Goal: Information Seeking & Learning: Learn about a topic

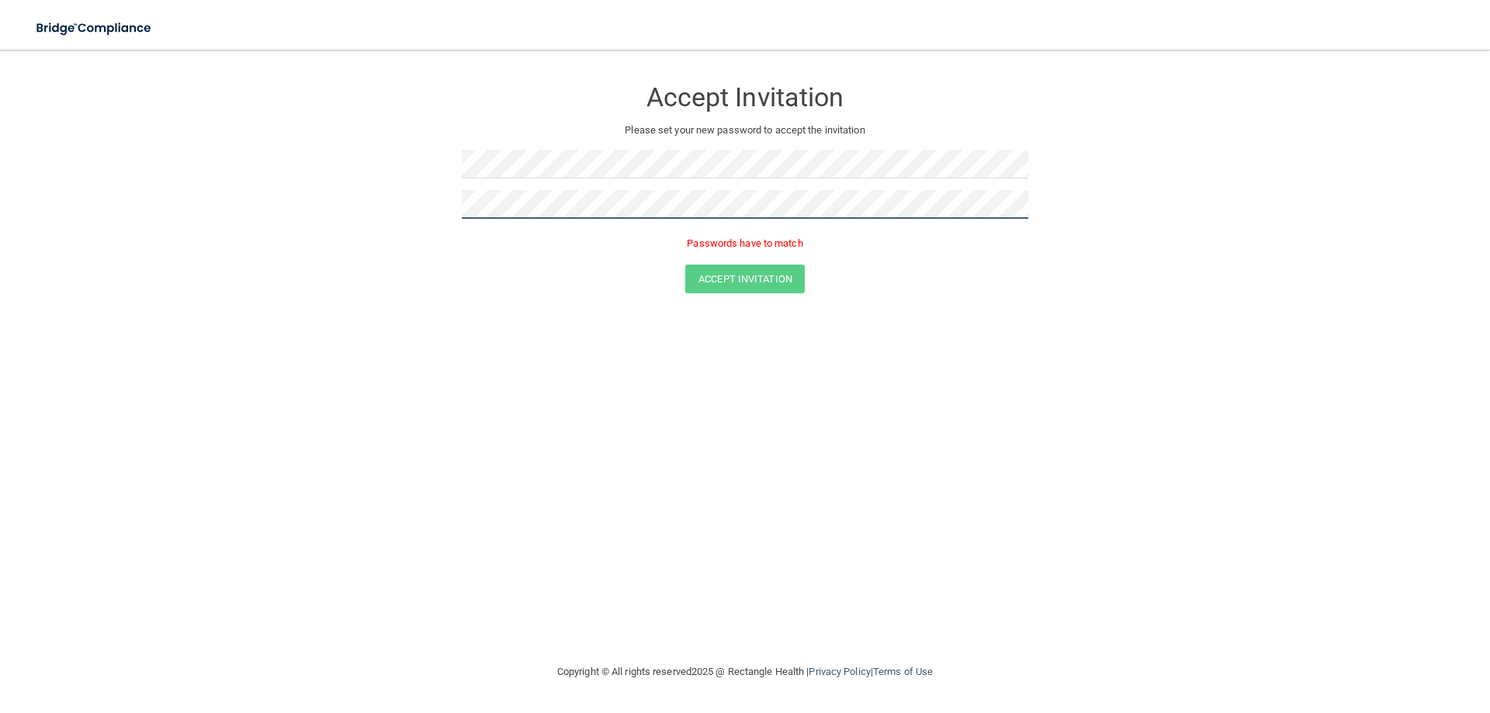
click at [685, 265] on button "Accept Invitation" at bounding box center [745, 279] width 120 height 29
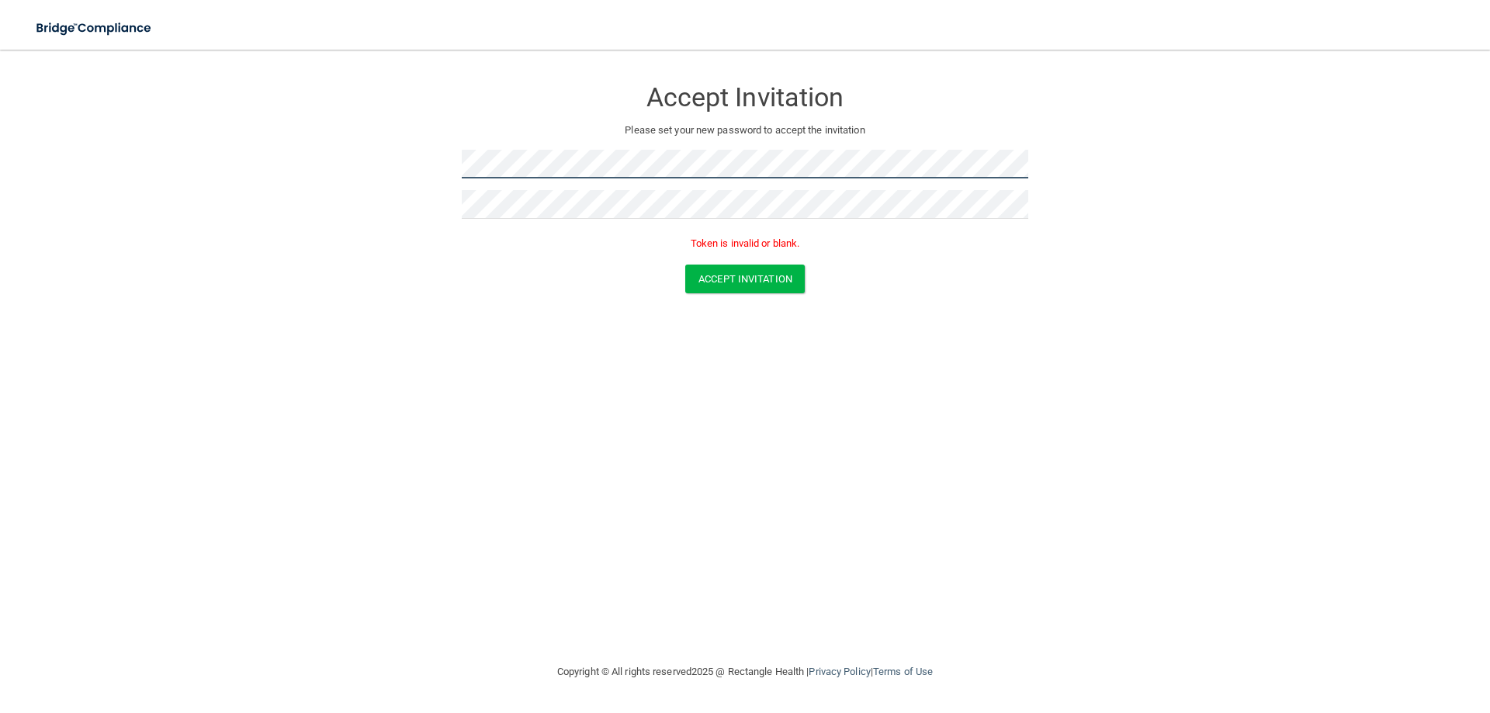
click at [685, 265] on button "Accept Invitation" at bounding box center [745, 279] width 120 height 29
drag, startPoint x: 673, startPoint y: 376, endPoint x: 624, endPoint y: 289, distance: 99.7
click at [671, 376] on div "Accept Invitation Please set your new password to accept the invitation Passwor…" at bounding box center [745, 356] width 1428 height 582
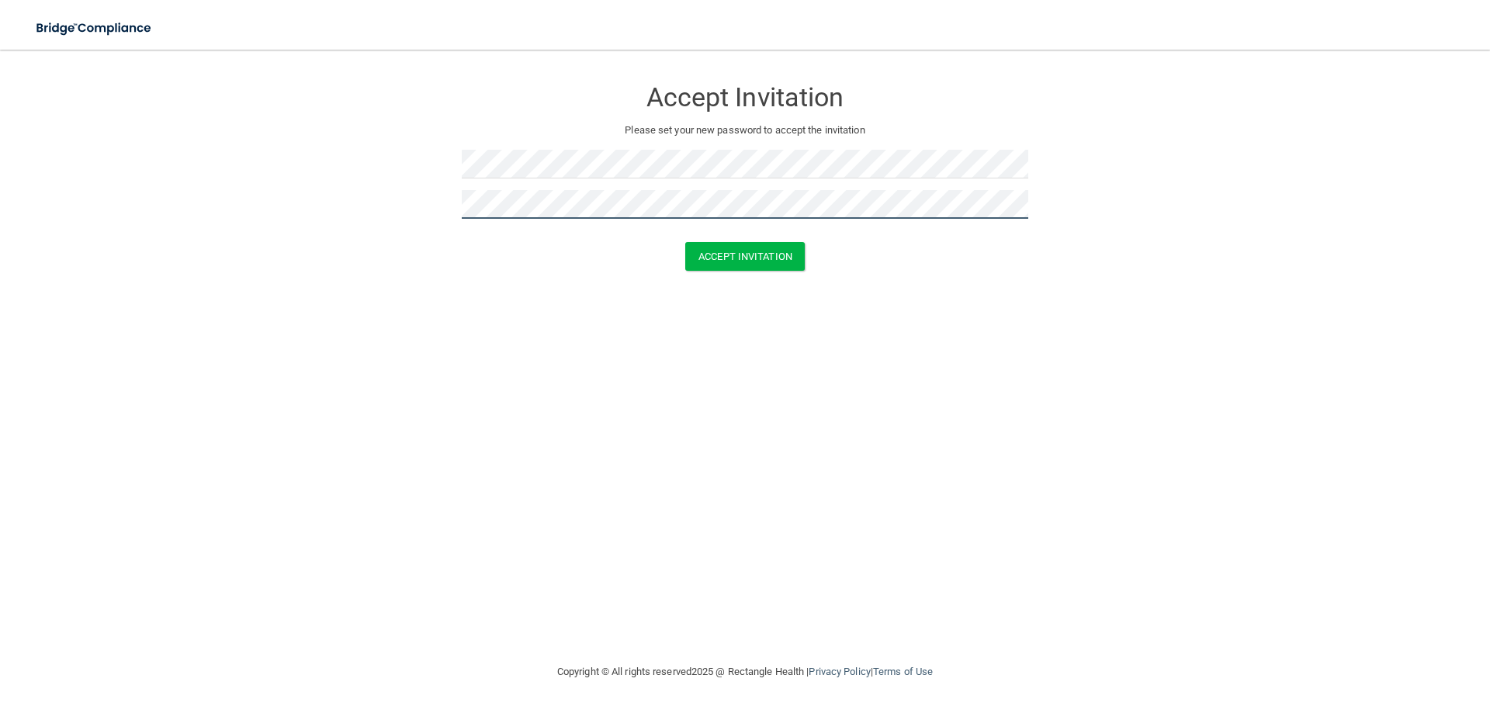
click at [685, 242] on button "Accept Invitation" at bounding box center [745, 256] width 120 height 29
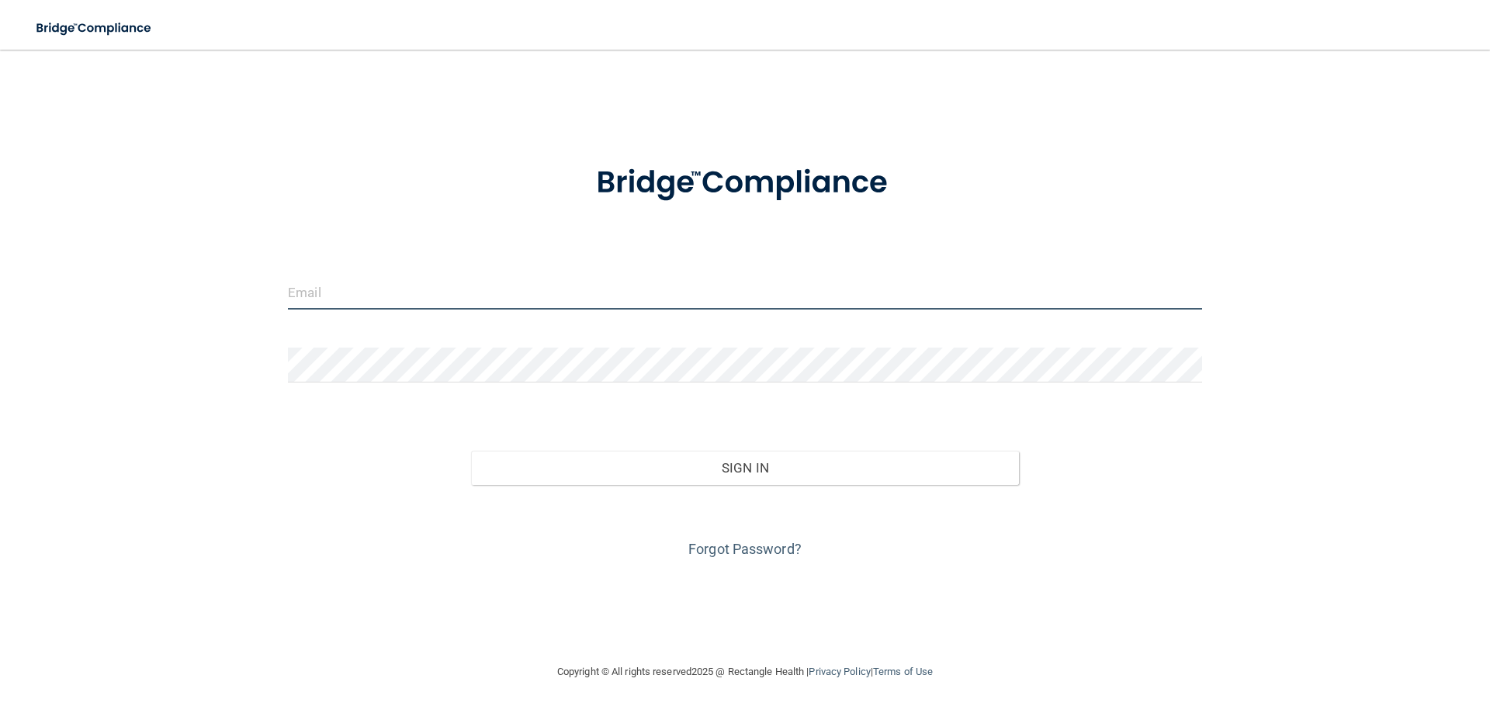
click at [376, 290] on input "email" at bounding box center [745, 292] width 914 height 35
type input "[EMAIL_ADDRESS][DOMAIN_NAME]"
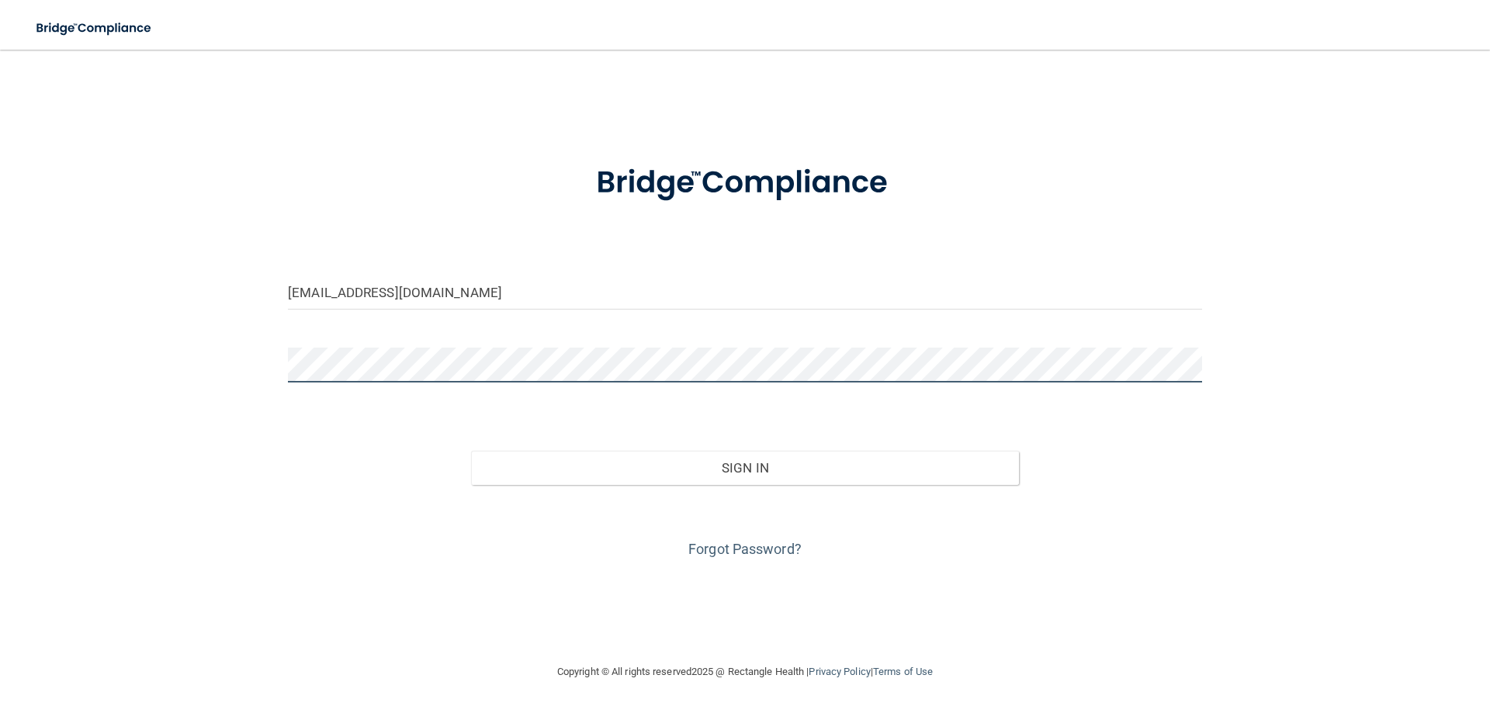
click at [471, 451] on button "Sign In" at bounding box center [745, 468] width 549 height 34
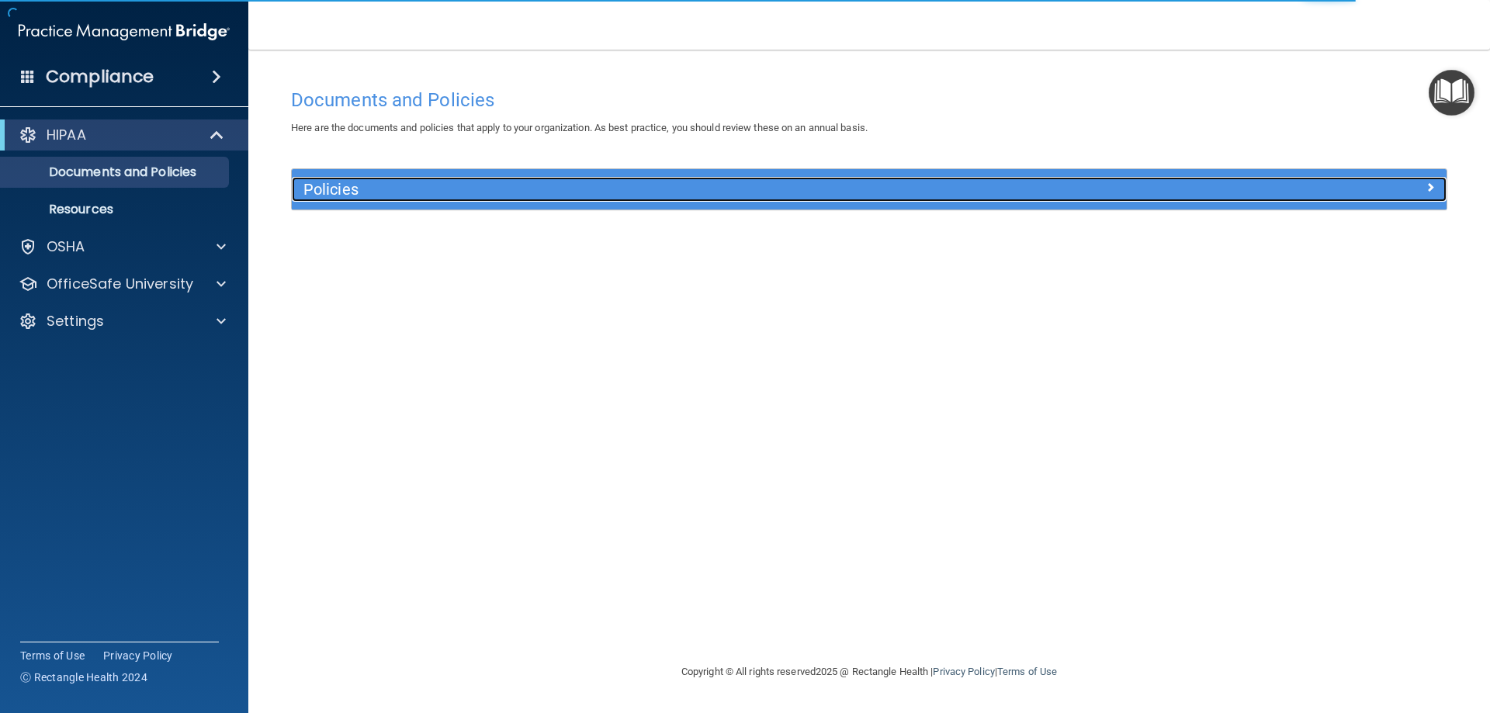
click at [466, 192] on h5 "Policies" at bounding box center [725, 189] width 843 height 17
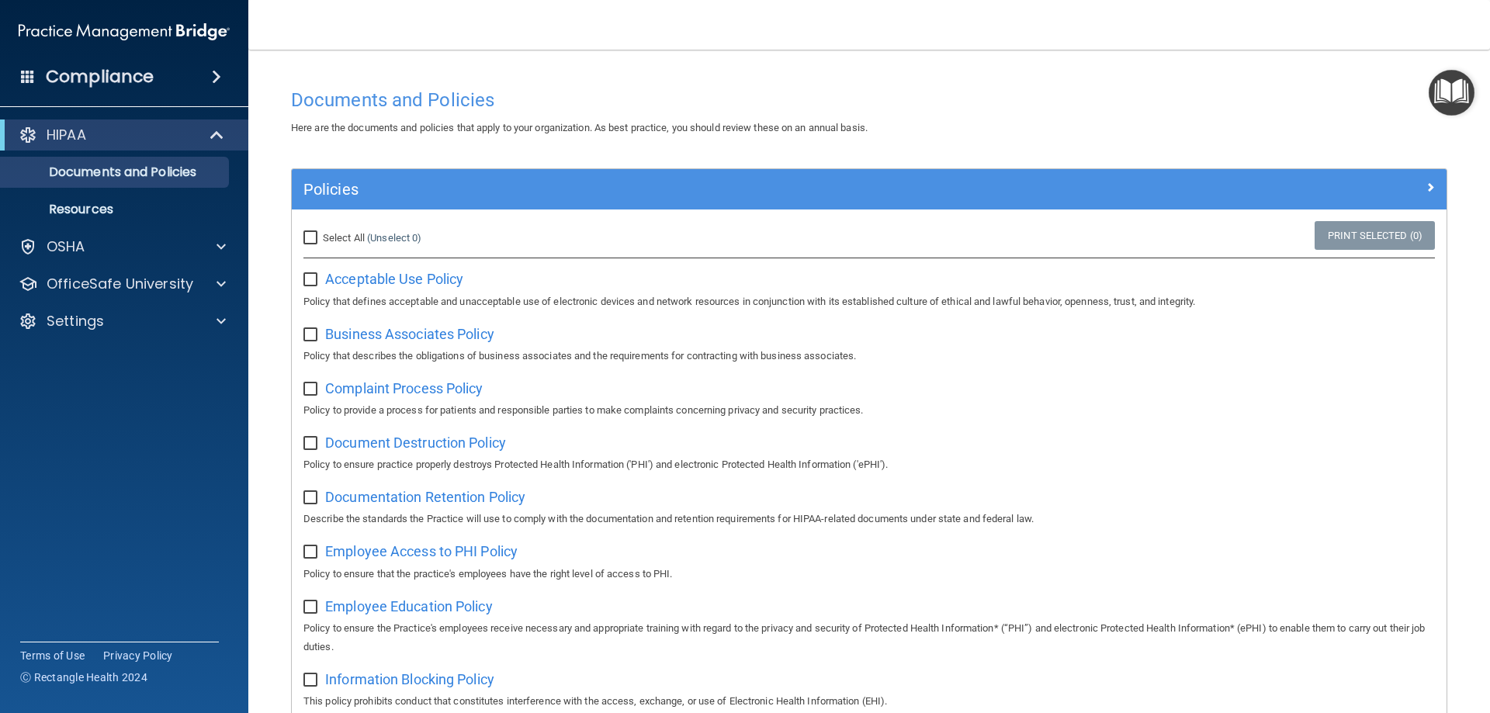
click at [319, 240] on input "Select All (Unselect 0) Unselect All" at bounding box center [313, 238] width 18 height 12
checkbox input "true"
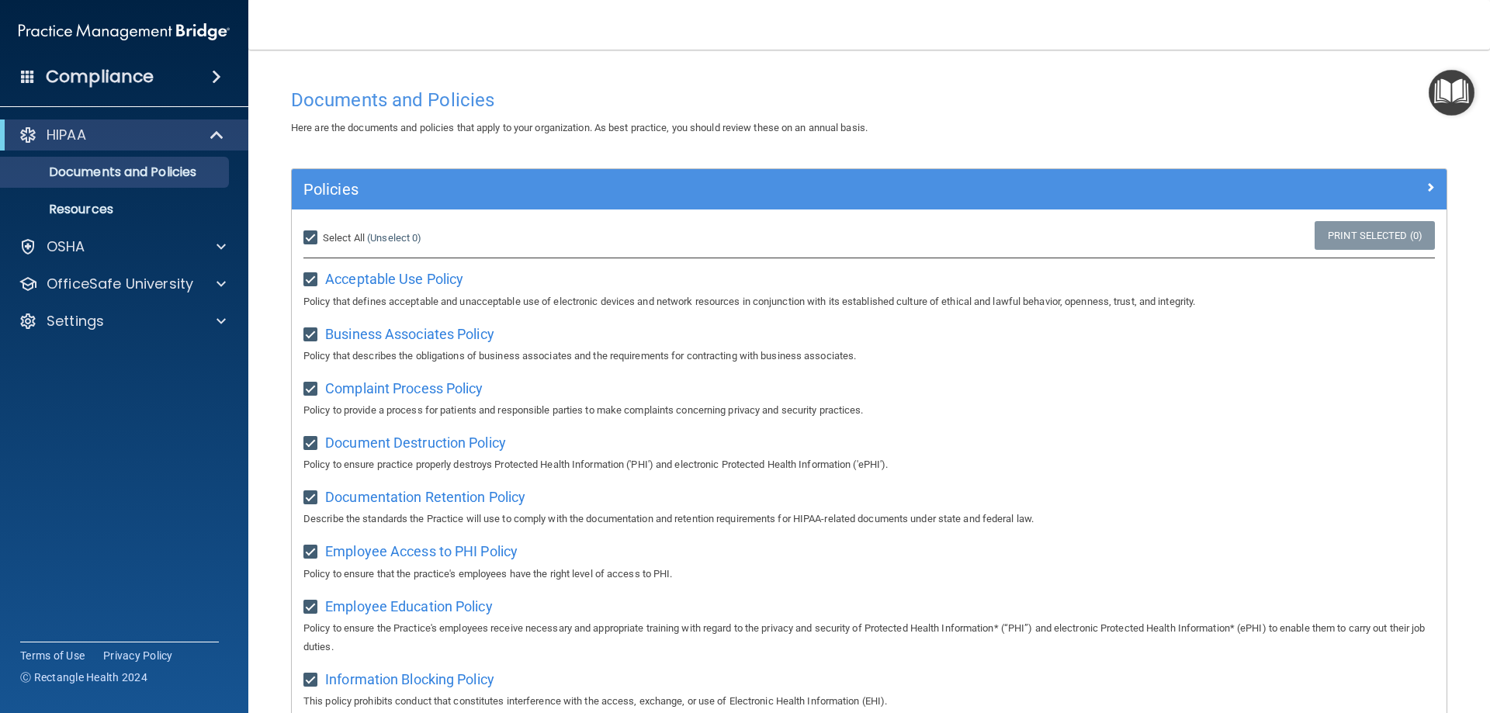
checkbox input "true"
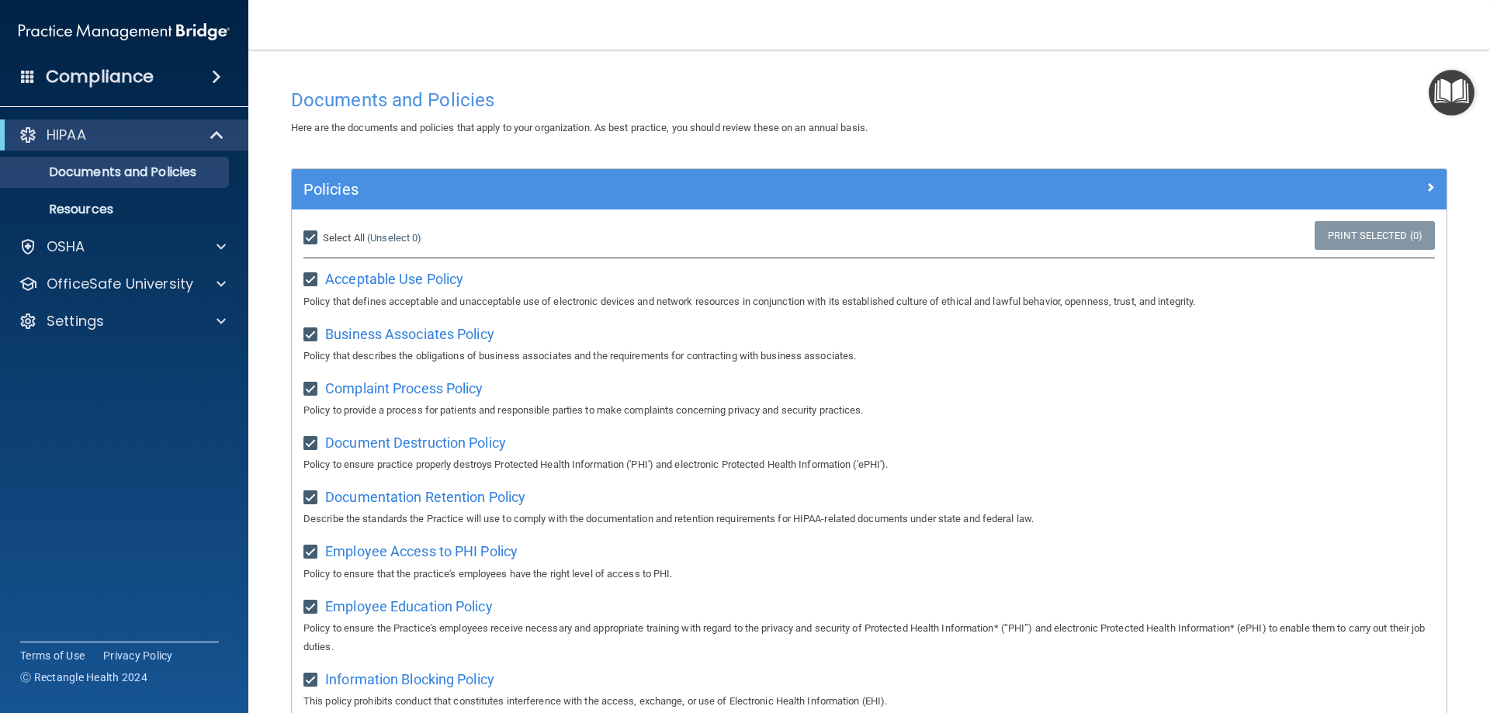
checkbox input "true"
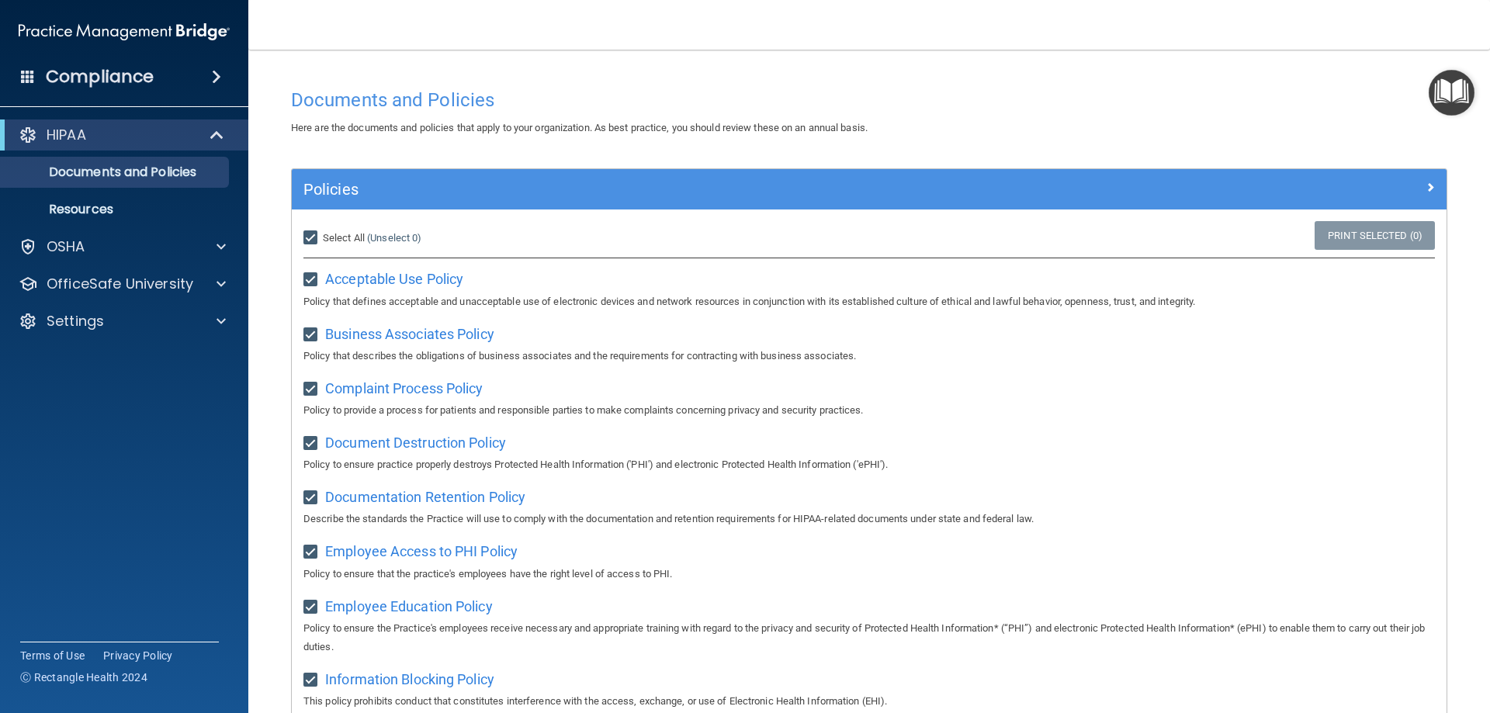
checkbox input "true"
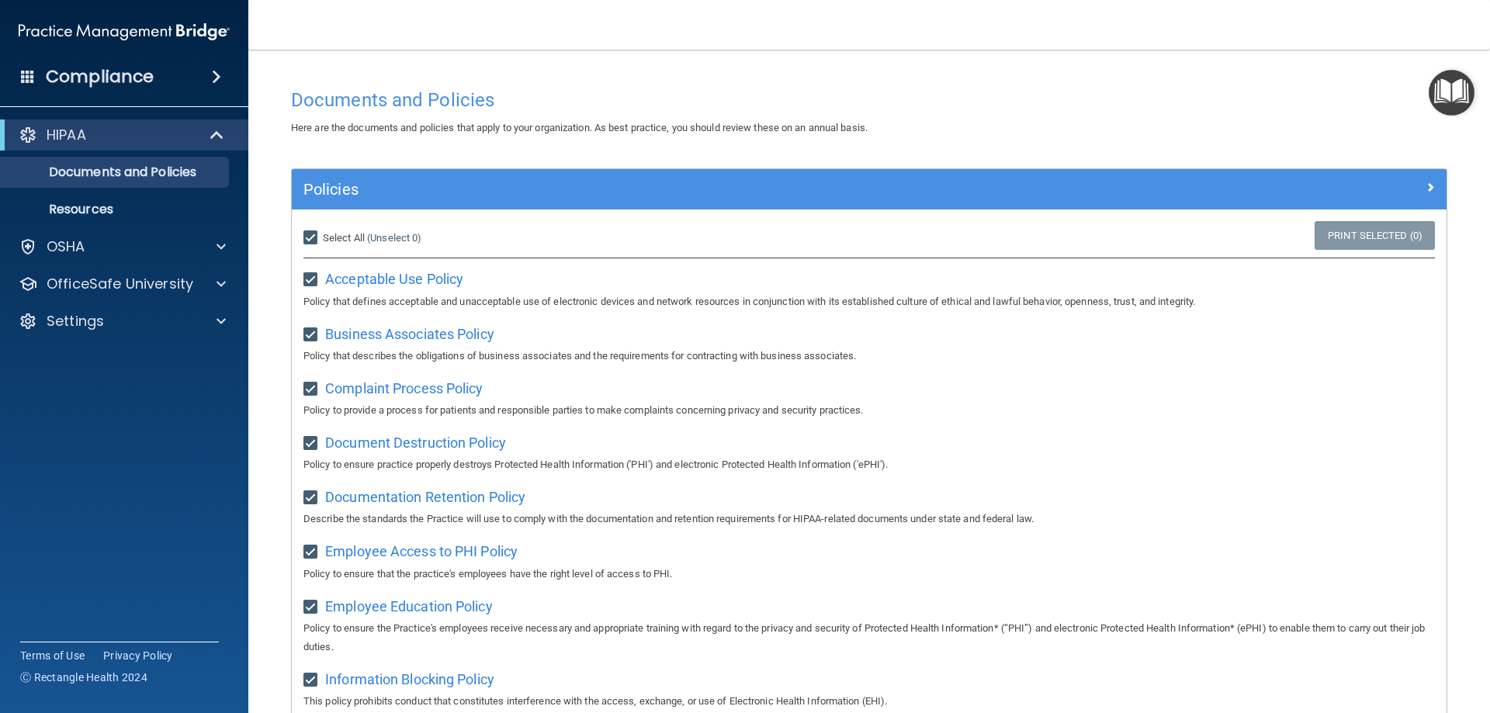
checkbox input "true"
click at [1360, 247] on link "Print Selected (21)" at bounding box center [1372, 235] width 126 height 29
click at [100, 204] on p "Resources" at bounding box center [116, 210] width 212 height 16
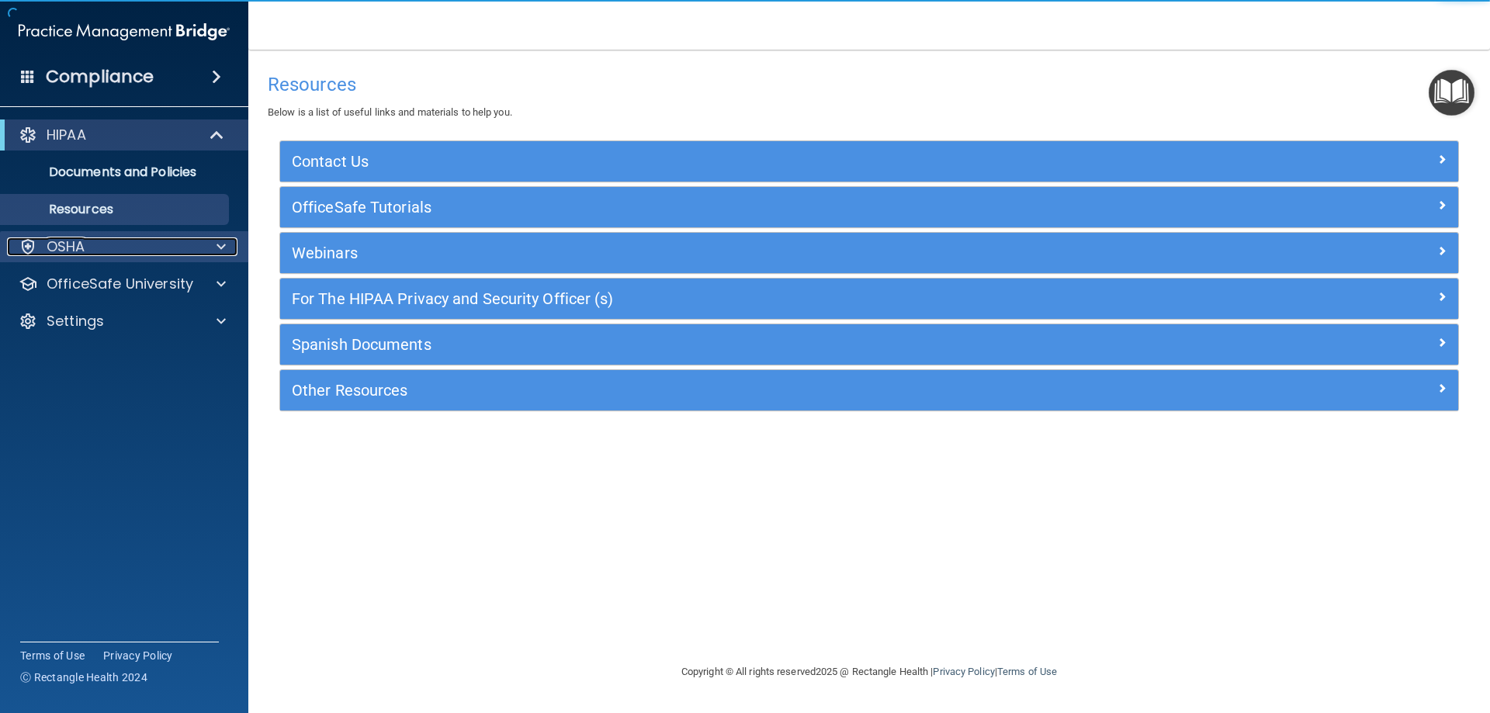
click at [105, 239] on div "OSHA" at bounding box center [103, 247] width 193 height 19
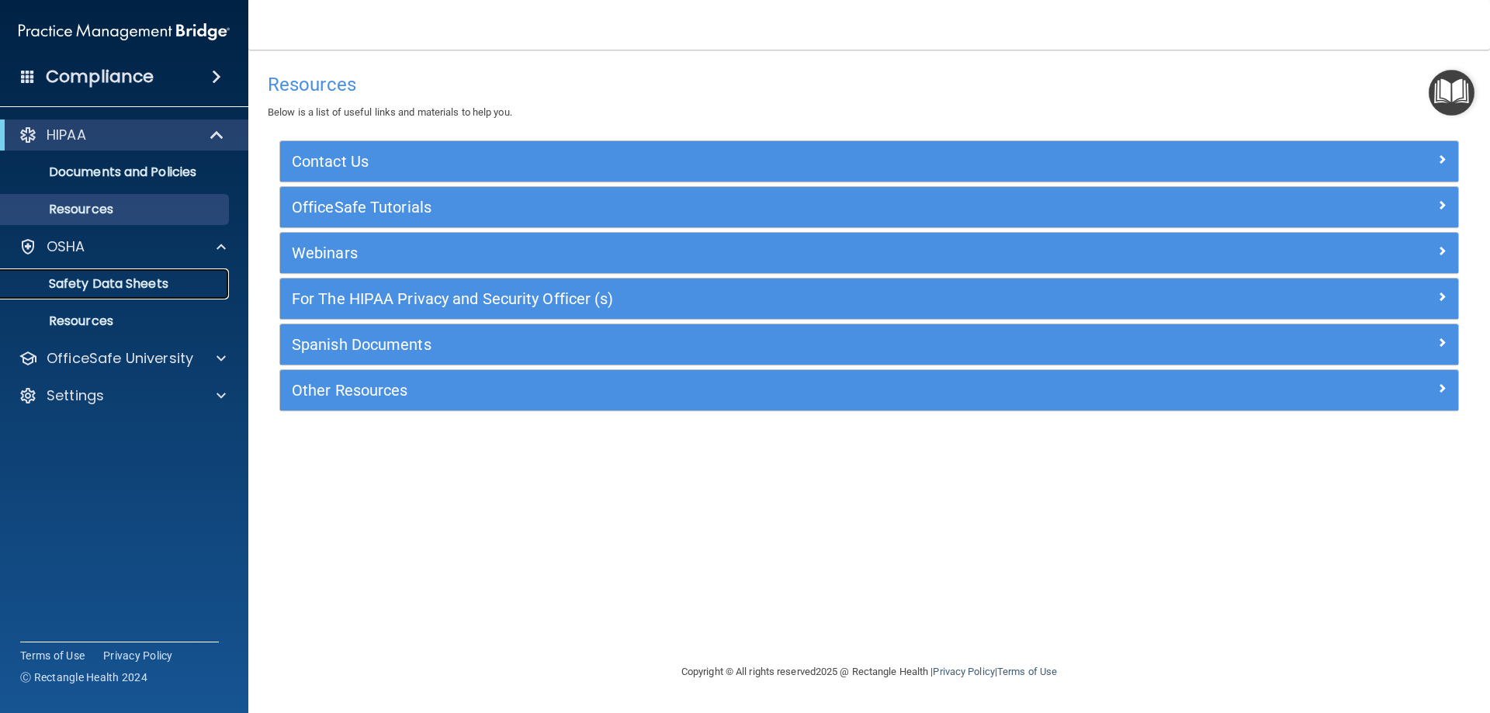
click at [152, 292] on p "Safety Data Sheets" at bounding box center [116, 284] width 212 height 16
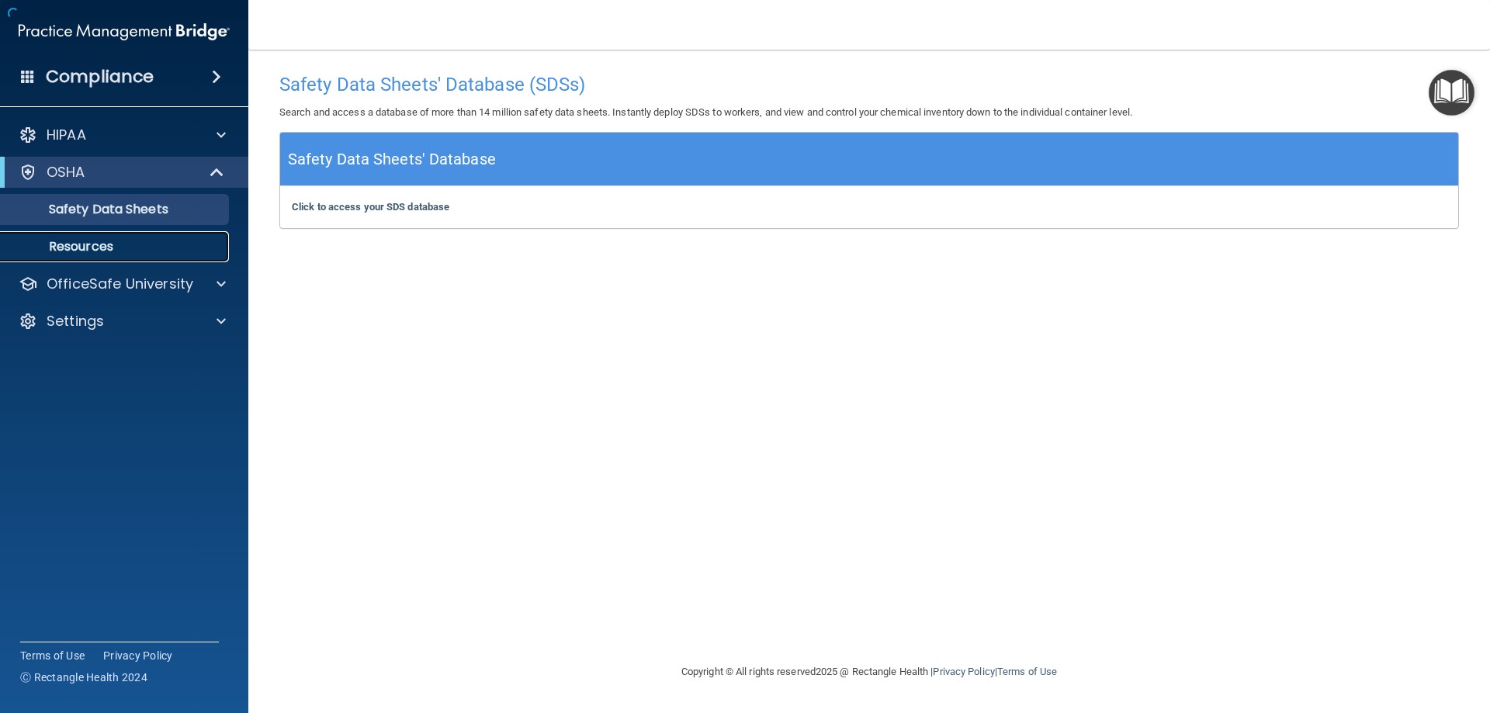
click at [131, 251] on p "Resources" at bounding box center [116, 247] width 212 height 16
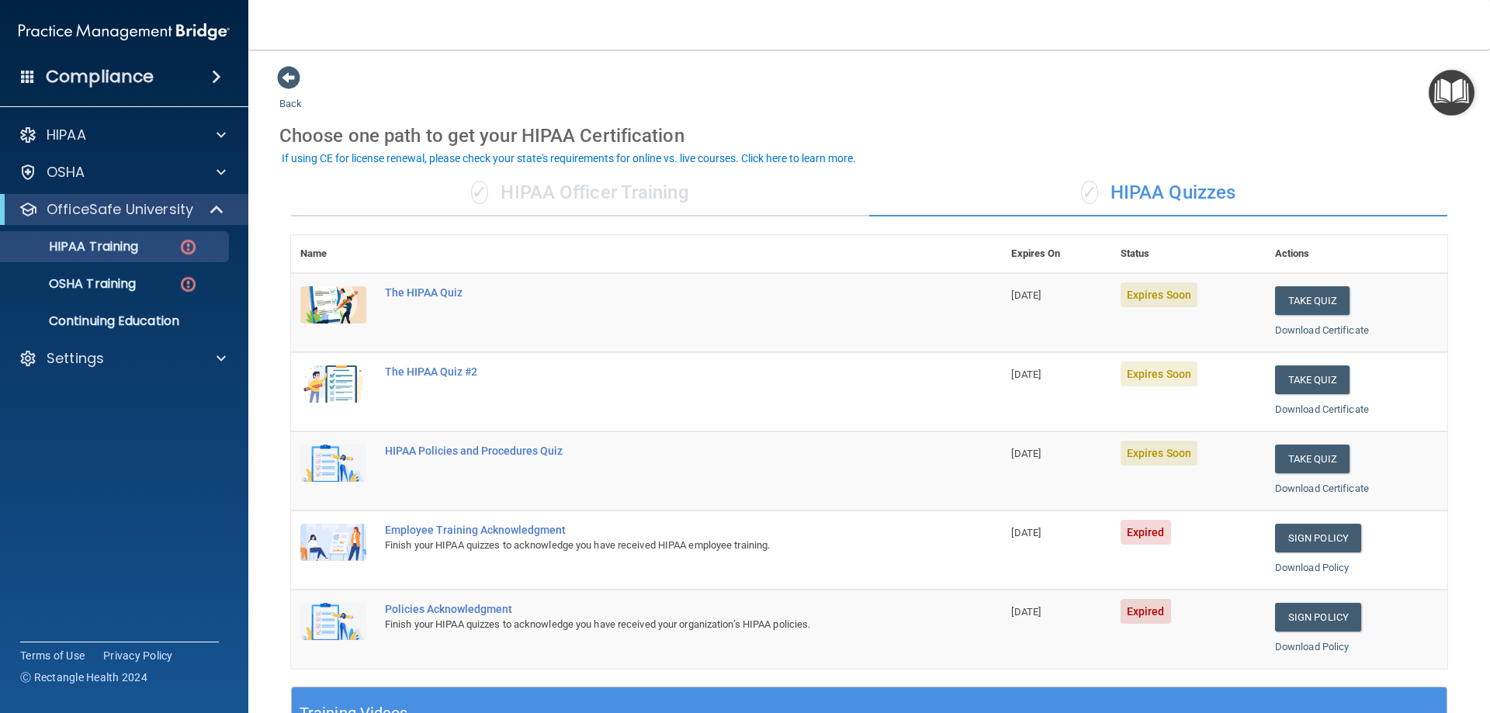
click at [1129, 535] on span "Expired" at bounding box center [1146, 532] width 50 height 25
click at [405, 536] on div "Employee Training Acknowledgment" at bounding box center [654, 530] width 539 height 12
click at [409, 528] on div "Employee Training Acknowledgment" at bounding box center [654, 530] width 539 height 12
click at [1249, 546] on td "Expired" at bounding box center [1189, 550] width 154 height 79
click at [1317, 546] on link "Sign Policy" at bounding box center [1318, 538] width 86 height 29
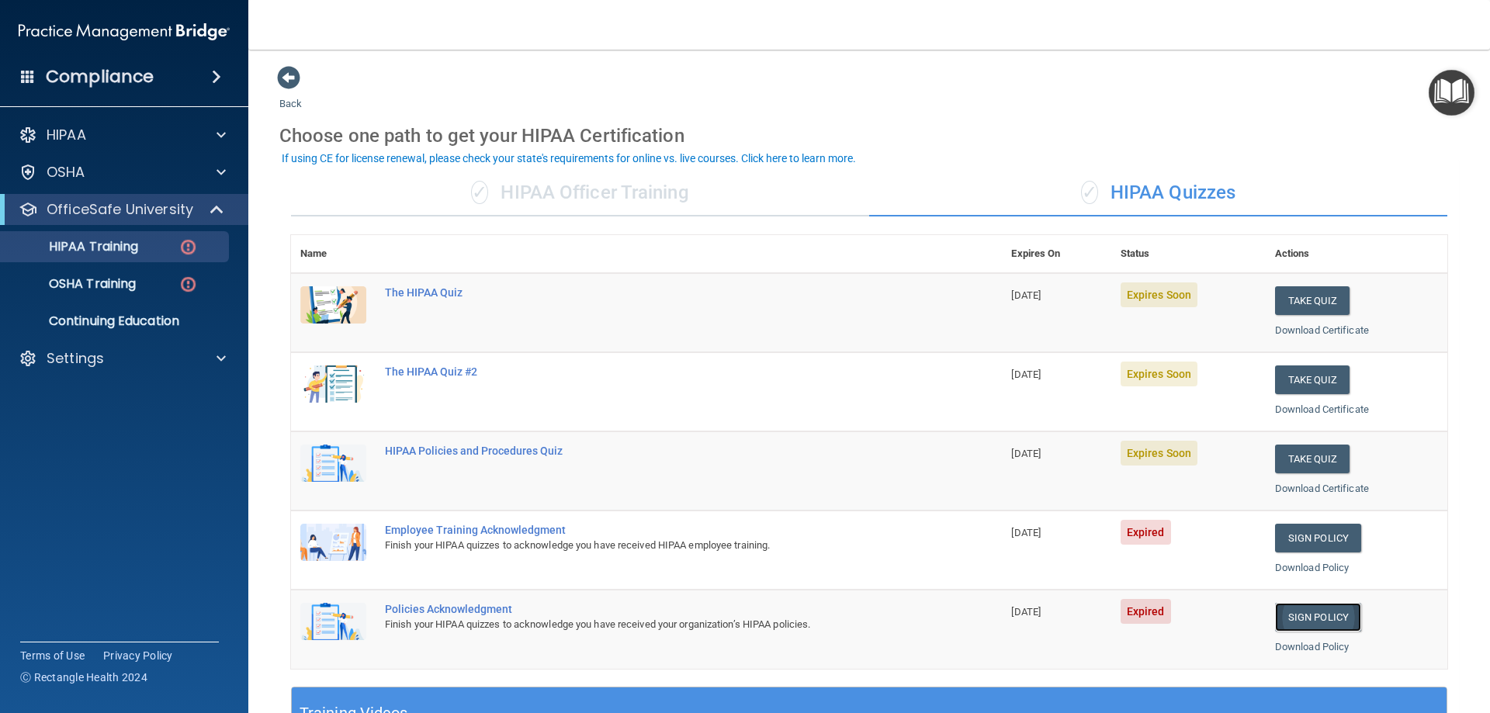
click at [1318, 606] on link "Sign Policy" at bounding box center [1318, 617] width 86 height 29
click at [1276, 630] on link "Sign Policy" at bounding box center [1318, 617] width 86 height 29
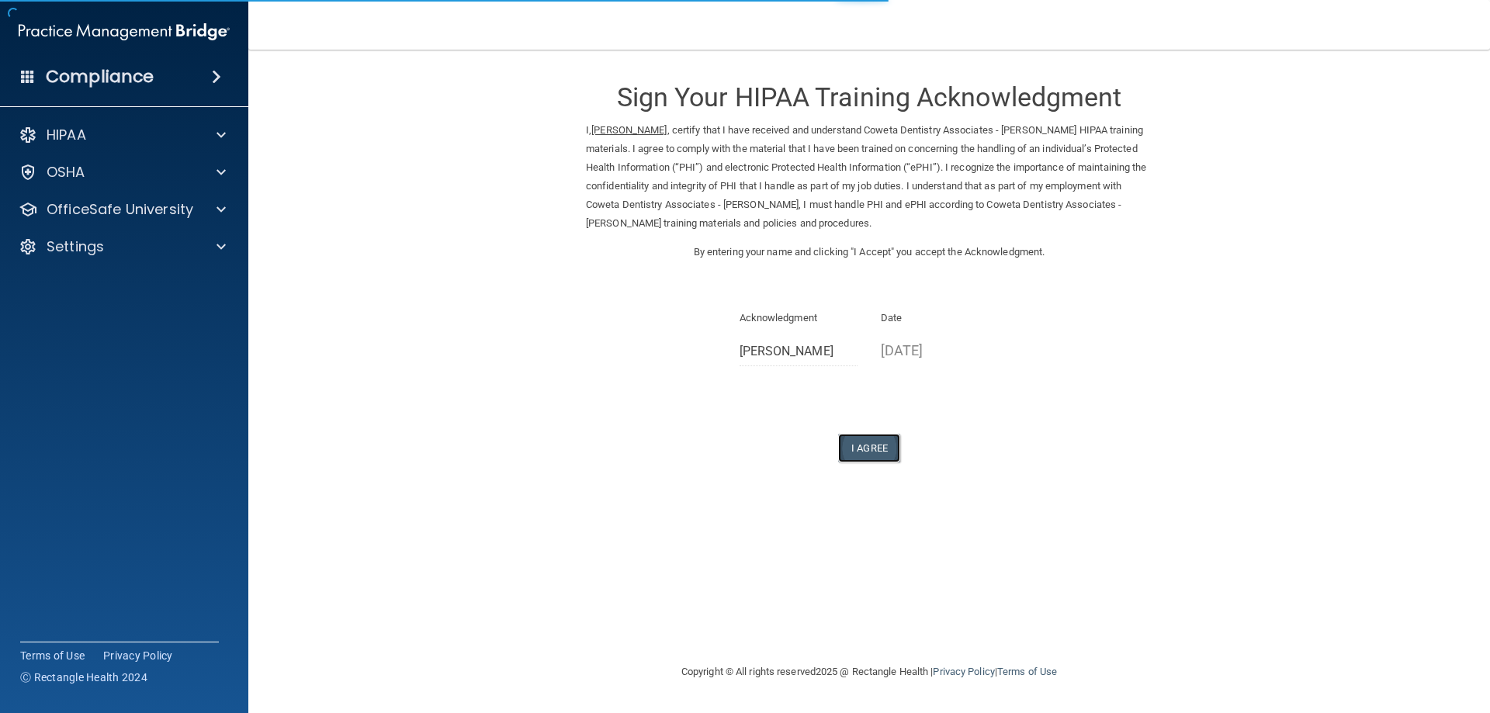
click at [876, 444] on button "I Agree" at bounding box center [869, 448] width 62 height 29
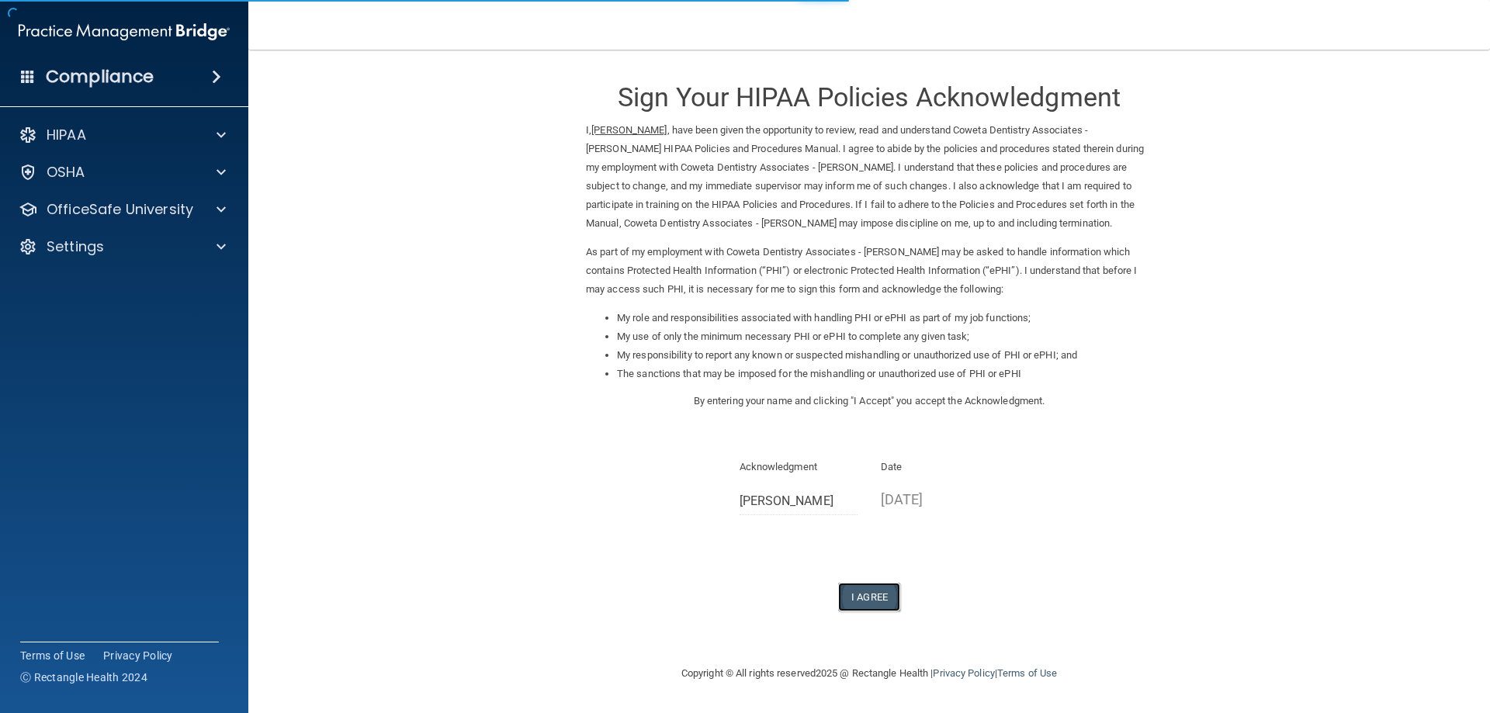
click at [870, 600] on button "I Agree" at bounding box center [869, 597] width 62 height 29
click at [861, 602] on button "I Agree" at bounding box center [869, 597] width 62 height 29
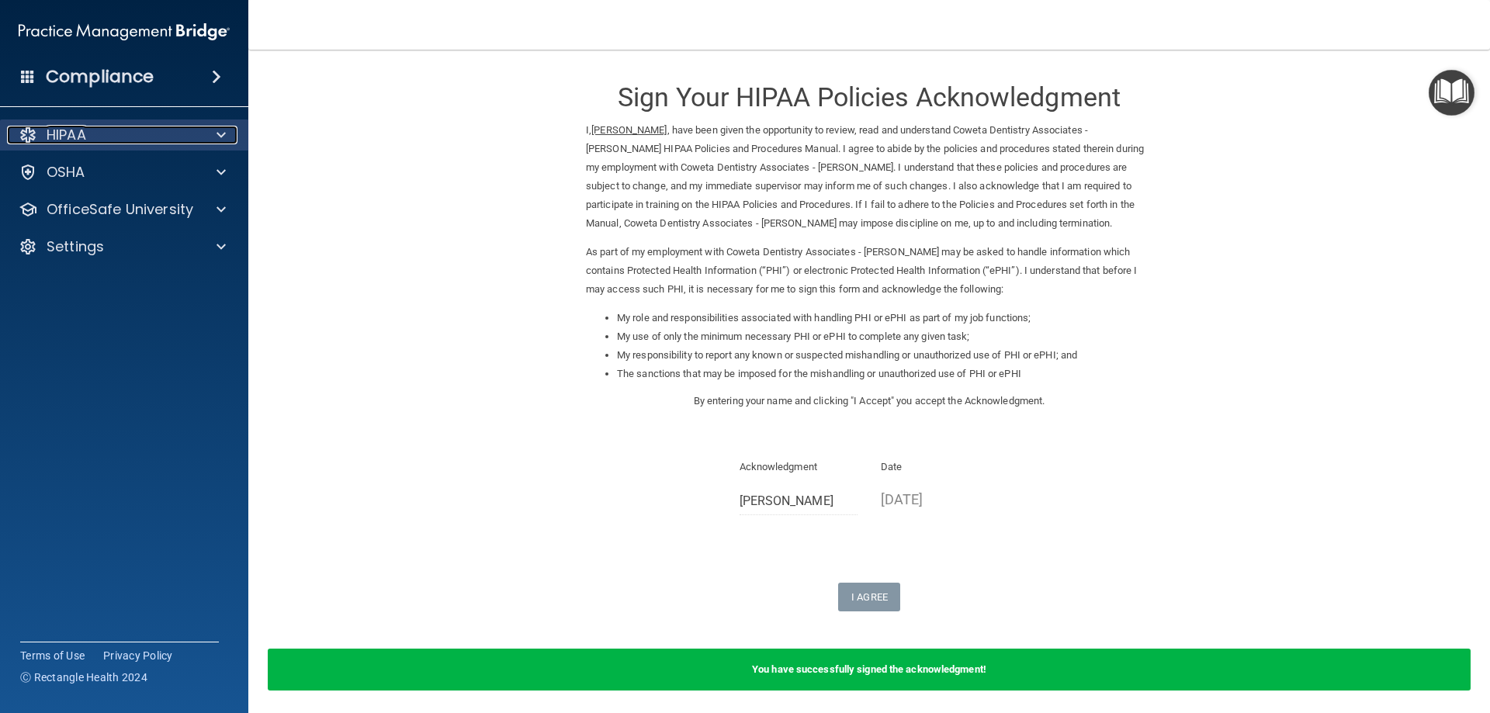
click at [178, 134] on div "HIPAA" at bounding box center [103, 135] width 193 height 19
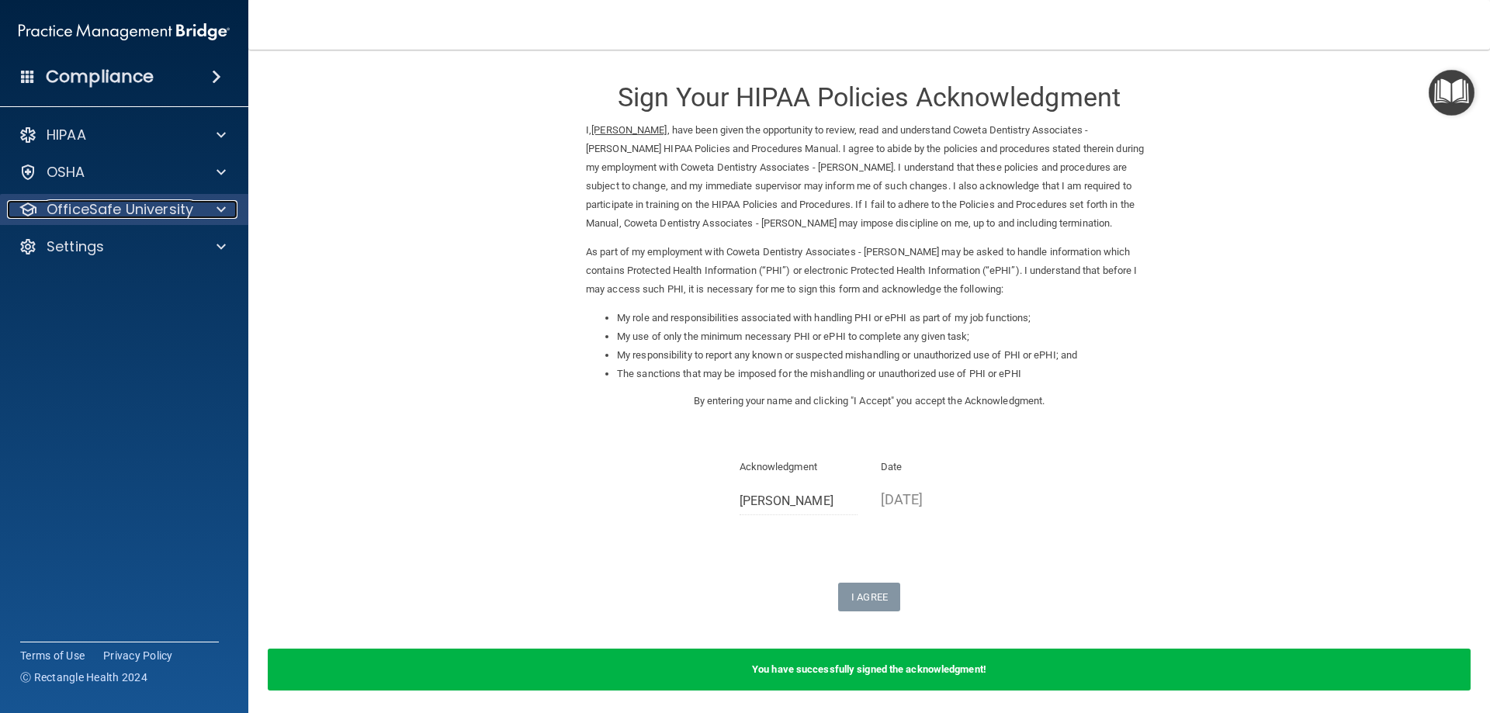
click at [207, 212] on div at bounding box center [218, 209] width 39 height 19
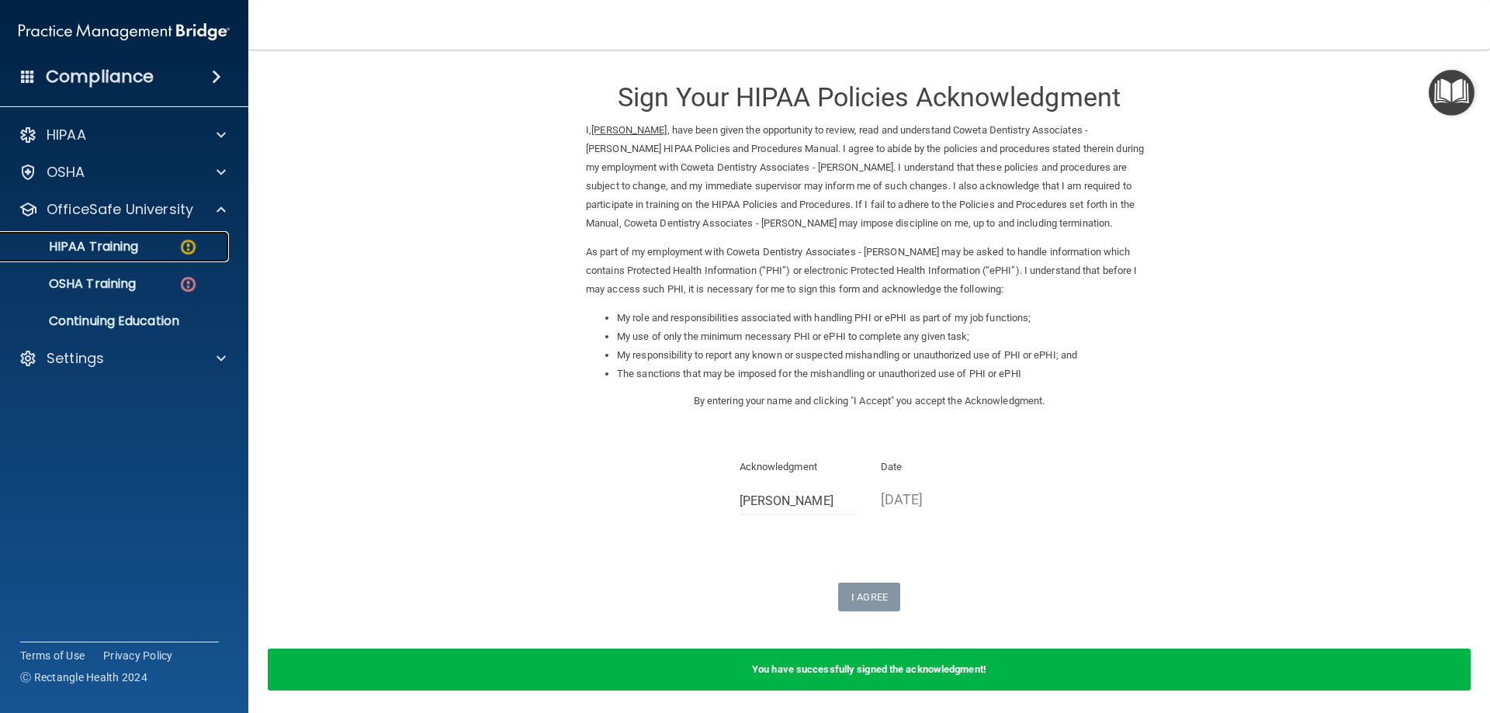
click at [190, 241] on img at bounding box center [188, 247] width 19 height 19
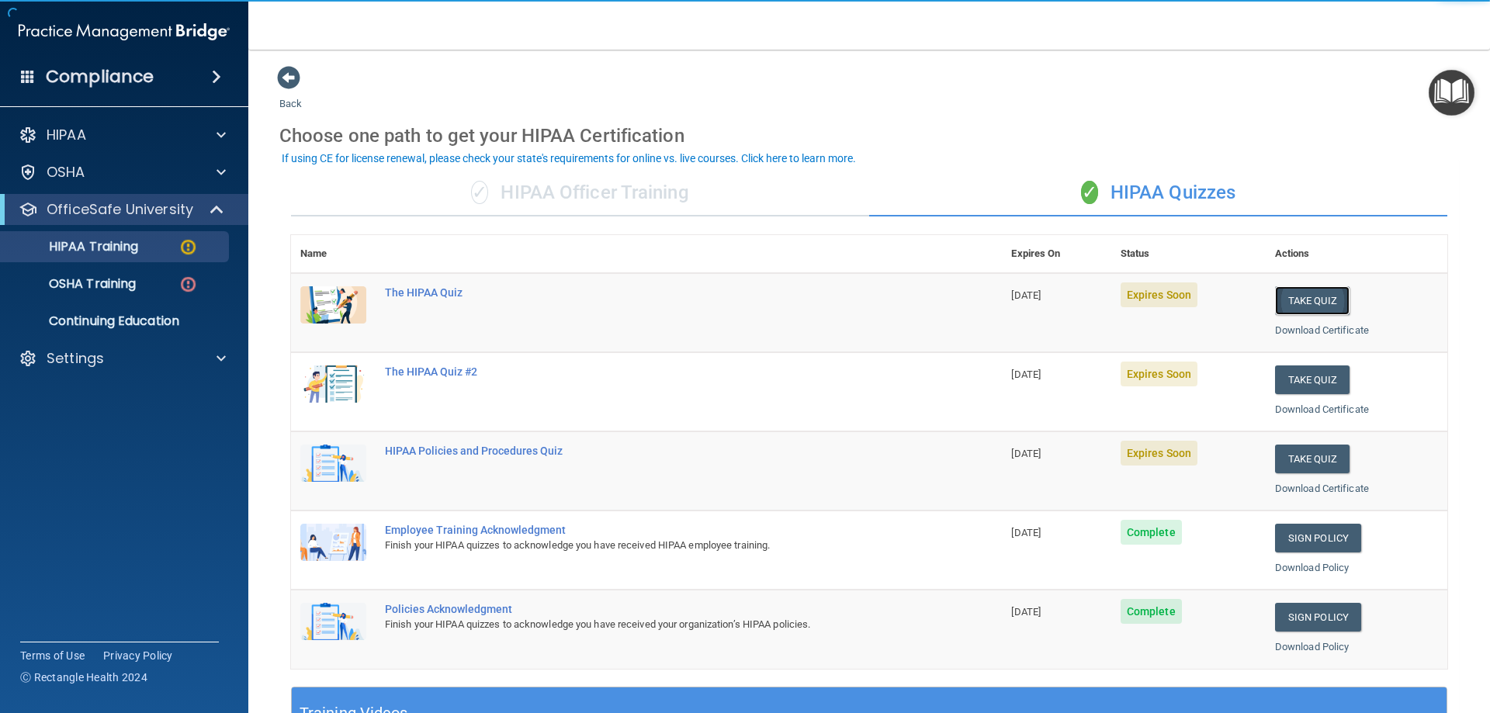
click at [1305, 310] on button "Take Quiz" at bounding box center [1312, 300] width 75 height 29
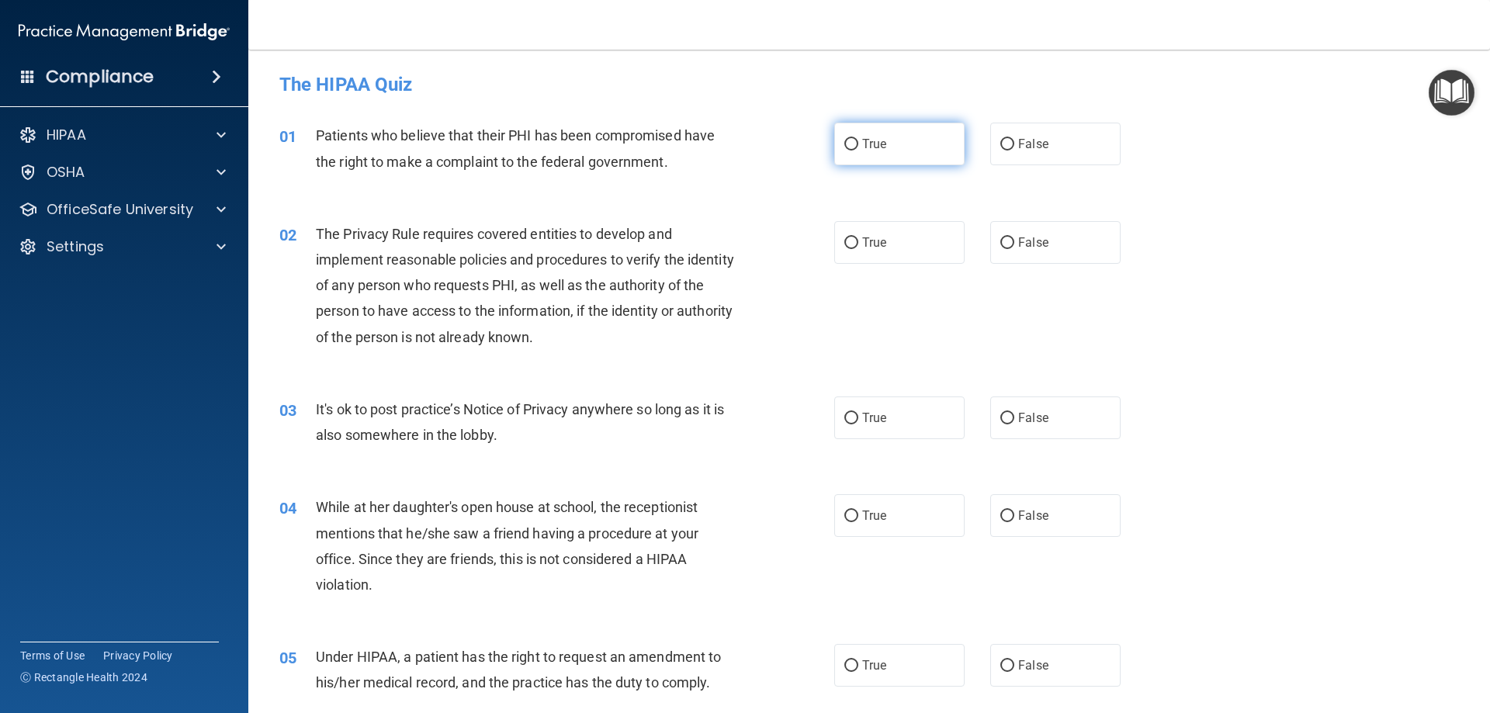
click at [889, 143] on label "True" at bounding box center [899, 144] width 130 height 43
click at [858, 143] on input "True" at bounding box center [852, 145] width 14 height 12
radio input "true"
click at [884, 236] on label "True" at bounding box center [899, 242] width 130 height 43
click at [858, 238] on input "True" at bounding box center [852, 244] width 14 height 12
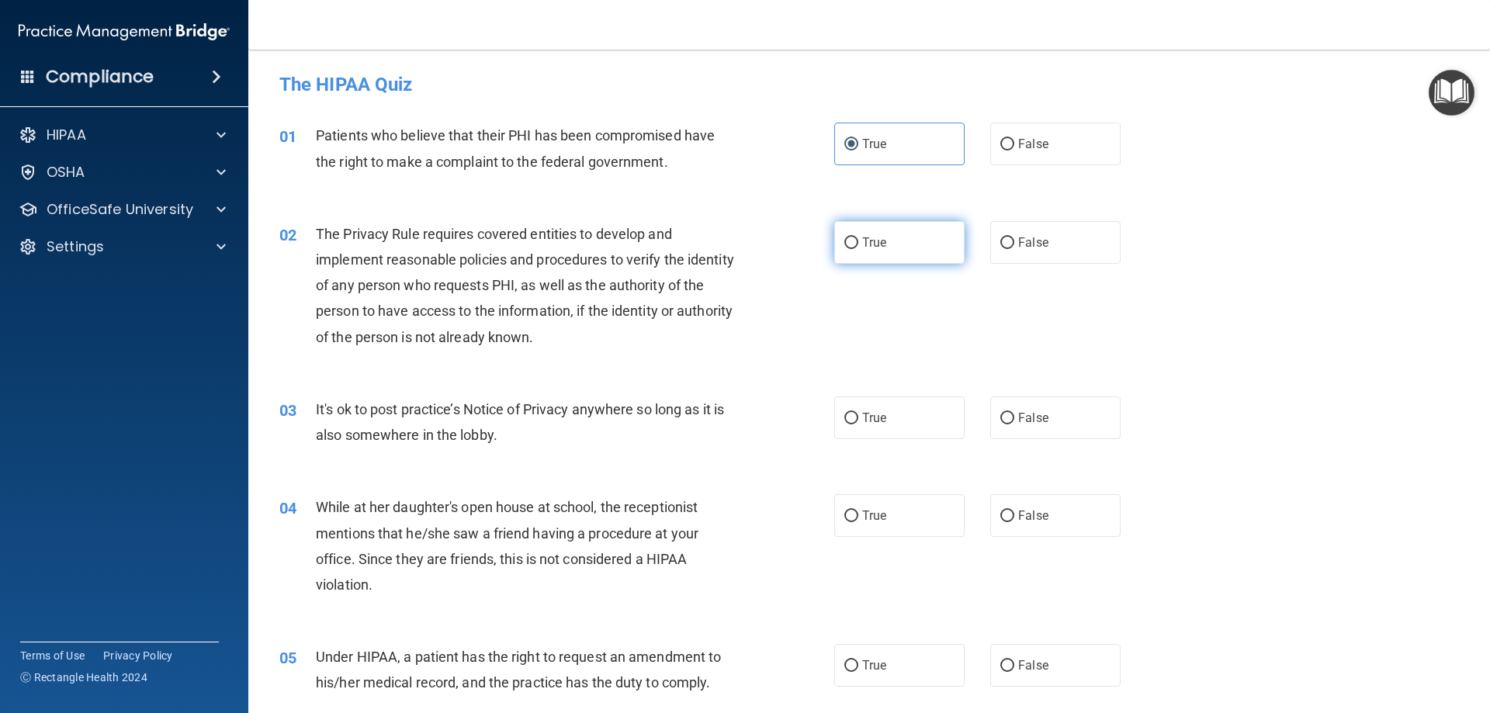
radio input "true"
click at [897, 404] on label "True" at bounding box center [899, 418] width 130 height 43
click at [858, 413] on input "True" at bounding box center [852, 419] width 14 height 12
radio input "true"
click at [897, 492] on div "04 While at her daughter's open house at school, the receptionist mentions that…" at bounding box center [869, 550] width 1203 height 150
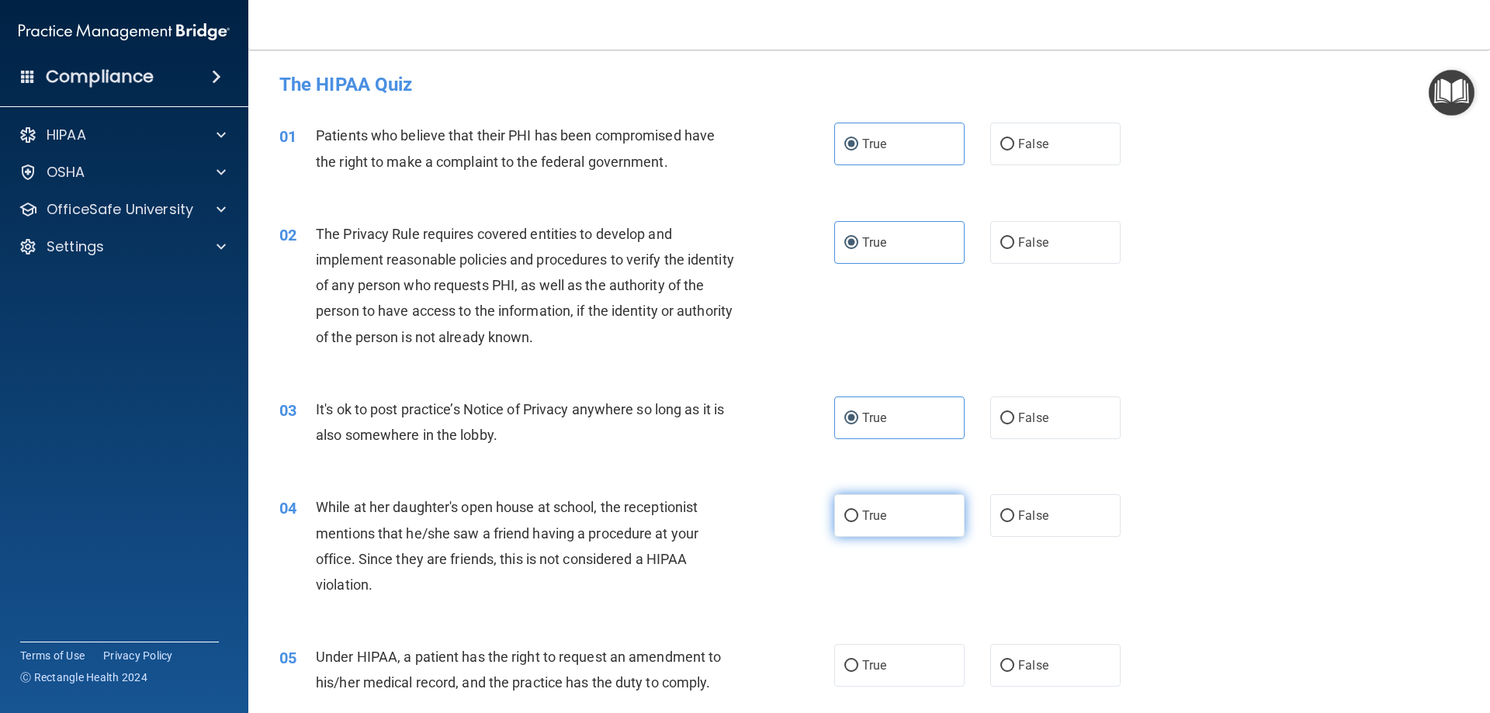
click at [897, 521] on label "True" at bounding box center [899, 515] width 130 height 43
click at [858, 521] on input "True" at bounding box center [852, 517] width 14 height 12
radio input "true"
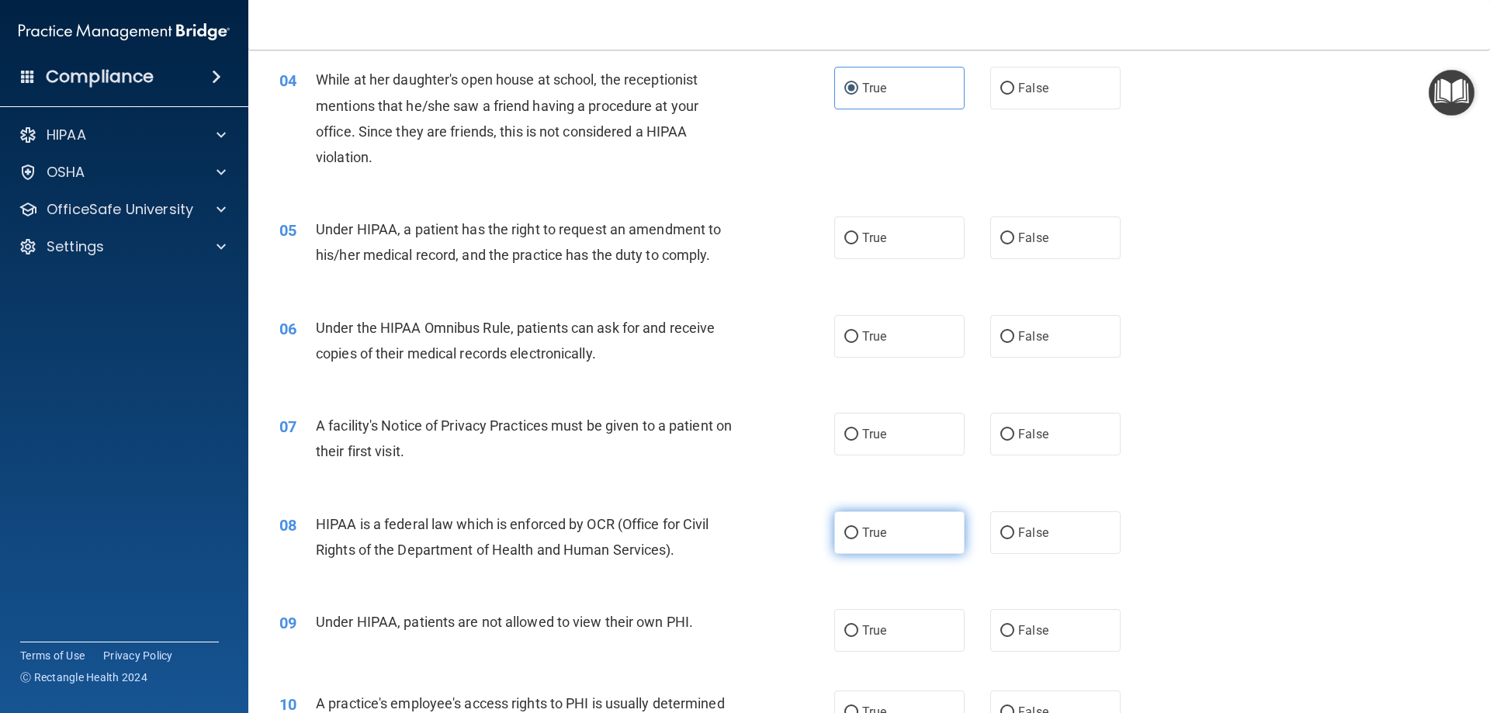
scroll to position [388, 0]
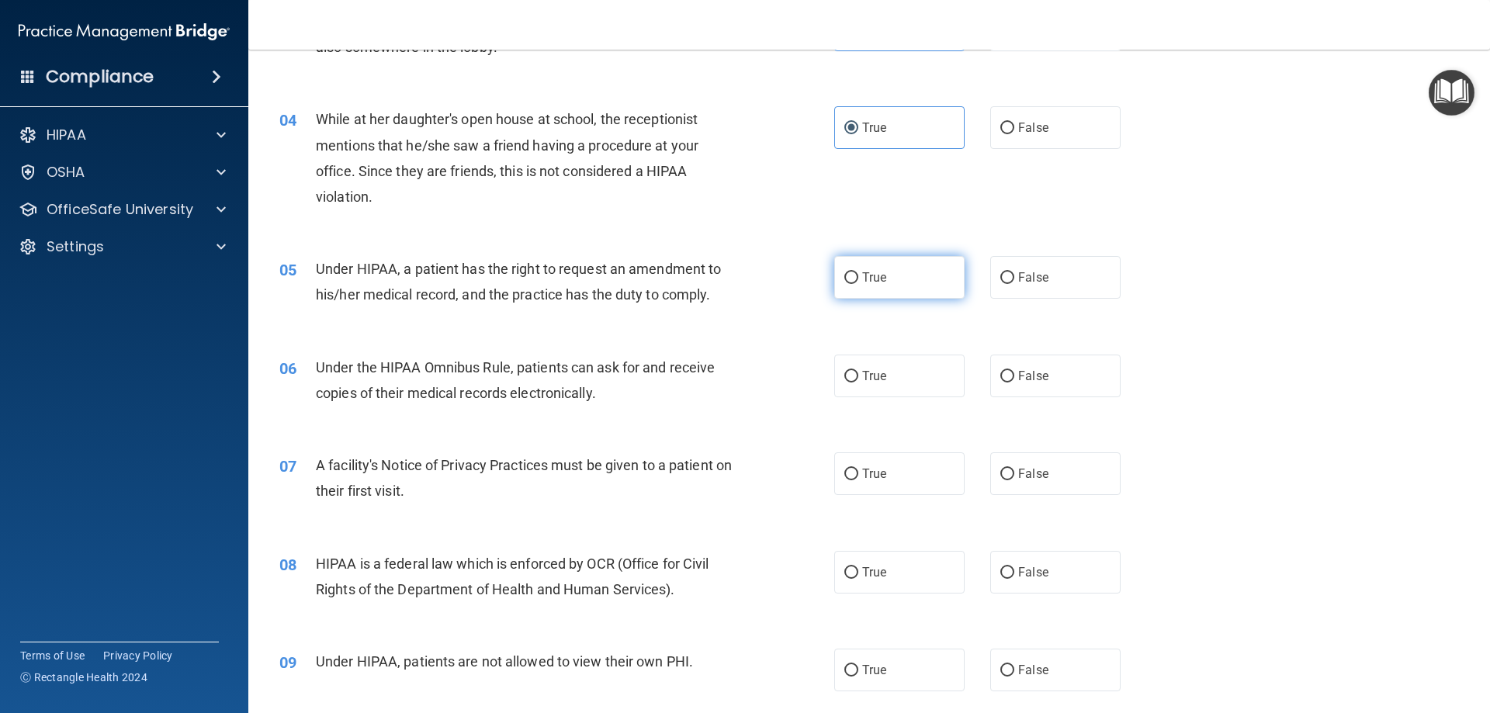
click at [885, 280] on label "True" at bounding box center [899, 277] width 130 height 43
click at [858, 280] on input "True" at bounding box center [852, 278] width 14 height 12
radio input "true"
click at [896, 359] on label "True" at bounding box center [899, 376] width 130 height 43
click at [858, 371] on input "True" at bounding box center [852, 377] width 14 height 12
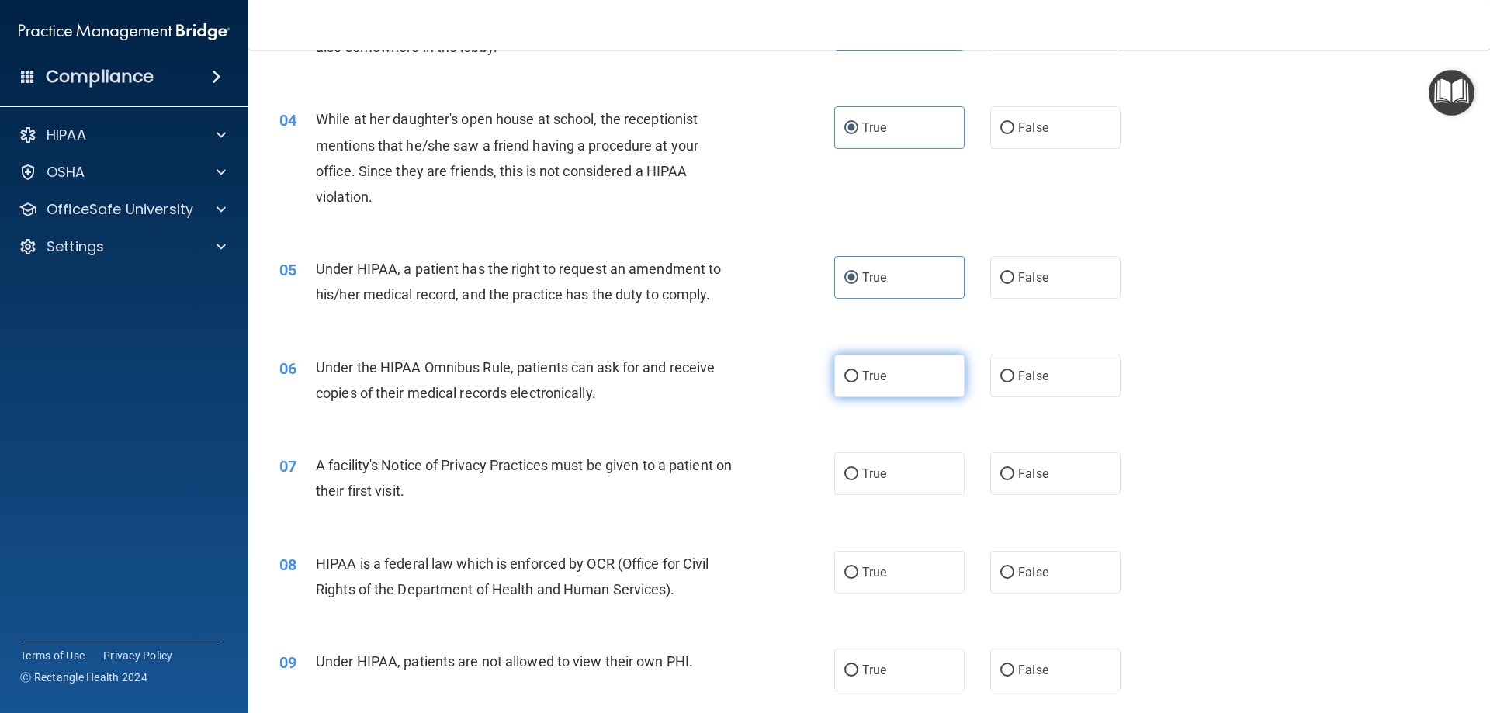
radio input "true"
click at [897, 363] on label "True" at bounding box center [899, 376] width 130 height 43
click at [858, 371] on input "True" at bounding box center [852, 377] width 14 height 12
click at [906, 449] on div "07 A facility's Notice of Privacy Practices must be given to a patient on their…" at bounding box center [869, 482] width 1203 height 98
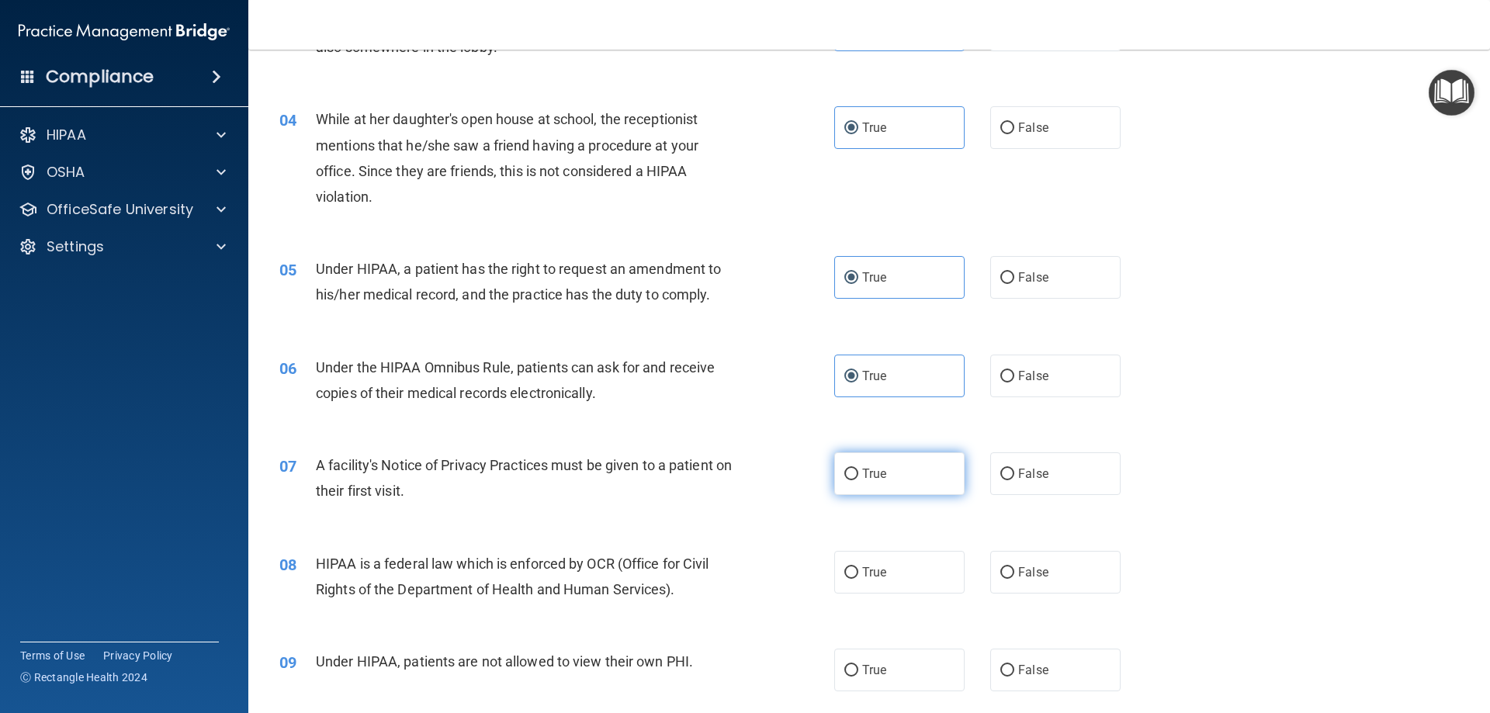
click at [907, 479] on label "True" at bounding box center [899, 474] width 130 height 43
click at [858, 479] on input "True" at bounding box center [852, 475] width 14 height 12
radio input "true"
click at [897, 574] on label "True" at bounding box center [899, 572] width 130 height 43
click at [858, 574] on input "True" at bounding box center [852, 573] width 14 height 12
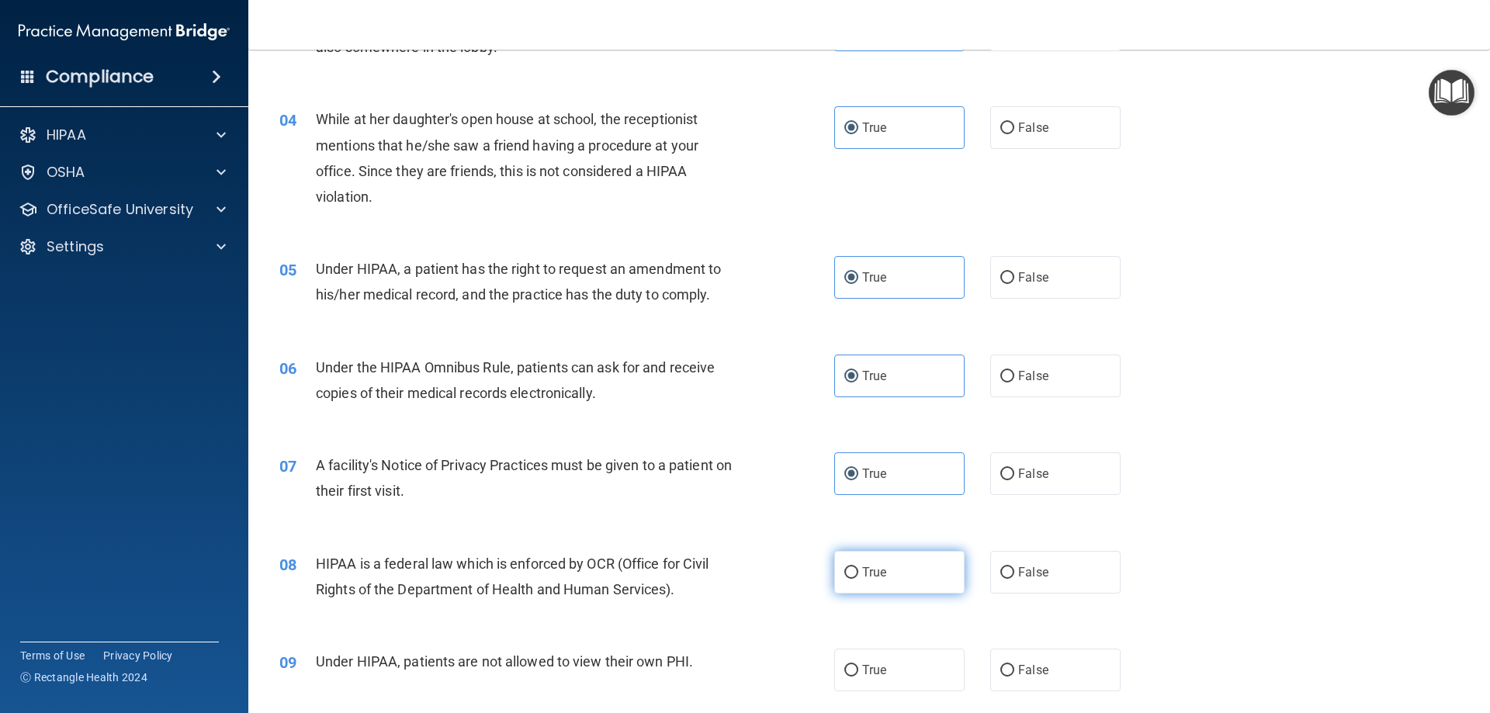
radio input "true"
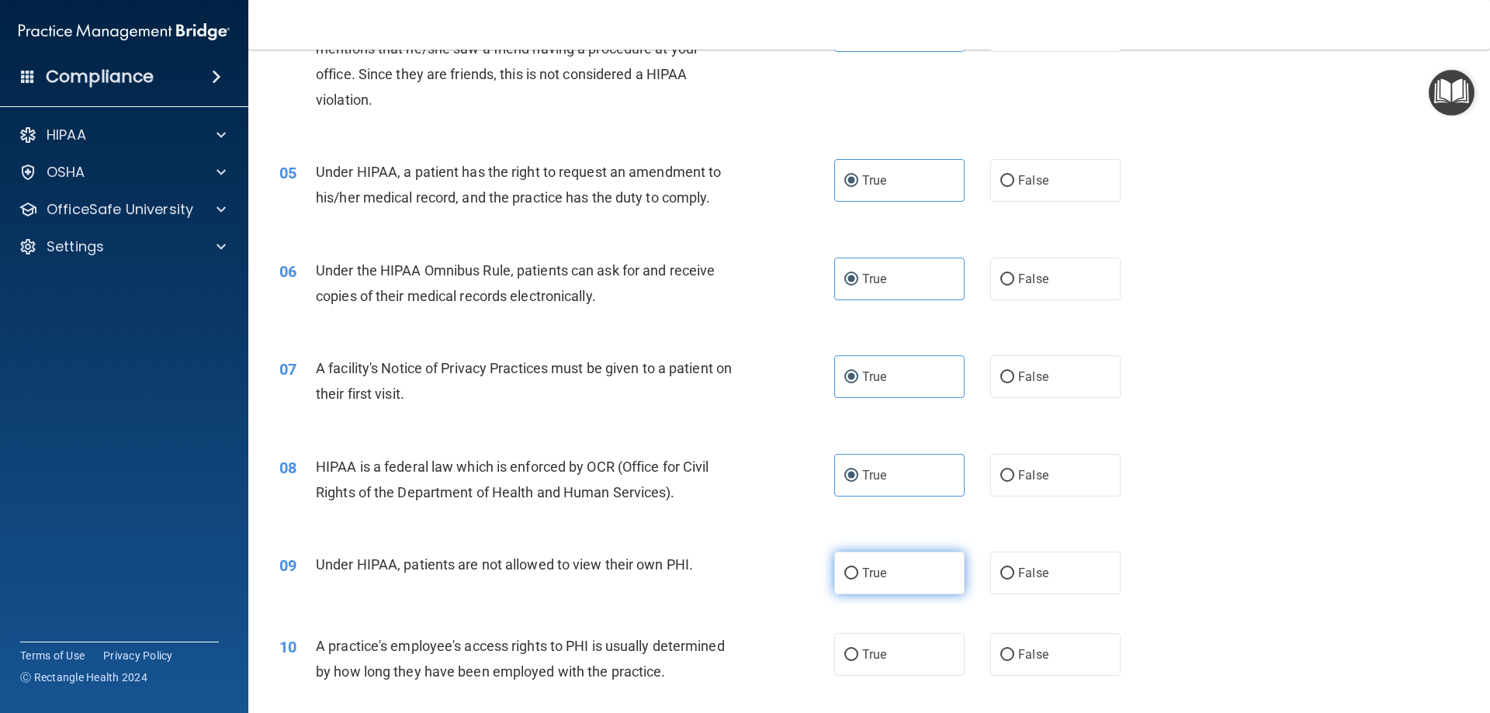
scroll to position [647, 0]
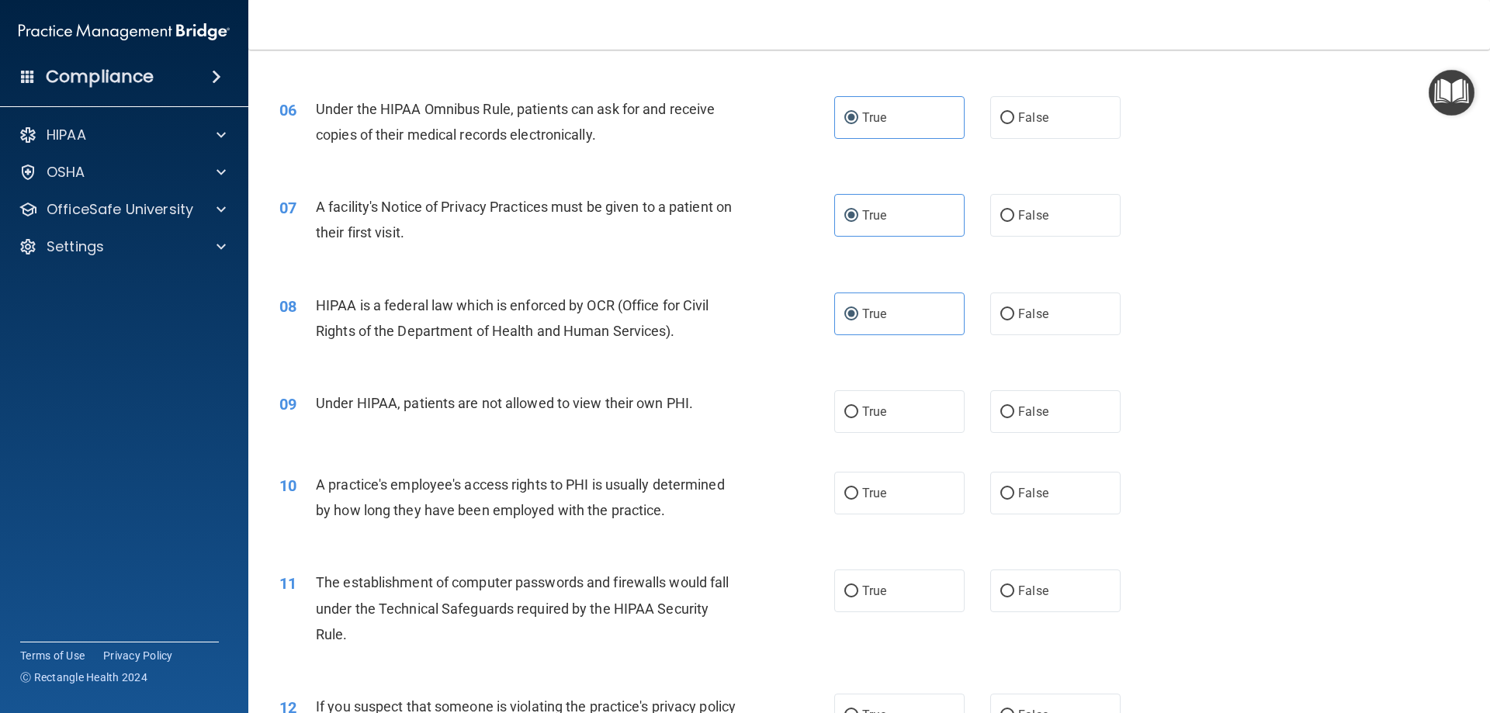
drag, startPoint x: 893, startPoint y: 414, endPoint x: 894, endPoint y: 456, distance: 41.9
click at [893, 413] on label "True" at bounding box center [899, 411] width 130 height 43
click at [858, 413] on input "True" at bounding box center [852, 413] width 14 height 12
radio input "true"
click at [895, 500] on label "True" at bounding box center [899, 493] width 130 height 43
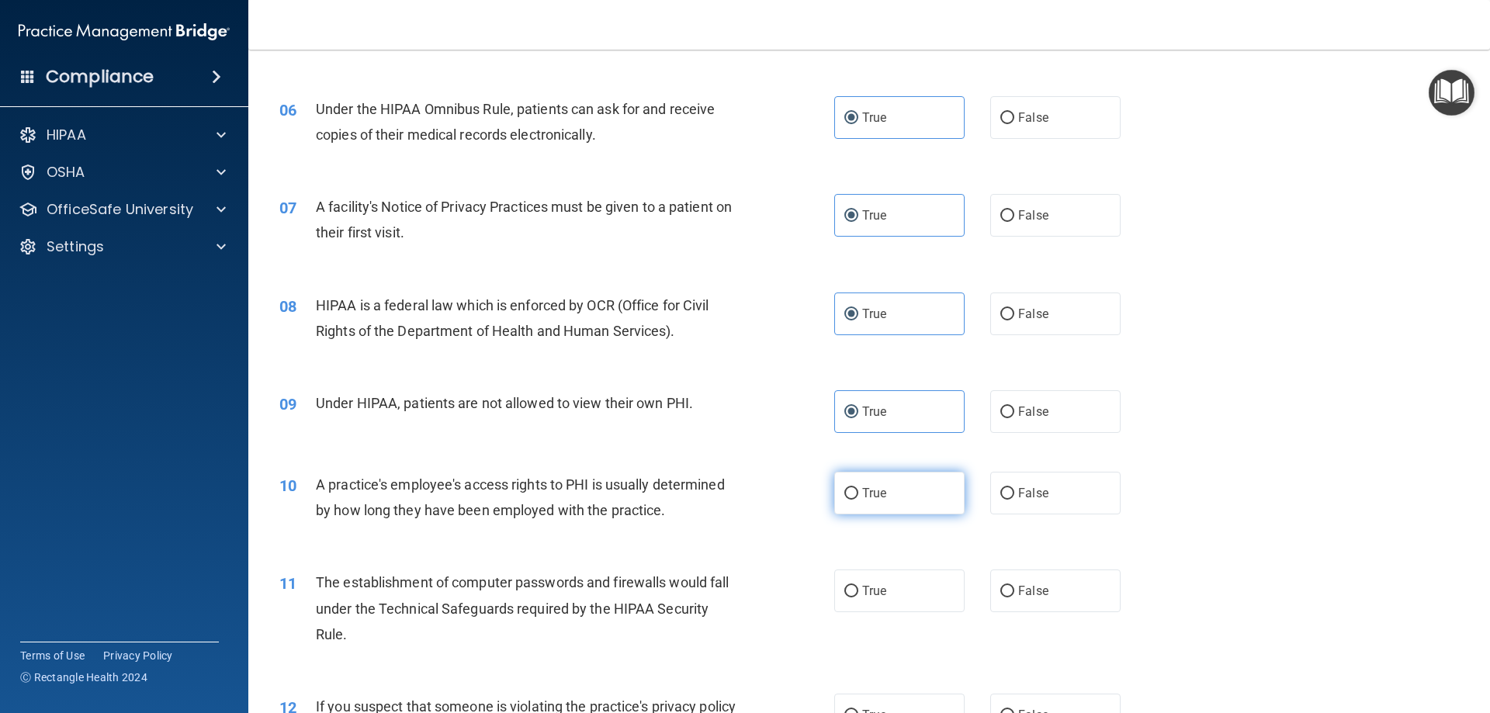
click at [858, 500] on input "True" at bounding box center [852, 494] width 14 height 12
radio input "true"
click at [904, 581] on label "True" at bounding box center [899, 591] width 130 height 43
click at [858, 586] on input "True" at bounding box center [852, 592] width 14 height 12
radio input "true"
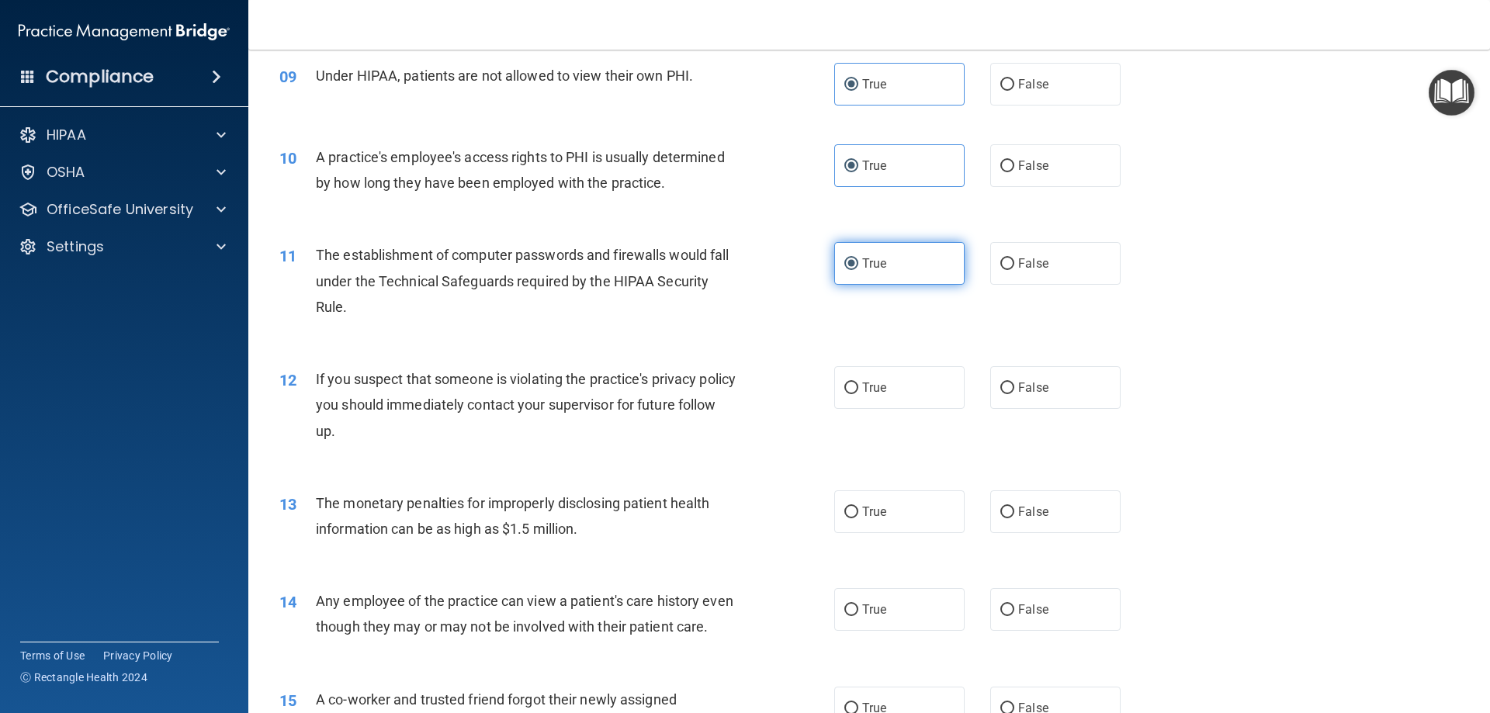
scroll to position [1035, 0]
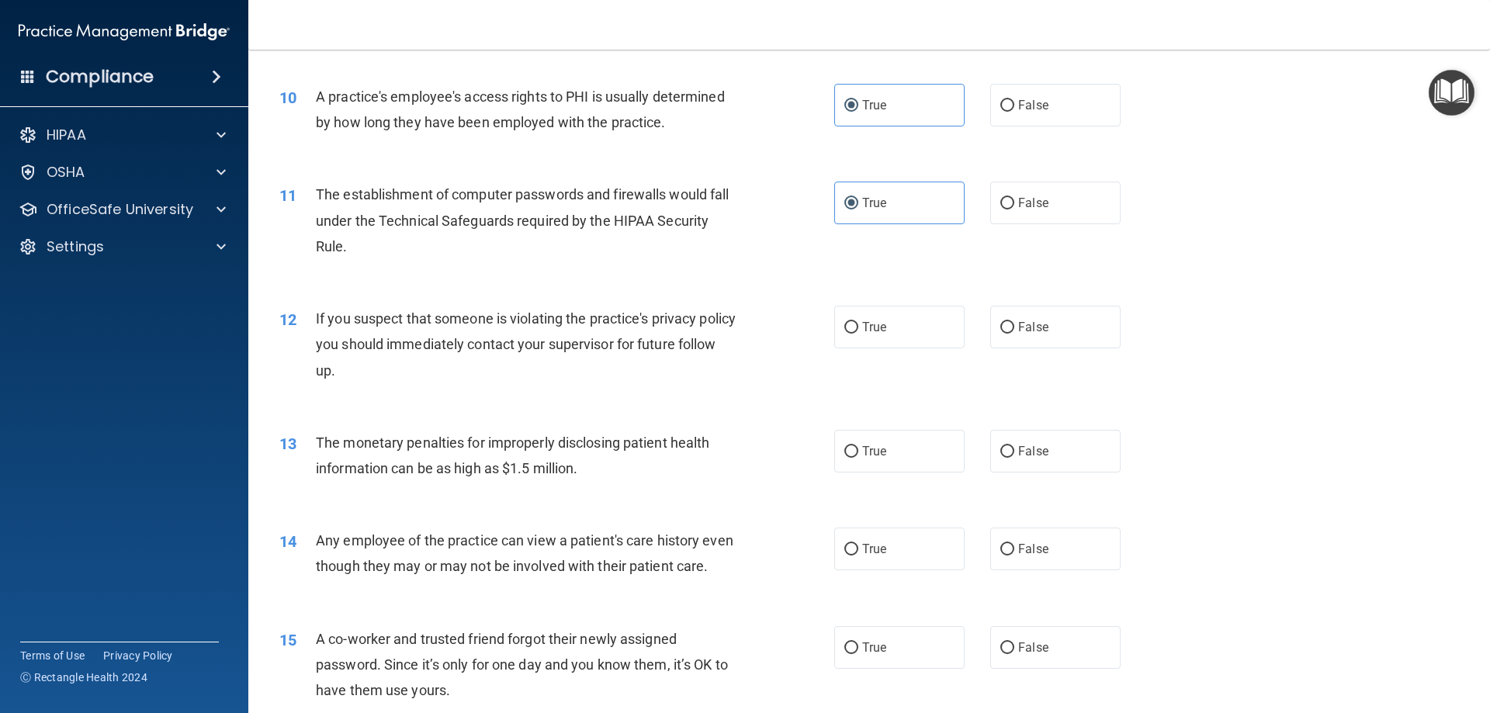
drag, startPoint x: 876, startPoint y: 344, endPoint x: 876, endPoint y: 353, distance: 9.3
click at [876, 343] on label "True" at bounding box center [899, 327] width 130 height 43
click at [858, 334] on input "True" at bounding box center [852, 328] width 14 height 12
radio input "true"
click at [881, 453] on span "True" at bounding box center [874, 451] width 24 height 15
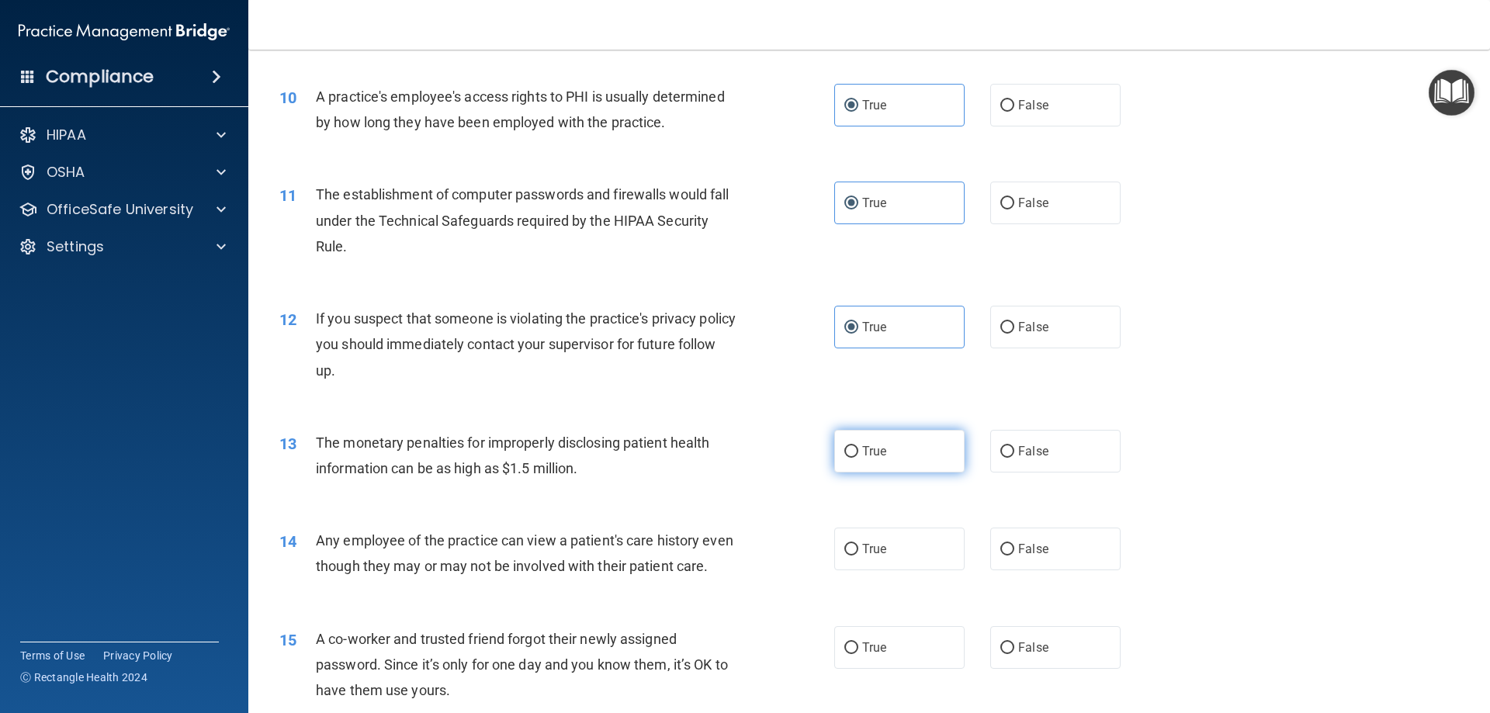
click at [858, 453] on input "True" at bounding box center [852, 452] width 14 height 12
radio input "true"
click at [894, 546] on label "True" at bounding box center [899, 549] width 130 height 43
click at [858, 546] on input "True" at bounding box center [852, 550] width 14 height 12
radio input "true"
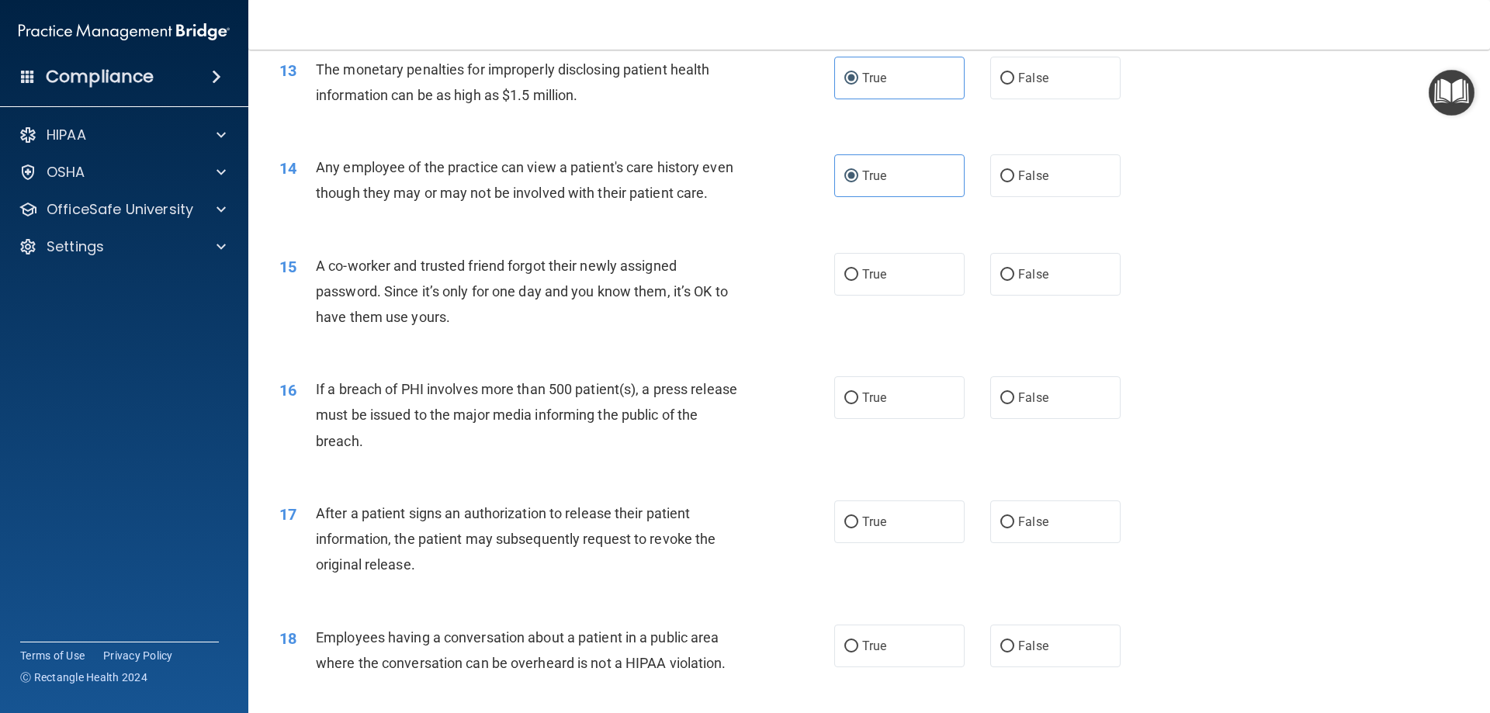
scroll to position [1423, 0]
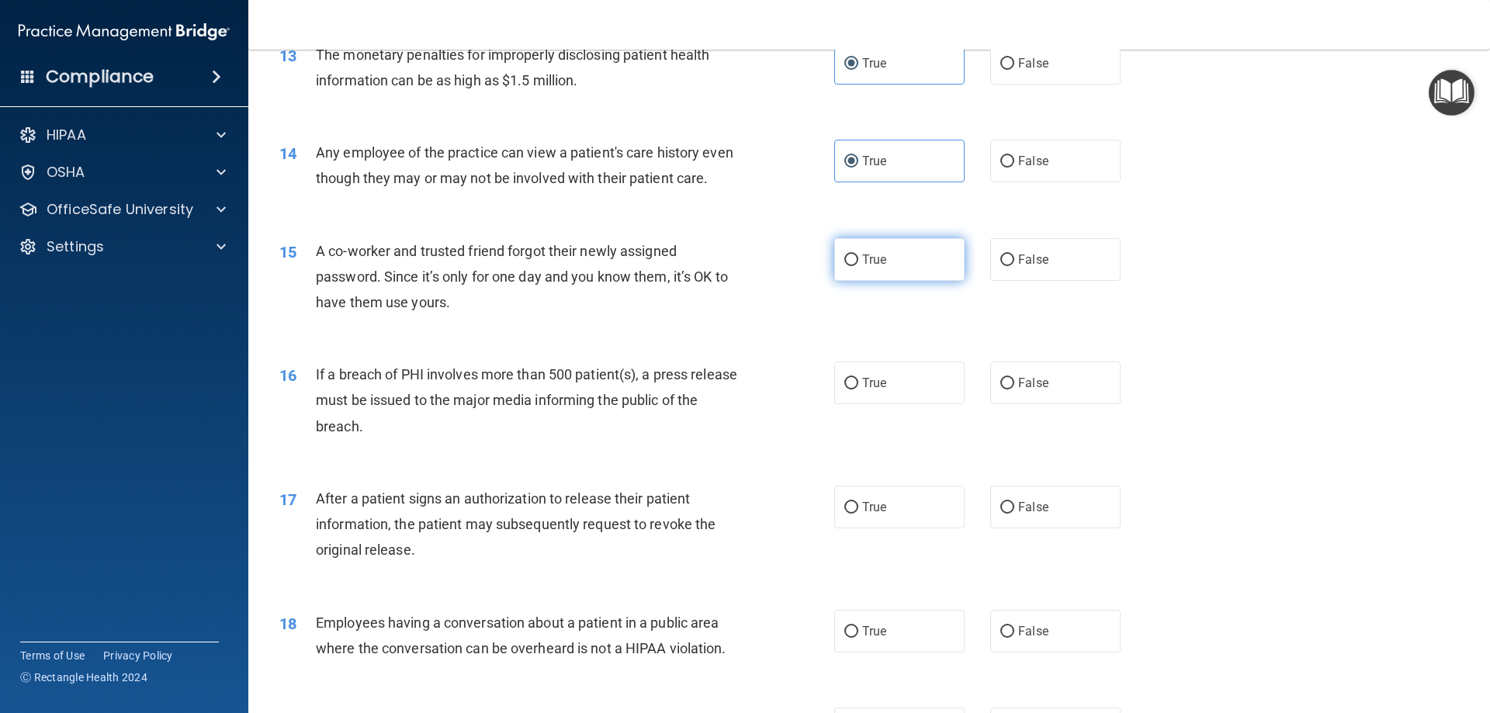
click at [884, 281] on label "True" at bounding box center [899, 259] width 130 height 43
click at [858, 266] on input "True" at bounding box center [852, 261] width 14 height 12
radio input "true"
click at [907, 404] on label "True" at bounding box center [899, 383] width 130 height 43
click at [858, 390] on input "True" at bounding box center [852, 384] width 14 height 12
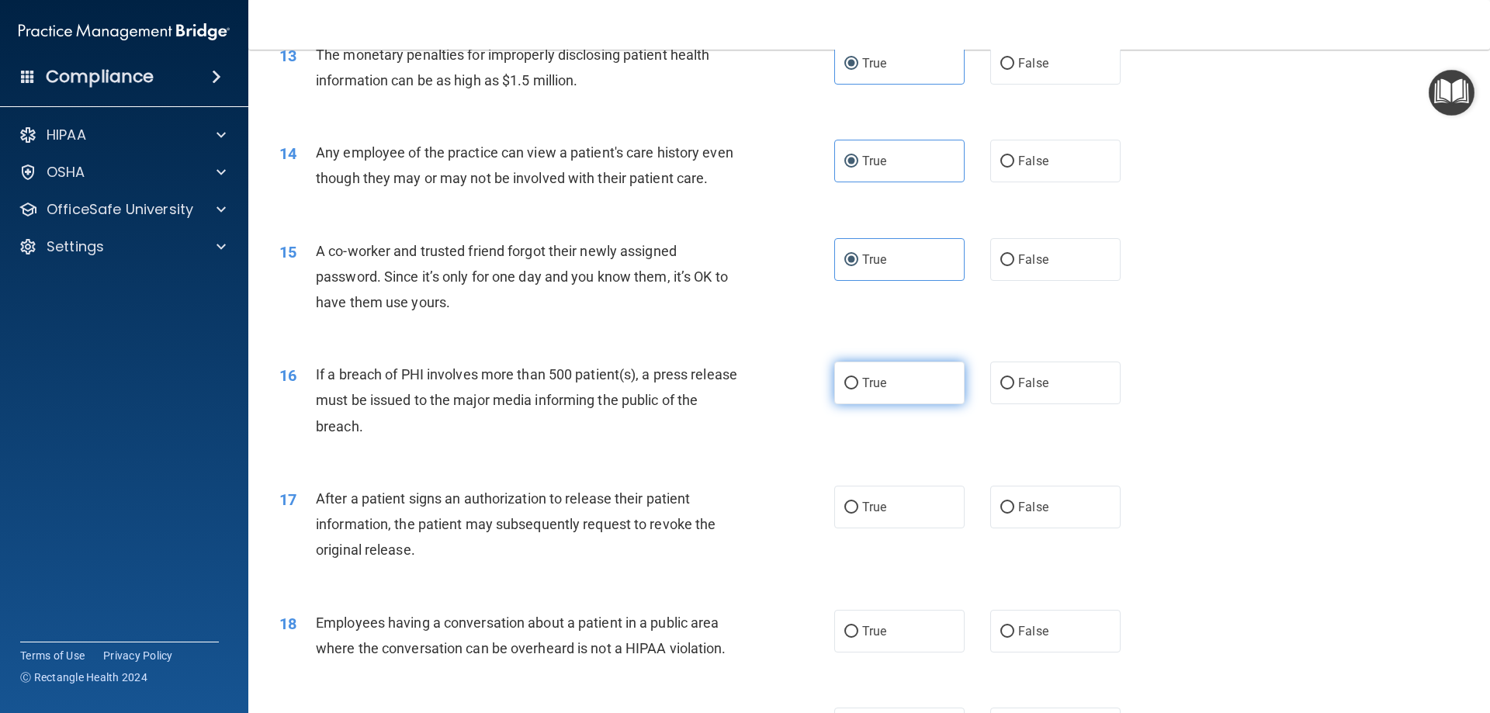
radio input "true"
click at [908, 529] on label "True" at bounding box center [899, 507] width 130 height 43
click at [858, 514] on input "True" at bounding box center [852, 508] width 14 height 12
radio input "true"
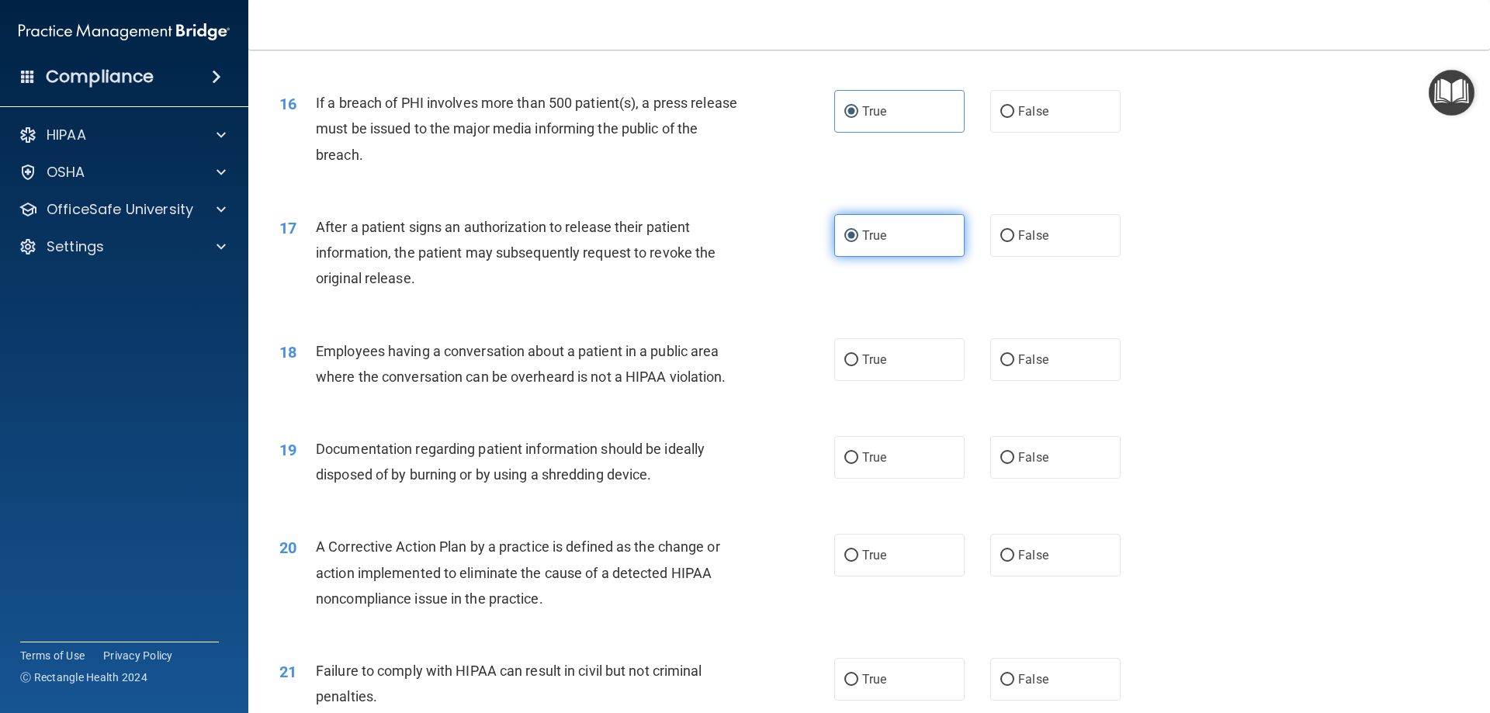
scroll to position [1811, 0]
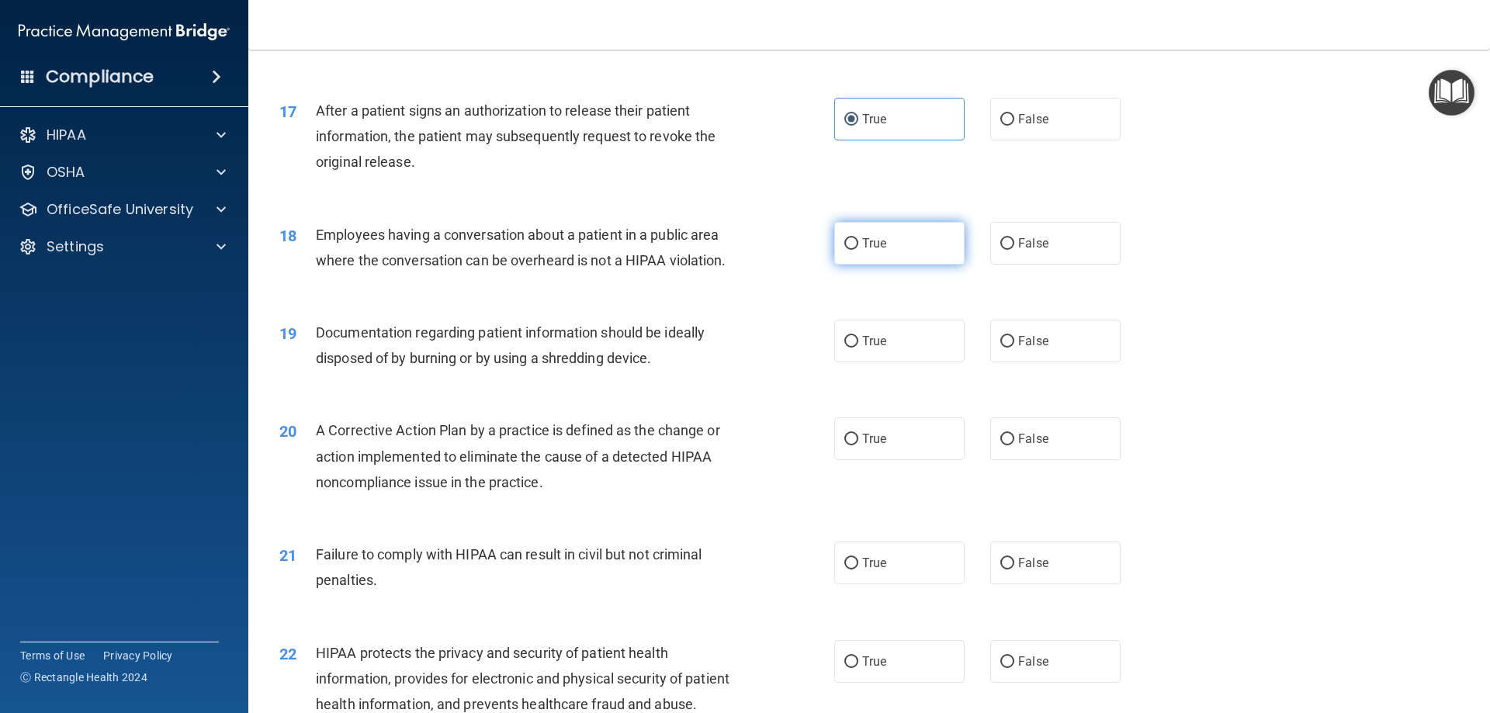
click at [865, 251] on span "True" at bounding box center [874, 243] width 24 height 15
click at [858, 250] on input "True" at bounding box center [852, 244] width 14 height 12
radio input "true"
click at [874, 359] on label "True" at bounding box center [899, 341] width 130 height 43
click at [858, 348] on input "True" at bounding box center [852, 342] width 14 height 12
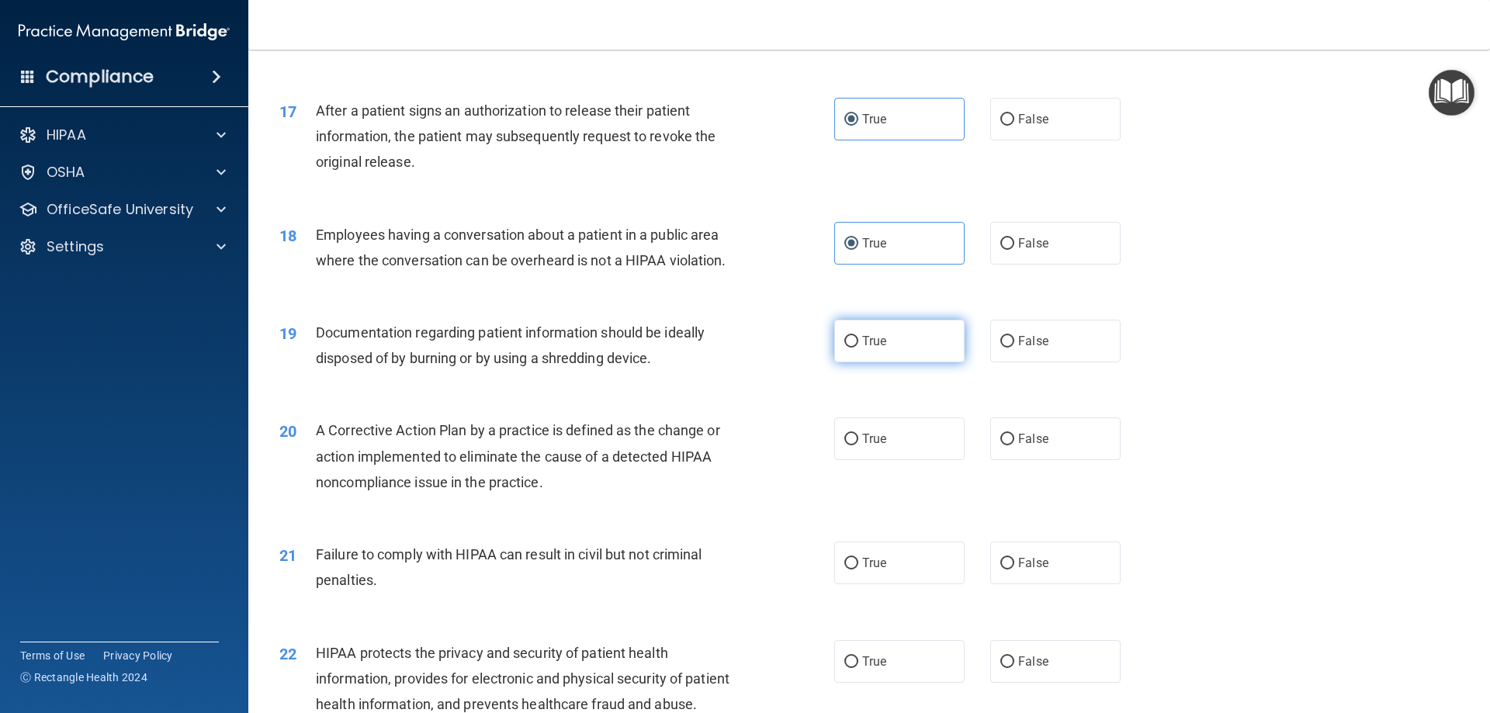
radio input "true"
click at [903, 489] on div "20 A Corrective Action Plan by a practice is defined as the change or action im…" at bounding box center [869, 460] width 1203 height 124
click at [893, 460] on label "True" at bounding box center [899, 439] width 130 height 43
click at [858, 446] on input "True" at bounding box center [852, 440] width 14 height 12
radio input "true"
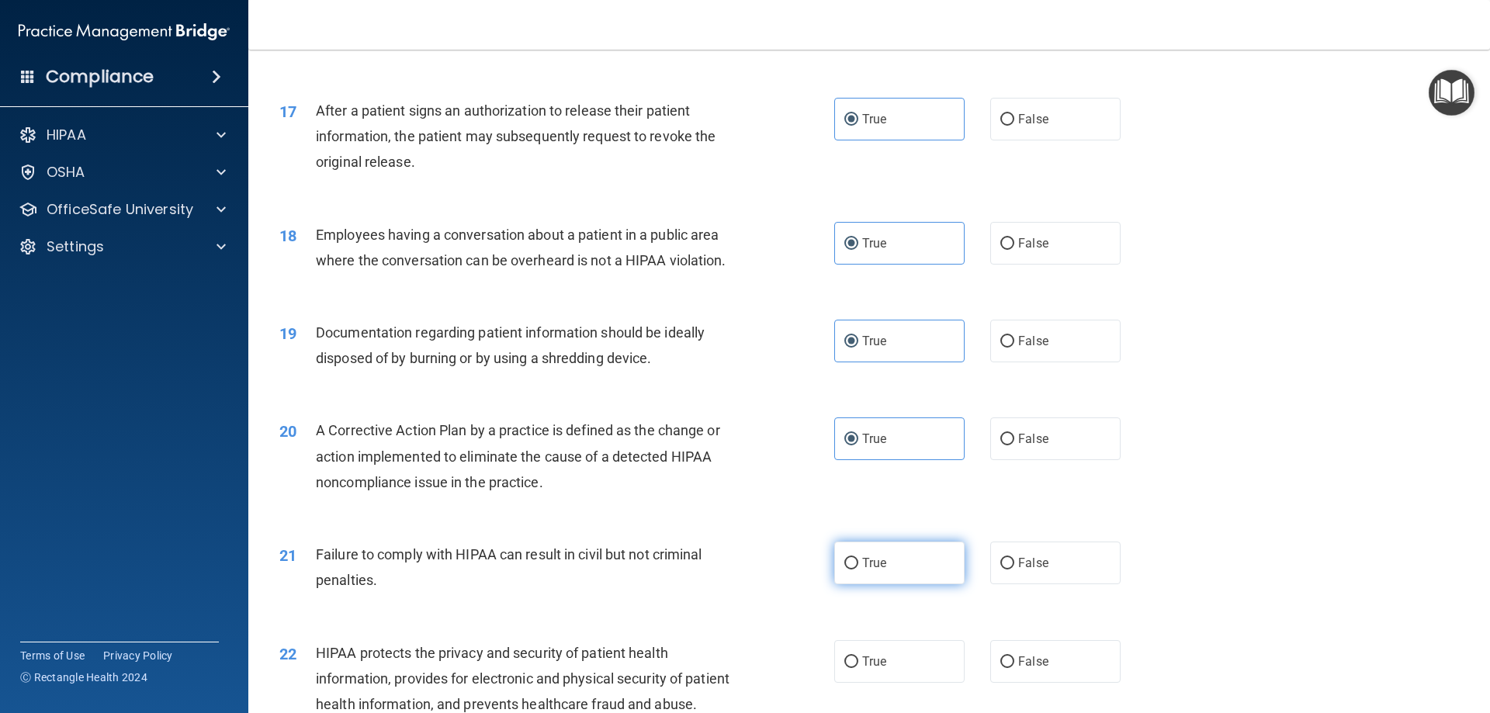
drag, startPoint x: 904, startPoint y: 571, endPoint x: 905, endPoint y: 582, distance: 11.7
click at [904, 572] on label "True" at bounding box center [899, 563] width 130 height 43
click at [858, 570] on input "True" at bounding box center [852, 564] width 14 height 12
radio input "true"
click at [907, 683] on label "True" at bounding box center [899, 661] width 130 height 43
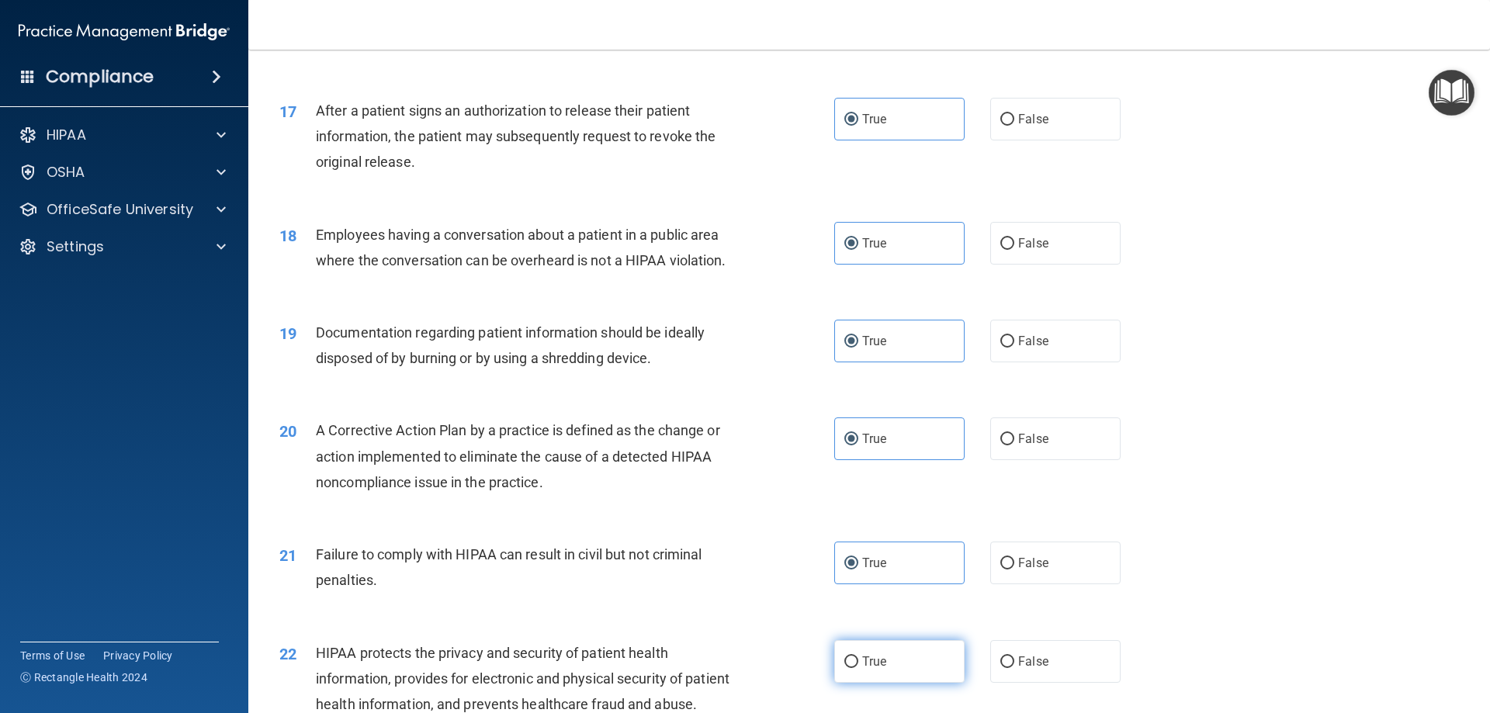
click at [858, 668] on input "True" at bounding box center [852, 663] width 14 height 12
radio input "true"
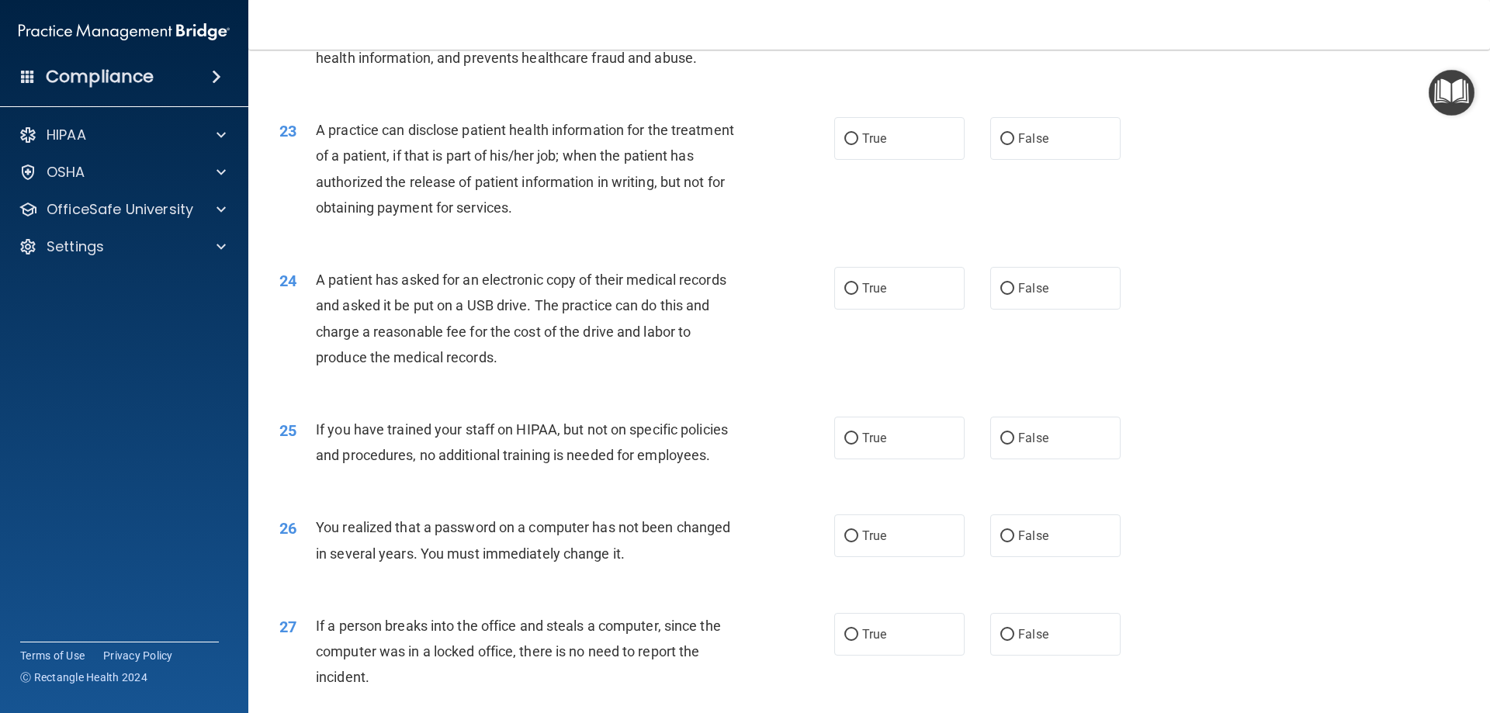
scroll to position [2458, 0]
click at [892, 159] on label "True" at bounding box center [899, 137] width 130 height 43
click at [858, 144] on input "True" at bounding box center [852, 139] width 14 height 12
radio input "true"
click at [887, 309] on label "True" at bounding box center [899, 287] width 130 height 43
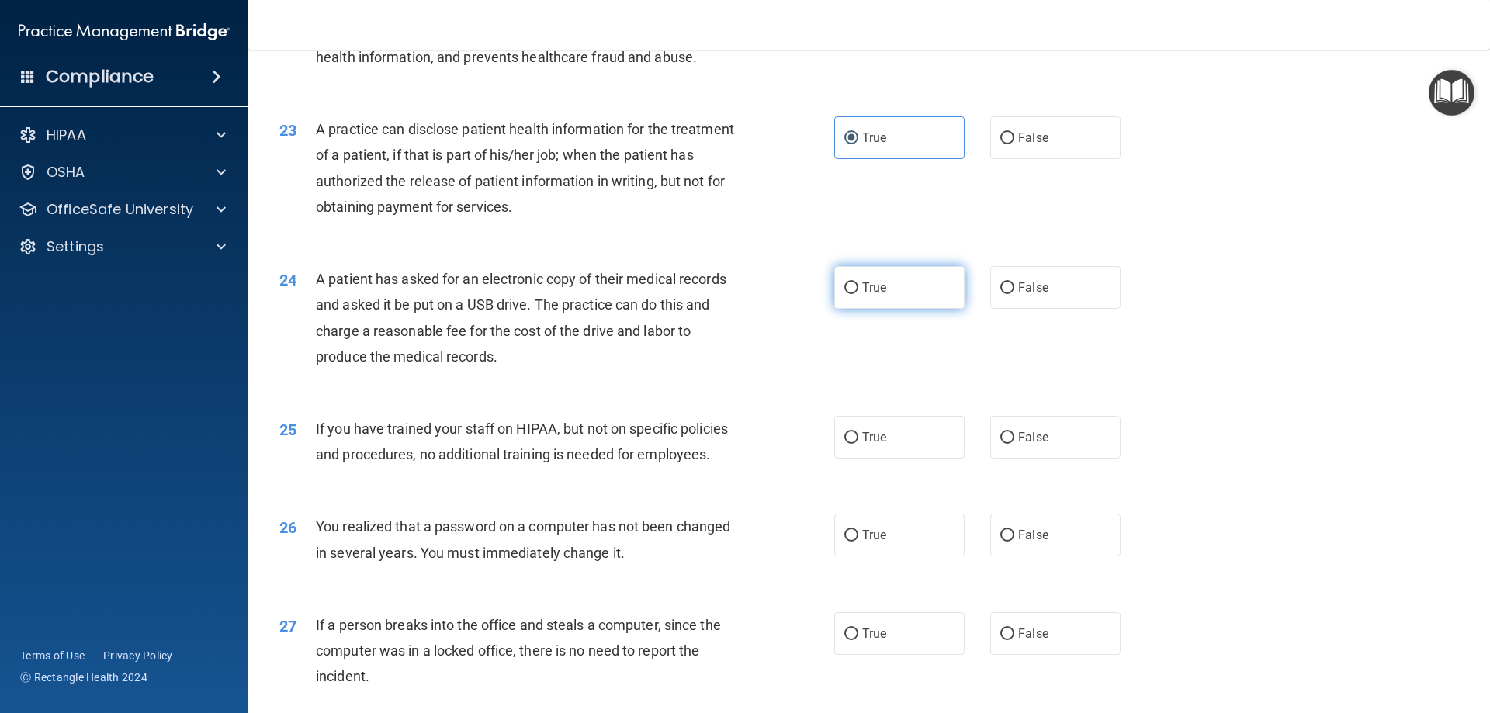
click at [858, 294] on input "True" at bounding box center [852, 289] width 14 height 12
radio input "true"
click at [901, 494] on div "25 If you have trained your staff on HIPAA, but not on specific policies and pr…" at bounding box center [869, 446] width 1203 height 98
click at [897, 459] on label "True" at bounding box center [899, 437] width 130 height 43
click at [858, 444] on input "True" at bounding box center [852, 438] width 14 height 12
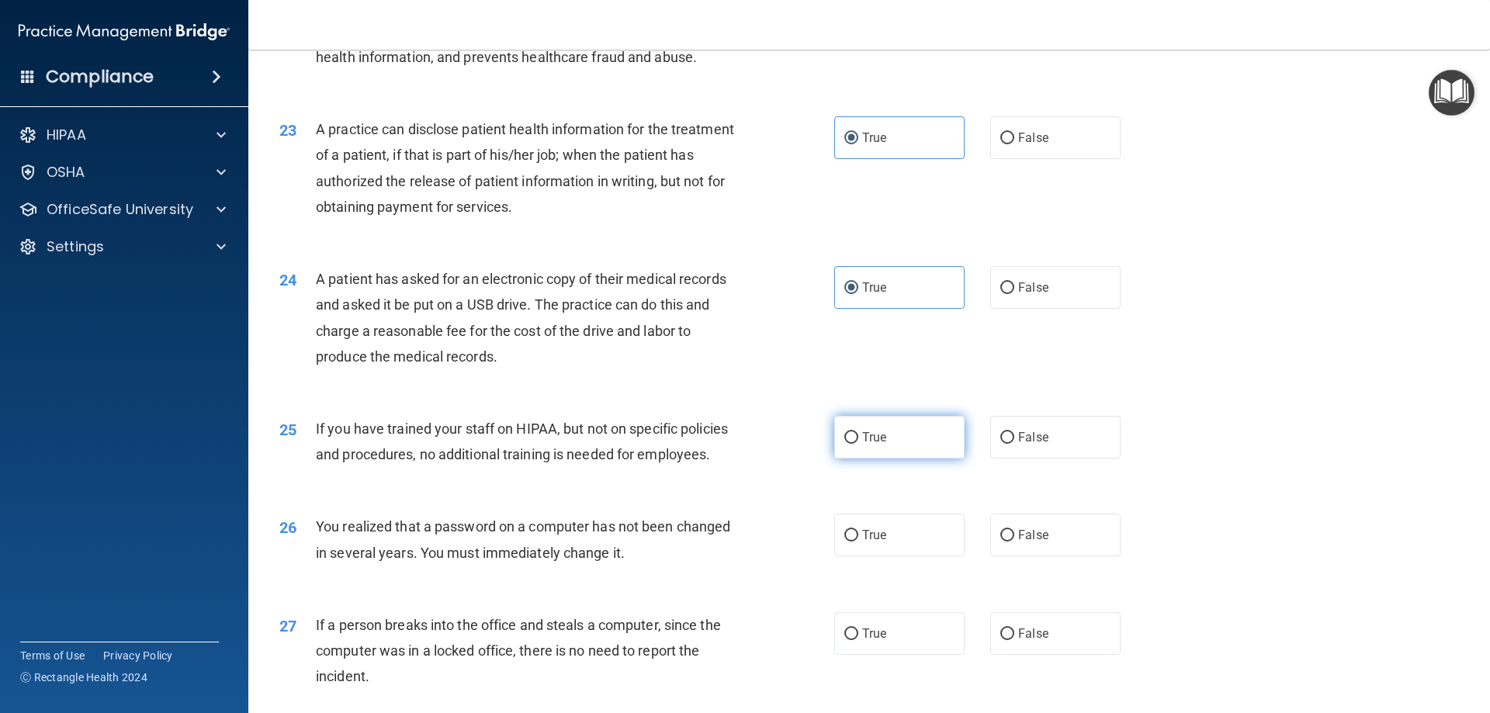
radio input "true"
click at [902, 557] on label "True" at bounding box center [899, 535] width 130 height 43
click at [858, 542] on input "True" at bounding box center [852, 536] width 14 height 12
radio input "true"
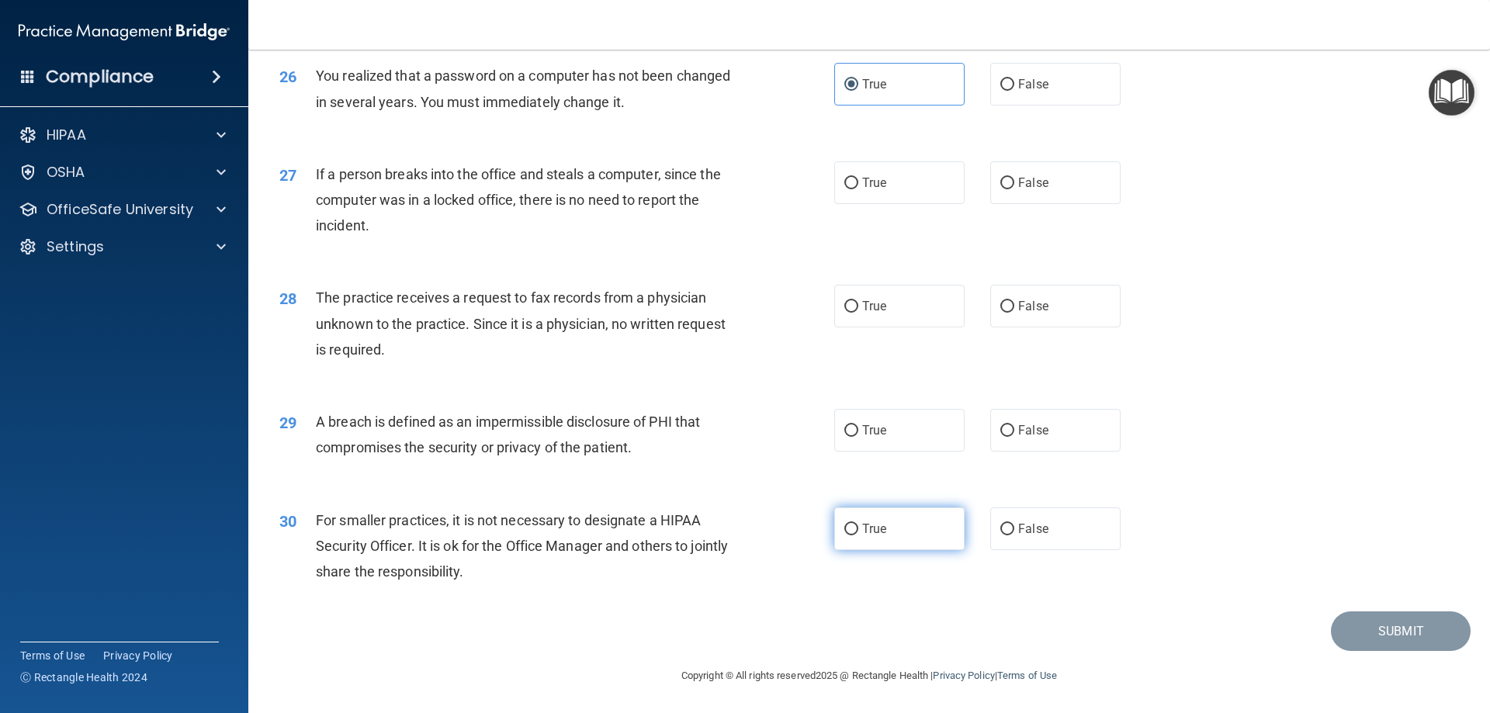
scroll to position [2960, 0]
click at [893, 189] on label "True" at bounding box center [899, 182] width 130 height 43
click at [858, 189] on input "True" at bounding box center [852, 184] width 14 height 12
radio input "true"
click at [901, 293] on label "True" at bounding box center [899, 306] width 130 height 43
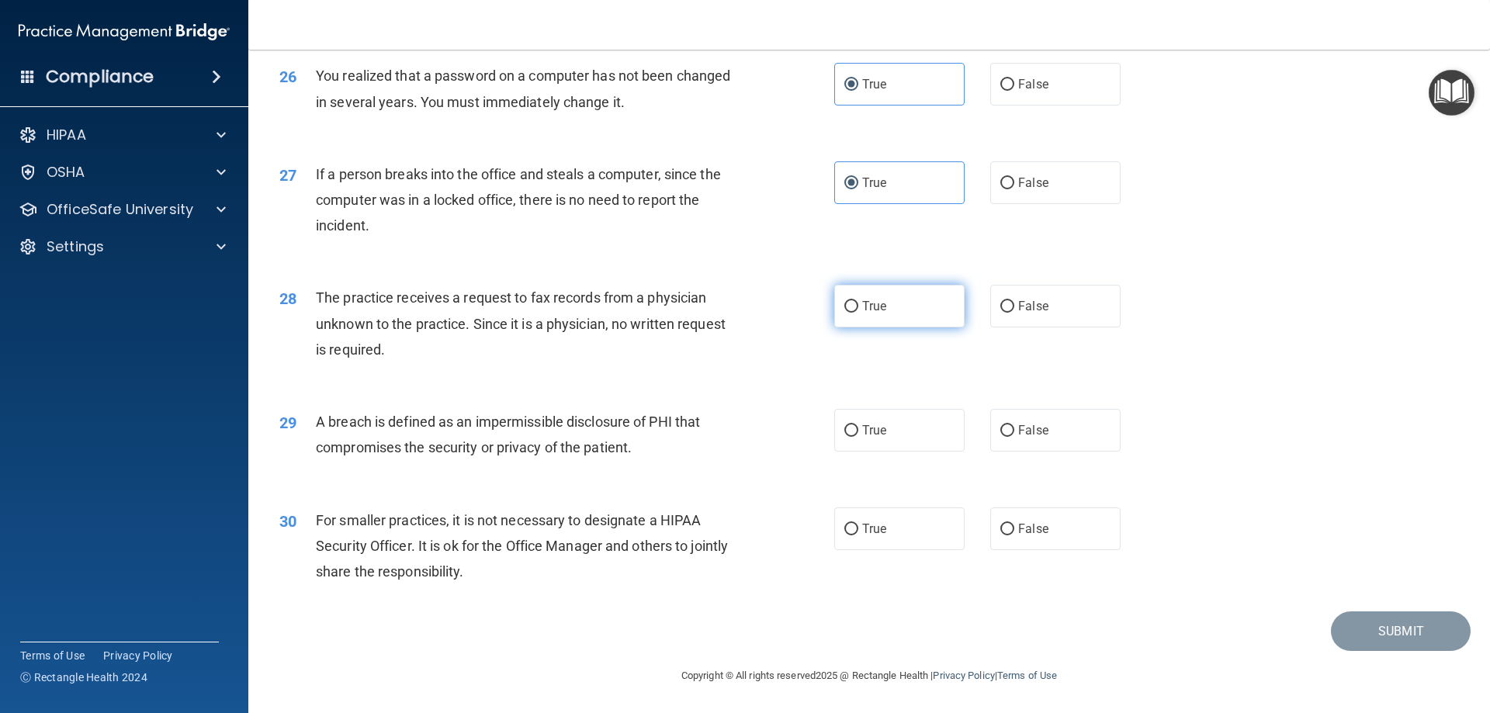
click at [858, 301] on input "True" at bounding box center [852, 307] width 14 height 12
radio input "true"
click at [888, 428] on label "True" at bounding box center [899, 430] width 130 height 43
click at [858, 428] on input "True" at bounding box center [852, 431] width 14 height 12
radio input "true"
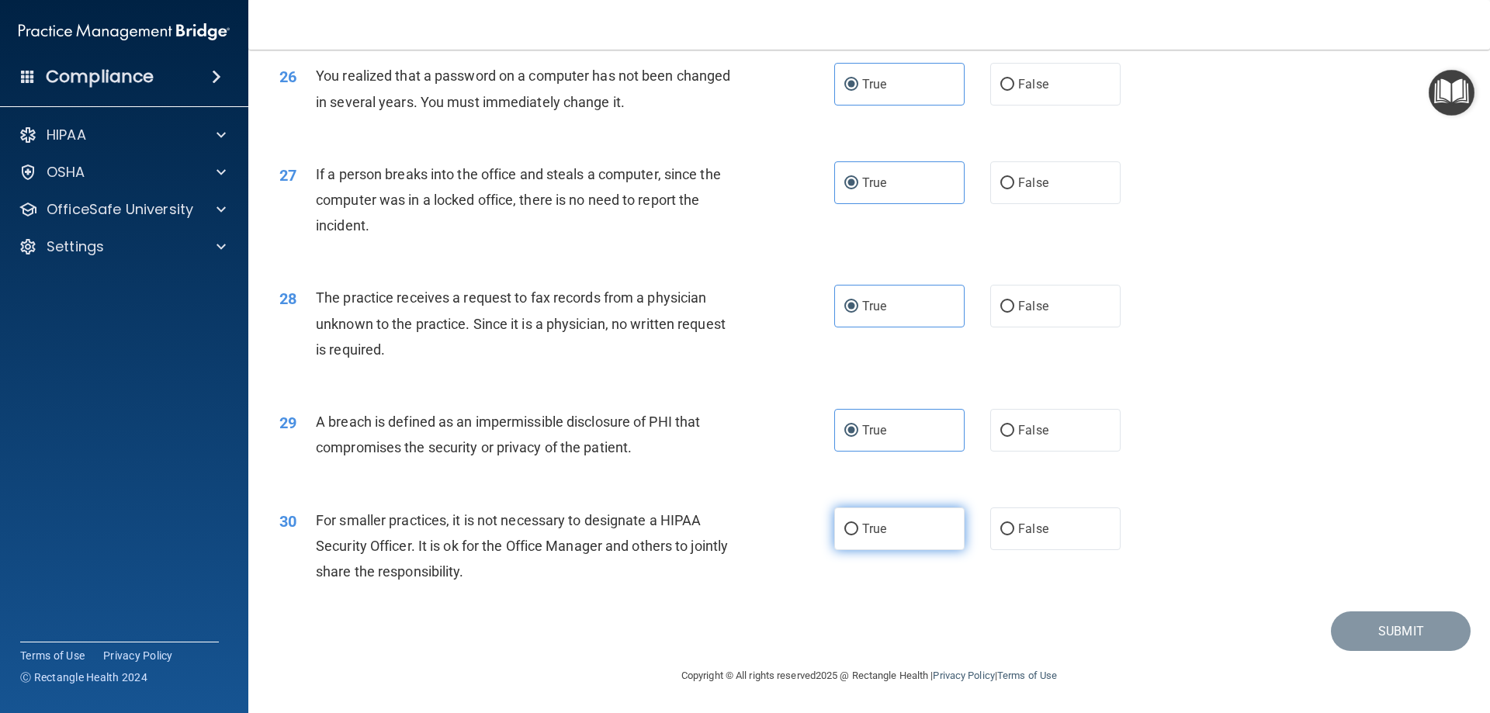
click at [891, 536] on label "True" at bounding box center [899, 529] width 130 height 43
click at [858, 536] on input "True" at bounding box center [852, 530] width 14 height 12
radio input "true"
click at [1370, 617] on button "Submit" at bounding box center [1401, 632] width 140 height 40
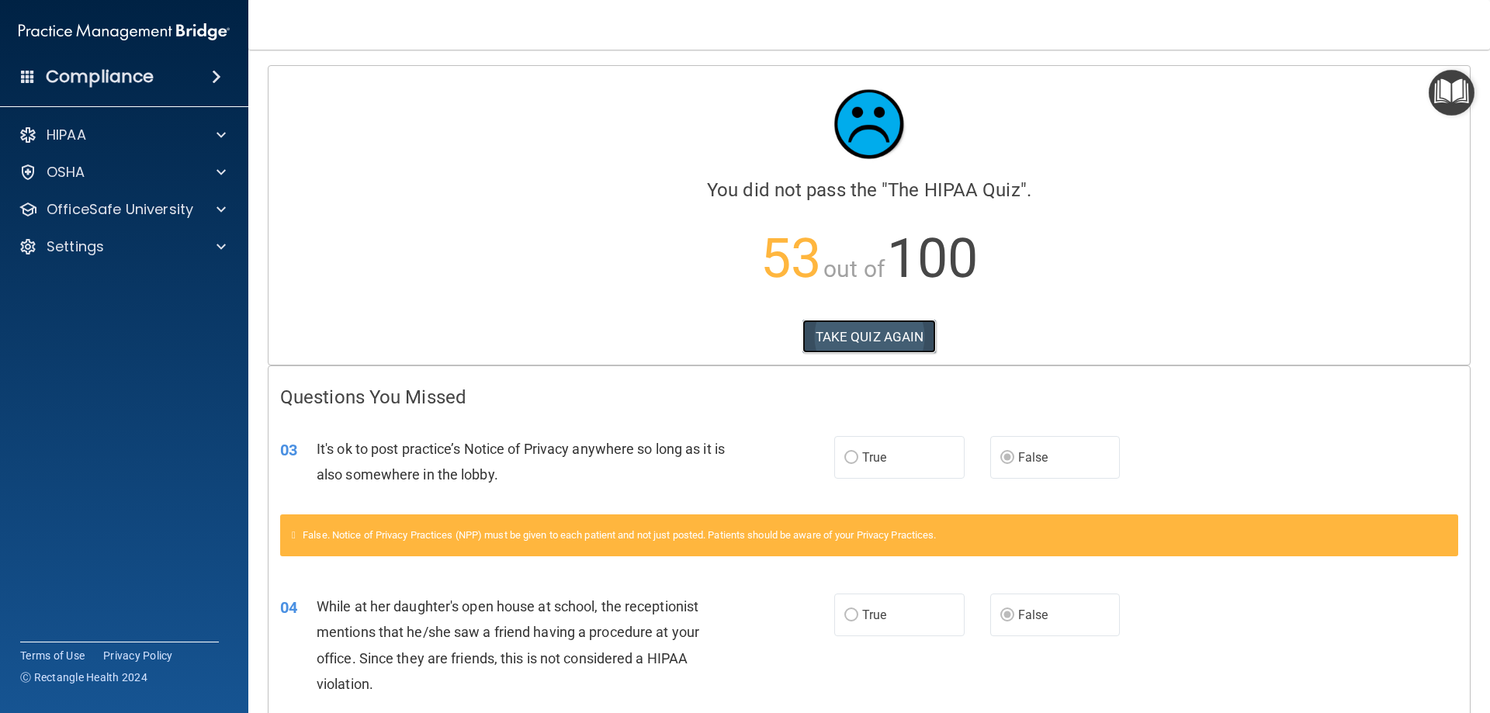
click at [855, 335] on button "TAKE QUIZ AGAIN" at bounding box center [870, 337] width 134 height 34
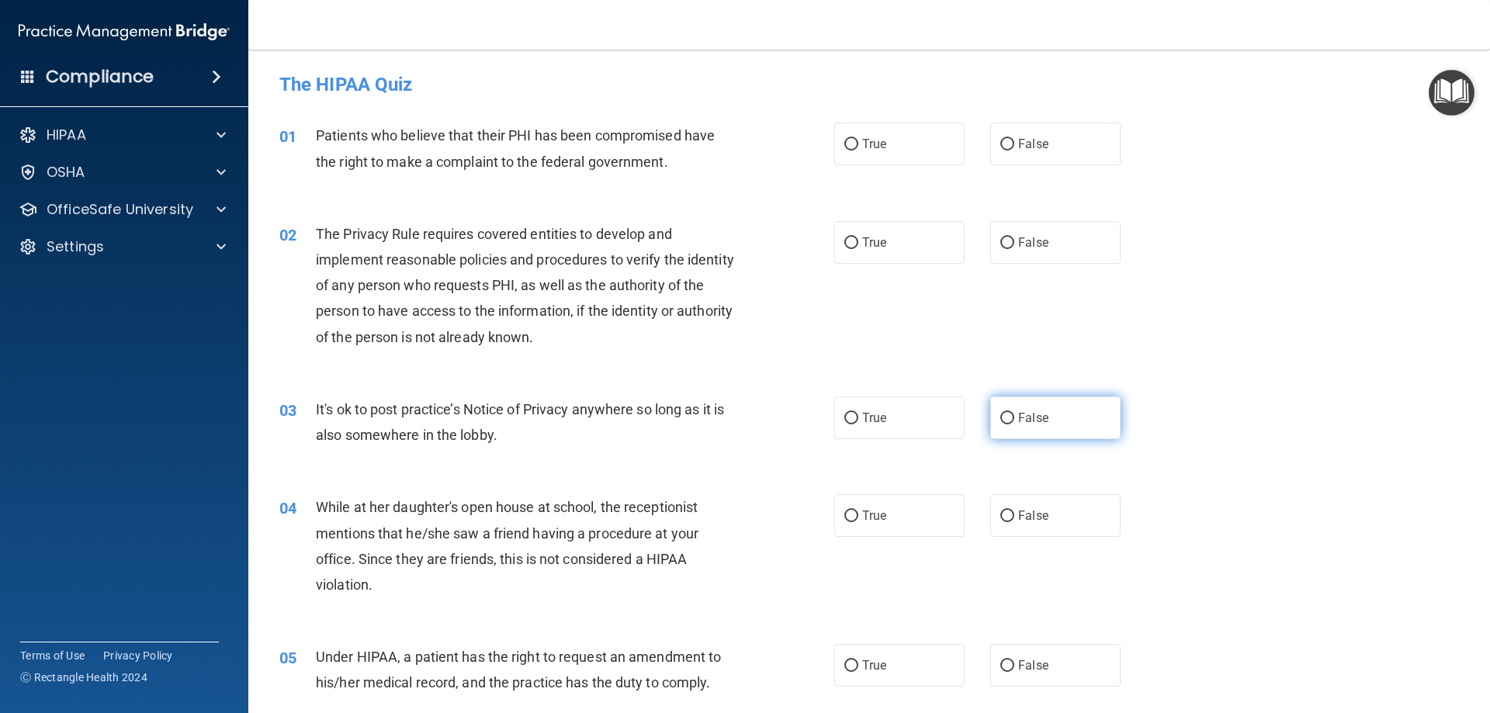
click at [1001, 422] on input "False" at bounding box center [1008, 419] width 14 height 12
radio input "true"
click at [1001, 511] on input "False" at bounding box center [1008, 517] width 14 height 12
radio input "true"
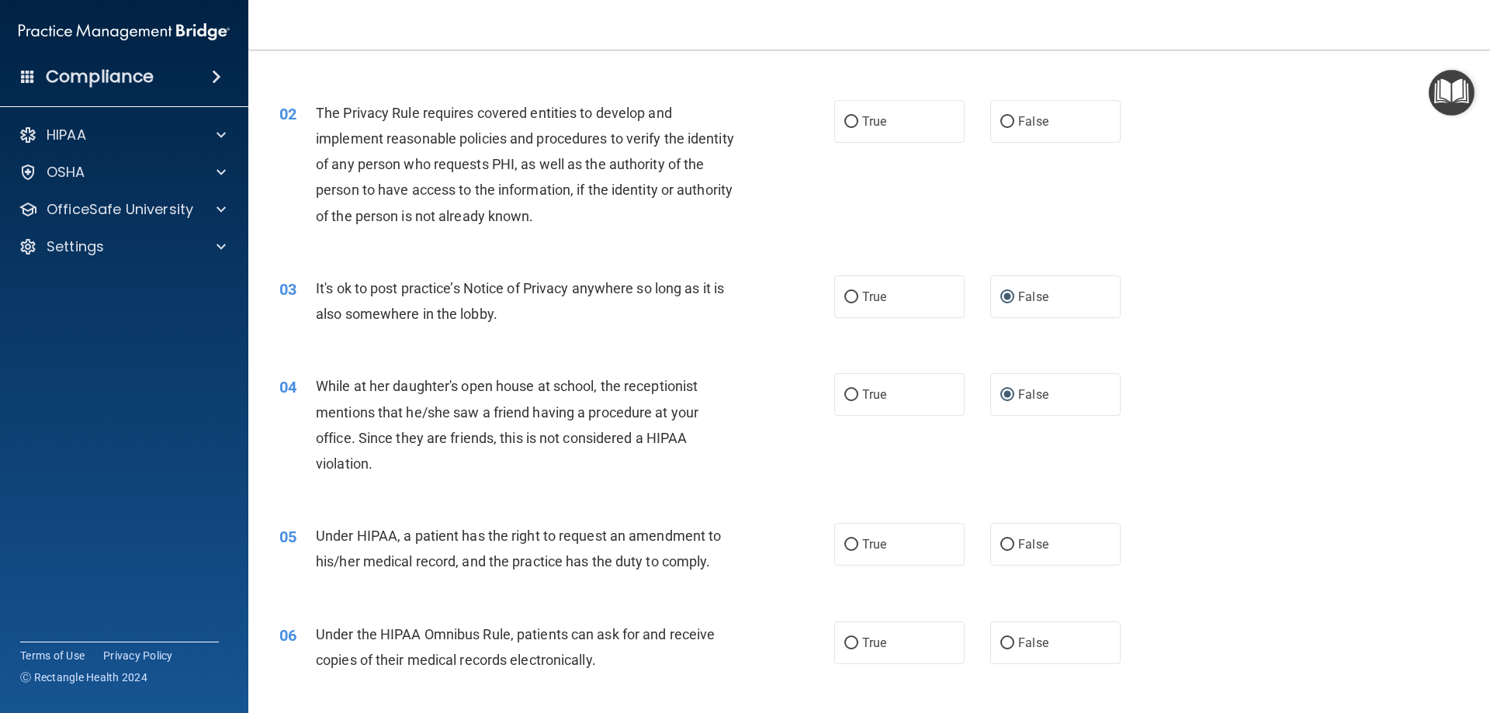
scroll to position [130, 0]
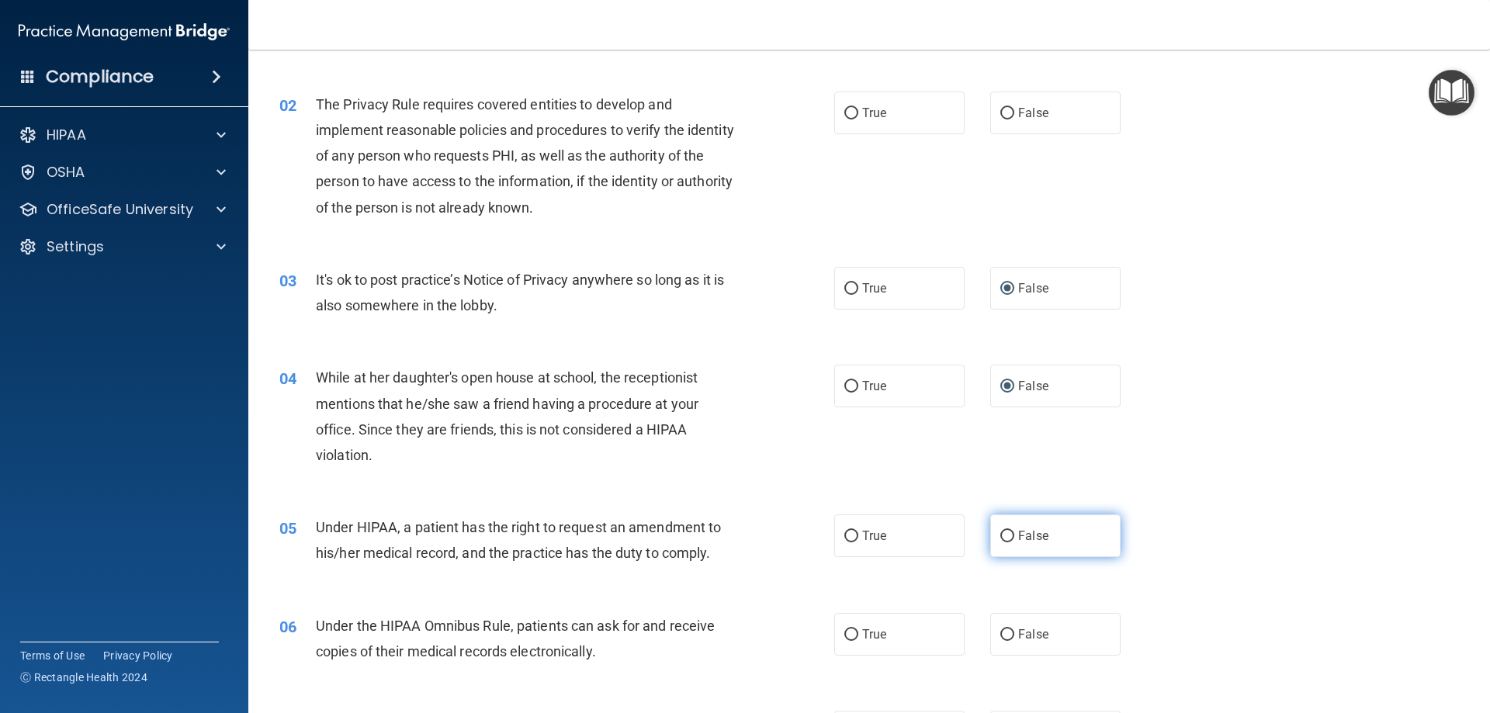
click at [1001, 546] on label "False" at bounding box center [1055, 536] width 130 height 43
click at [1001, 543] on input "False" at bounding box center [1008, 537] width 14 height 12
radio input "true"
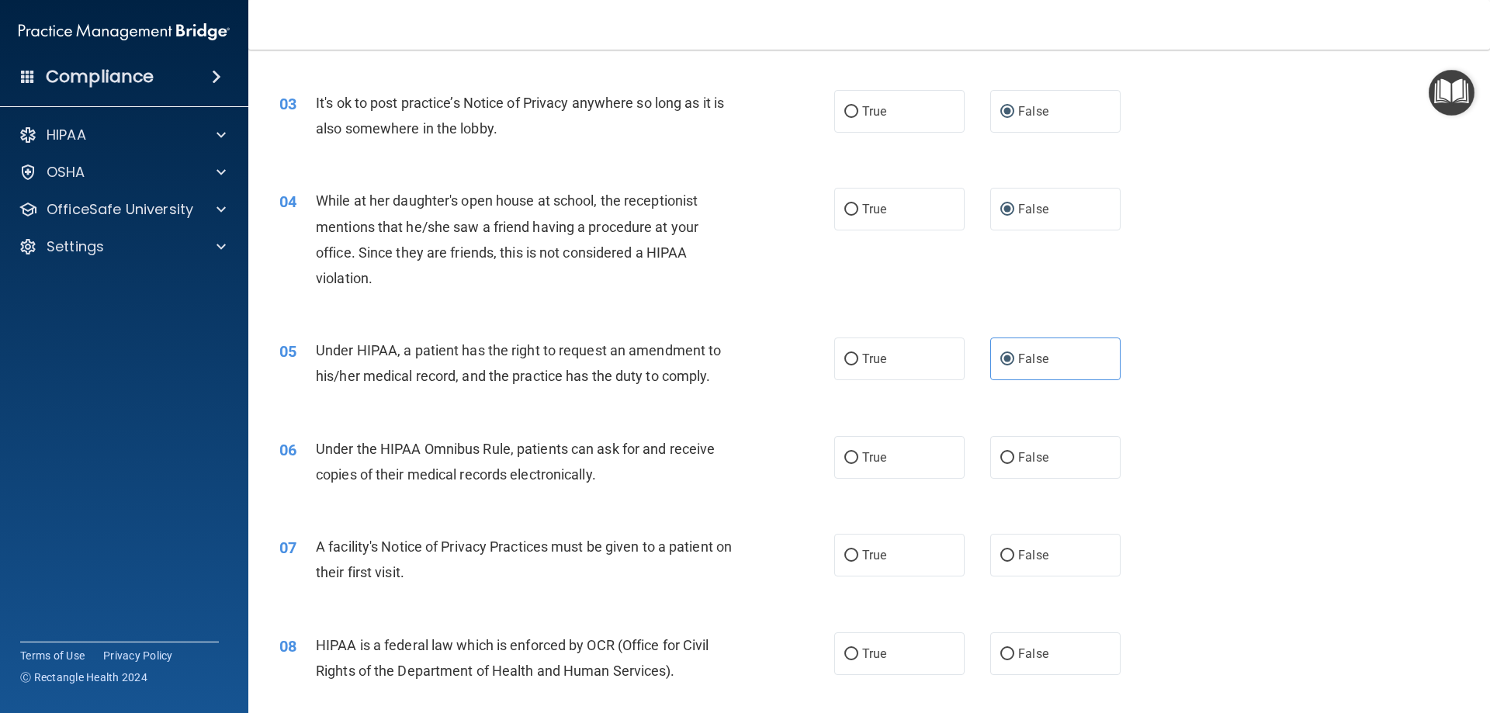
scroll to position [388, 0]
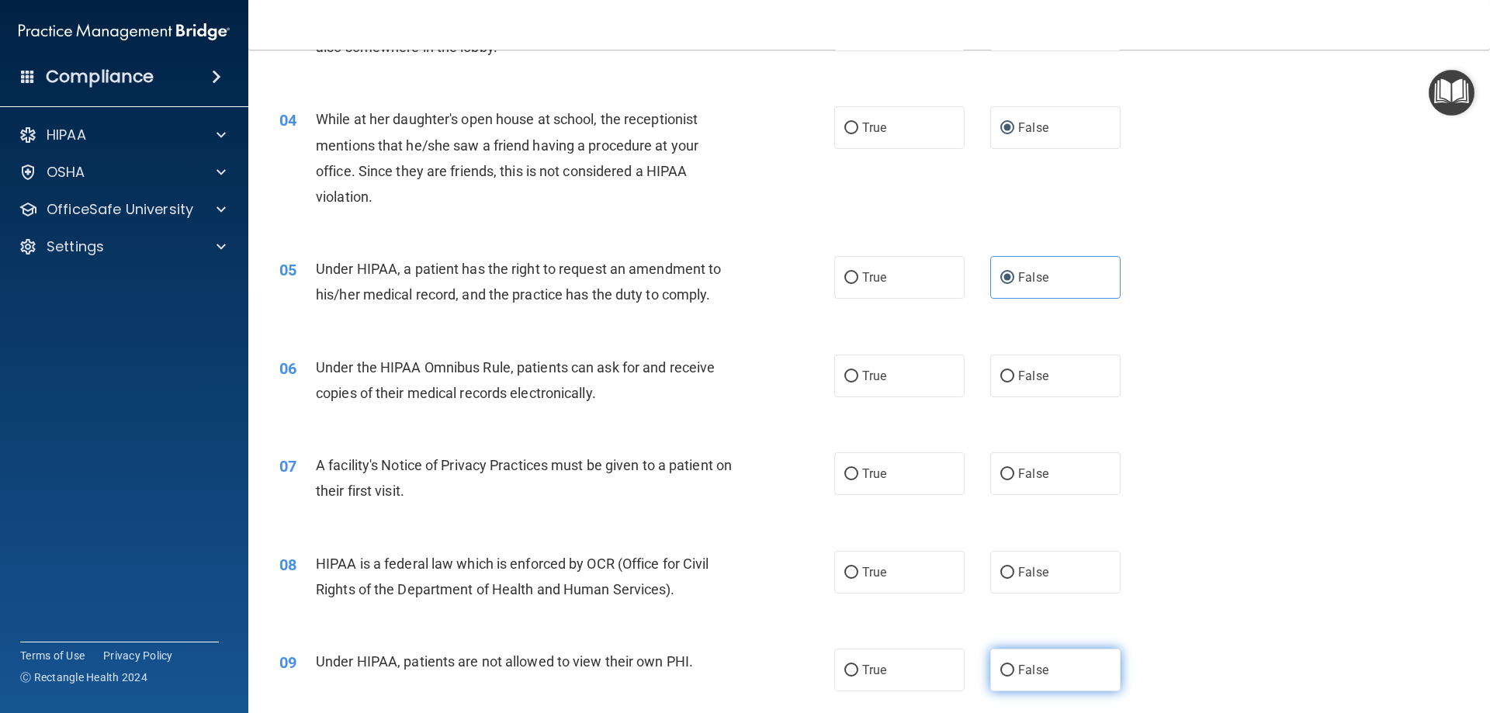
click at [1003, 675] on input "False" at bounding box center [1008, 671] width 14 height 12
radio input "true"
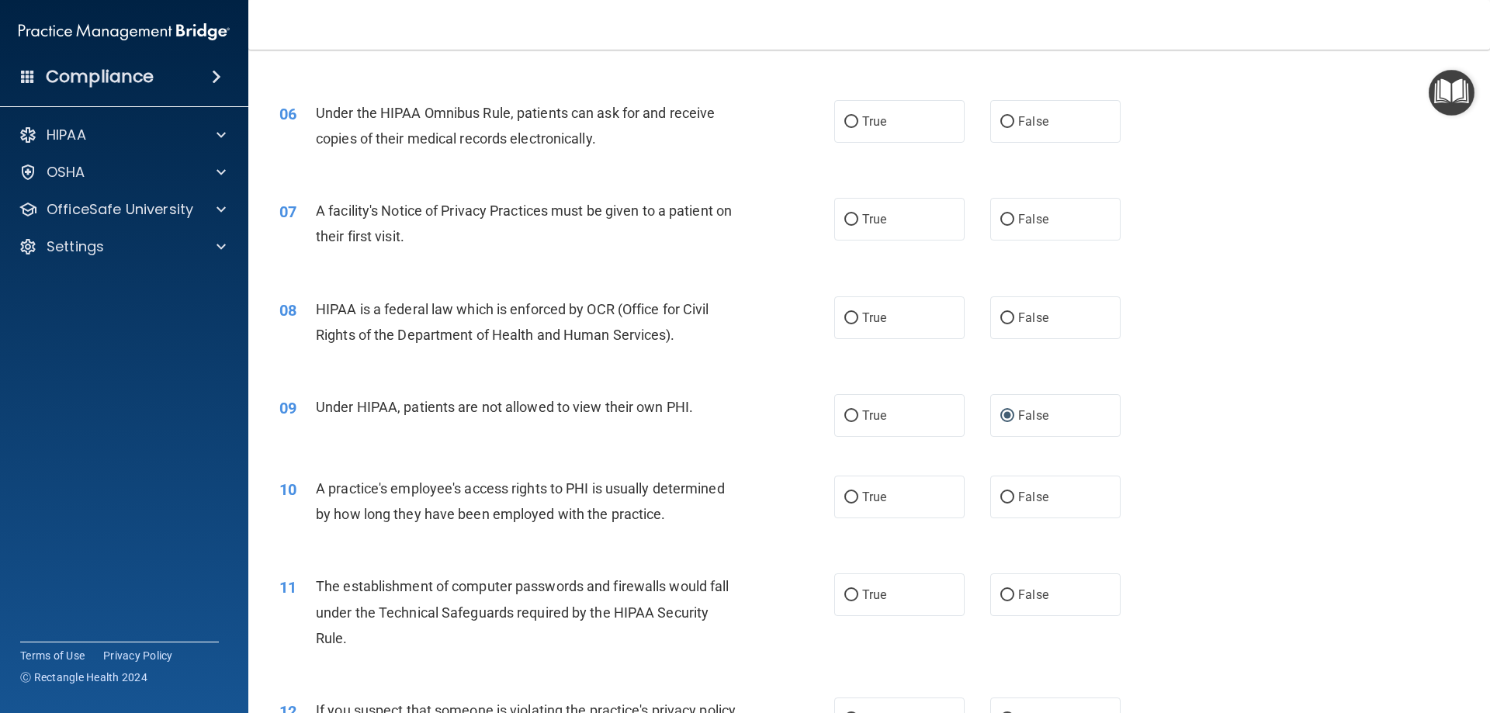
scroll to position [647, 0]
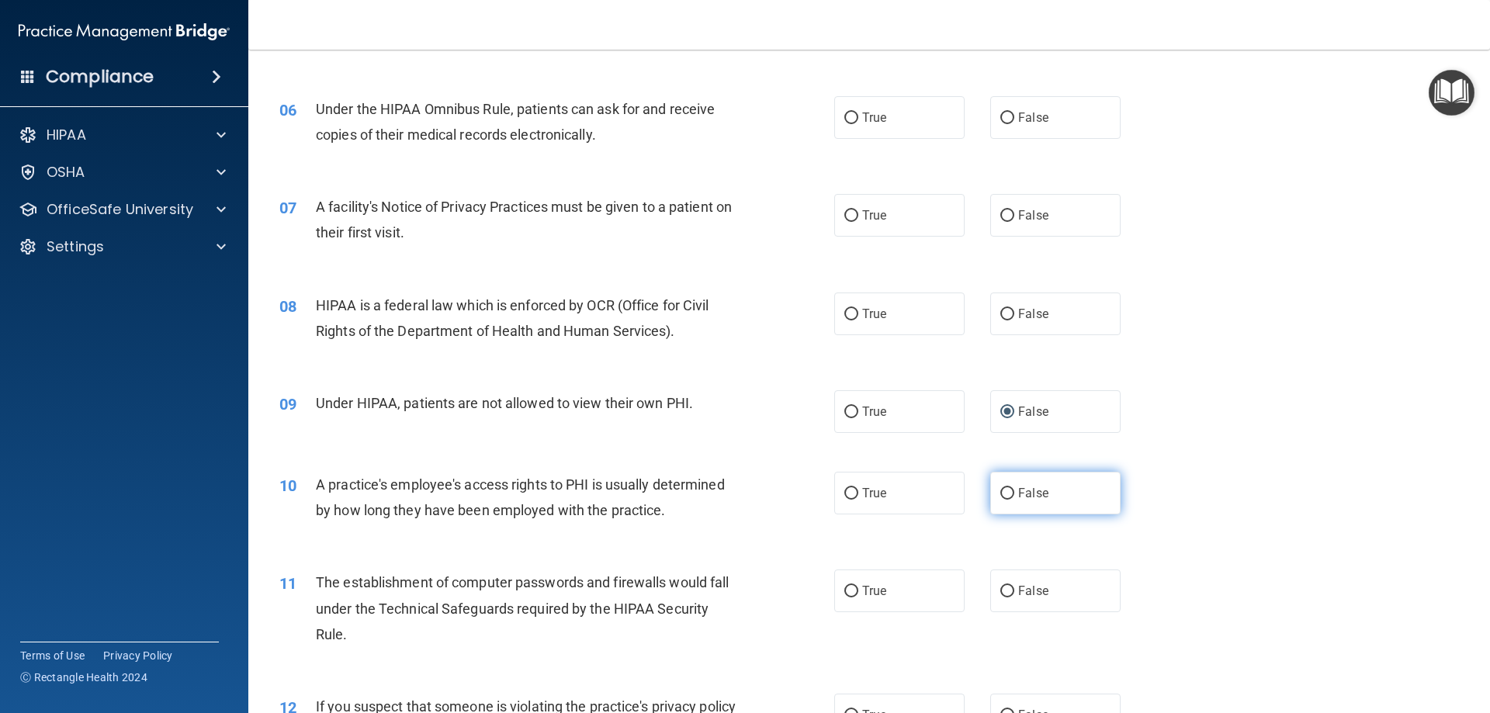
click at [1005, 498] on input "False" at bounding box center [1008, 494] width 14 height 12
radio input "true"
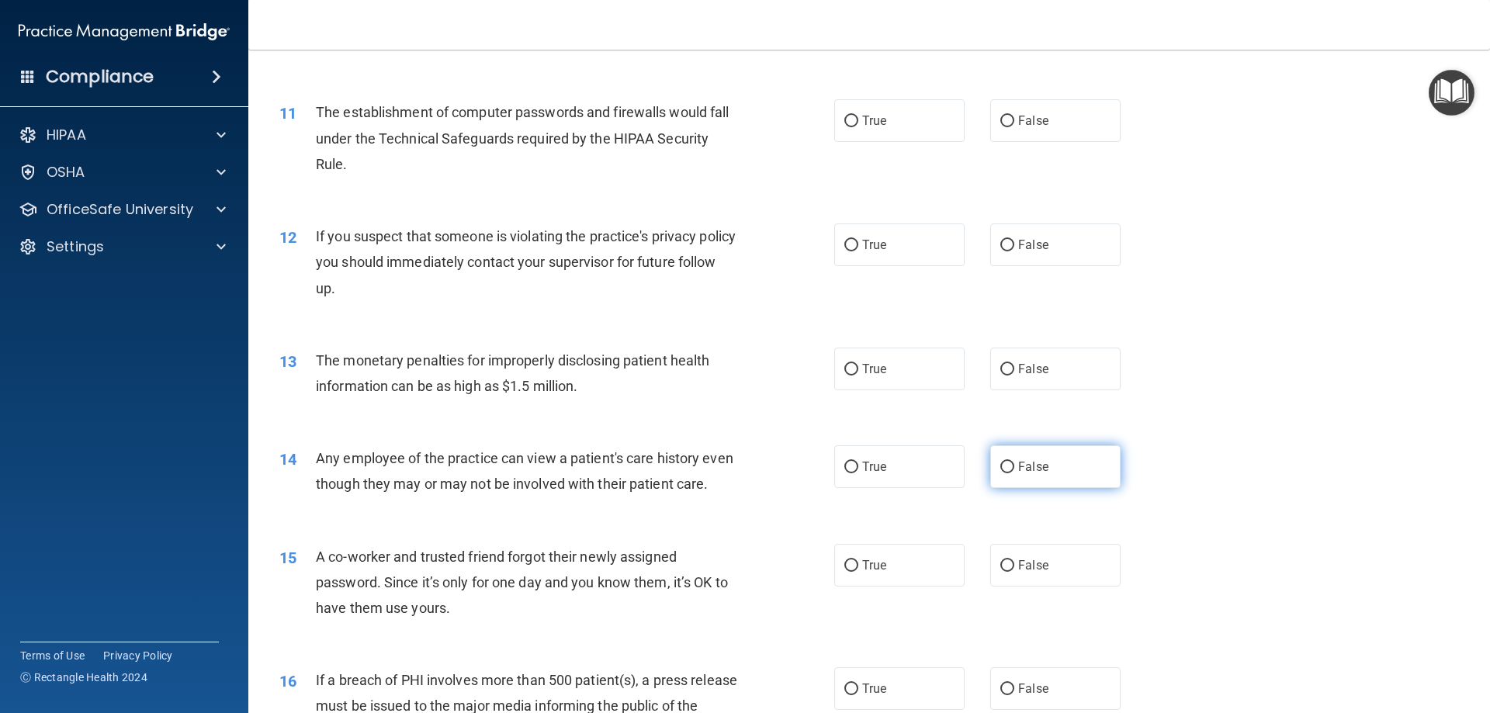
scroll to position [1035, 0]
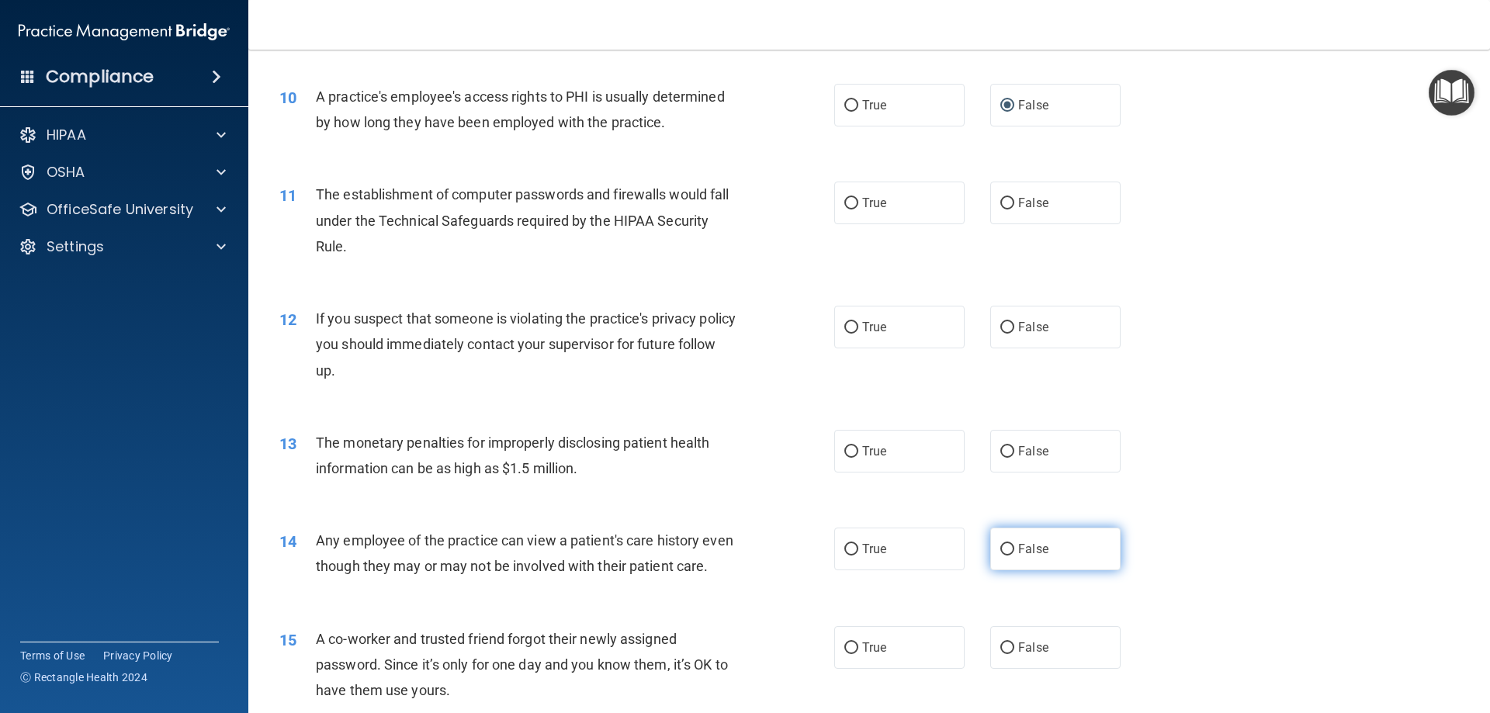
click at [1026, 541] on label "False" at bounding box center [1055, 549] width 130 height 43
click at [1015, 544] on input "False" at bounding box center [1008, 550] width 14 height 12
radio input "true"
click at [1028, 663] on label "False" at bounding box center [1055, 647] width 130 height 43
click at [1015, 654] on input "False" at bounding box center [1008, 649] width 14 height 12
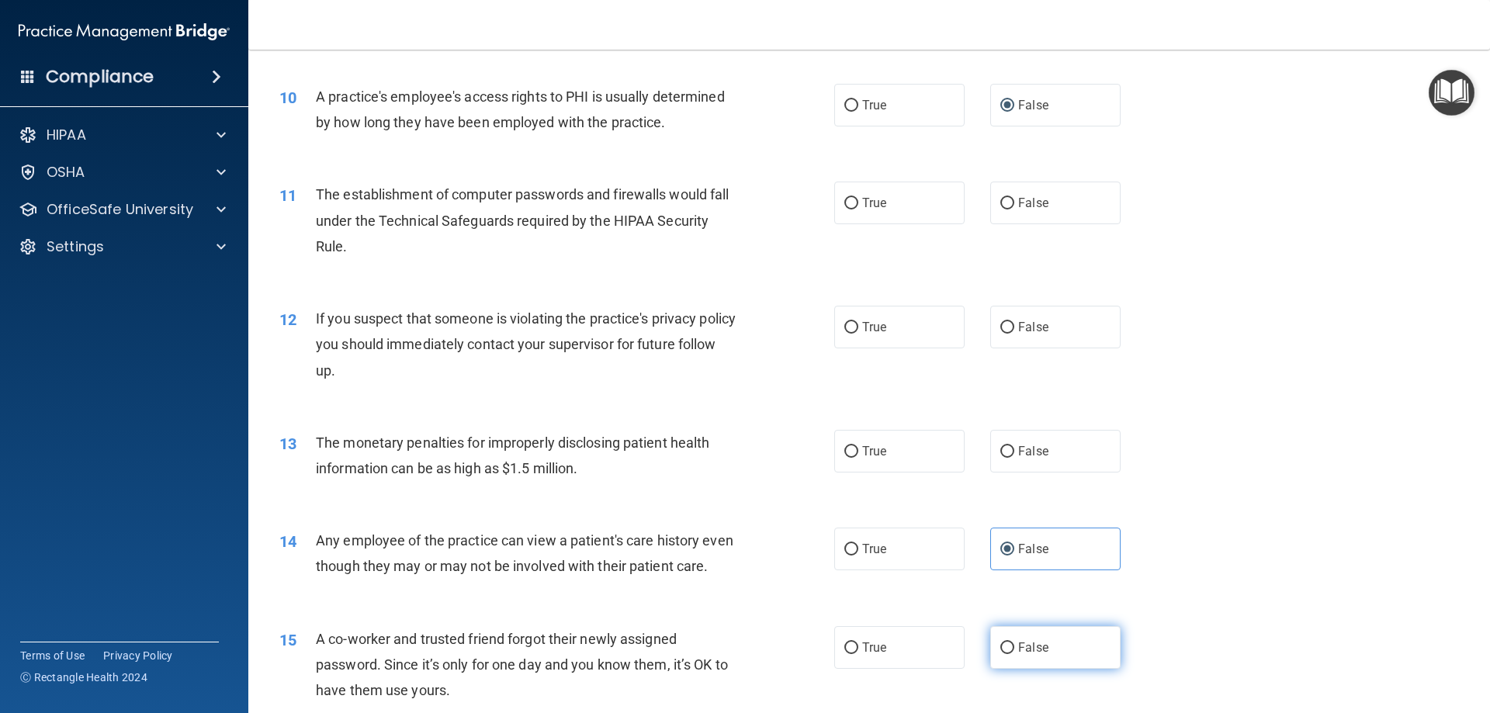
radio input "true"
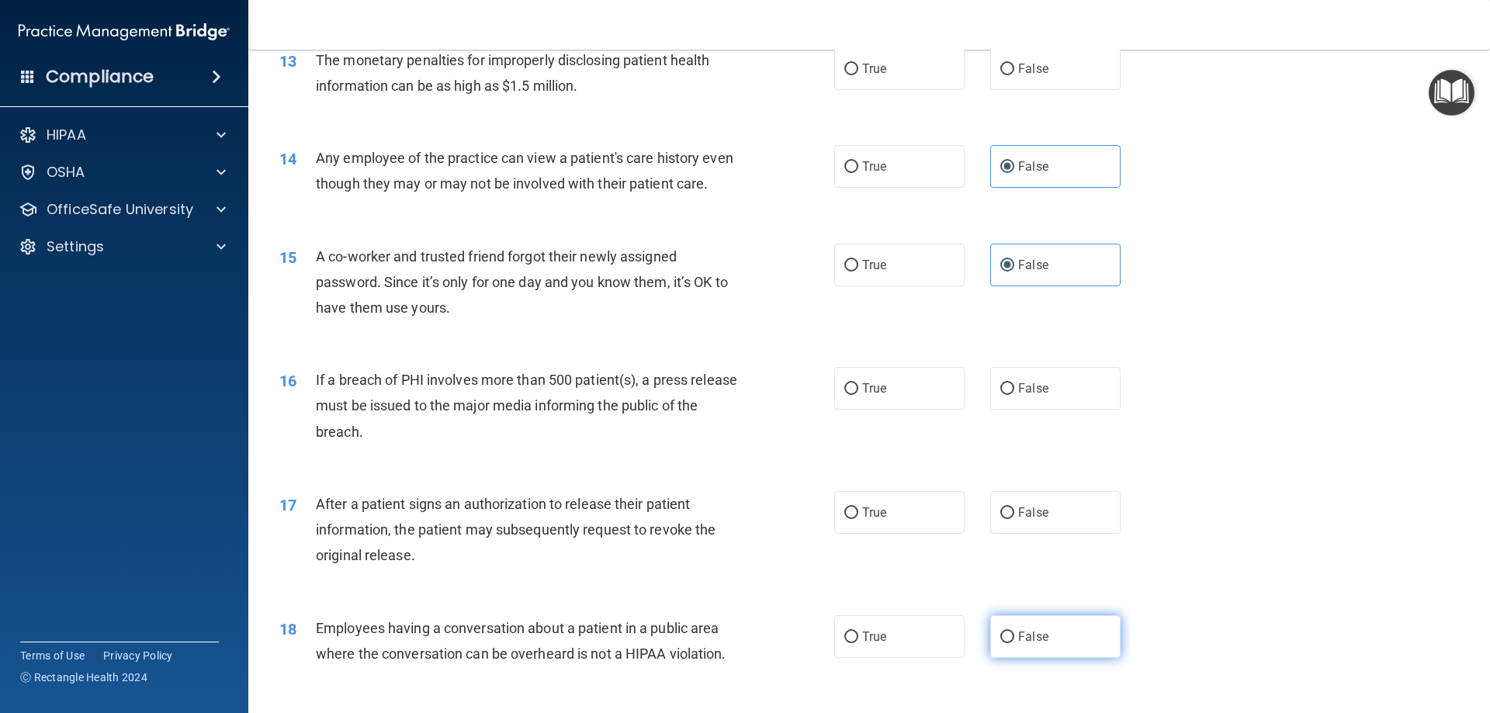
scroll to position [1423, 0]
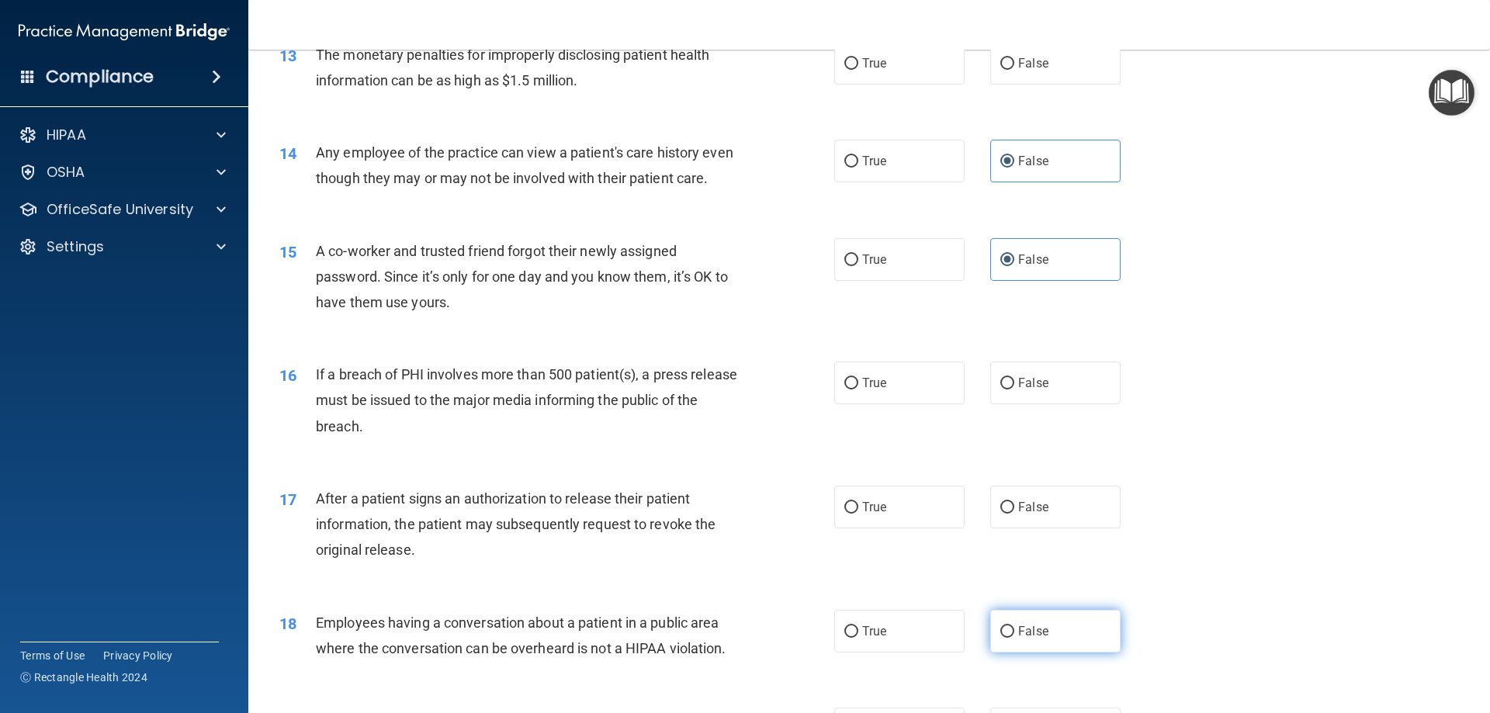
click at [1025, 653] on label "False" at bounding box center [1055, 631] width 130 height 43
click at [1015, 638] on input "False" at bounding box center [1008, 632] width 14 height 12
radio input "true"
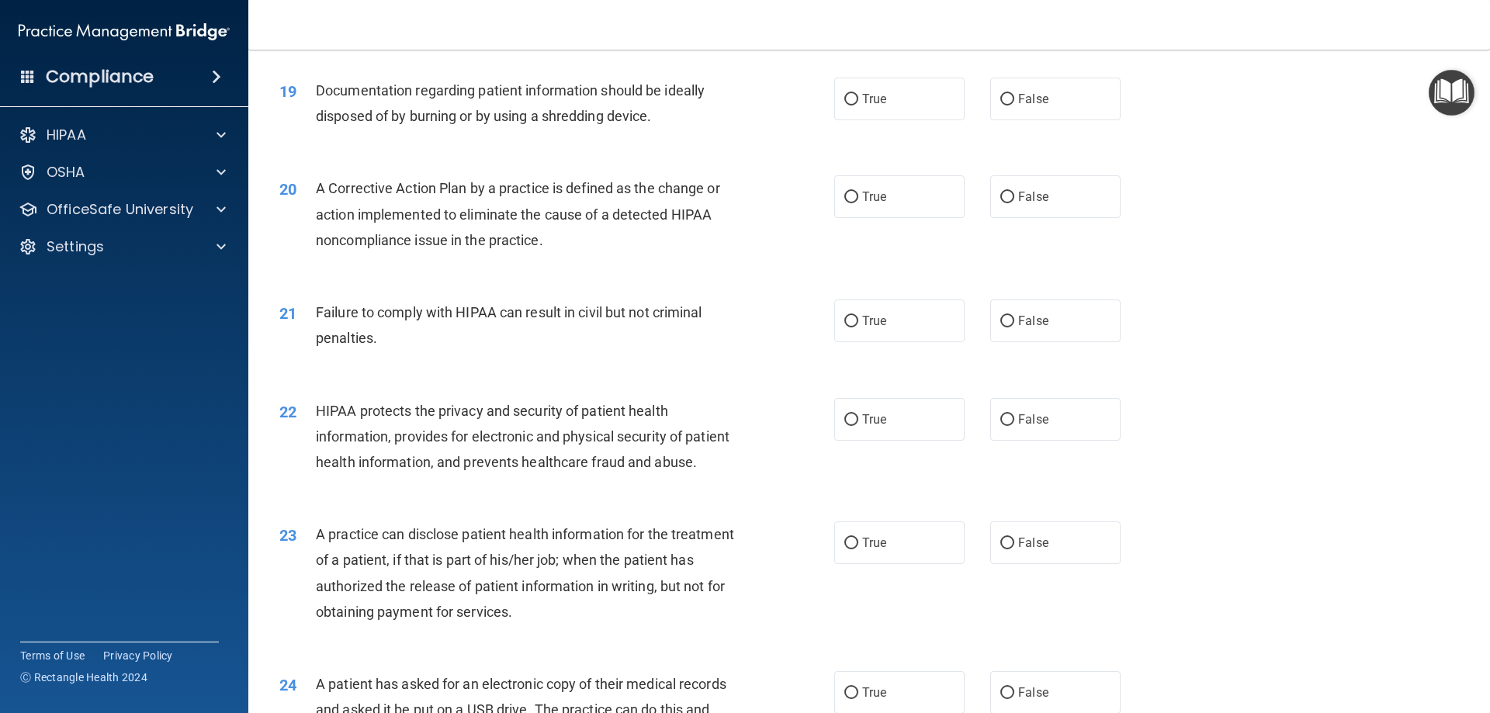
scroll to position [2070, 0]
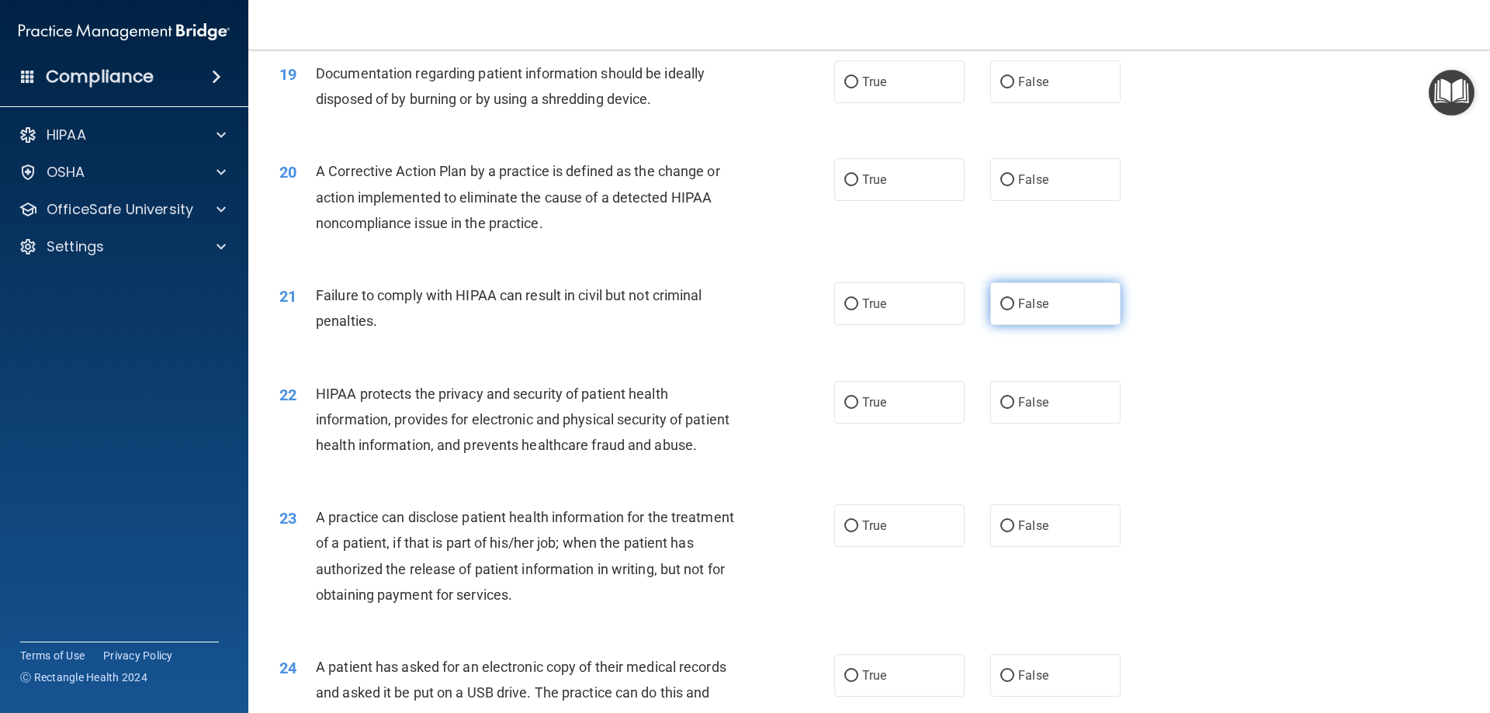
click at [1011, 324] on label "False" at bounding box center [1055, 304] width 130 height 43
click at [1011, 310] on input "False" at bounding box center [1008, 305] width 14 height 12
radio input "true"
click at [1021, 533] on span "False" at bounding box center [1033, 526] width 30 height 15
click at [1015, 532] on input "False" at bounding box center [1008, 527] width 14 height 12
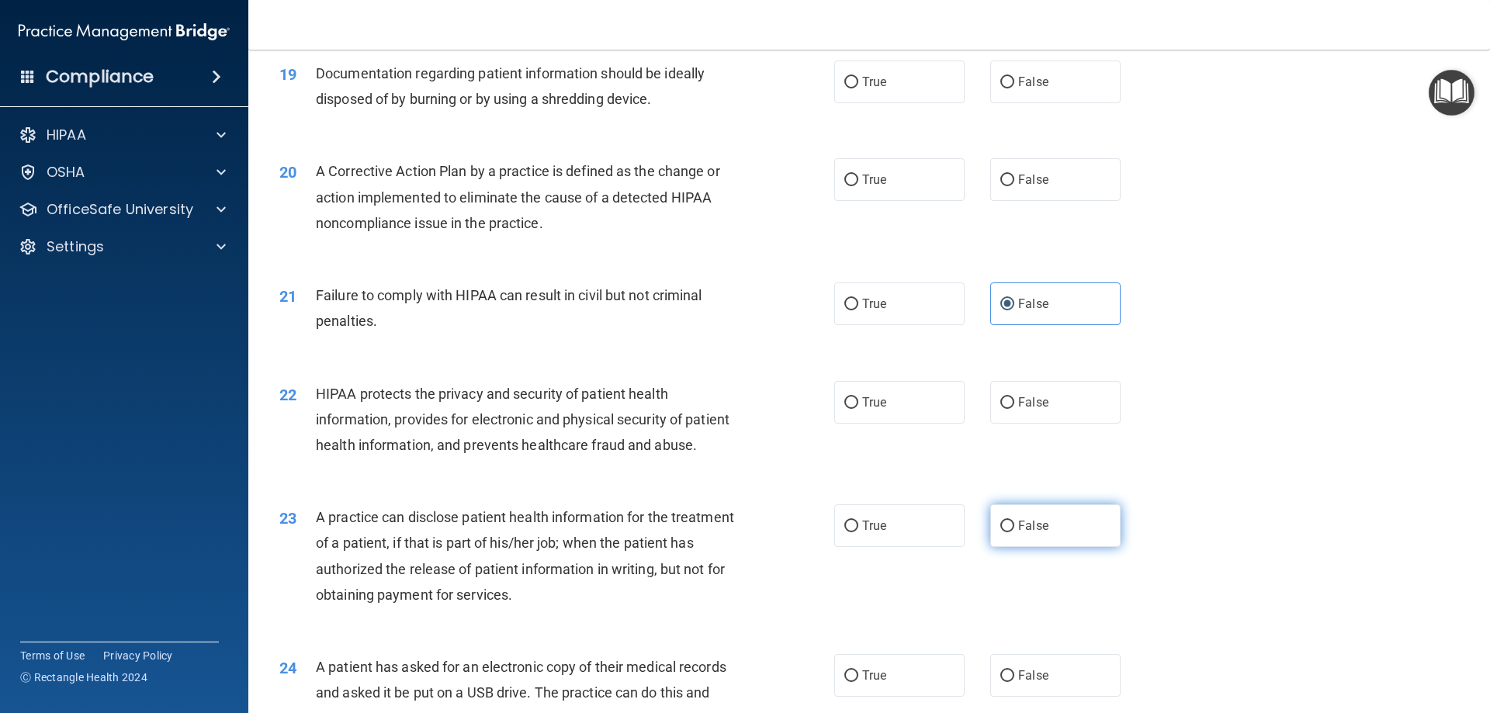
radio input "true"
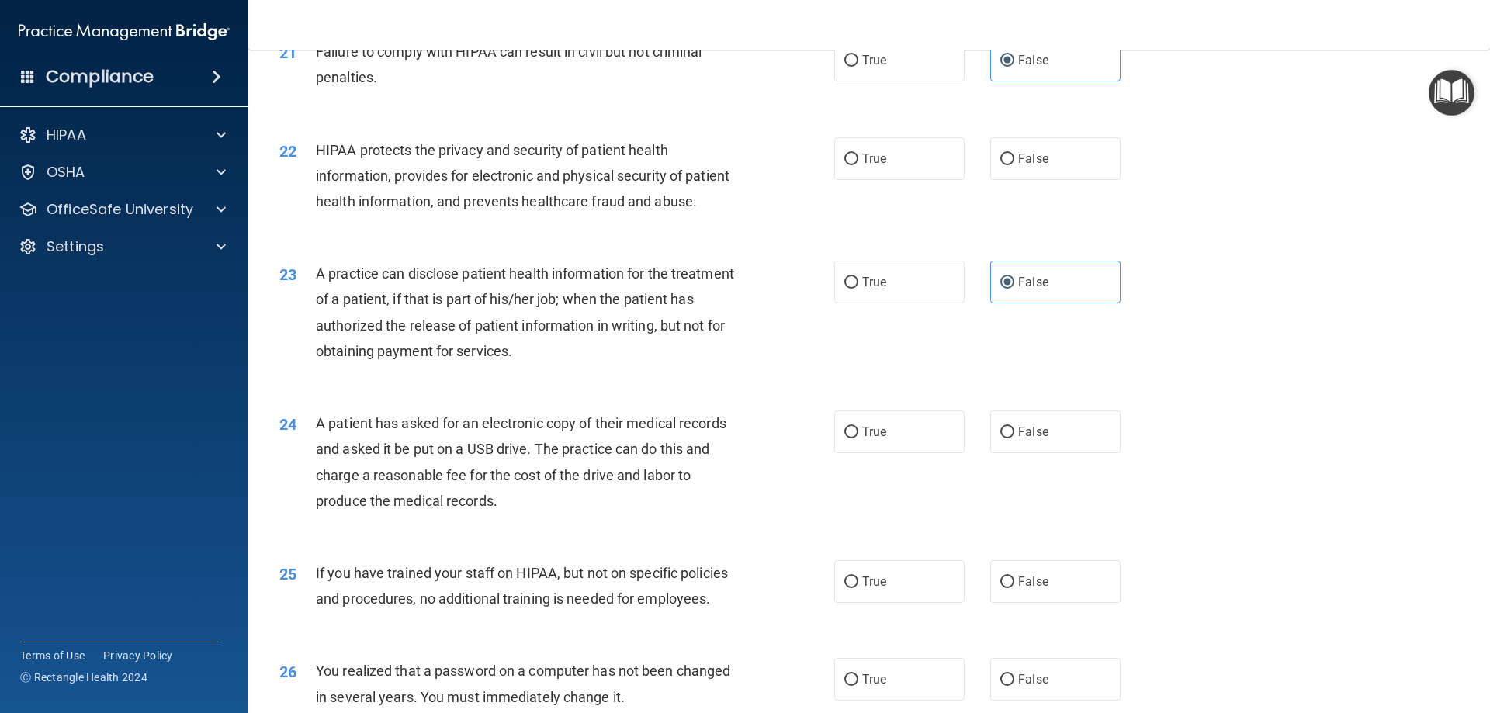
scroll to position [2329, 0]
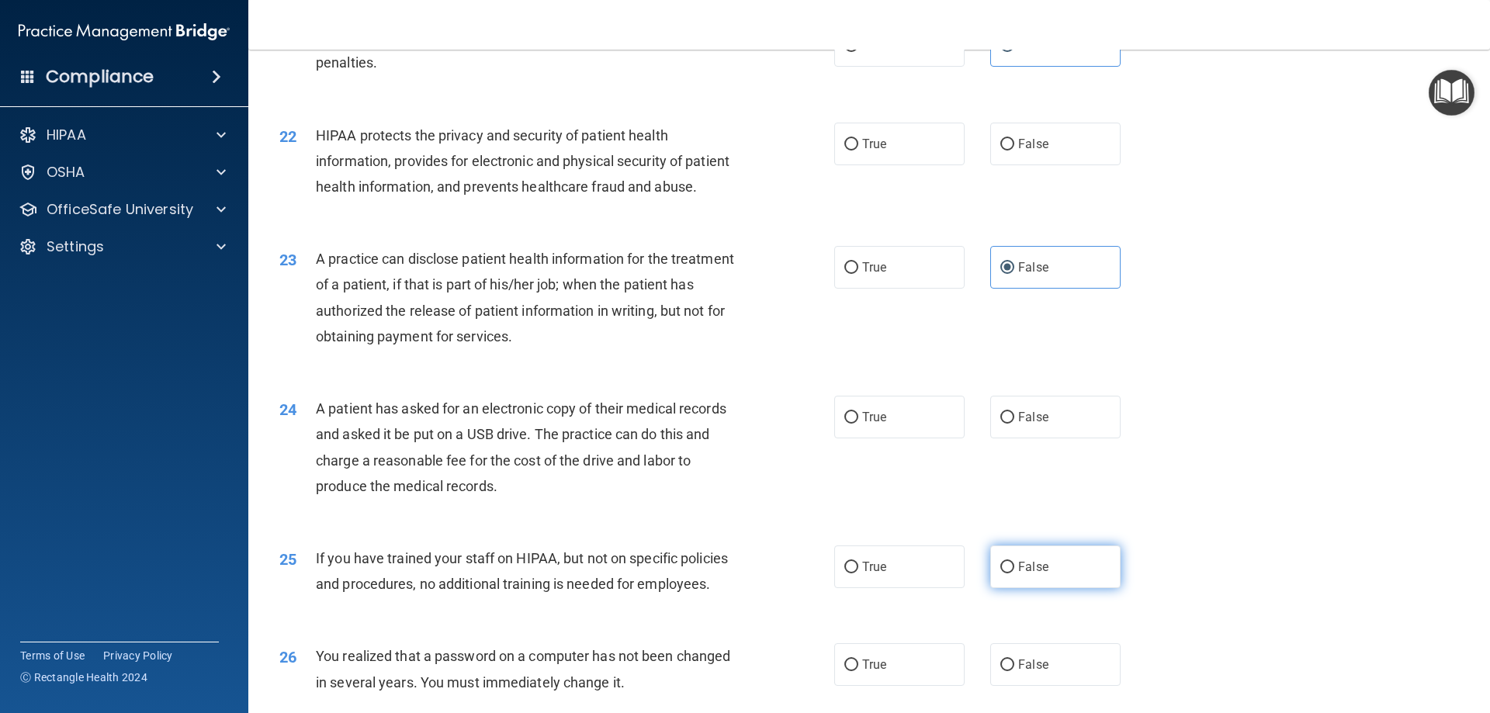
click at [1032, 574] on span "False" at bounding box center [1033, 567] width 30 height 15
click at [1015, 574] on input "False" at bounding box center [1008, 568] width 14 height 12
radio input "true"
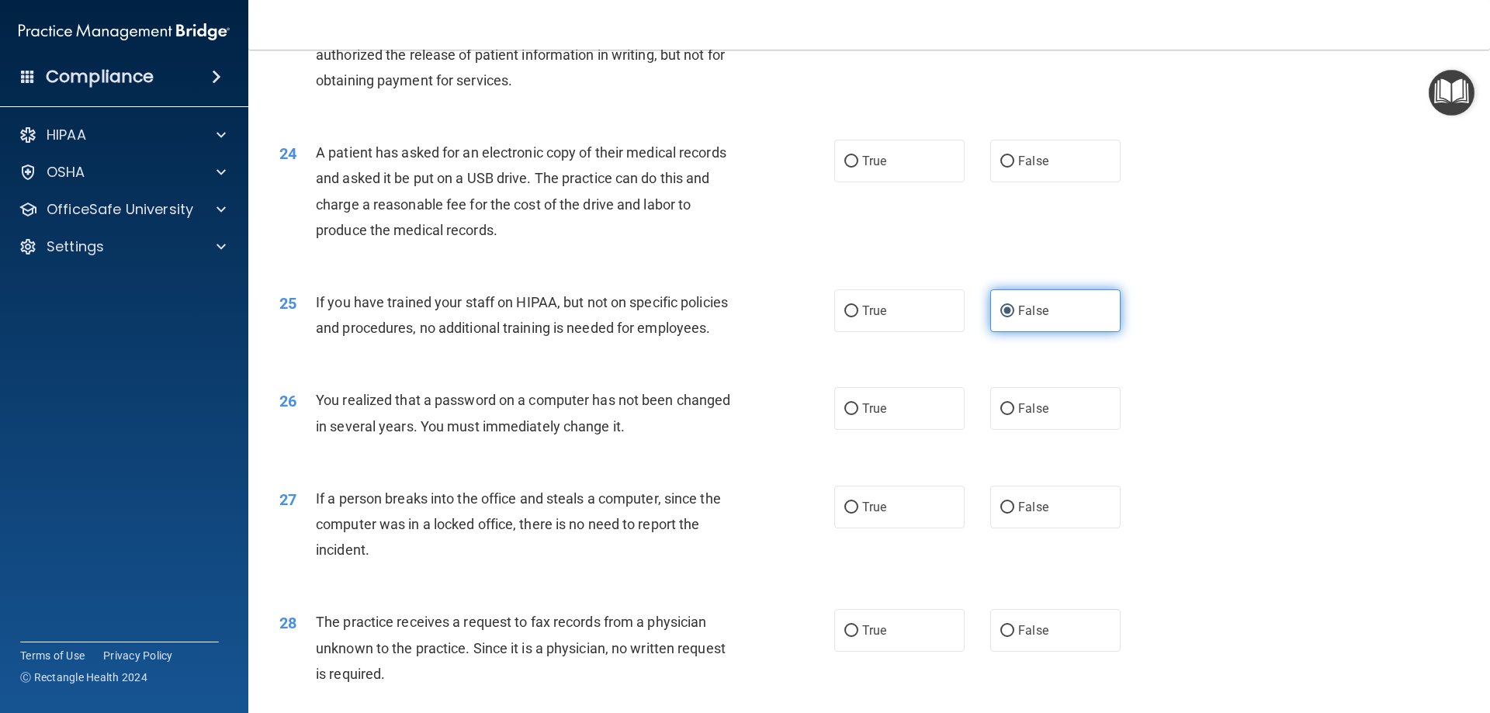
scroll to position [2587, 0]
click at [1018, 526] on label "False" at bounding box center [1055, 505] width 130 height 43
click at [1015, 512] on input "False" at bounding box center [1008, 506] width 14 height 12
radio input "true"
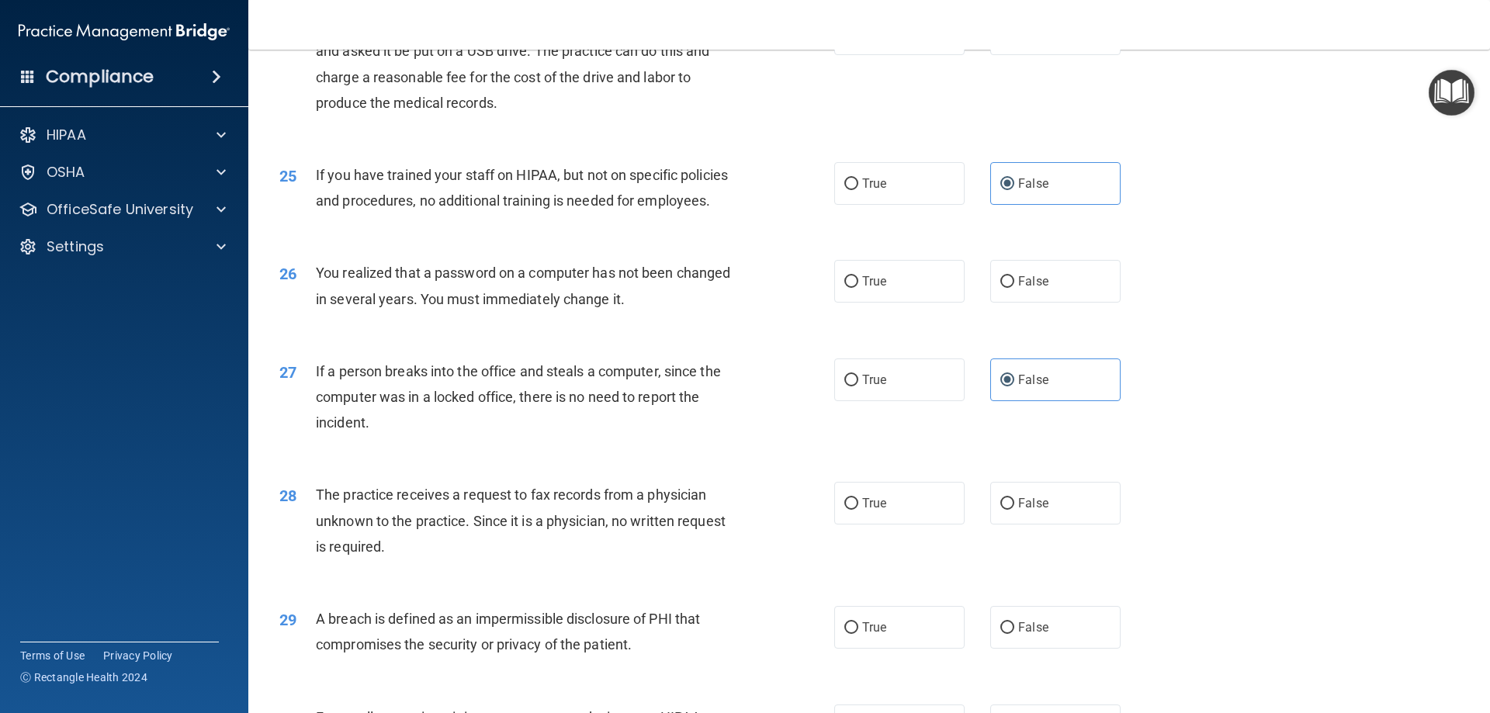
scroll to position [2717, 0]
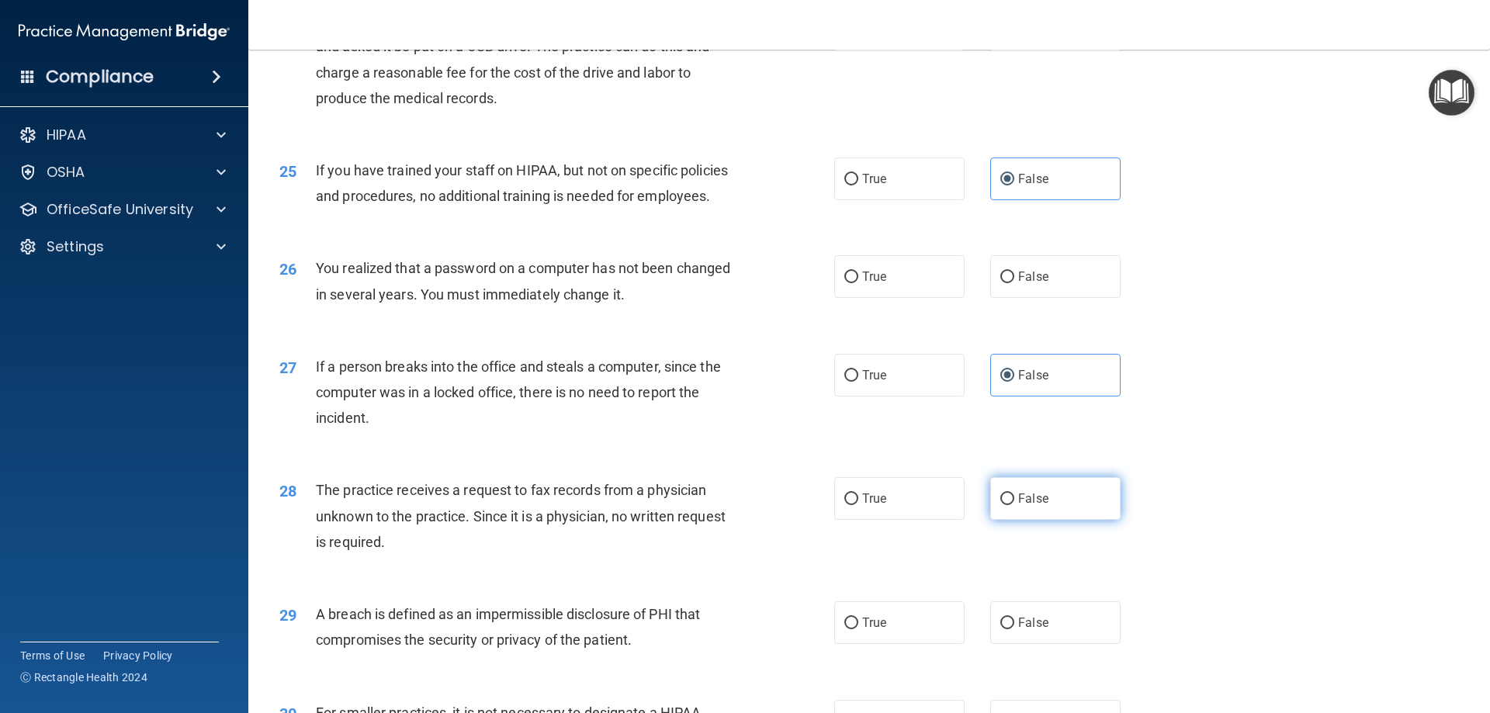
click at [1024, 520] on label "False" at bounding box center [1055, 498] width 130 height 43
click at [1015, 505] on input "False" at bounding box center [1008, 500] width 14 height 12
radio input "true"
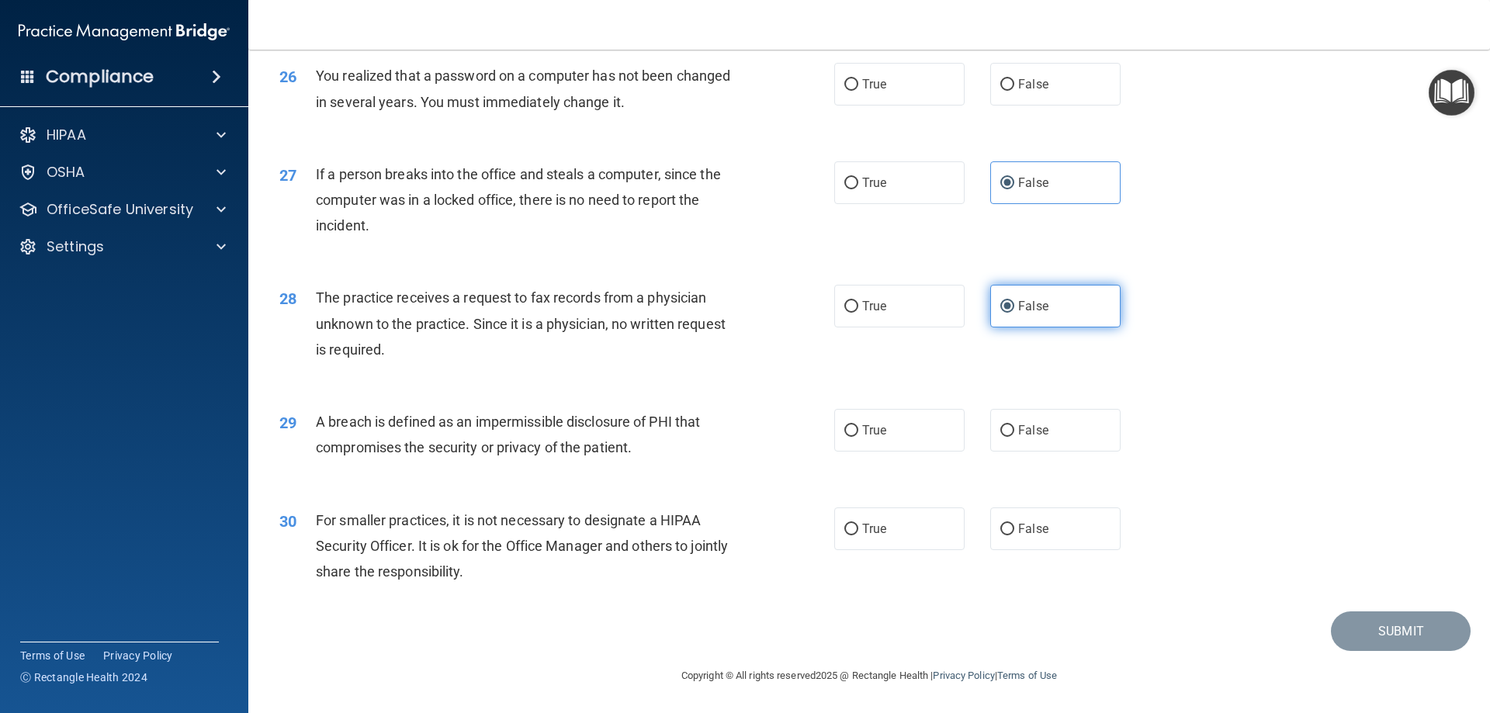
scroll to position [2960, 0]
click at [1021, 539] on label "False" at bounding box center [1055, 529] width 130 height 43
click at [1015, 536] on input "False" at bounding box center [1008, 530] width 14 height 12
radio input "true"
click at [882, 439] on label "True" at bounding box center [899, 430] width 130 height 43
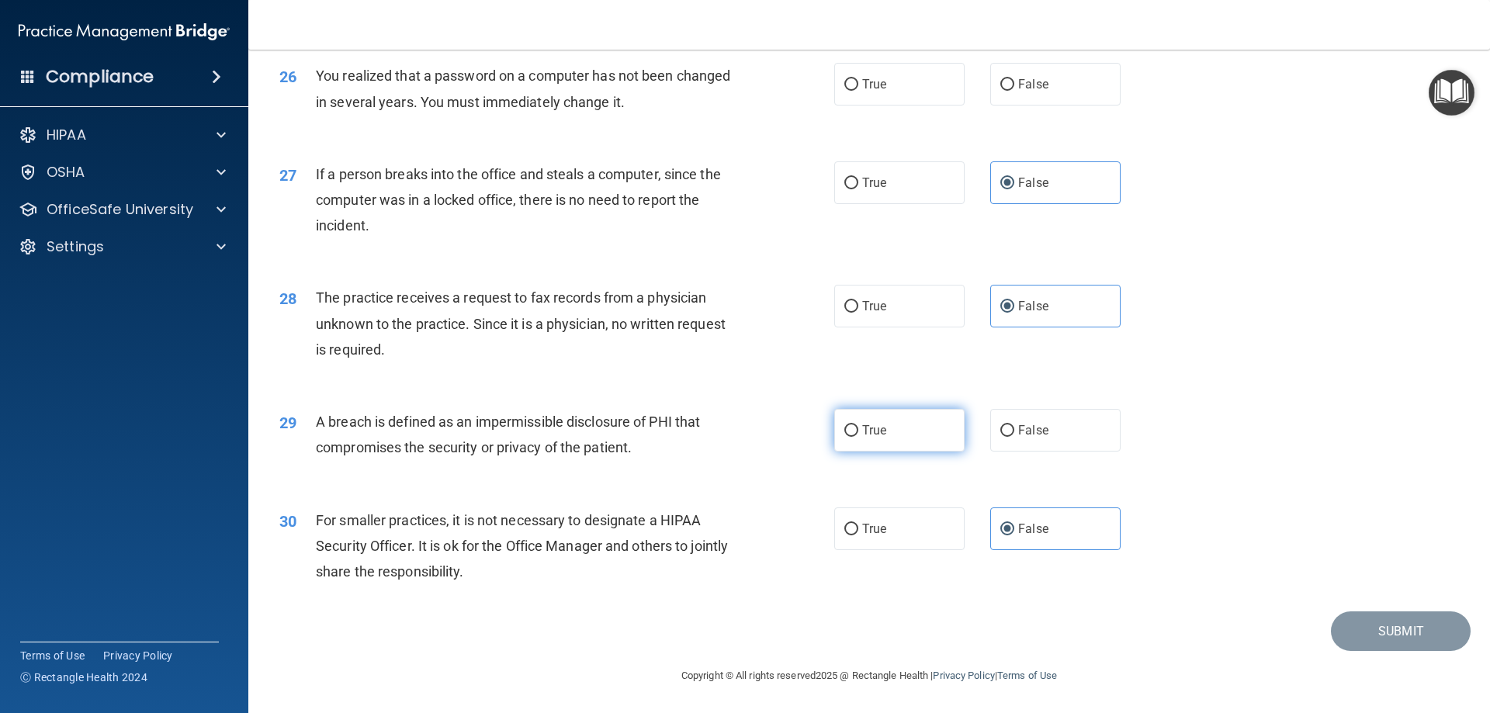
click at [858, 437] on input "True" at bounding box center [852, 431] width 14 height 12
radio input "true"
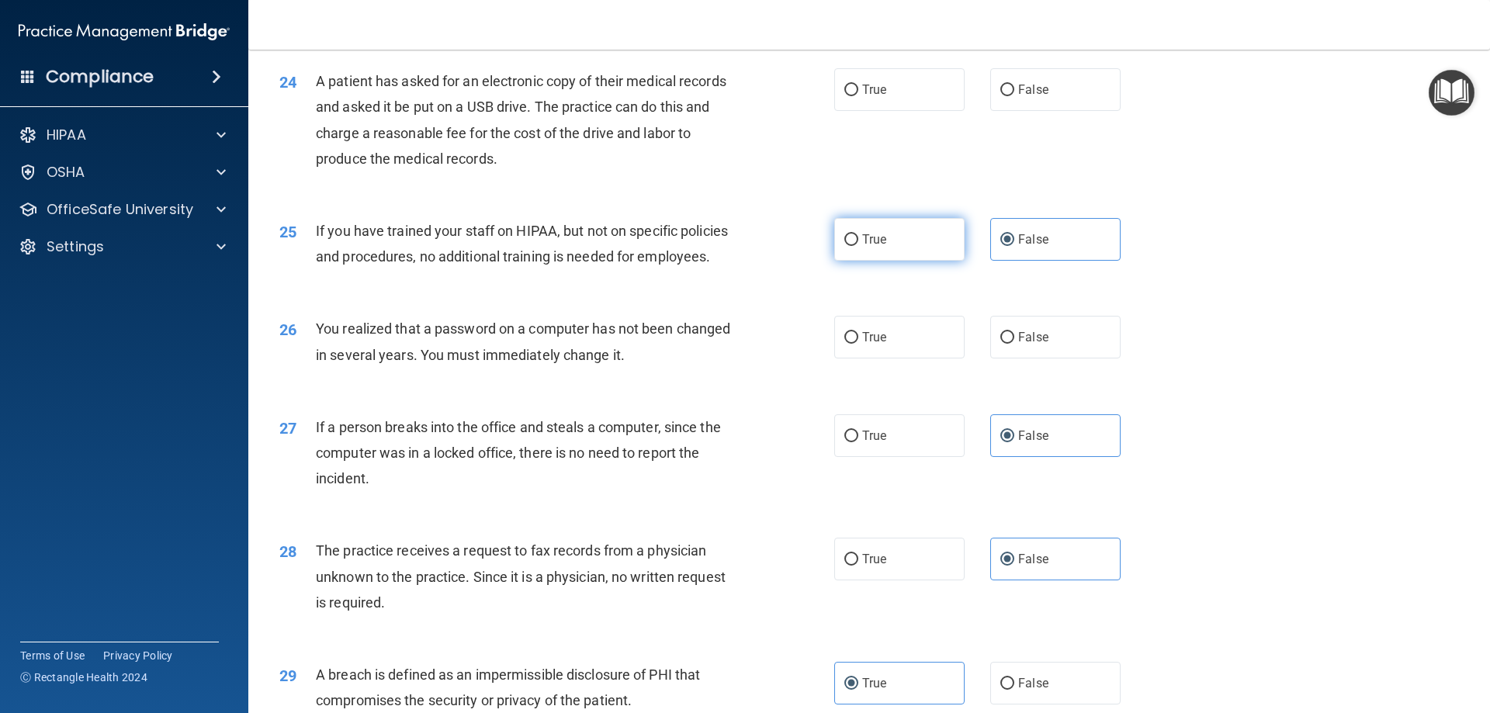
scroll to position [2572, 0]
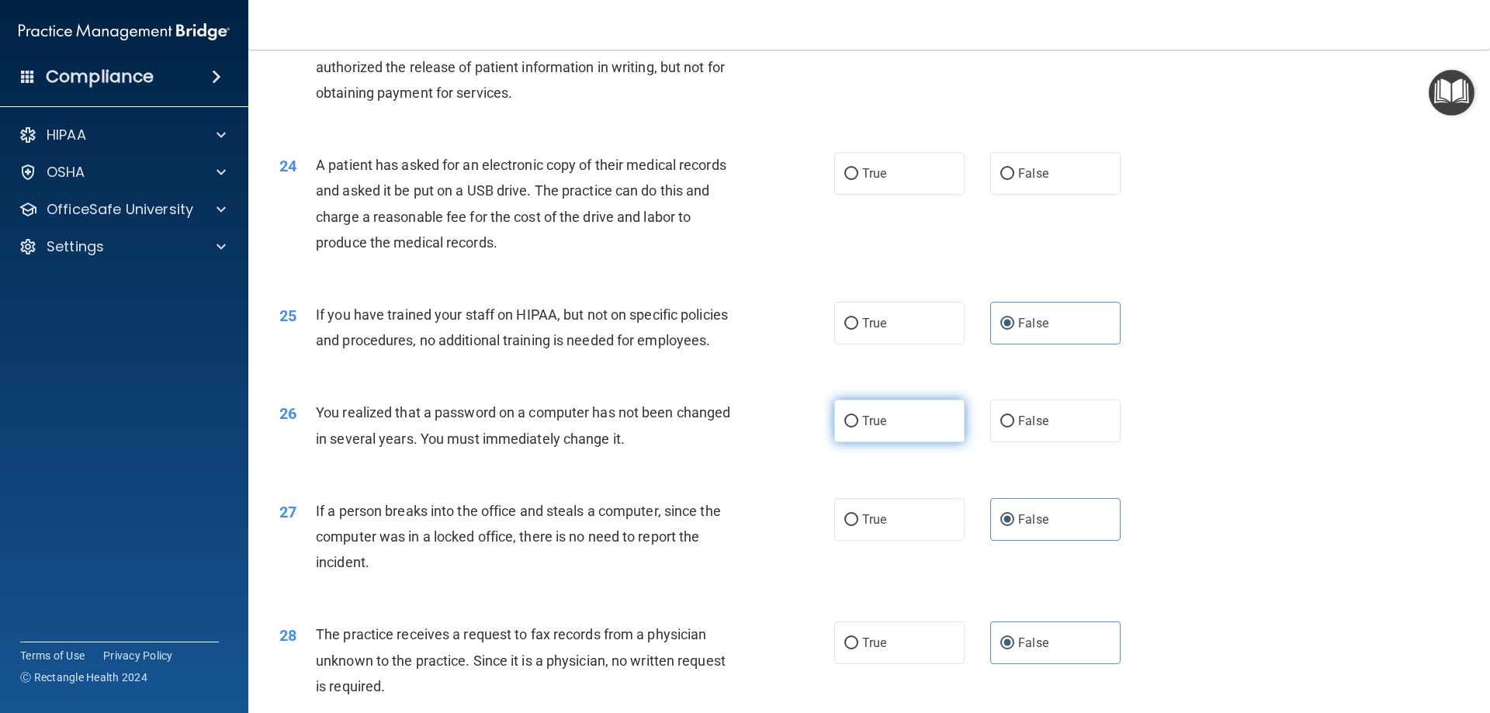
click at [901, 442] on label "True" at bounding box center [899, 421] width 130 height 43
click at [858, 428] on input "True" at bounding box center [852, 422] width 14 height 12
radio input "true"
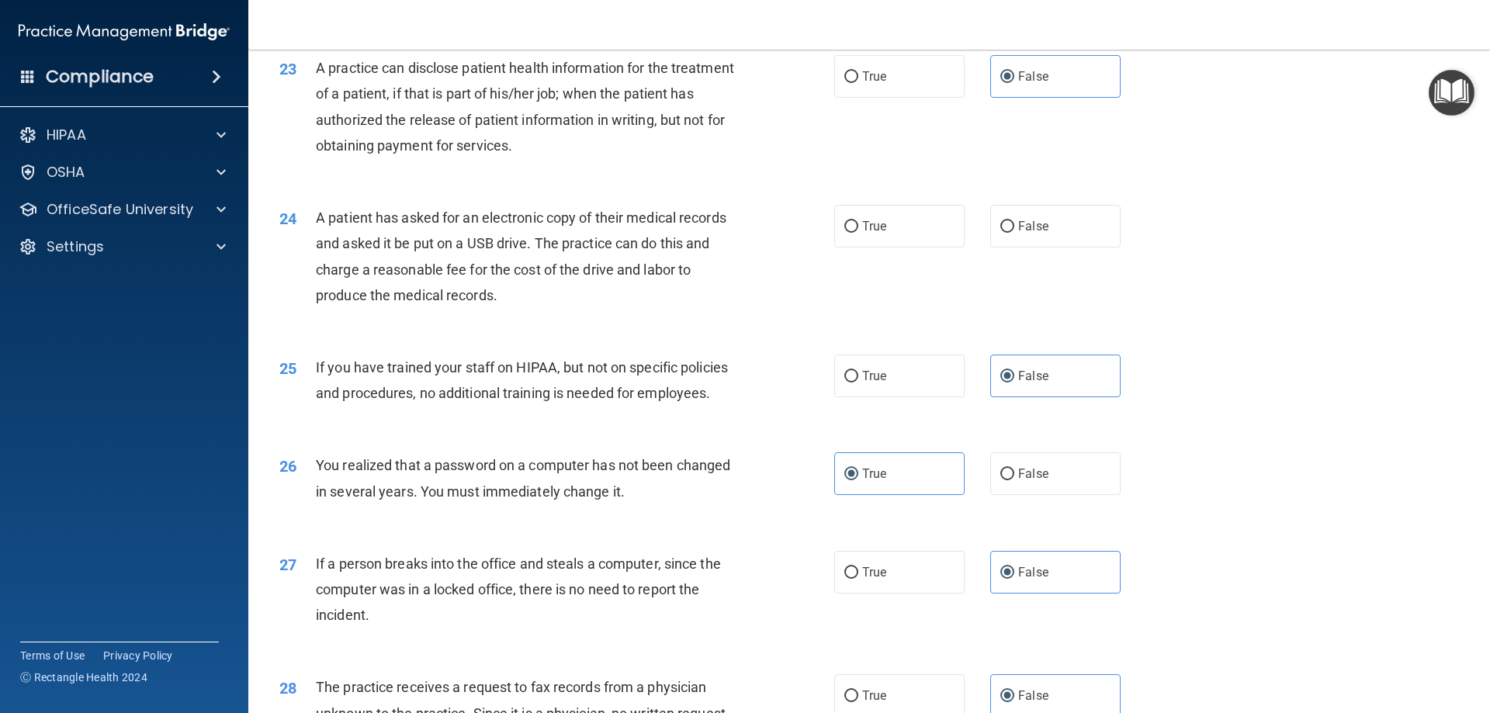
scroll to position [2443, 0]
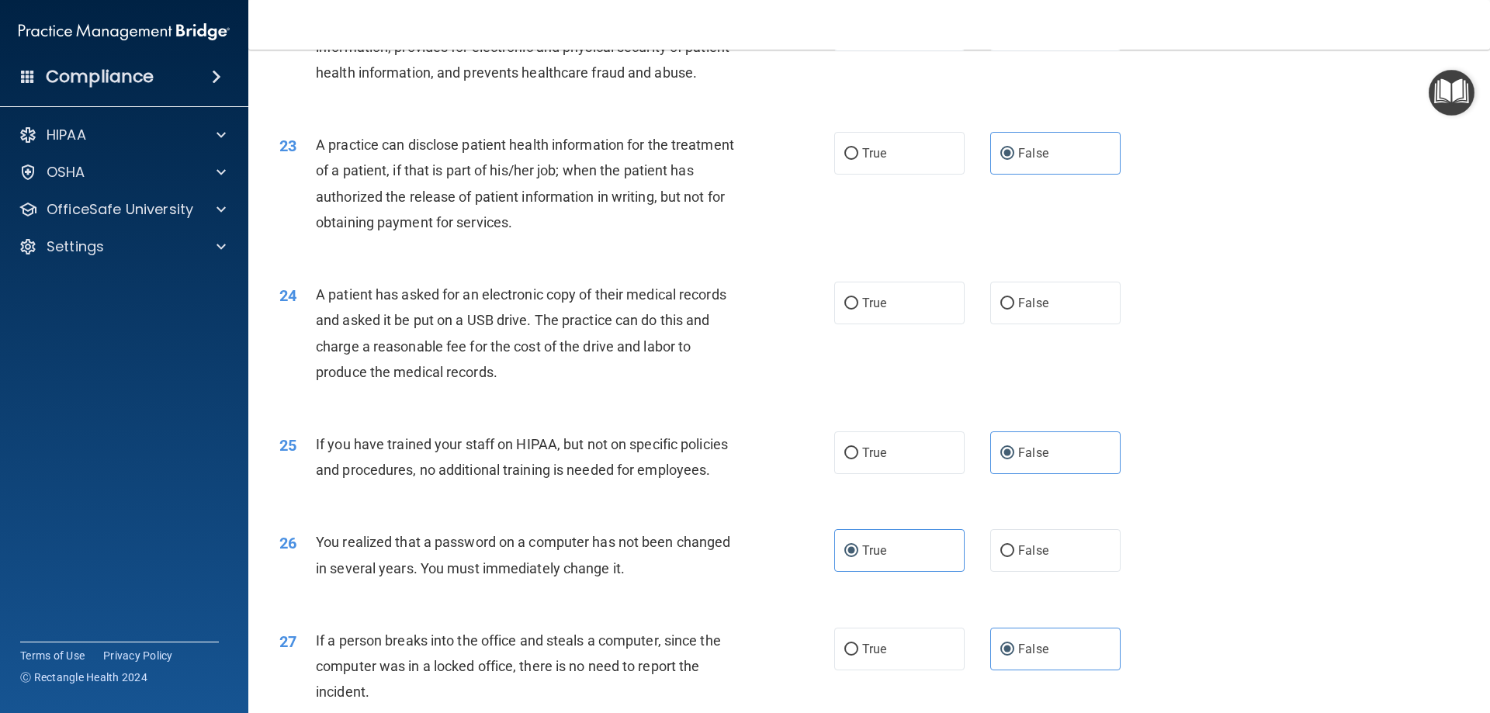
click at [882, 378] on div "24 A patient has asked for an electronic copy of their medical records and aske…" at bounding box center [869, 337] width 1203 height 150
click at [877, 324] on label "True" at bounding box center [899, 303] width 130 height 43
click at [858, 310] on input "True" at bounding box center [852, 304] width 14 height 12
radio input "true"
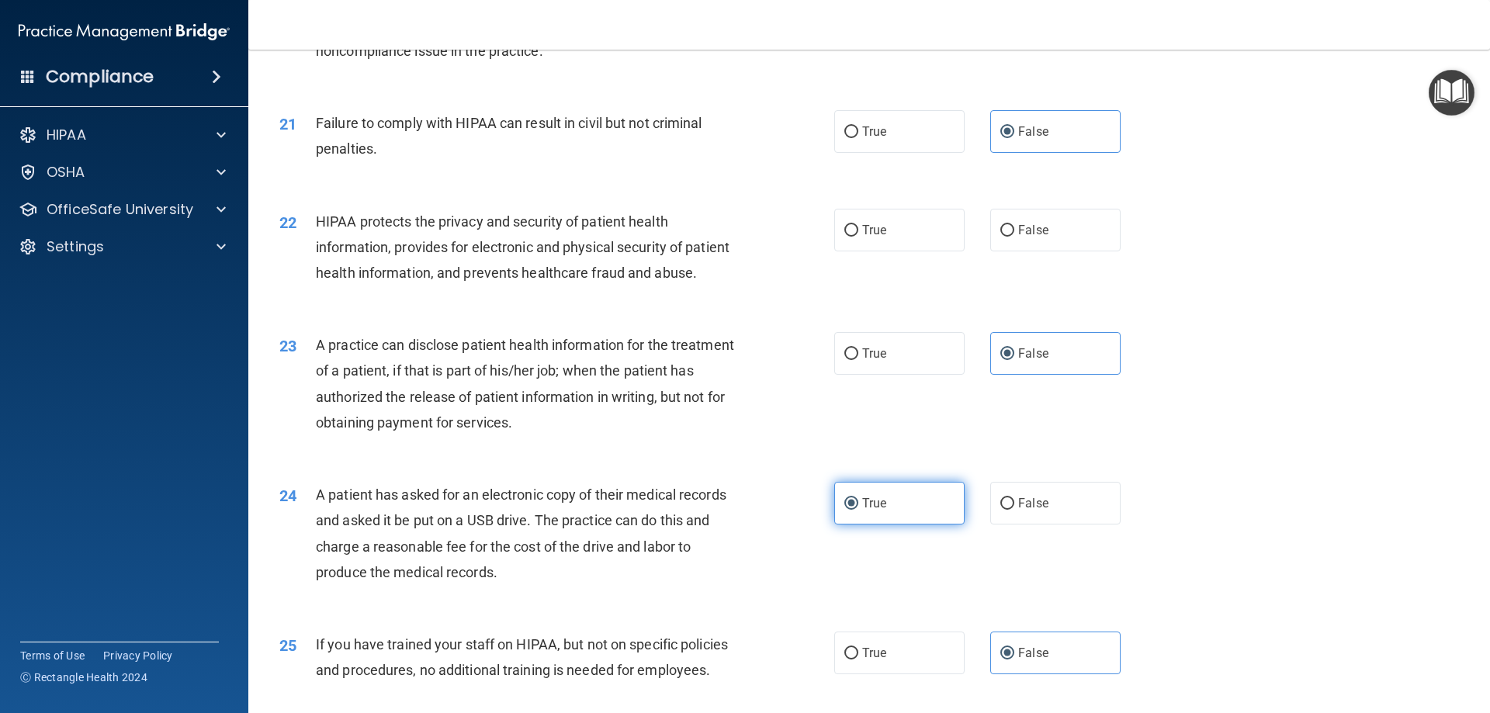
scroll to position [2184, 0]
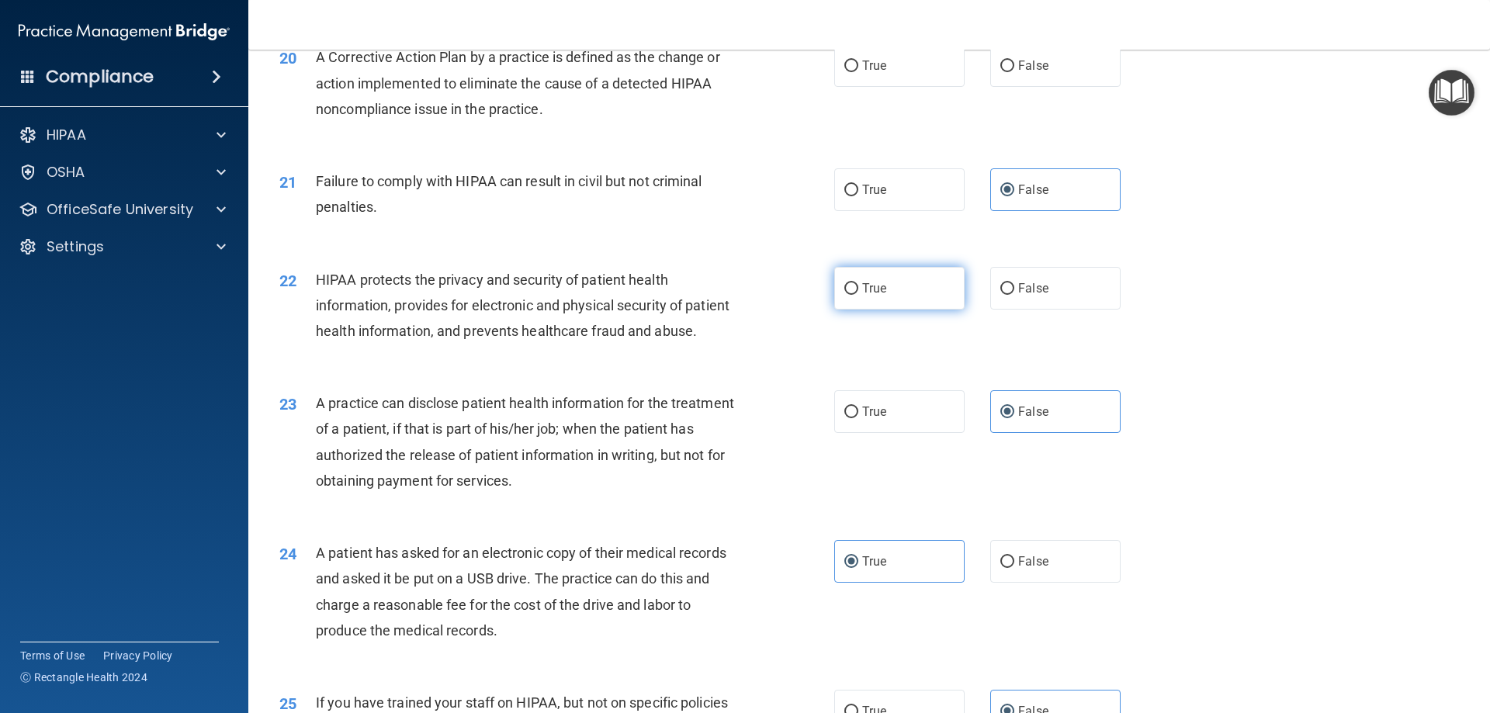
click at [881, 296] on span "True" at bounding box center [874, 288] width 24 height 15
click at [858, 295] on input "True" at bounding box center [852, 289] width 14 height 12
radio input "true"
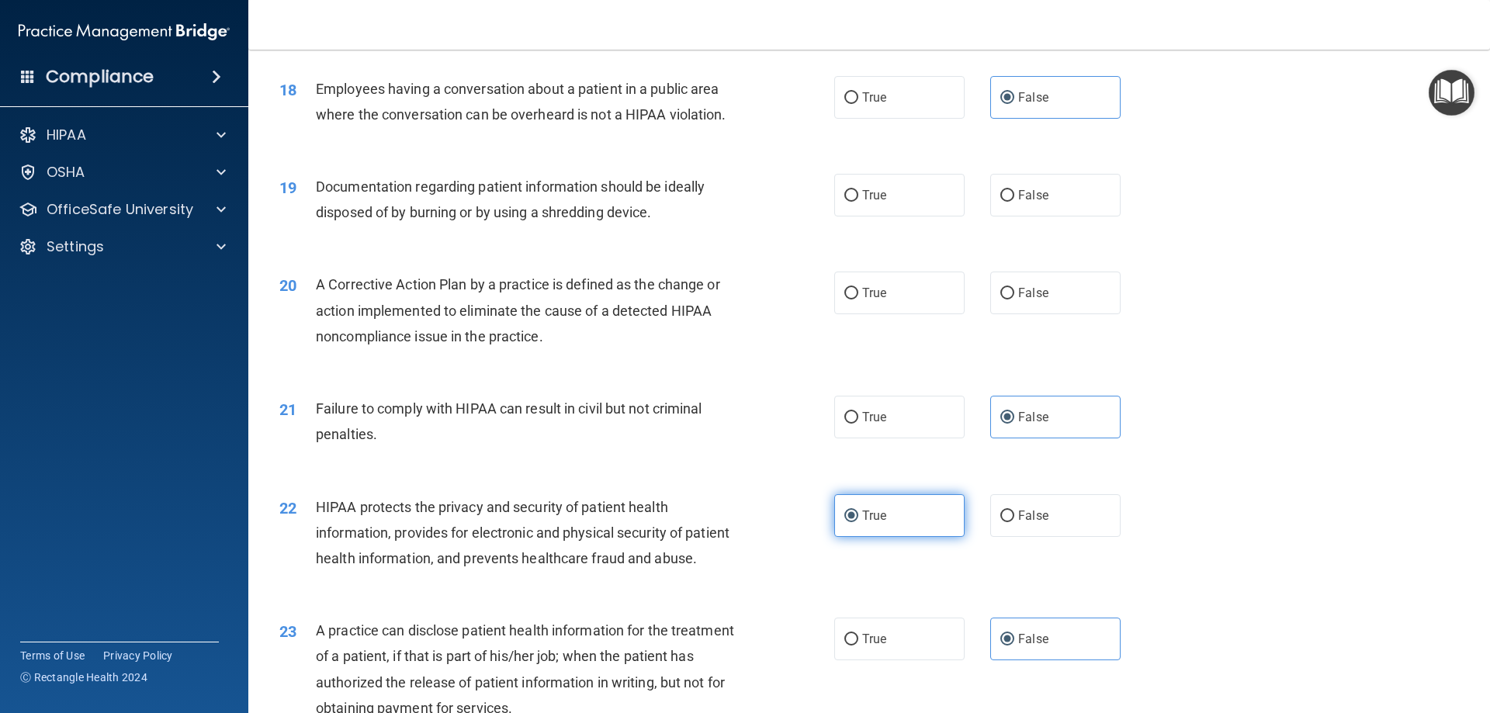
scroll to position [1926, 0]
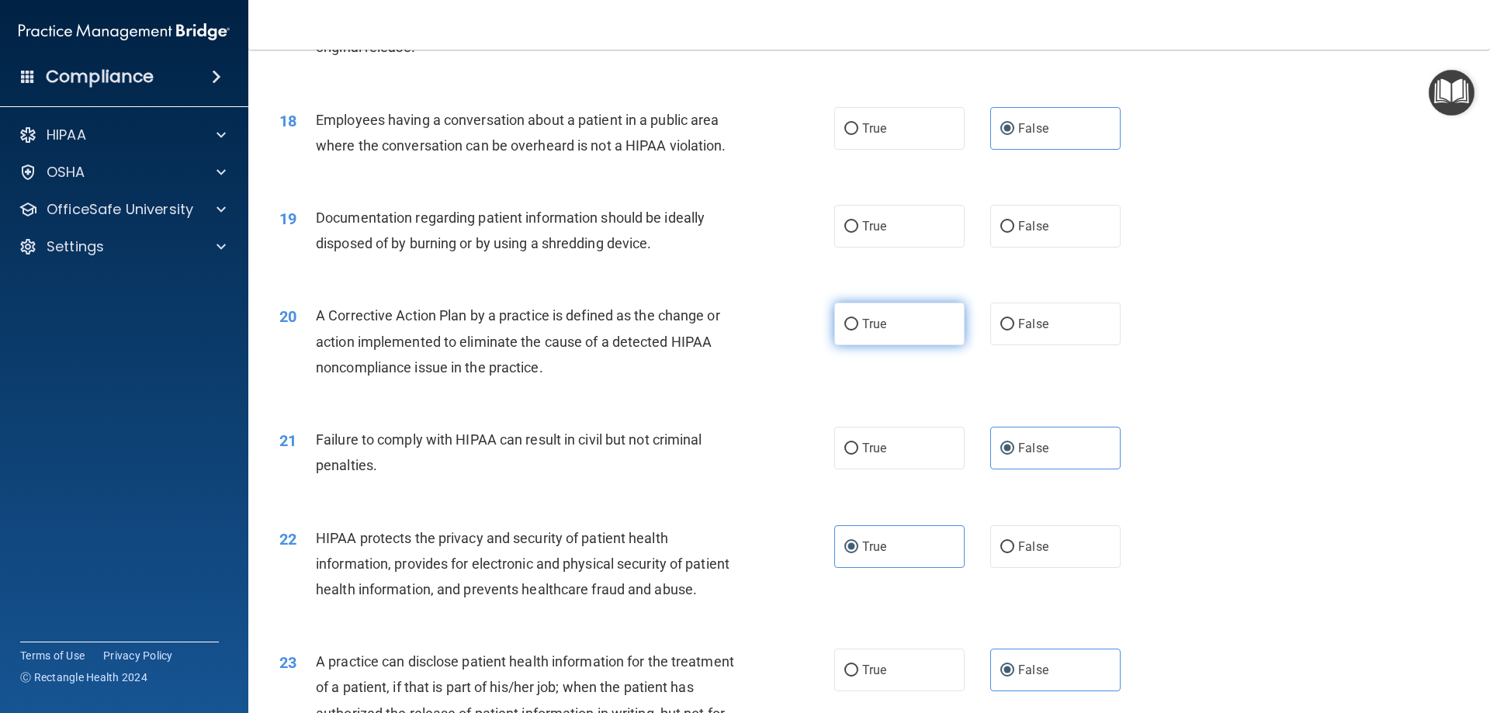
click at [883, 339] on label "True" at bounding box center [899, 324] width 130 height 43
click at [858, 331] on input "True" at bounding box center [852, 325] width 14 height 12
radio input "true"
click at [881, 234] on span "True" at bounding box center [874, 226] width 24 height 15
click at [858, 233] on input "True" at bounding box center [852, 227] width 14 height 12
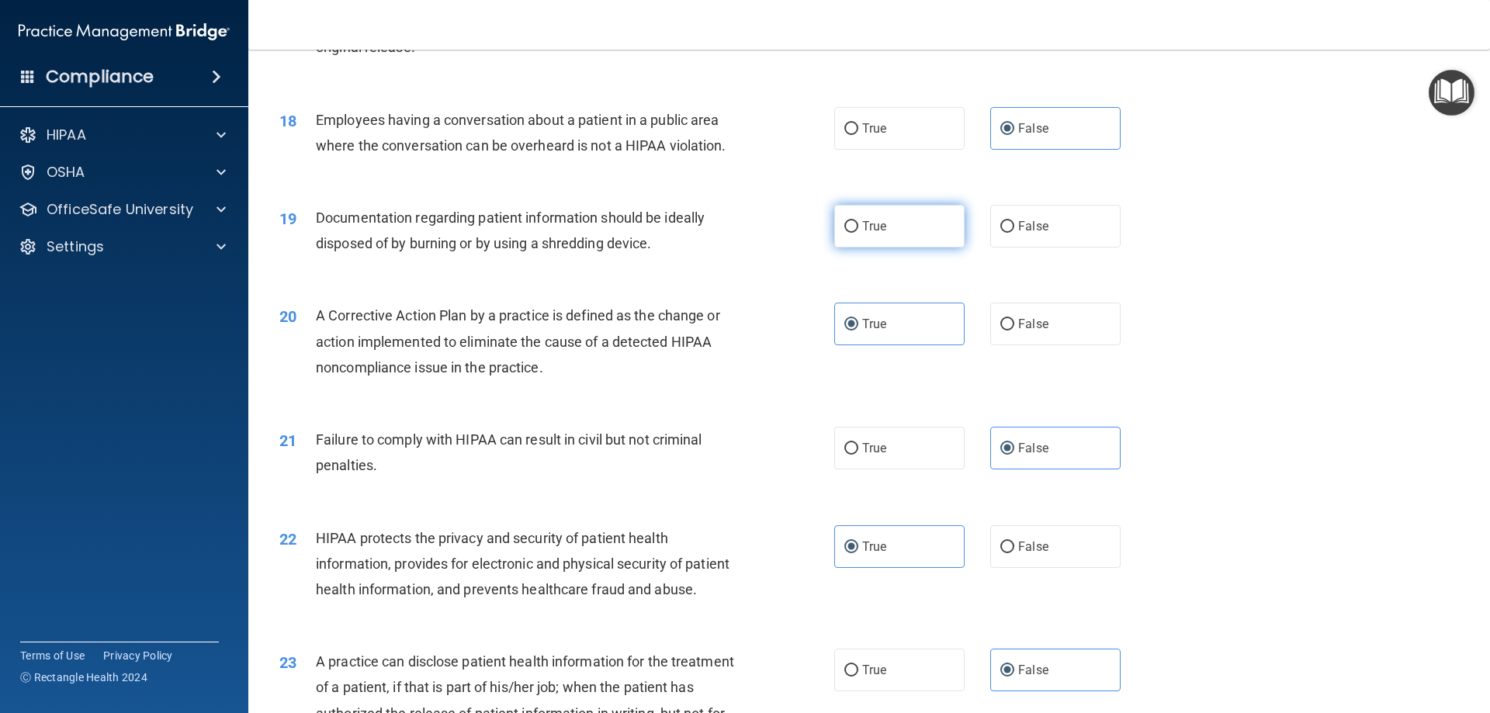
radio input "true"
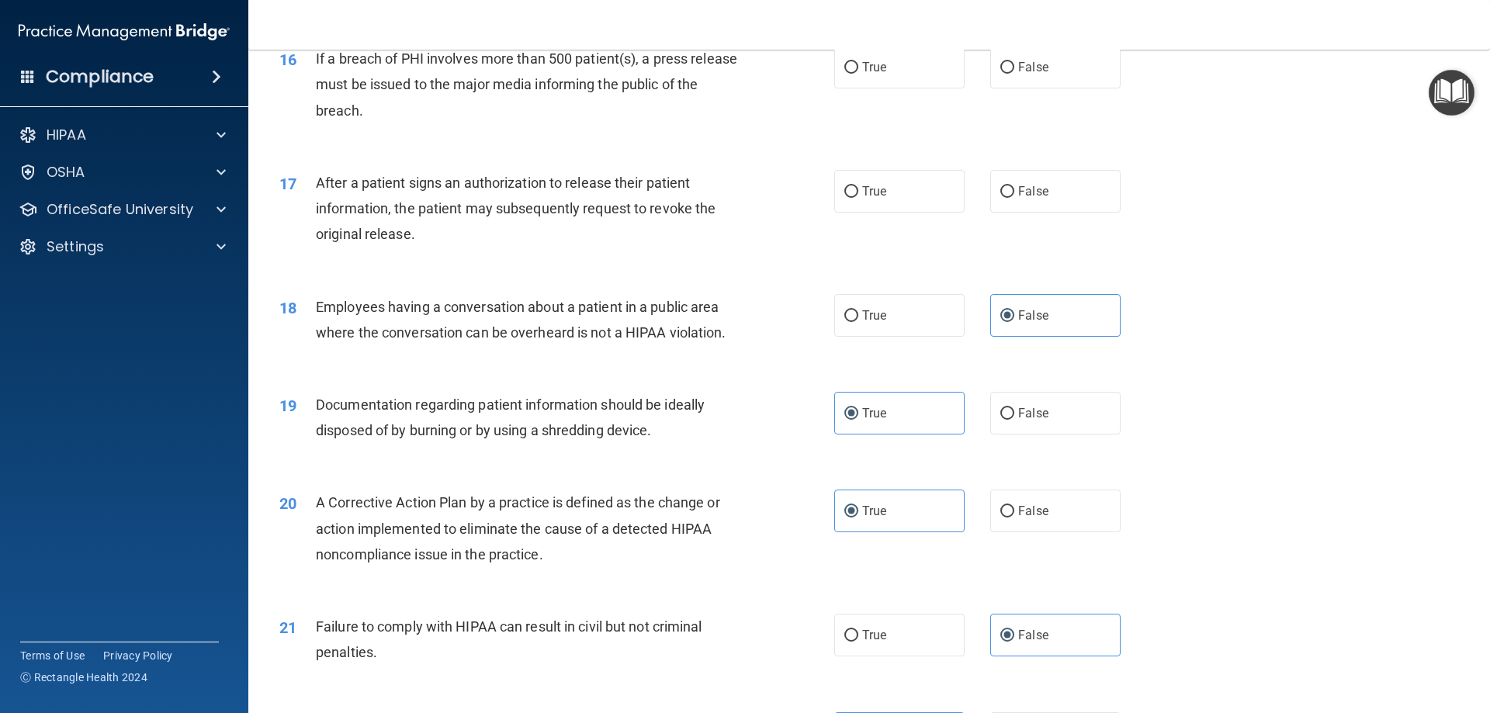
scroll to position [1667, 0]
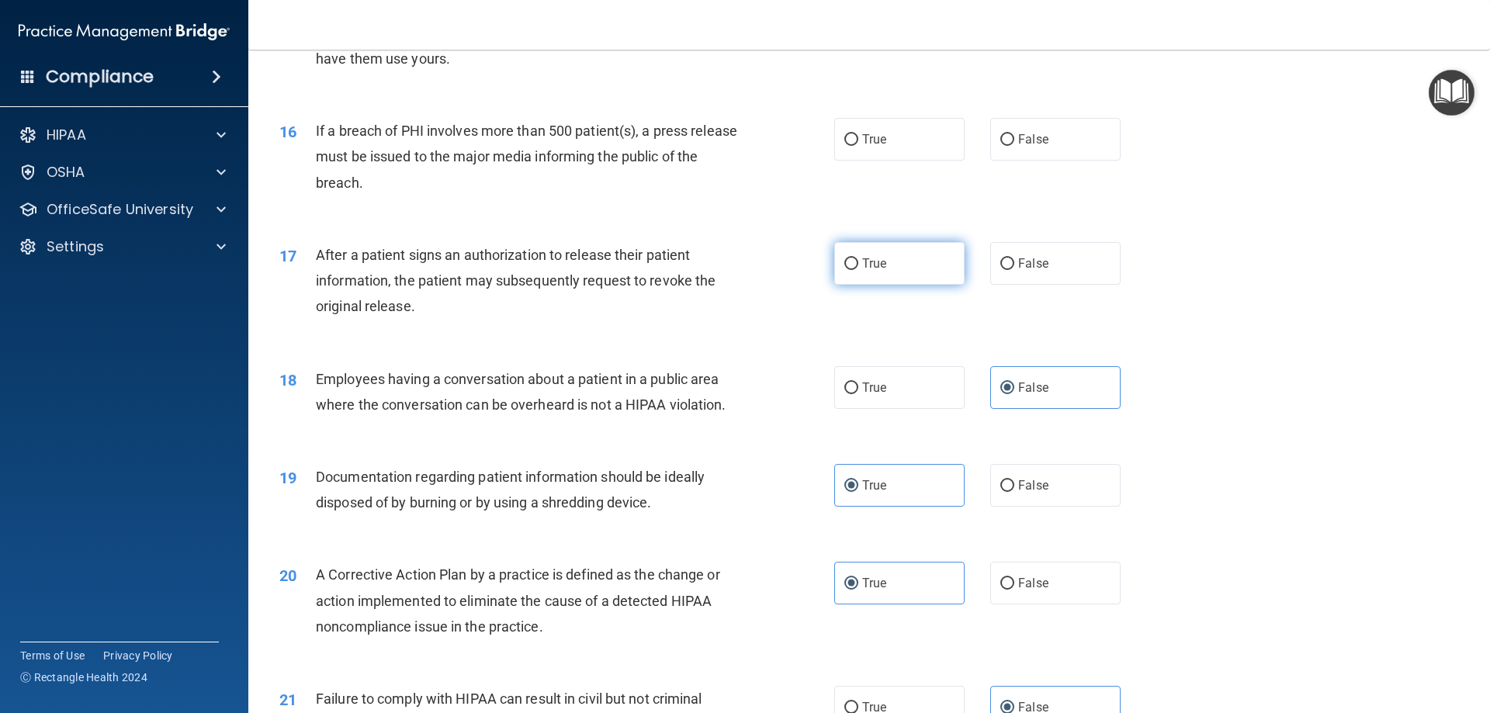
click at [871, 271] on span "True" at bounding box center [874, 263] width 24 height 15
click at [858, 270] on input "True" at bounding box center [852, 264] width 14 height 12
radio input "true"
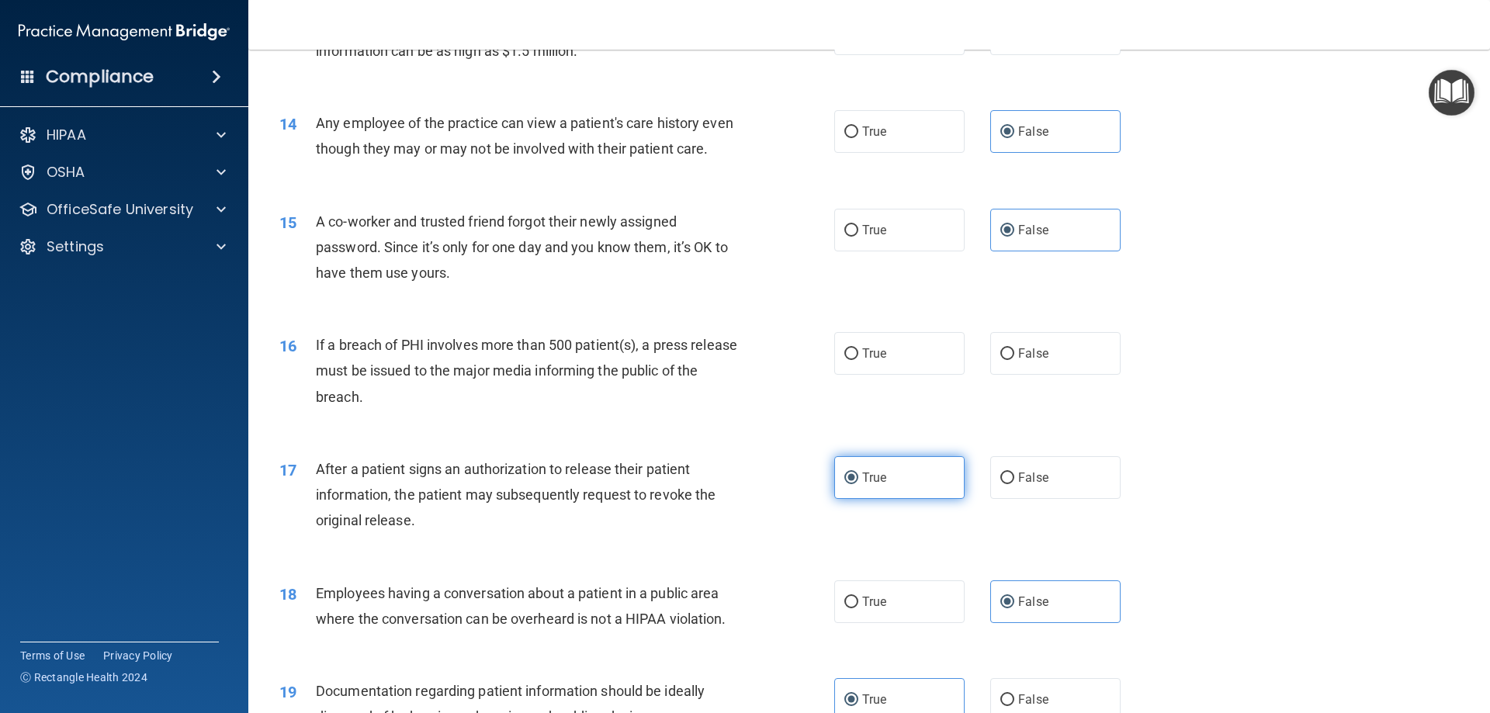
scroll to position [1408, 0]
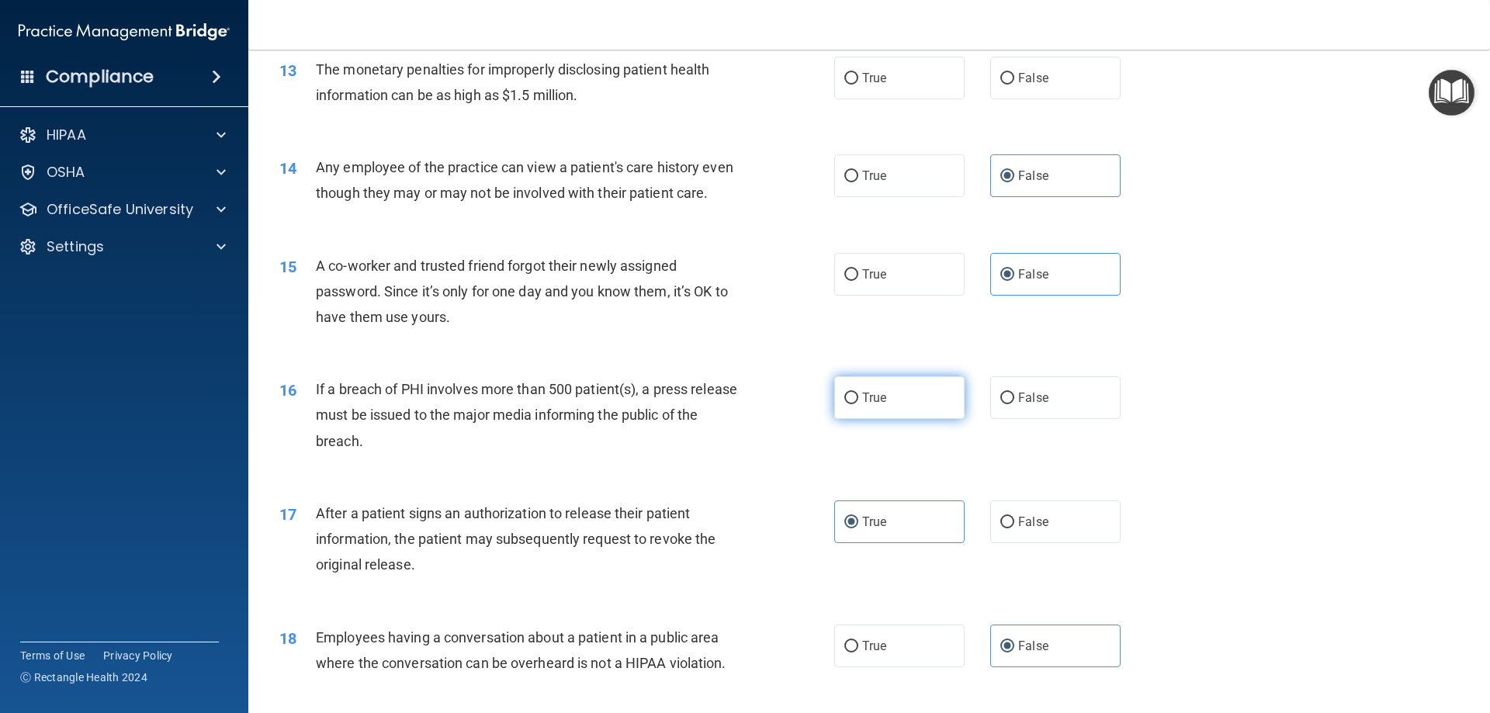
click at [868, 405] on label "True" at bounding box center [899, 397] width 130 height 43
click at [858, 404] on input "True" at bounding box center [852, 399] width 14 height 12
radio input "true"
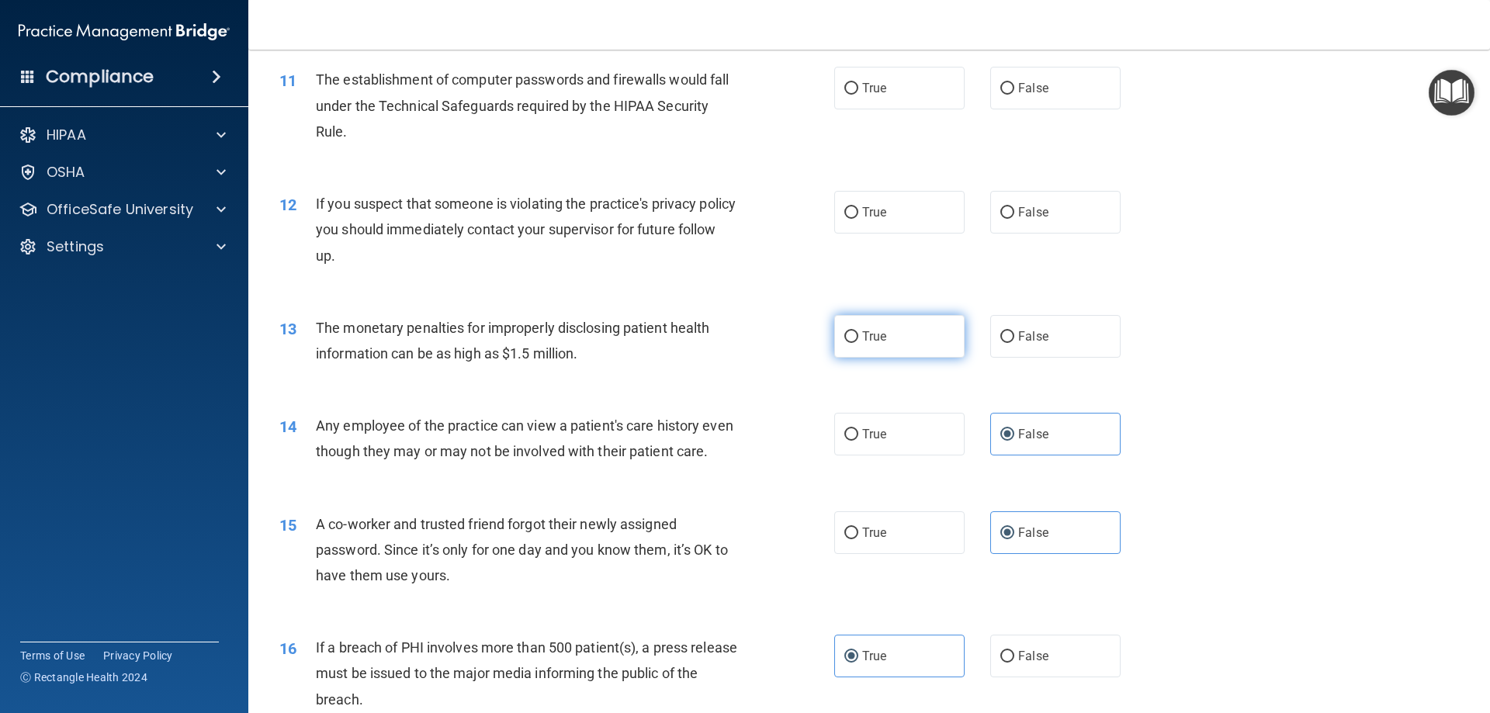
click at [858, 351] on label "True" at bounding box center [899, 336] width 130 height 43
click at [858, 343] on input "True" at bounding box center [852, 337] width 14 height 12
radio input "true"
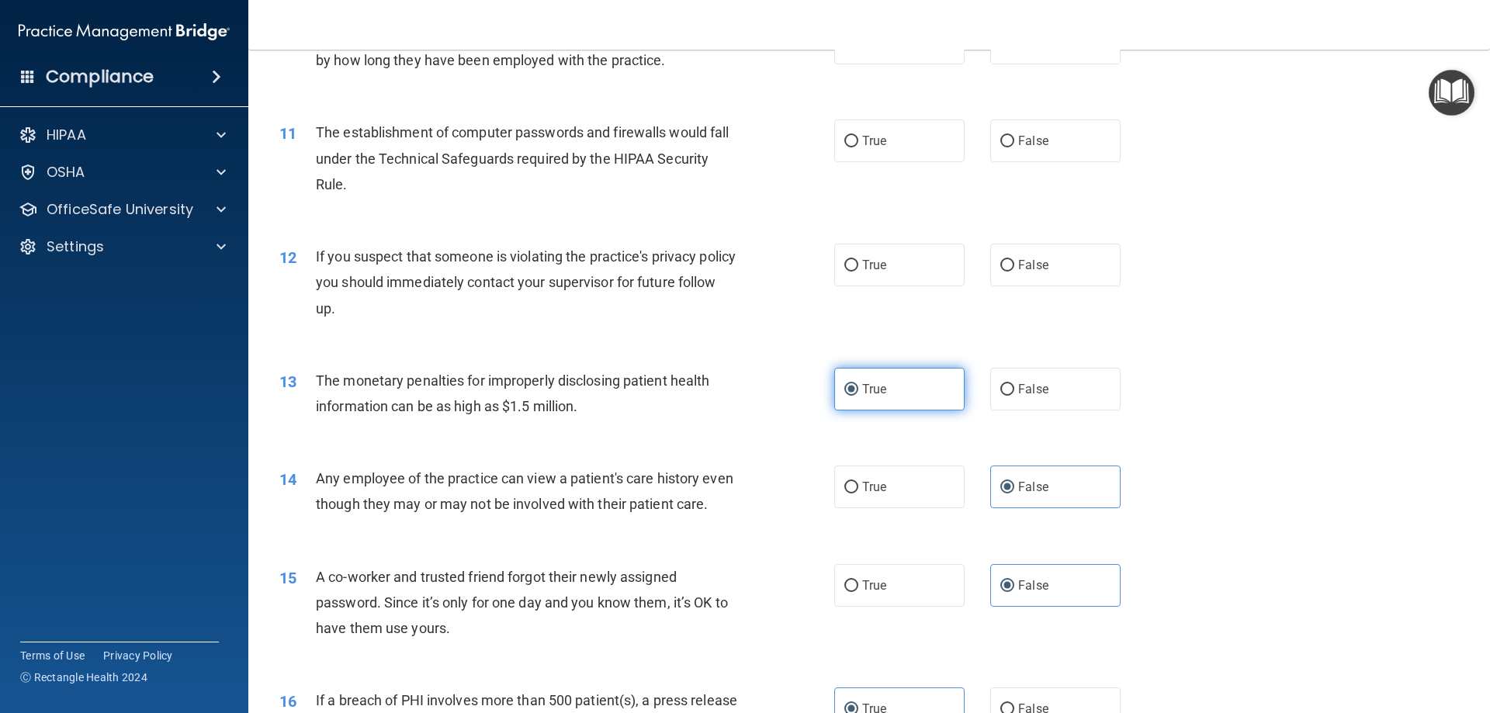
scroll to position [890, 0]
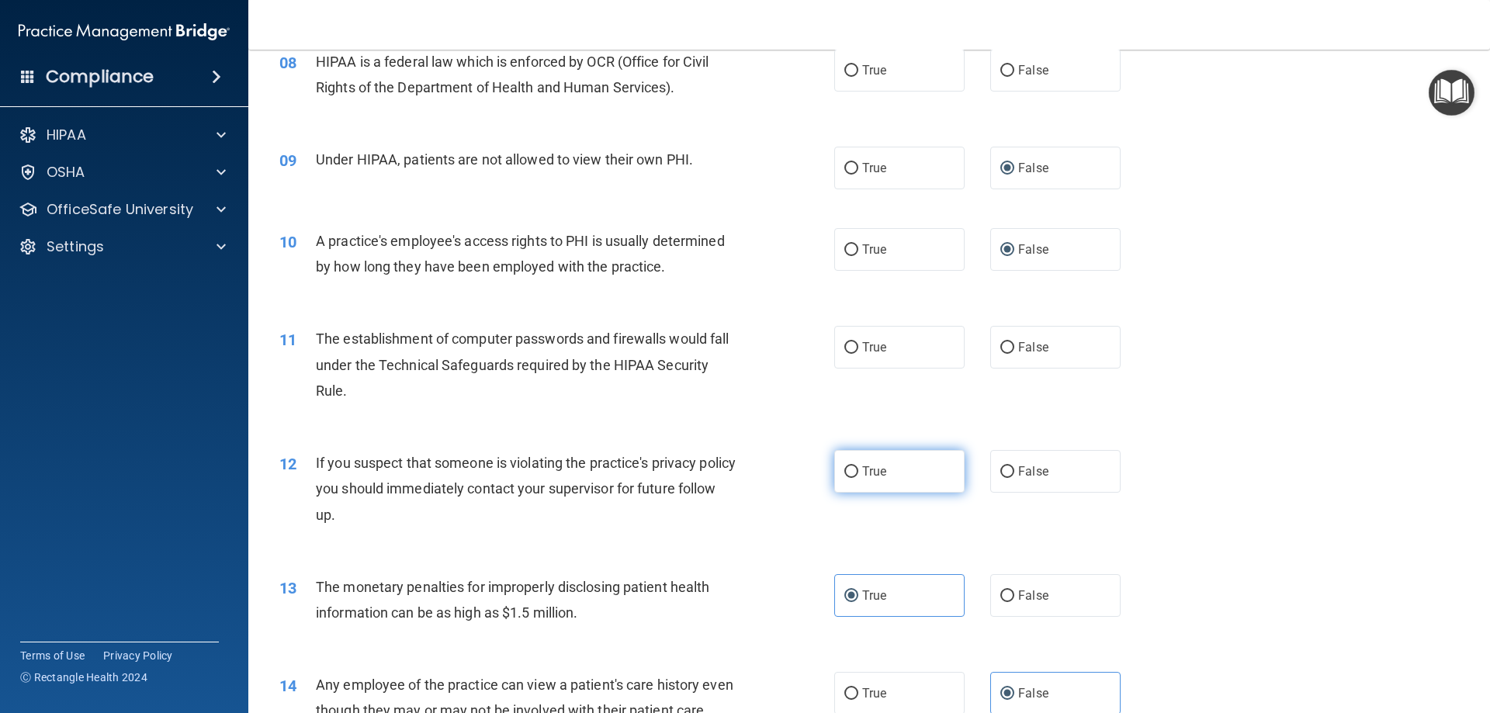
click at [868, 472] on span "True" at bounding box center [874, 471] width 24 height 15
click at [858, 472] on input "True" at bounding box center [852, 473] width 14 height 12
radio input "true"
click at [862, 350] on span "True" at bounding box center [874, 347] width 24 height 15
click at [858, 350] on input "True" at bounding box center [852, 348] width 14 height 12
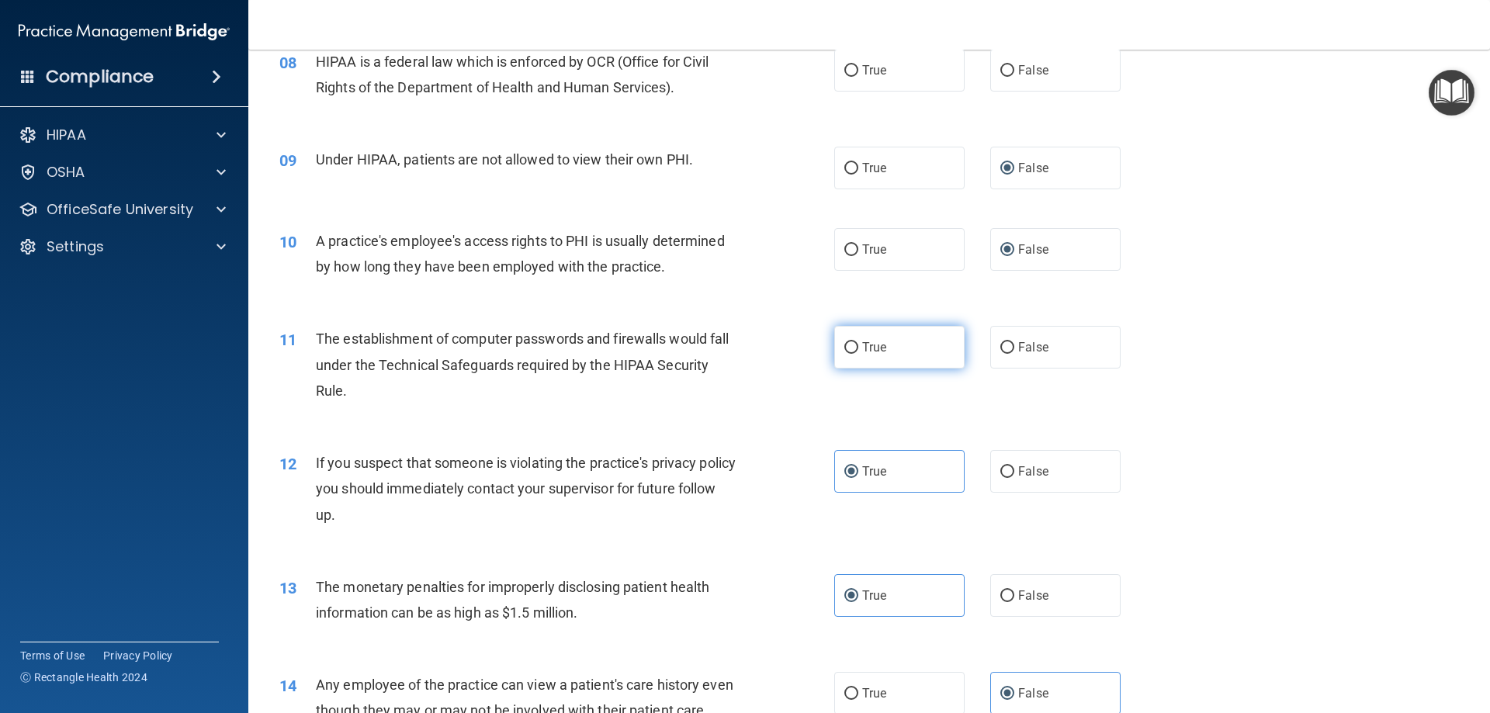
radio input "true"
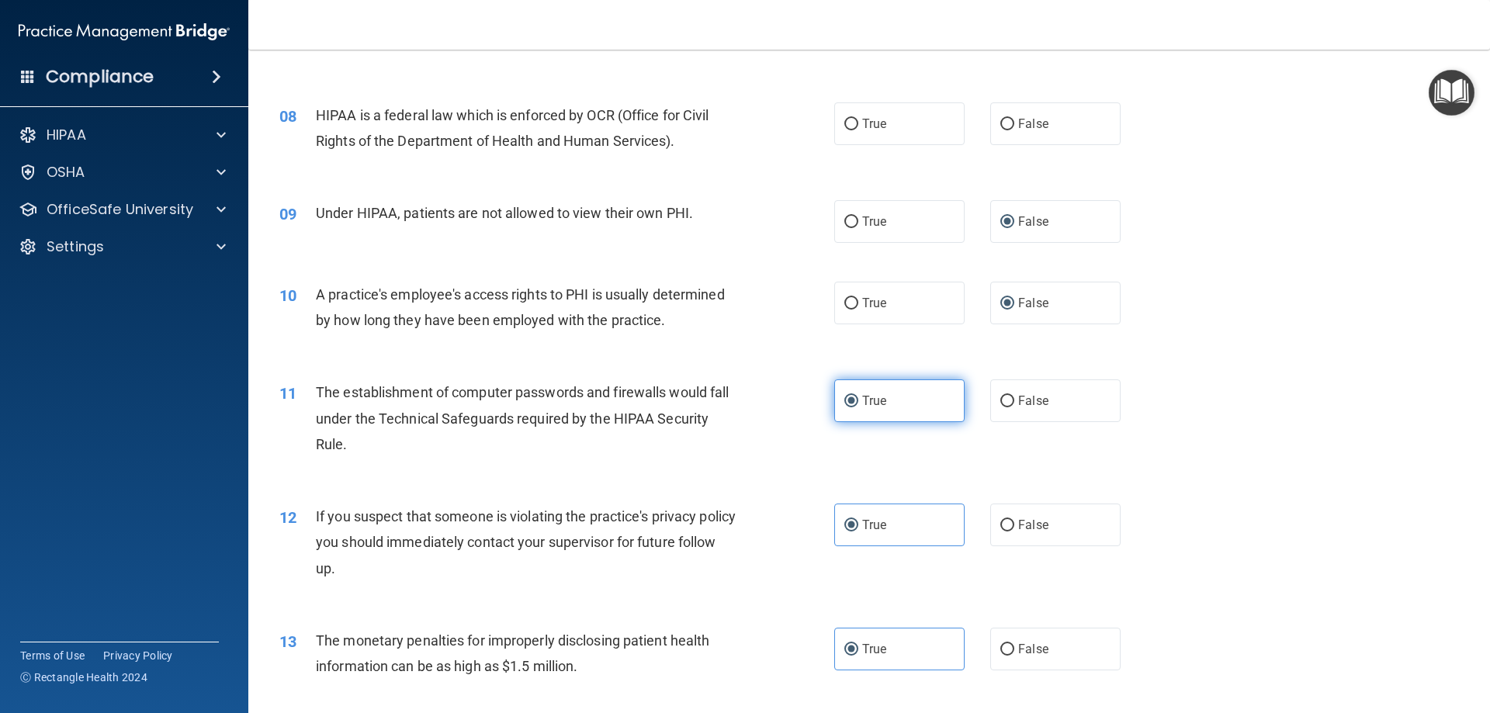
scroll to position [632, 0]
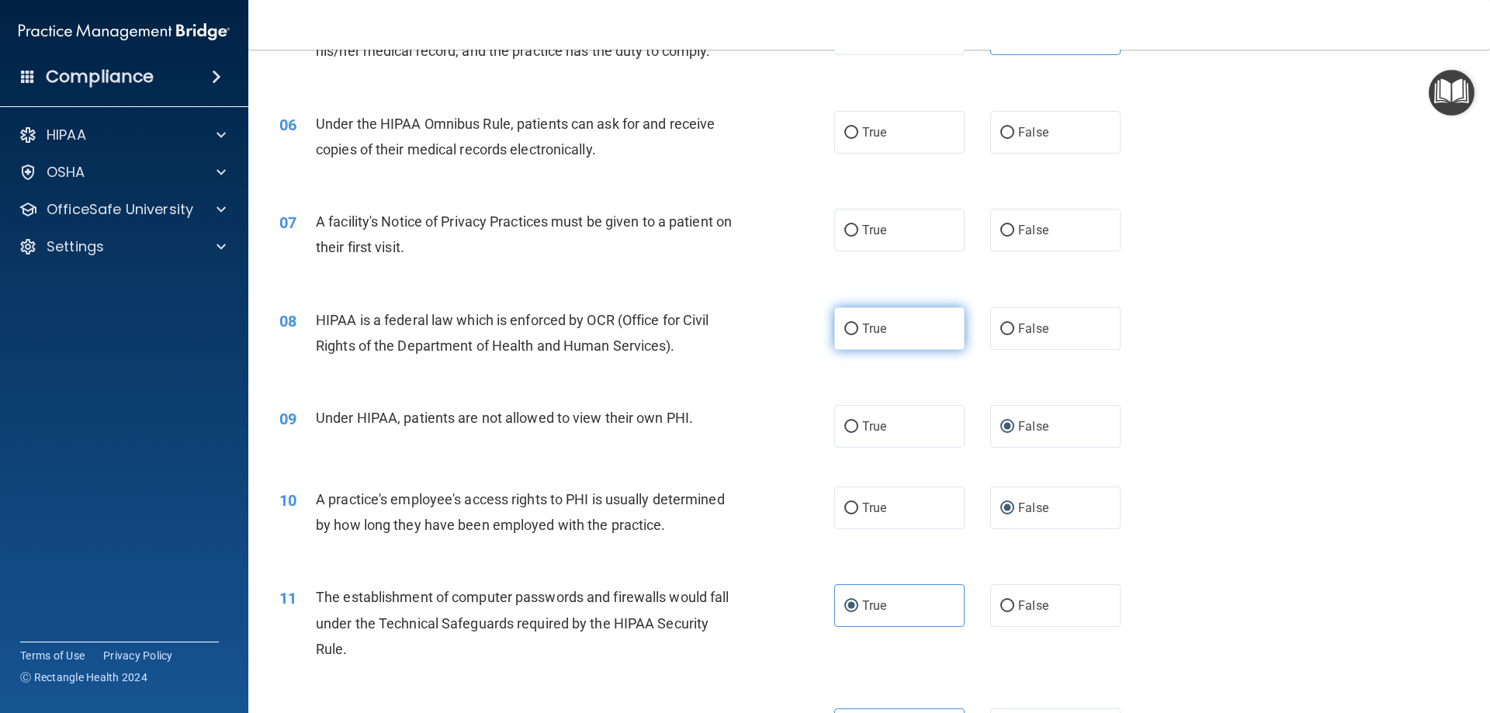
click at [862, 333] on span "True" at bounding box center [874, 328] width 24 height 15
click at [858, 333] on input "True" at bounding box center [852, 330] width 14 height 12
radio input "true"
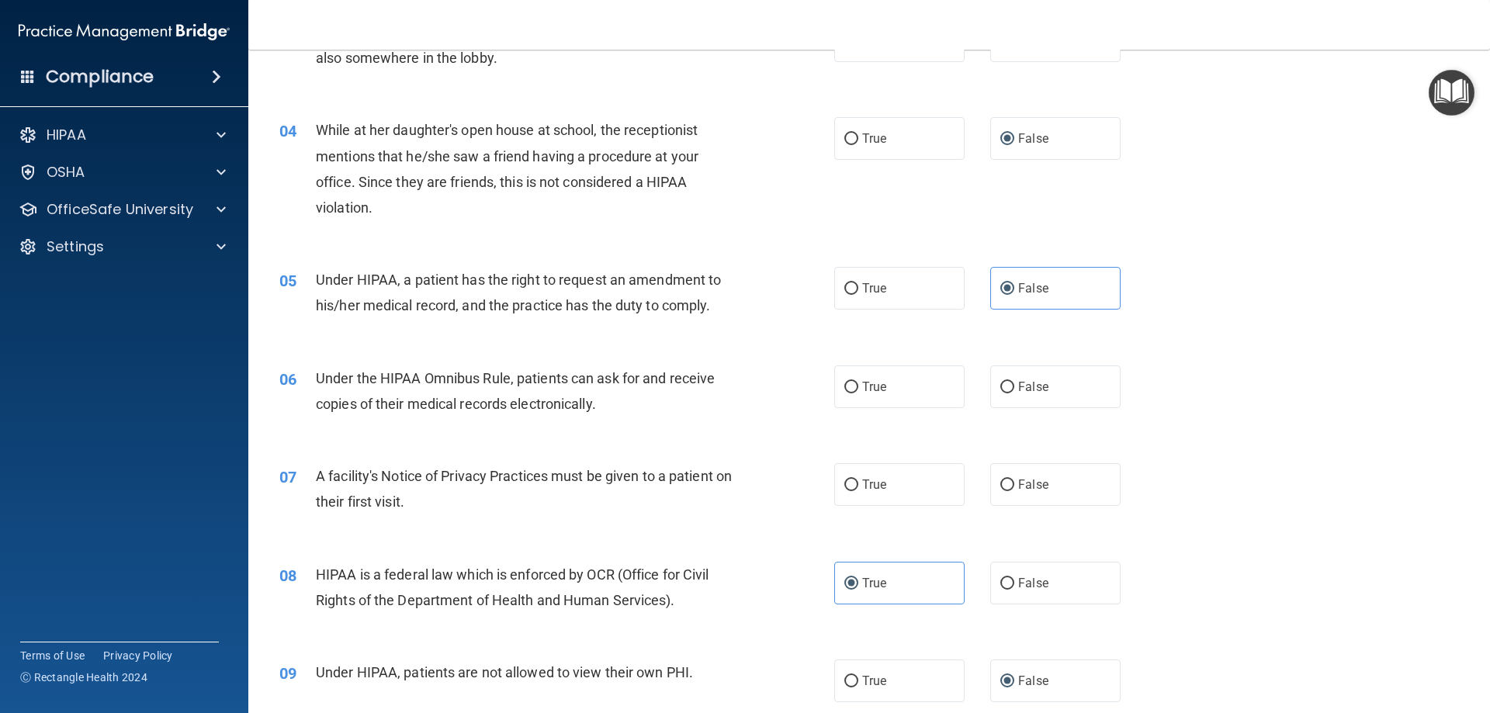
scroll to position [373, 0]
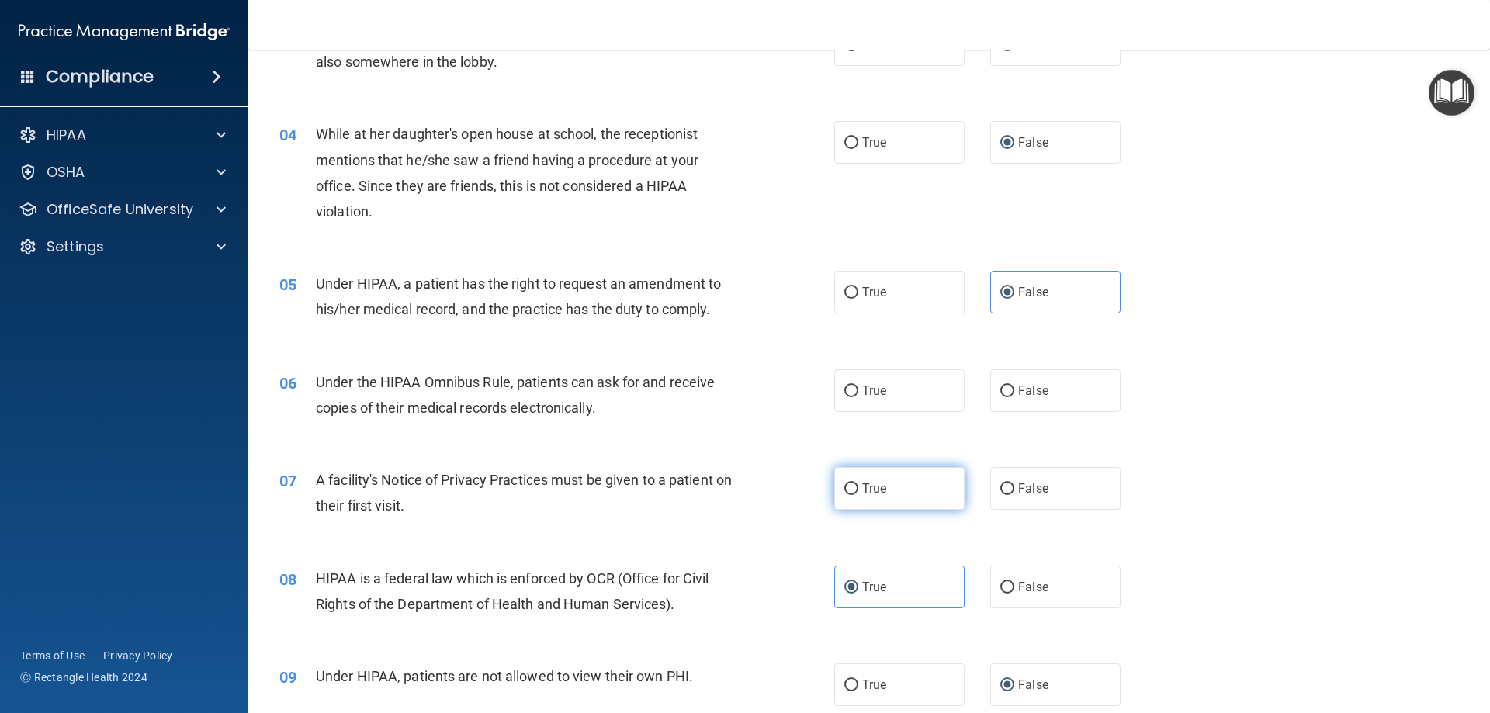
click at [902, 495] on label "True" at bounding box center [899, 488] width 130 height 43
click at [858, 495] on input "True" at bounding box center [852, 490] width 14 height 12
radio input "true"
click at [885, 386] on label "True" at bounding box center [899, 390] width 130 height 43
click at [858, 386] on input "True" at bounding box center [852, 392] width 14 height 12
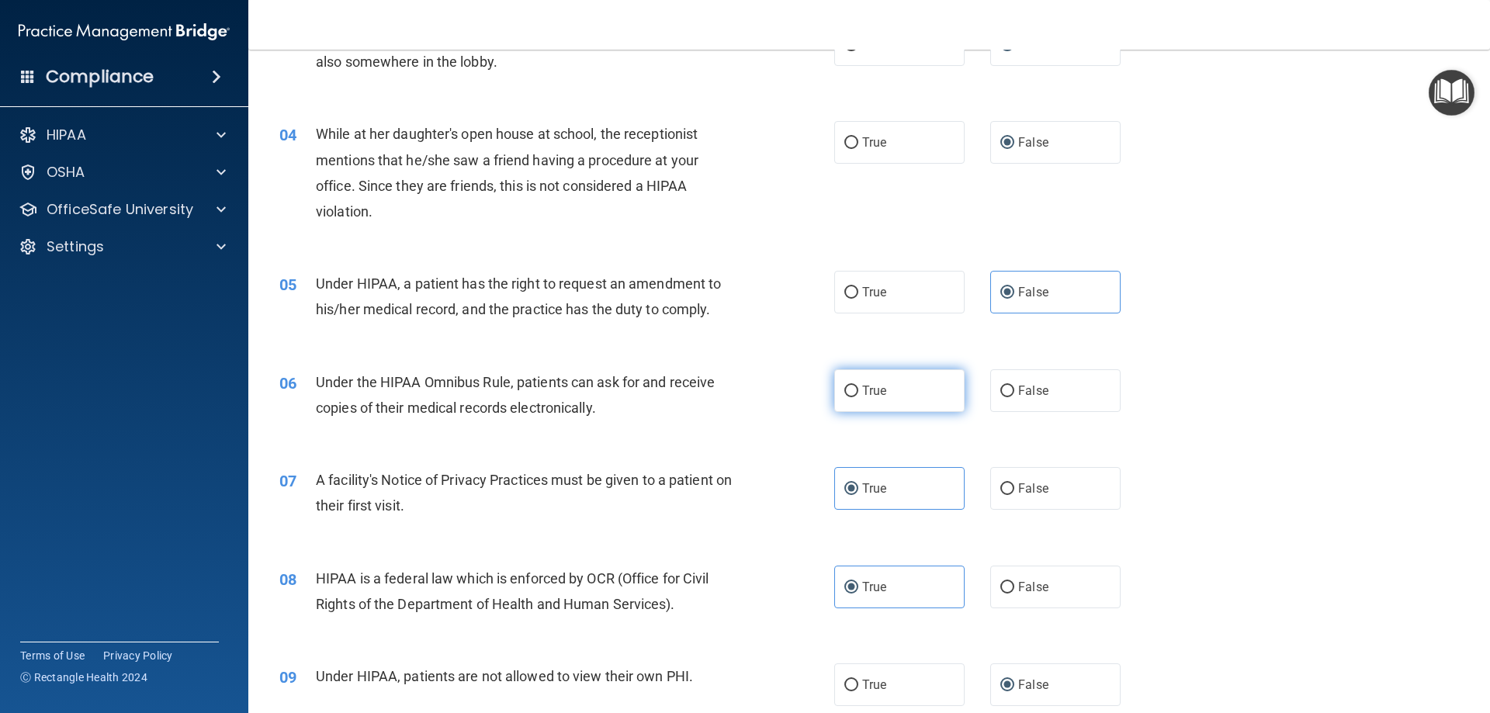
radio input "true"
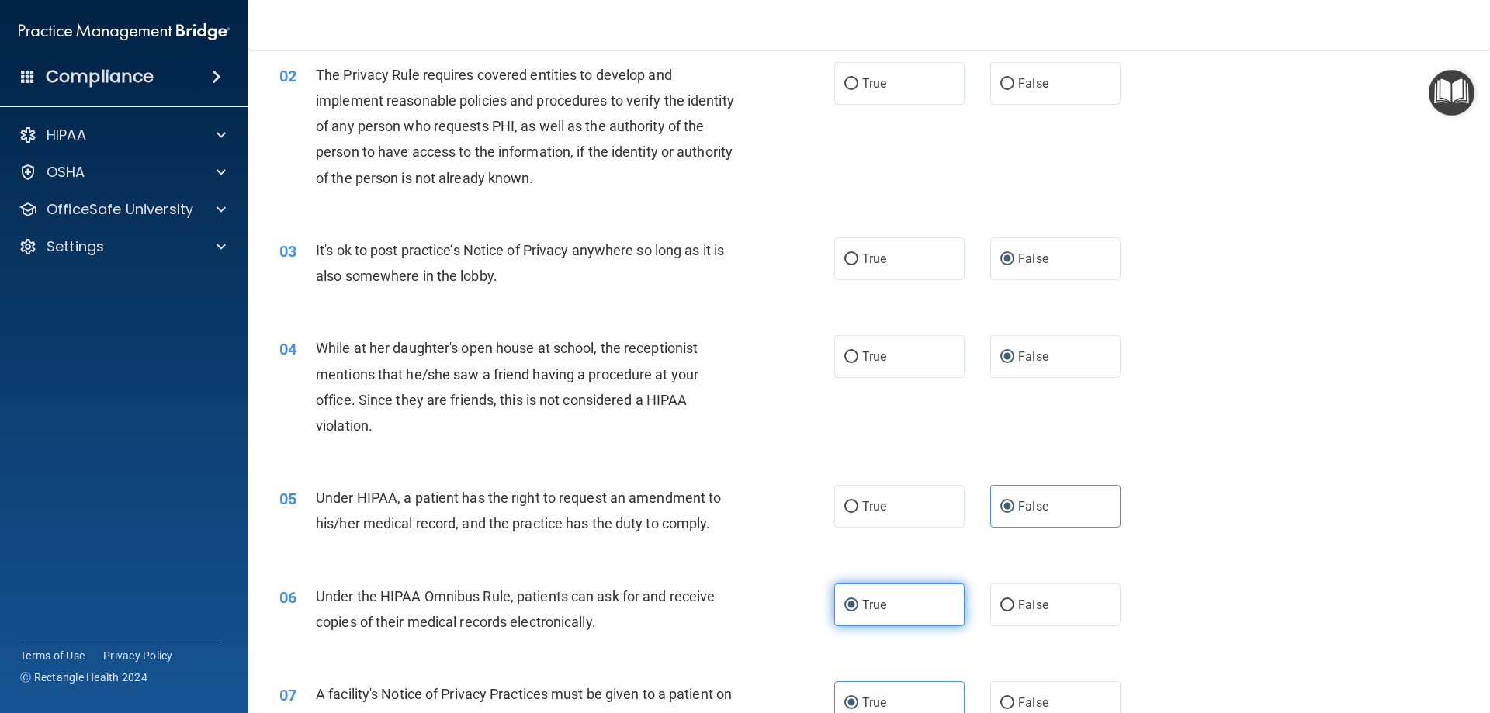
scroll to position [114, 0]
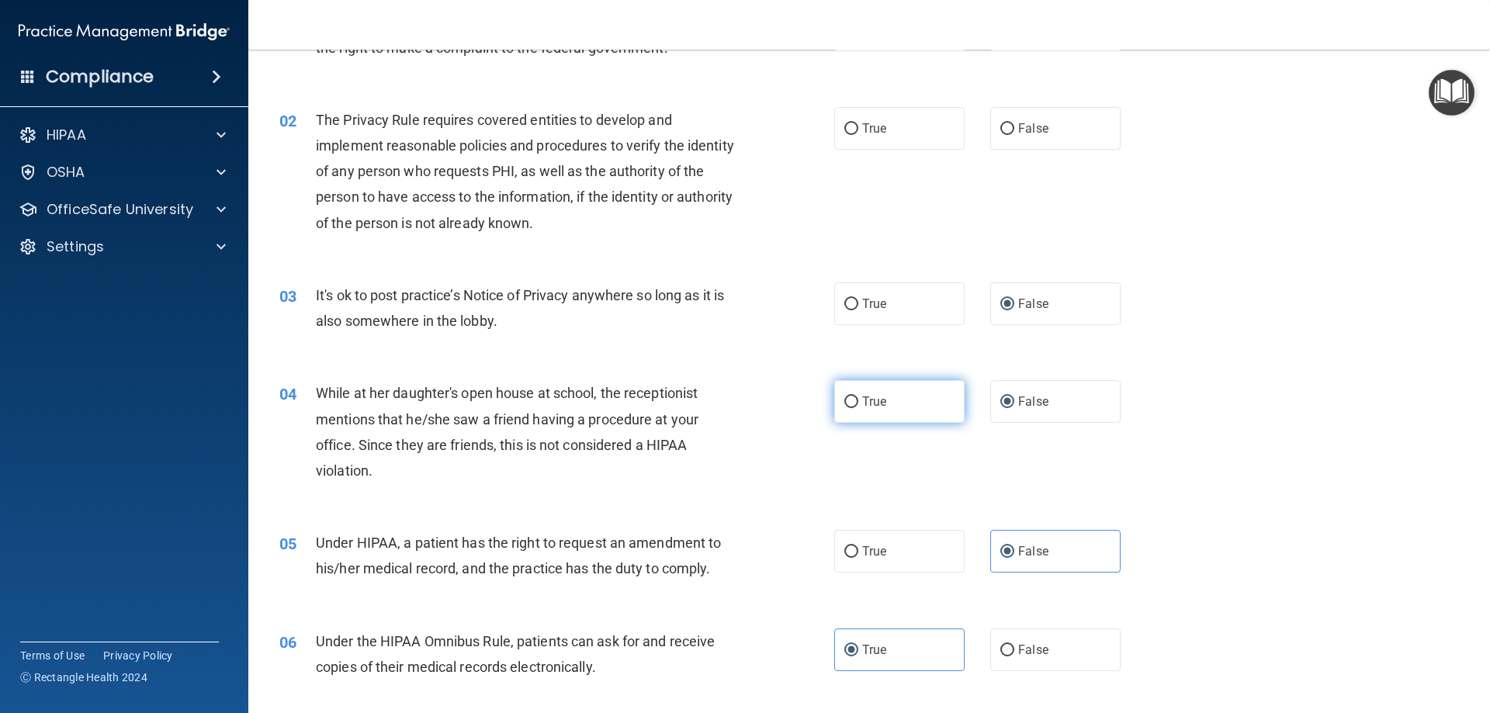
click at [882, 413] on label "True" at bounding box center [899, 401] width 130 height 43
click at [858, 408] on input "True" at bounding box center [852, 403] width 14 height 12
radio input "true"
click at [992, 403] on label "False" at bounding box center [1055, 401] width 130 height 43
click at [1001, 403] on input "False" at bounding box center [1008, 403] width 14 height 12
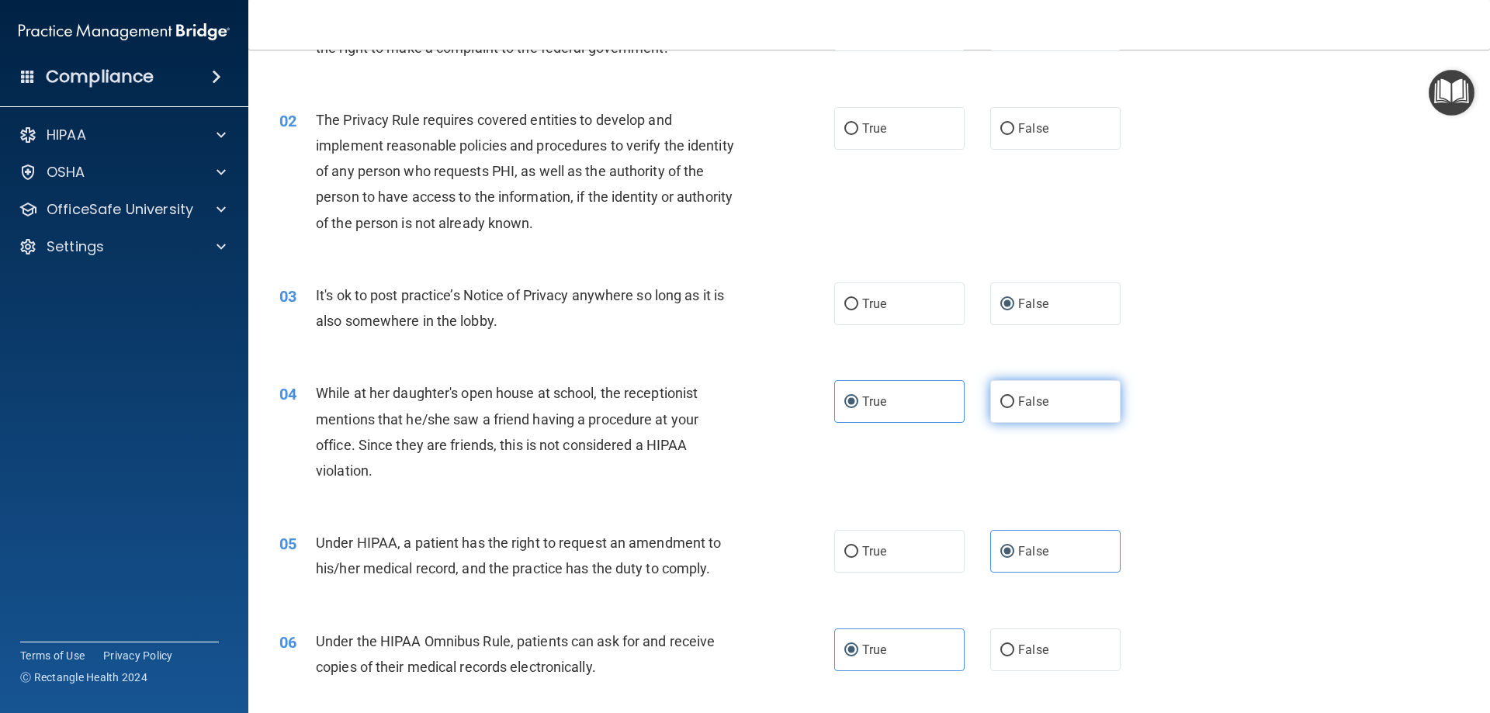
radio input "true"
radio input "false"
click at [890, 300] on label "True" at bounding box center [899, 304] width 130 height 43
click at [858, 300] on input "True" at bounding box center [852, 305] width 14 height 12
radio input "true"
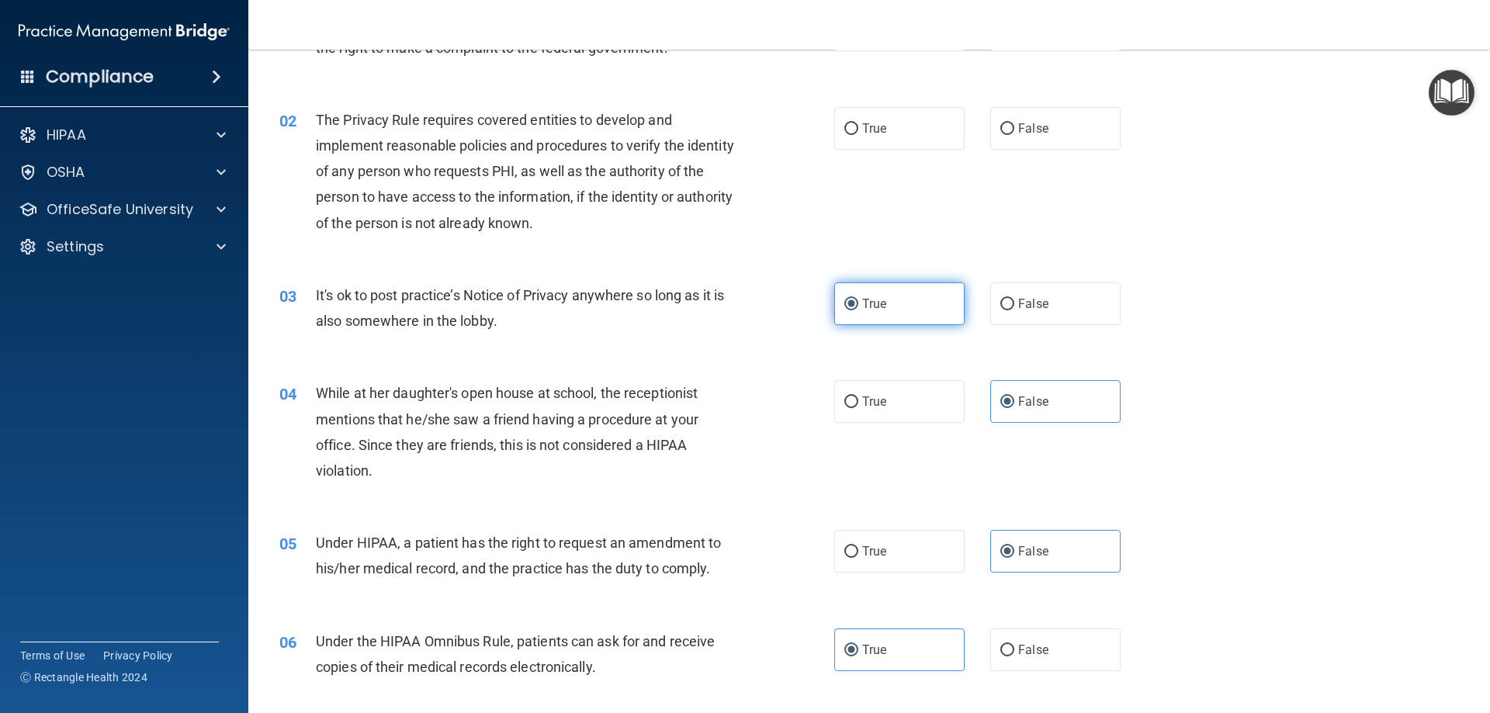
click at [890, 297] on label "True" at bounding box center [899, 304] width 130 height 43
click at [858, 299] on input "True" at bounding box center [852, 305] width 14 height 12
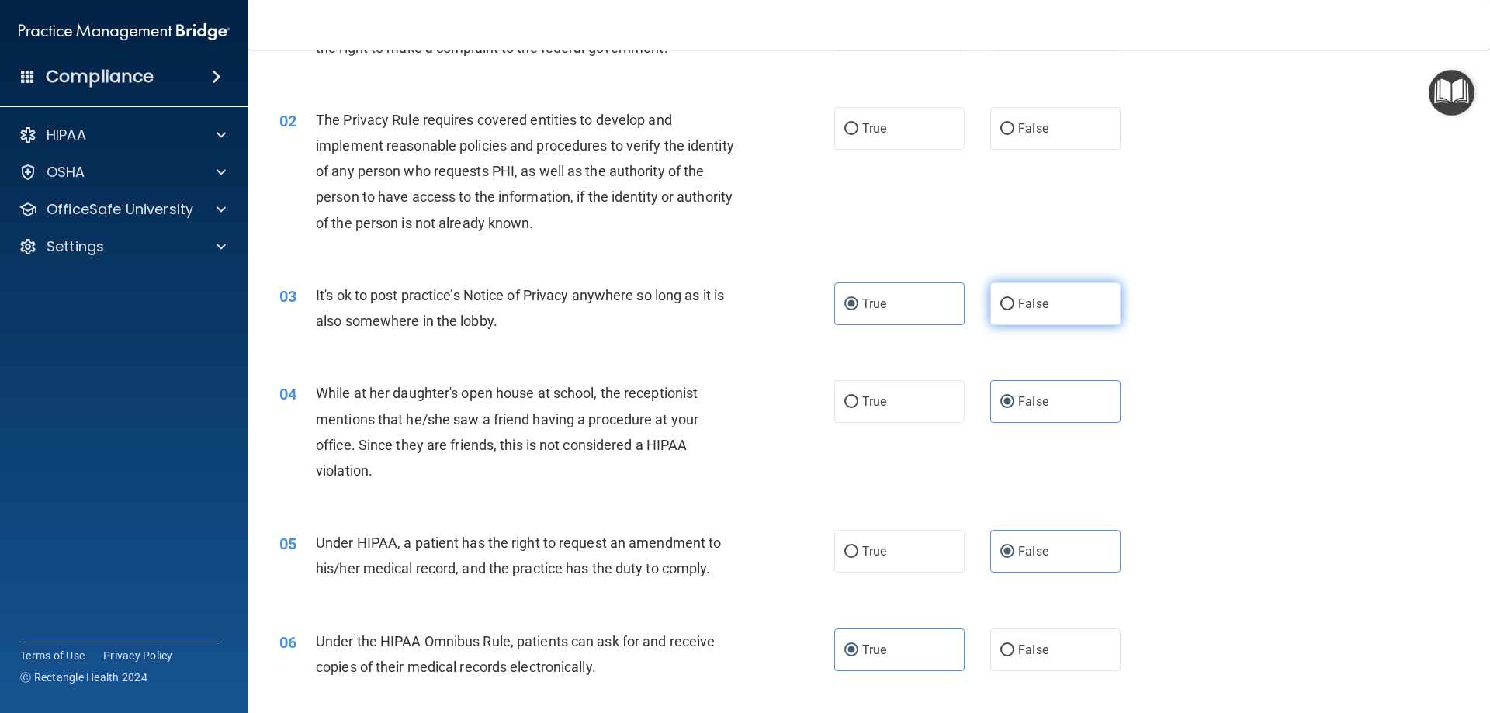
click at [990, 304] on label "False" at bounding box center [1055, 304] width 130 height 43
click at [1001, 304] on input "False" at bounding box center [1008, 305] width 14 height 12
radio input "true"
radio input "false"
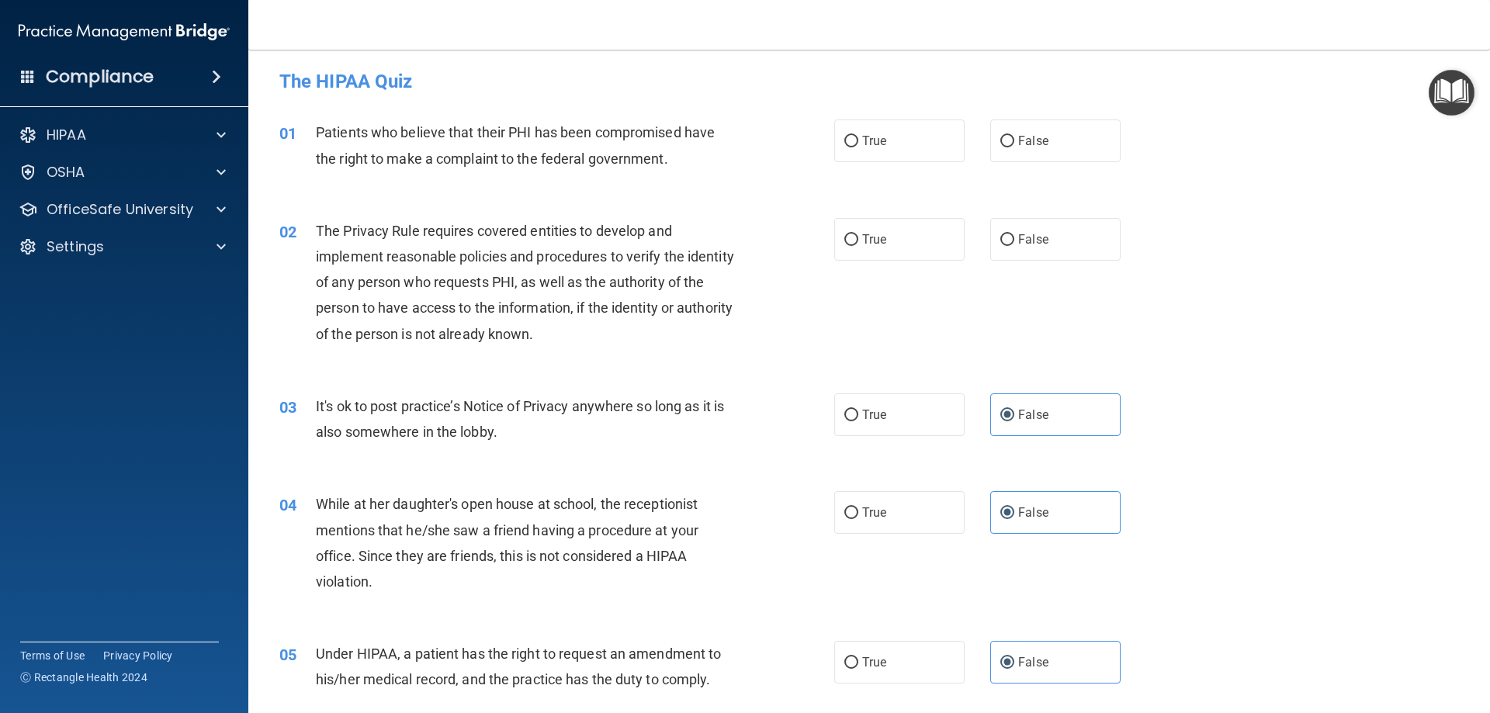
scroll to position [0, 0]
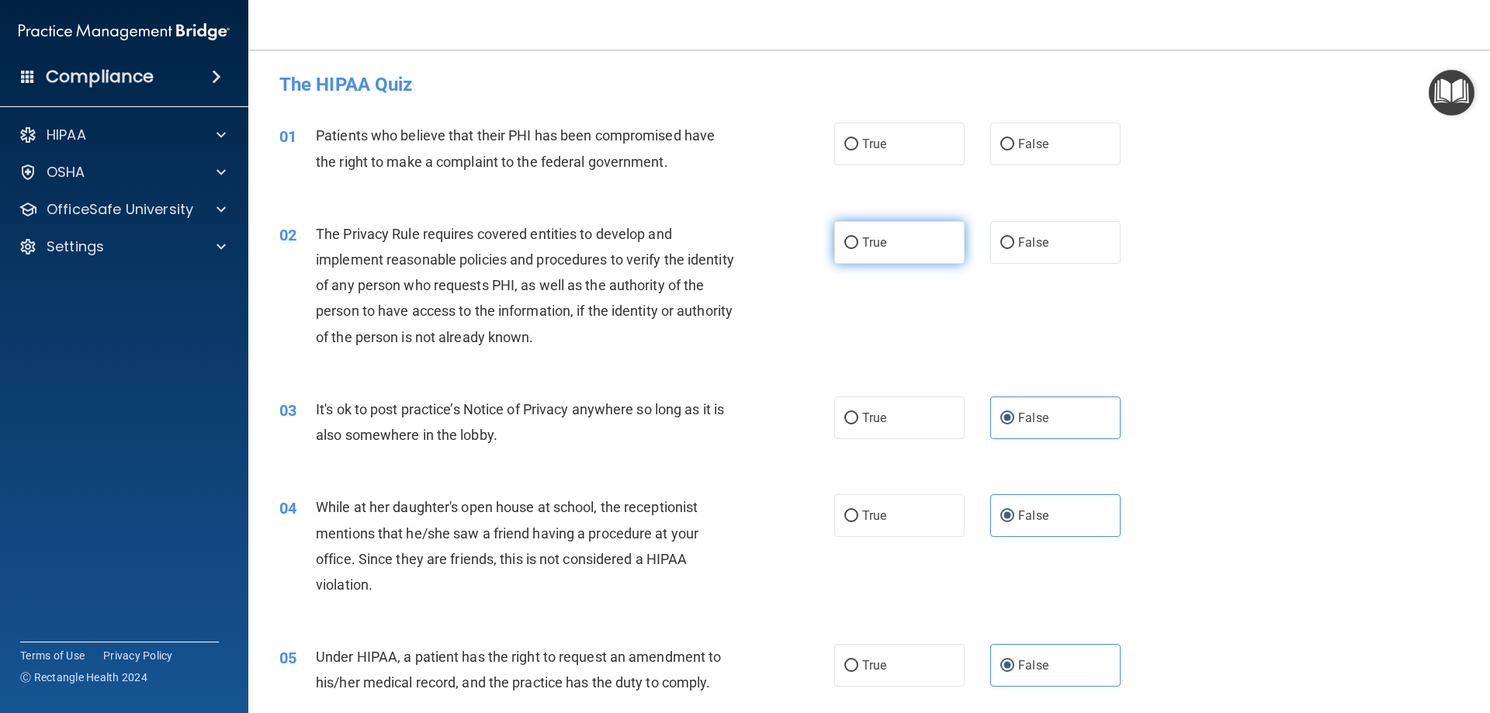
click at [928, 252] on label "True" at bounding box center [899, 242] width 130 height 43
click at [858, 249] on input "True" at bounding box center [852, 244] width 14 height 12
radio input "true"
click at [904, 133] on label "True" at bounding box center [899, 144] width 130 height 43
click at [858, 139] on input "True" at bounding box center [852, 145] width 14 height 12
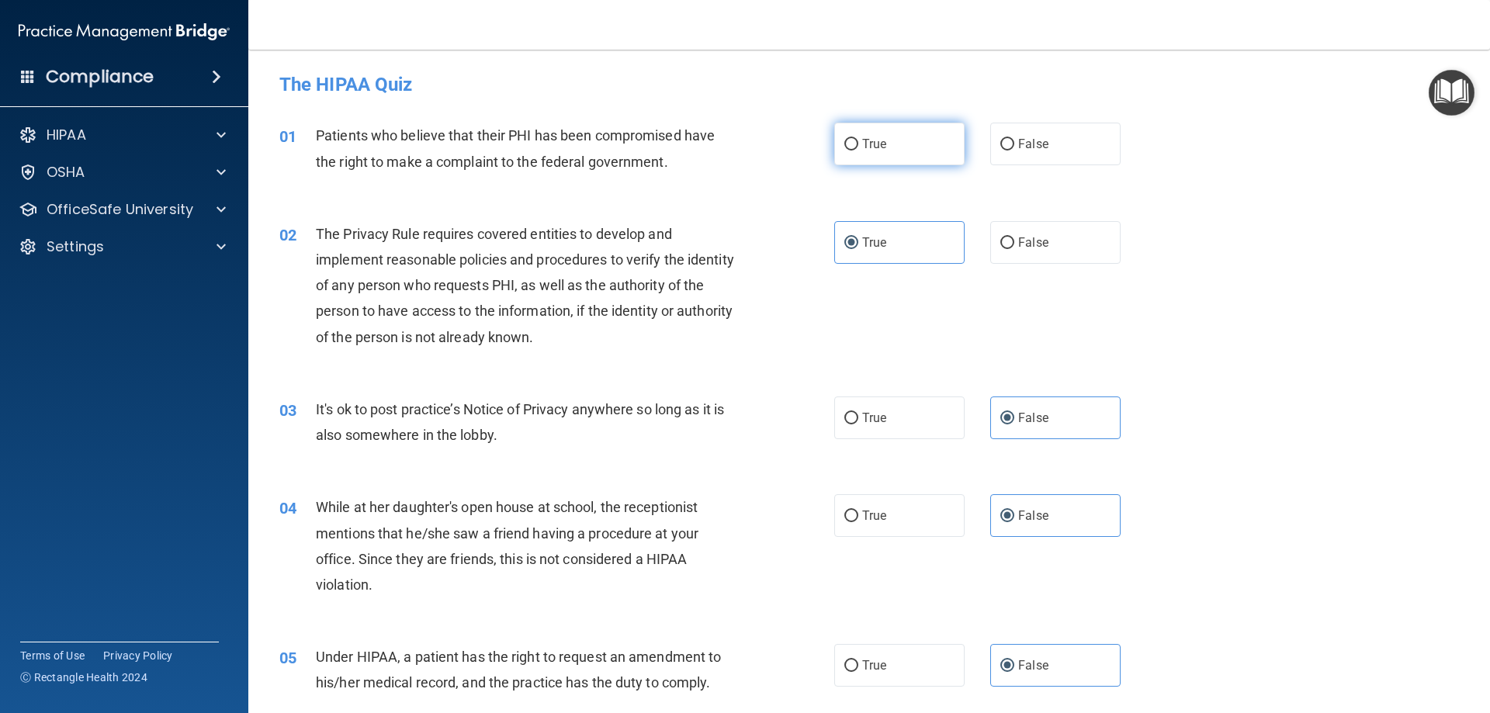
radio input "true"
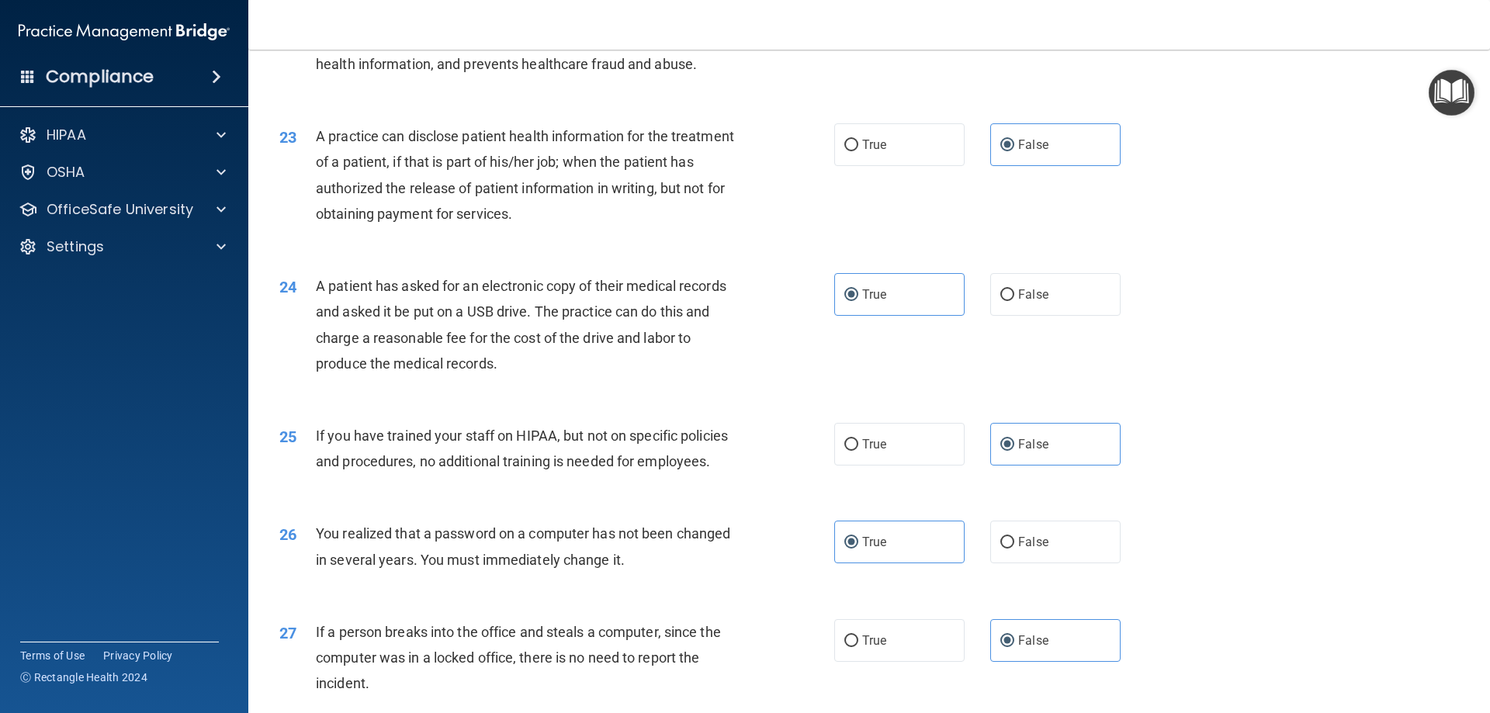
scroll to position [2960, 0]
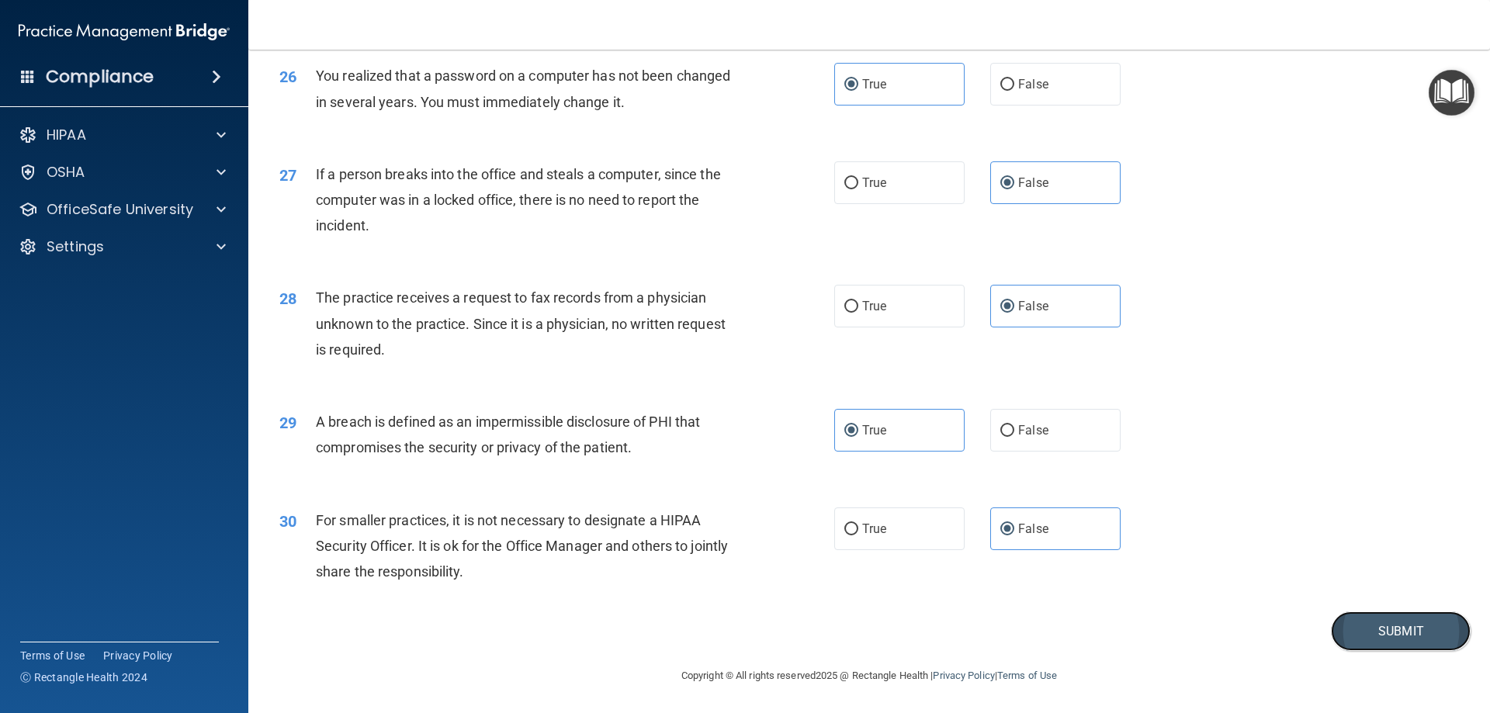
click at [1386, 625] on button "Submit" at bounding box center [1401, 632] width 140 height 40
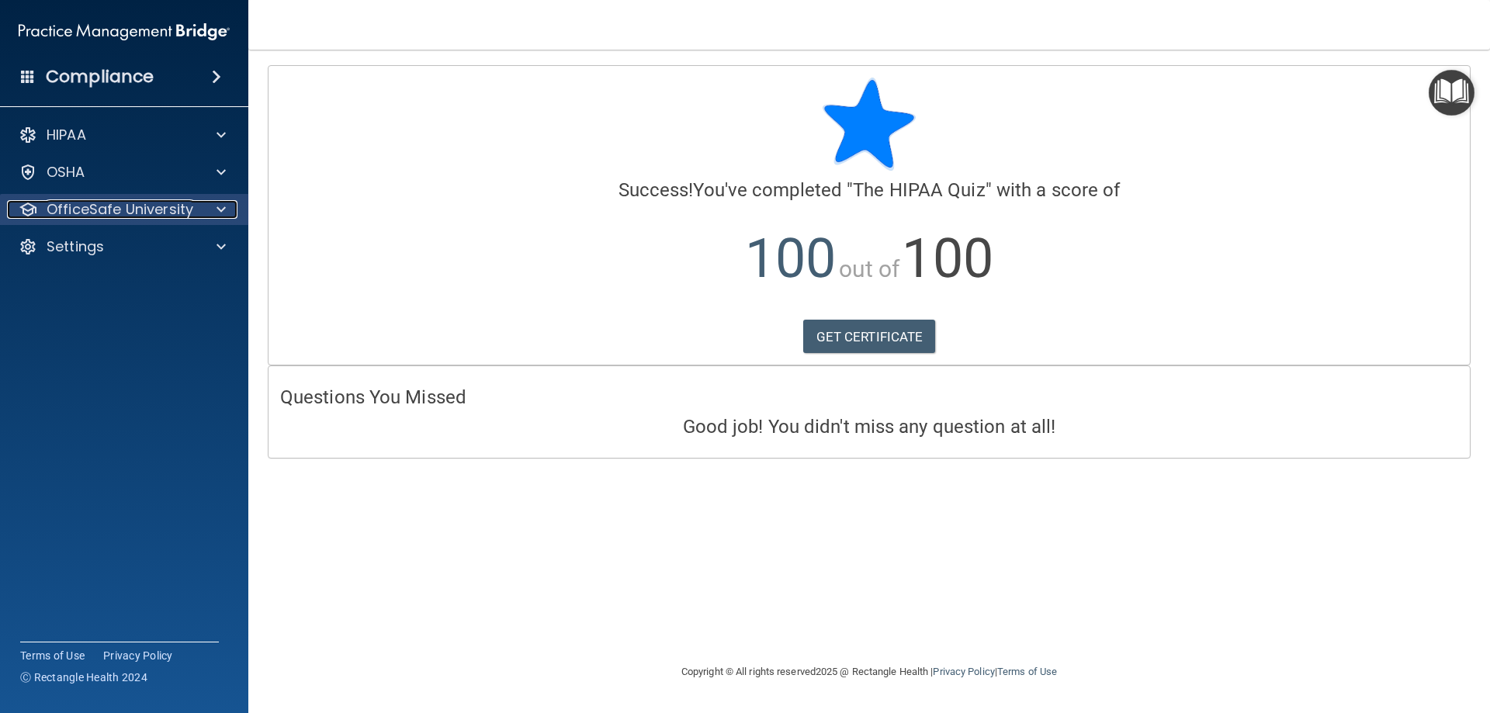
click at [214, 213] on div at bounding box center [218, 209] width 39 height 19
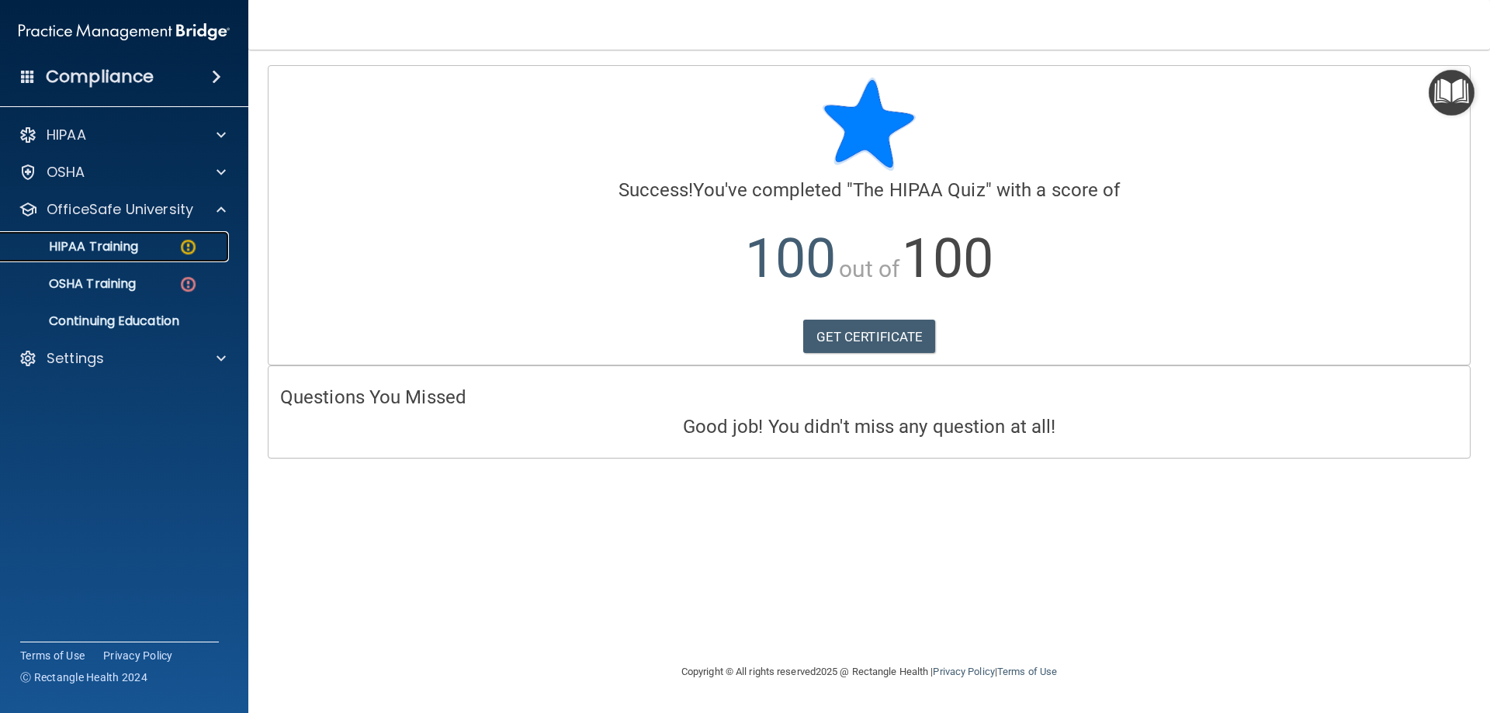
click at [183, 252] on img at bounding box center [188, 247] width 19 height 19
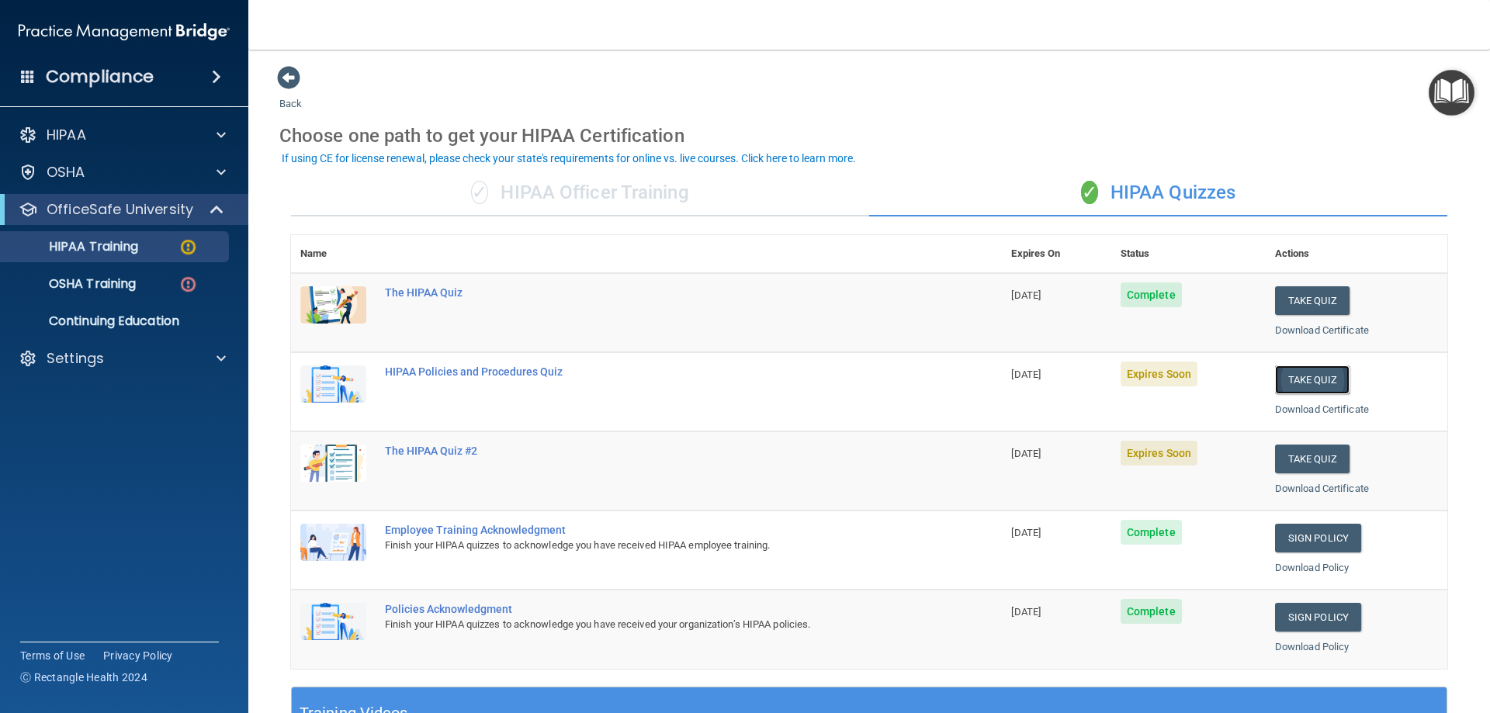
click at [1309, 385] on button "Take Quiz" at bounding box center [1312, 380] width 75 height 29
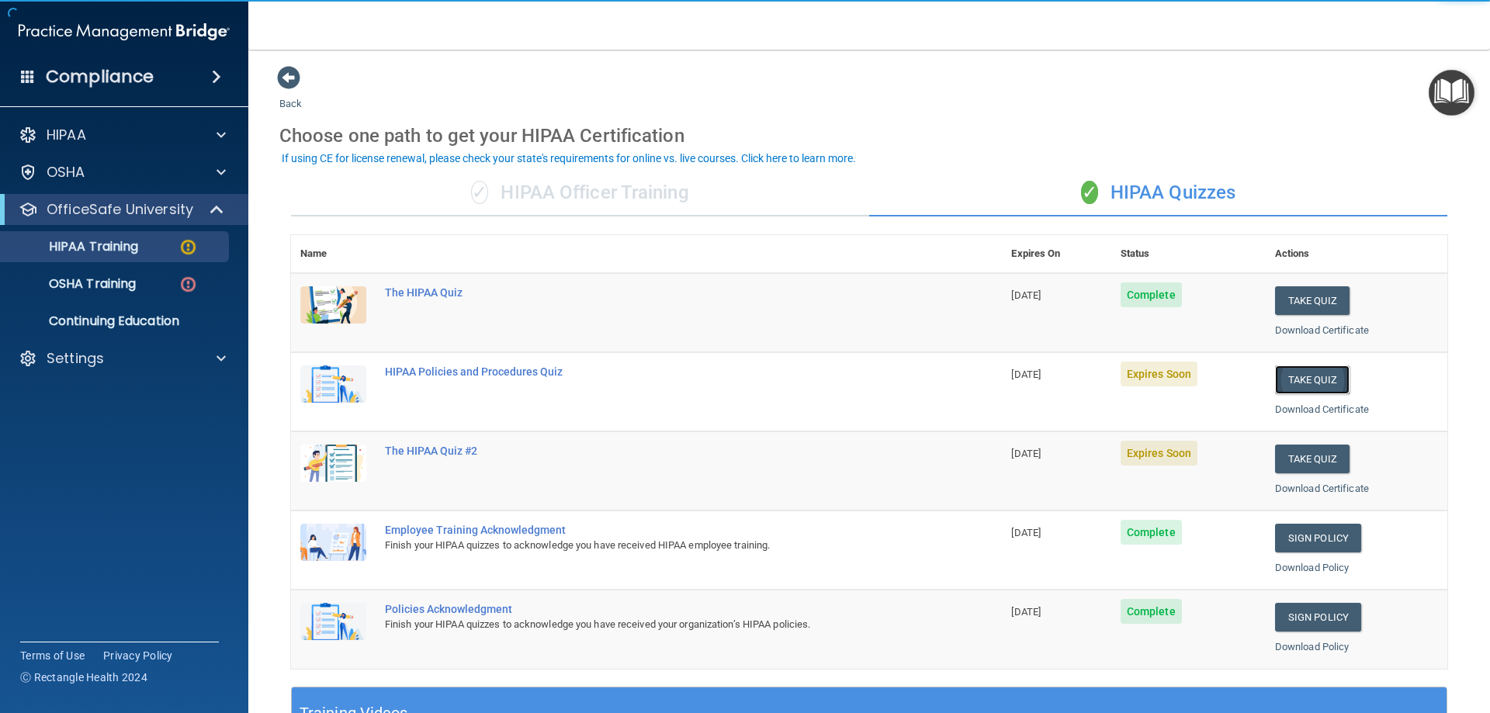
click at [1275, 381] on button "Take Quiz" at bounding box center [1312, 380] width 75 height 29
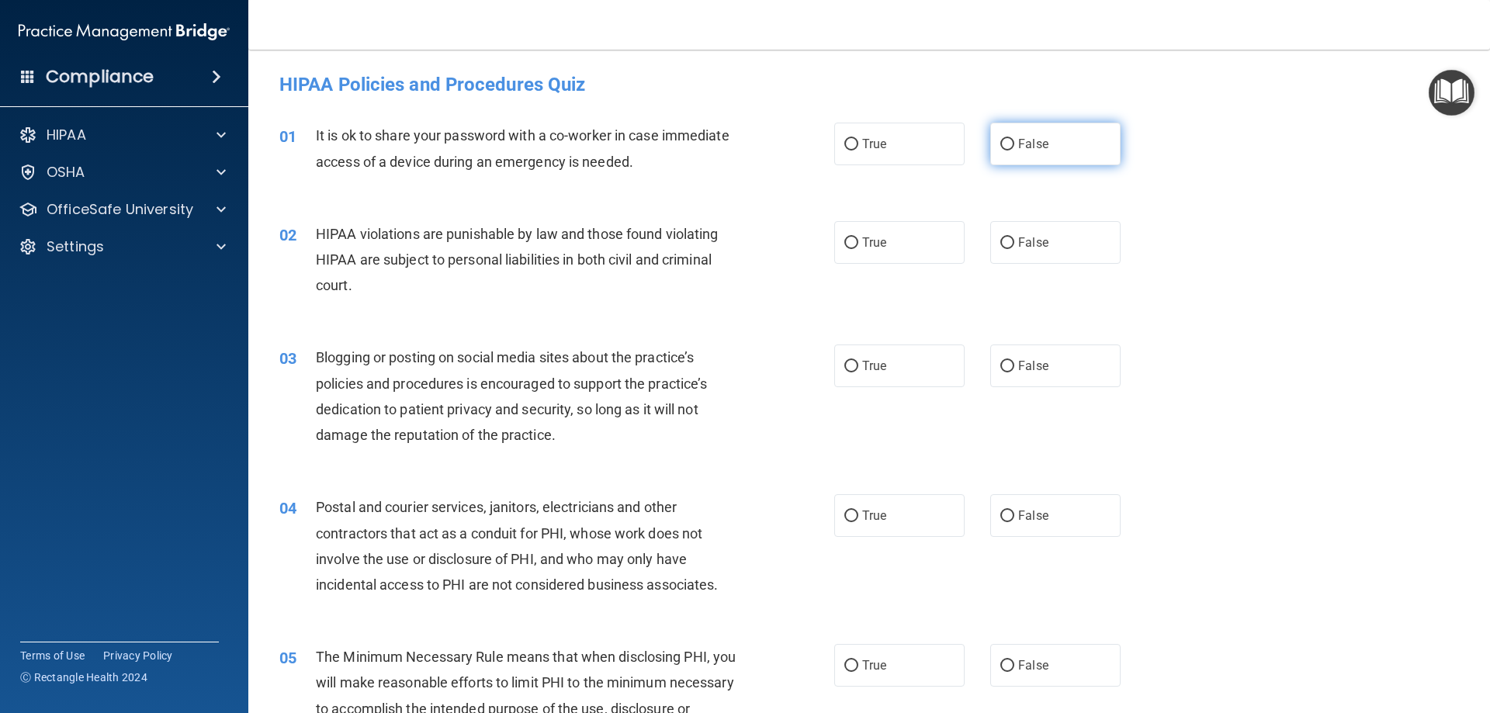
click at [1016, 157] on label "False" at bounding box center [1055, 144] width 130 height 43
click at [1015, 151] on input "False" at bounding box center [1008, 145] width 14 height 12
radio input "true"
click at [1031, 238] on span "False" at bounding box center [1033, 242] width 30 height 15
click at [1015, 238] on input "False" at bounding box center [1008, 244] width 14 height 12
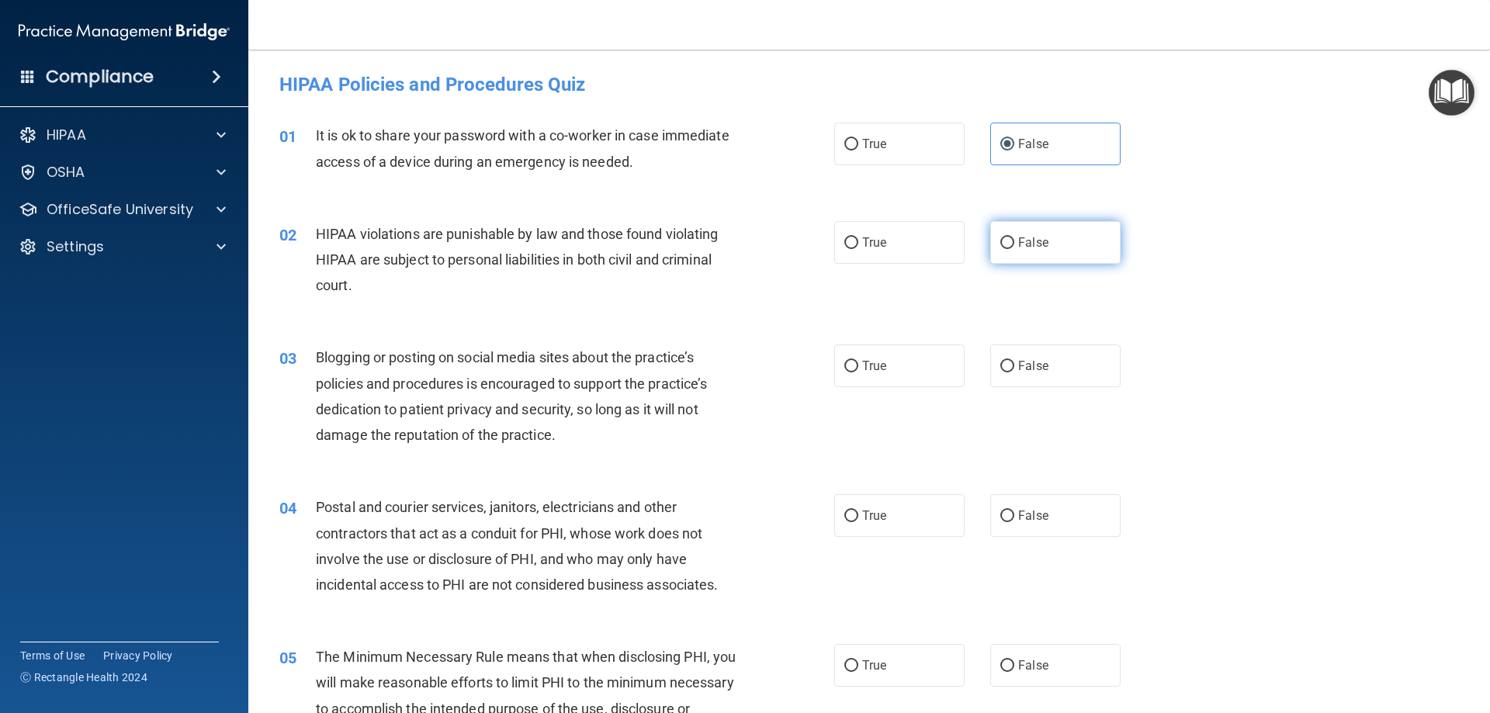
radio input "true"
drag, startPoint x: 1047, startPoint y: 329, endPoint x: 1049, endPoint y: 337, distance: 7.9
click at [1047, 332] on div "03 Blogging or posting on social media sites about the practice’s policies and …" at bounding box center [869, 400] width 1203 height 150
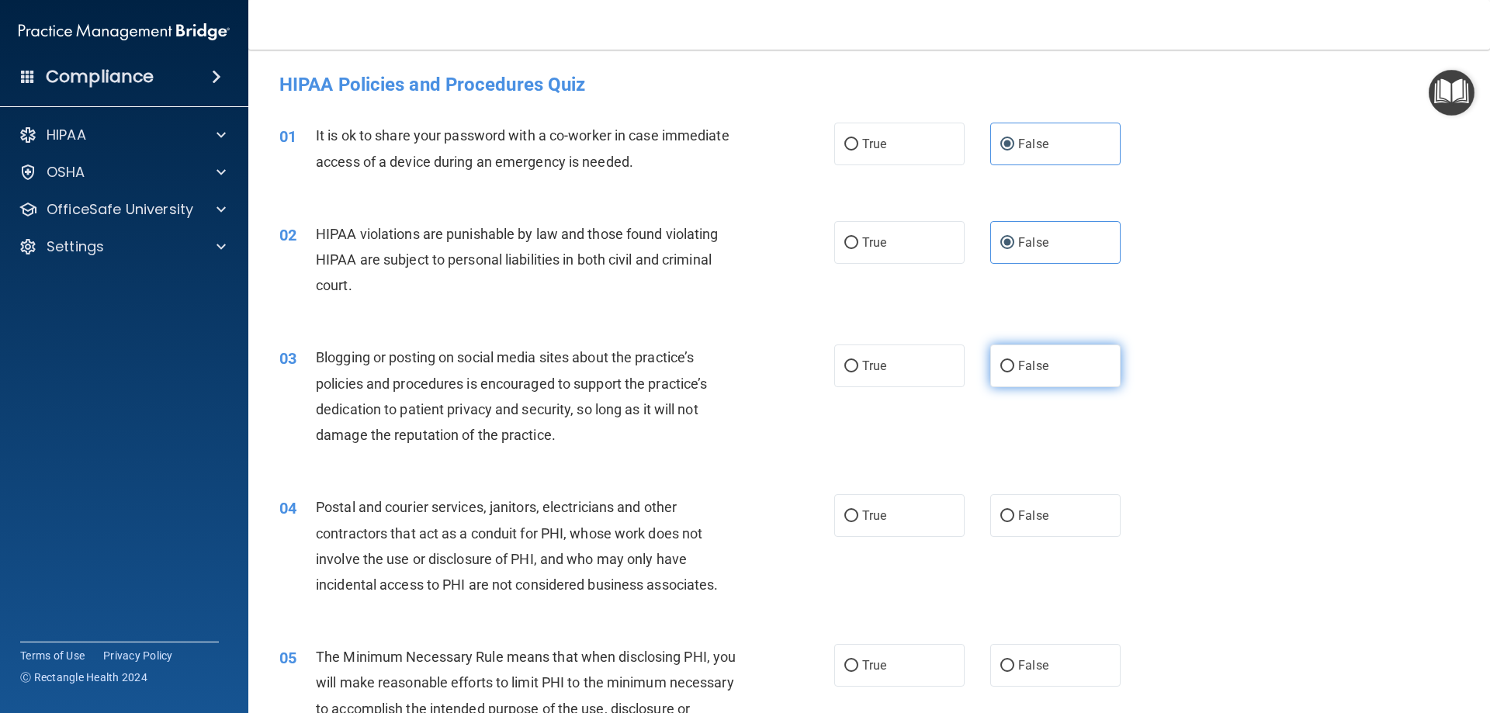
click at [1061, 363] on label "False" at bounding box center [1055, 366] width 130 height 43
click at [1015, 363] on input "False" at bounding box center [1008, 367] width 14 height 12
radio input "true"
click at [1050, 522] on label "False" at bounding box center [1055, 515] width 130 height 43
click at [1015, 522] on input "False" at bounding box center [1008, 517] width 14 height 12
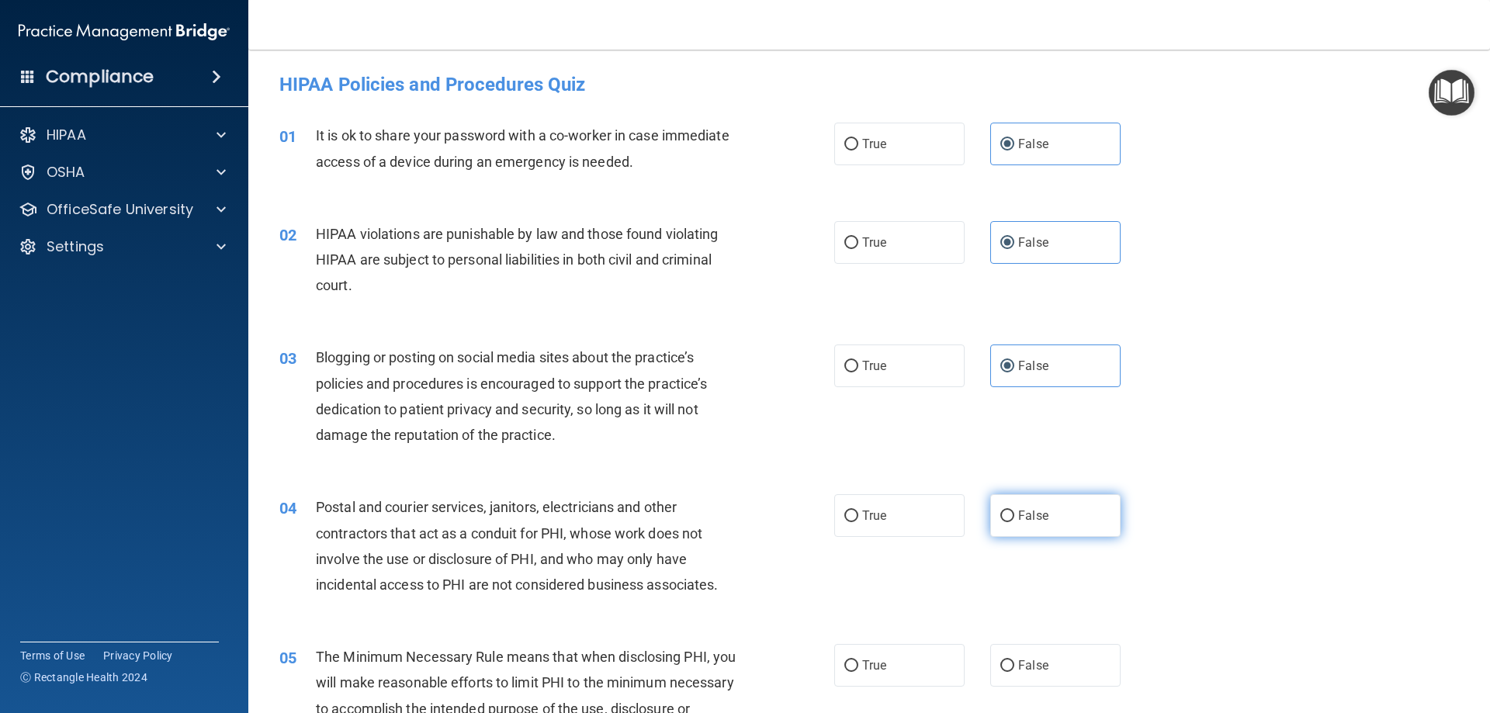
radio input "true"
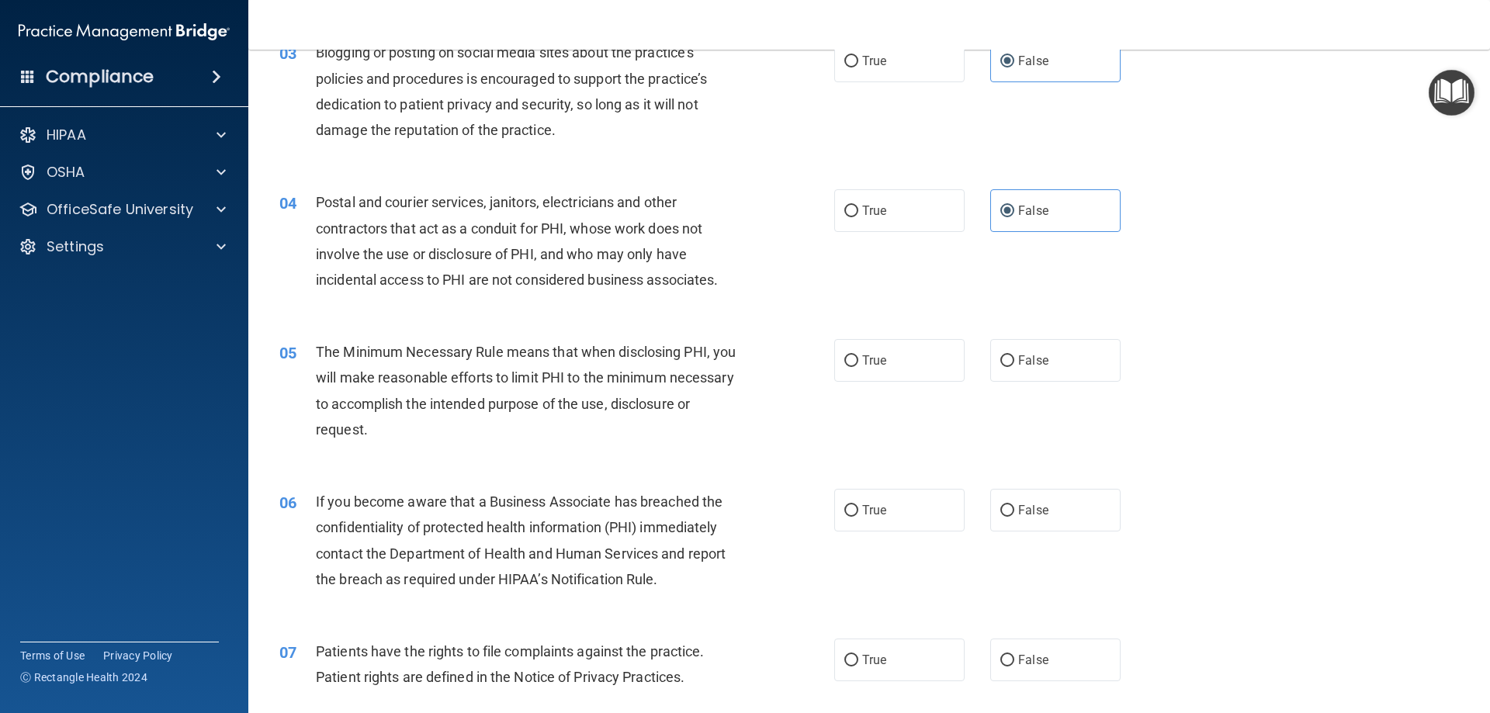
scroll to position [388, 0]
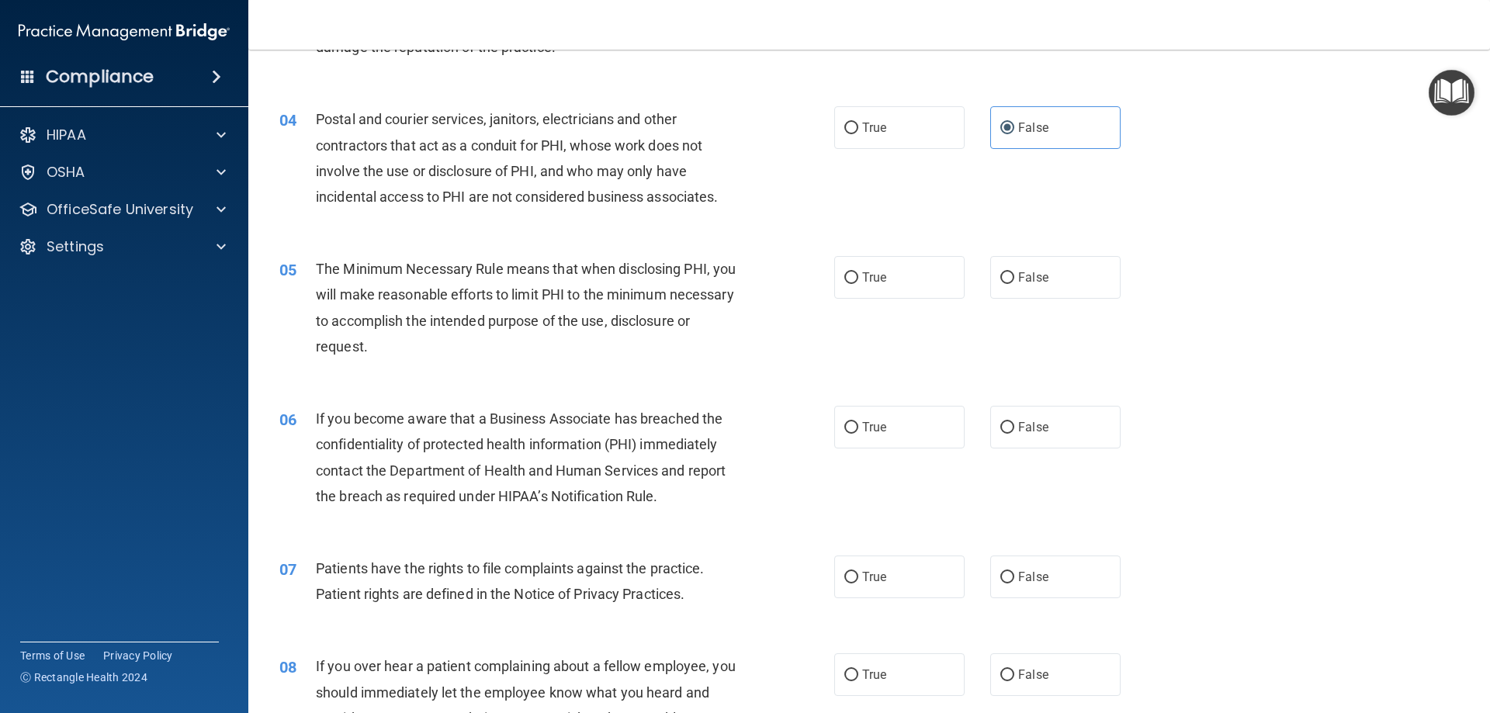
click at [1032, 241] on div "05 The Minimum Necessary Rule means that when disclosing PHI, you will make rea…" at bounding box center [869, 312] width 1203 height 150
click at [1038, 279] on span "False" at bounding box center [1033, 277] width 30 height 15
click at [1015, 279] on input "False" at bounding box center [1008, 278] width 14 height 12
radio input "true"
click at [1070, 435] on label "False" at bounding box center [1055, 427] width 130 height 43
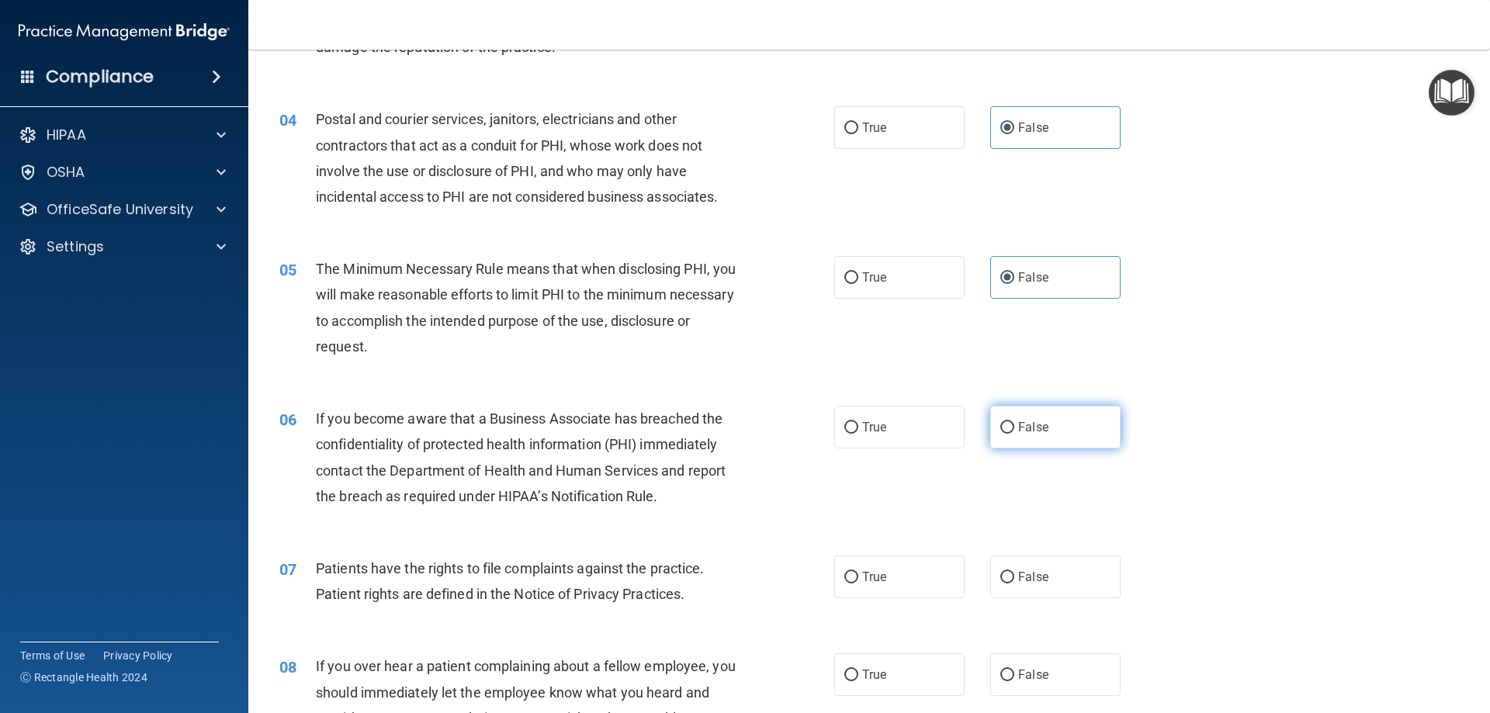
click at [1015, 434] on input "False" at bounding box center [1008, 428] width 14 height 12
radio input "true"
click at [1059, 592] on label "False" at bounding box center [1055, 577] width 130 height 43
click at [1015, 584] on input "False" at bounding box center [1008, 578] width 14 height 12
radio input "true"
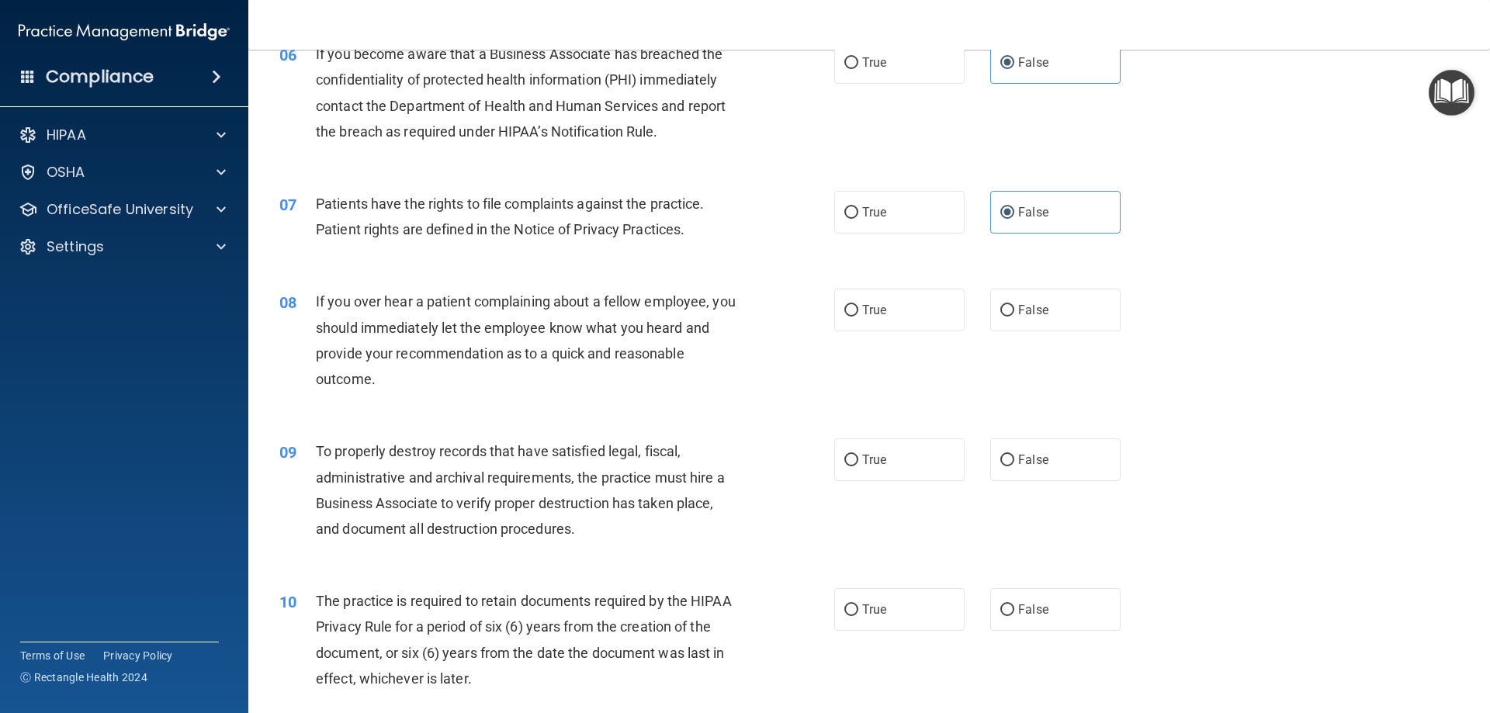
scroll to position [776, 0]
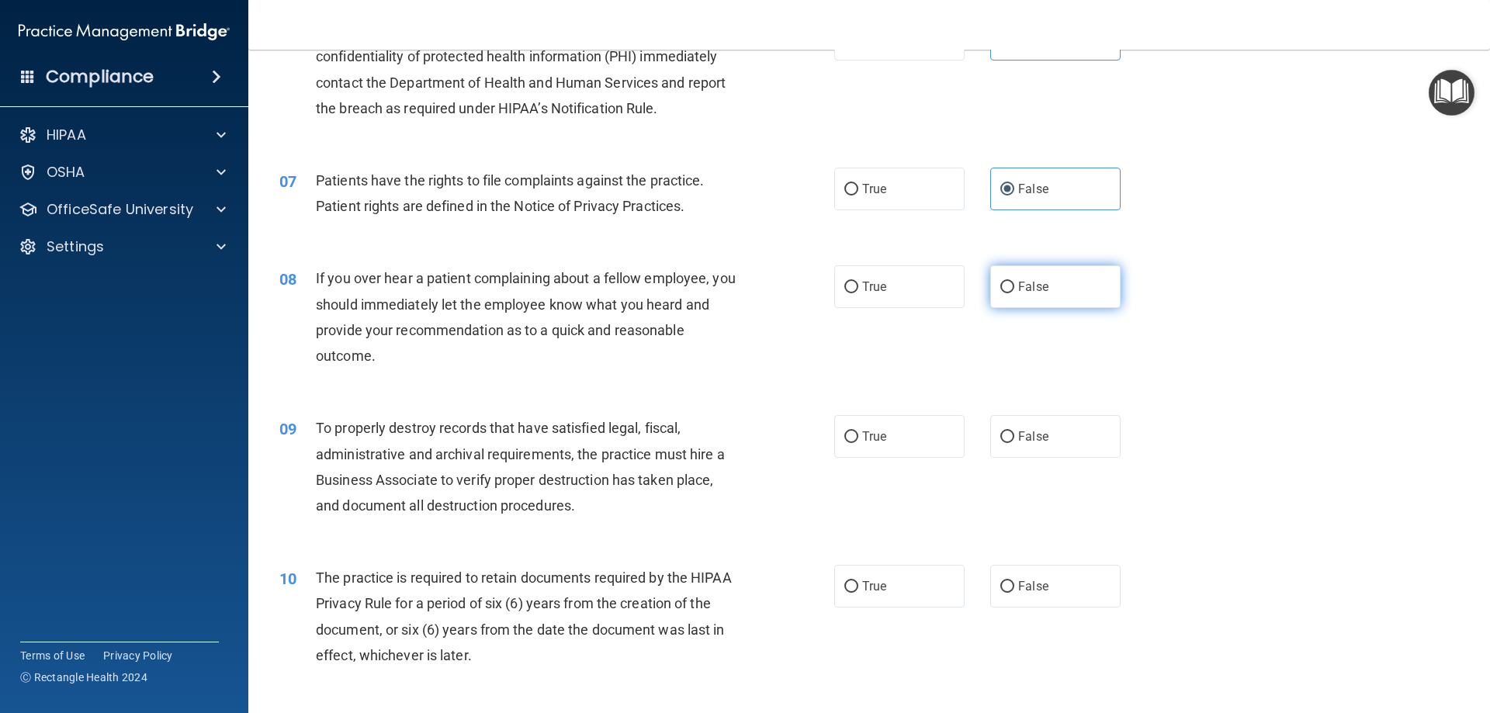
click at [1041, 277] on label "False" at bounding box center [1055, 286] width 130 height 43
click at [1015, 282] on input "False" at bounding box center [1008, 288] width 14 height 12
radio input "true"
click at [1067, 432] on label "False" at bounding box center [1055, 436] width 130 height 43
click at [1015, 432] on input "False" at bounding box center [1008, 438] width 14 height 12
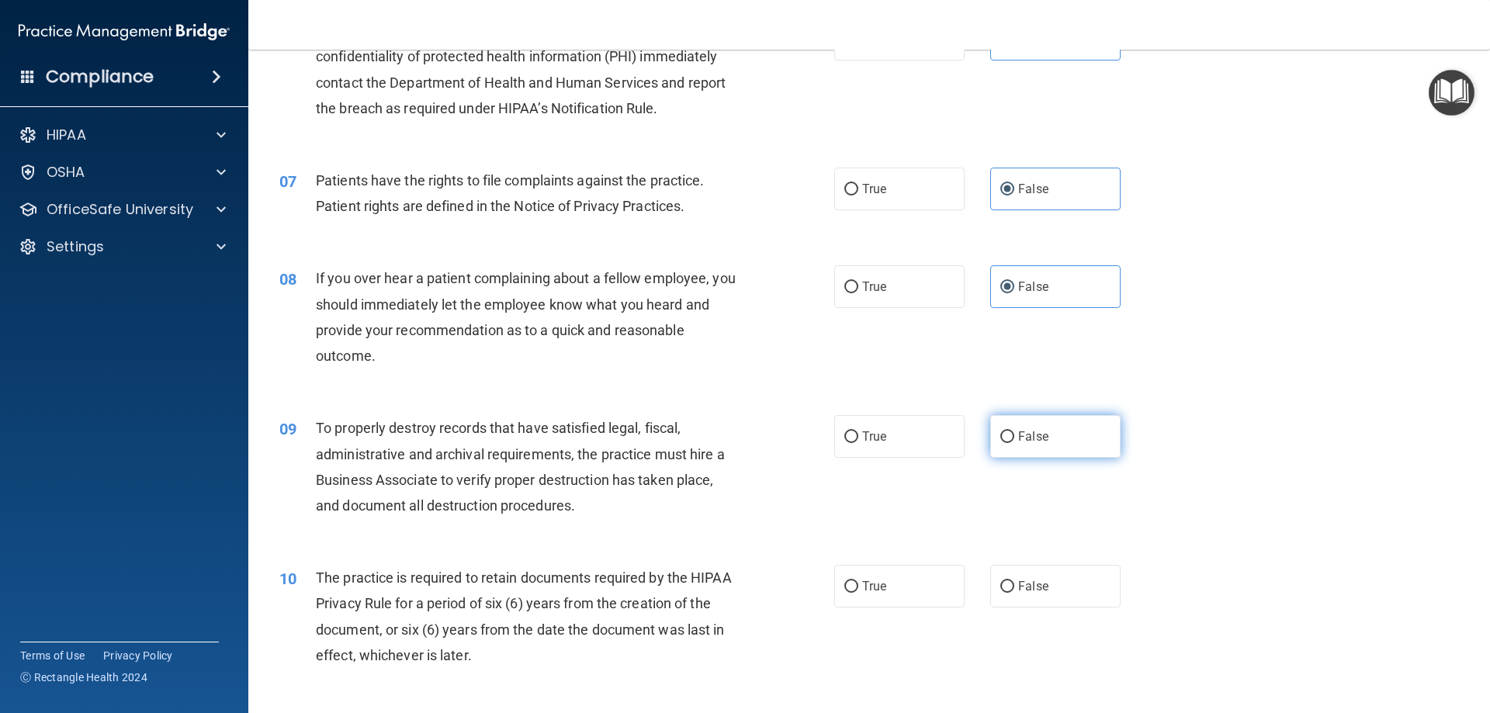
radio input "true"
click at [1056, 597] on label "False" at bounding box center [1055, 586] width 130 height 43
click at [1015, 593] on input "False" at bounding box center [1008, 587] width 14 height 12
radio input "true"
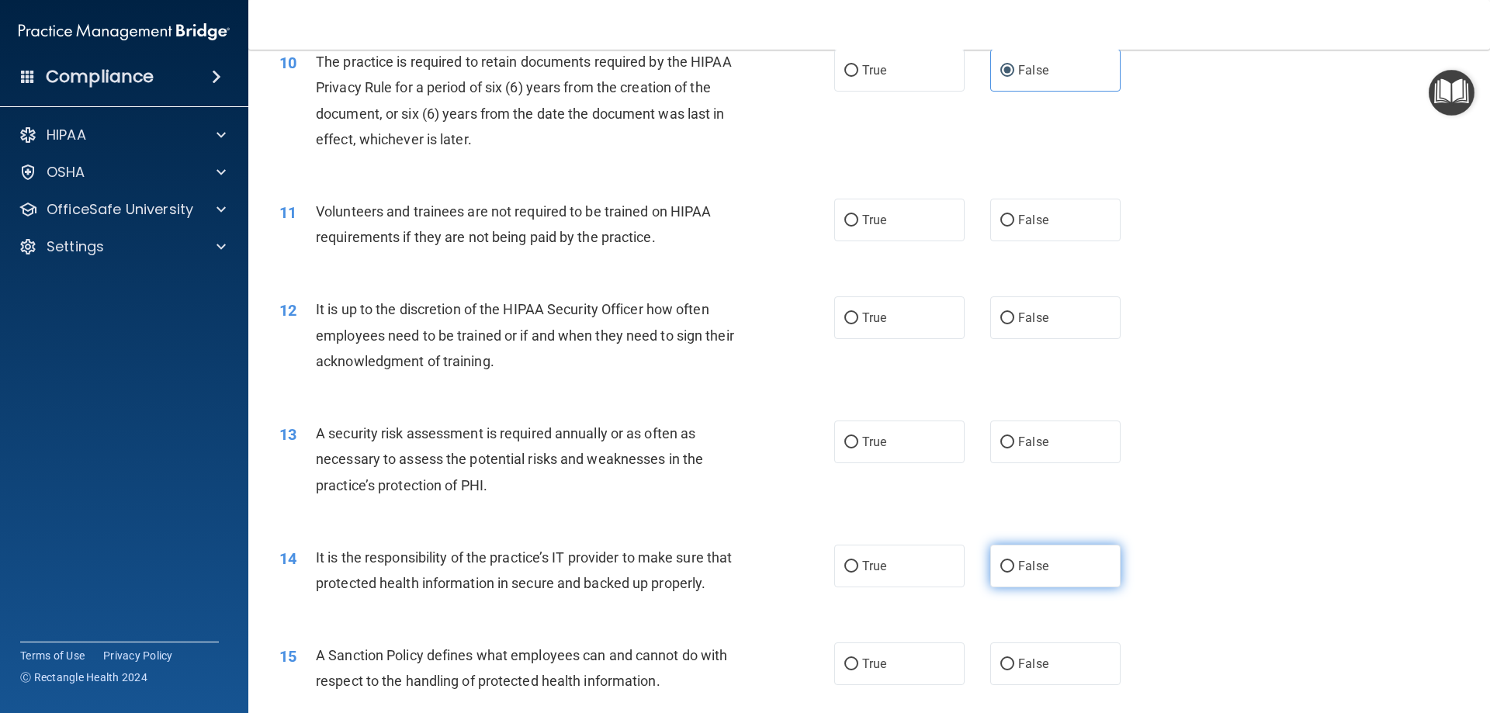
scroll to position [1294, 0]
click at [1077, 230] on label "False" at bounding box center [1055, 218] width 130 height 43
click at [1015, 225] on input "False" at bounding box center [1008, 219] width 14 height 12
radio input "true"
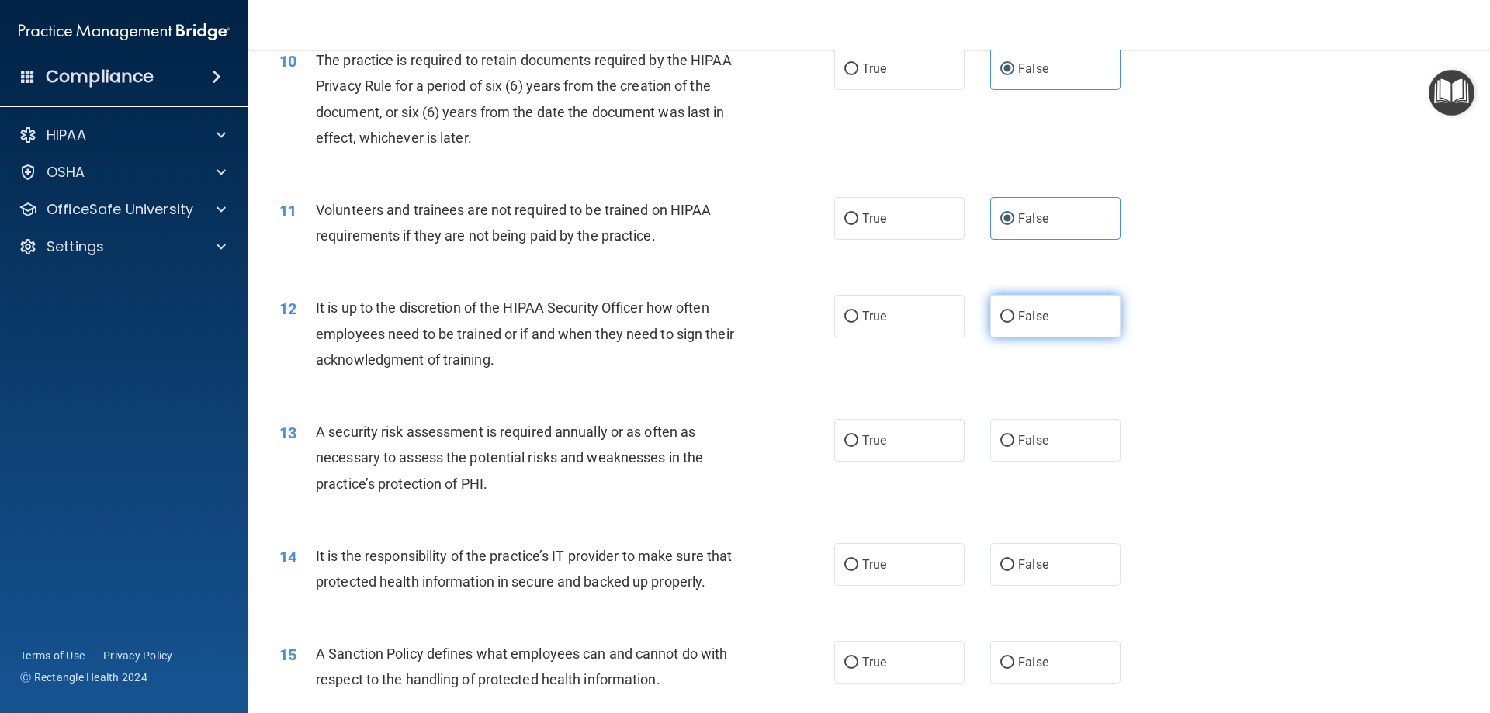
click at [1076, 308] on label "False" at bounding box center [1055, 316] width 130 height 43
click at [1015, 311] on input "False" at bounding box center [1008, 317] width 14 height 12
radio input "true"
click at [1071, 428] on label "False" at bounding box center [1055, 440] width 130 height 43
click at [1015, 435] on input "False" at bounding box center [1008, 441] width 14 height 12
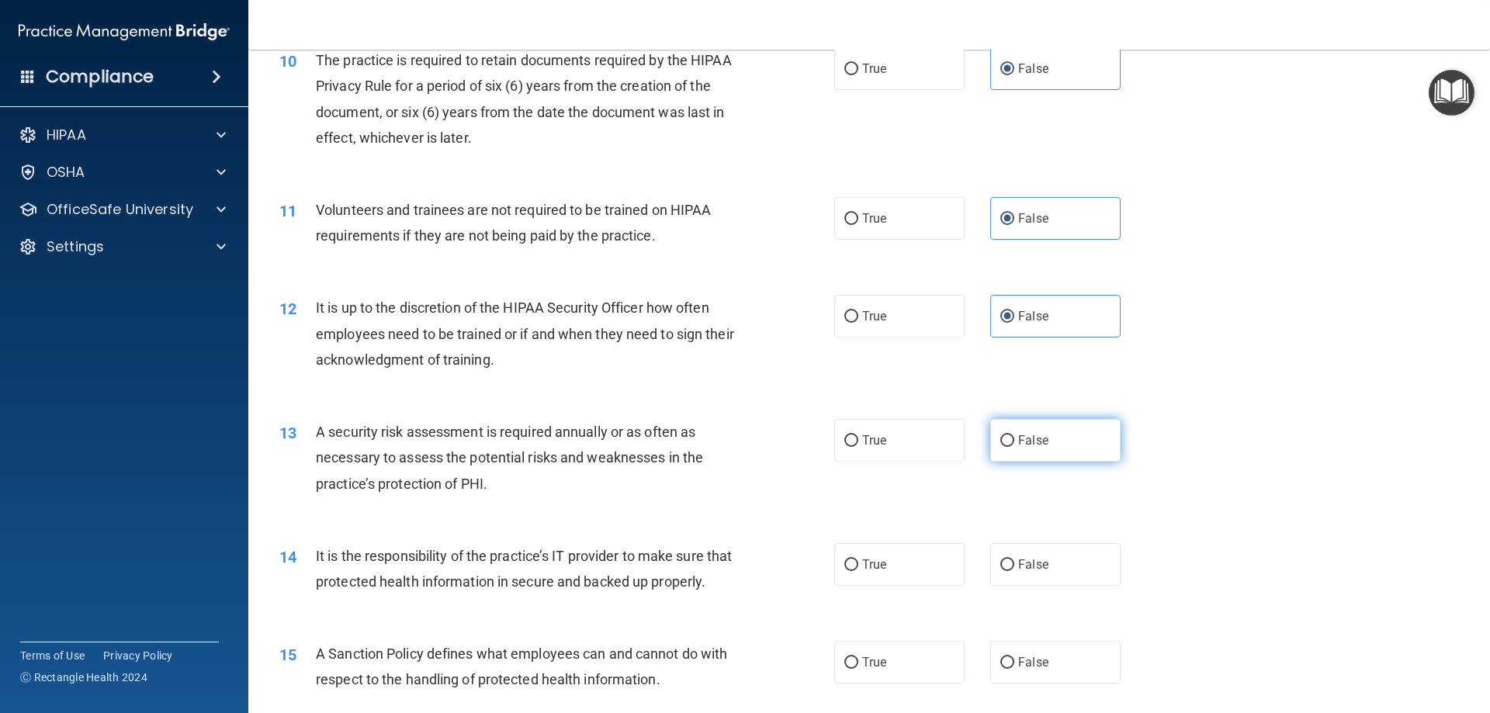
radio input "true"
click at [1073, 534] on div "14 It is the responsibility of the practice’s IT provider to make sure that pro…" at bounding box center [869, 573] width 1203 height 98
click at [1079, 564] on label "False" at bounding box center [1055, 564] width 130 height 43
click at [1015, 564] on input "False" at bounding box center [1008, 566] width 14 height 12
radio input "true"
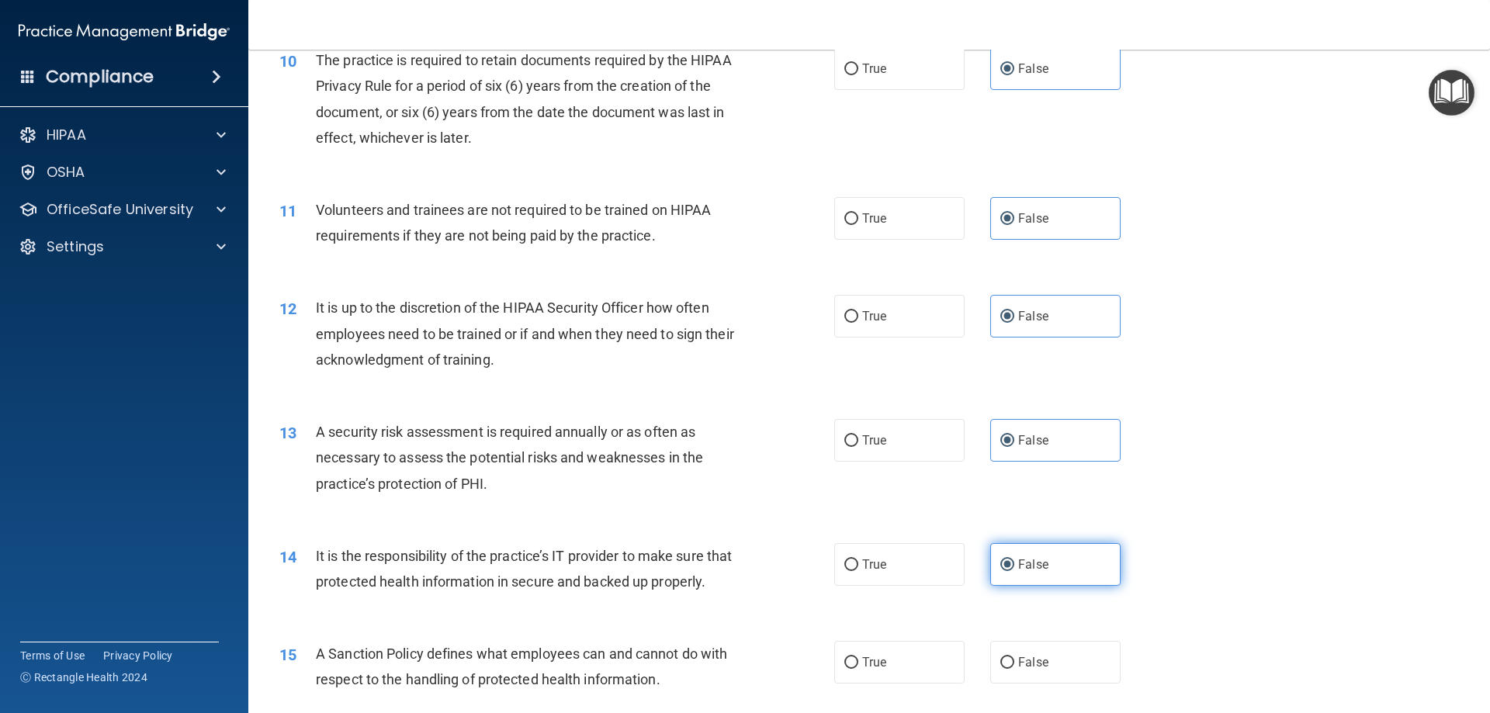
scroll to position [1682, 0]
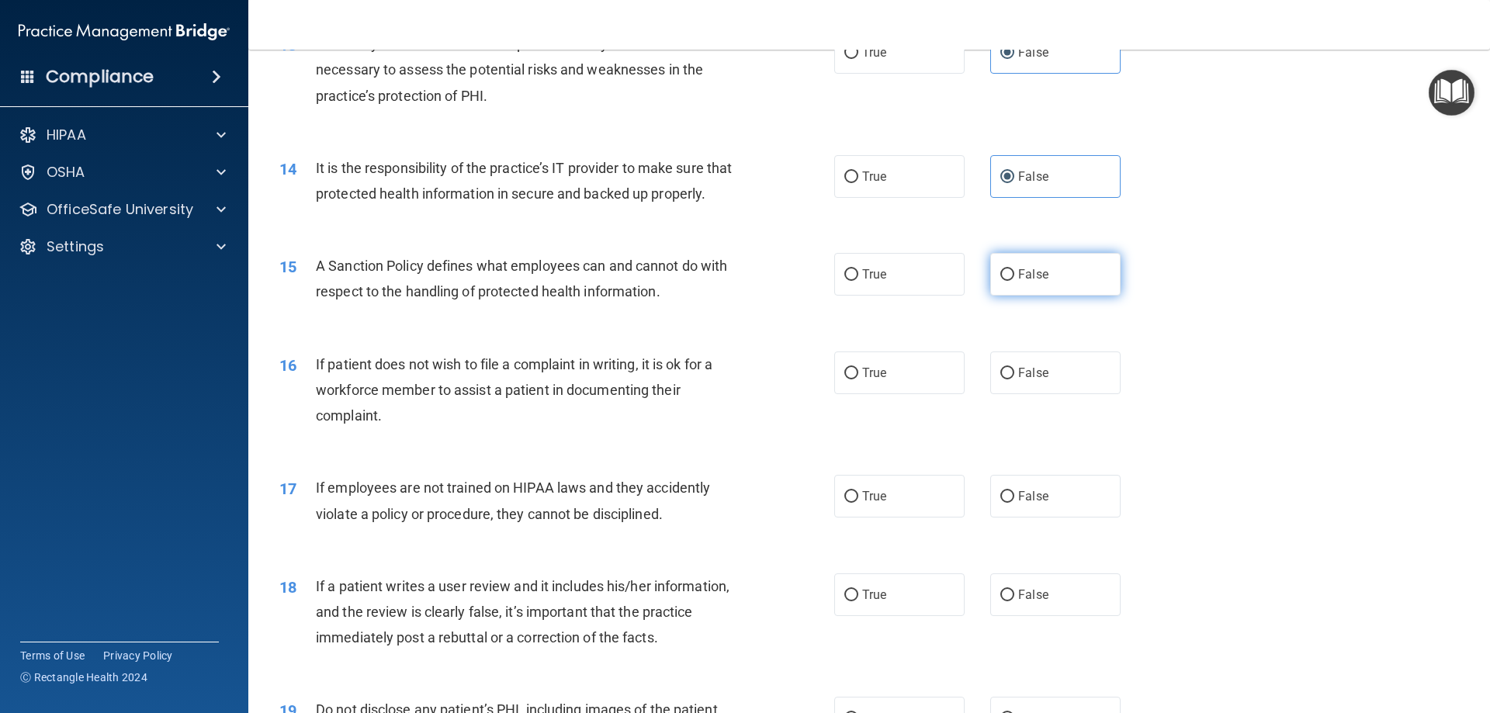
click at [1050, 296] on label "False" at bounding box center [1055, 274] width 130 height 43
click at [1015, 281] on input "False" at bounding box center [1008, 275] width 14 height 12
radio input "true"
click at [1047, 394] on label "False" at bounding box center [1055, 373] width 130 height 43
click at [1015, 380] on input "False" at bounding box center [1008, 374] width 14 height 12
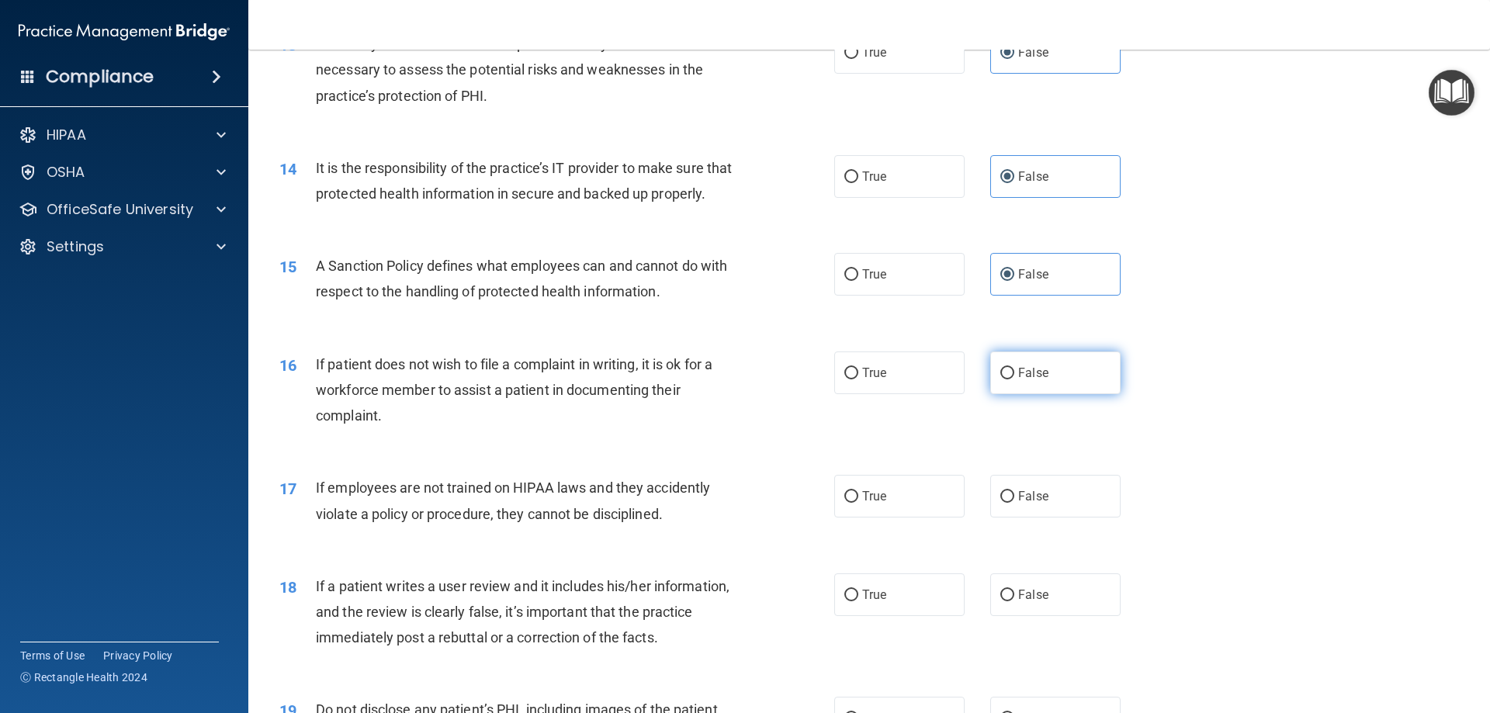
radio input "true"
click at [1053, 508] on label "False" at bounding box center [1055, 496] width 130 height 43
click at [1015, 503] on input "False" at bounding box center [1008, 497] width 14 height 12
radio input "true"
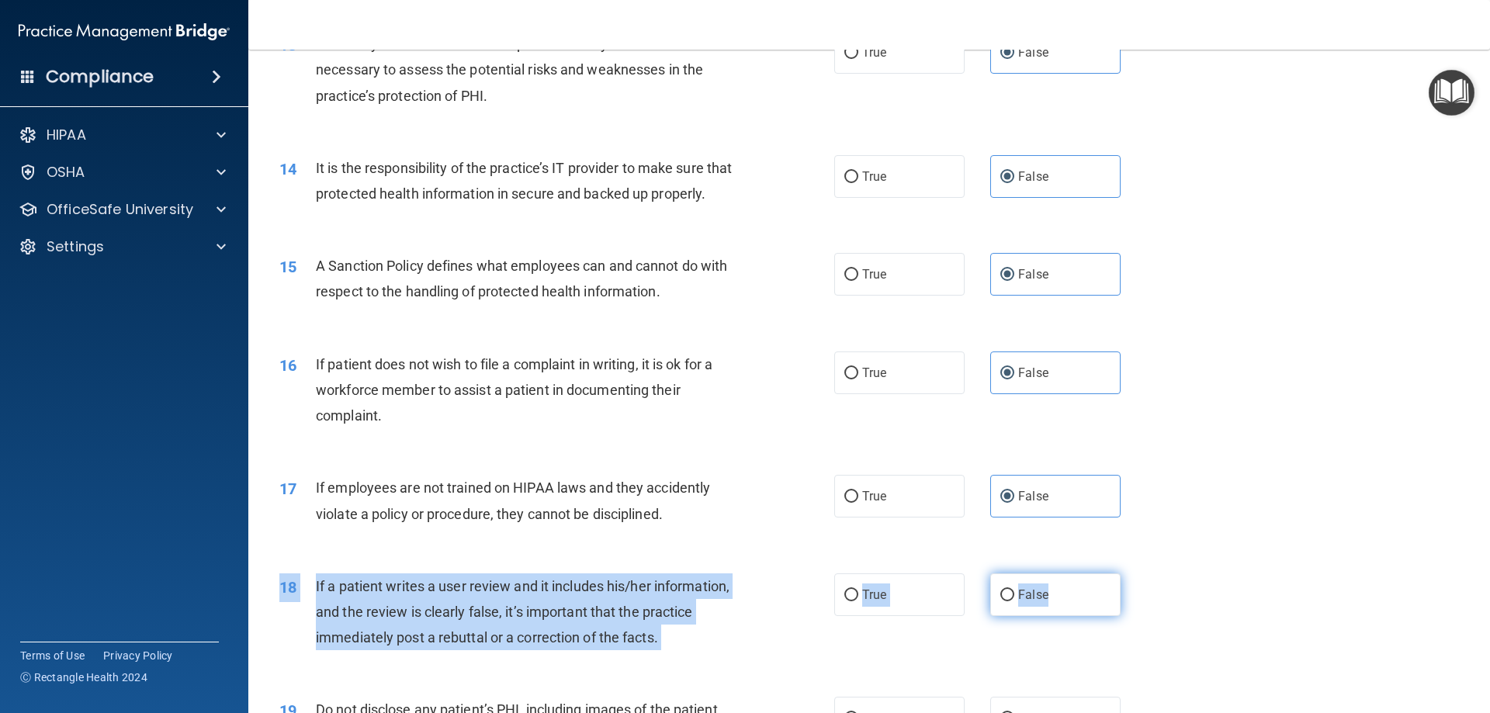
drag, startPoint x: 1064, startPoint y: 594, endPoint x: 1066, endPoint y: 609, distance: 14.8
click at [1064, 604] on div "18 If a patient writes a user review and it includes his/her information, and t…" at bounding box center [869, 616] width 1203 height 124
click at [1066, 609] on label "False" at bounding box center [1055, 595] width 130 height 43
click at [1015, 602] on input "False" at bounding box center [1008, 596] width 14 height 12
radio input "true"
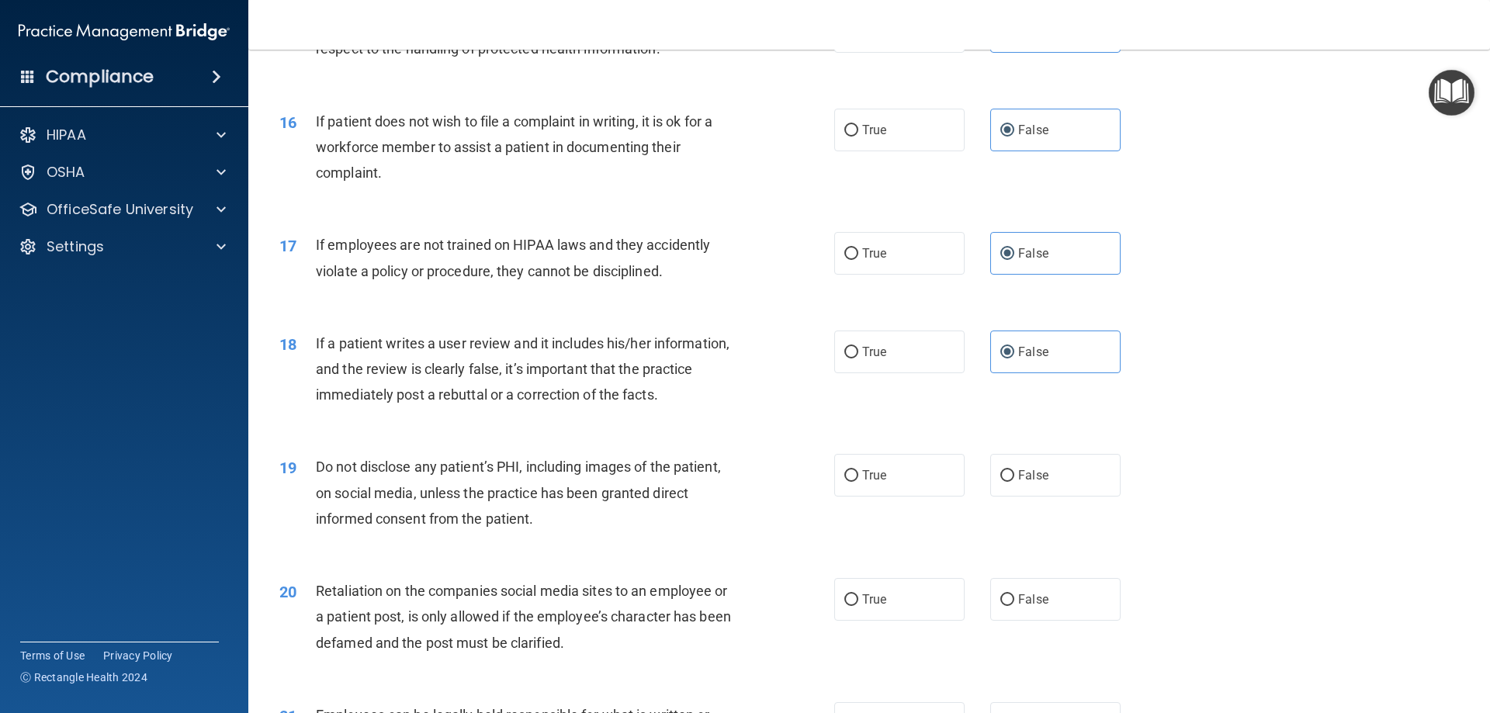
scroll to position [1941, 0]
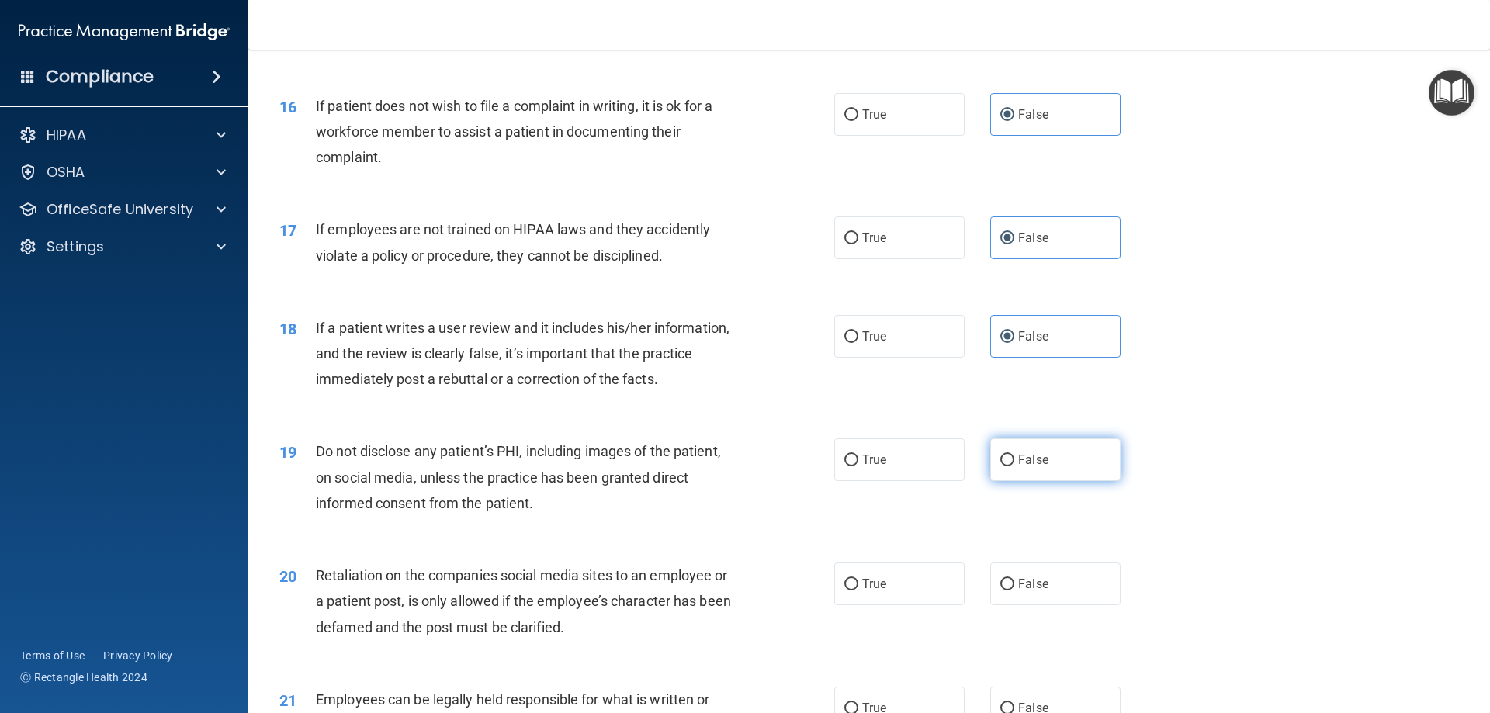
click at [1109, 481] on label "False" at bounding box center [1055, 460] width 130 height 43
click at [1015, 467] on input "False" at bounding box center [1008, 461] width 14 height 12
radio input "true"
click at [1063, 598] on label "False" at bounding box center [1055, 584] width 130 height 43
click at [1015, 591] on input "False" at bounding box center [1008, 585] width 14 height 12
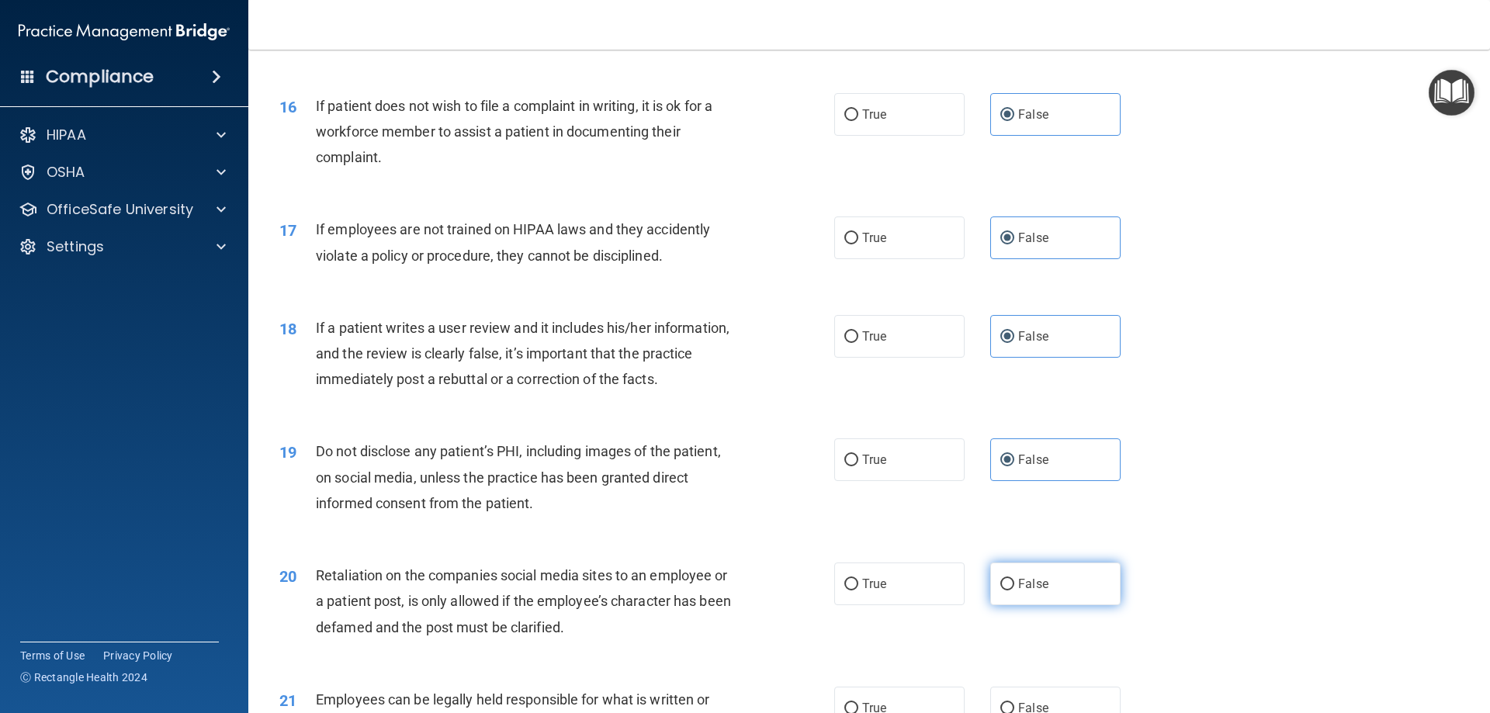
radio input "true"
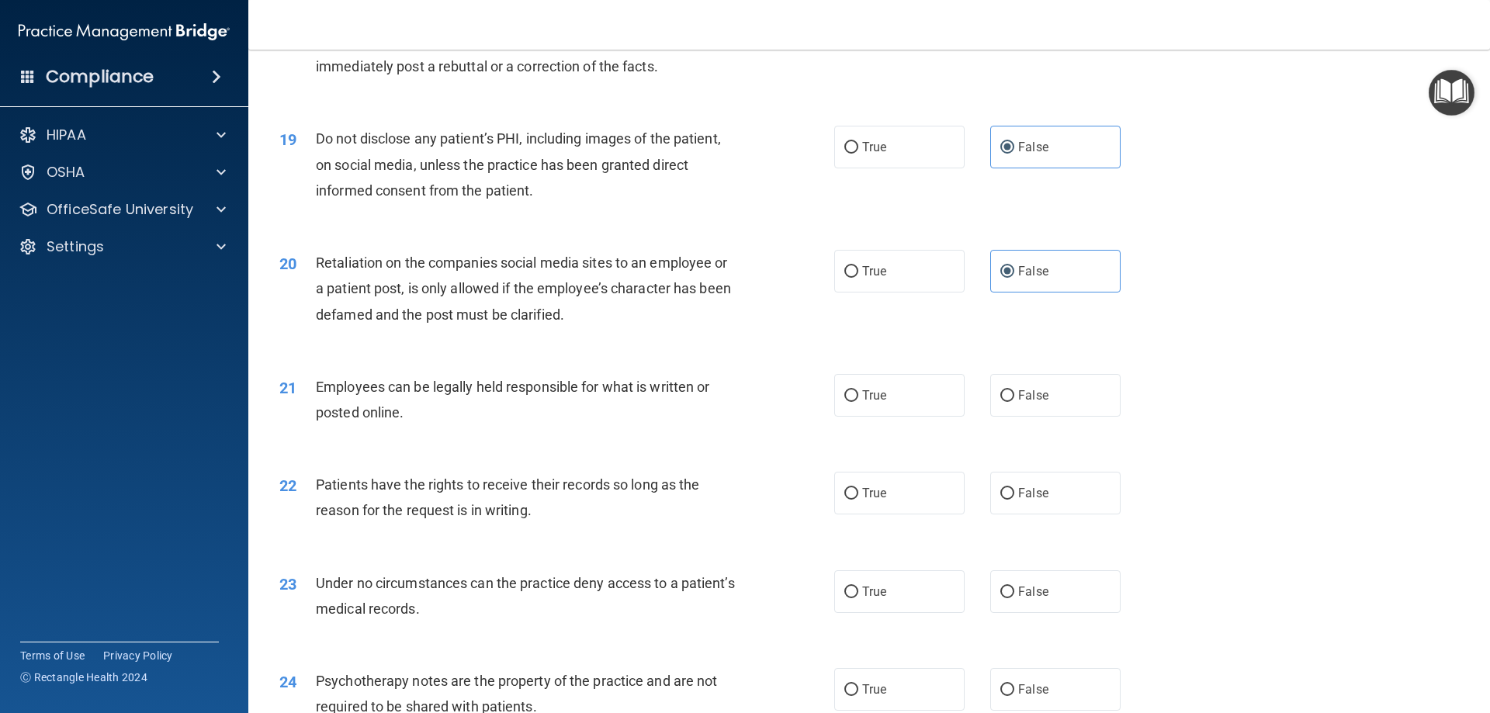
scroll to position [2199, 0]
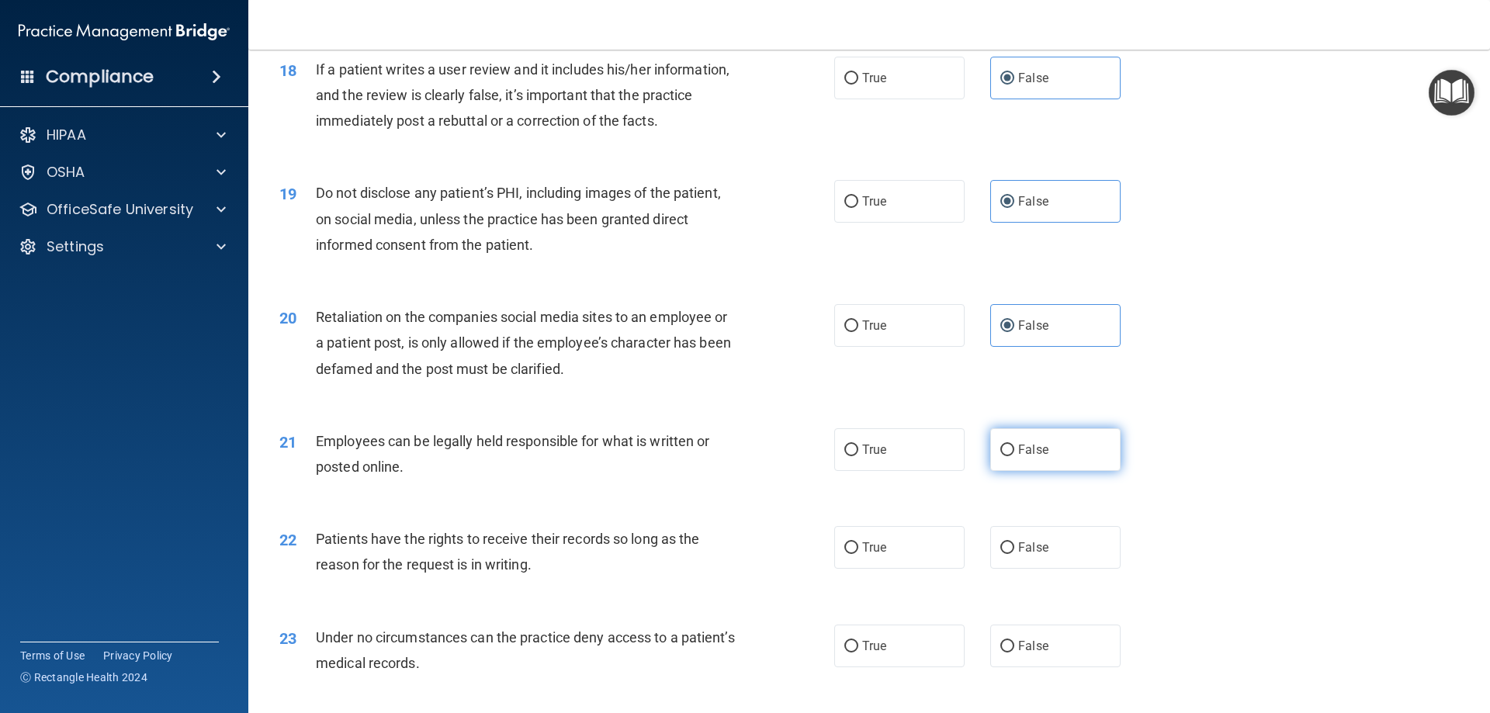
click at [1077, 471] on label "False" at bounding box center [1055, 449] width 130 height 43
click at [1015, 456] on input "False" at bounding box center [1008, 451] width 14 height 12
radio input "true"
drag, startPoint x: 1066, startPoint y: 558, endPoint x: 1071, endPoint y: 589, distance: 31.5
click at [1065, 559] on label "False" at bounding box center [1055, 547] width 130 height 43
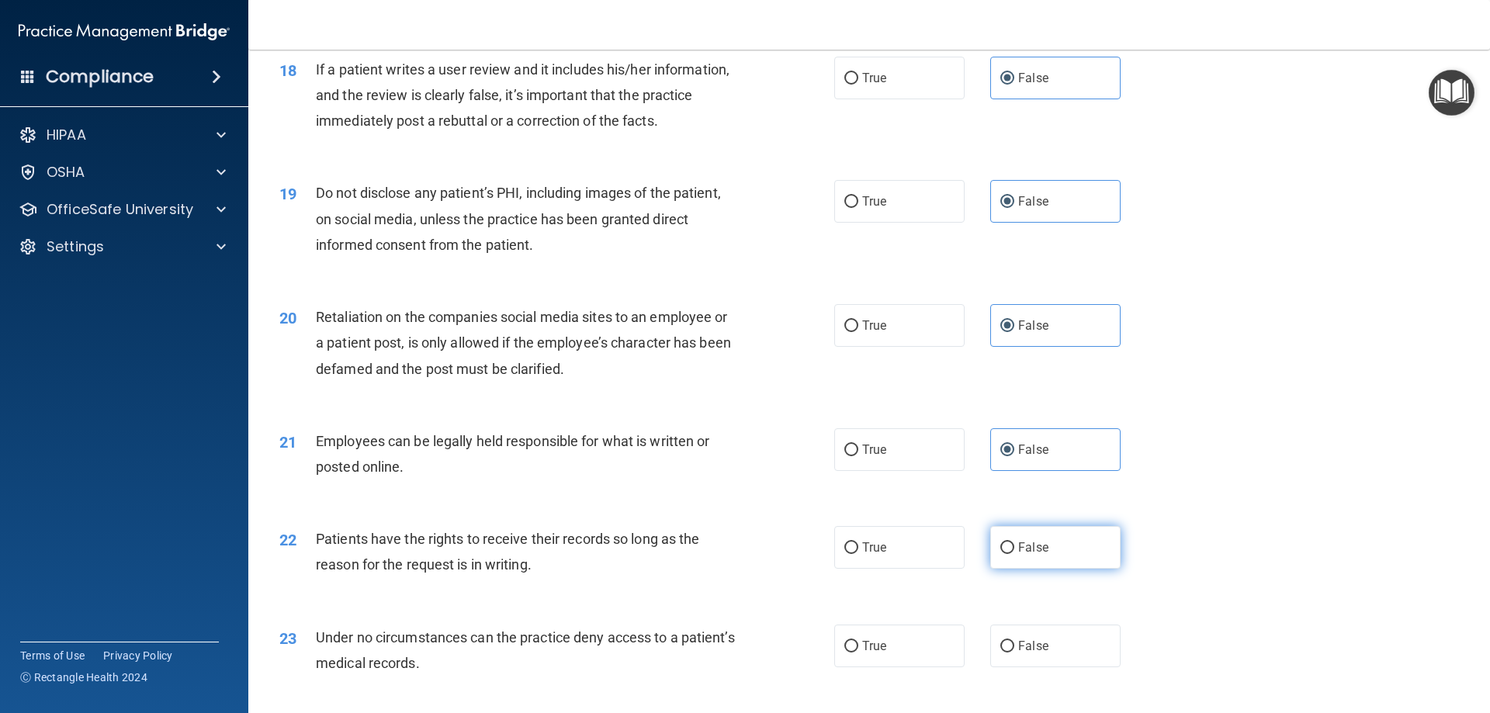
click at [1015, 554] on input "False" at bounding box center [1008, 549] width 14 height 12
radio input "true"
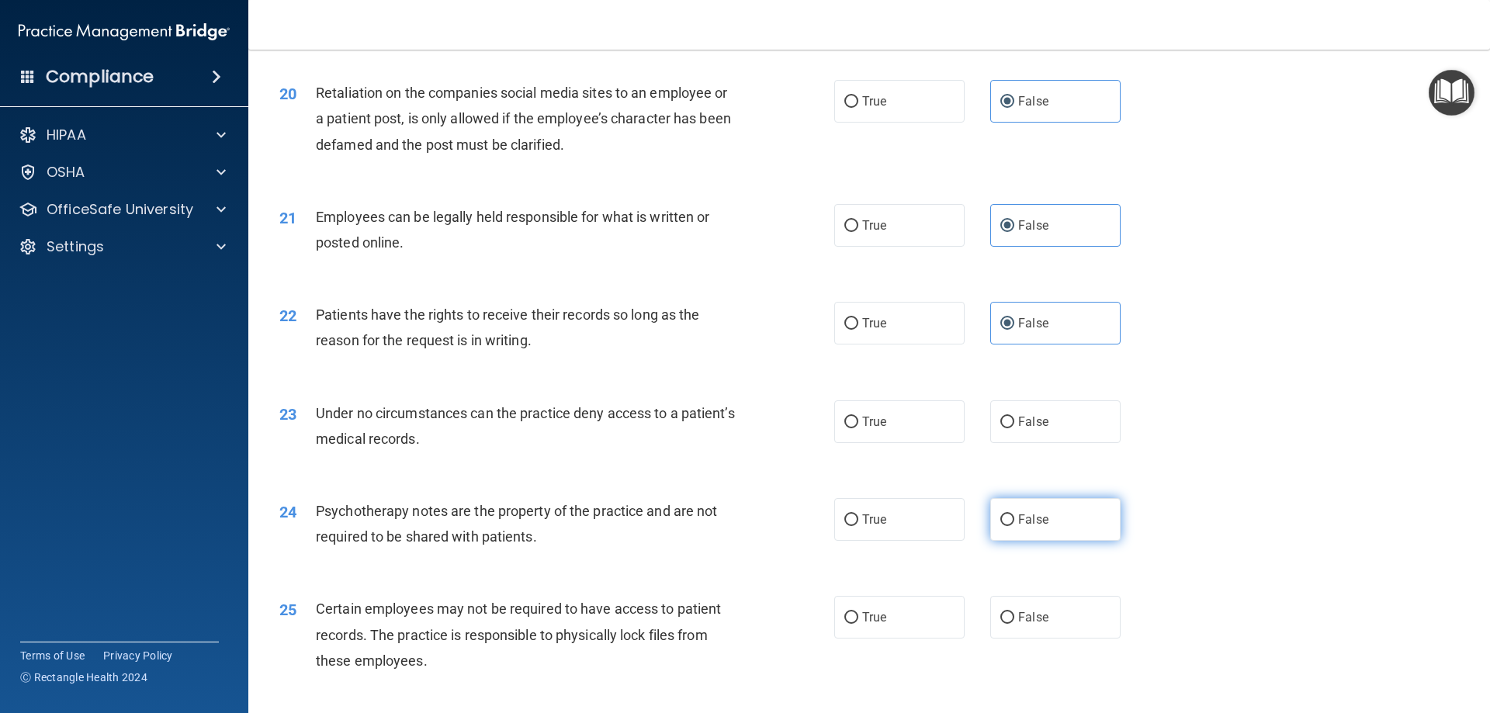
scroll to position [2458, 0]
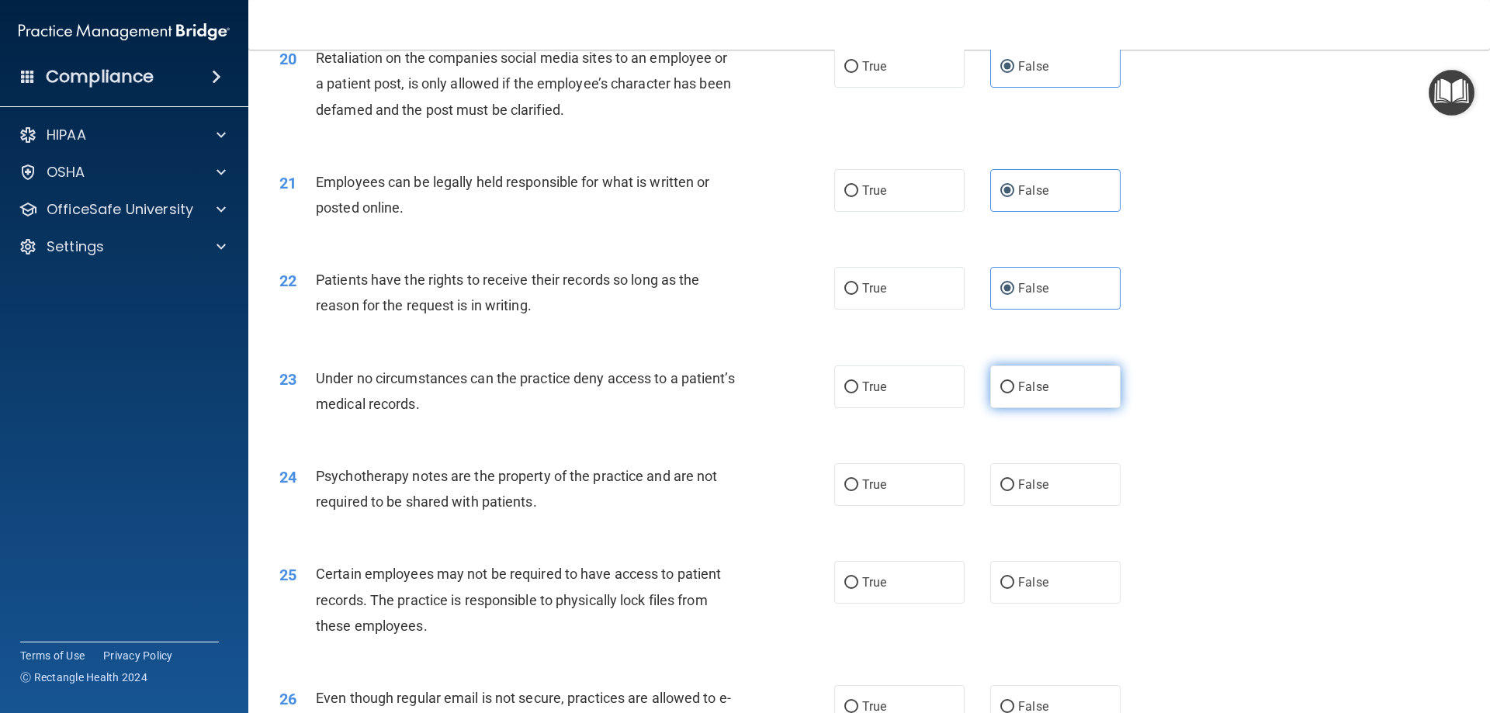
drag, startPoint x: 1072, startPoint y: 428, endPoint x: 1063, endPoint y: 525, distance: 97.4
click at [1071, 408] on label "False" at bounding box center [1055, 387] width 130 height 43
click at [1015, 394] on input "False" at bounding box center [1008, 388] width 14 height 12
radio input "true"
click at [1050, 506] on label "False" at bounding box center [1055, 484] width 130 height 43
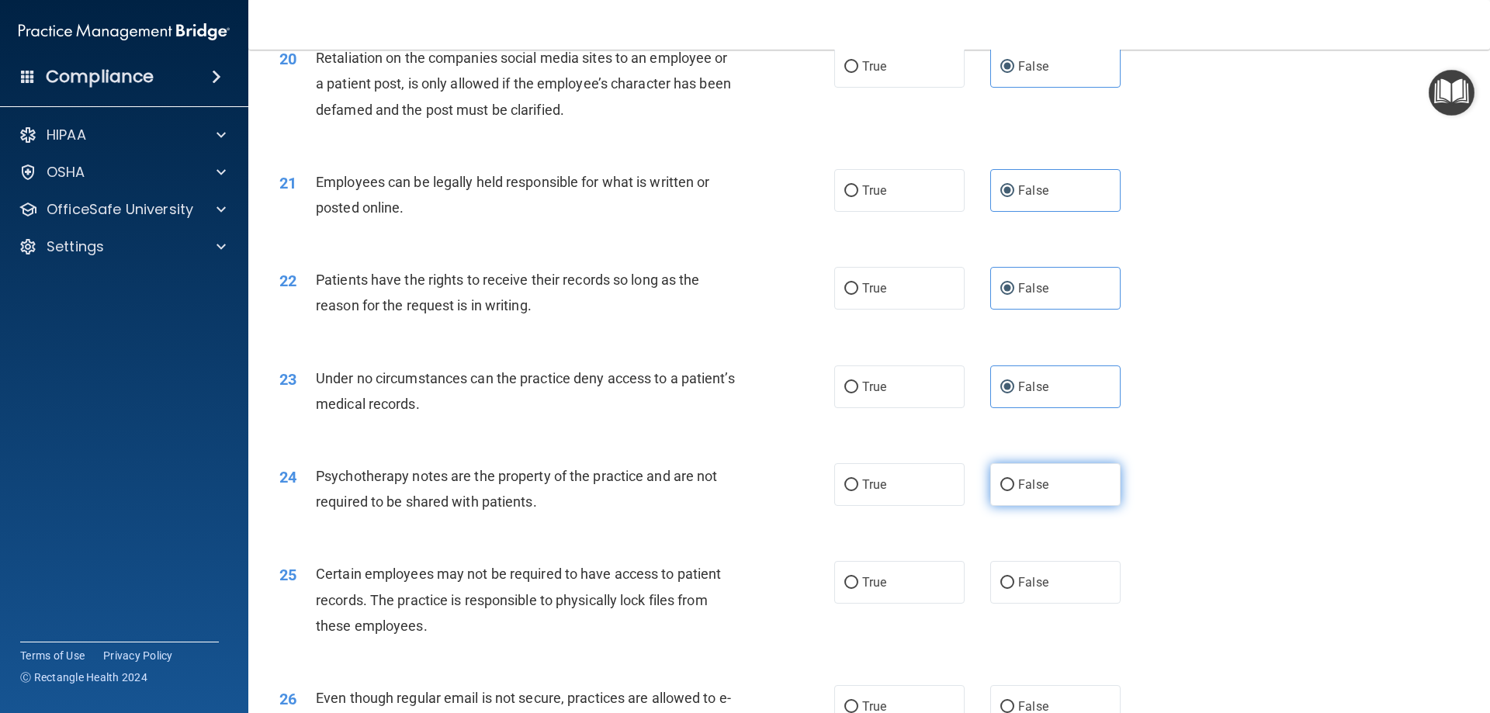
click at [1015, 491] on input "False" at bounding box center [1008, 486] width 14 height 12
radio input "true"
drag, startPoint x: 1046, startPoint y: 598, endPoint x: 1056, endPoint y: 639, distance: 42.6
click at [1045, 598] on label "False" at bounding box center [1055, 582] width 130 height 43
click at [1015, 589] on input "False" at bounding box center [1008, 584] width 14 height 12
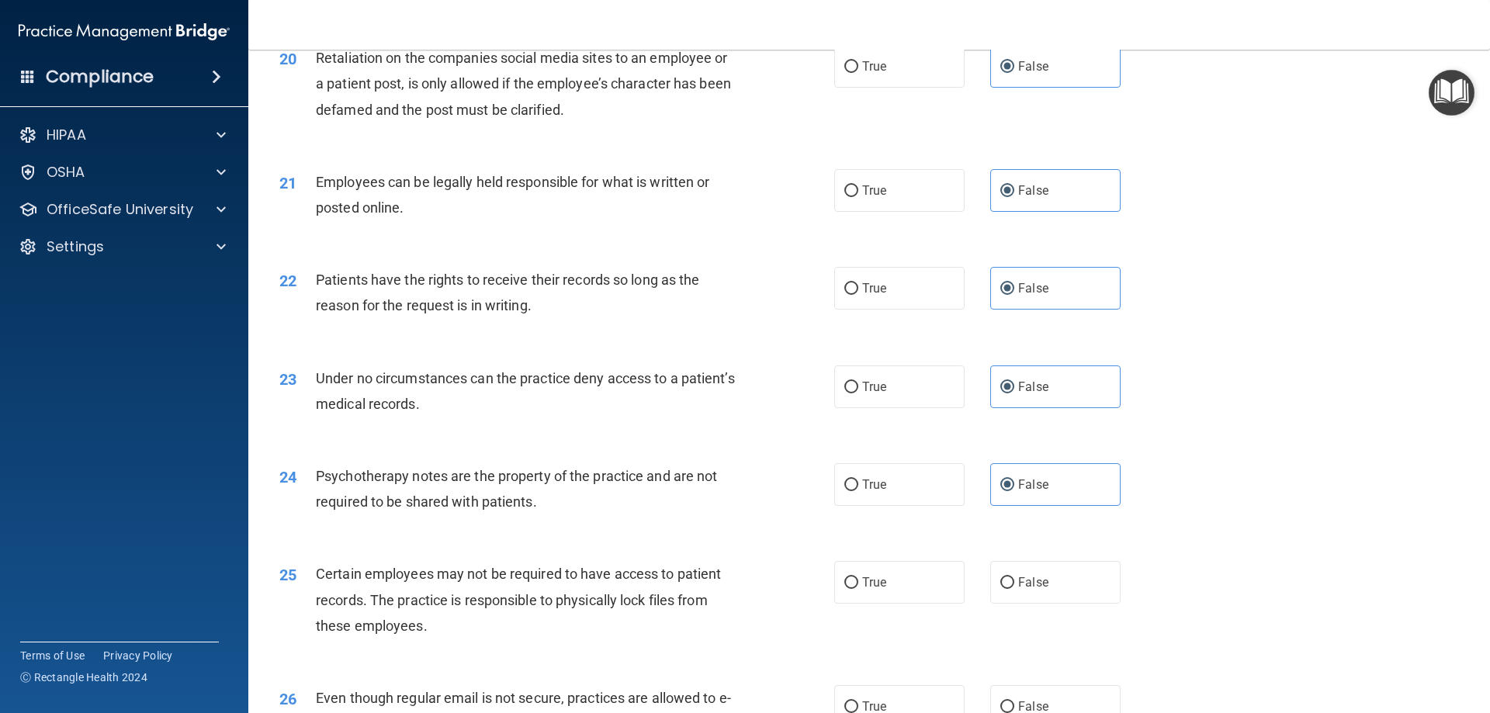
radio input "true"
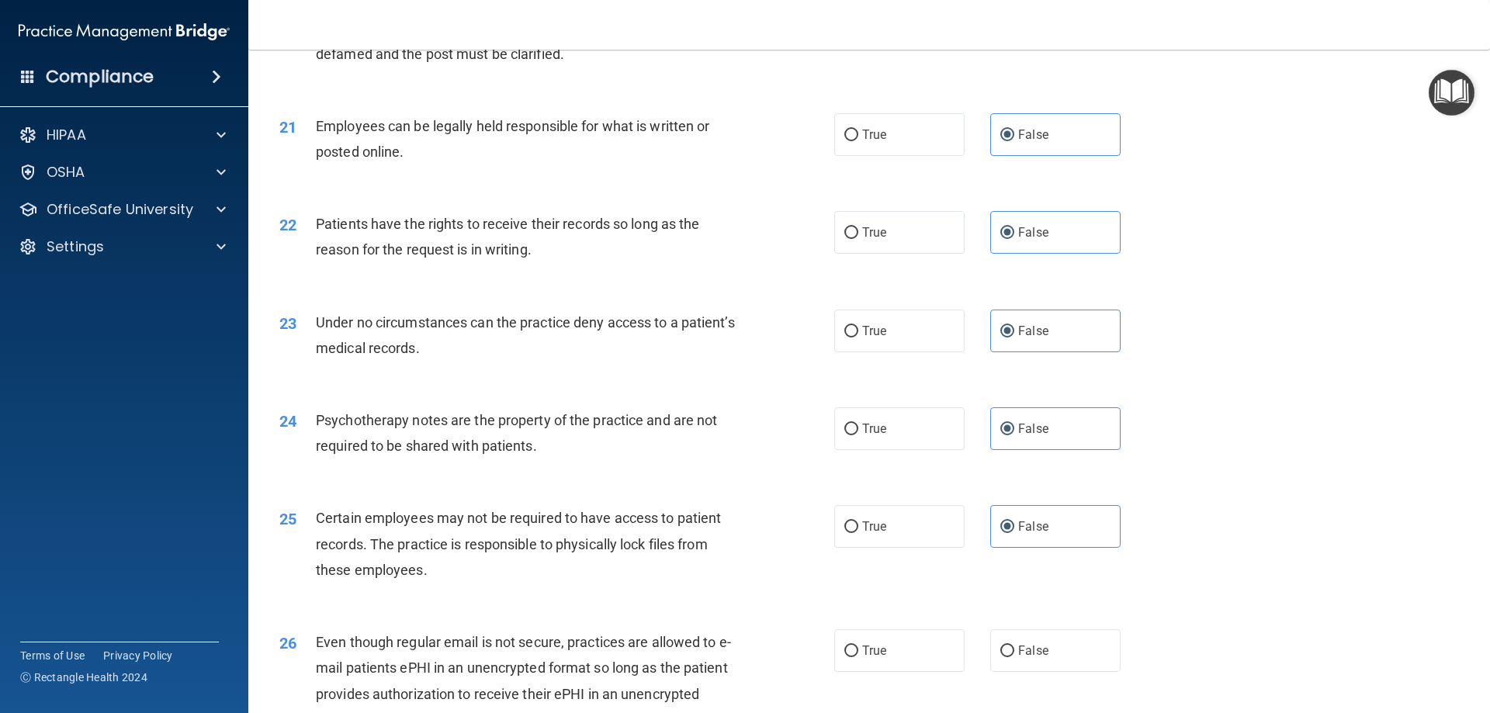
scroll to position [2717, 0]
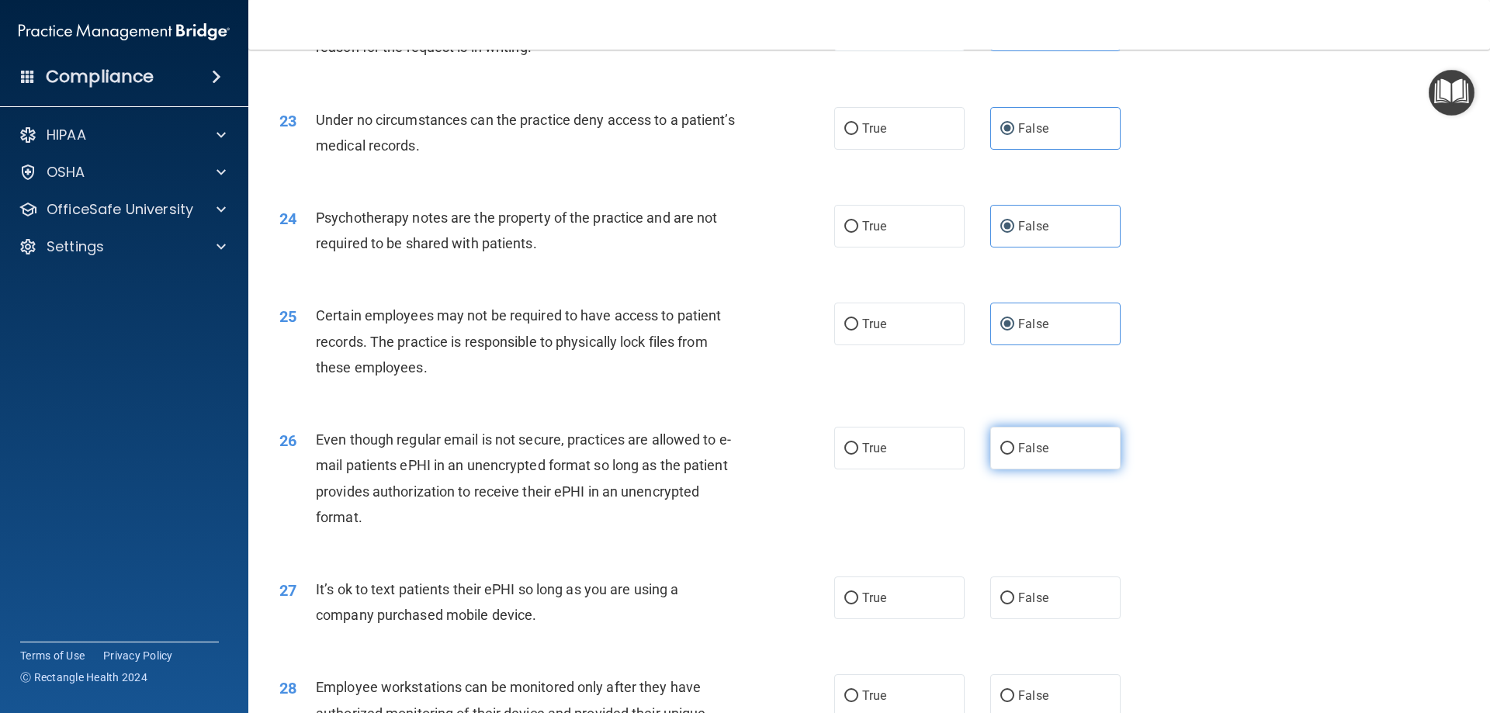
click at [1071, 463] on label "False" at bounding box center [1055, 448] width 130 height 43
click at [1015, 455] on input "False" at bounding box center [1008, 449] width 14 height 12
radio input "true"
click at [1072, 619] on label "False" at bounding box center [1055, 598] width 130 height 43
click at [1015, 605] on input "False" at bounding box center [1008, 599] width 14 height 12
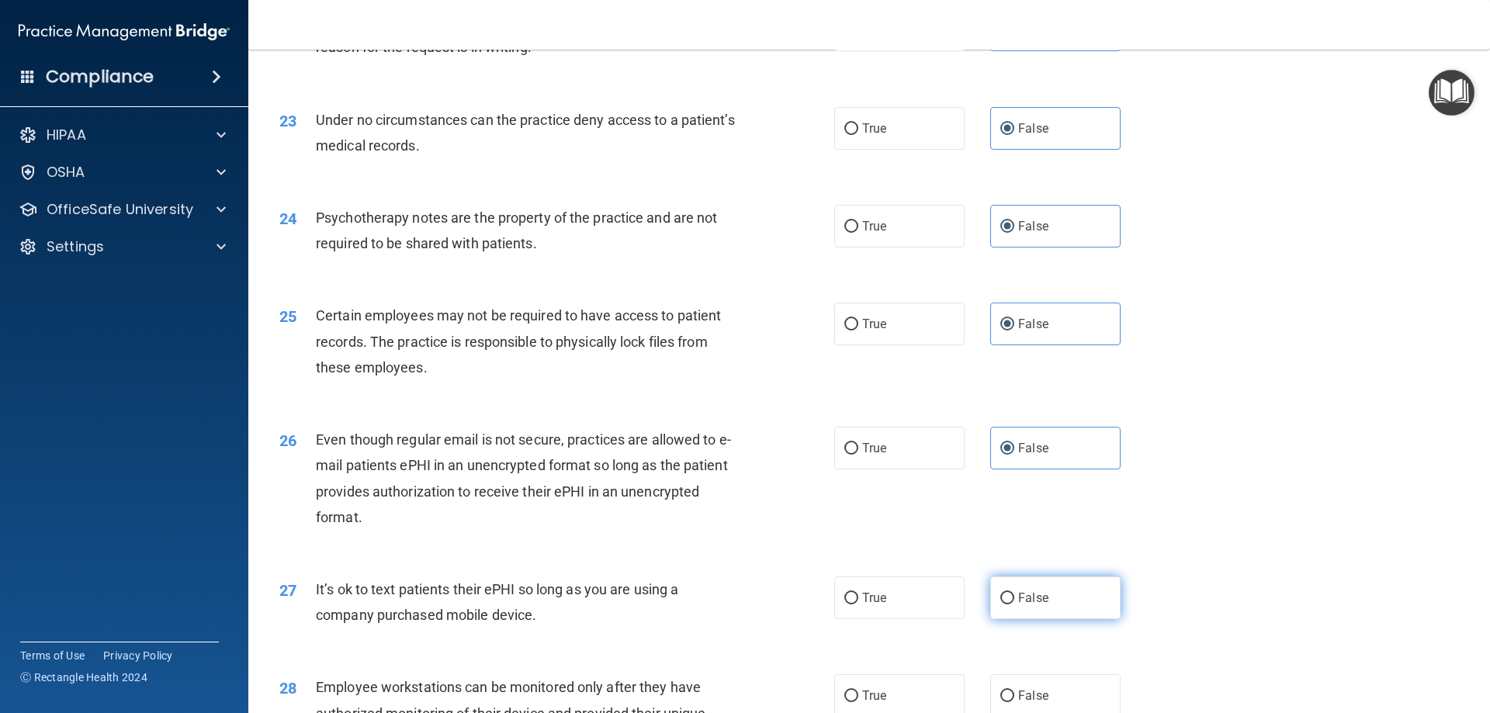
radio input "true"
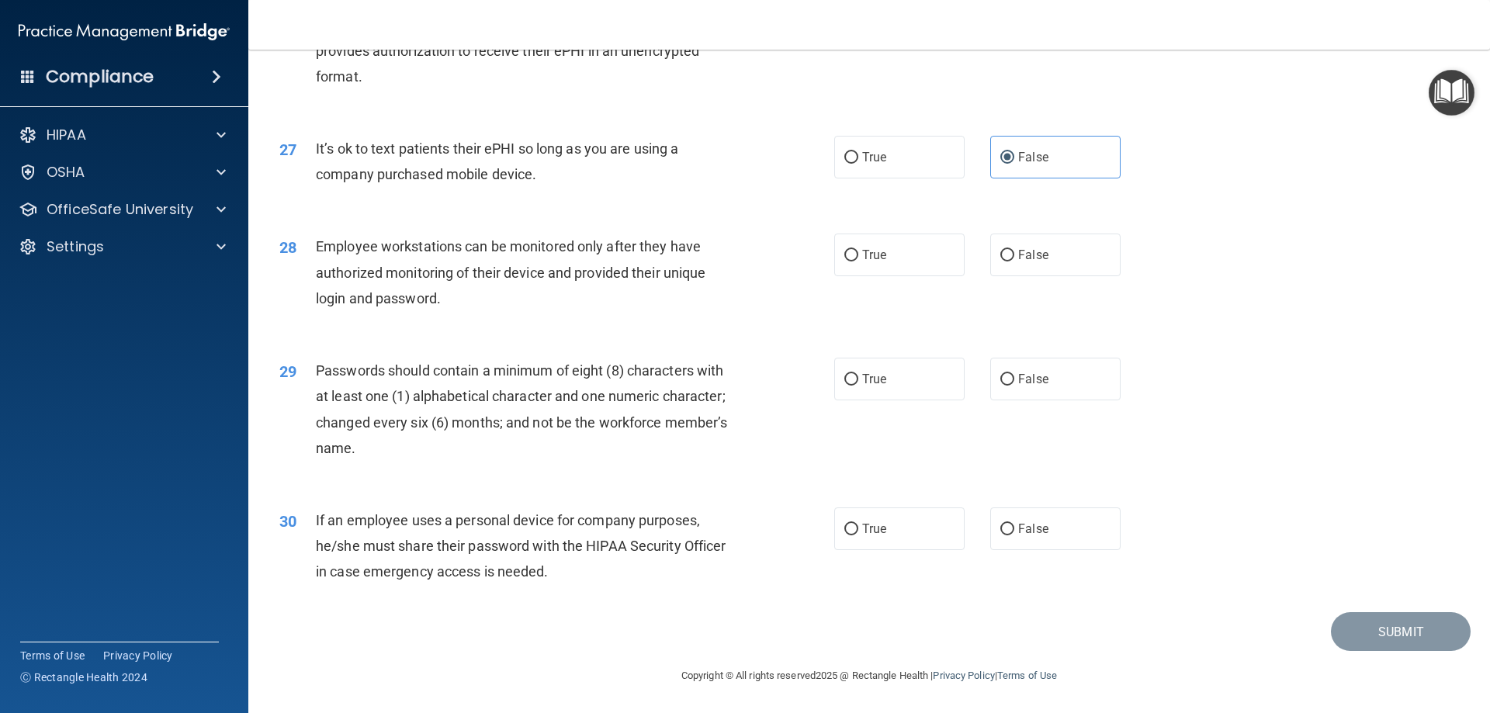
scroll to position [3183, 0]
click at [1048, 265] on label "False" at bounding box center [1055, 255] width 130 height 43
click at [1015, 262] on input "False" at bounding box center [1008, 256] width 14 height 12
radio input "true"
click at [1063, 375] on label "False" at bounding box center [1055, 379] width 130 height 43
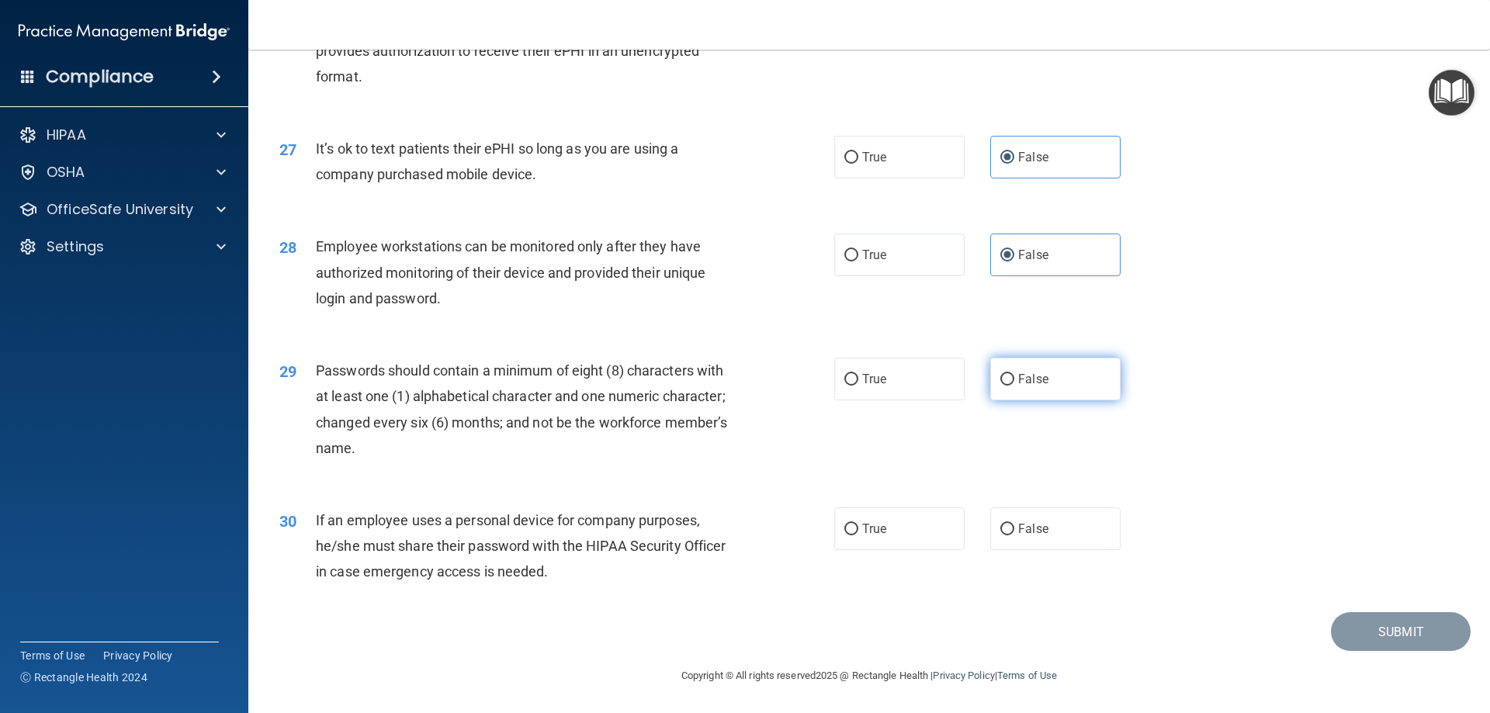
click at [1015, 375] on input "False" at bounding box center [1008, 380] width 14 height 12
radio input "true"
click at [1053, 532] on label "False" at bounding box center [1055, 529] width 130 height 43
click at [1015, 532] on input "False" at bounding box center [1008, 530] width 14 height 12
radio input "true"
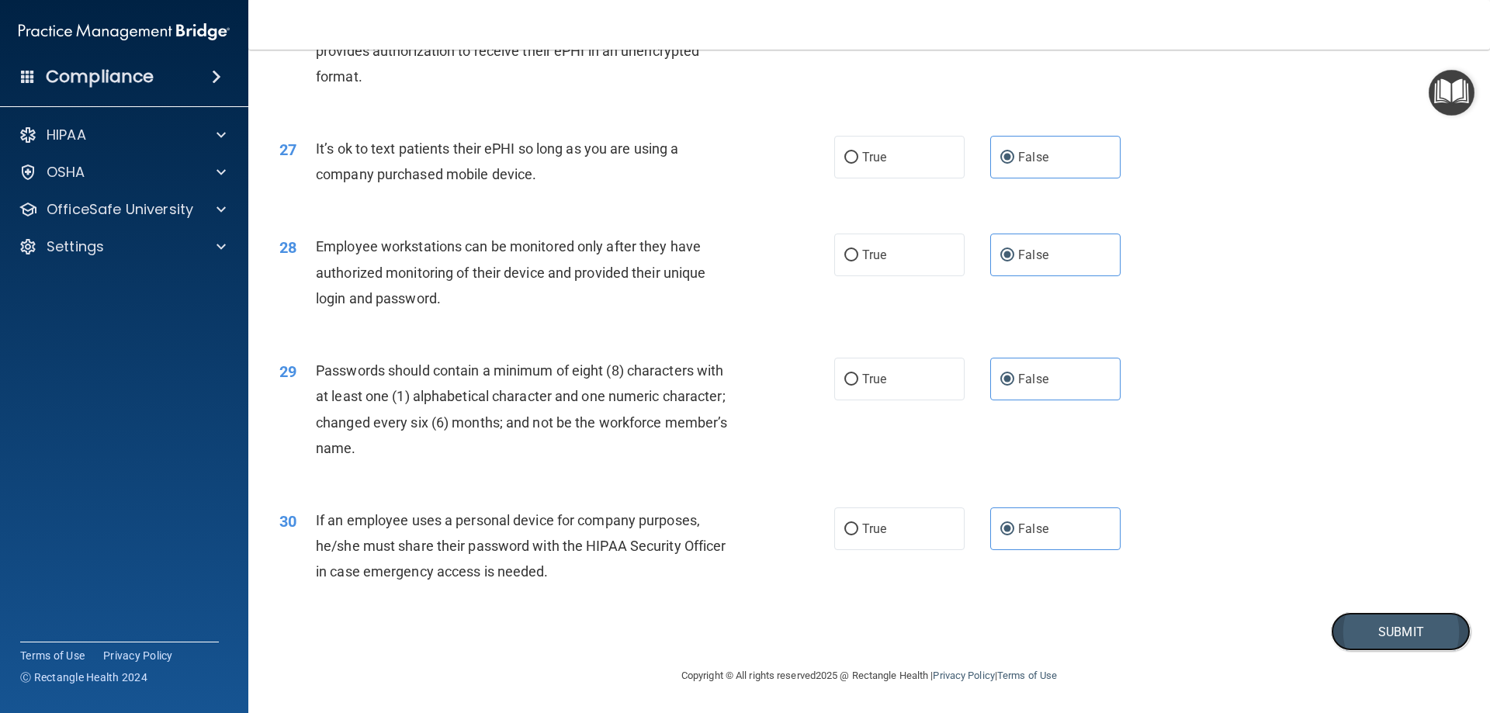
click at [1338, 619] on button "Submit" at bounding box center [1401, 632] width 140 height 40
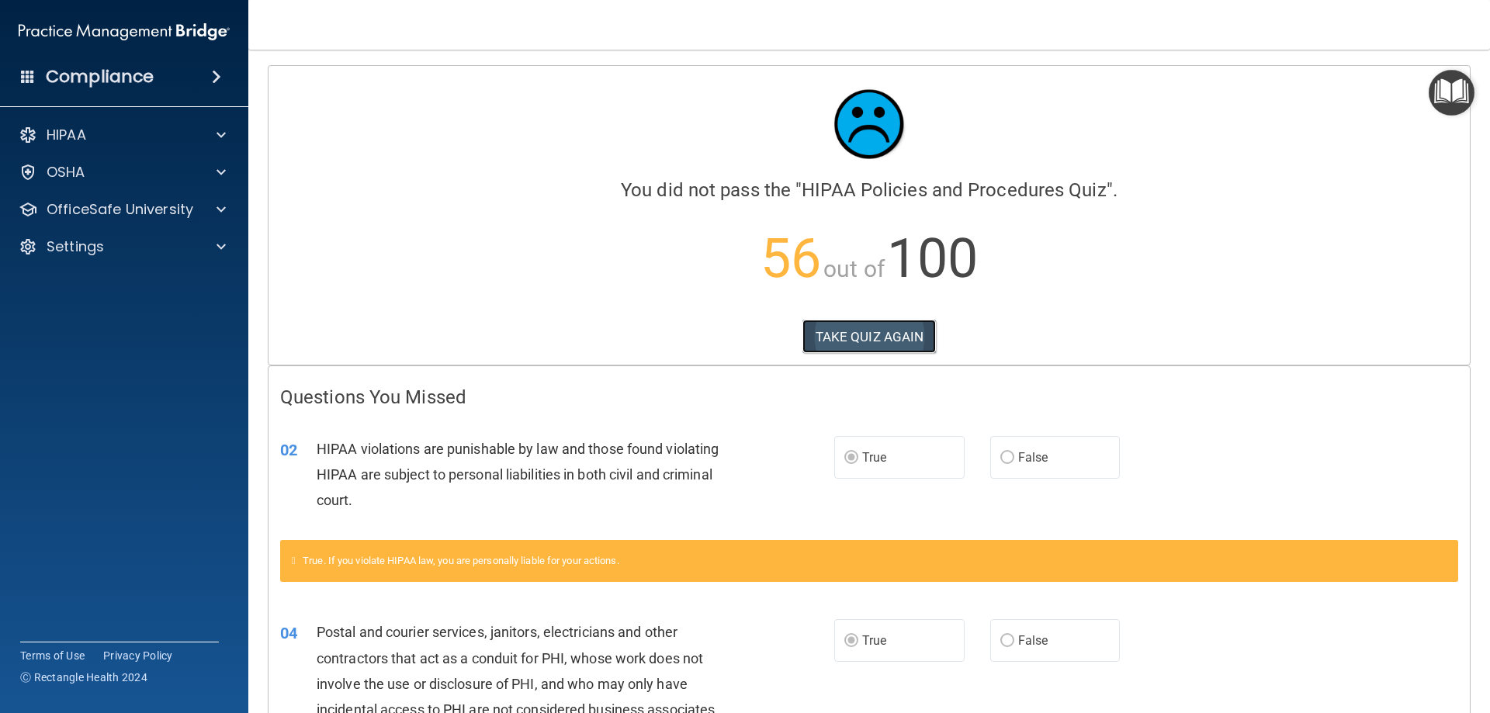
click at [809, 332] on button "TAKE QUIZ AGAIN" at bounding box center [870, 337] width 134 height 34
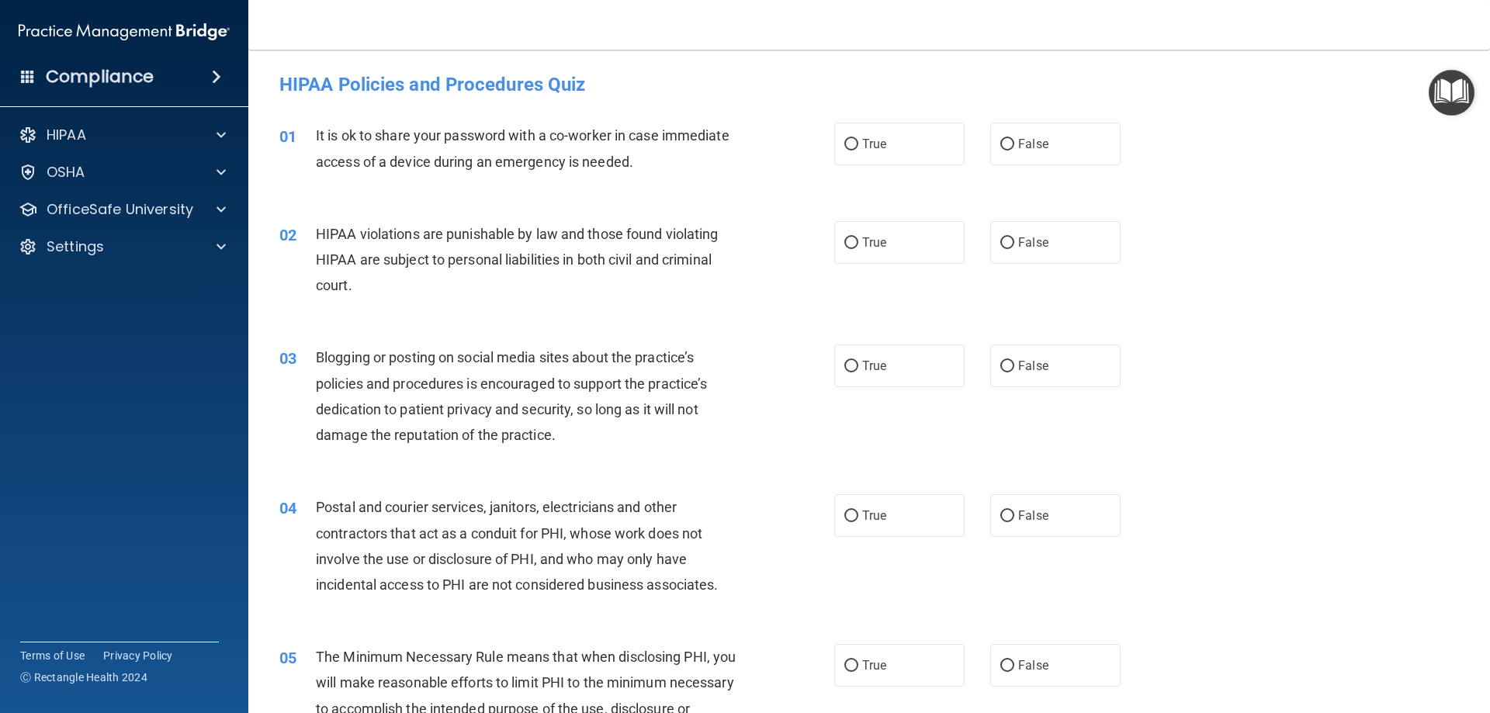
drag, startPoint x: 1018, startPoint y: 147, endPoint x: 921, endPoint y: 198, distance: 108.7
click at [1018, 147] on span "False" at bounding box center [1033, 144] width 30 height 15
click at [1015, 147] on input "False" at bounding box center [1008, 145] width 14 height 12
radio input "true"
click at [838, 260] on label "True" at bounding box center [899, 242] width 130 height 43
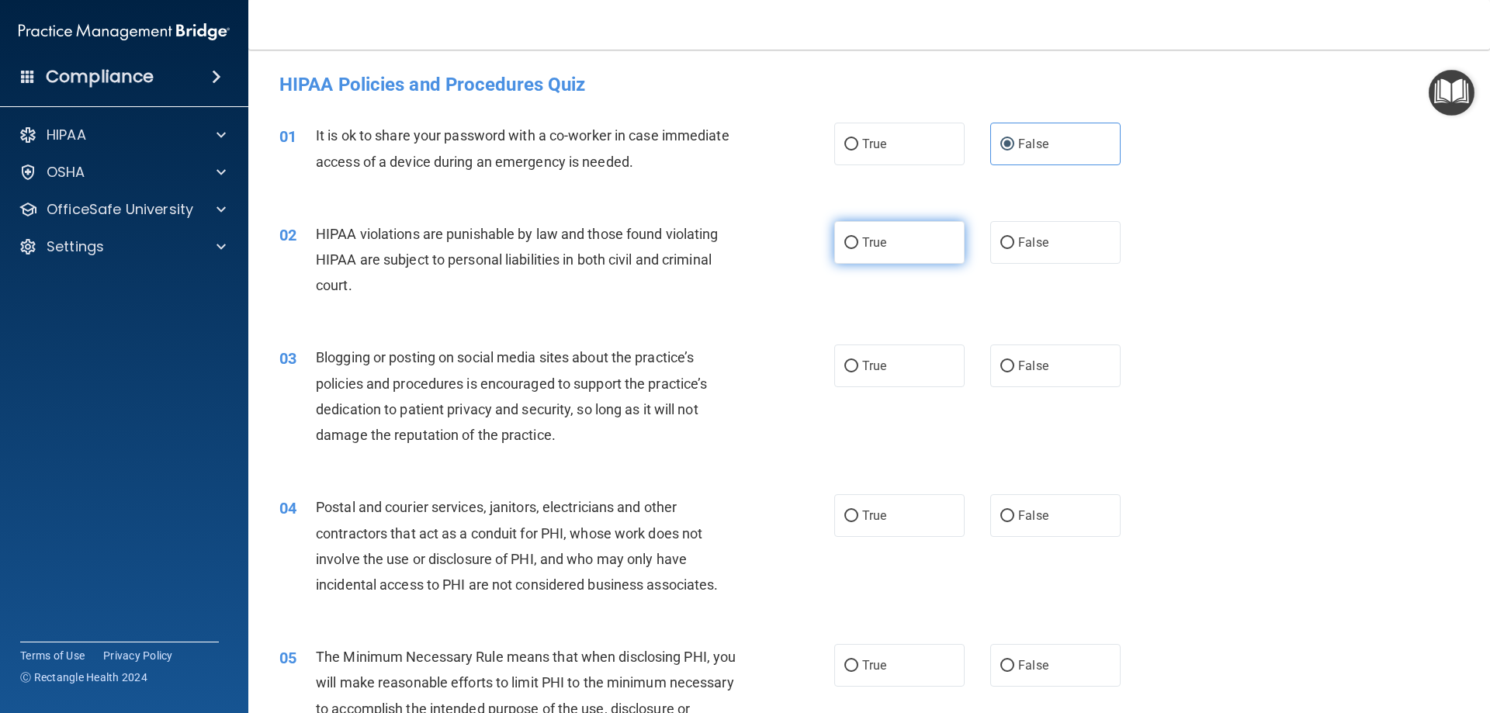
click at [845, 249] on input "True" at bounding box center [852, 244] width 14 height 12
radio input "true"
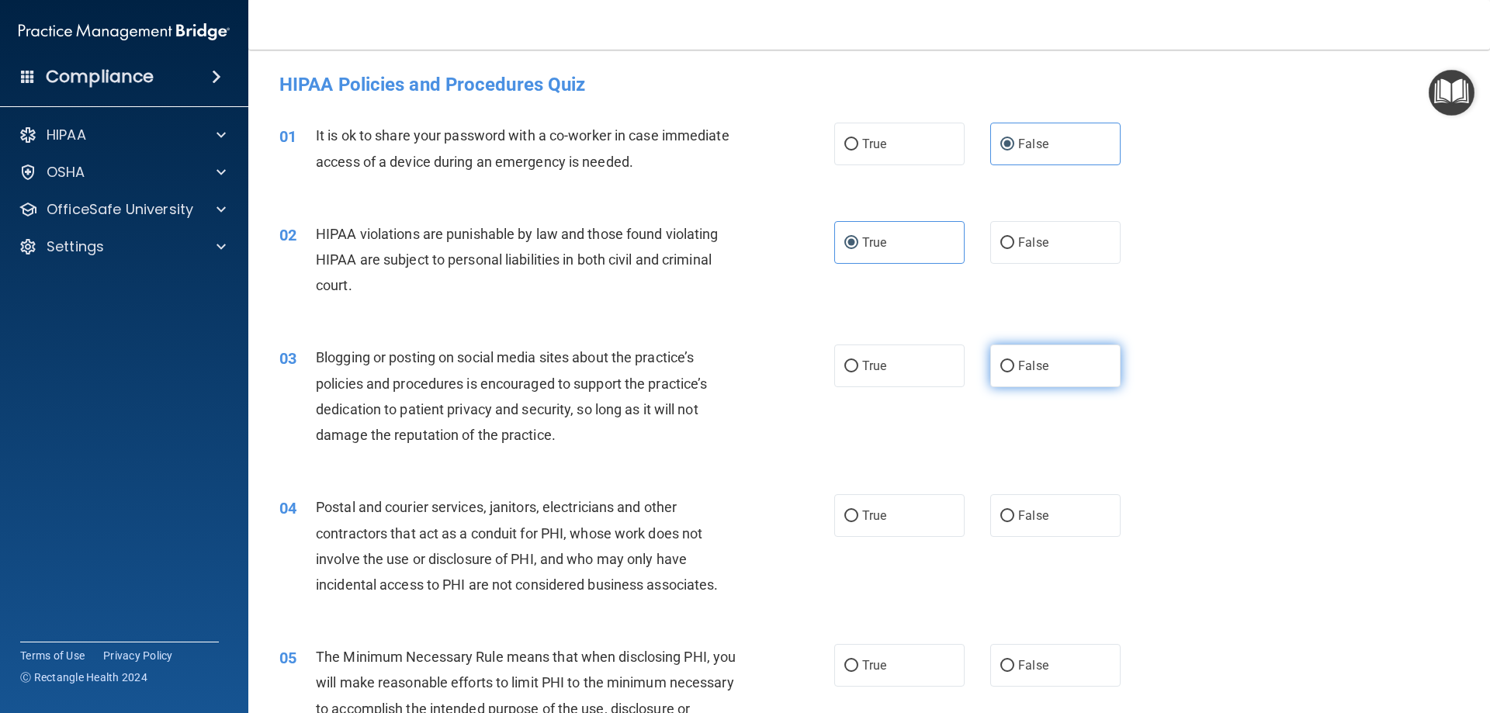
click at [1031, 349] on label "False" at bounding box center [1055, 366] width 130 height 43
click at [1015, 361] on input "False" at bounding box center [1008, 367] width 14 height 12
radio input "true"
click at [901, 523] on label "True" at bounding box center [899, 515] width 130 height 43
click at [858, 522] on input "True" at bounding box center [852, 517] width 14 height 12
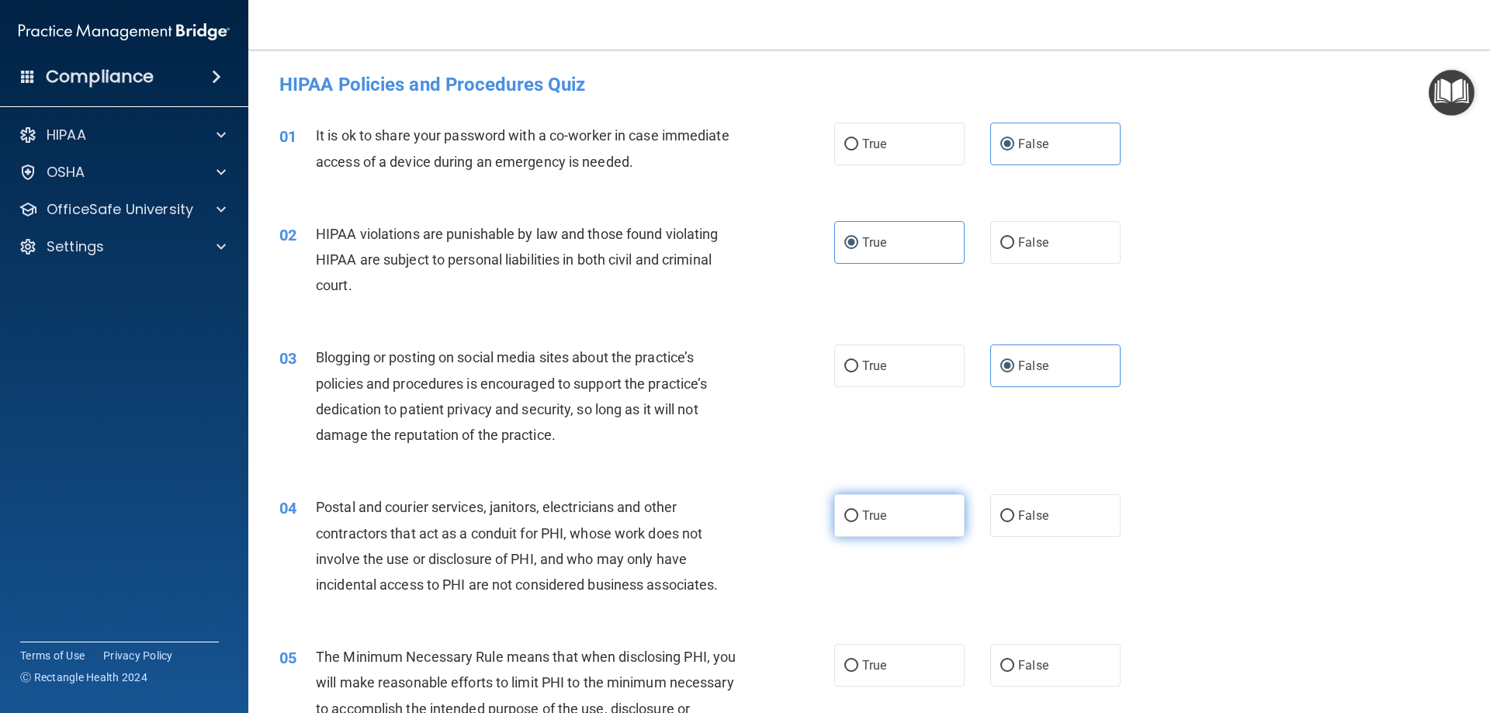
radio input "true"
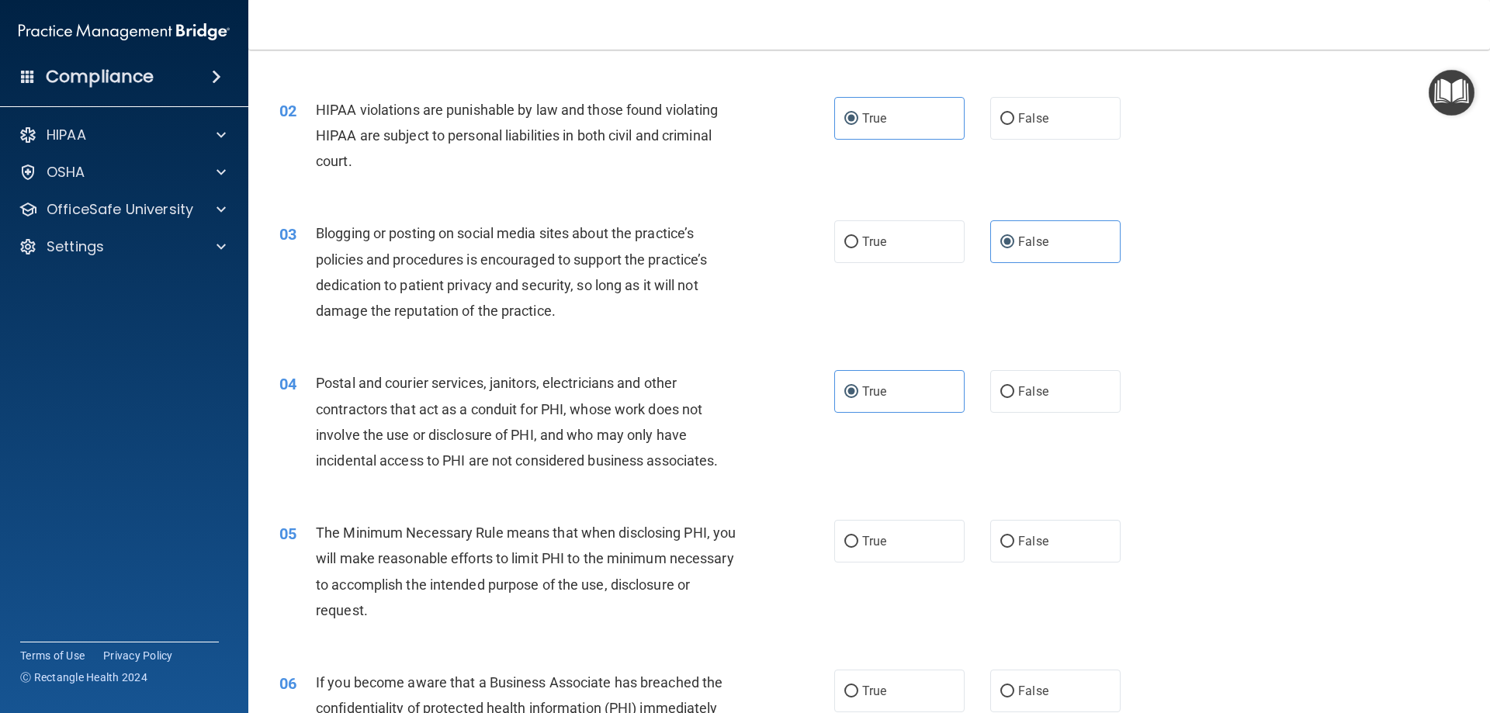
scroll to position [130, 0]
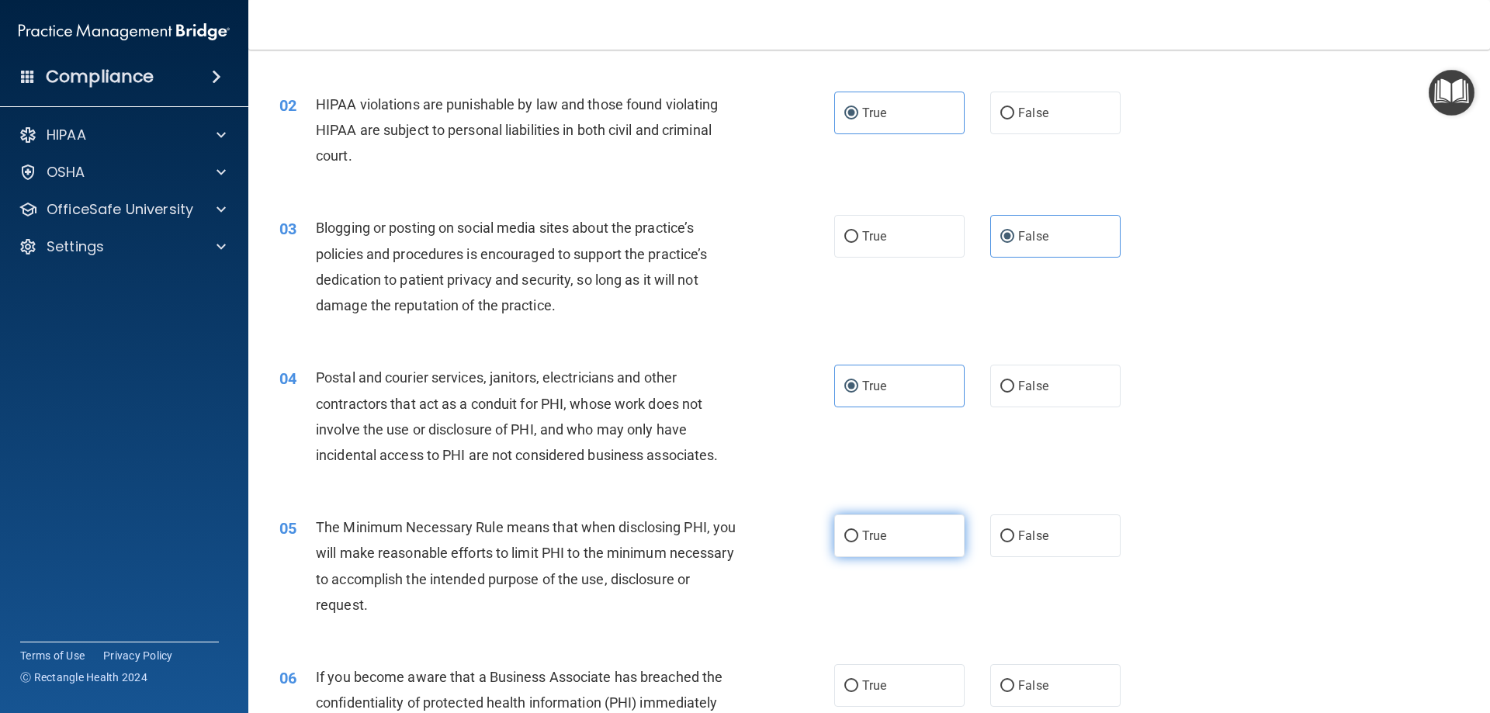
click at [901, 532] on label "True" at bounding box center [899, 536] width 130 height 43
click at [858, 532] on input "True" at bounding box center [852, 537] width 14 height 12
radio input "true"
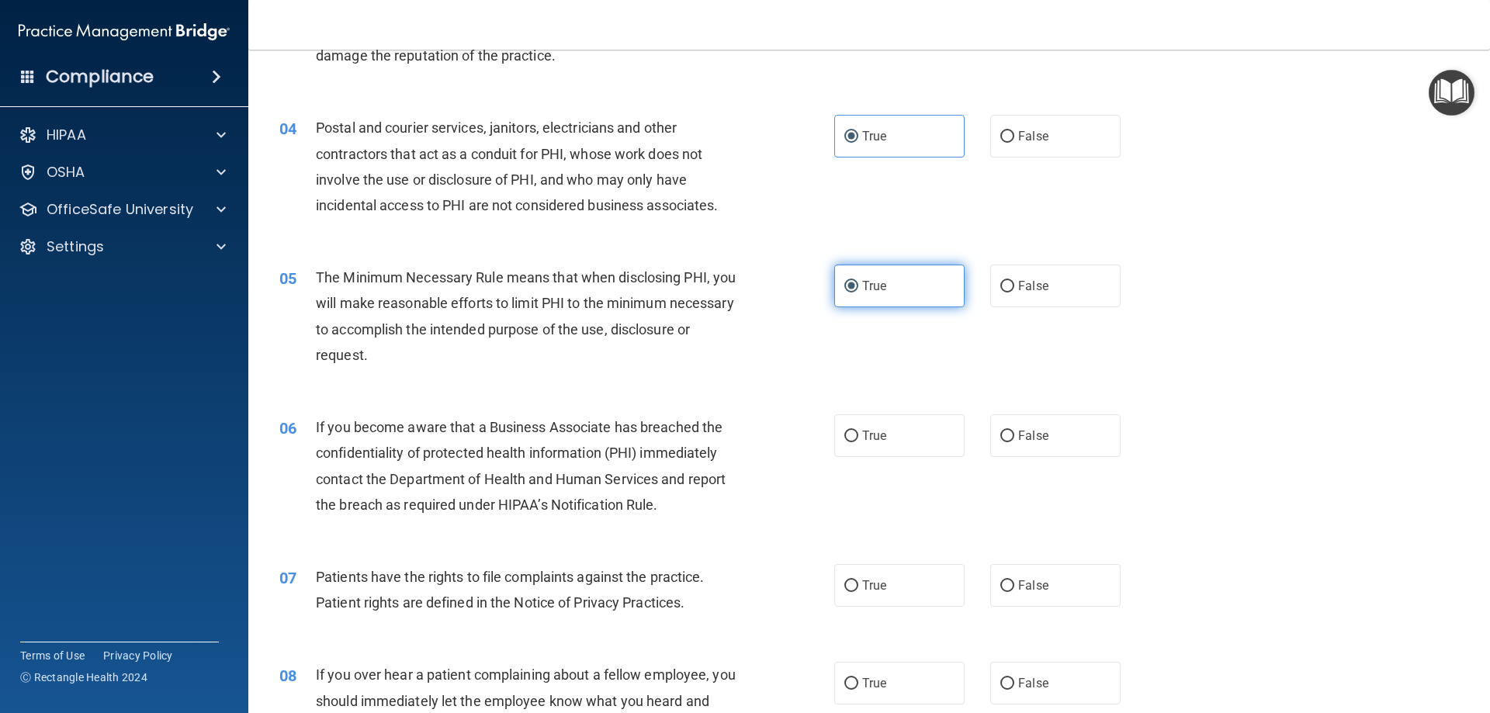
scroll to position [388, 0]
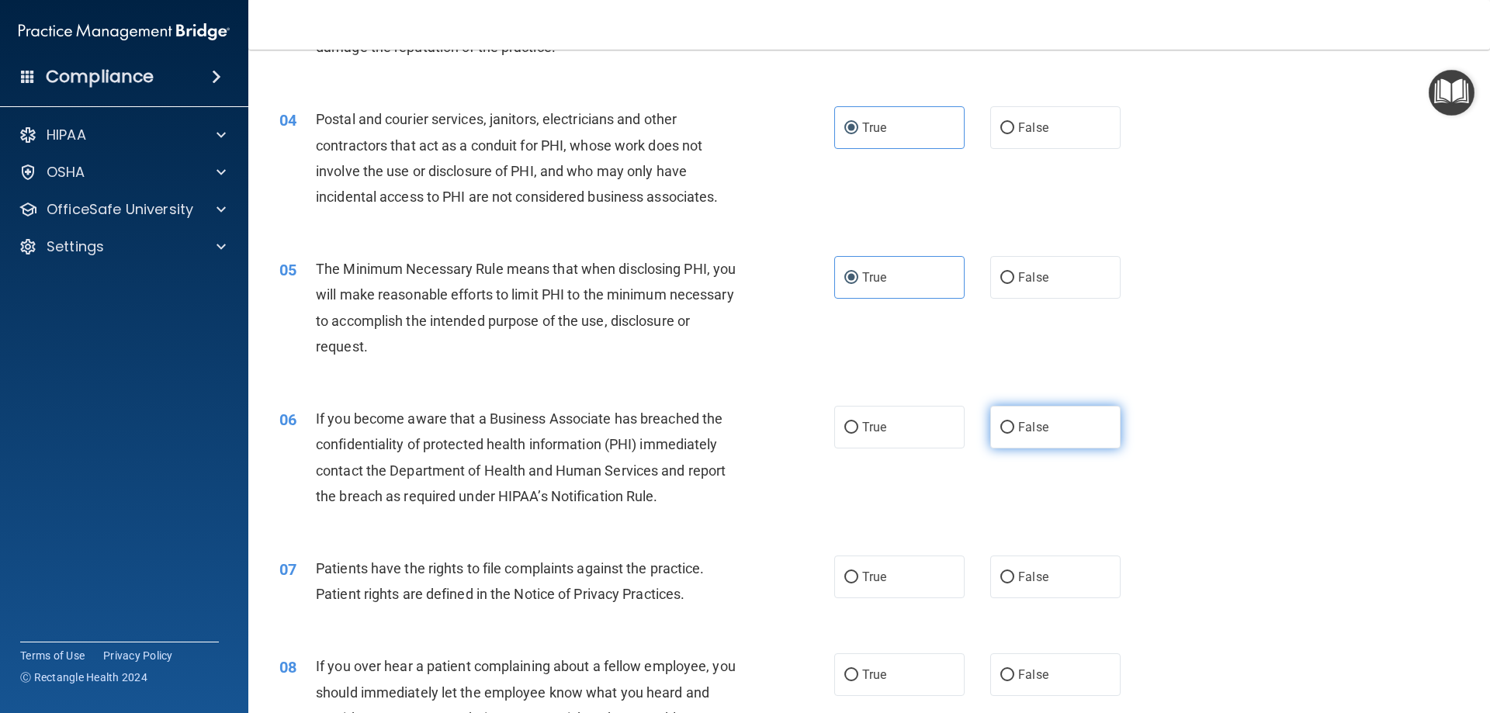
click at [1009, 420] on label "False" at bounding box center [1055, 427] width 130 height 43
click at [1009, 422] on input "False" at bounding box center [1008, 428] width 14 height 12
radio input "true"
click at [906, 573] on label "True" at bounding box center [899, 577] width 130 height 43
click at [858, 573] on input "True" at bounding box center [852, 578] width 14 height 12
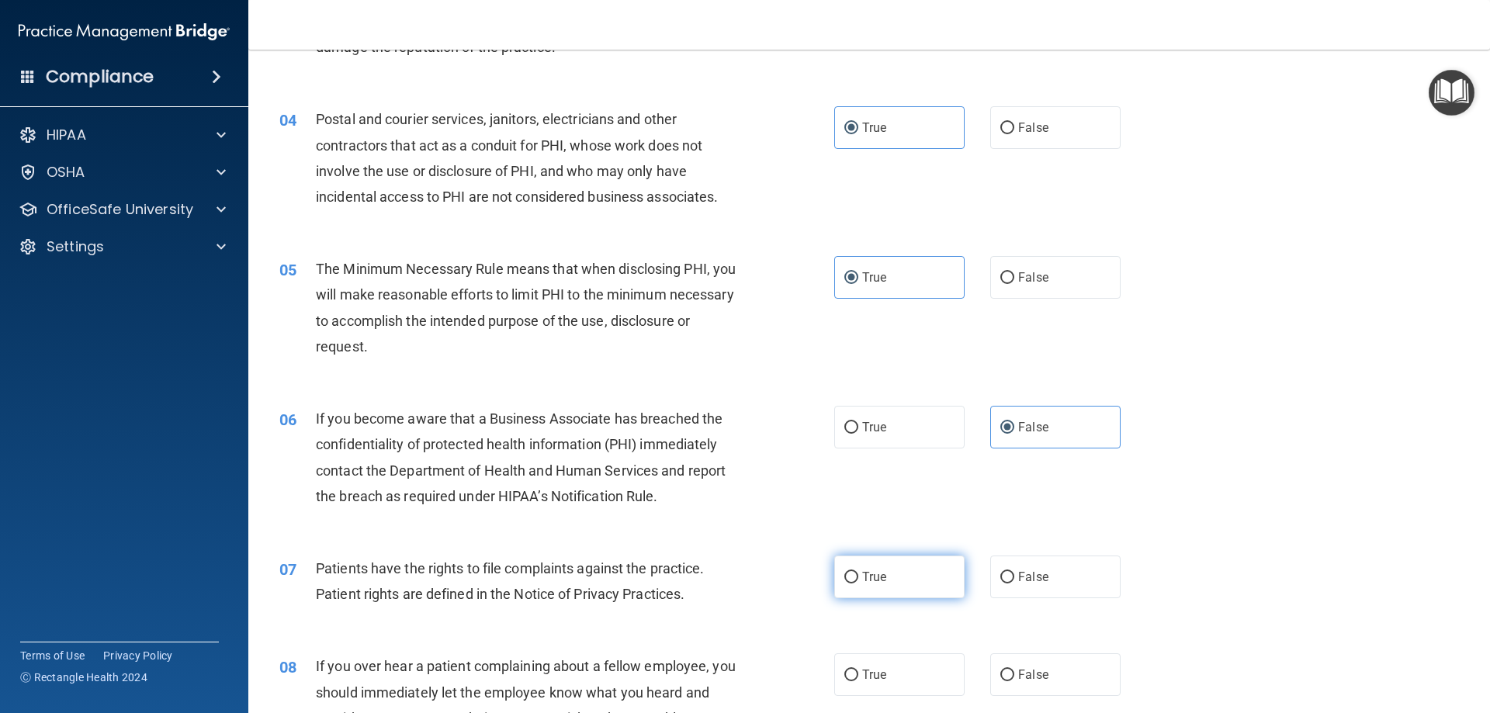
radio input "true"
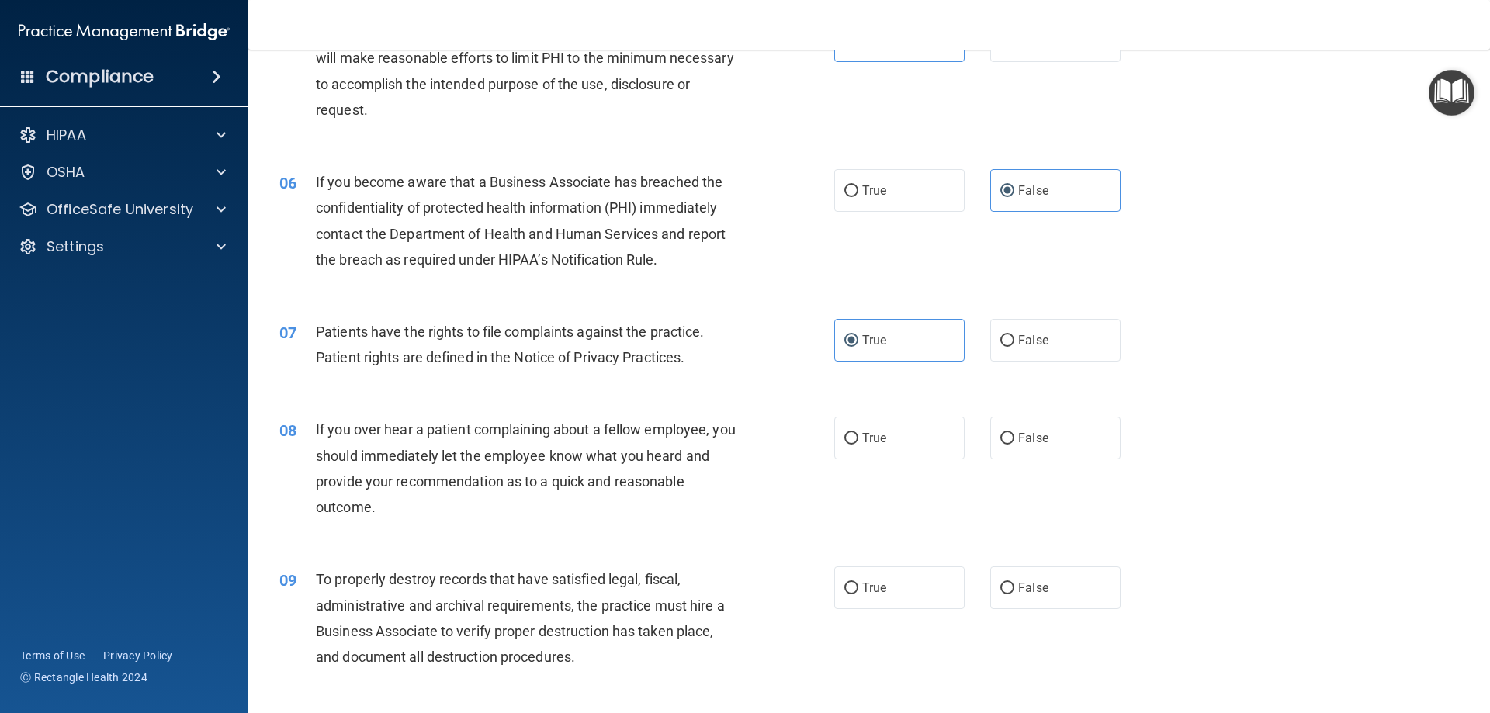
scroll to position [647, 0]
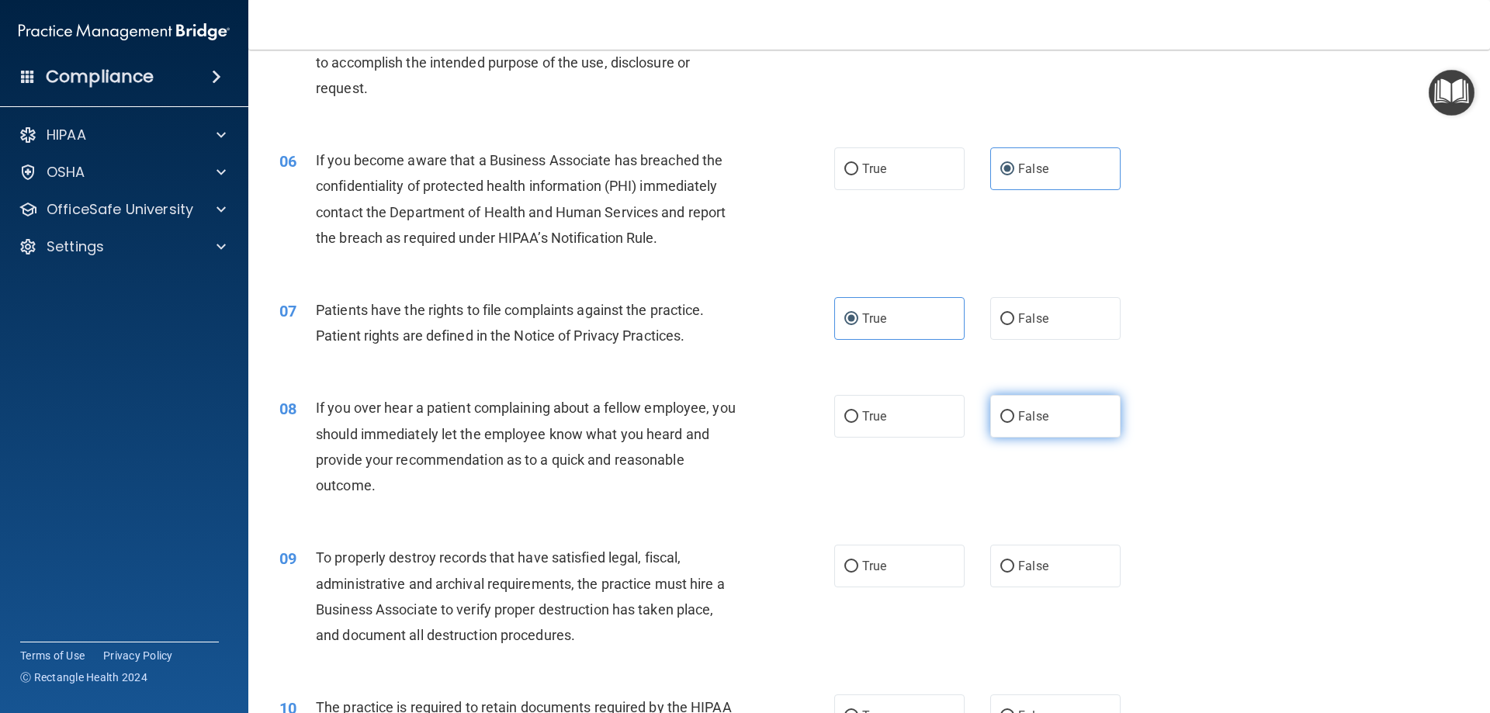
click at [1041, 429] on label "False" at bounding box center [1055, 416] width 130 height 43
click at [1015, 423] on input "False" at bounding box center [1008, 417] width 14 height 12
radio input "true"
click at [1034, 570] on span "False" at bounding box center [1033, 566] width 30 height 15
click at [1015, 570] on input "False" at bounding box center [1008, 567] width 14 height 12
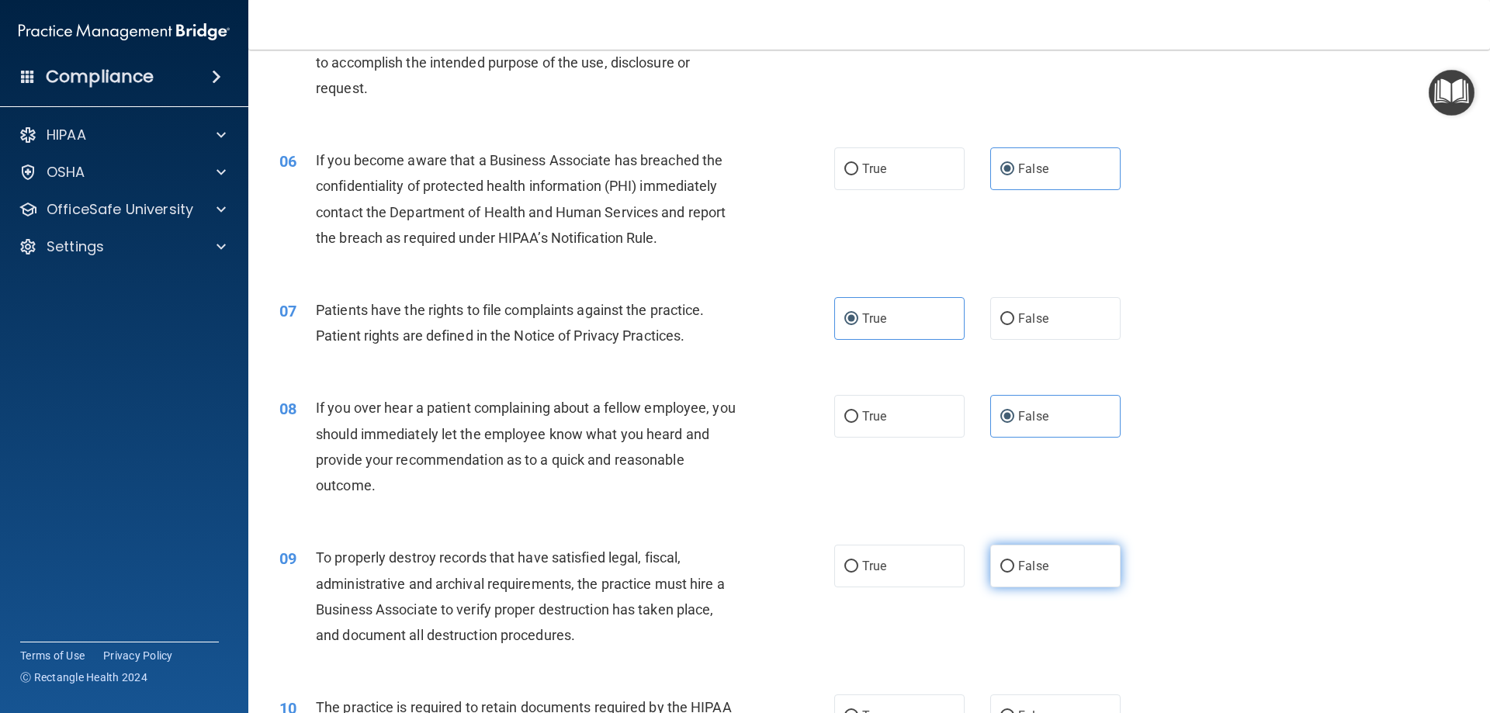
radio input "true"
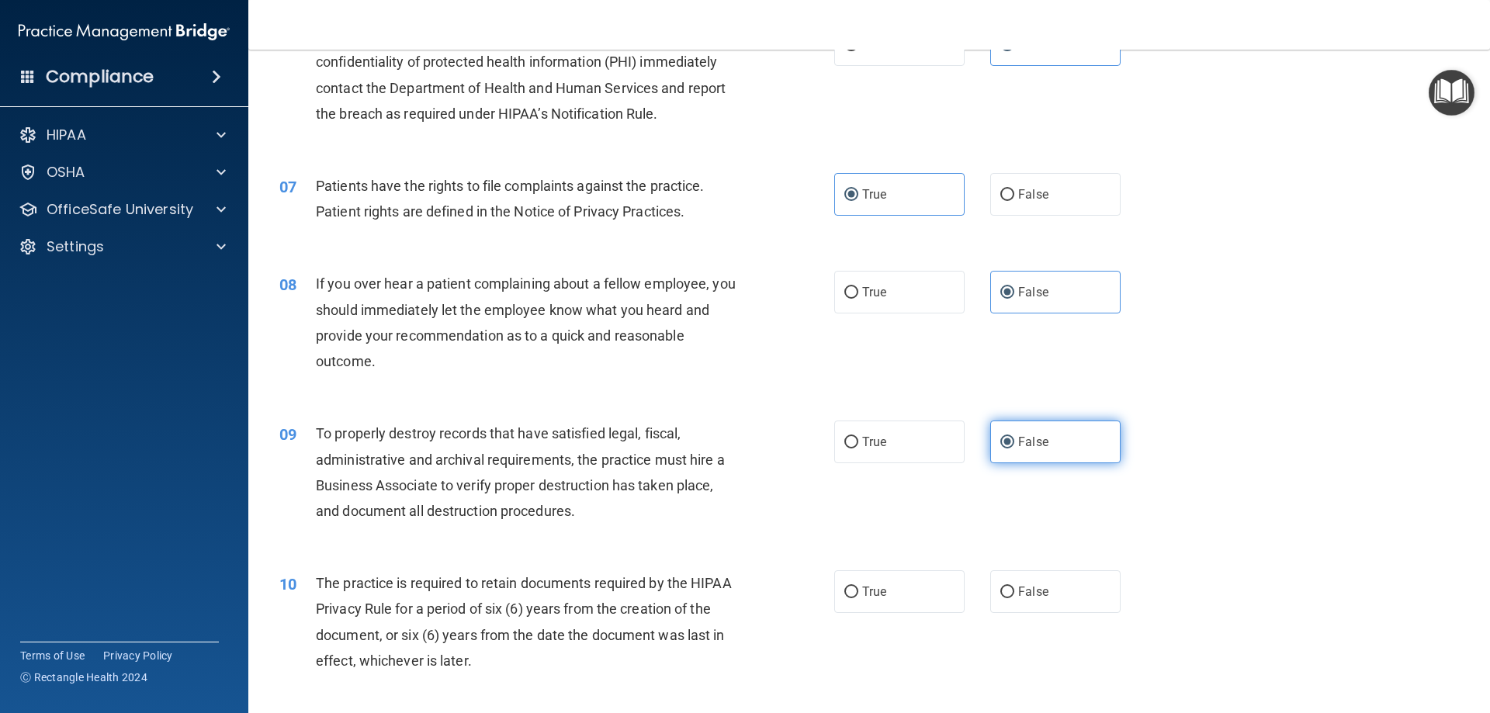
scroll to position [776, 0]
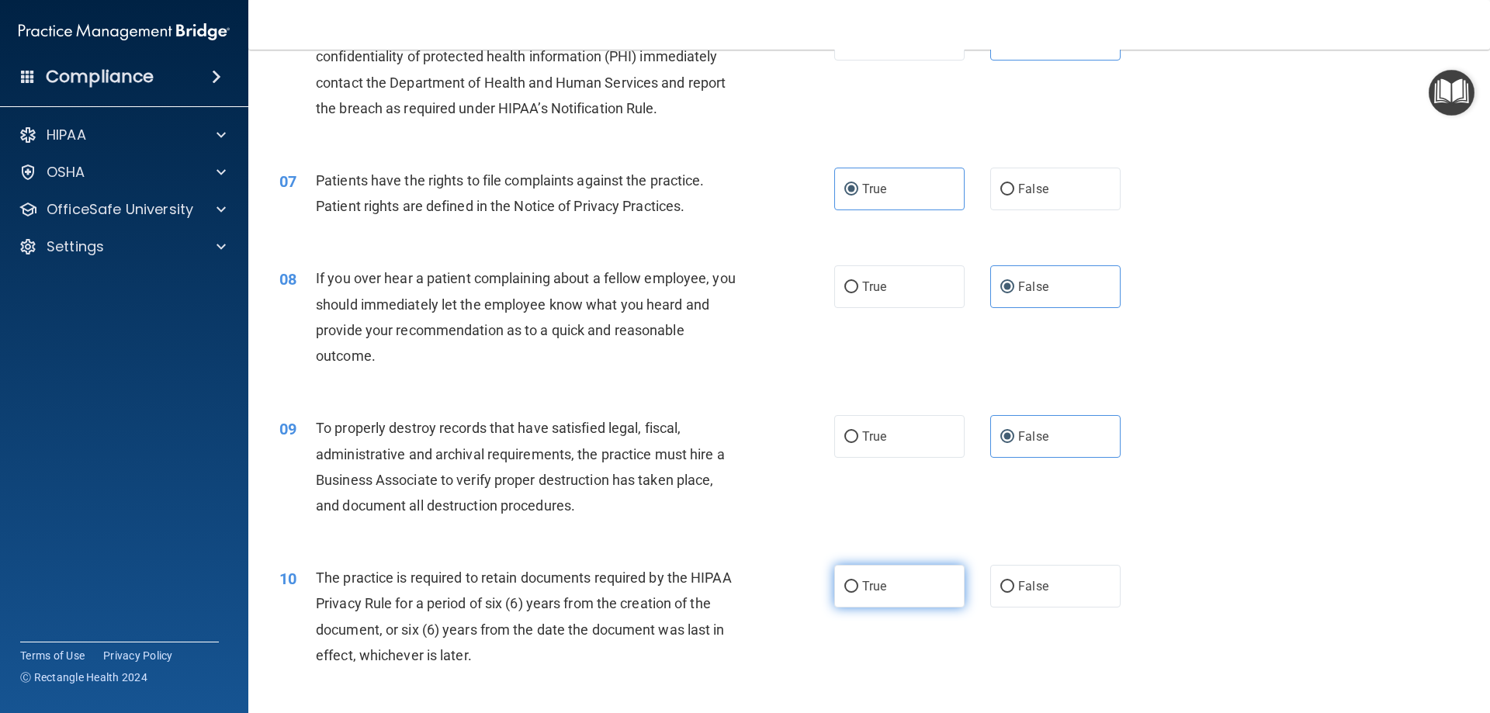
click at [939, 578] on label "True" at bounding box center [899, 586] width 130 height 43
click at [858, 581] on input "True" at bounding box center [852, 587] width 14 height 12
radio input "true"
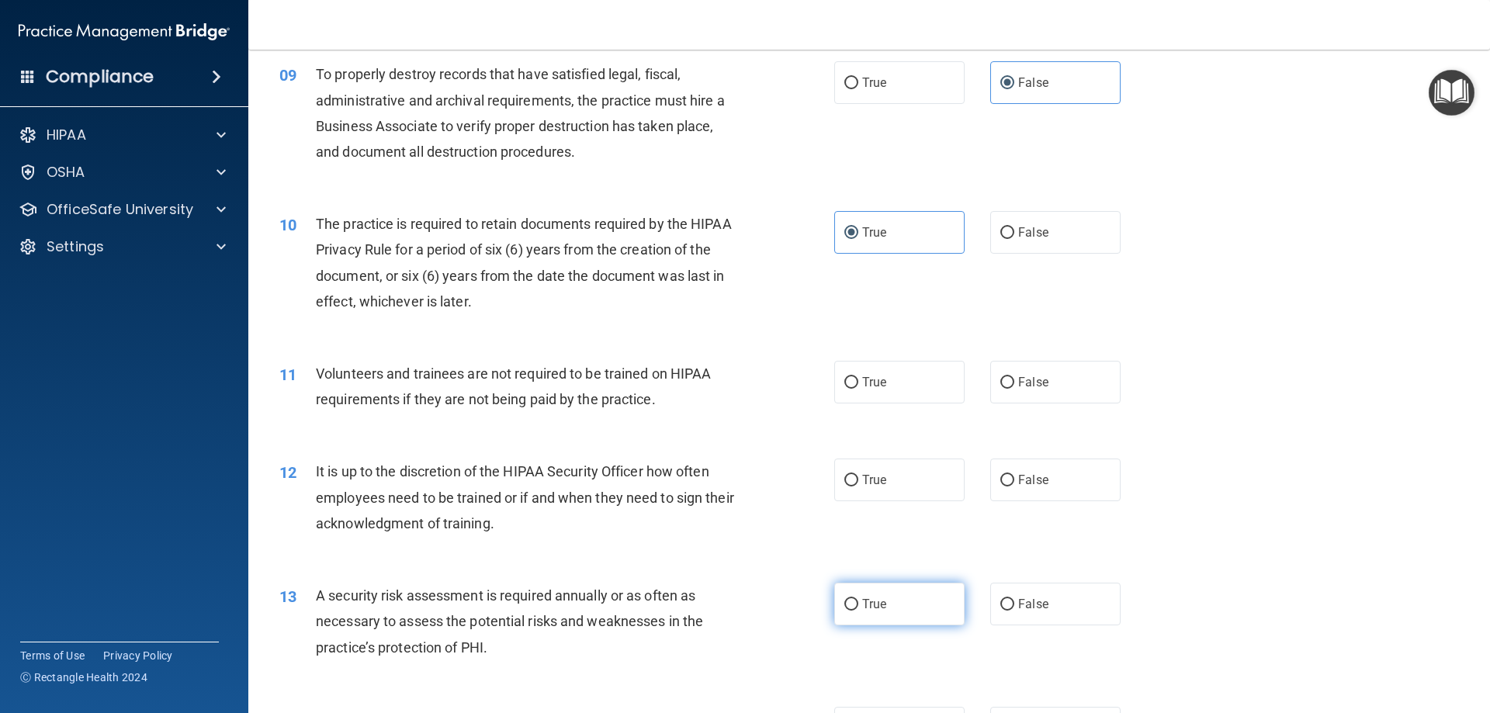
scroll to position [1164, 0]
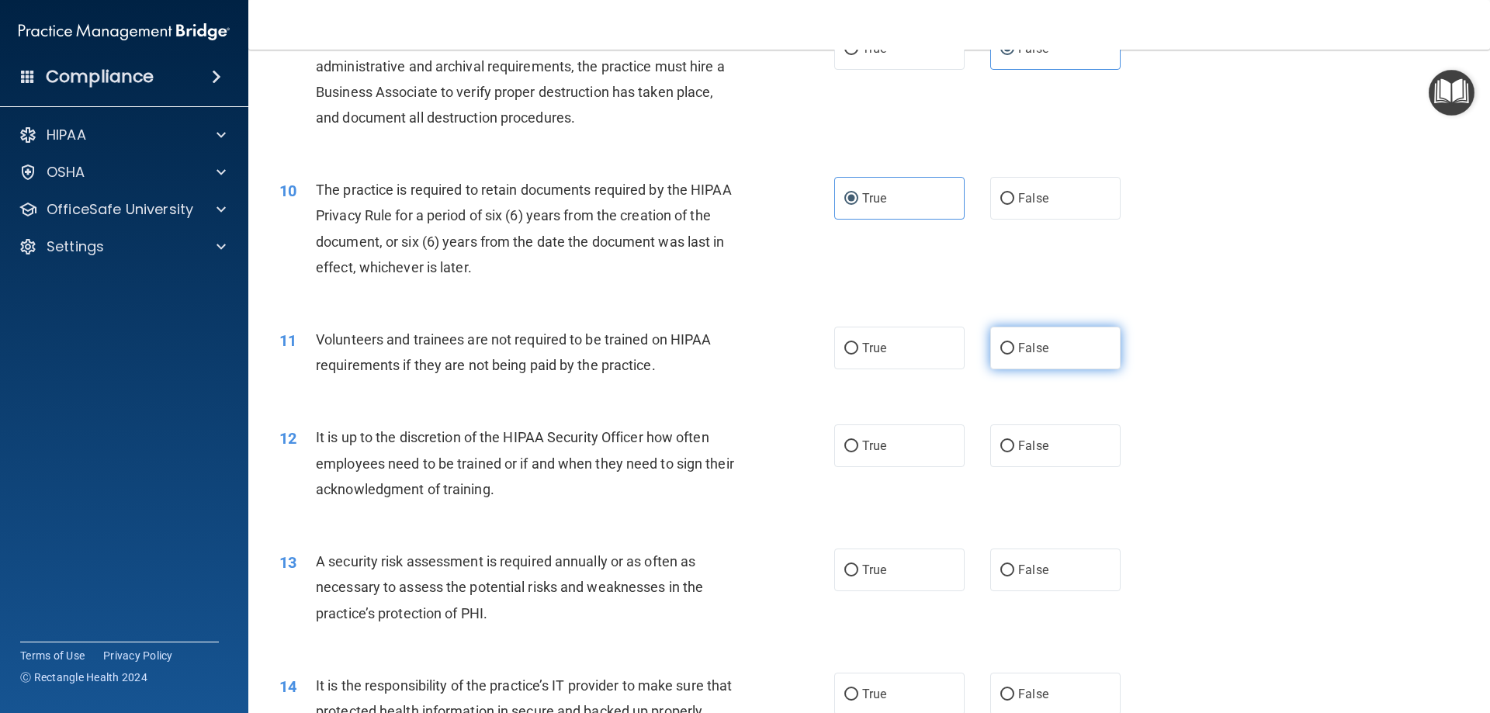
click at [1035, 366] on label "False" at bounding box center [1055, 348] width 130 height 43
click at [1015, 355] on input "False" at bounding box center [1008, 349] width 14 height 12
radio input "true"
click at [1035, 439] on span "False" at bounding box center [1033, 446] width 30 height 15
click at [1015, 441] on input "False" at bounding box center [1008, 447] width 14 height 12
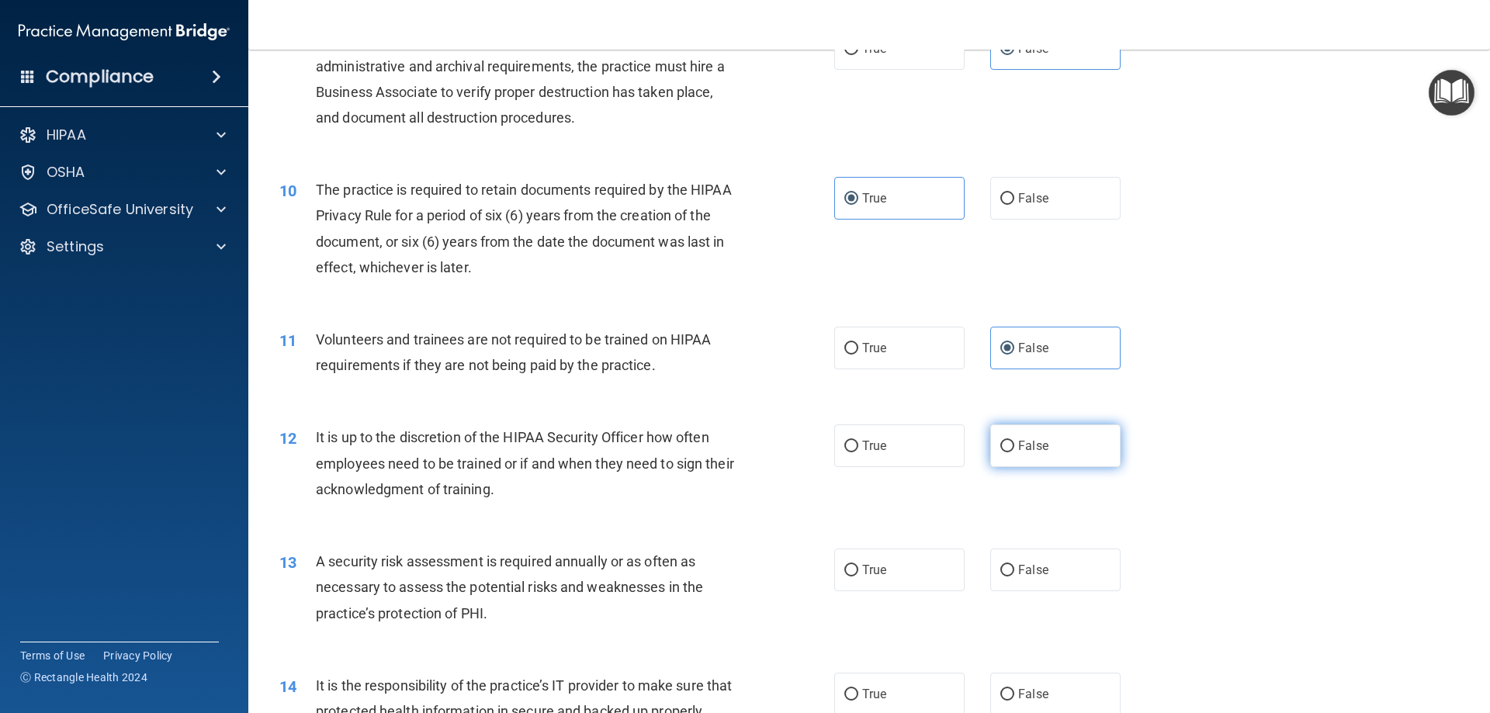
radio input "true"
click at [905, 573] on label "True" at bounding box center [899, 570] width 130 height 43
click at [858, 573] on input "True" at bounding box center [852, 571] width 14 height 12
radio input "true"
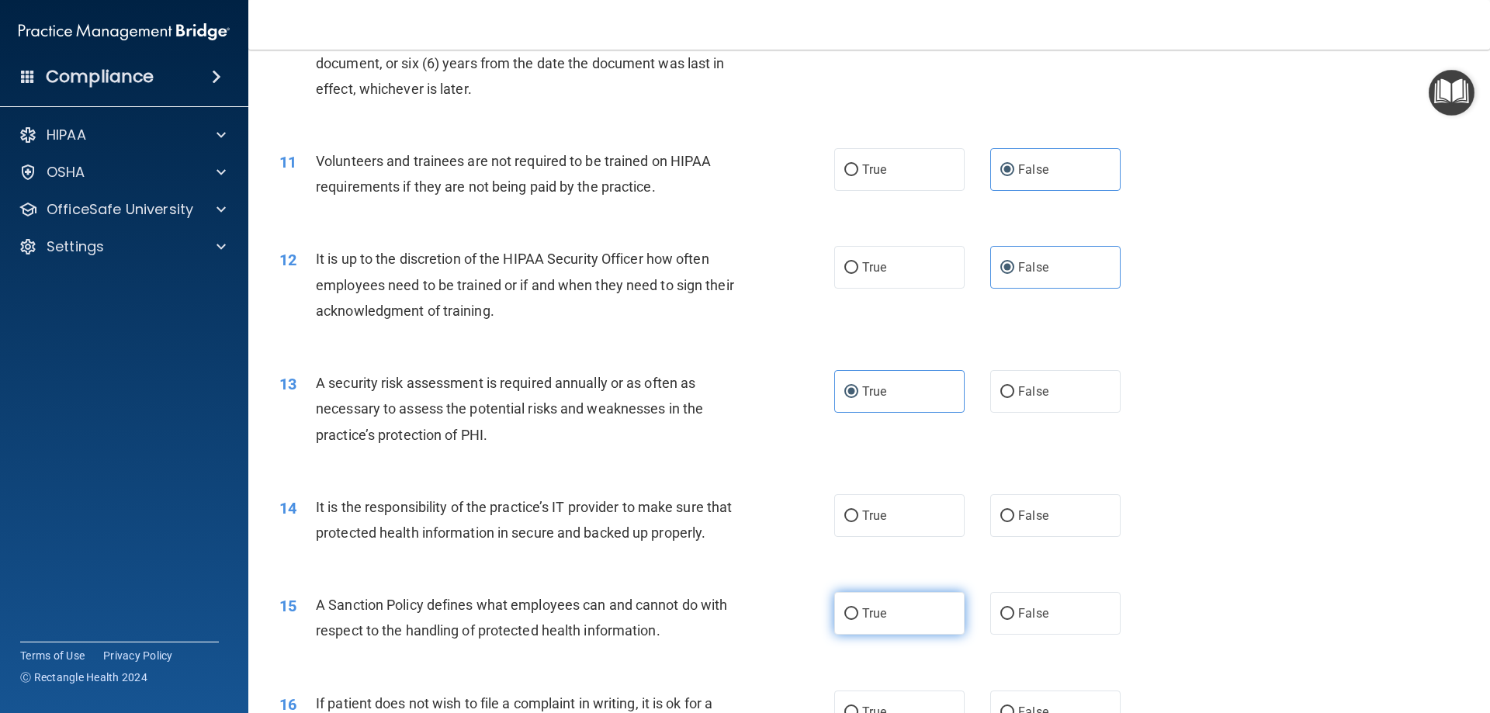
scroll to position [1423, 0]
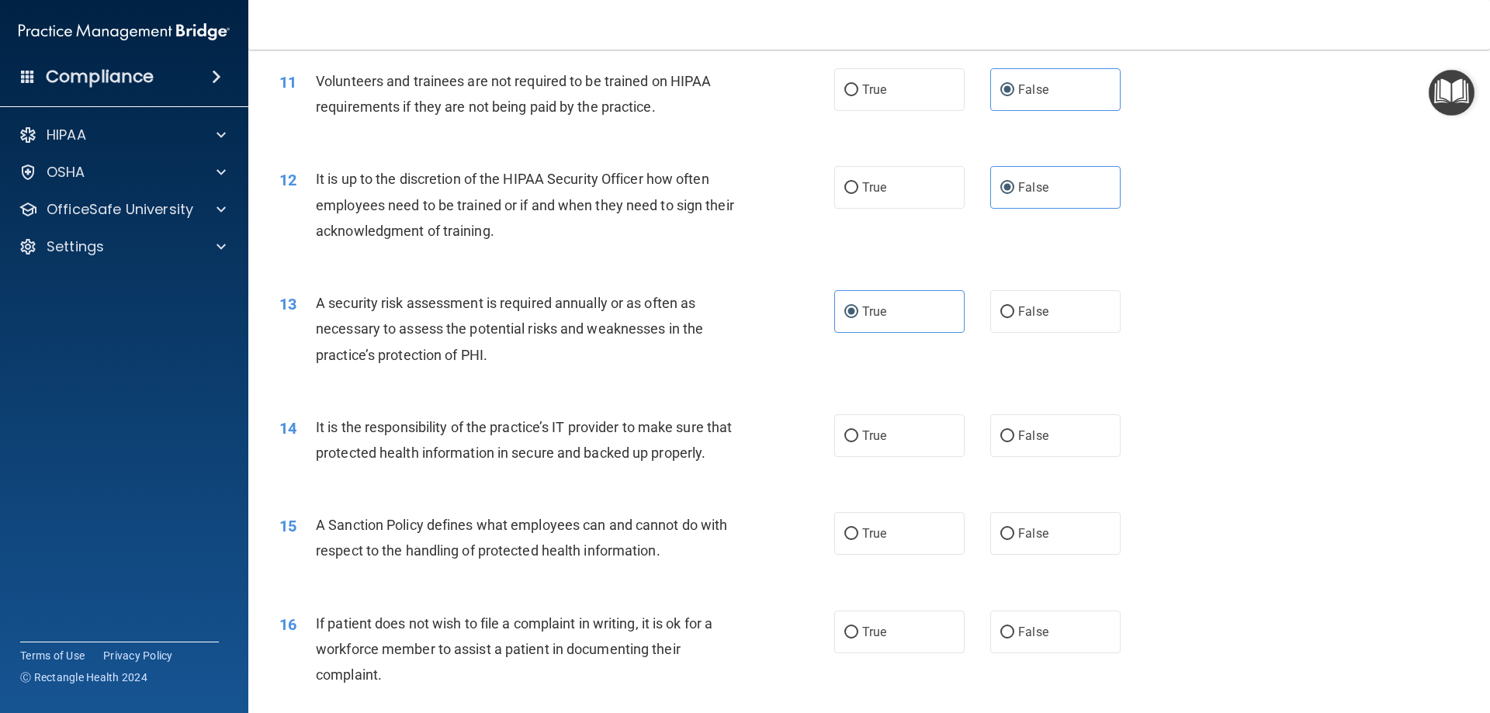
click at [1020, 460] on div "14 It is the responsibility of the practice’s IT provider to make sure that pro…" at bounding box center [869, 444] width 1203 height 98
click at [1020, 443] on label "False" at bounding box center [1055, 436] width 130 height 43
click at [1015, 442] on input "False" at bounding box center [1008, 437] width 14 height 12
radio input "true"
click at [1002, 539] on label "False" at bounding box center [1055, 533] width 130 height 43
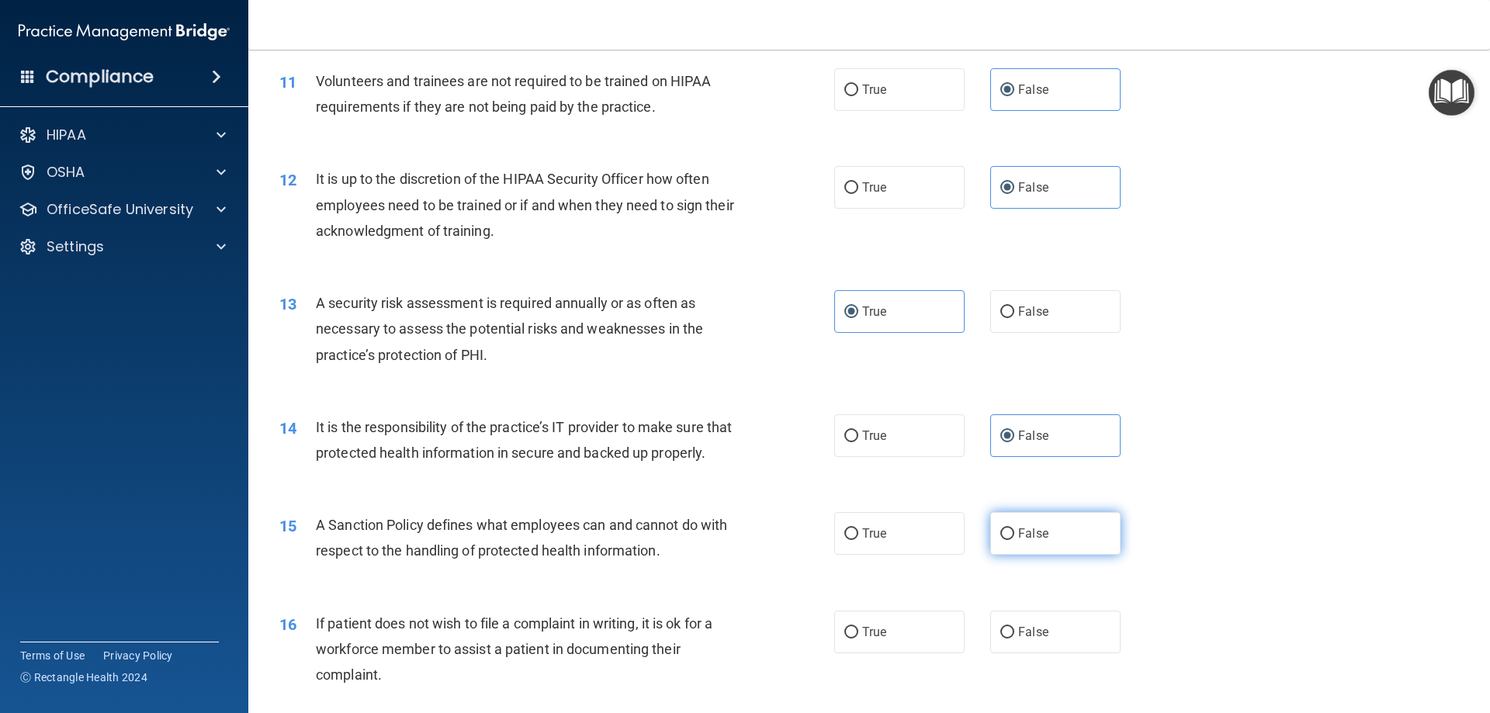
click at [1002, 539] on input "False" at bounding box center [1008, 535] width 14 height 12
radio input "true"
click at [845, 647] on label "True" at bounding box center [899, 632] width 130 height 43
click at [845, 639] on input "True" at bounding box center [852, 633] width 14 height 12
radio input "true"
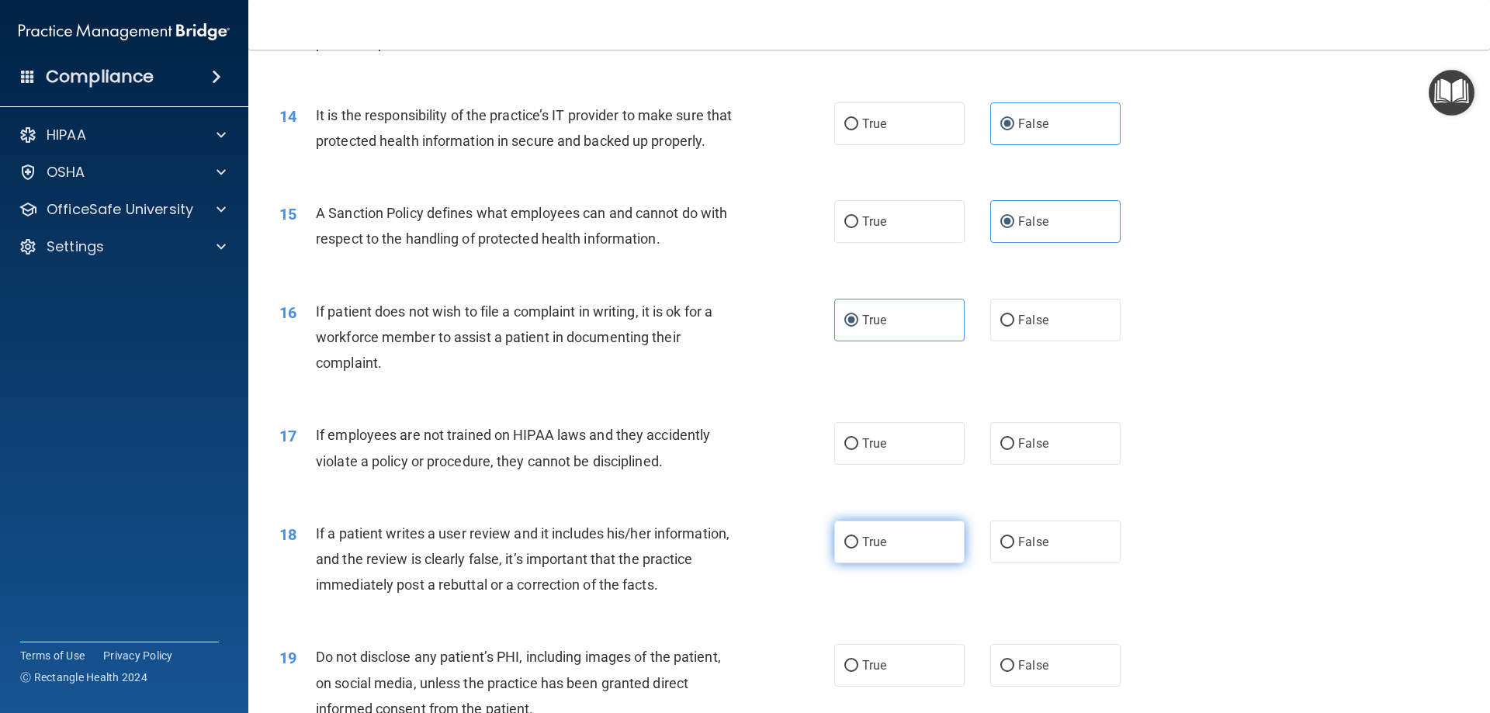
scroll to position [1811, 0]
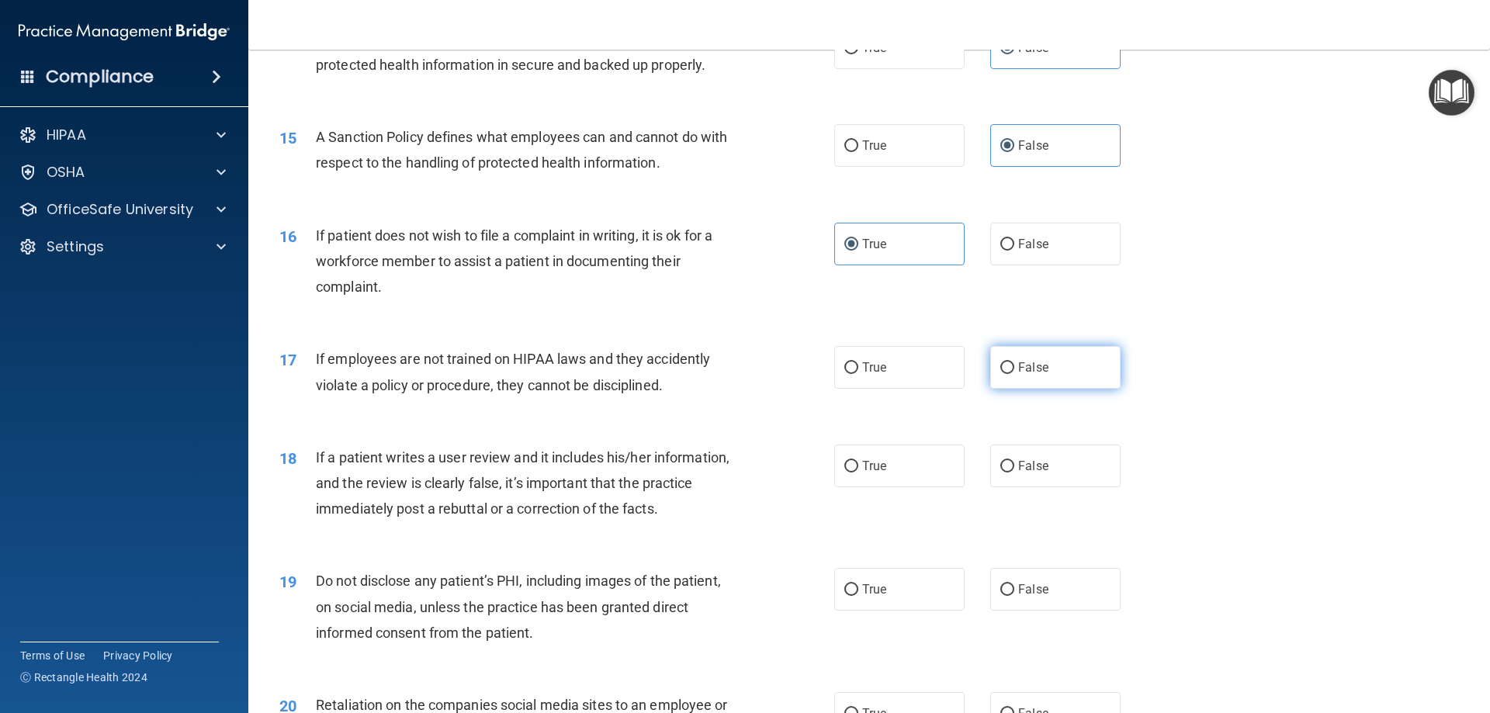
click at [1011, 389] on label "False" at bounding box center [1055, 367] width 130 height 43
click at [1011, 374] on input "False" at bounding box center [1008, 368] width 14 height 12
radio input "true"
click at [1025, 470] on label "False" at bounding box center [1055, 466] width 130 height 43
click at [1015, 470] on input "False" at bounding box center [1008, 467] width 14 height 12
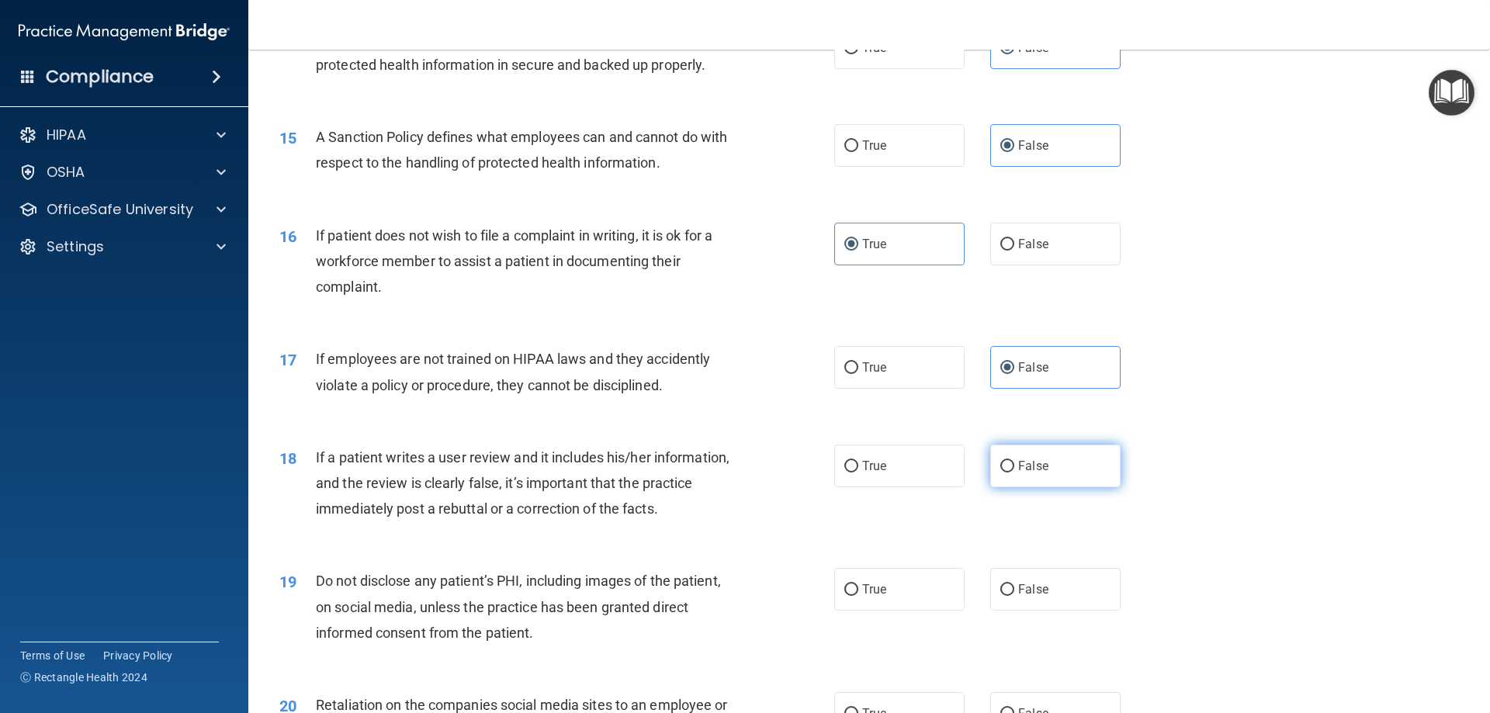
radio input "true"
click at [934, 602] on label "True" at bounding box center [899, 589] width 130 height 43
click at [858, 596] on input "True" at bounding box center [852, 590] width 14 height 12
radio input "true"
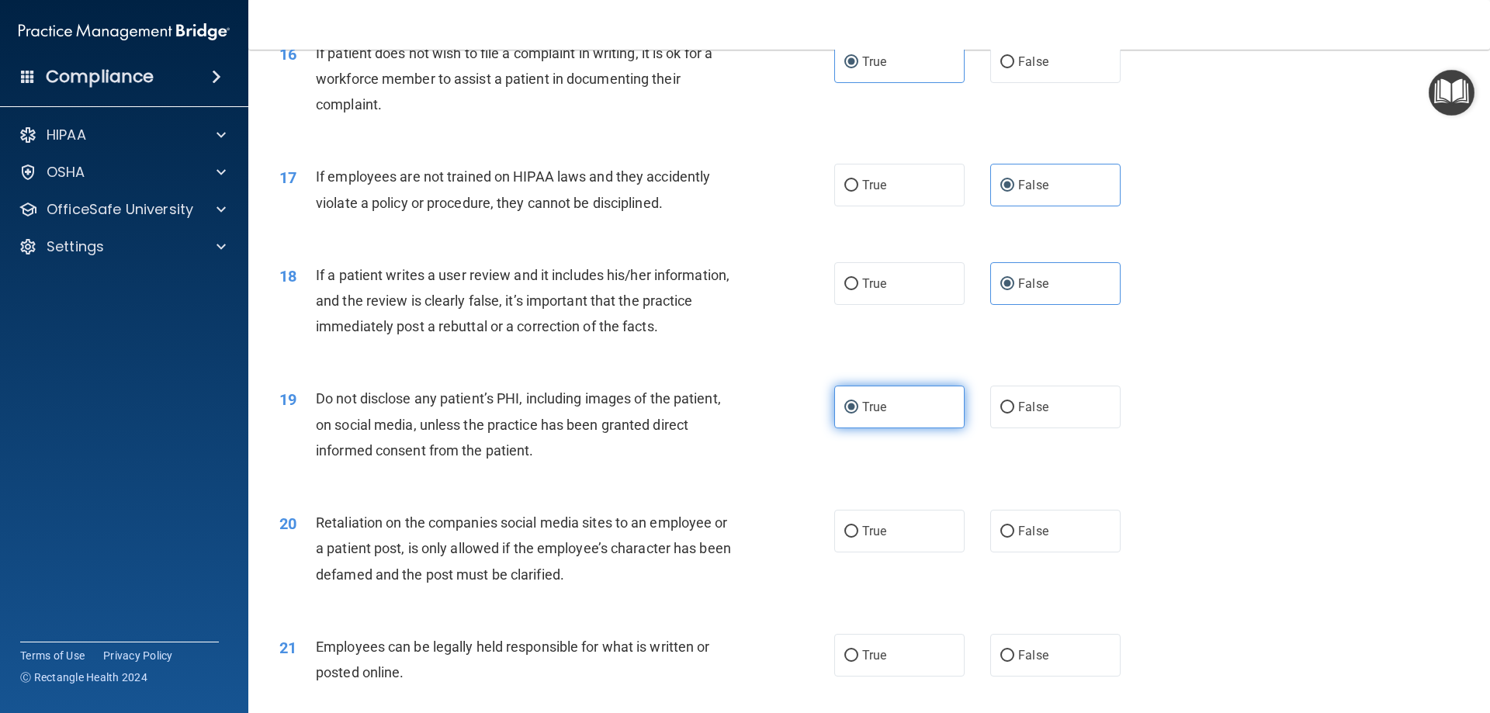
scroll to position [2070, 0]
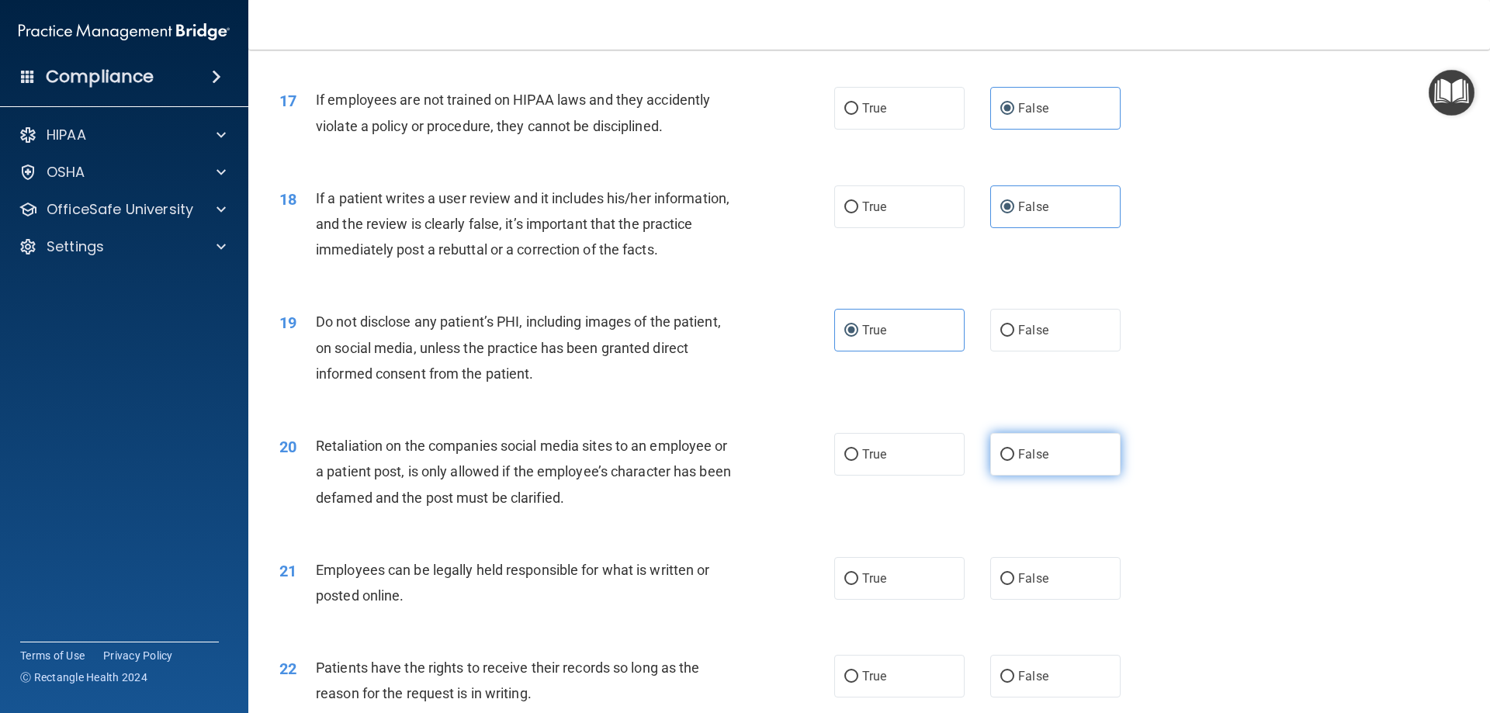
click at [1032, 476] on label "False" at bounding box center [1055, 454] width 130 height 43
click at [1015, 461] on input "False" at bounding box center [1008, 455] width 14 height 12
radio input "true"
click at [880, 586] on span "True" at bounding box center [874, 578] width 24 height 15
click at [858, 585] on input "True" at bounding box center [852, 580] width 14 height 12
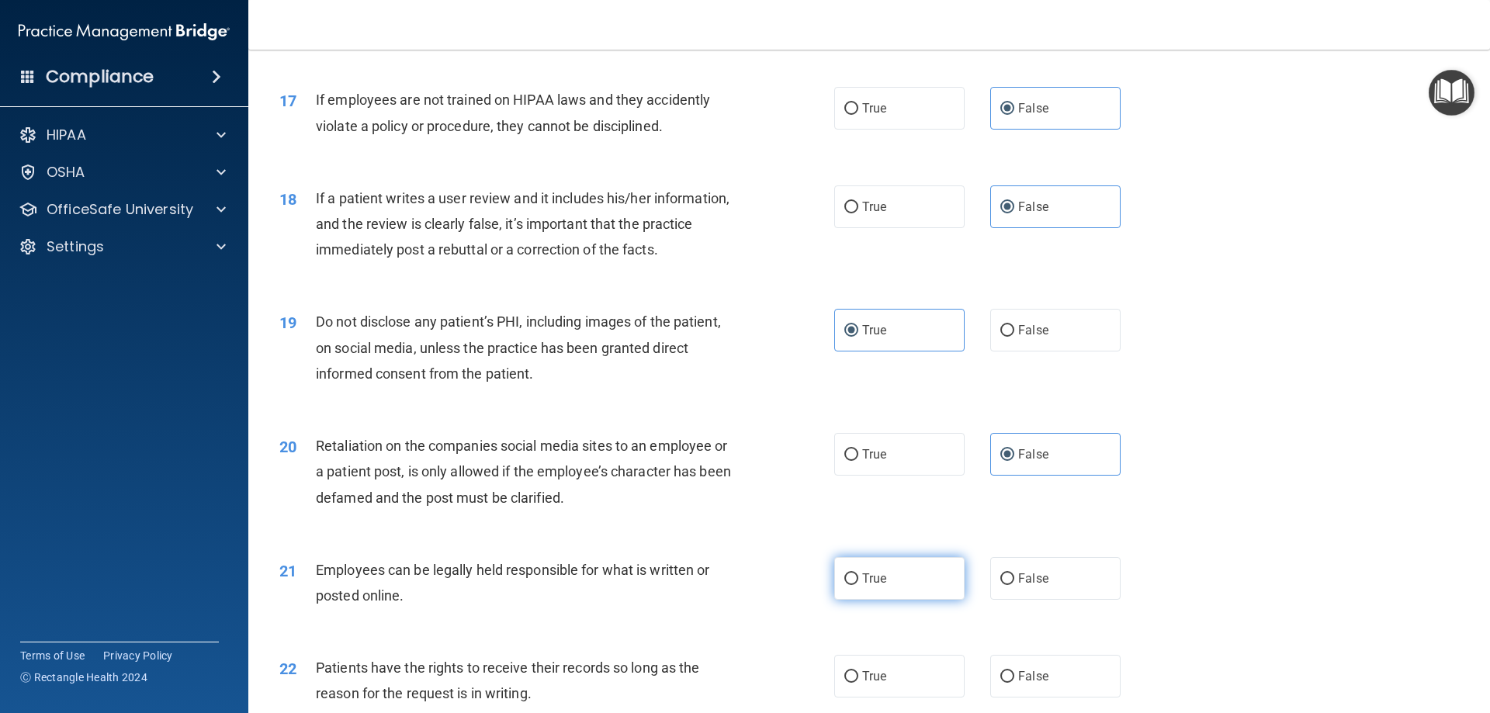
radio input "true"
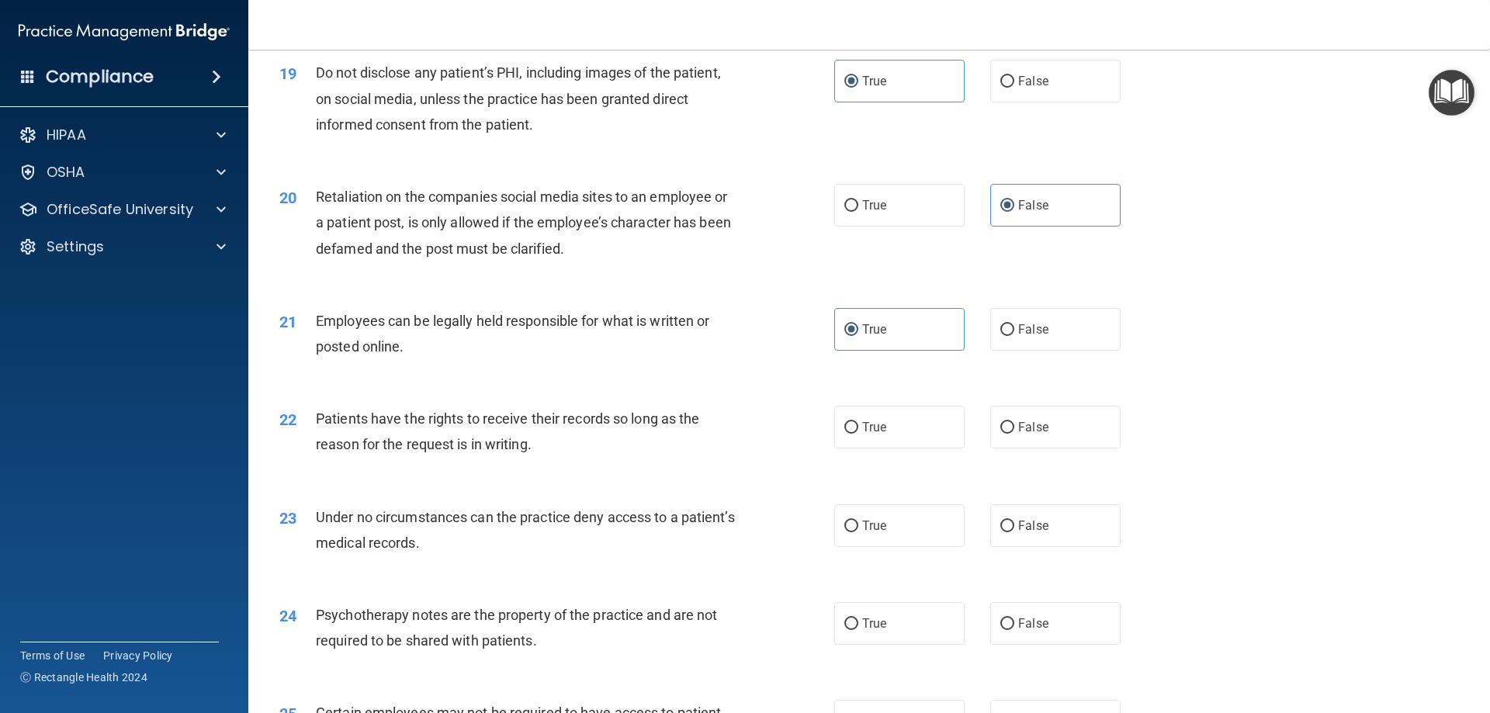
scroll to position [2329, 0]
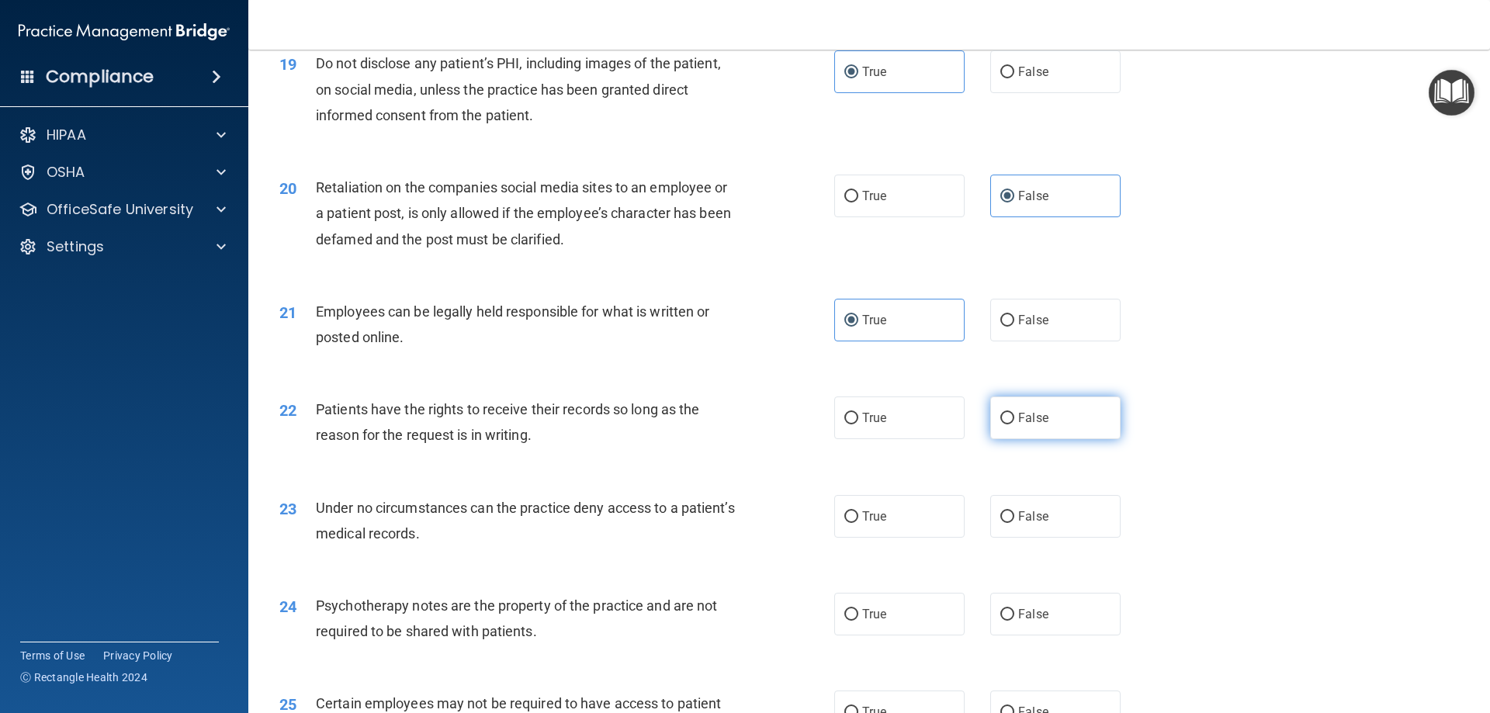
click at [1049, 439] on label "False" at bounding box center [1055, 418] width 130 height 43
click at [1015, 425] on input "False" at bounding box center [1008, 419] width 14 height 12
radio input "true"
click at [1011, 538] on label "False" at bounding box center [1055, 516] width 130 height 43
click at [1011, 523] on input "False" at bounding box center [1008, 518] width 14 height 12
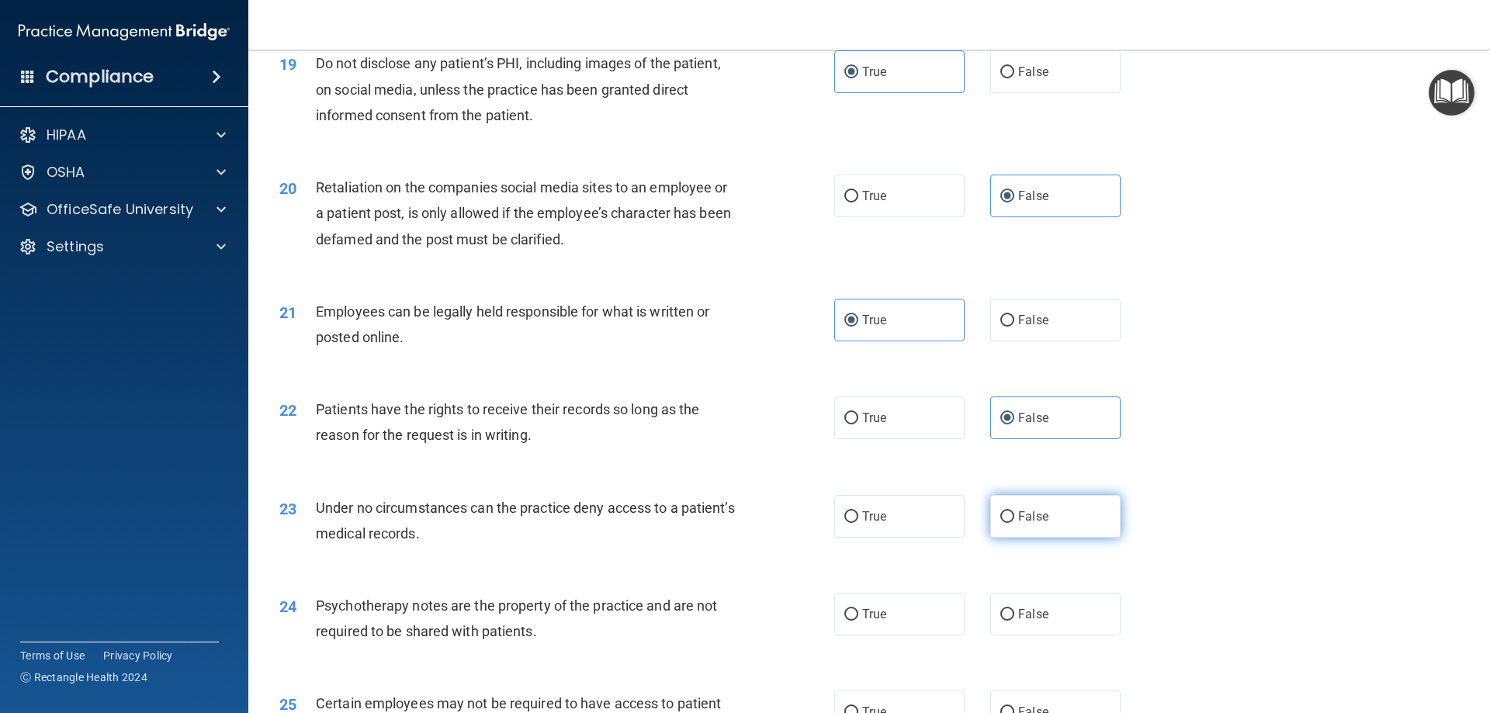
radio input "true"
click at [924, 439] on label "True" at bounding box center [899, 418] width 130 height 43
click at [858, 425] on input "True" at bounding box center [852, 419] width 14 height 12
radio input "true"
radio input "false"
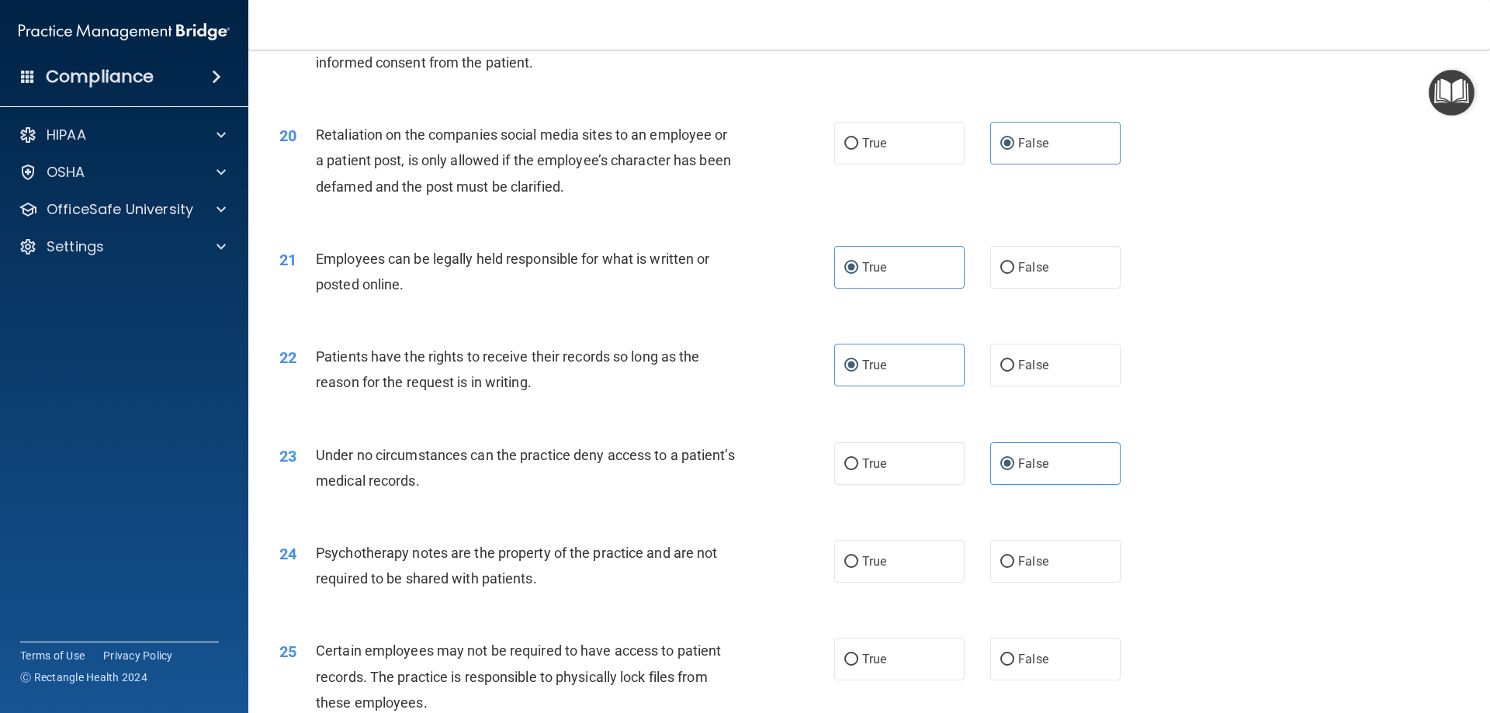
scroll to position [2458, 0]
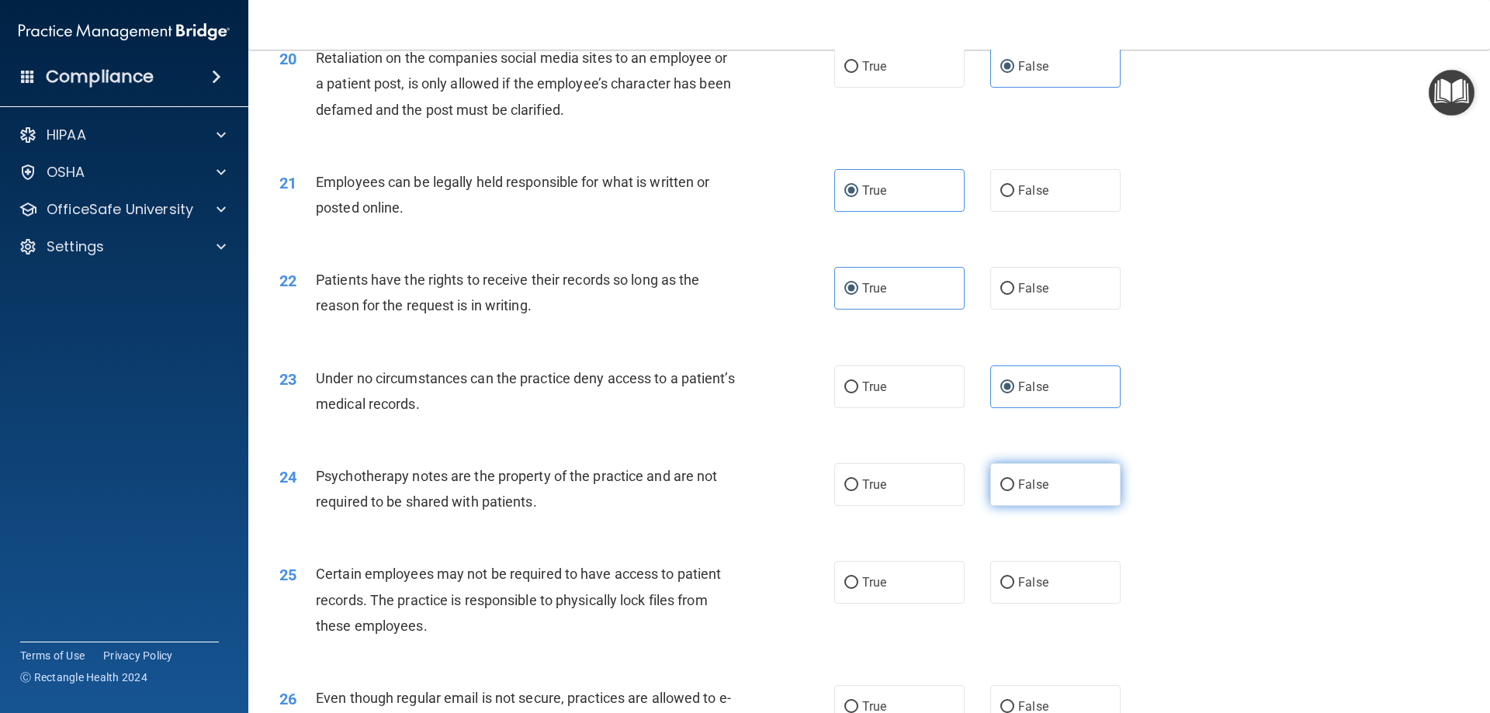
click at [1052, 506] on label "False" at bounding box center [1055, 484] width 130 height 43
click at [1015, 491] on input "False" at bounding box center [1008, 486] width 14 height 12
radio input "true"
click at [935, 604] on label "True" at bounding box center [899, 582] width 130 height 43
click at [858, 589] on input "True" at bounding box center [852, 584] width 14 height 12
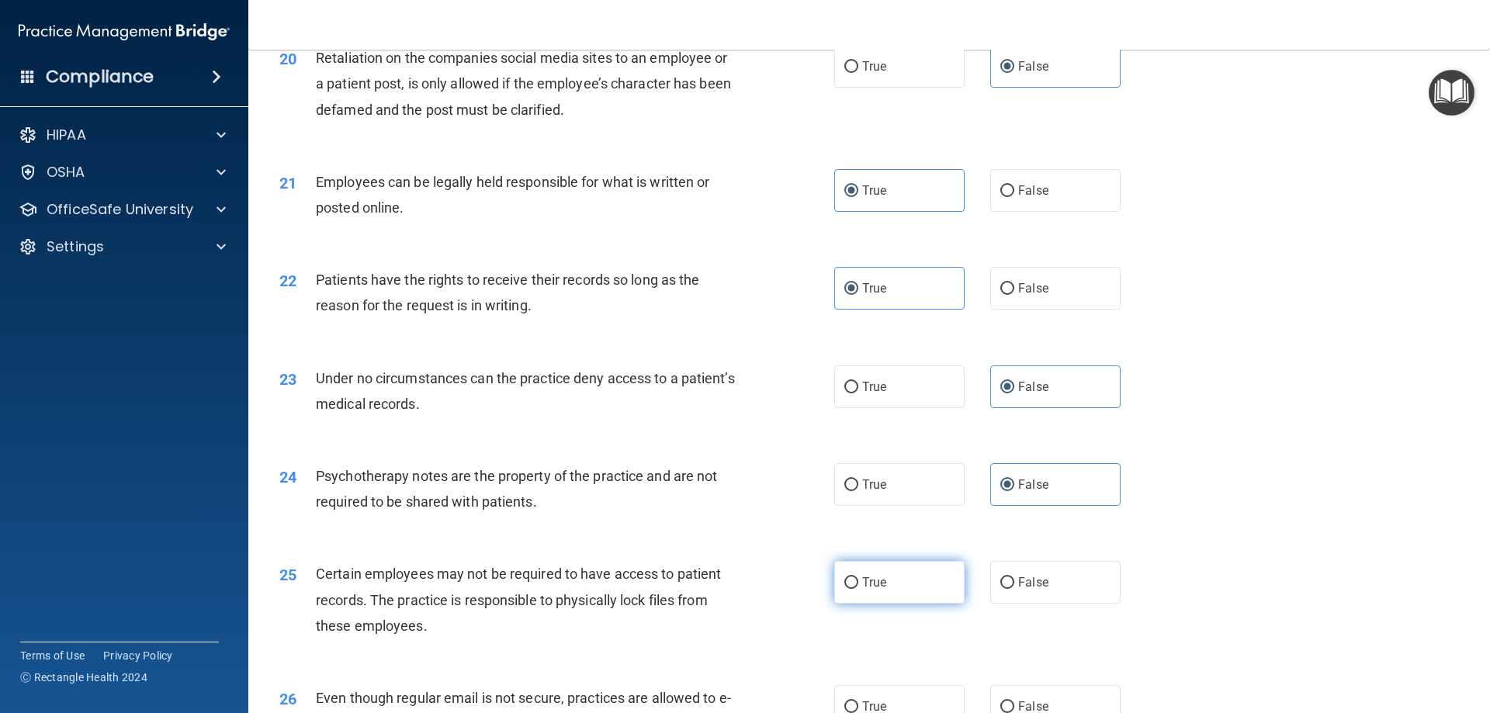
radio input "true"
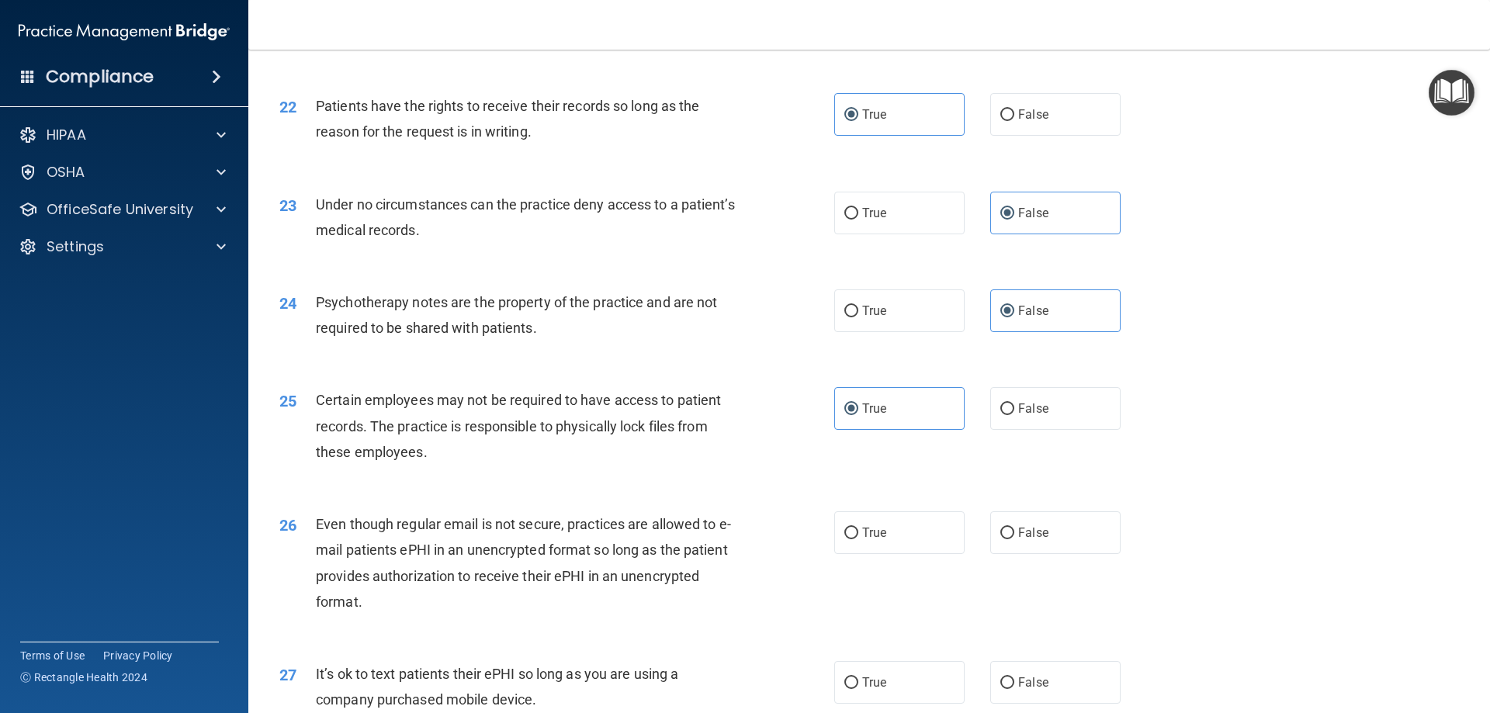
scroll to position [2717, 0]
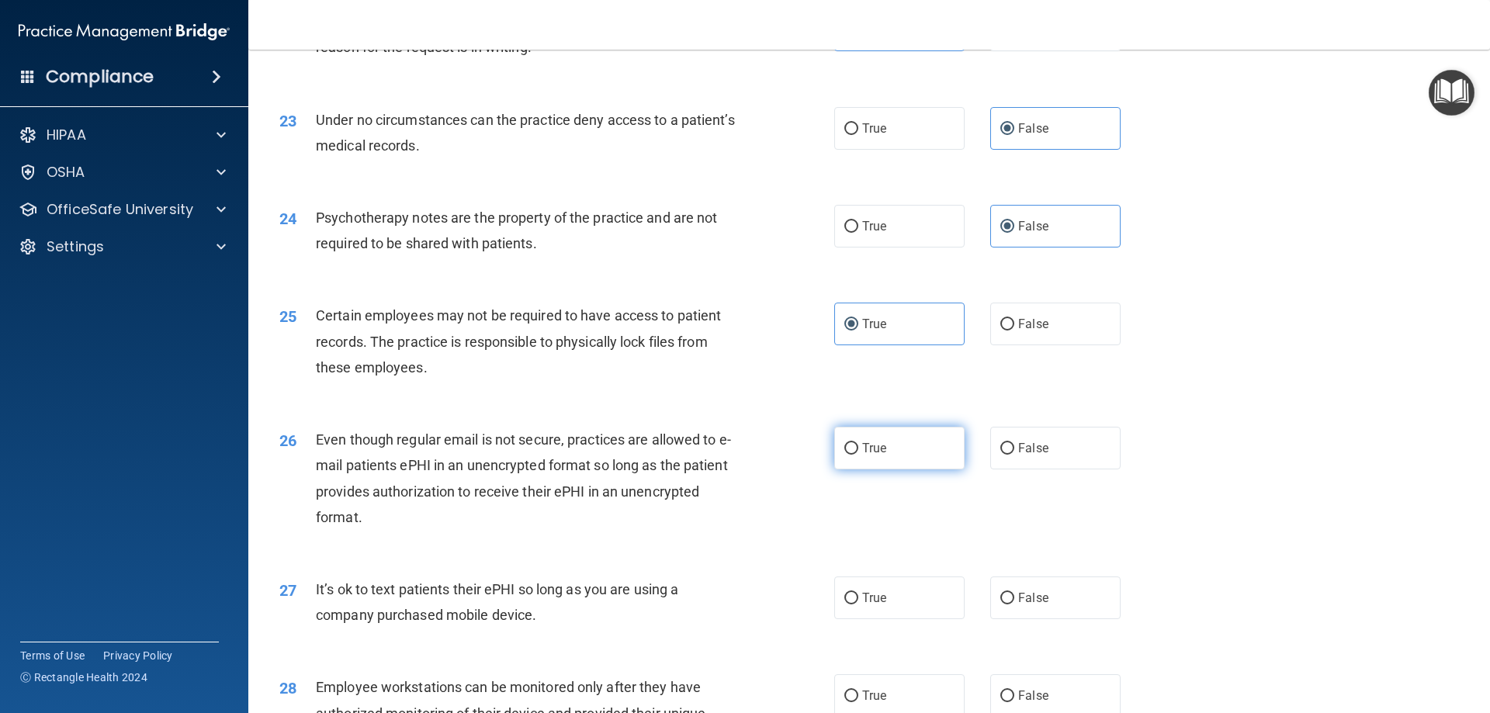
click at [865, 470] on label "True" at bounding box center [899, 448] width 130 height 43
click at [858, 455] on input "True" at bounding box center [852, 449] width 14 height 12
radio input "true"
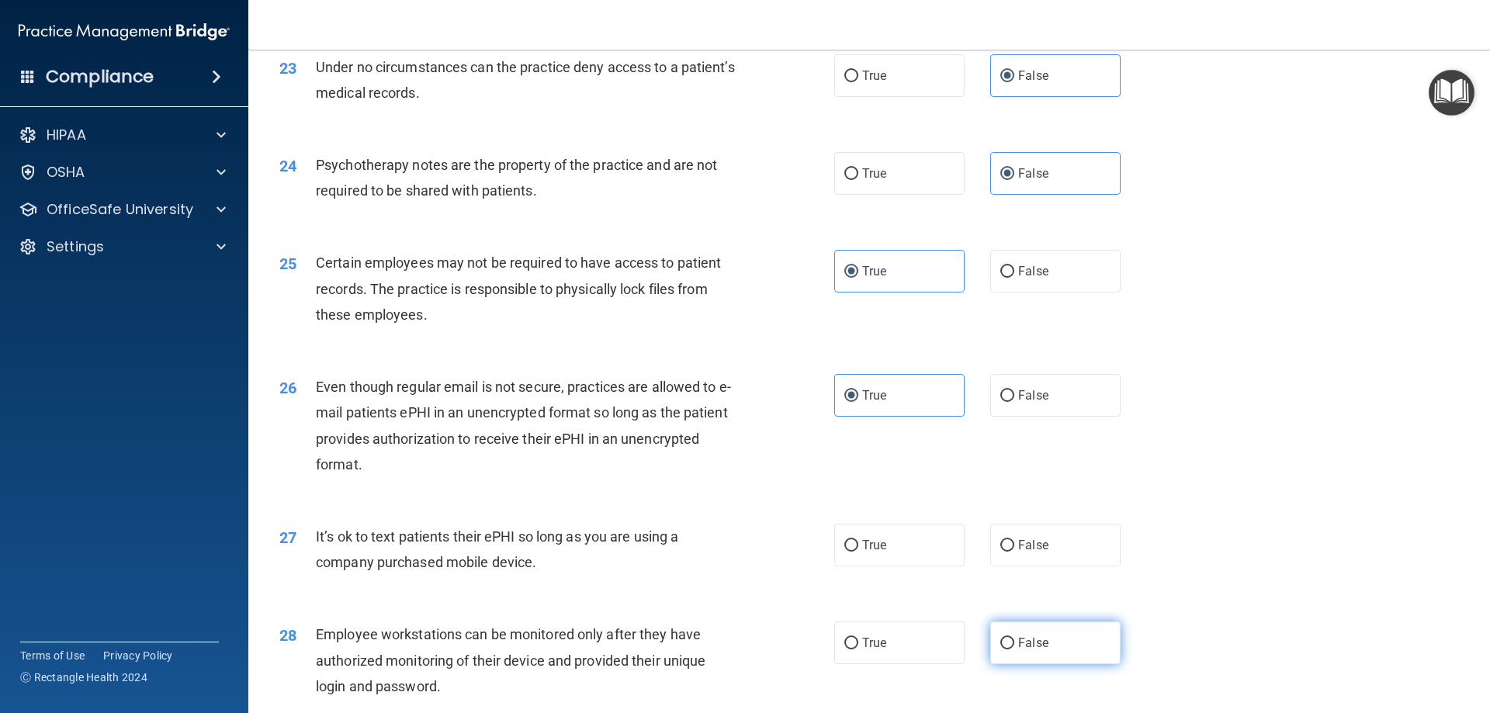
scroll to position [2846, 0]
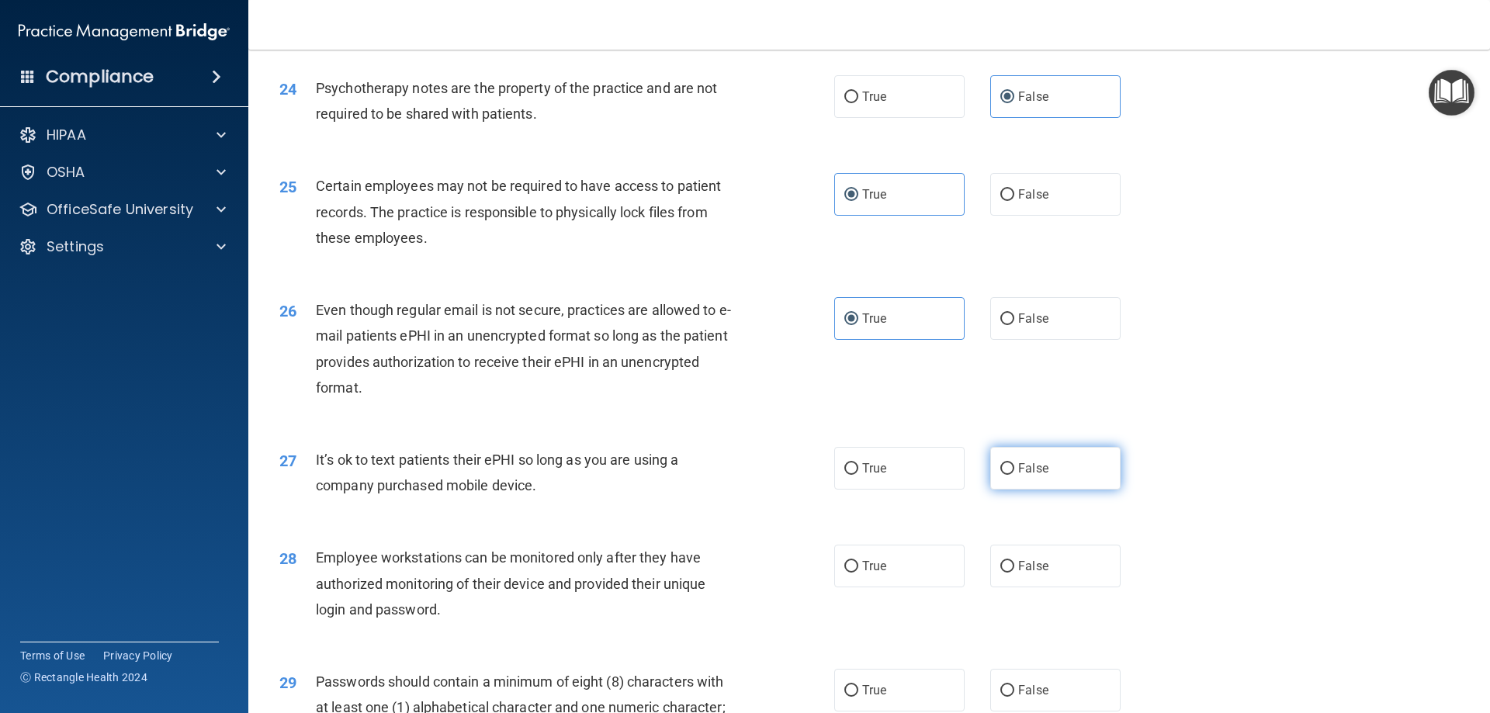
click at [1032, 476] on span "False" at bounding box center [1033, 468] width 30 height 15
click at [1015, 475] on input "False" at bounding box center [1008, 469] width 14 height 12
radio input "true"
click at [1053, 588] on label "False" at bounding box center [1055, 566] width 130 height 43
click at [1015, 573] on input "False" at bounding box center [1008, 567] width 14 height 12
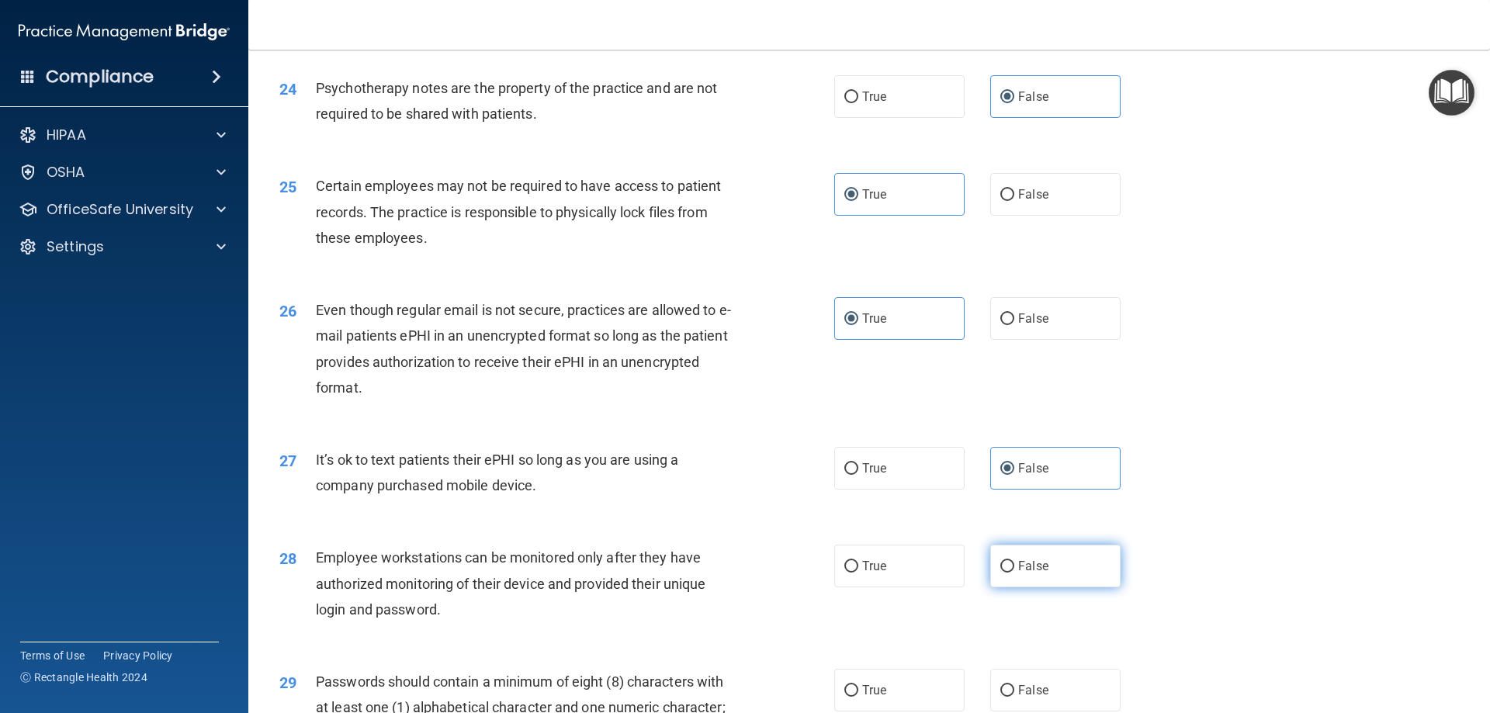
radio input "true"
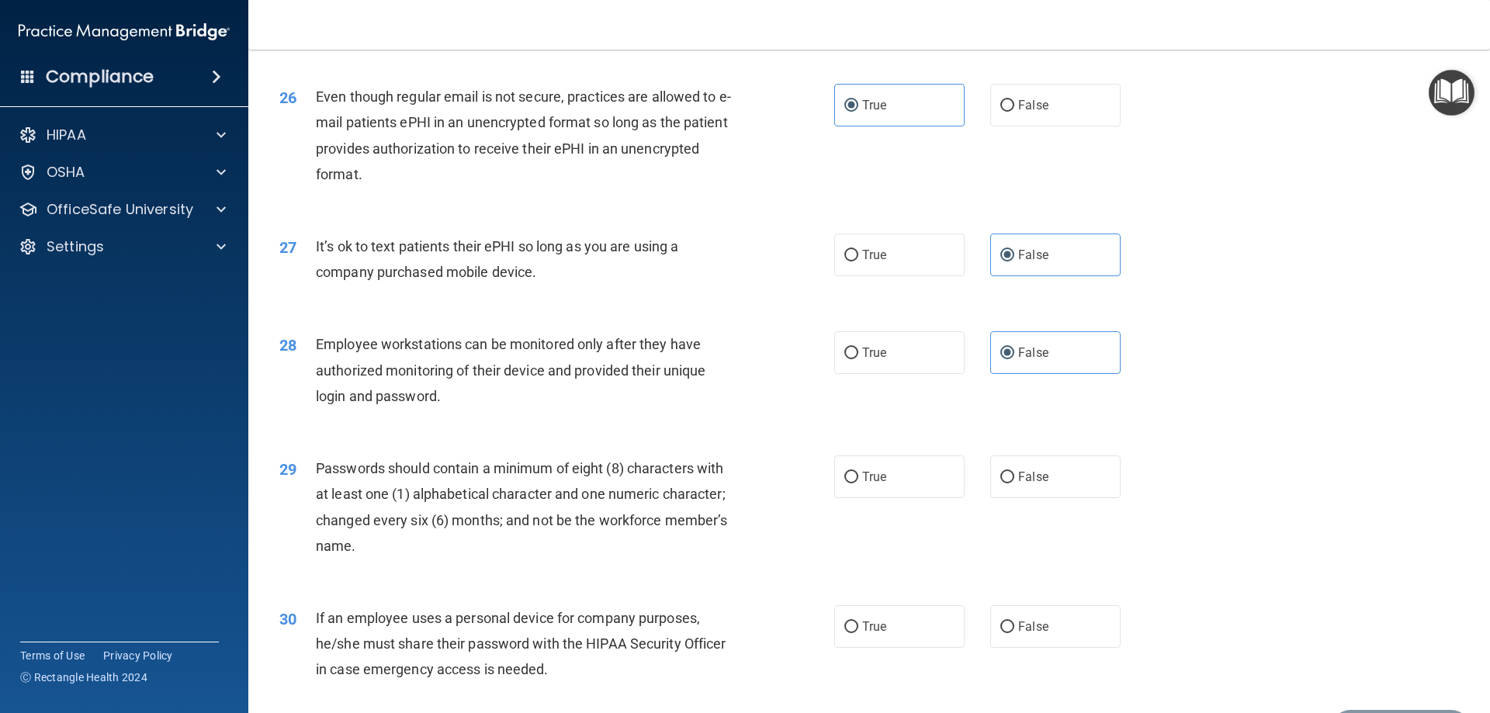
scroll to position [3105, 0]
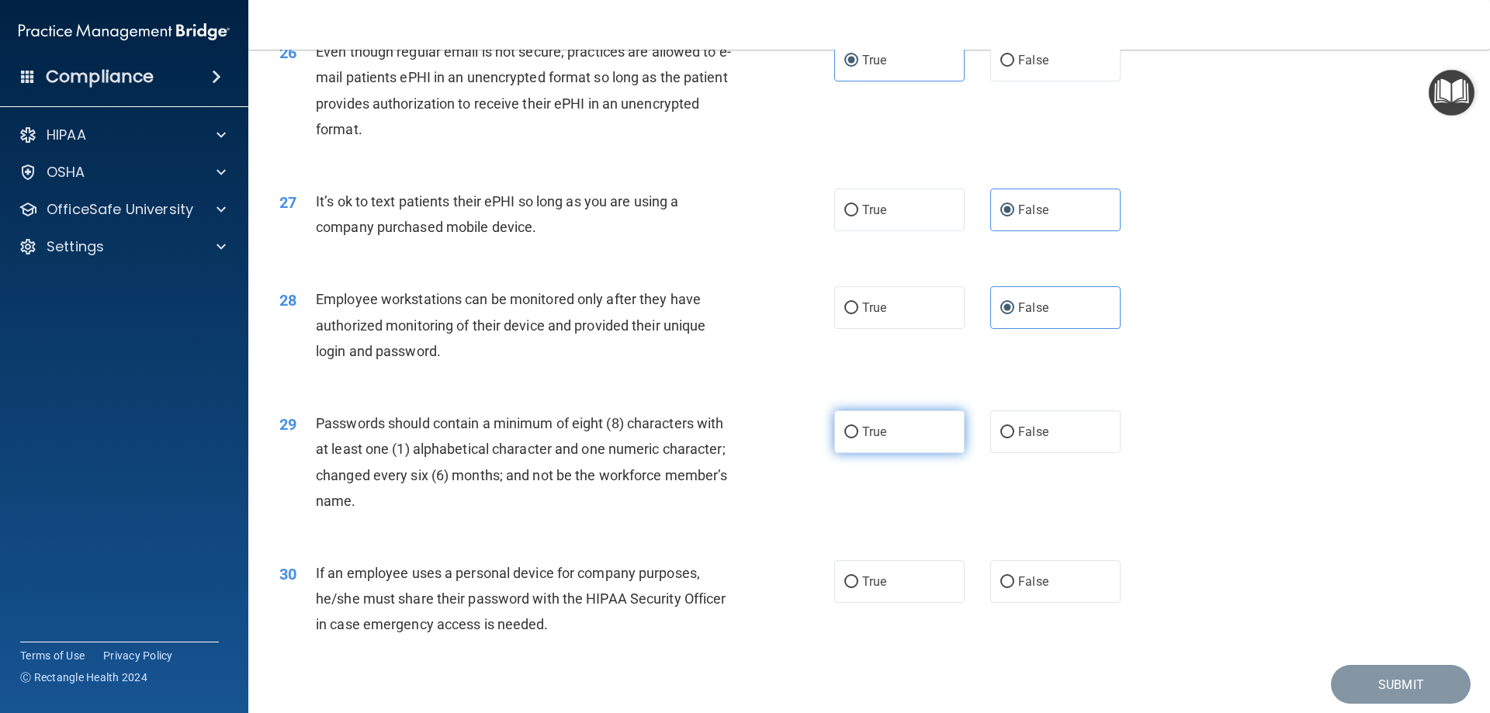
click at [922, 453] on label "True" at bounding box center [899, 432] width 130 height 43
click at [858, 439] on input "True" at bounding box center [852, 433] width 14 height 12
radio input "true"
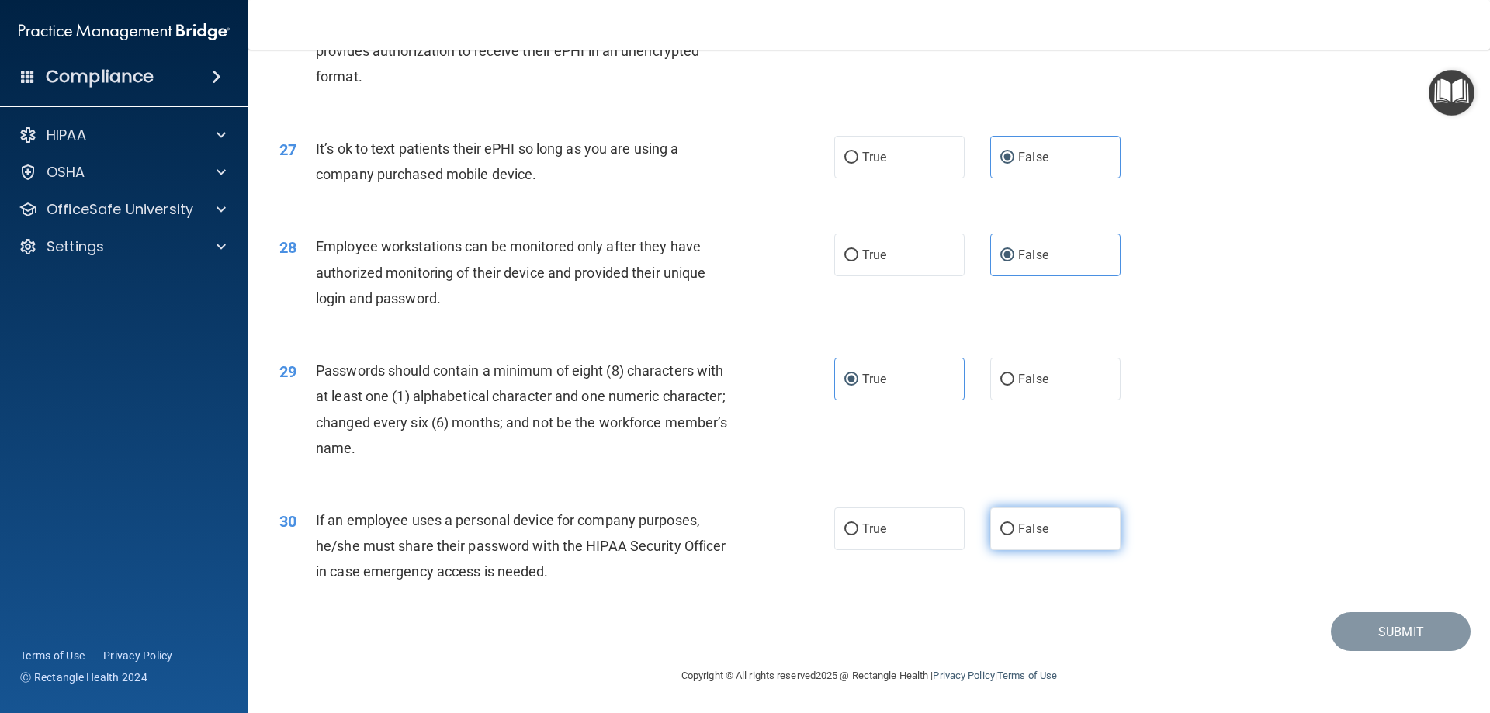
scroll to position [3183, 0]
click at [1025, 537] on label "False" at bounding box center [1055, 529] width 130 height 43
click at [1015, 536] on input "False" at bounding box center [1008, 530] width 14 height 12
radio input "true"
click at [1340, 604] on div "30 If an employee uses a personal device for company purposes, he/she must shar…" at bounding box center [869, 550] width 1203 height 124
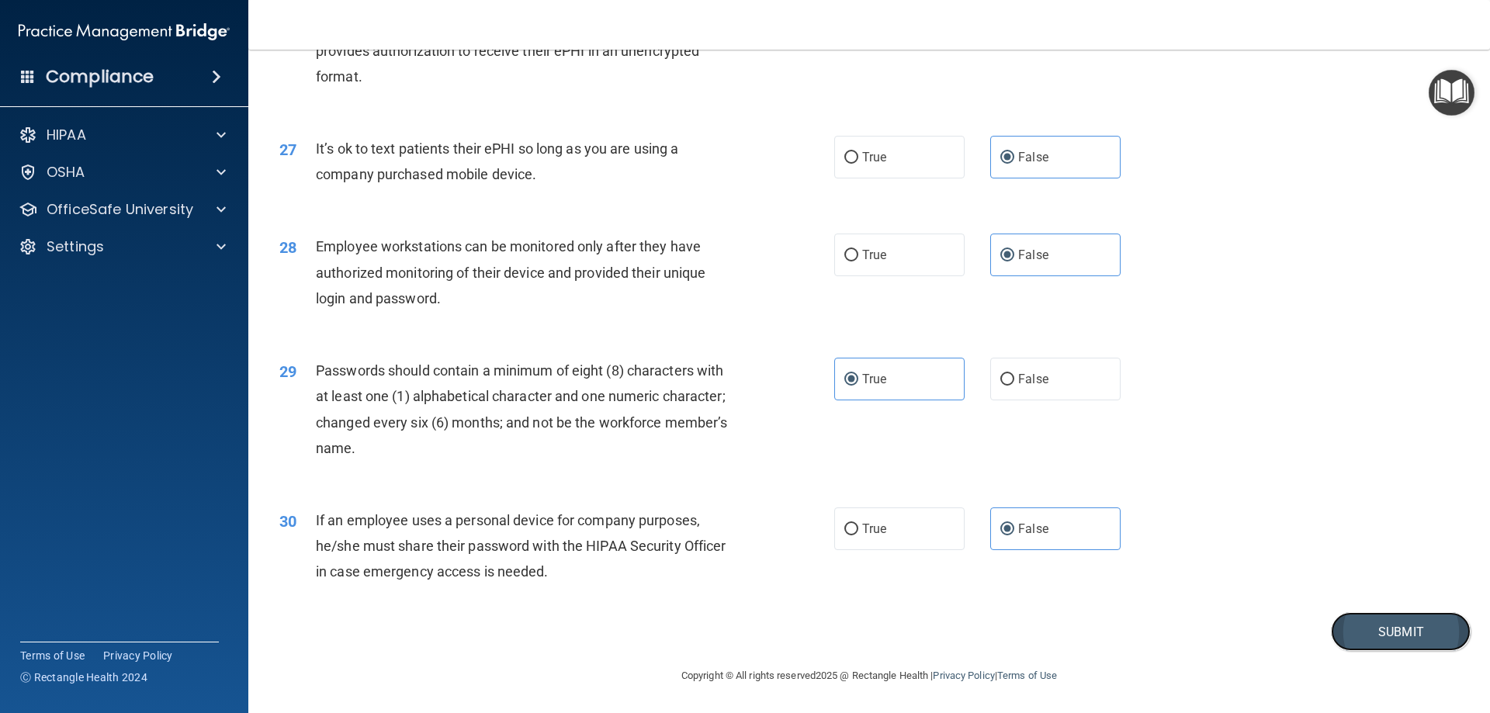
click at [1373, 639] on button "Submit" at bounding box center [1401, 632] width 140 height 40
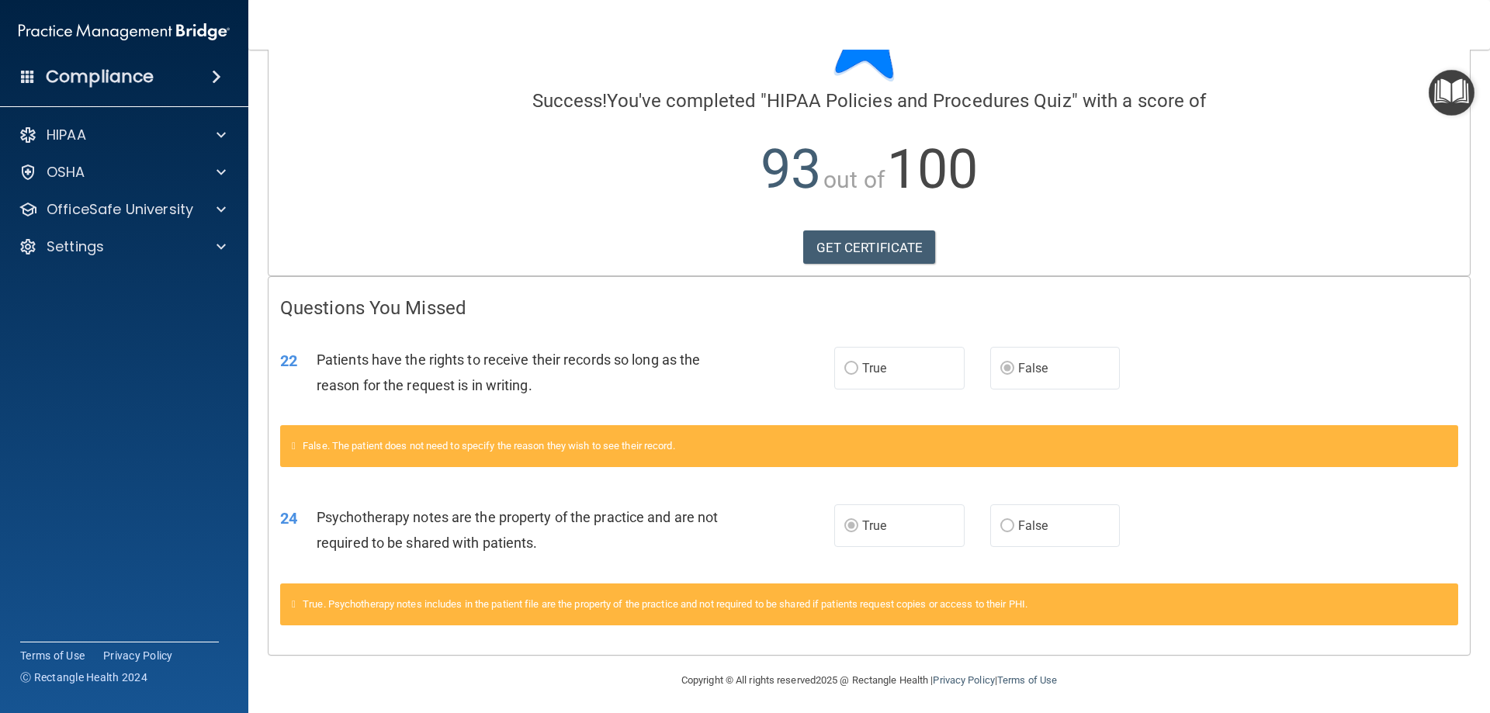
scroll to position [94, 0]
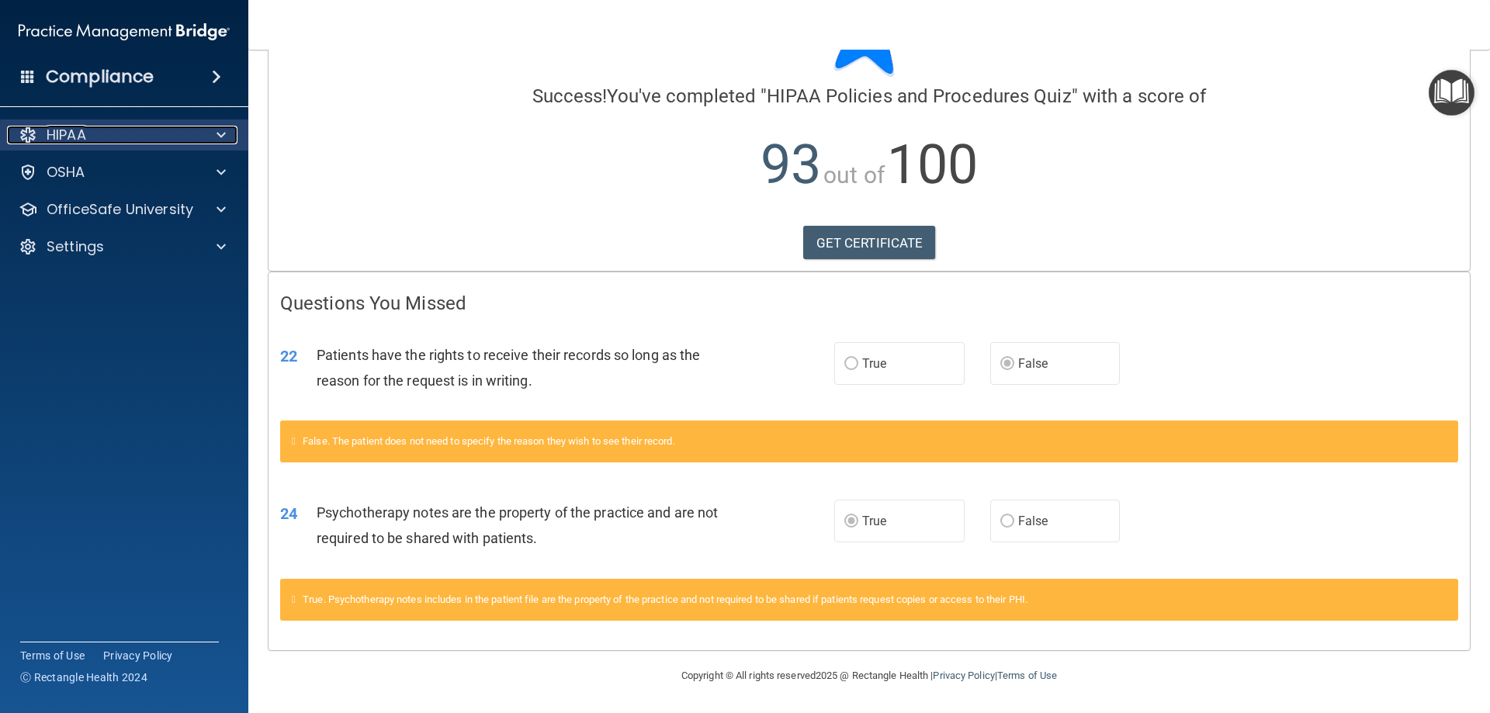
click at [158, 140] on div "HIPAA" at bounding box center [103, 135] width 193 height 19
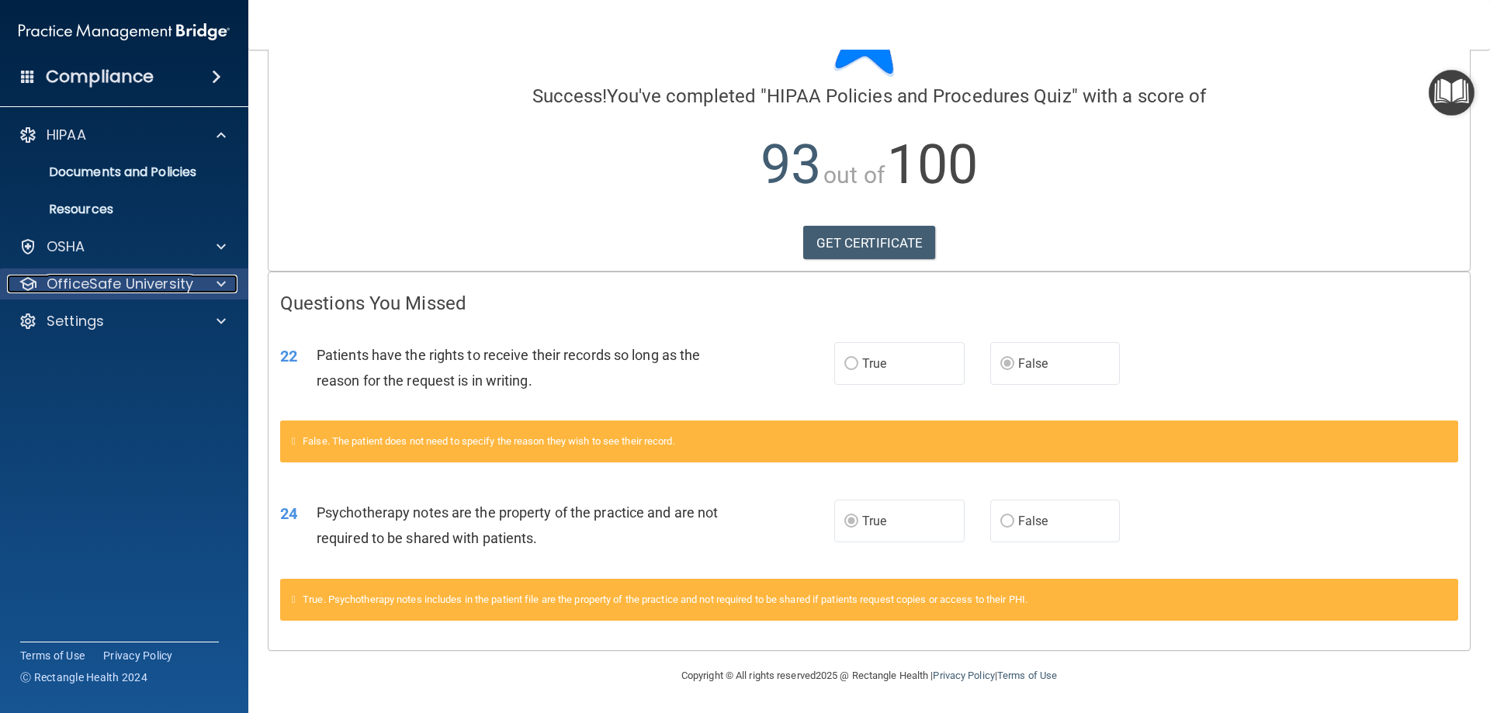
click at [169, 285] on p "OfficeSafe University" at bounding box center [120, 284] width 147 height 19
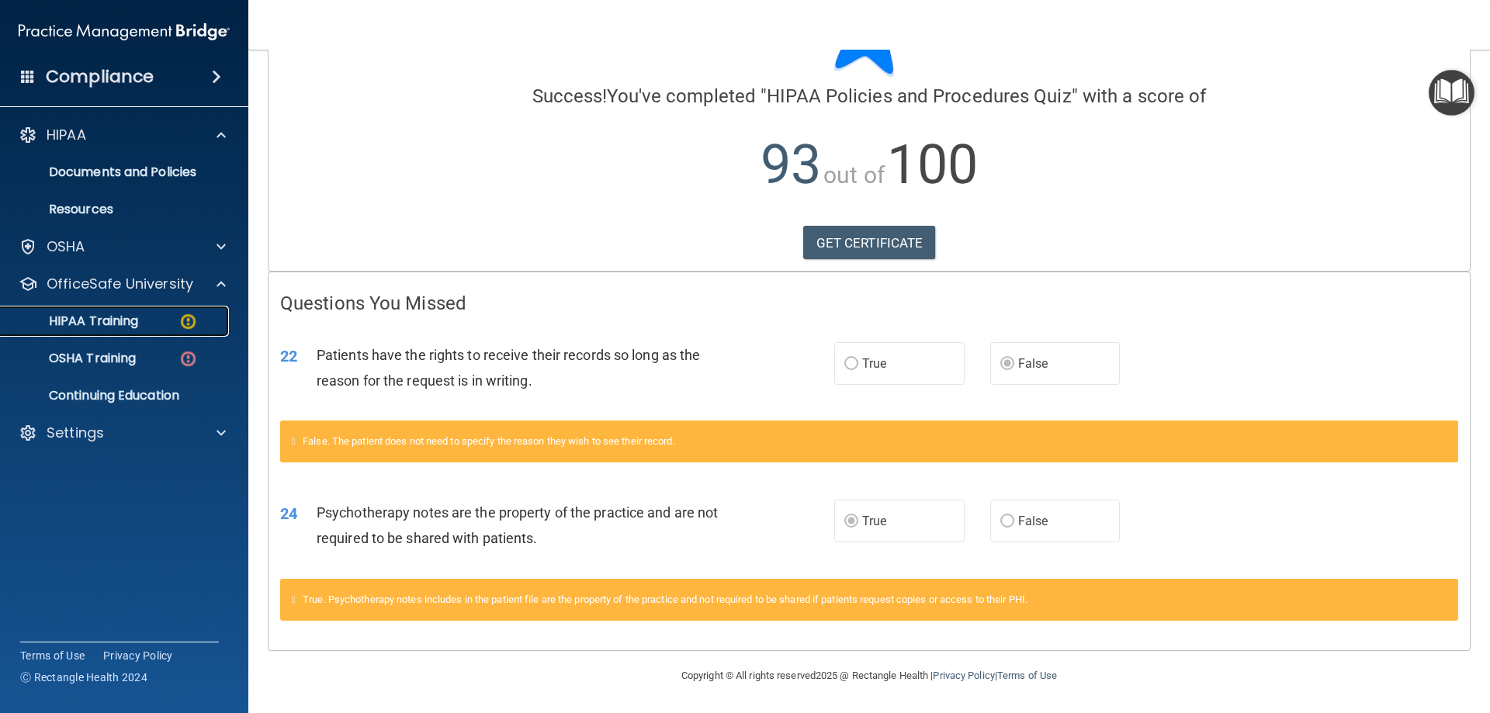
click at [197, 332] on link "HIPAA Training" at bounding box center [106, 321] width 245 height 31
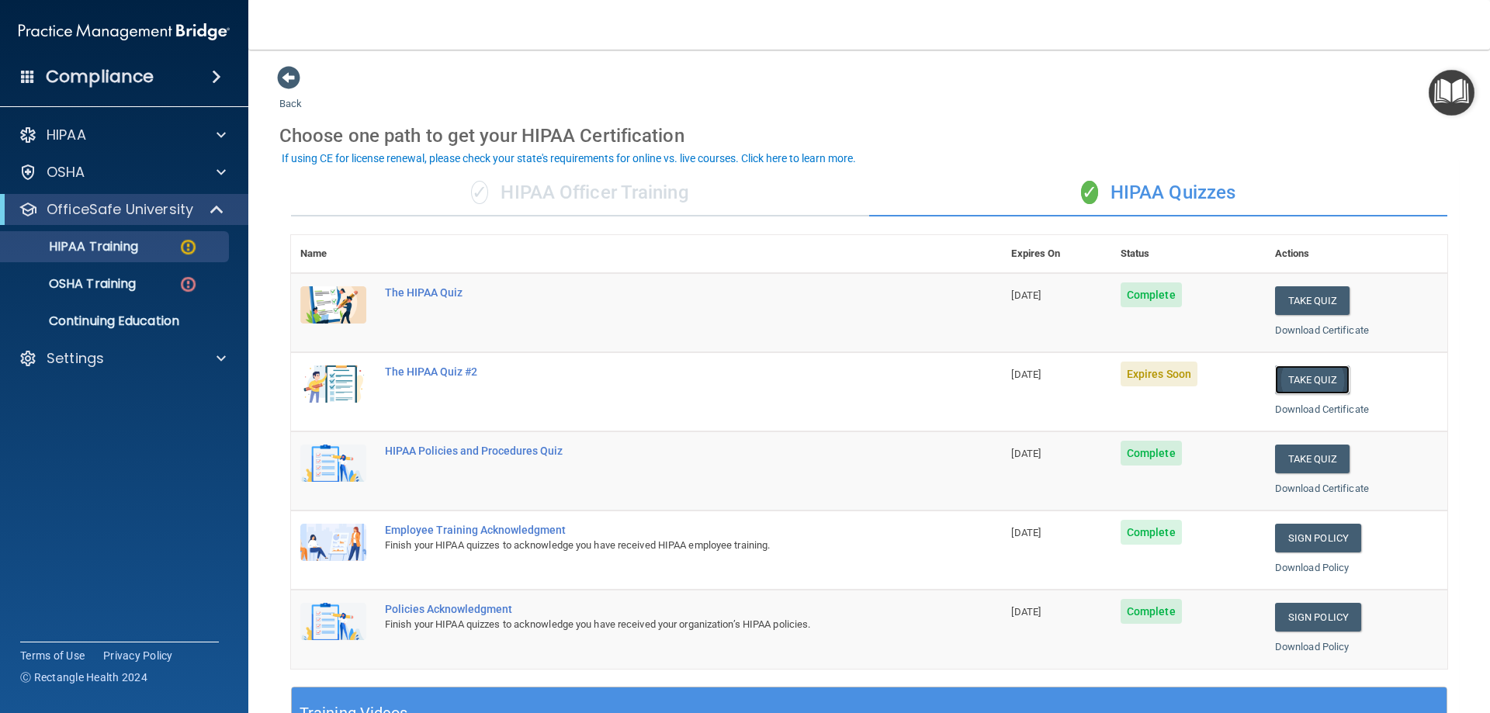
click at [1297, 384] on button "Take Quiz" at bounding box center [1312, 380] width 75 height 29
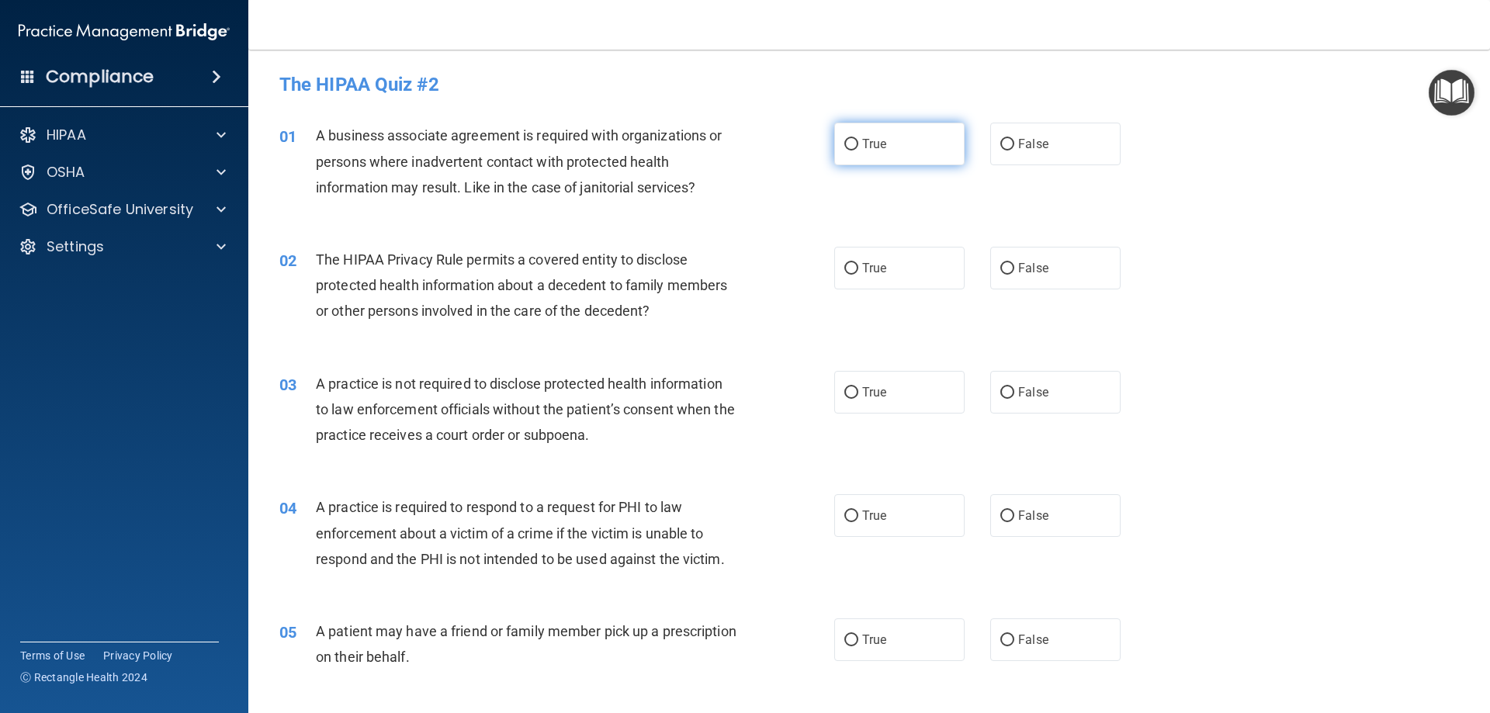
click at [858, 161] on label "True" at bounding box center [899, 144] width 130 height 43
click at [858, 151] on input "True" at bounding box center [852, 145] width 14 height 12
radio input "true"
click at [884, 276] on label "True" at bounding box center [899, 268] width 130 height 43
click at [858, 275] on input "True" at bounding box center [852, 269] width 14 height 12
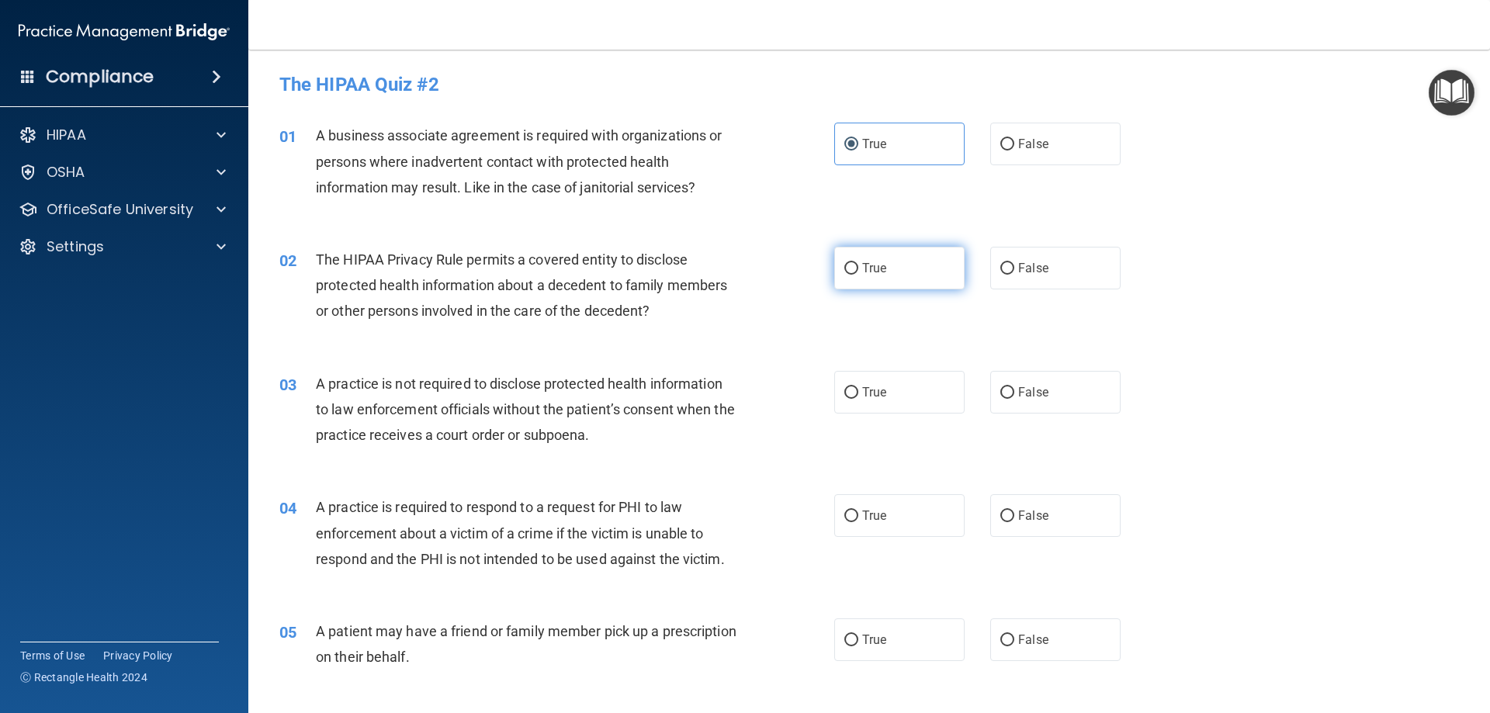
radio input "true"
click at [903, 405] on label "True" at bounding box center [899, 392] width 130 height 43
click at [858, 399] on input "True" at bounding box center [852, 393] width 14 height 12
radio input "true"
drag, startPoint x: 876, startPoint y: 488, endPoint x: 876, endPoint y: 536, distance: 47.3
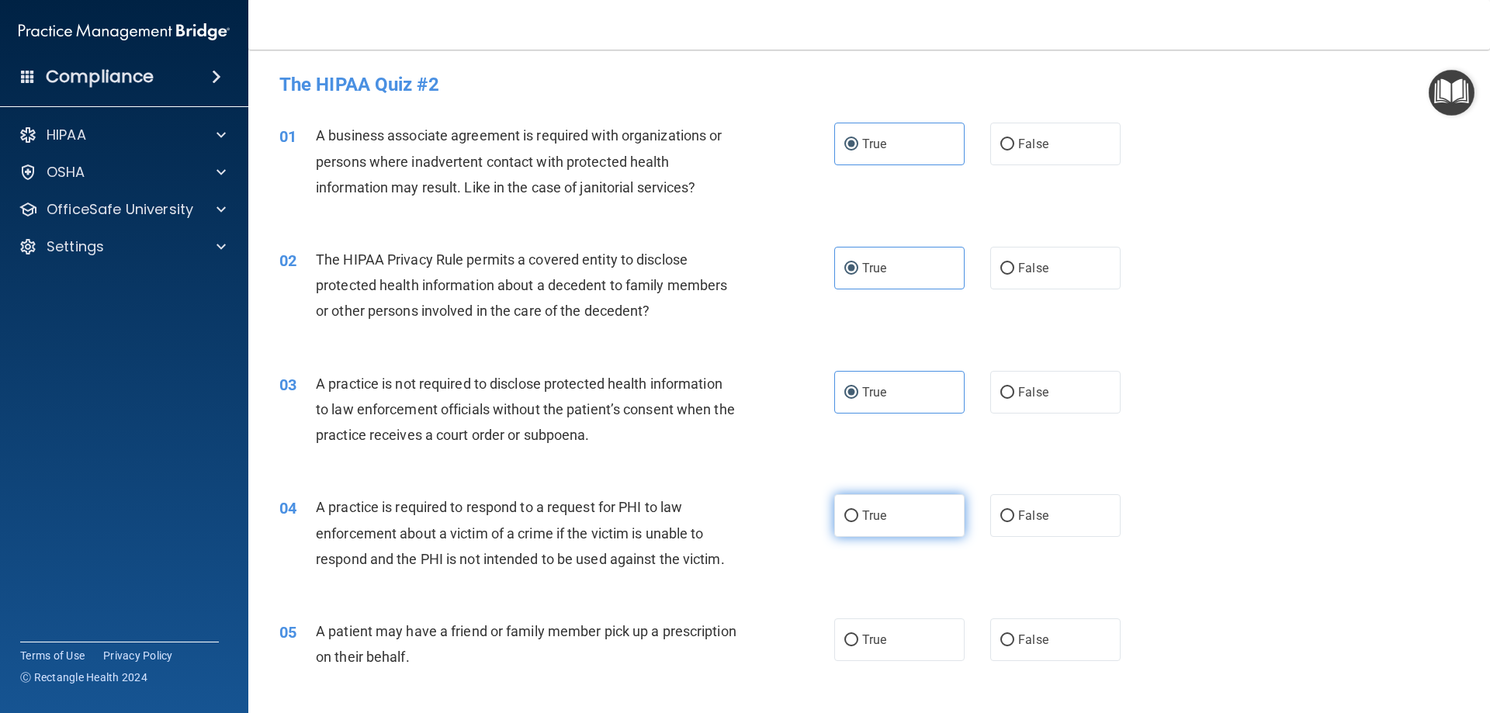
click at [876, 489] on div "04 A practice is required to respond to a request for PHI to law enforcement ab…" at bounding box center [869, 537] width 1203 height 124
click at [876, 543] on div "04 A practice is required to respond to a request for PHI to law enforcement ab…" at bounding box center [869, 537] width 1203 height 124
click at [874, 519] on span "True" at bounding box center [874, 515] width 24 height 15
click at [858, 519] on input "True" at bounding box center [852, 517] width 14 height 12
radio input "true"
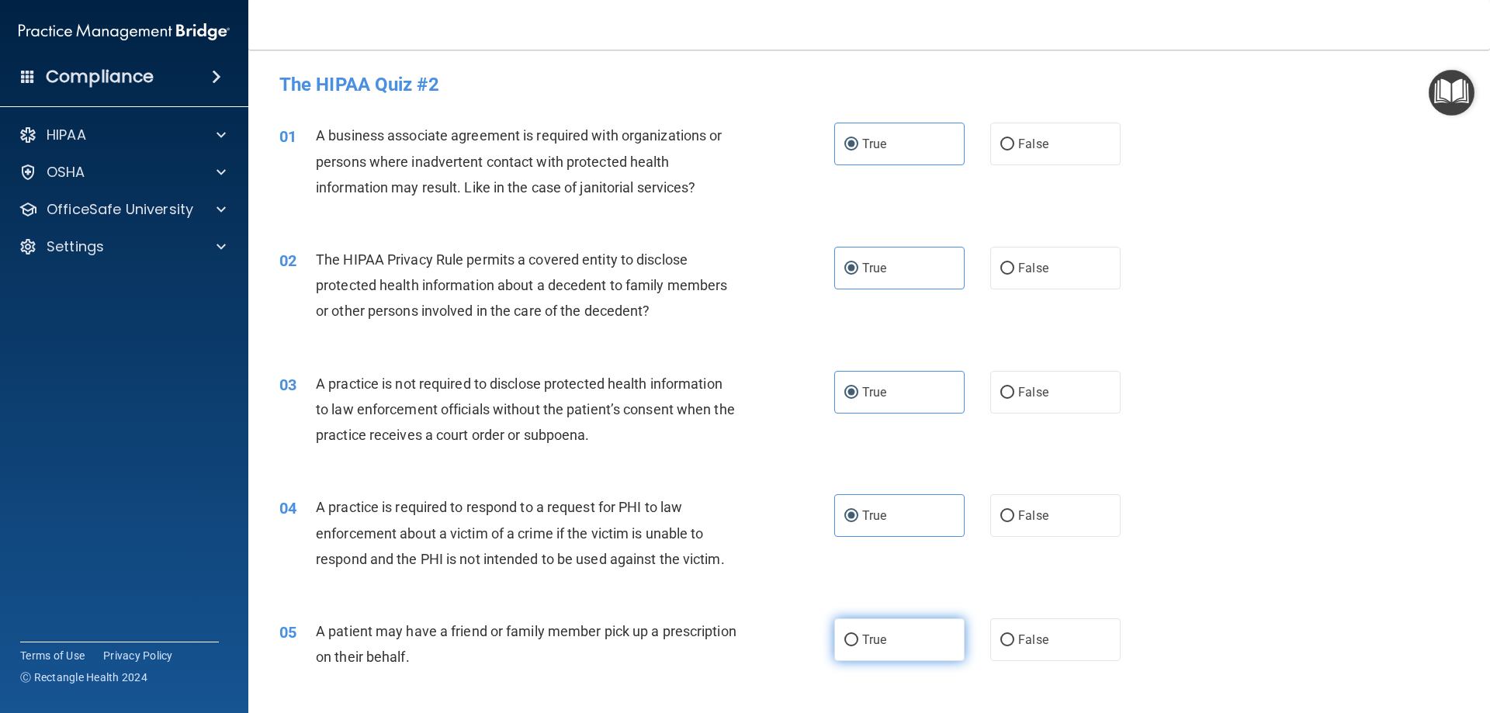
click at [876, 640] on span "True" at bounding box center [874, 640] width 24 height 15
click at [858, 640] on input "True" at bounding box center [852, 641] width 14 height 12
radio input "true"
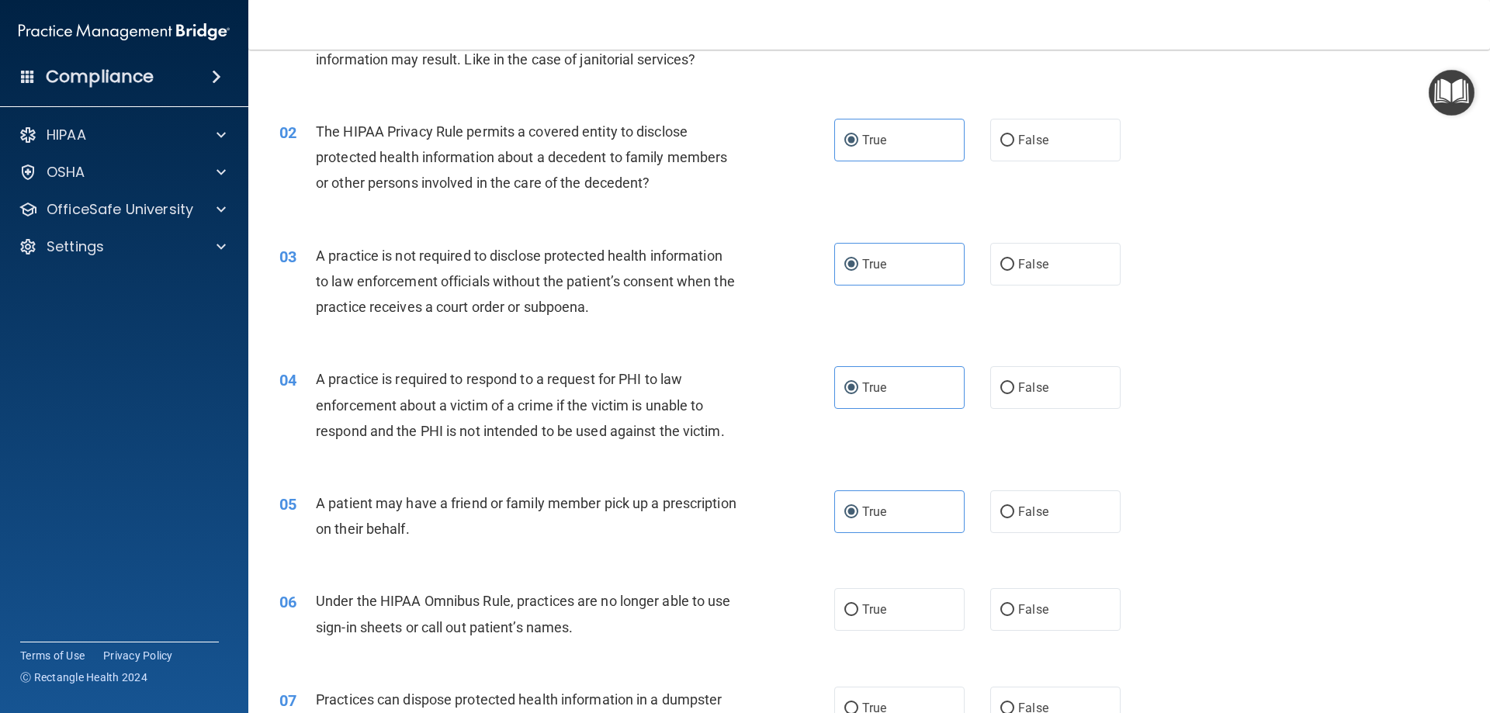
scroll to position [388, 0]
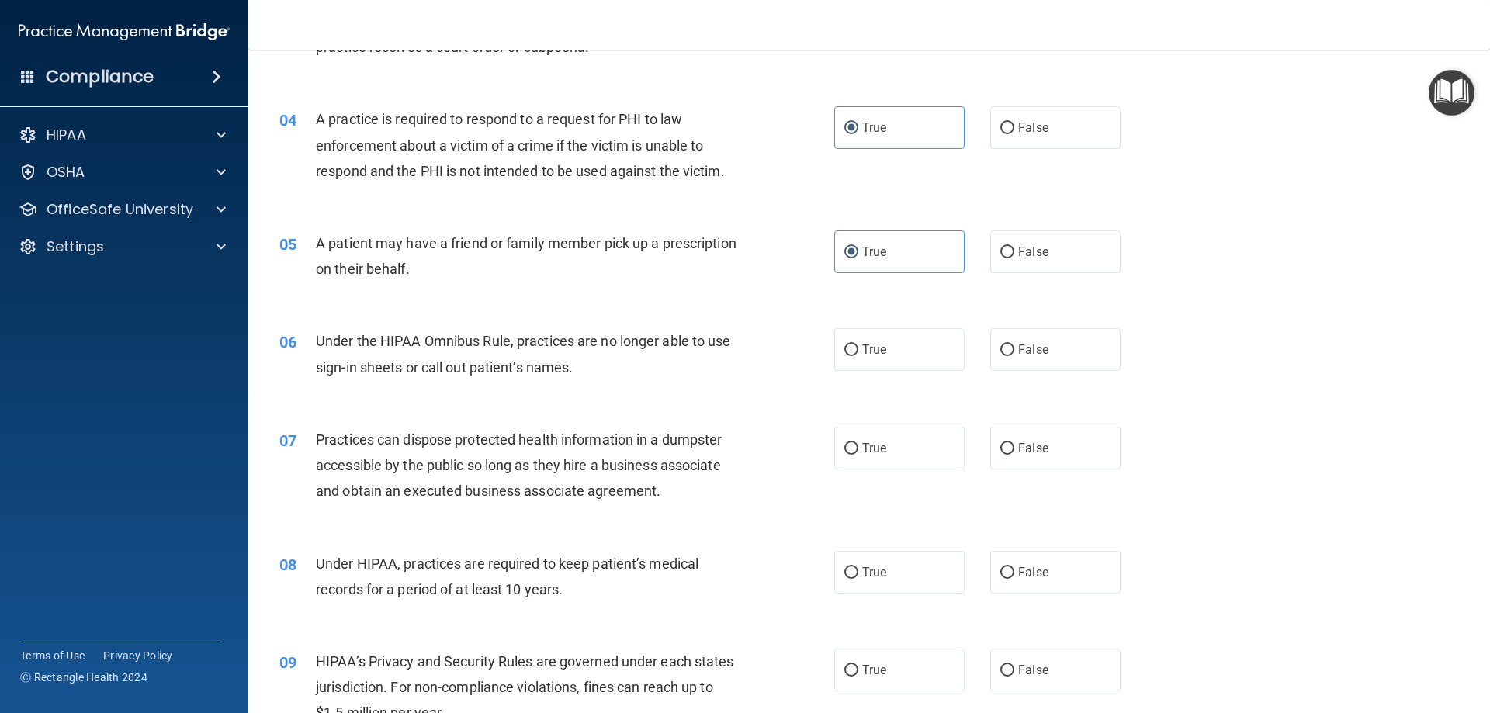
click at [881, 376] on div "06 Under the HIPAA Omnibus Rule, practices are no longer able to use sign-in sh…" at bounding box center [869, 358] width 1203 height 98
click at [881, 362] on label "True" at bounding box center [899, 349] width 130 height 43
click at [858, 356] on input "True" at bounding box center [852, 351] width 14 height 12
radio input "true"
click at [887, 432] on label "True" at bounding box center [899, 448] width 130 height 43
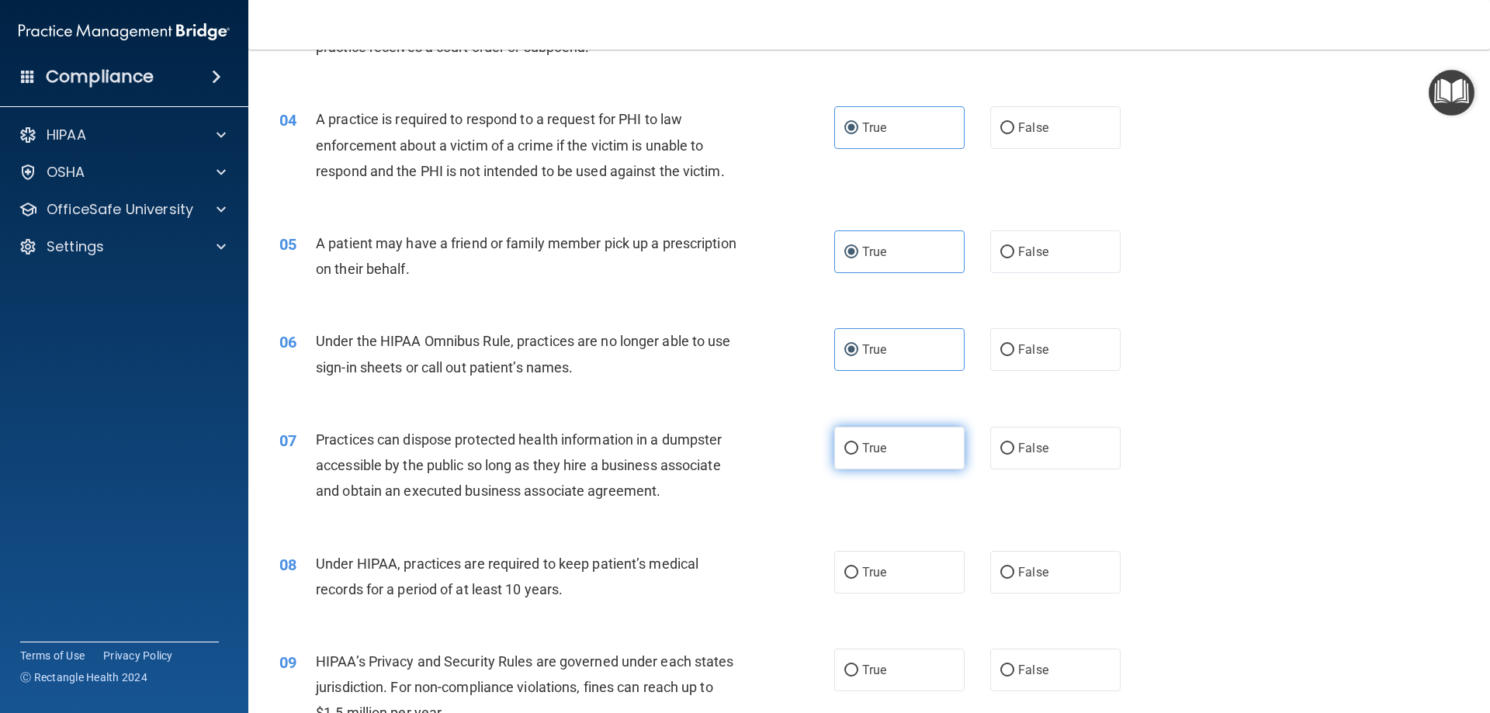
click at [858, 443] on input "True" at bounding box center [852, 449] width 14 height 12
radio input "true"
click at [893, 570] on label "True" at bounding box center [899, 572] width 130 height 43
click at [858, 570] on input "True" at bounding box center [852, 573] width 14 height 12
radio input "true"
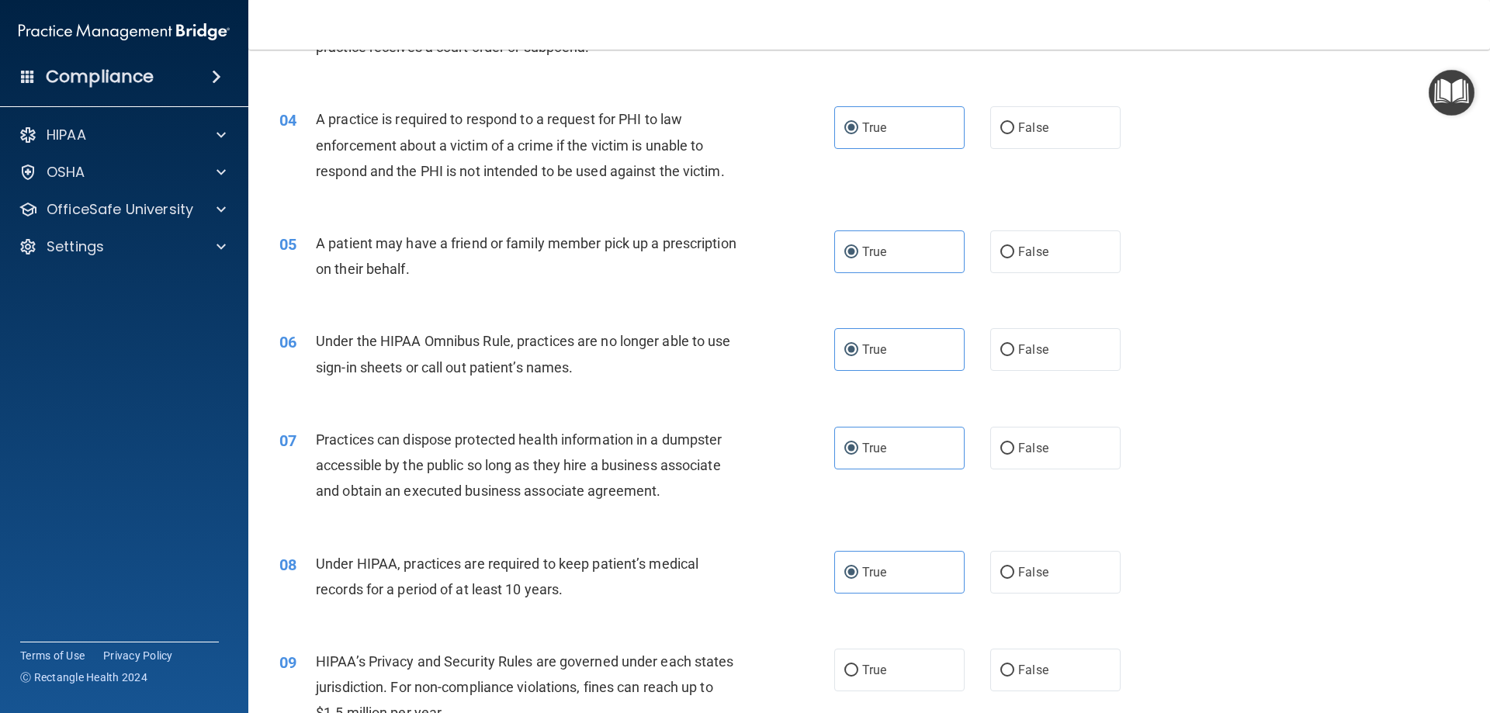
scroll to position [0, 0]
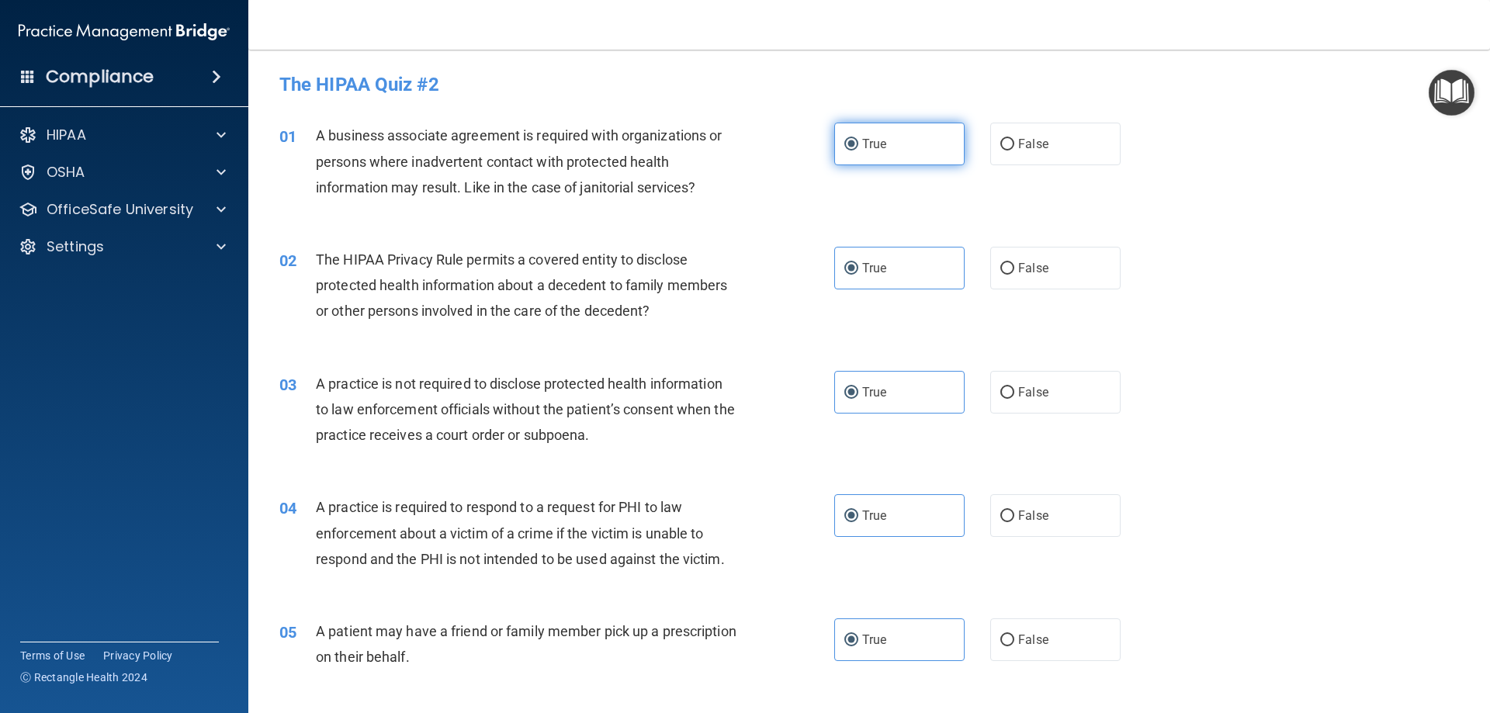
click at [893, 148] on label "True" at bounding box center [899, 144] width 130 height 43
click at [858, 148] on input "True" at bounding box center [852, 145] width 14 height 12
click at [909, 276] on label "True" at bounding box center [899, 268] width 130 height 43
click at [858, 275] on input "True" at bounding box center [852, 269] width 14 height 12
click at [914, 394] on label "True" at bounding box center [899, 392] width 130 height 43
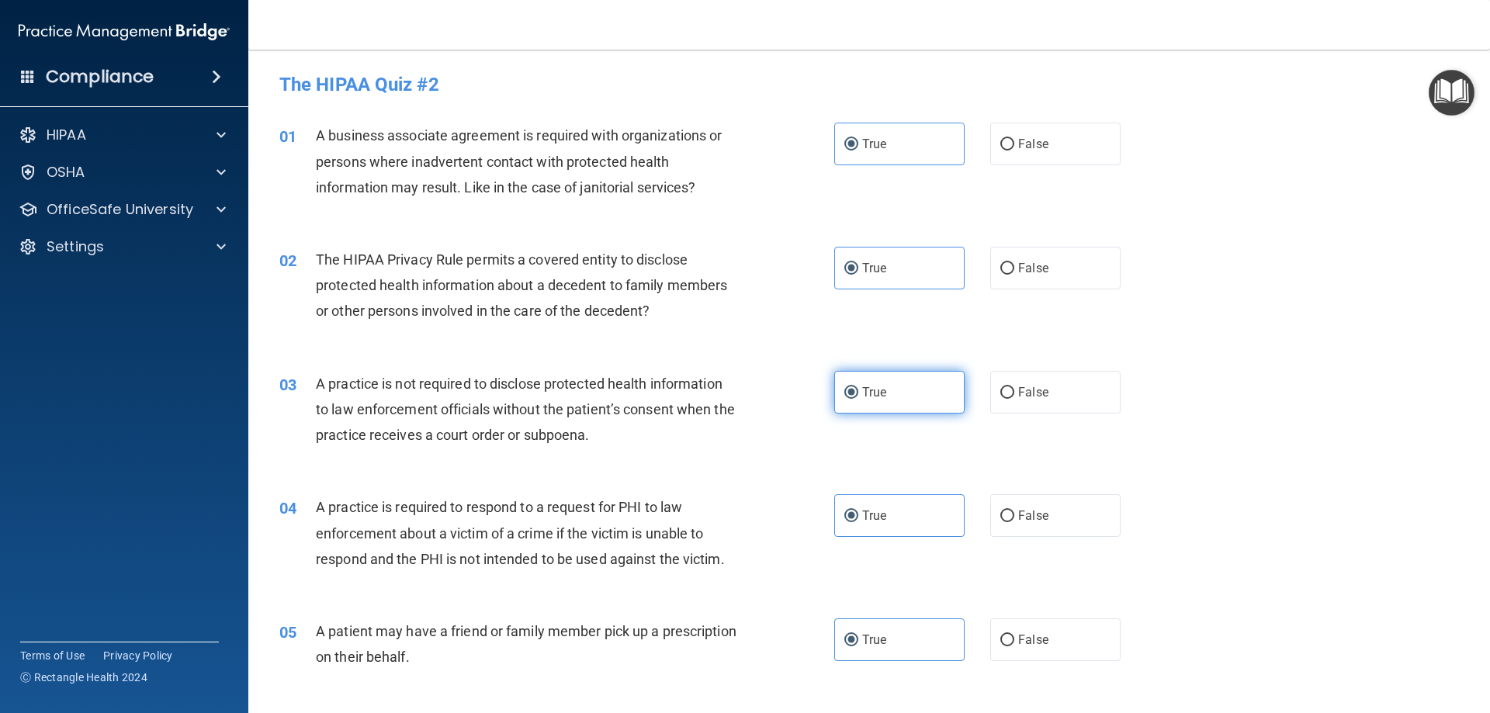
click at [858, 394] on input "True" at bounding box center [852, 393] width 14 height 12
click at [905, 290] on label "True" at bounding box center [899, 268] width 130 height 43
click at [858, 275] on input "True" at bounding box center [852, 269] width 14 height 12
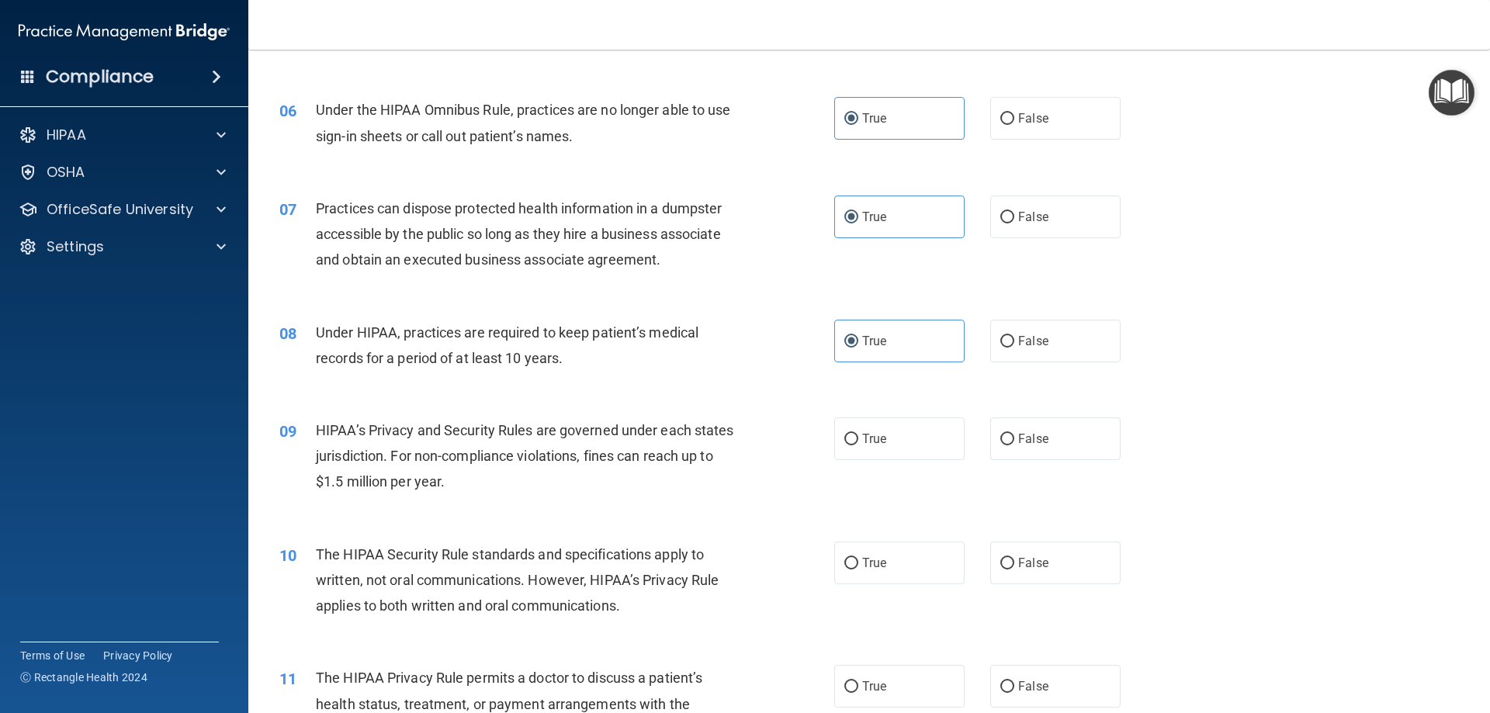
scroll to position [647, 0]
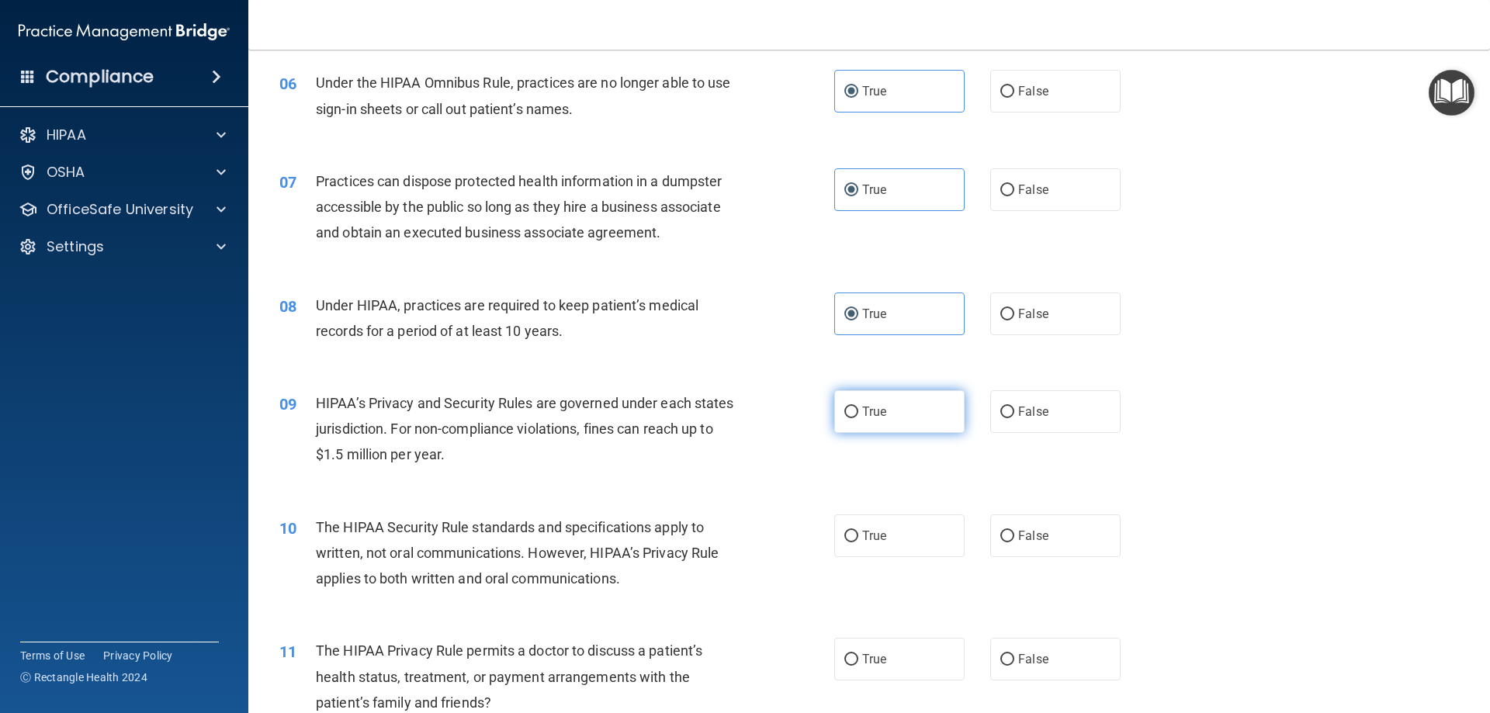
click at [918, 432] on label "True" at bounding box center [899, 411] width 130 height 43
click at [858, 418] on input "True" at bounding box center [852, 413] width 14 height 12
radio input "true"
click at [917, 528] on label "True" at bounding box center [899, 536] width 130 height 43
click at [858, 531] on input "True" at bounding box center [852, 537] width 14 height 12
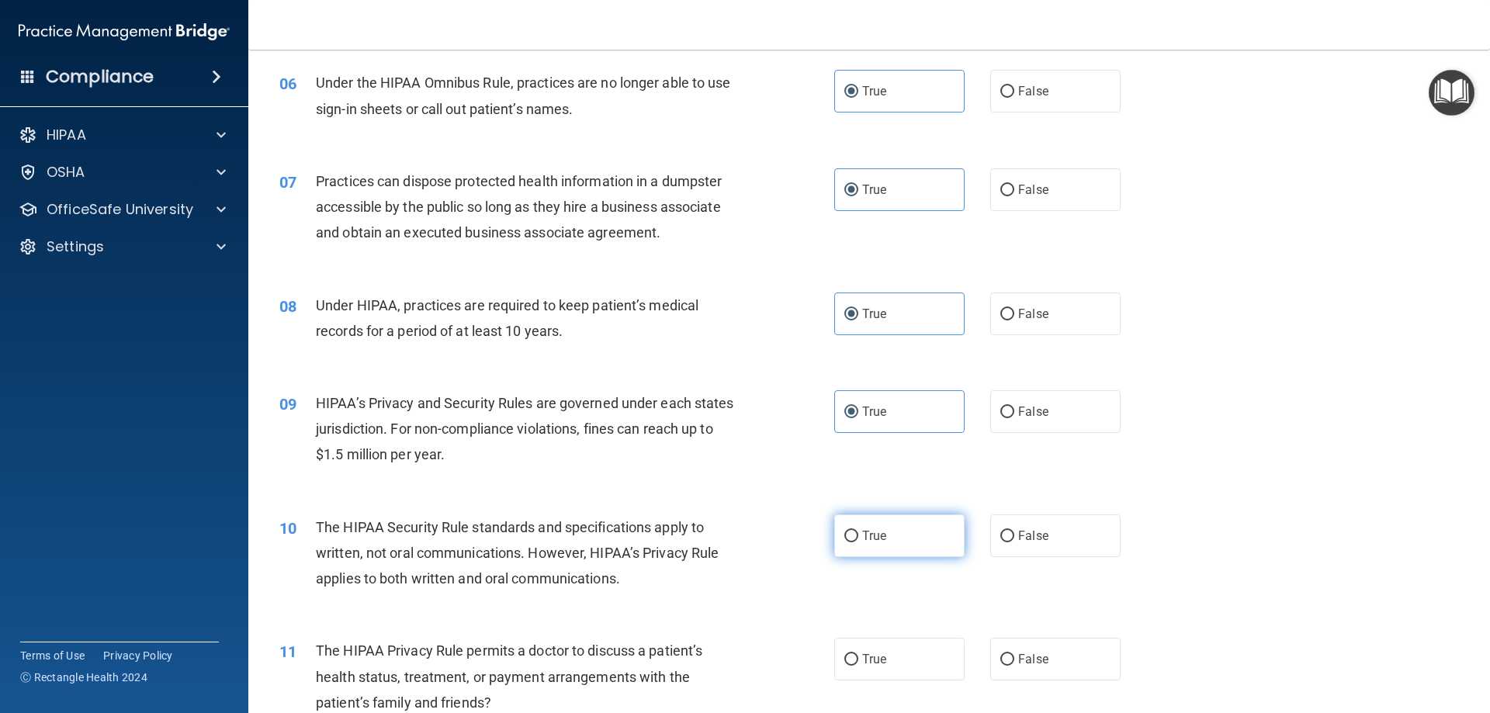
radio input "true"
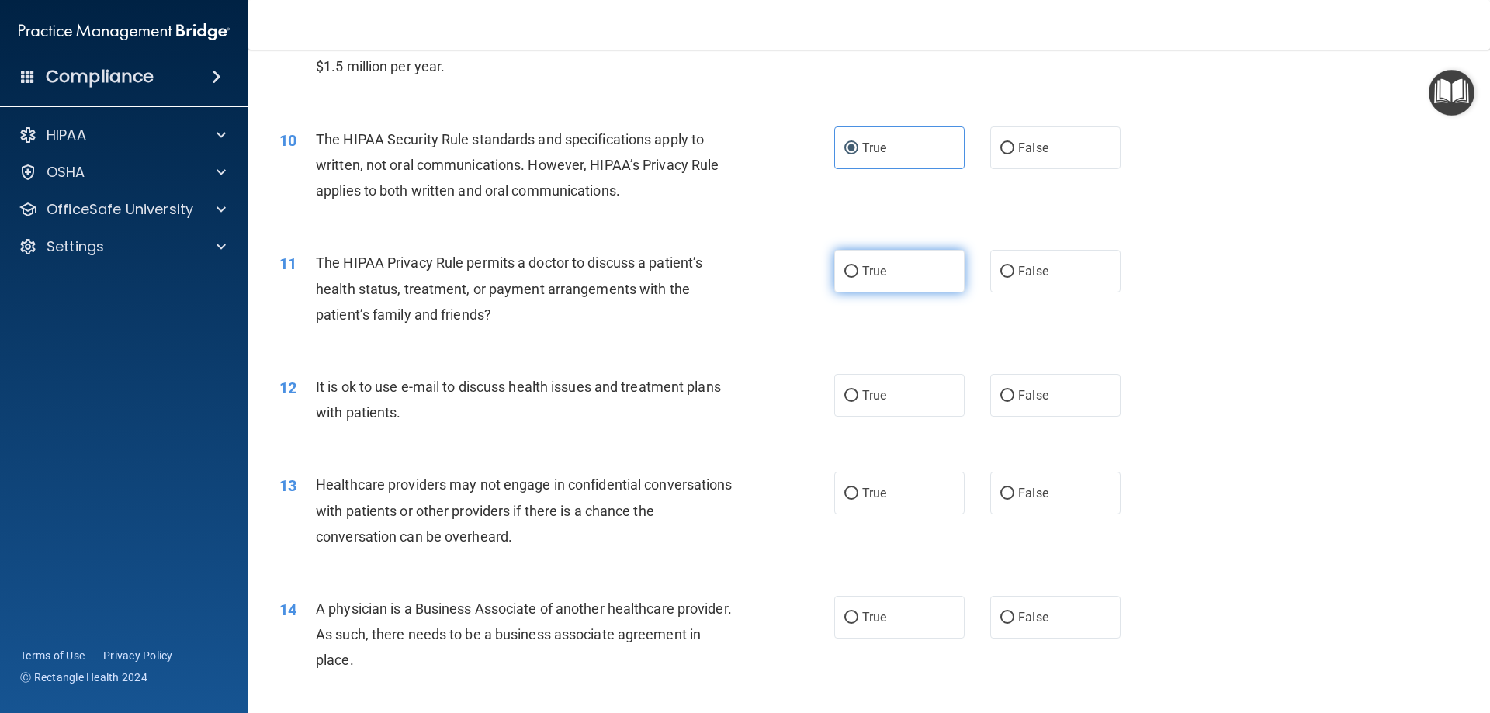
click at [895, 288] on label "True" at bounding box center [899, 271] width 130 height 43
click at [858, 278] on input "True" at bounding box center [852, 272] width 14 height 12
radio input "true"
click at [902, 401] on label "True" at bounding box center [899, 395] width 130 height 43
click at [858, 401] on input "True" at bounding box center [852, 396] width 14 height 12
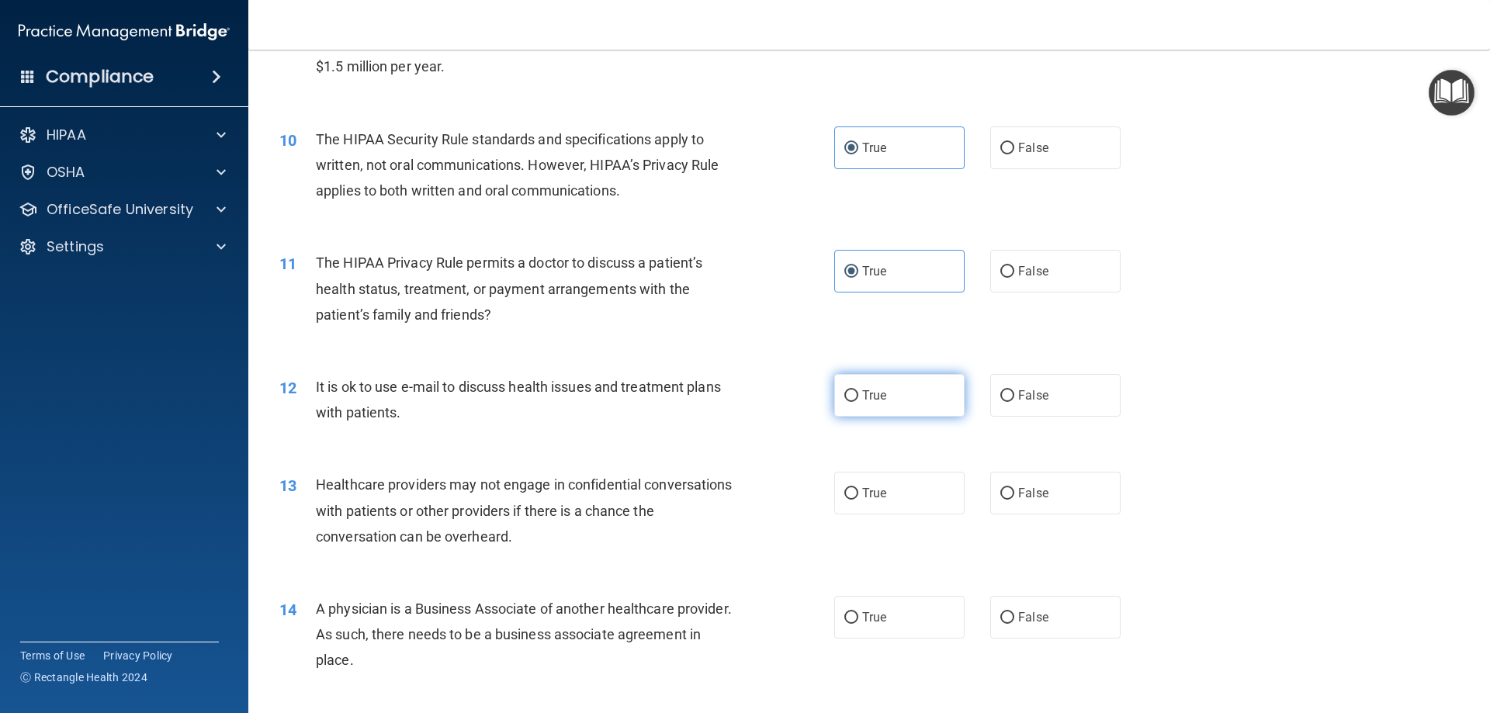
radio input "true"
click at [904, 508] on label "True" at bounding box center [899, 493] width 130 height 43
click at [858, 500] on input "True" at bounding box center [852, 494] width 14 height 12
radio input "true"
click at [909, 618] on label "True" at bounding box center [899, 617] width 130 height 43
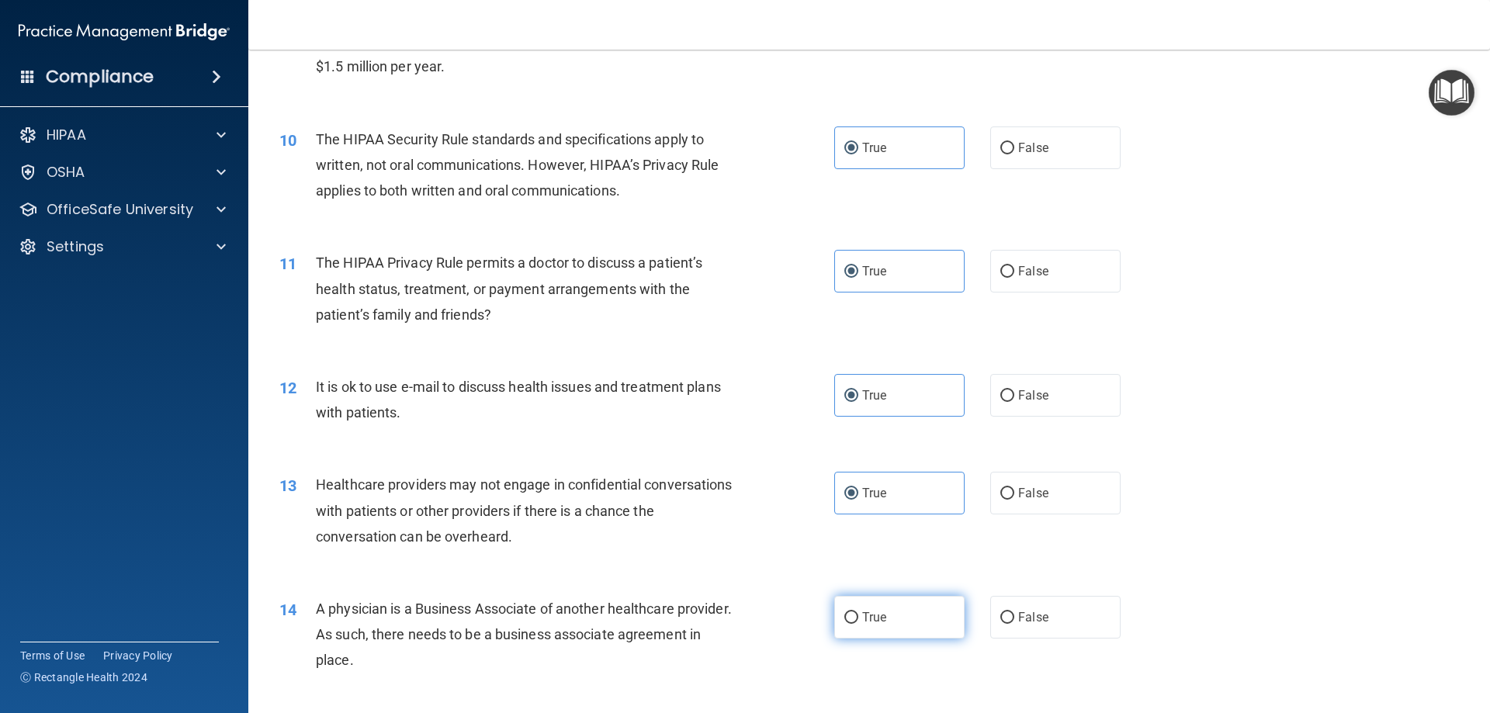
click at [858, 618] on input "True" at bounding box center [852, 618] width 14 height 12
radio input "true"
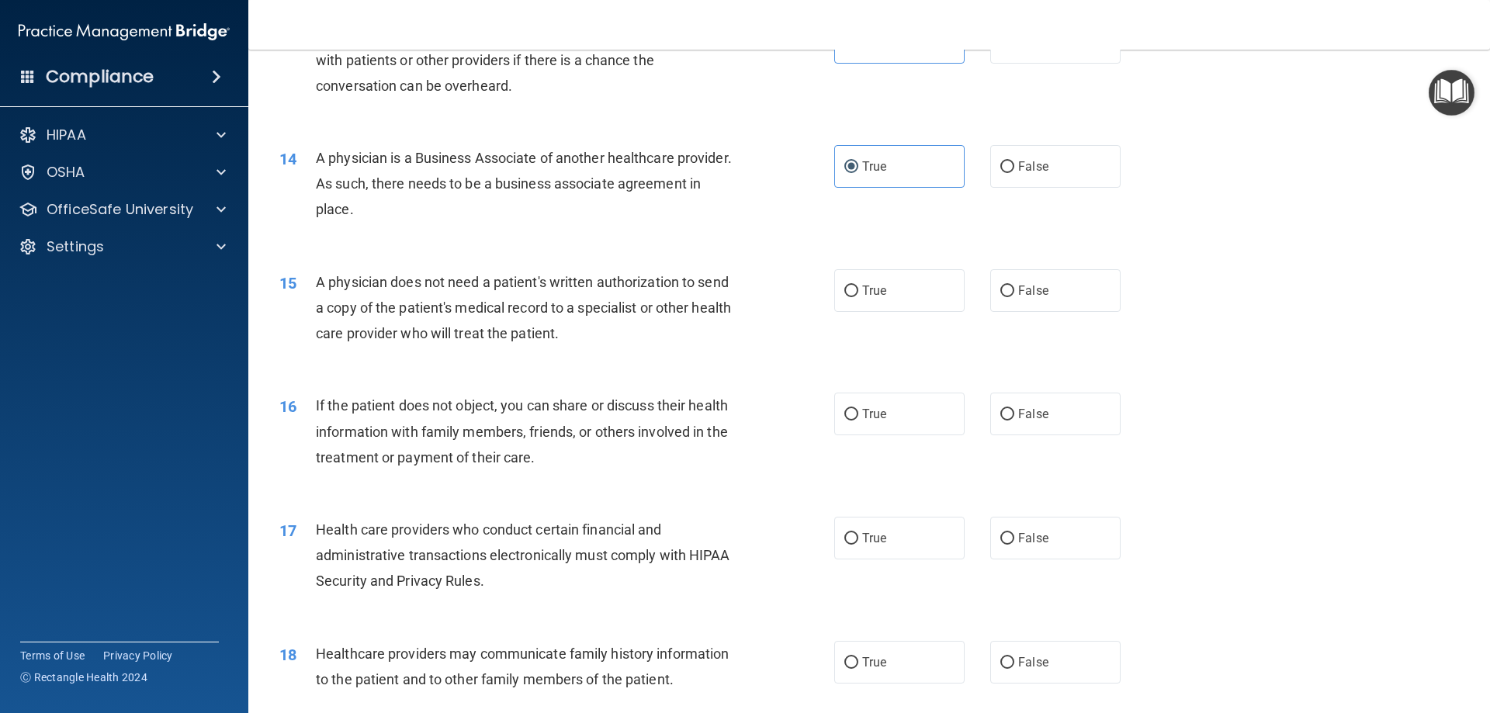
scroll to position [1682, 0]
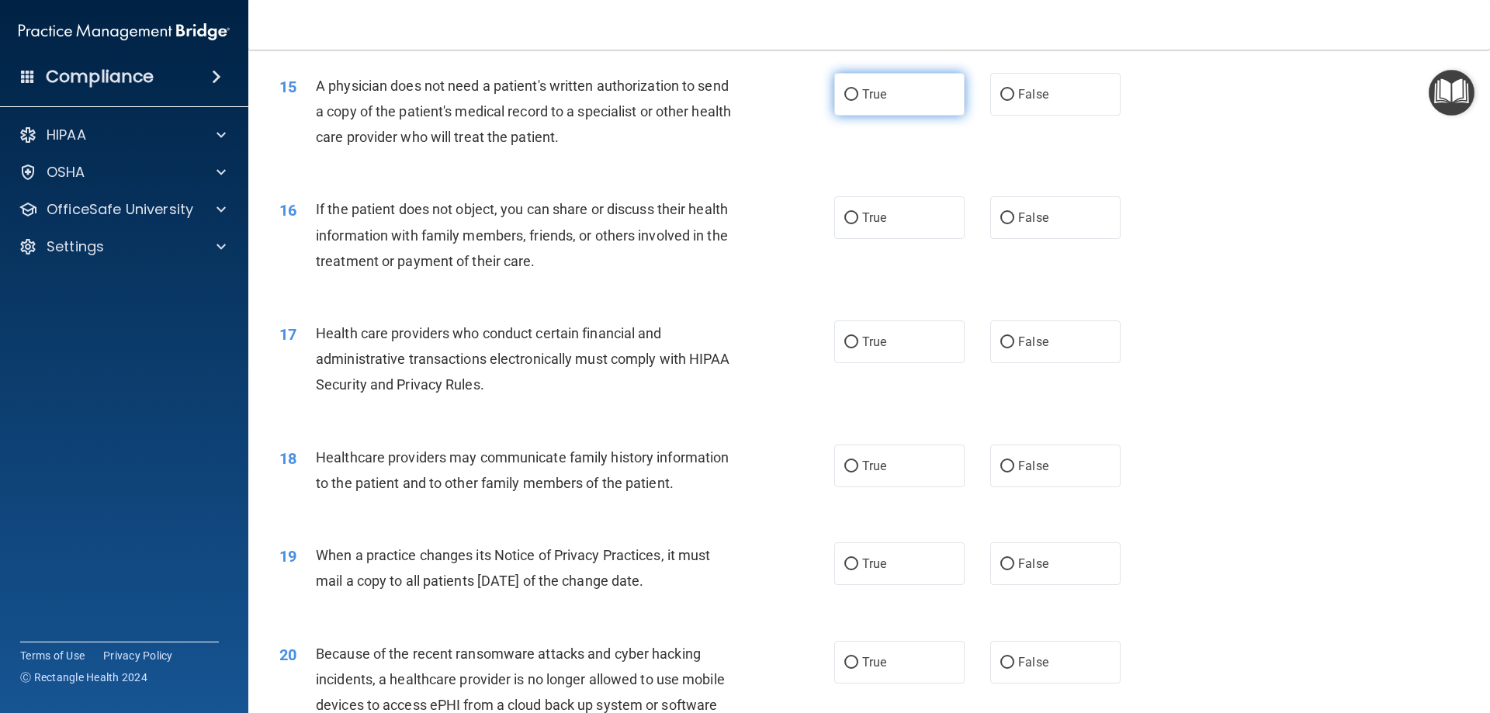
click at [917, 95] on label "True" at bounding box center [899, 94] width 130 height 43
click at [858, 95] on input "True" at bounding box center [852, 95] width 14 height 12
radio input "true"
click at [916, 201] on label "True" at bounding box center [899, 217] width 130 height 43
click at [858, 213] on input "True" at bounding box center [852, 219] width 14 height 12
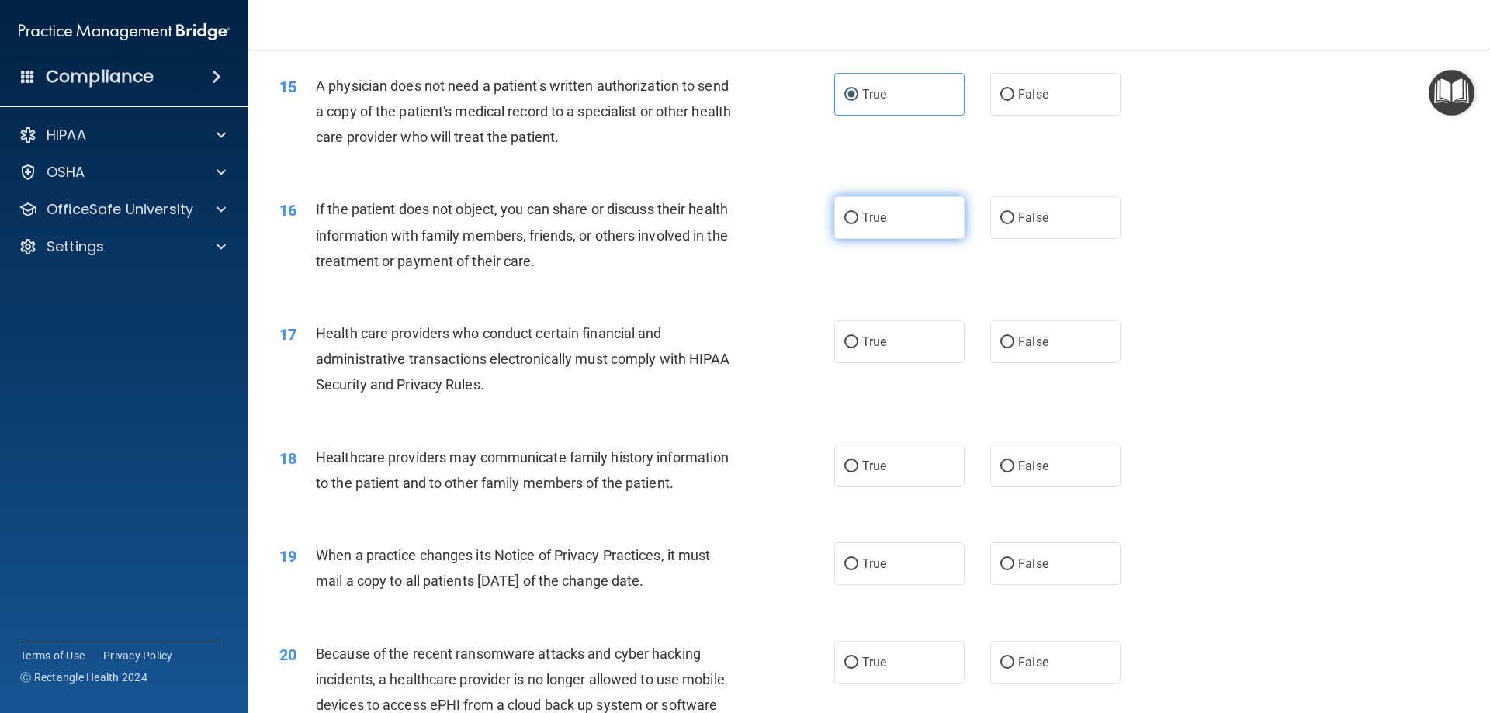
radio input "true"
click at [919, 340] on label "True" at bounding box center [899, 342] width 130 height 43
click at [858, 340] on input "True" at bounding box center [852, 343] width 14 height 12
radio input "true"
click at [889, 553] on label "True" at bounding box center [899, 564] width 130 height 43
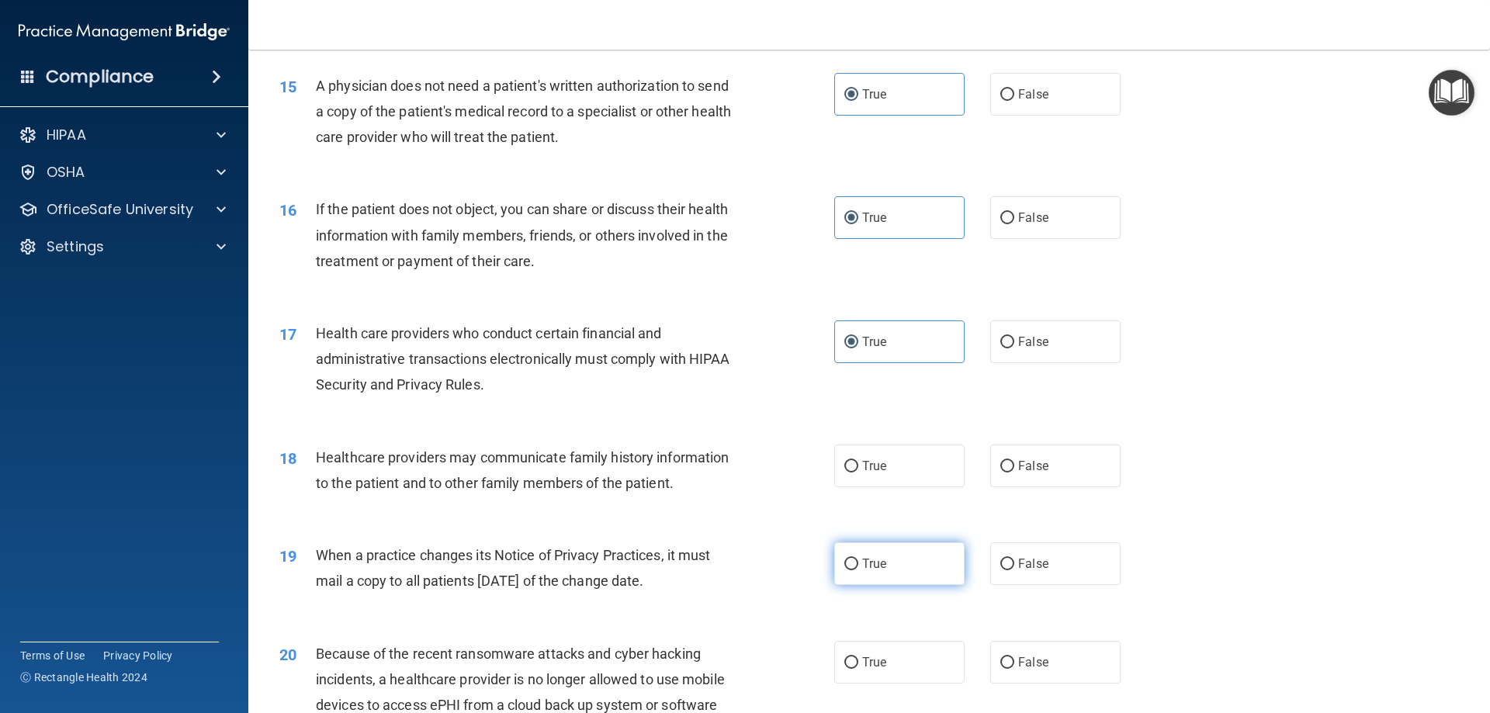
click at [858, 559] on input "True" at bounding box center [852, 565] width 14 height 12
radio input "true"
click at [893, 446] on label "True" at bounding box center [899, 466] width 130 height 43
click at [858, 461] on input "True" at bounding box center [852, 467] width 14 height 12
radio input "true"
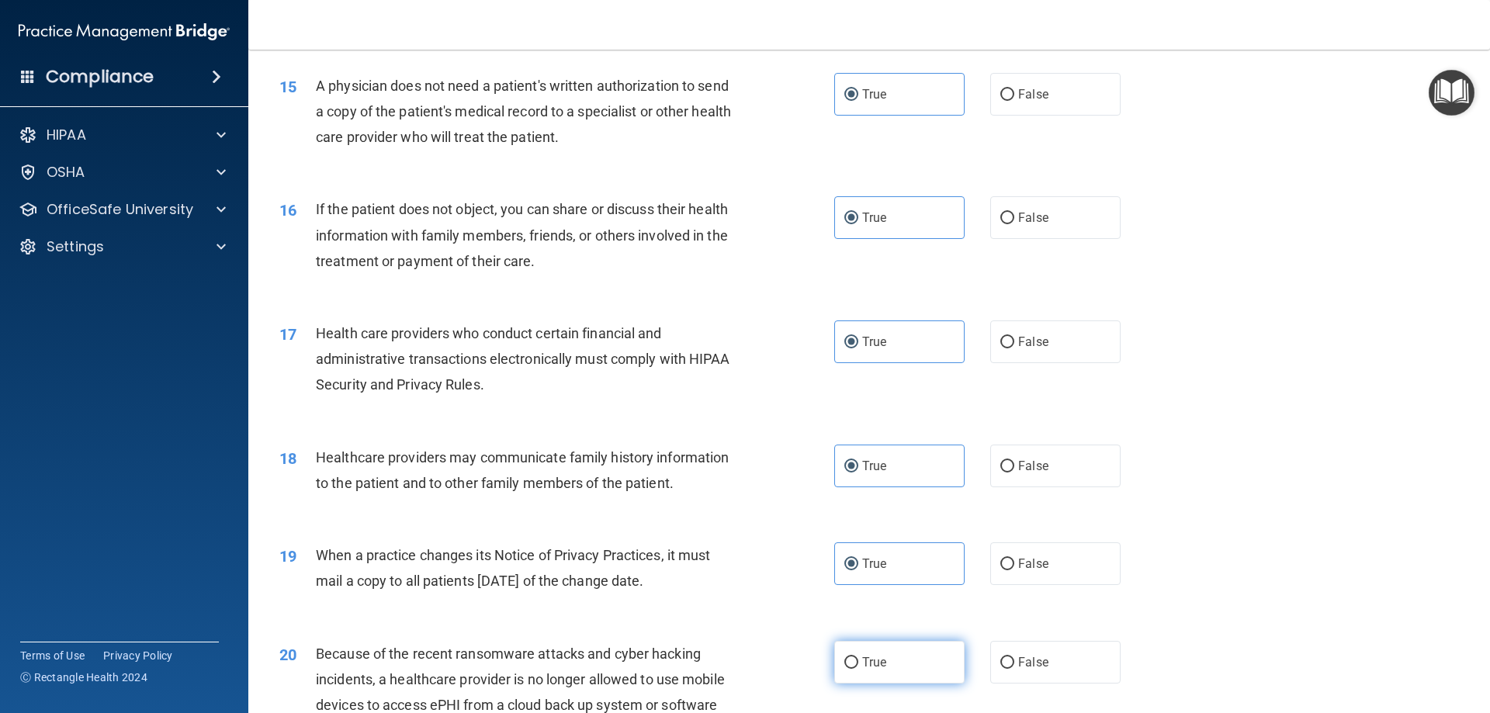
click at [891, 643] on label "True" at bounding box center [899, 662] width 130 height 43
click at [858, 657] on input "True" at bounding box center [852, 663] width 14 height 12
radio input "true"
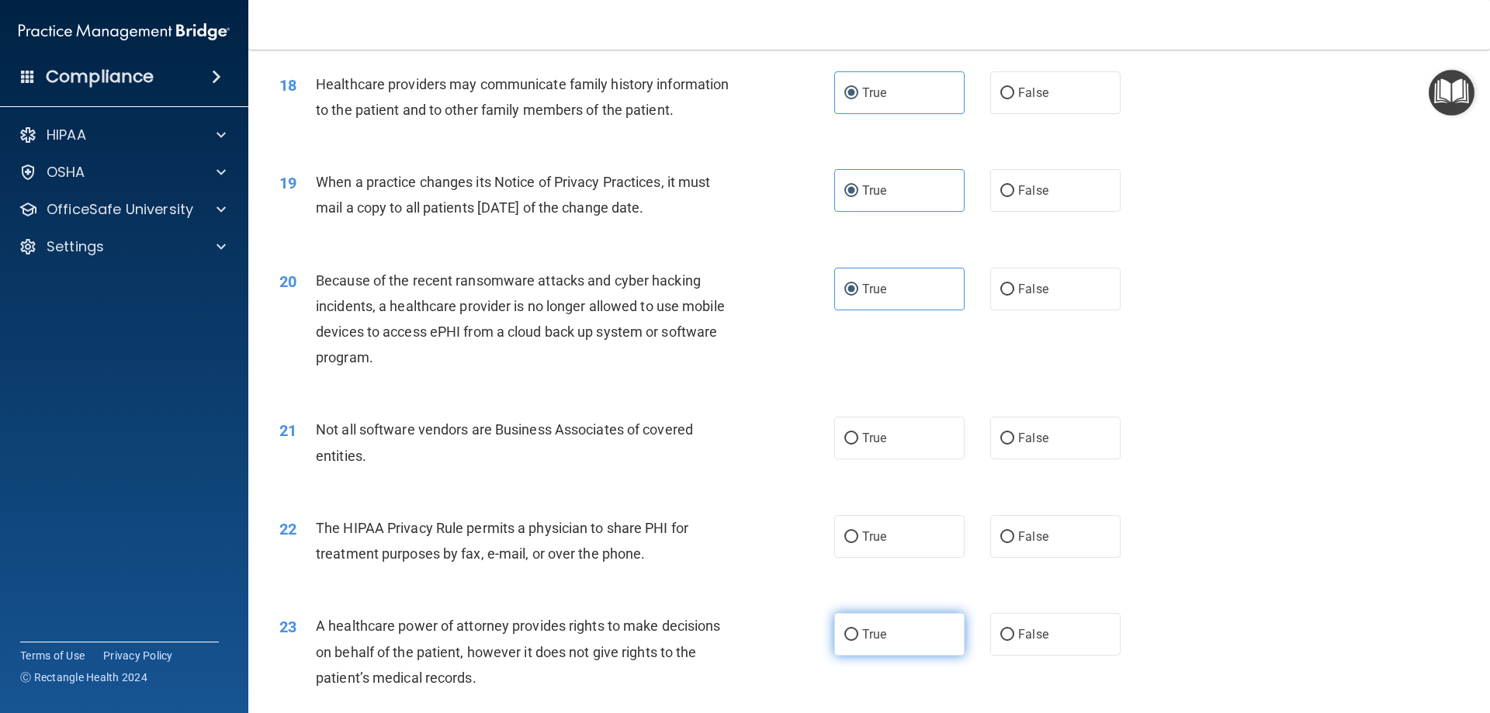
scroll to position [2070, 0]
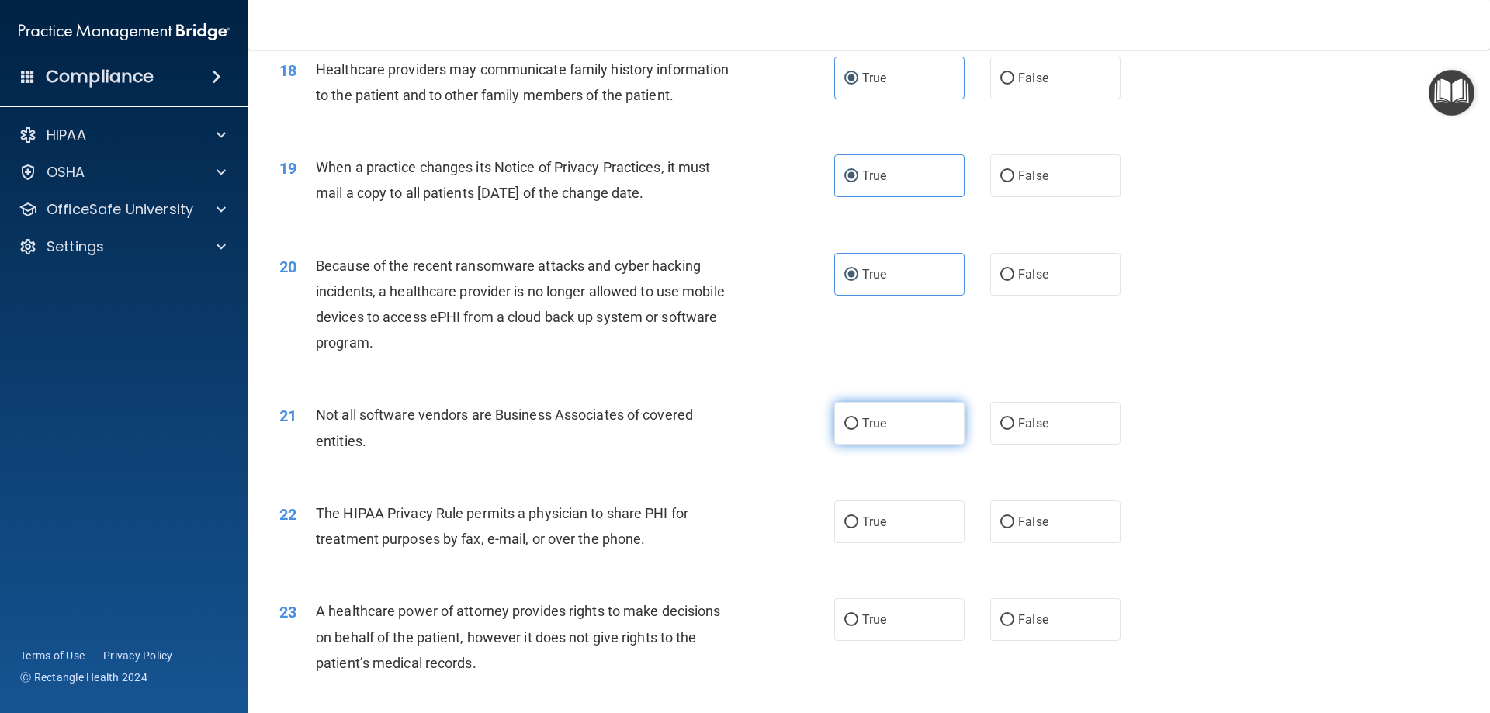
click at [931, 430] on label "True" at bounding box center [899, 423] width 130 height 43
click at [858, 430] on input "True" at bounding box center [852, 424] width 14 height 12
radio input "true"
click at [928, 505] on label "True" at bounding box center [899, 522] width 130 height 43
click at [858, 517] on input "True" at bounding box center [852, 523] width 14 height 12
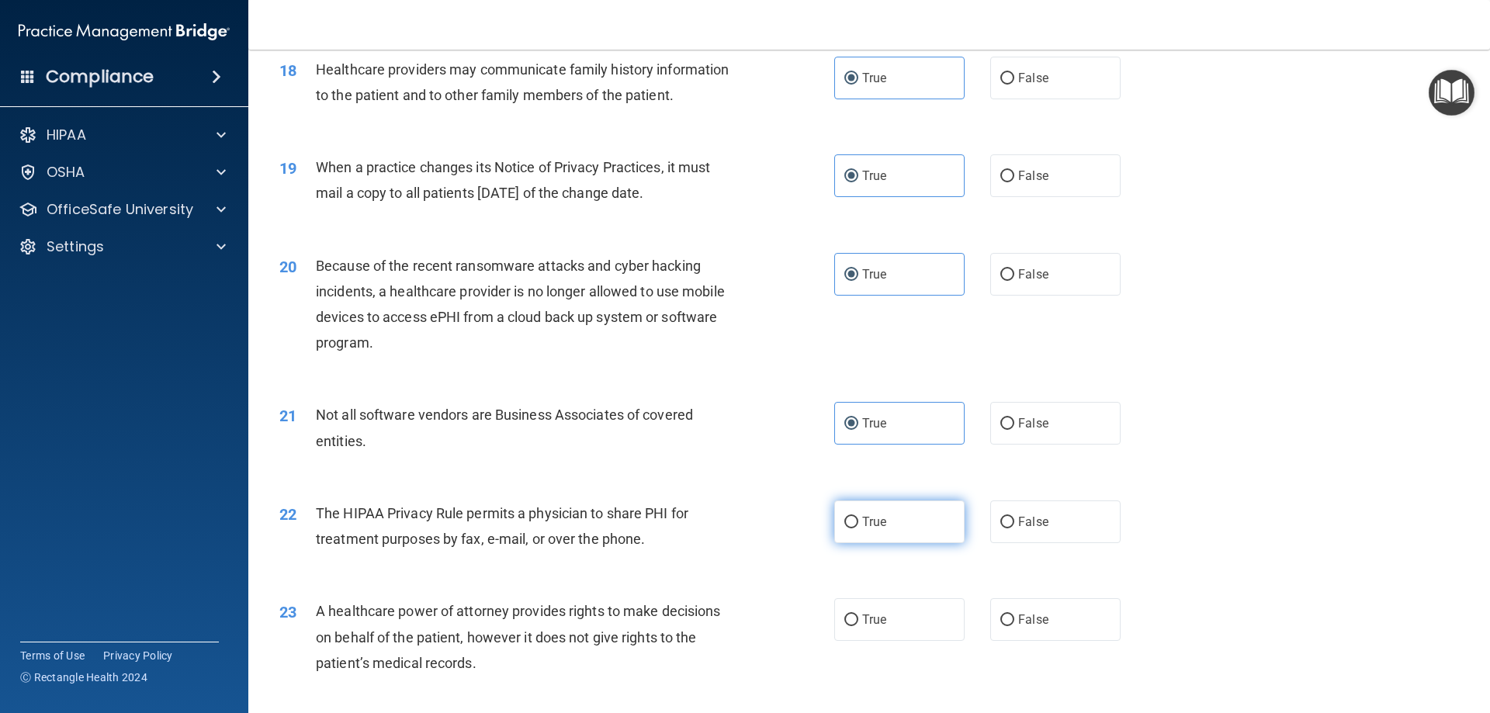
radio input "true"
click at [917, 607] on label "True" at bounding box center [899, 619] width 130 height 43
click at [858, 615] on input "True" at bounding box center [852, 621] width 14 height 12
radio input "true"
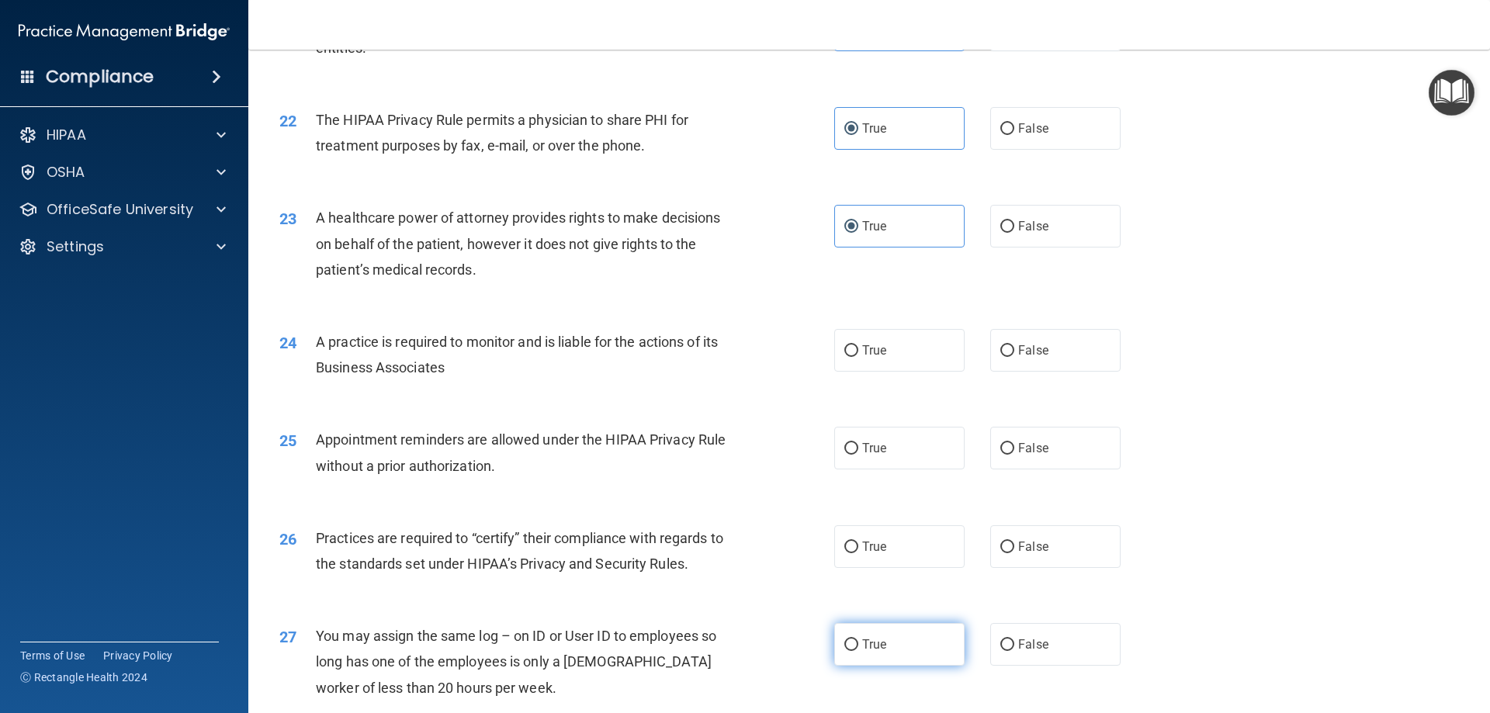
scroll to position [2587, 0]
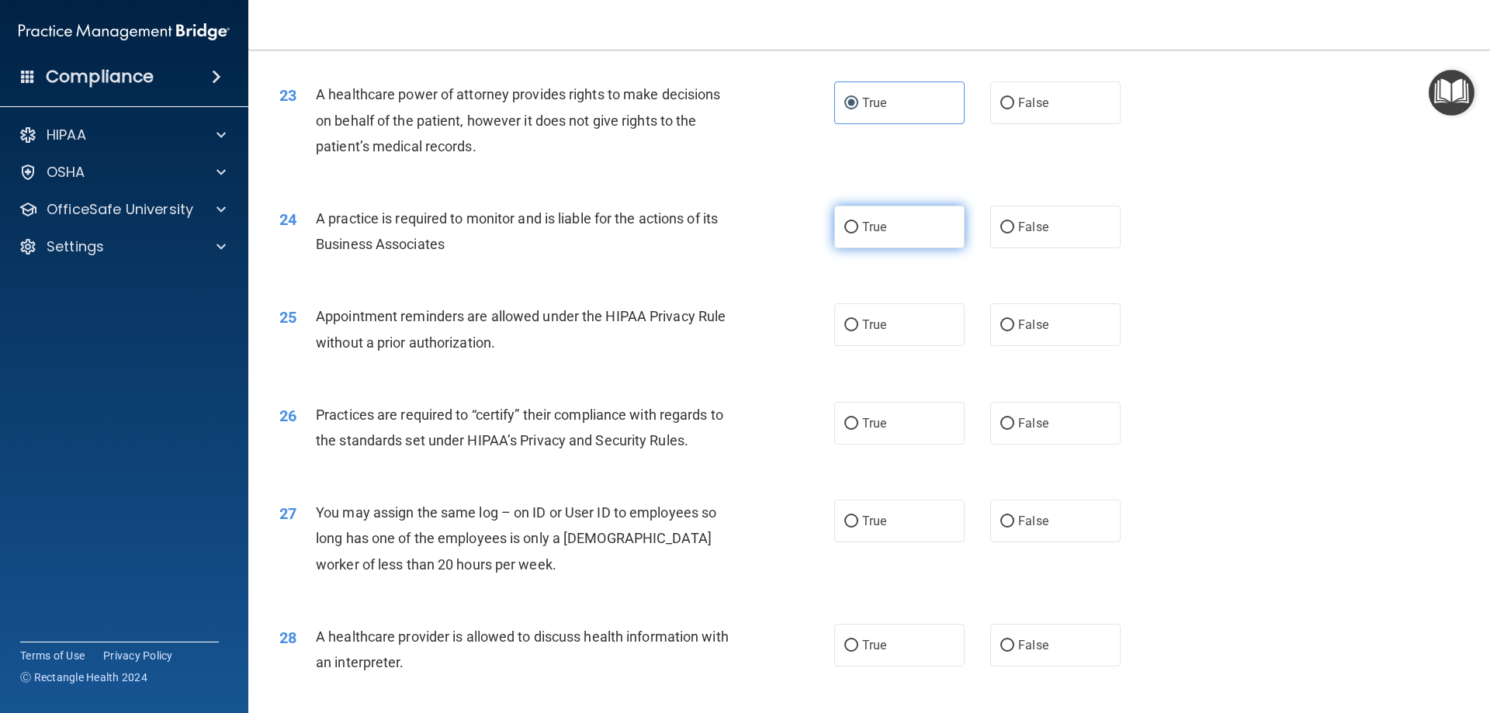
click at [930, 228] on label "True" at bounding box center [899, 227] width 130 height 43
click at [858, 228] on input "True" at bounding box center [852, 228] width 14 height 12
radio input "true"
click at [913, 316] on label "True" at bounding box center [899, 325] width 130 height 43
click at [858, 320] on input "True" at bounding box center [852, 326] width 14 height 12
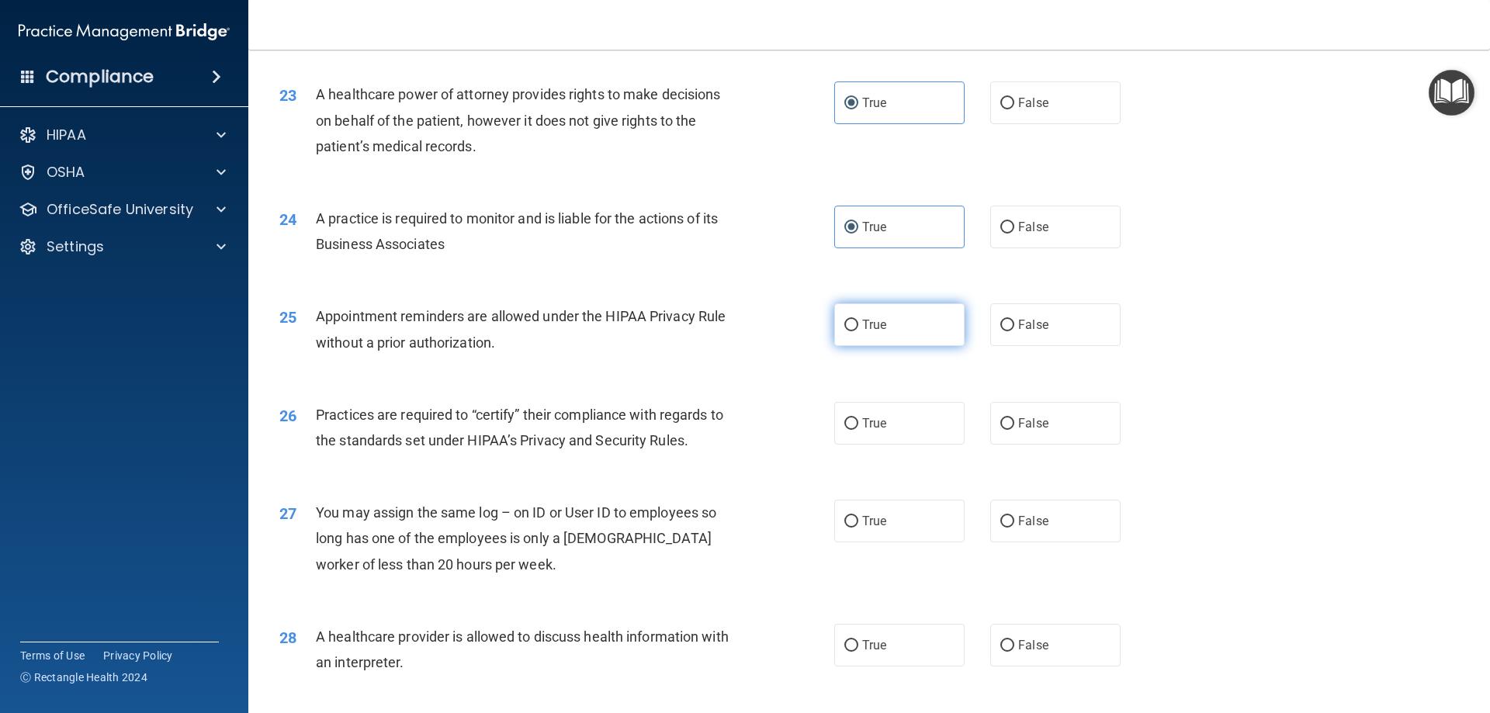
radio input "true"
click at [904, 423] on label "True" at bounding box center [899, 423] width 130 height 43
click at [858, 423] on input "True" at bounding box center [852, 424] width 14 height 12
radio input "true"
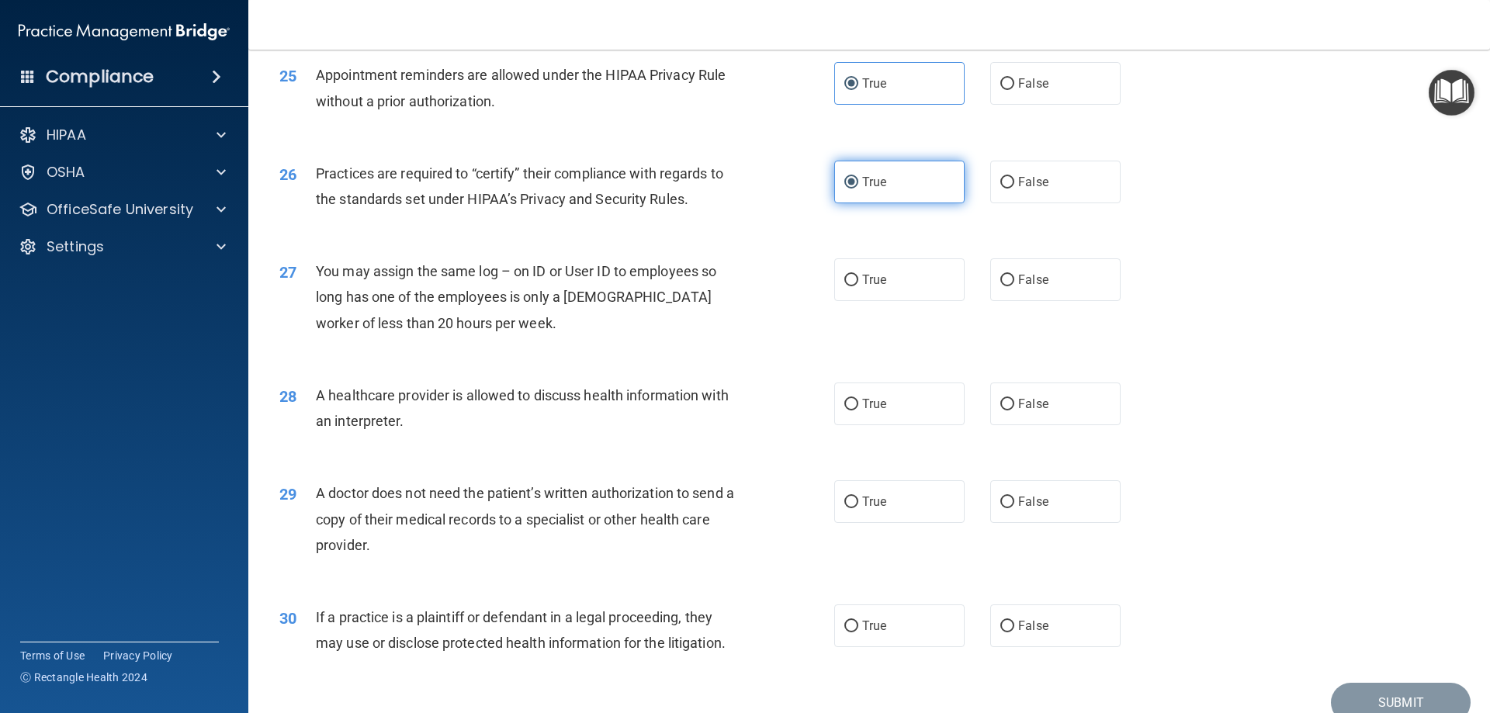
scroll to position [2846, 0]
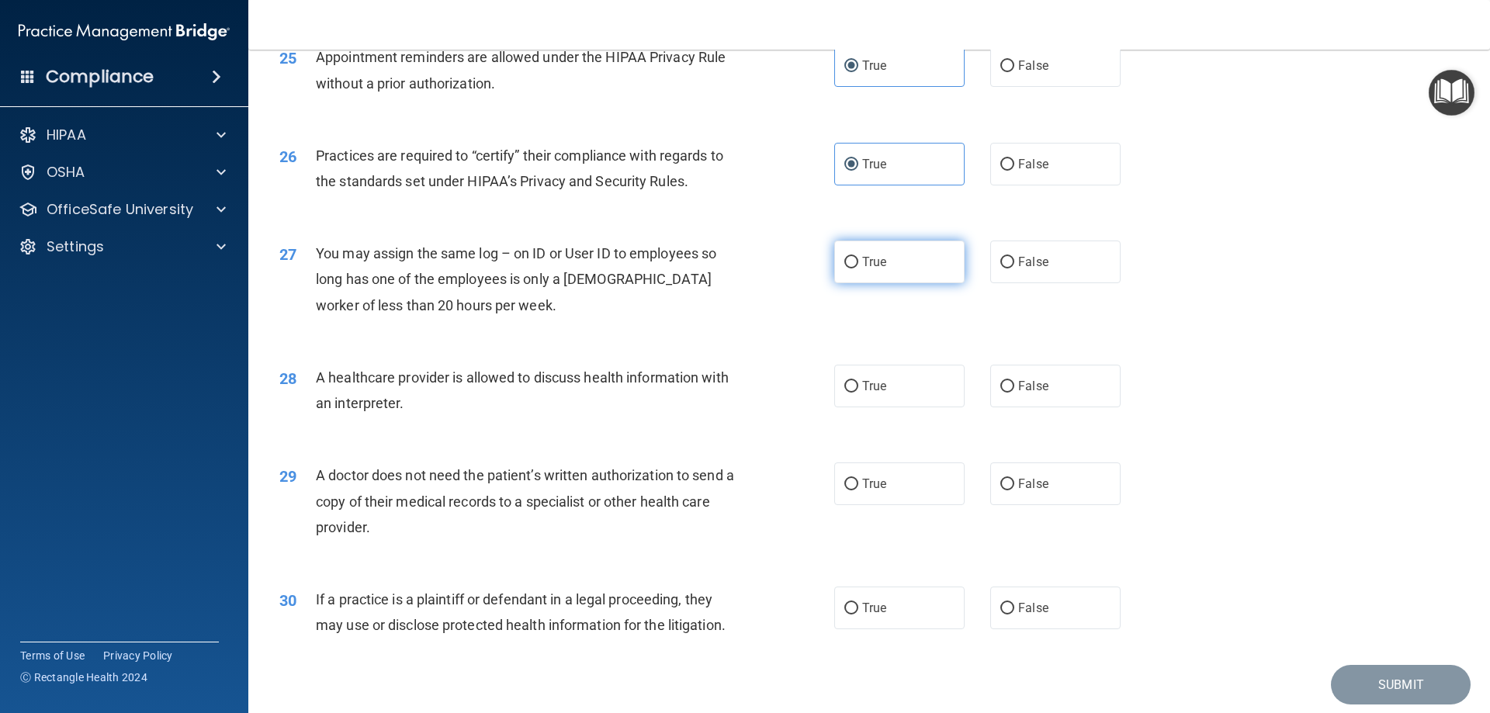
click at [893, 265] on label "True" at bounding box center [899, 262] width 130 height 43
click at [858, 265] on input "True" at bounding box center [852, 263] width 14 height 12
radio input "true"
click at [889, 404] on label "True" at bounding box center [899, 386] width 130 height 43
click at [858, 393] on input "True" at bounding box center [852, 387] width 14 height 12
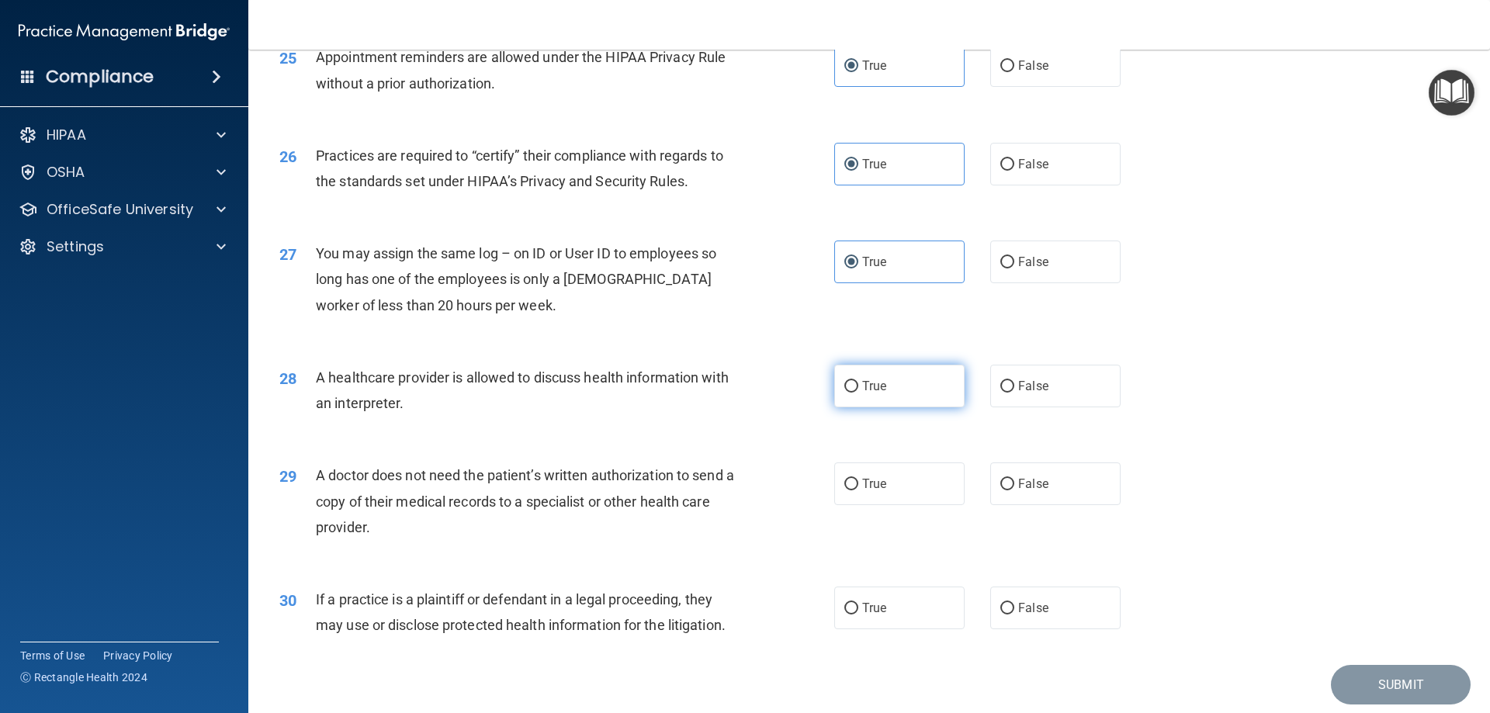
radio input "true"
click at [891, 480] on label "True" at bounding box center [899, 484] width 130 height 43
click at [858, 480] on input "True" at bounding box center [852, 485] width 14 height 12
radio input "true"
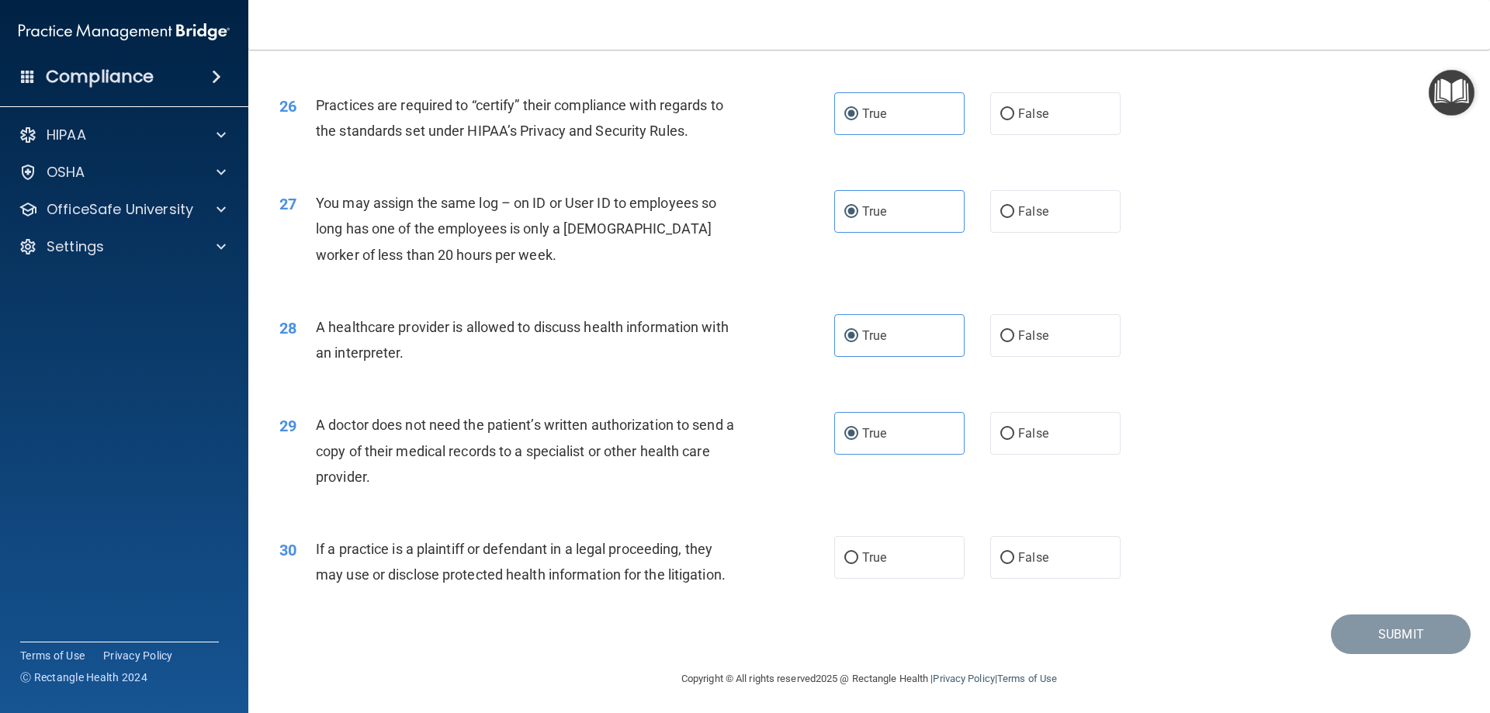
scroll to position [2900, 0]
click at [907, 531] on div "30 If a practice is a plaintiff or defendant in a legal proceeding, they may us…" at bounding box center [869, 563] width 1203 height 98
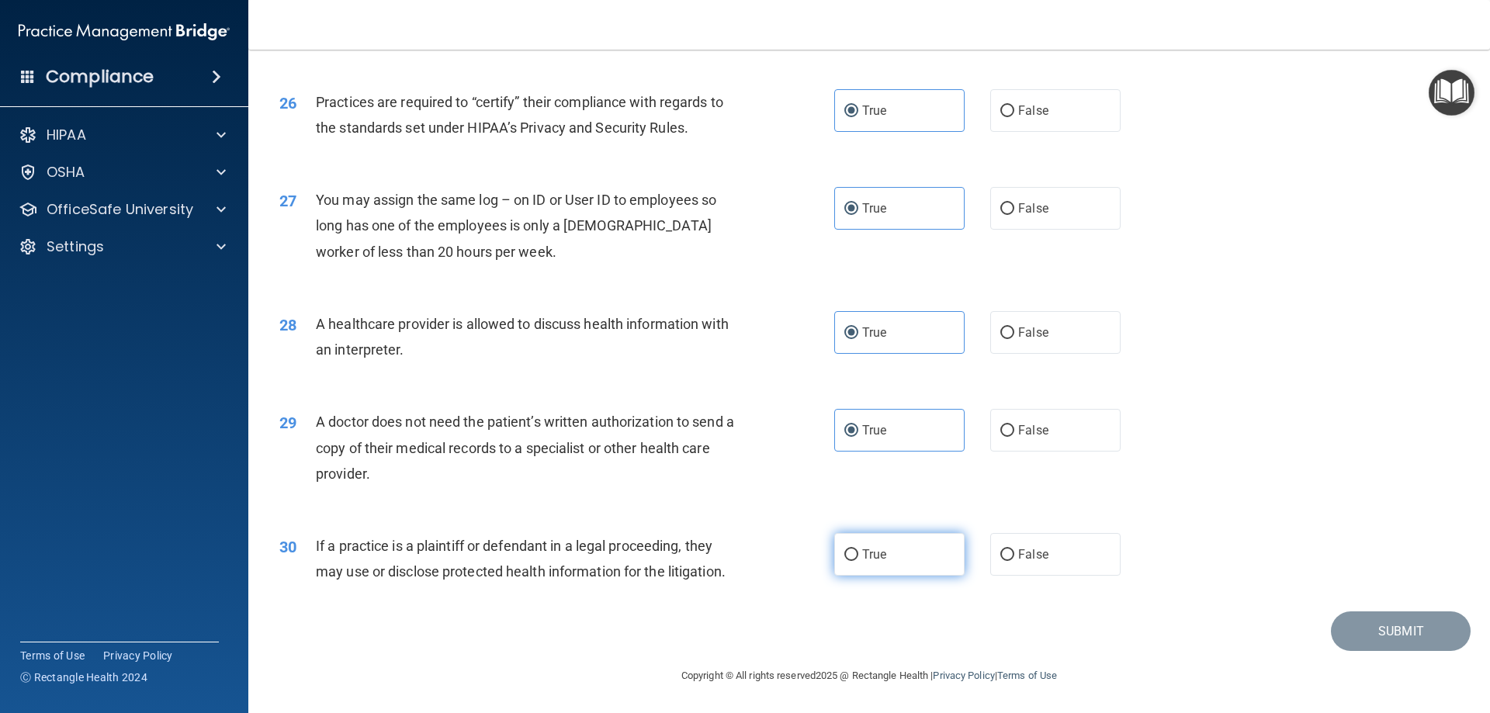
click at [908, 539] on label "True" at bounding box center [899, 554] width 130 height 43
click at [858, 550] on input "True" at bounding box center [852, 556] width 14 height 12
radio input "true"
click at [1403, 646] on button "Submit" at bounding box center [1401, 632] width 140 height 40
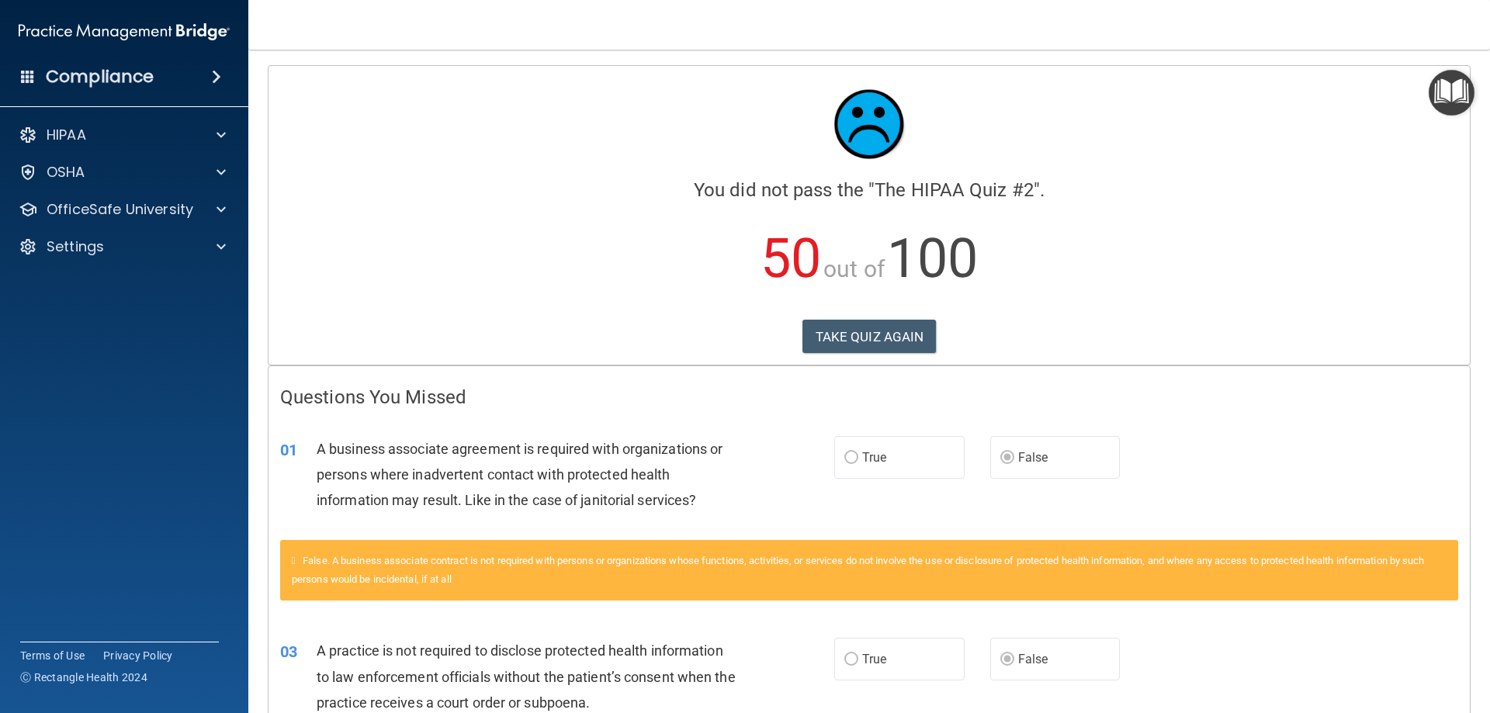
click at [860, 309] on p "50 out of 100" at bounding box center [869, 259] width 1178 height 100
click at [876, 340] on button "TAKE QUIZ AGAIN" at bounding box center [870, 337] width 134 height 34
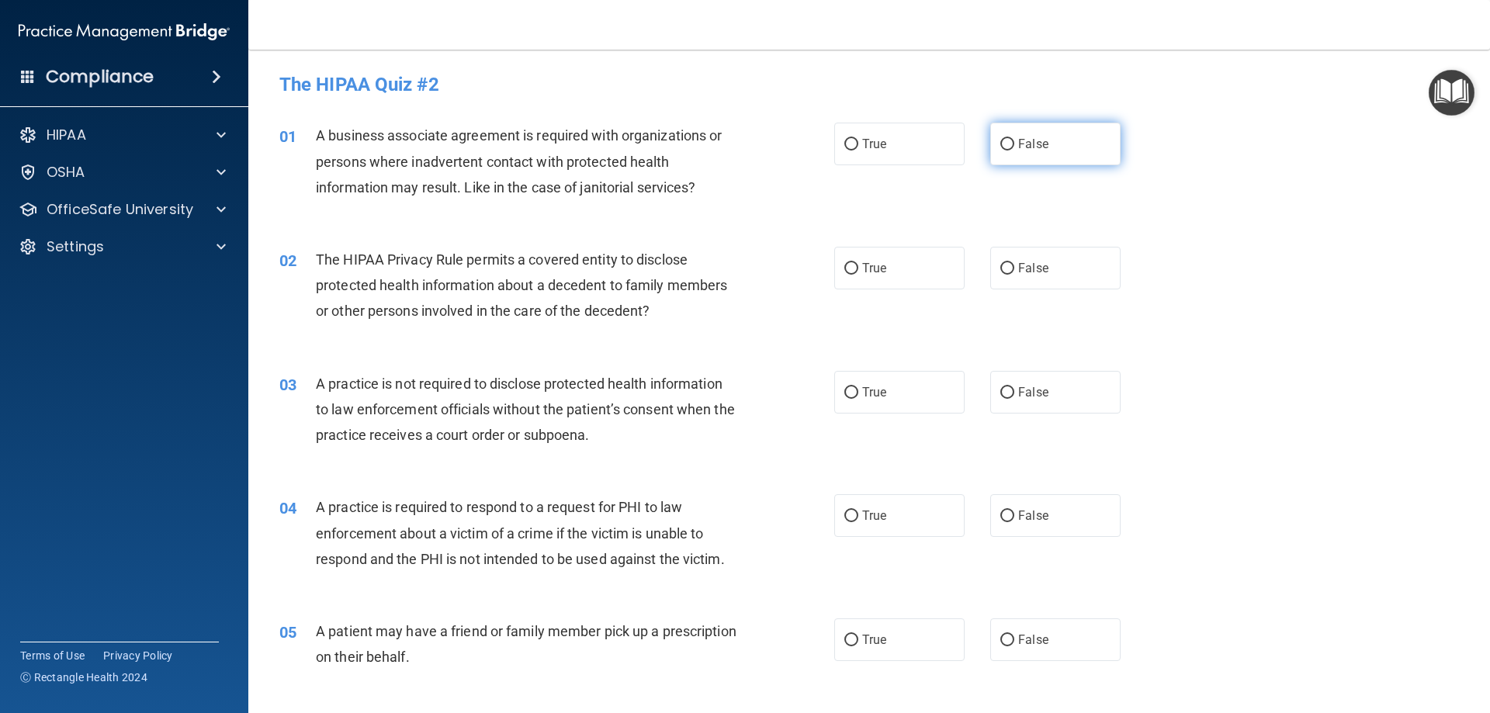
click at [1064, 154] on label "False" at bounding box center [1055, 144] width 130 height 43
click at [1015, 151] on input "False" at bounding box center [1008, 145] width 14 height 12
radio input "true"
click at [915, 283] on label "True" at bounding box center [899, 268] width 130 height 43
click at [858, 275] on input "True" at bounding box center [852, 269] width 14 height 12
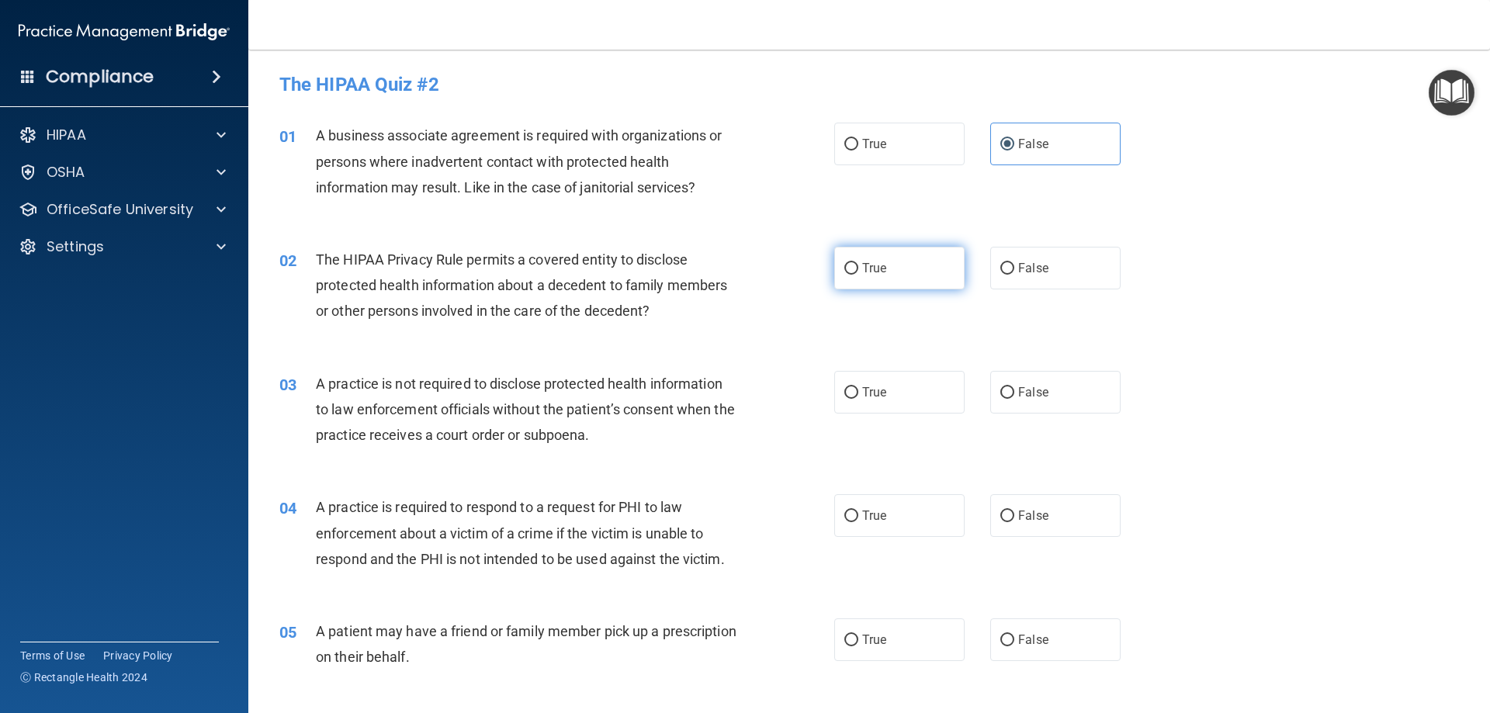
radio input "true"
click at [1049, 395] on label "False" at bounding box center [1055, 392] width 130 height 43
click at [1015, 395] on input "False" at bounding box center [1008, 393] width 14 height 12
radio input "true"
click at [869, 518] on span "True" at bounding box center [874, 515] width 24 height 15
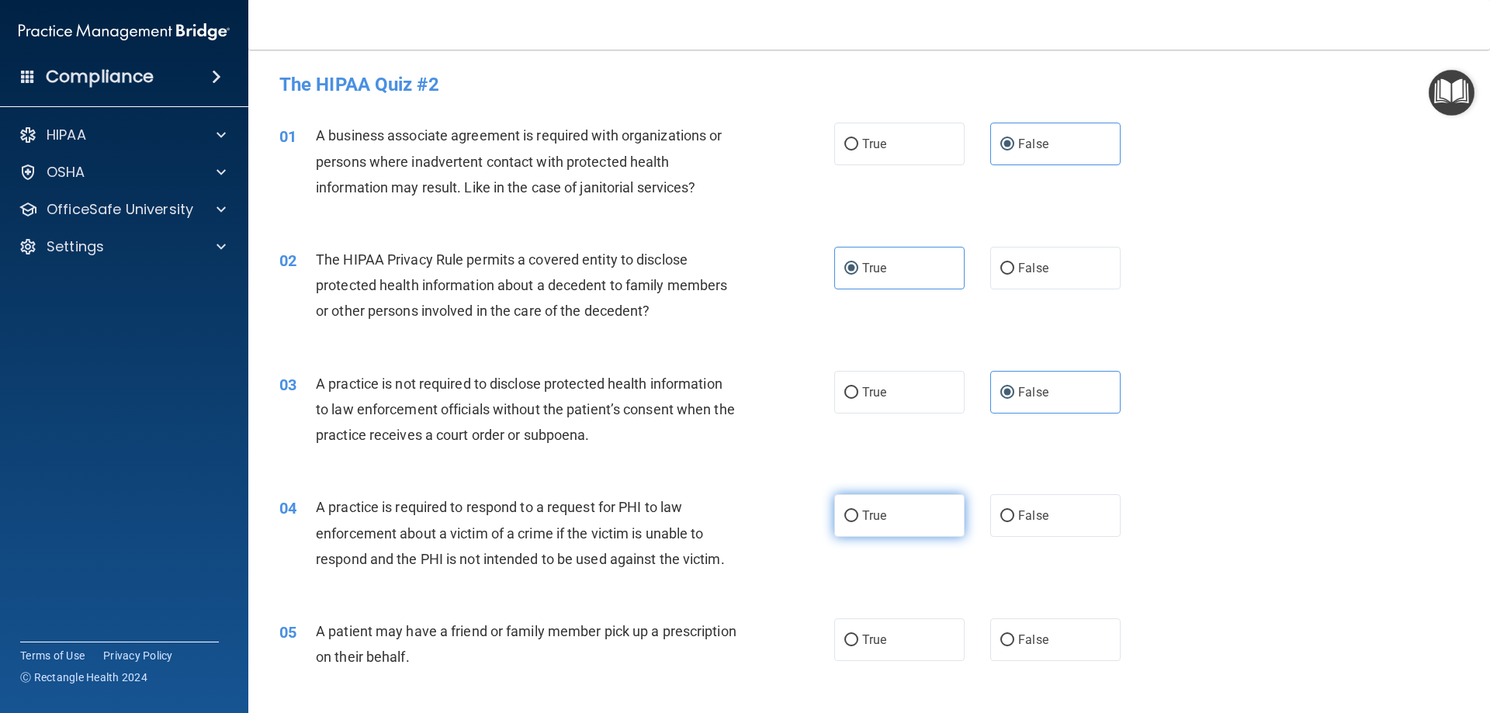
click at [858, 518] on input "True" at bounding box center [852, 517] width 14 height 12
radio input "true"
click at [876, 612] on div "05 A patient may have a friend or family member pick up a prescription on their…" at bounding box center [869, 648] width 1203 height 98
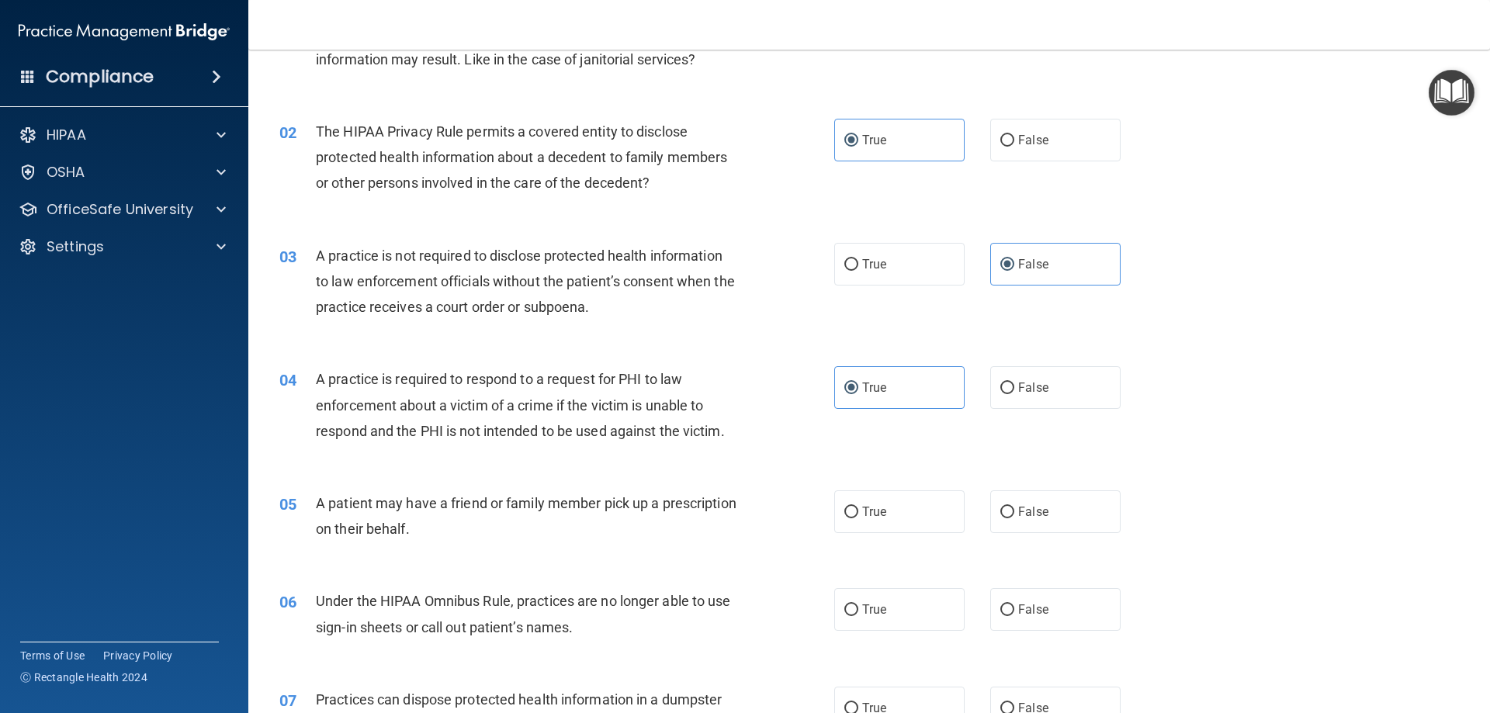
scroll to position [130, 0]
drag, startPoint x: 892, startPoint y: 532, endPoint x: 892, endPoint y: 516, distance: 16.3
click at [892, 532] on div "05 A patient may have a friend or family member pick up a prescription on their…" at bounding box center [869, 519] width 1203 height 98
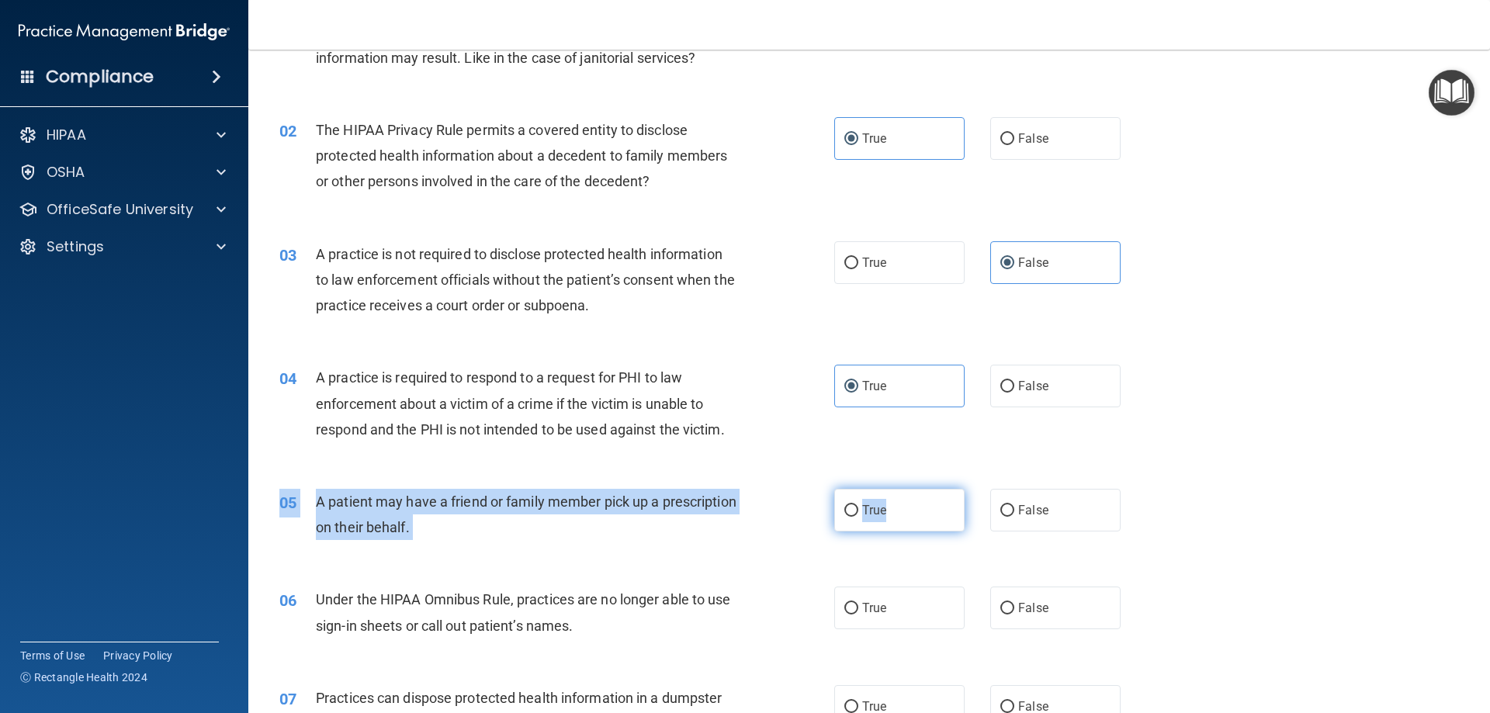
click at [892, 515] on label "True" at bounding box center [899, 510] width 130 height 43
click at [858, 515] on input "True" at bounding box center [852, 511] width 14 height 12
radio input "true"
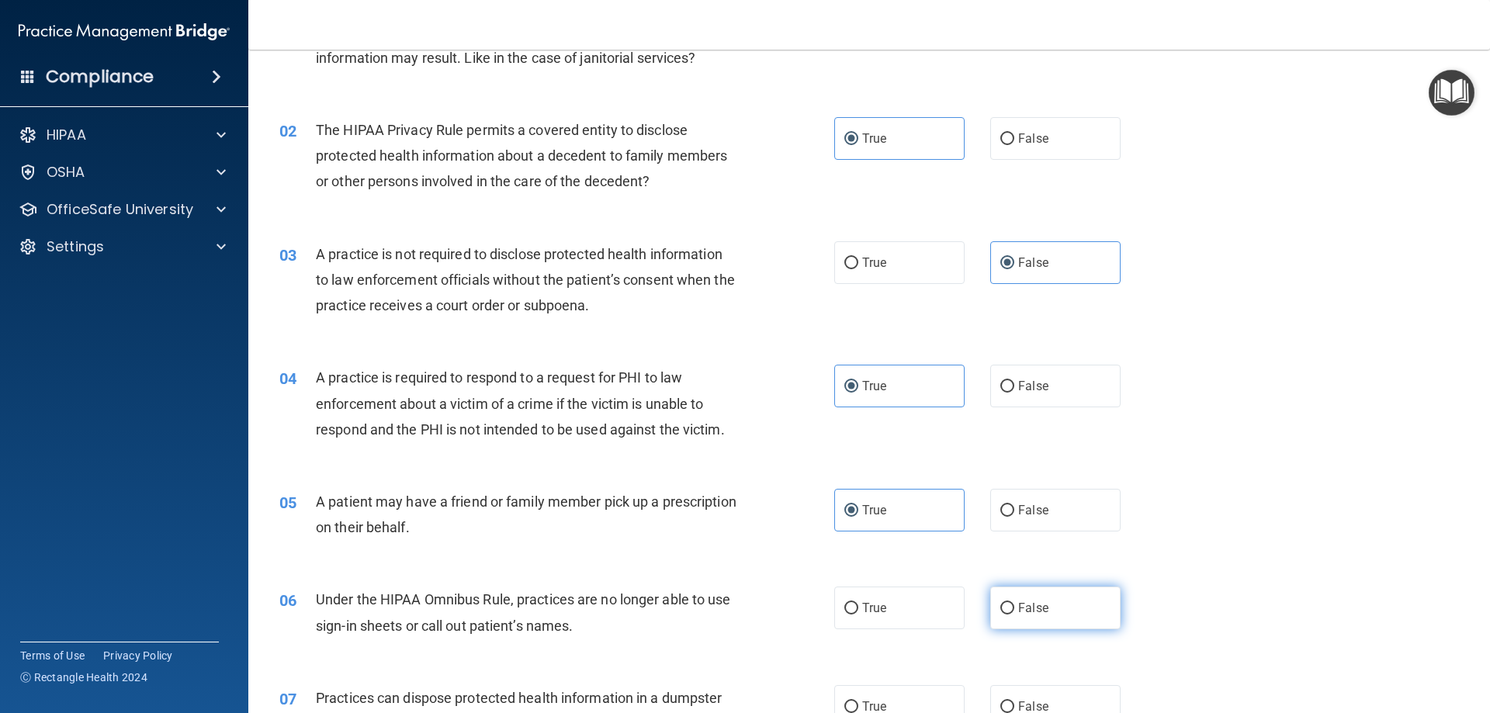
click at [1018, 607] on span "False" at bounding box center [1033, 608] width 30 height 15
click at [1013, 607] on input "False" at bounding box center [1008, 609] width 14 height 12
radio input "true"
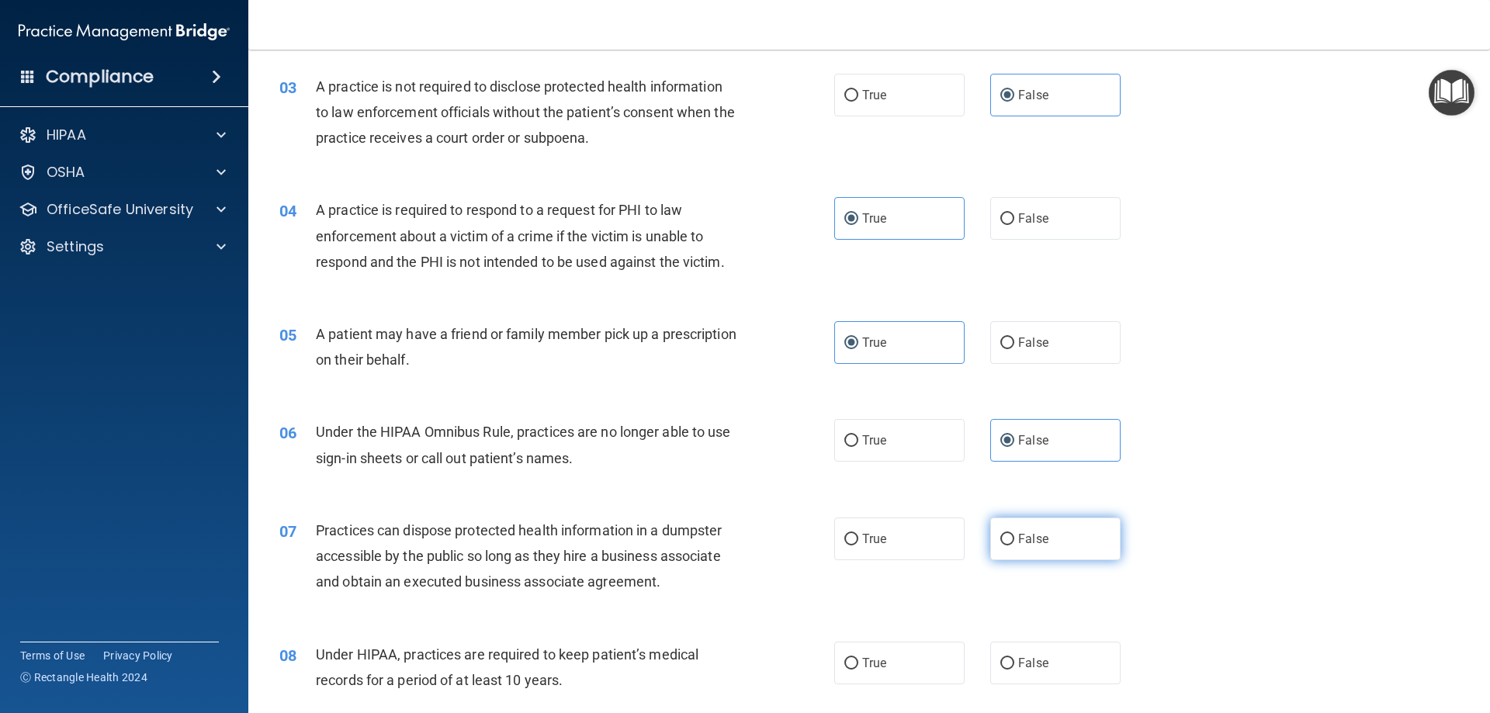
scroll to position [388, 0]
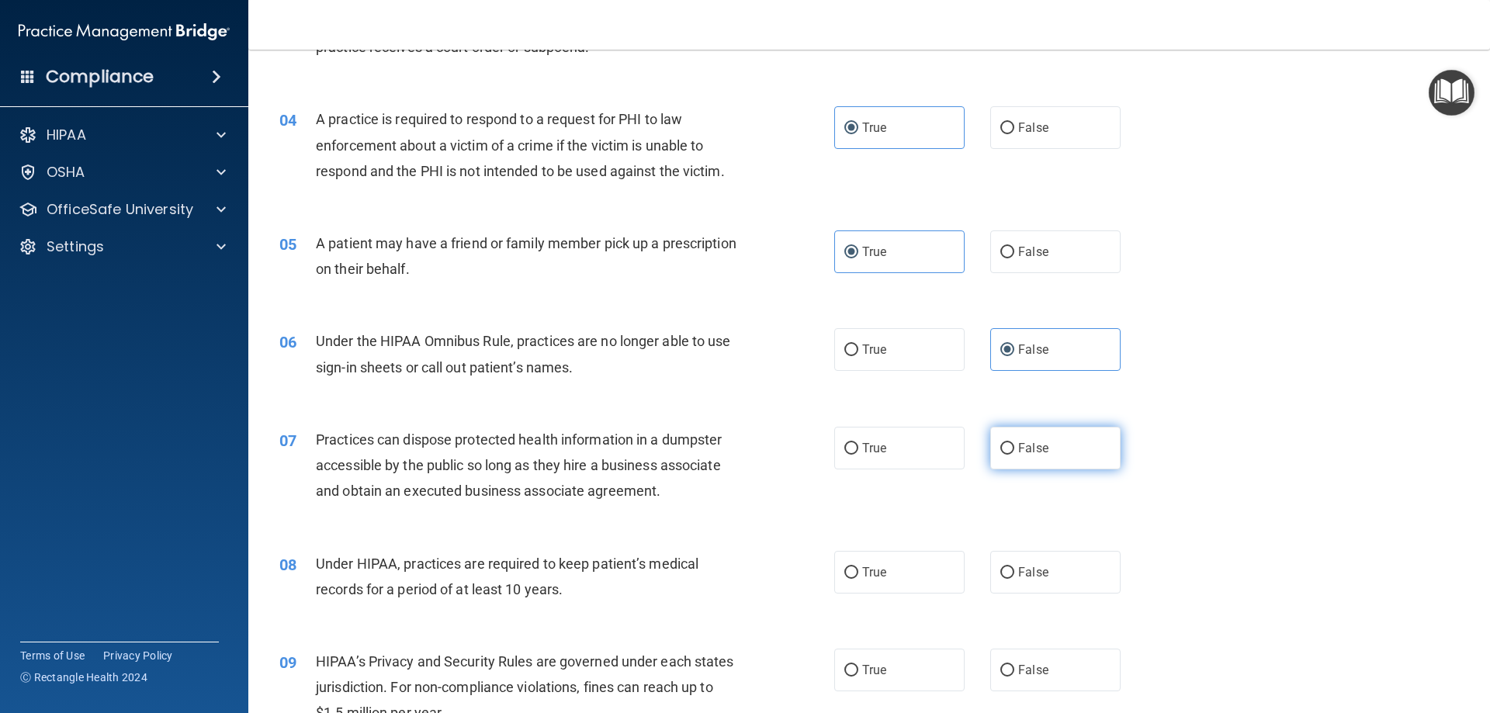
click at [1052, 453] on label "False" at bounding box center [1055, 448] width 130 height 43
click at [1015, 453] on input "False" at bounding box center [1008, 449] width 14 height 12
radio input "true"
click at [1070, 560] on label "False" at bounding box center [1055, 572] width 130 height 43
click at [1015, 567] on input "False" at bounding box center [1008, 573] width 14 height 12
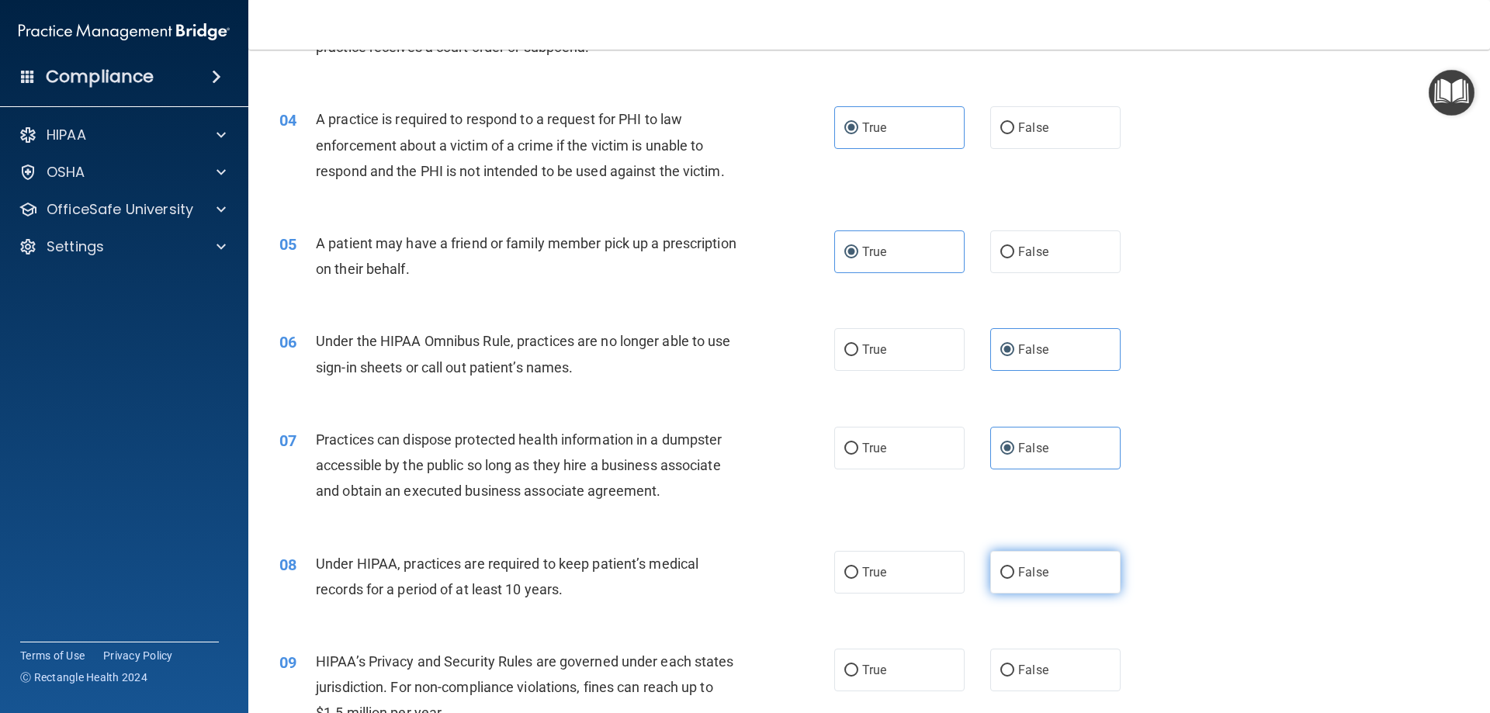
radio input "true"
click at [1060, 657] on label "False" at bounding box center [1055, 670] width 130 height 43
click at [1015, 665] on input "False" at bounding box center [1008, 671] width 14 height 12
radio input "true"
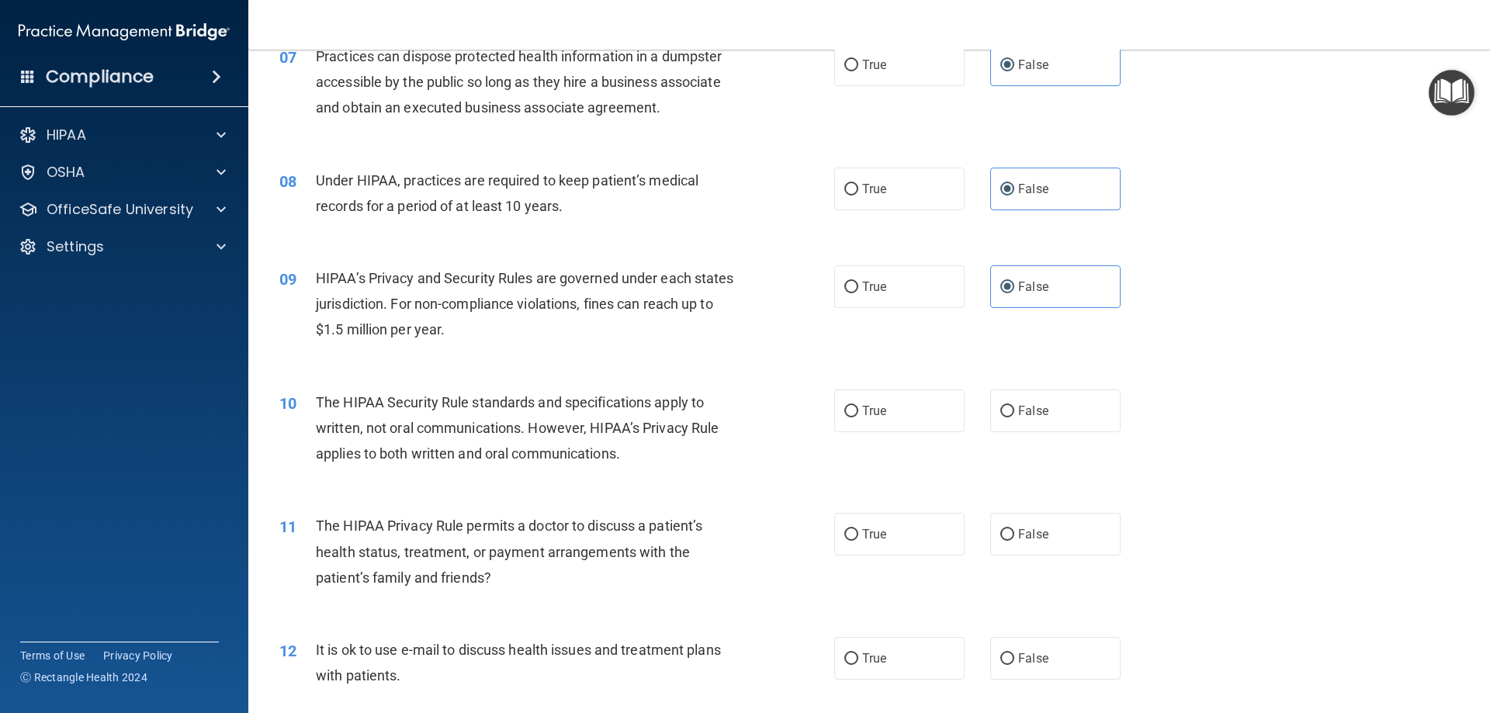
scroll to position [776, 0]
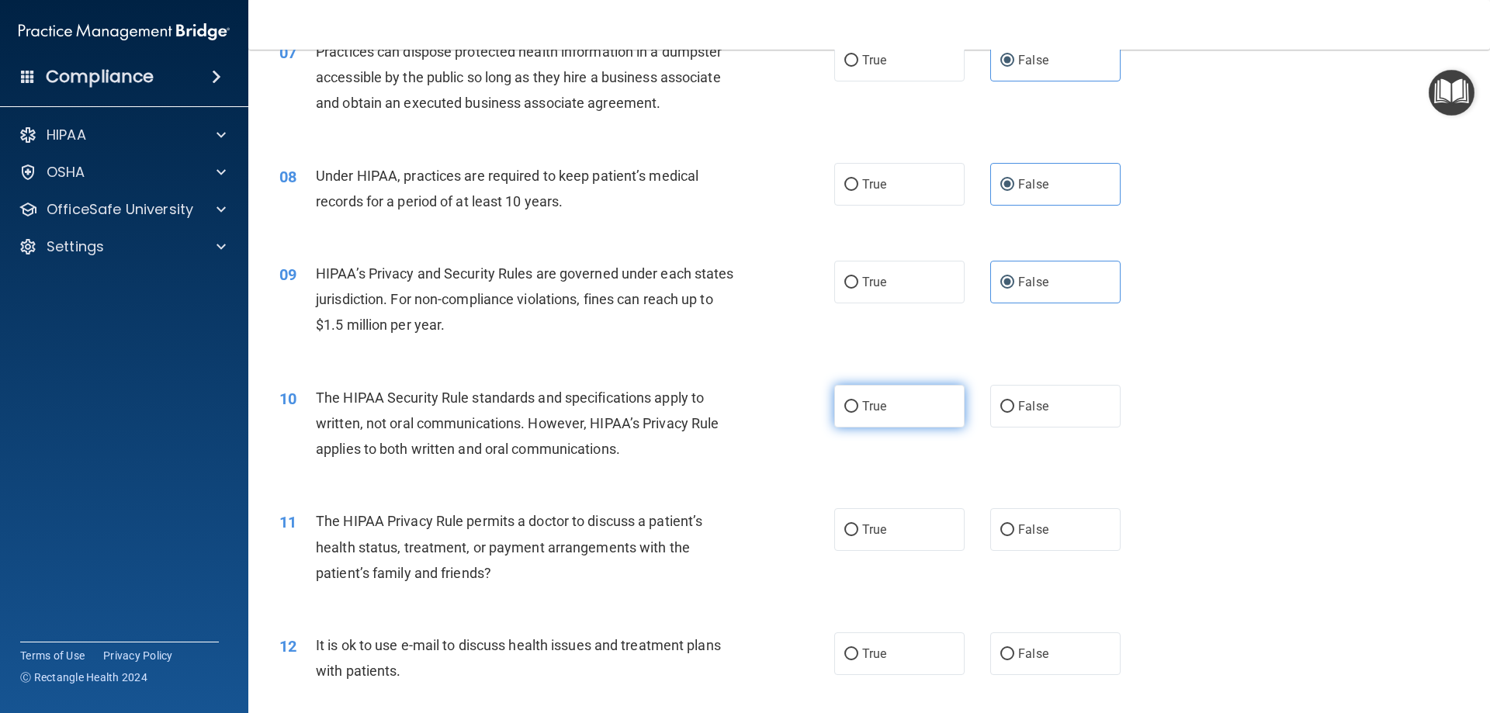
click at [862, 408] on span "True" at bounding box center [874, 406] width 24 height 15
click at [858, 408] on input "True" at bounding box center [852, 407] width 14 height 12
radio input "true"
click at [881, 529] on span "True" at bounding box center [874, 529] width 24 height 15
click at [858, 529] on input "True" at bounding box center [852, 531] width 14 height 12
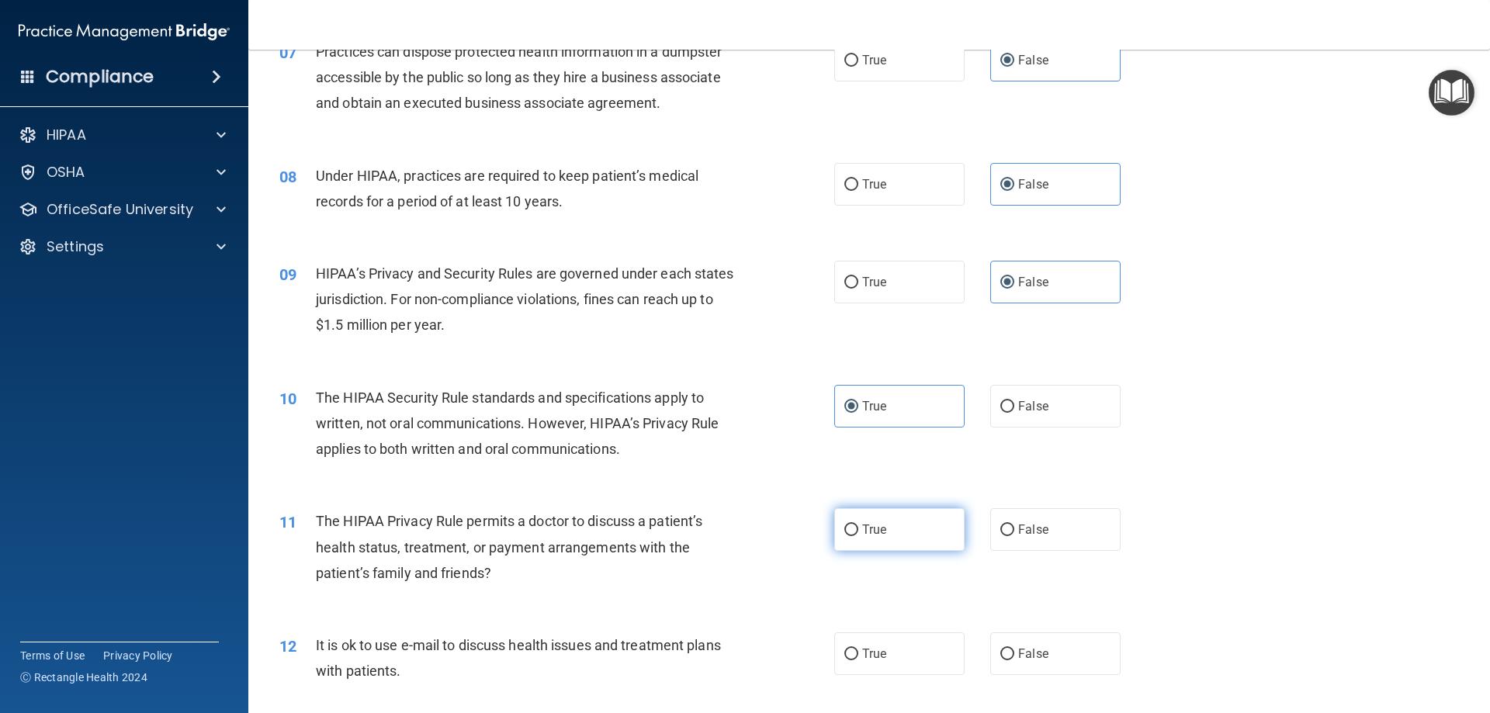
radio input "true"
click at [890, 645] on label "True" at bounding box center [899, 654] width 130 height 43
click at [858, 649] on input "True" at bounding box center [852, 655] width 14 height 12
radio input "true"
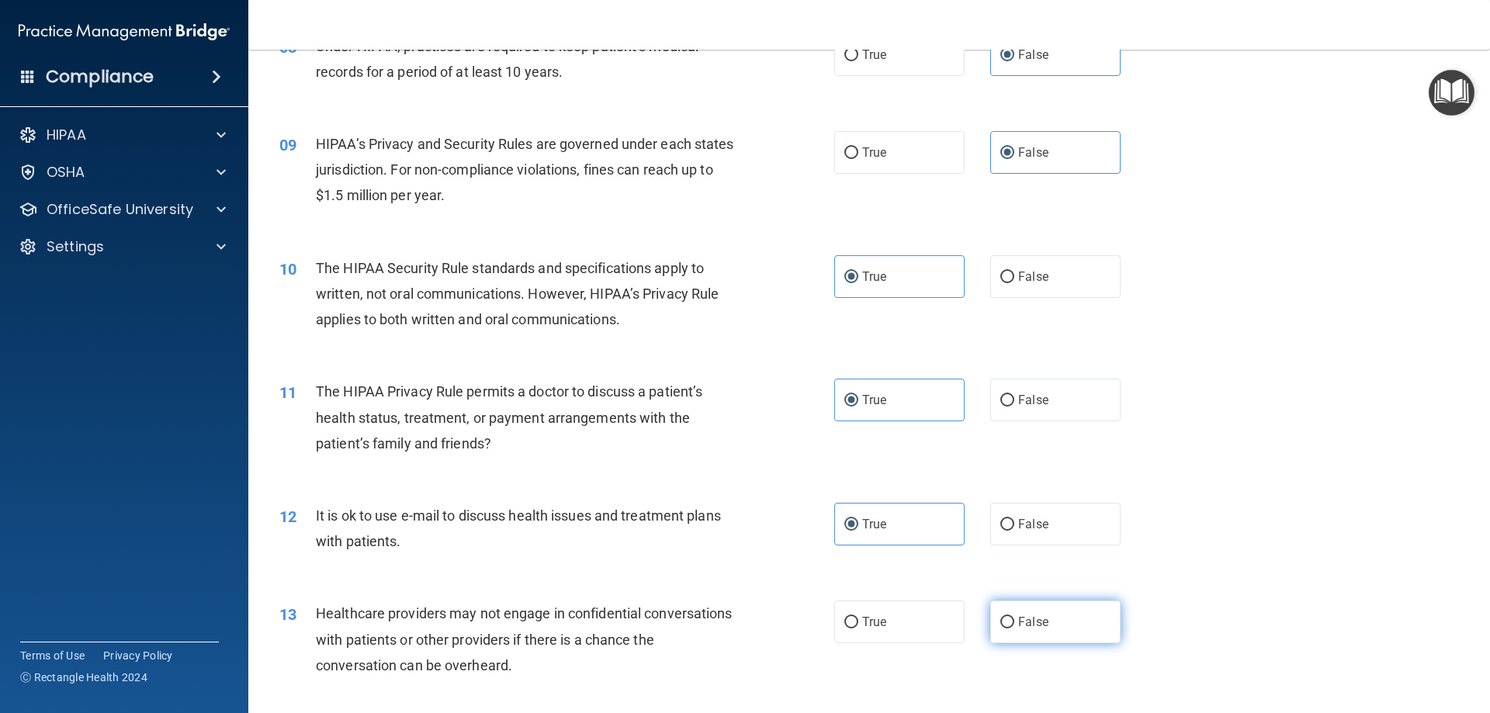
click at [1052, 609] on label "False" at bounding box center [1055, 622] width 130 height 43
click at [1015, 617] on input "False" at bounding box center [1008, 623] width 14 height 12
radio input "true"
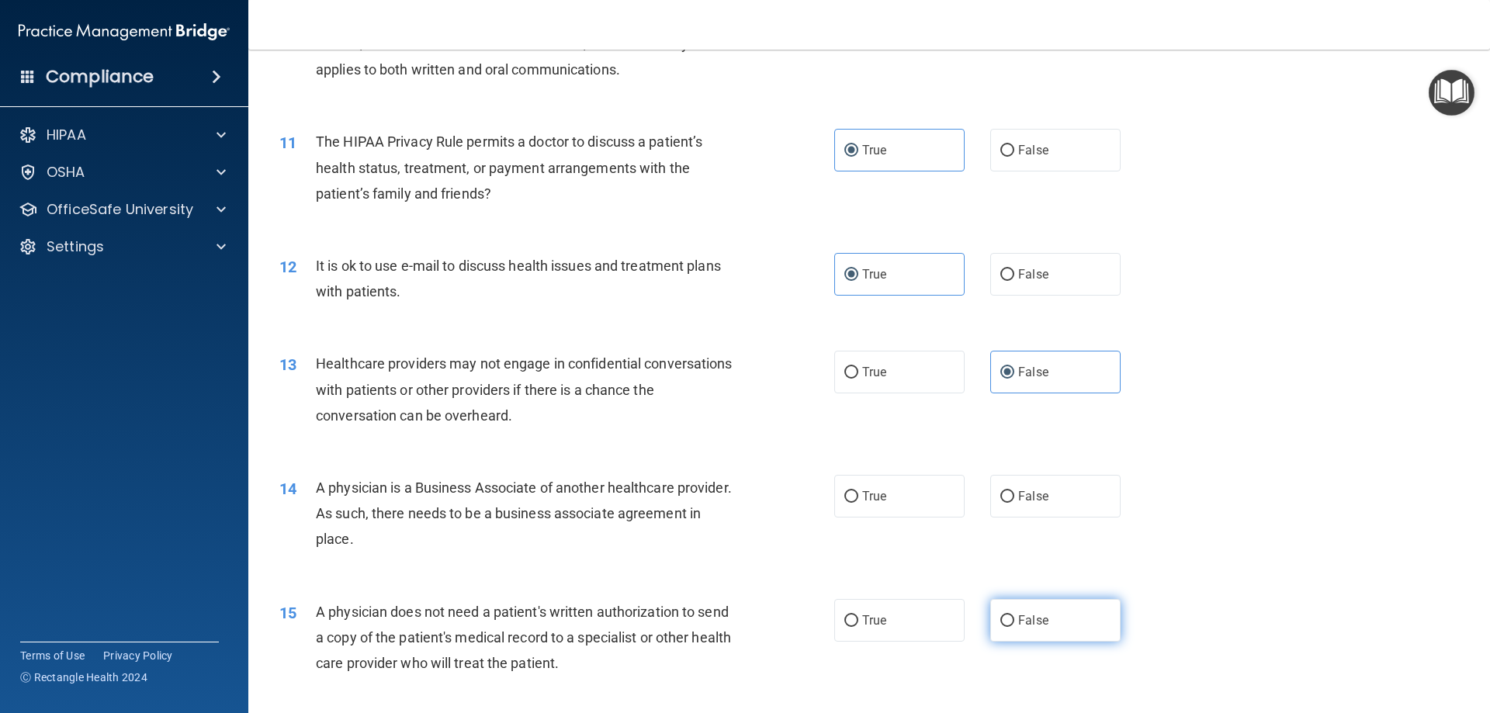
scroll to position [1164, 0]
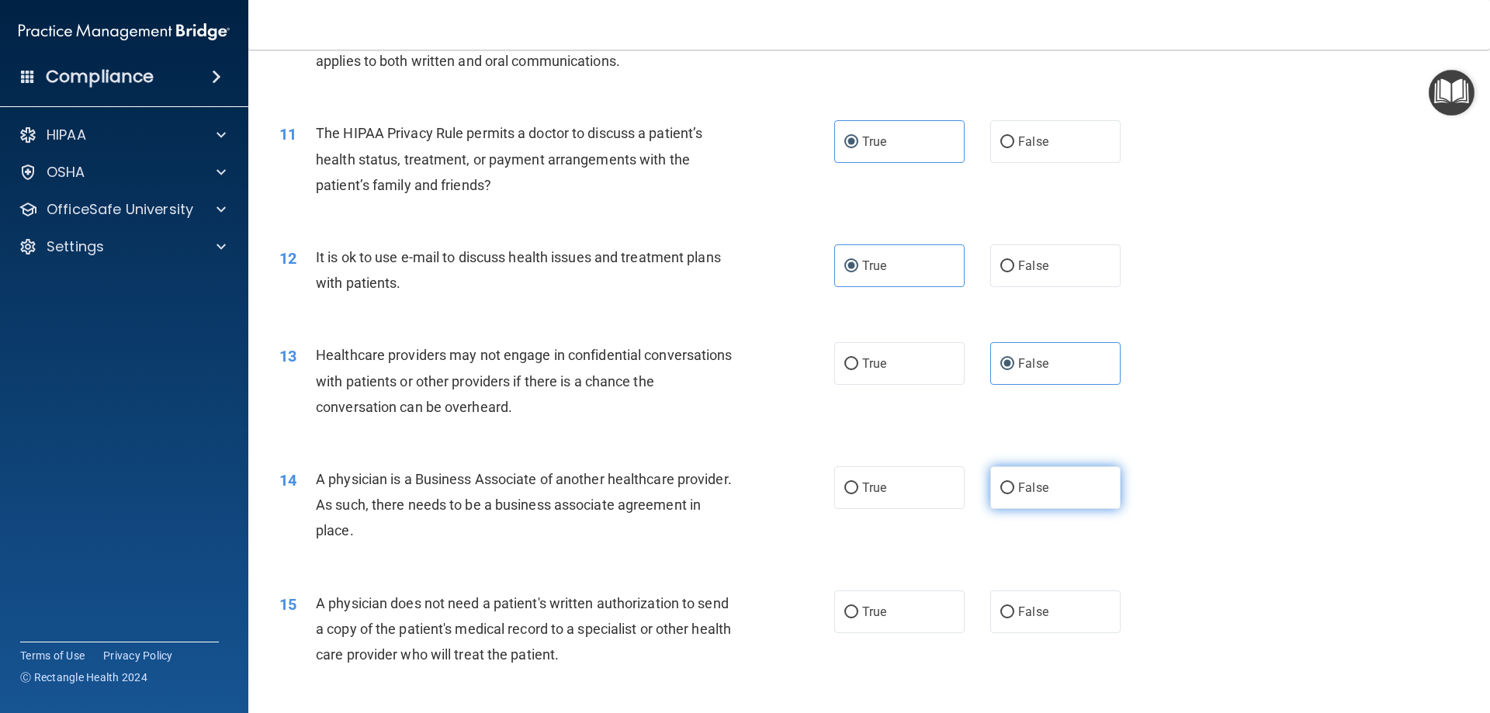
click at [1049, 500] on label "False" at bounding box center [1055, 488] width 130 height 43
click at [1015, 494] on input "False" at bounding box center [1008, 489] width 14 height 12
radio input "true"
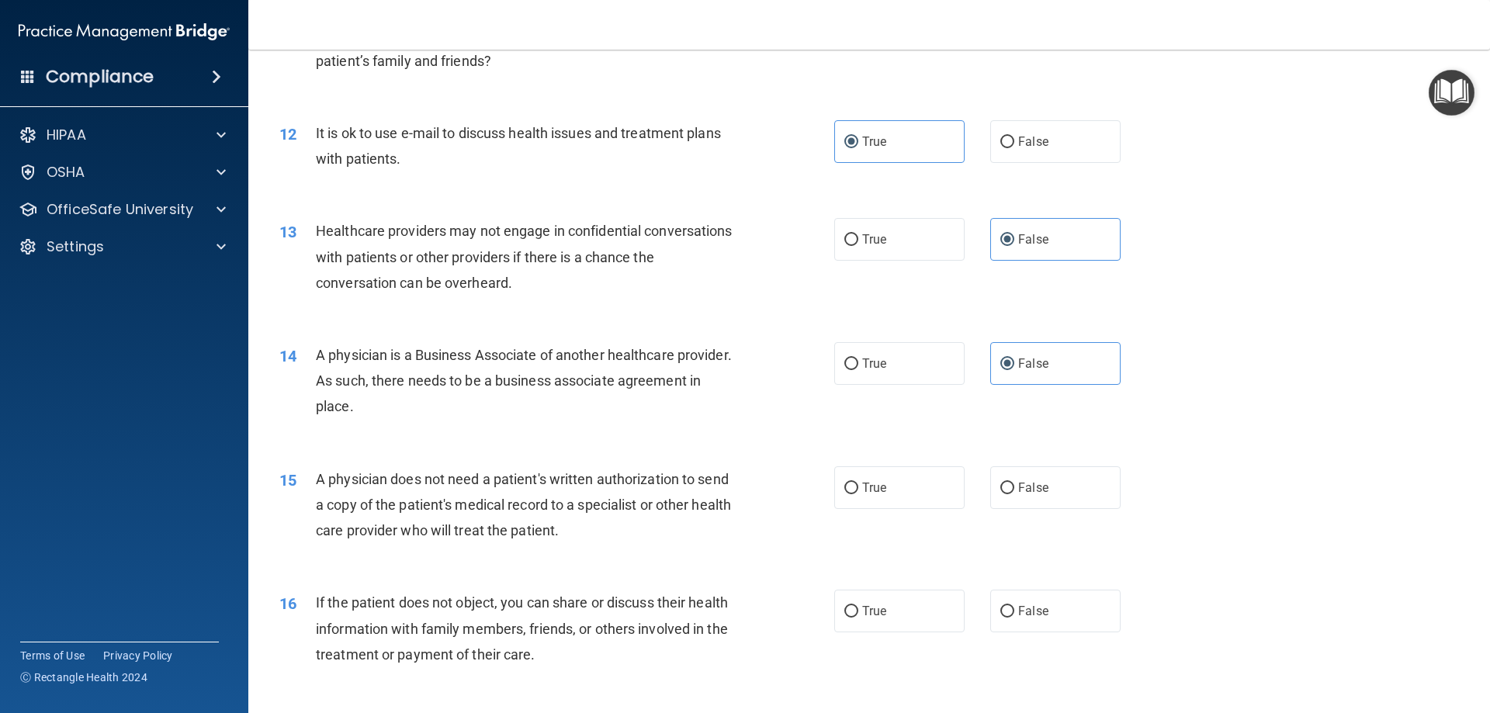
scroll to position [1294, 0]
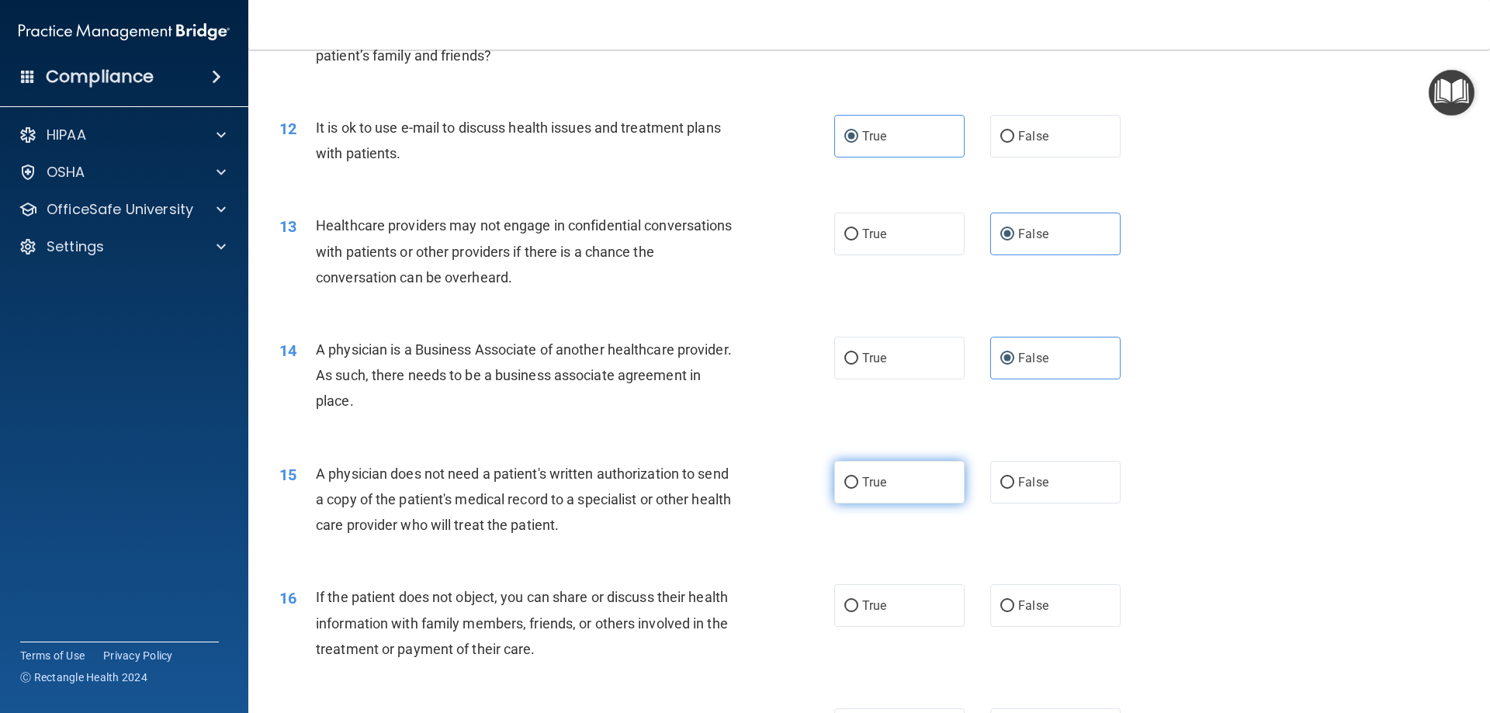
click at [912, 476] on label "True" at bounding box center [899, 482] width 130 height 43
click at [858, 477] on input "True" at bounding box center [852, 483] width 14 height 12
radio input "true"
click at [916, 600] on label "True" at bounding box center [899, 605] width 130 height 43
click at [858, 601] on input "True" at bounding box center [852, 607] width 14 height 12
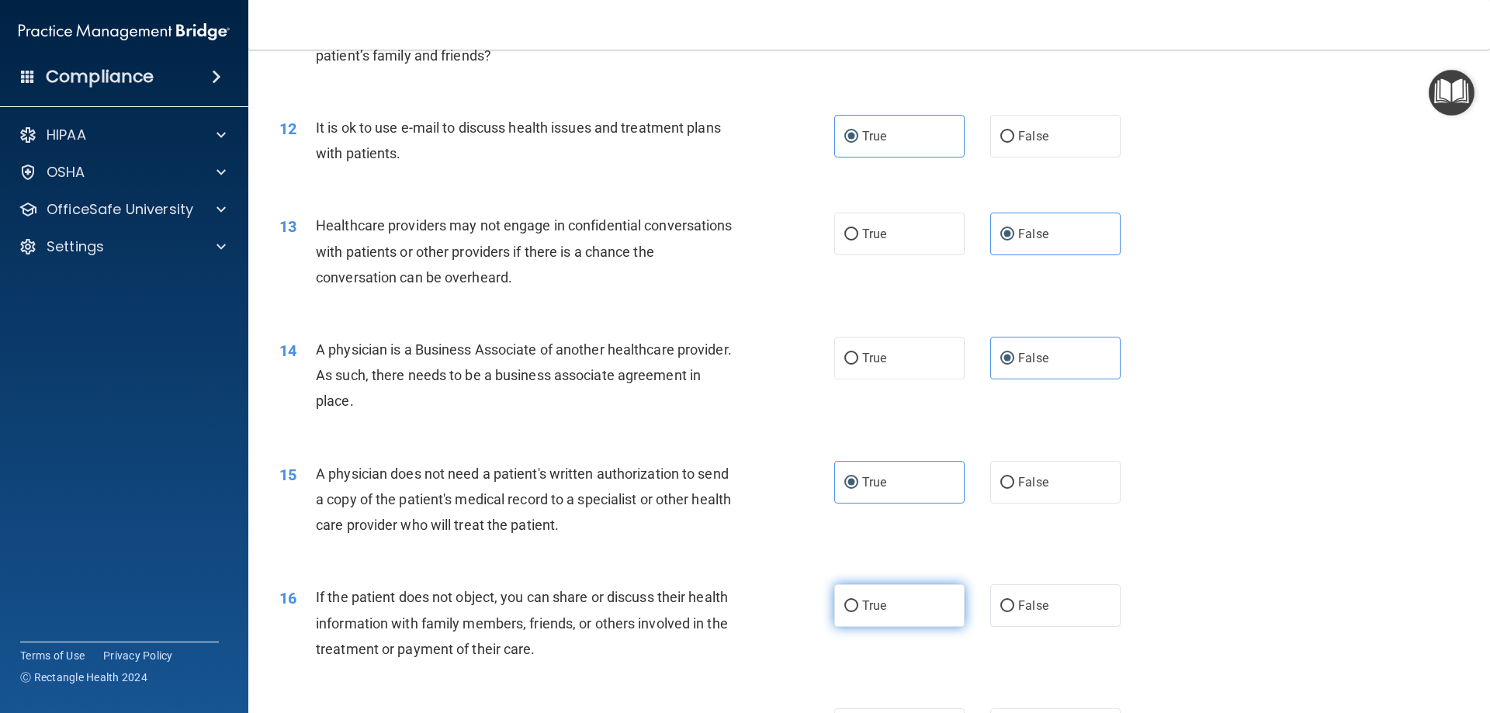
radio input "true"
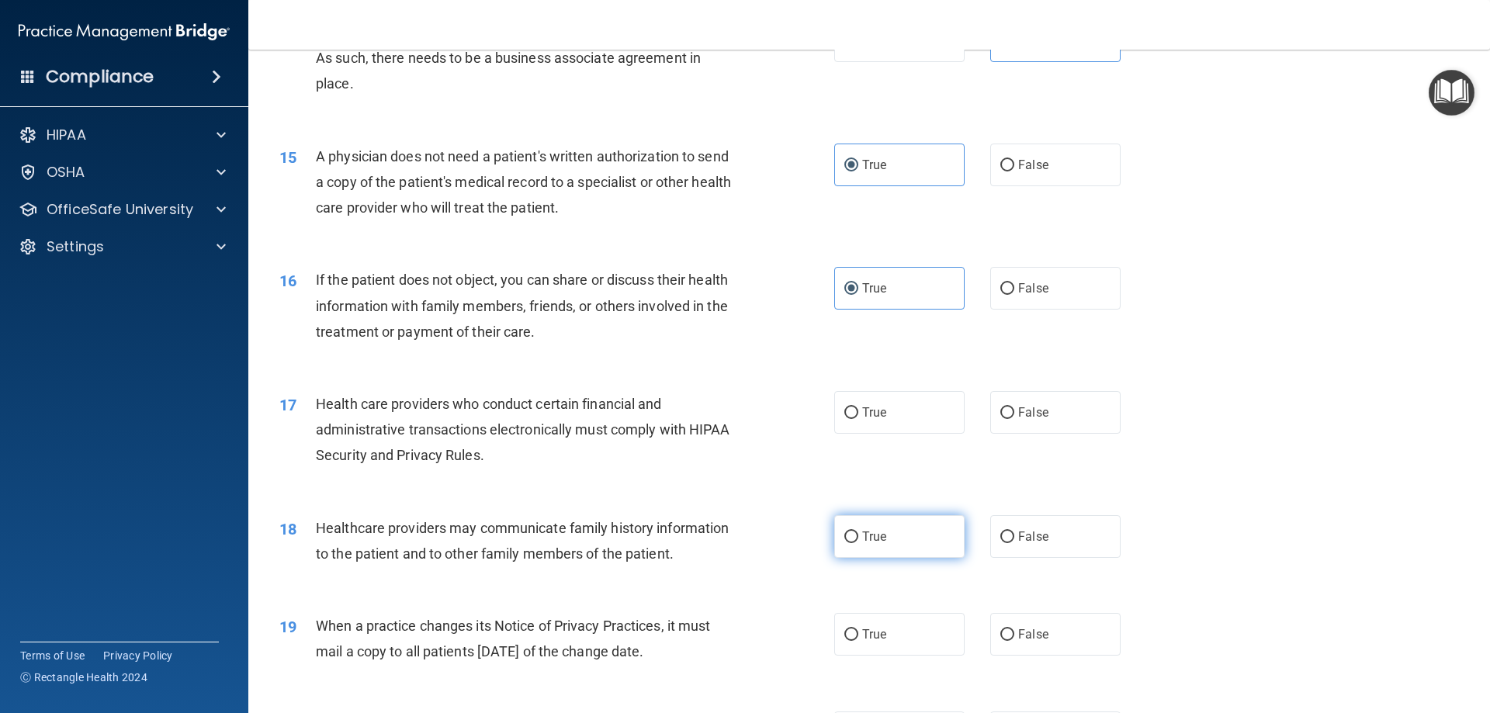
scroll to position [1682, 0]
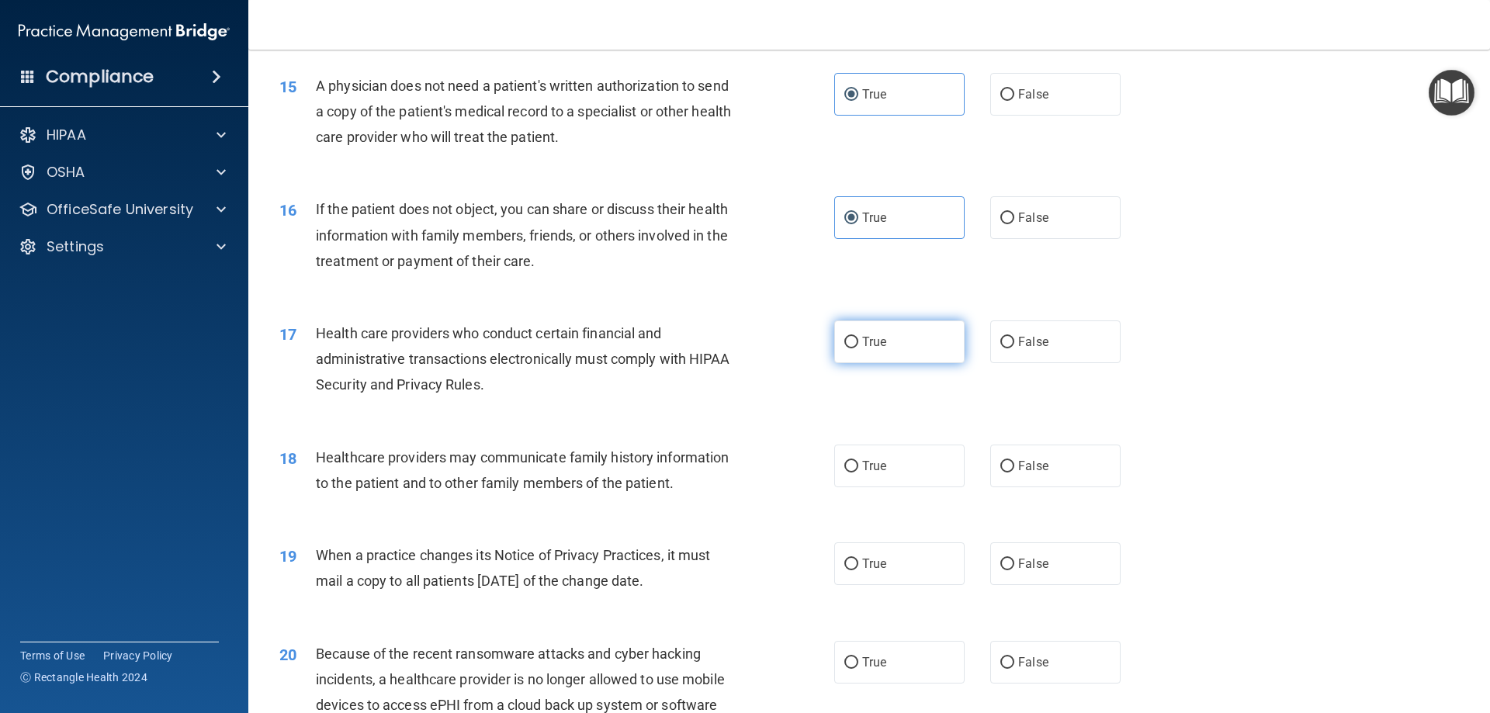
click at [894, 339] on label "True" at bounding box center [899, 342] width 130 height 43
click at [858, 339] on input "True" at bounding box center [852, 343] width 14 height 12
radio input "true"
click at [1030, 470] on span "False" at bounding box center [1033, 466] width 30 height 15
click at [1015, 470] on input "False" at bounding box center [1008, 467] width 14 height 12
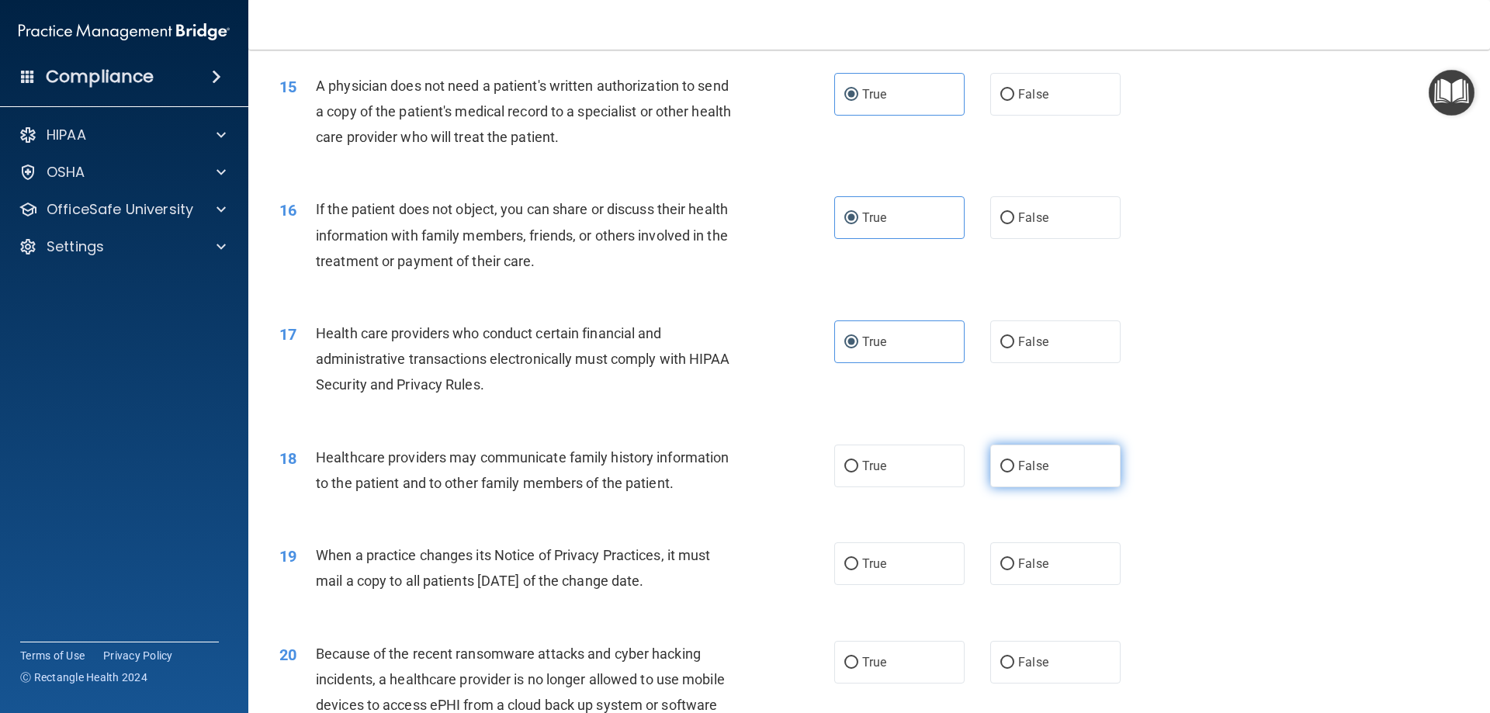
radio input "true"
click at [1045, 550] on label "False" at bounding box center [1055, 564] width 130 height 43
click at [1015, 559] on input "False" at bounding box center [1008, 565] width 14 height 12
radio input "true"
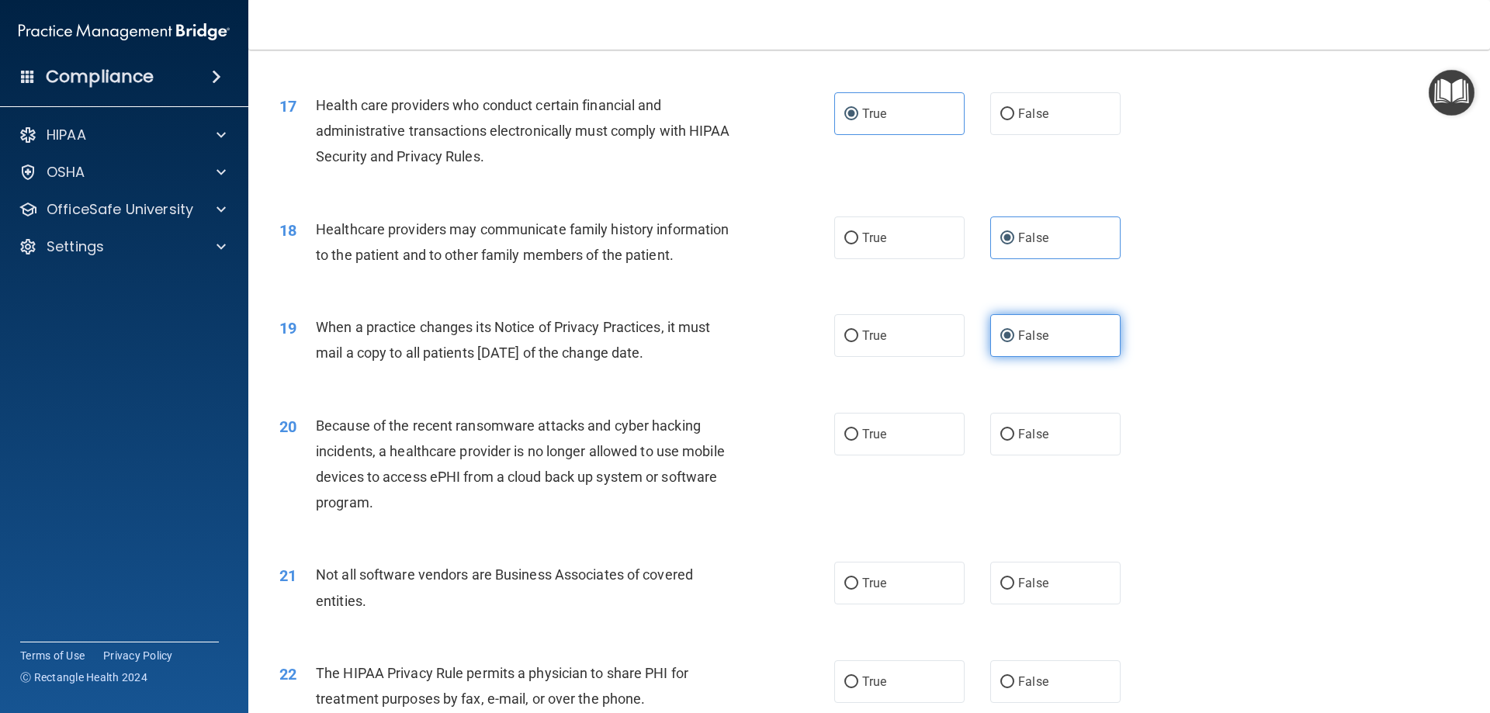
scroll to position [1941, 0]
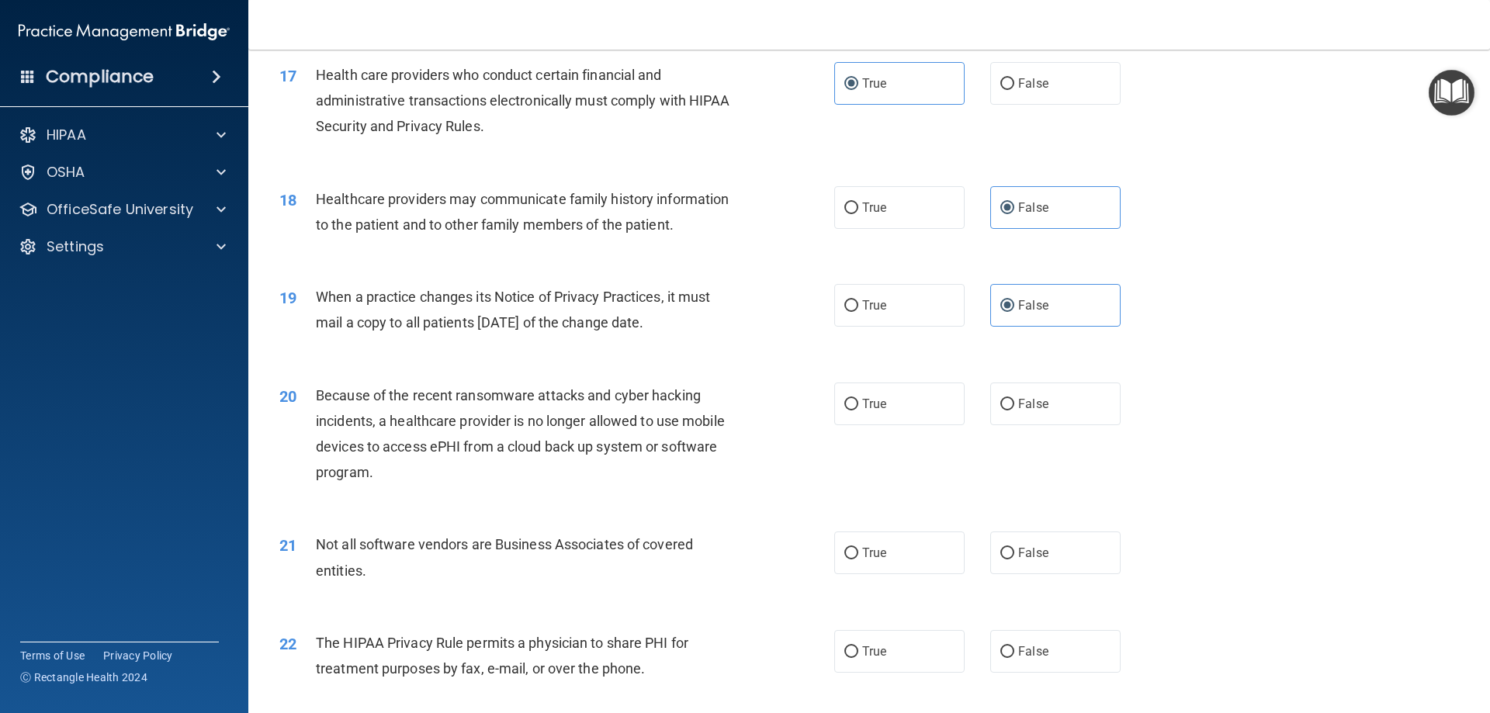
click at [1019, 380] on div "20 Because of the recent ransomware attacks and cyber hacking incidents, a heal…" at bounding box center [869, 438] width 1203 height 150
click at [1030, 403] on span "False" at bounding box center [1033, 404] width 30 height 15
click at [1015, 403] on input "False" at bounding box center [1008, 405] width 14 height 12
radio input "true"
click at [928, 561] on label "True" at bounding box center [899, 553] width 130 height 43
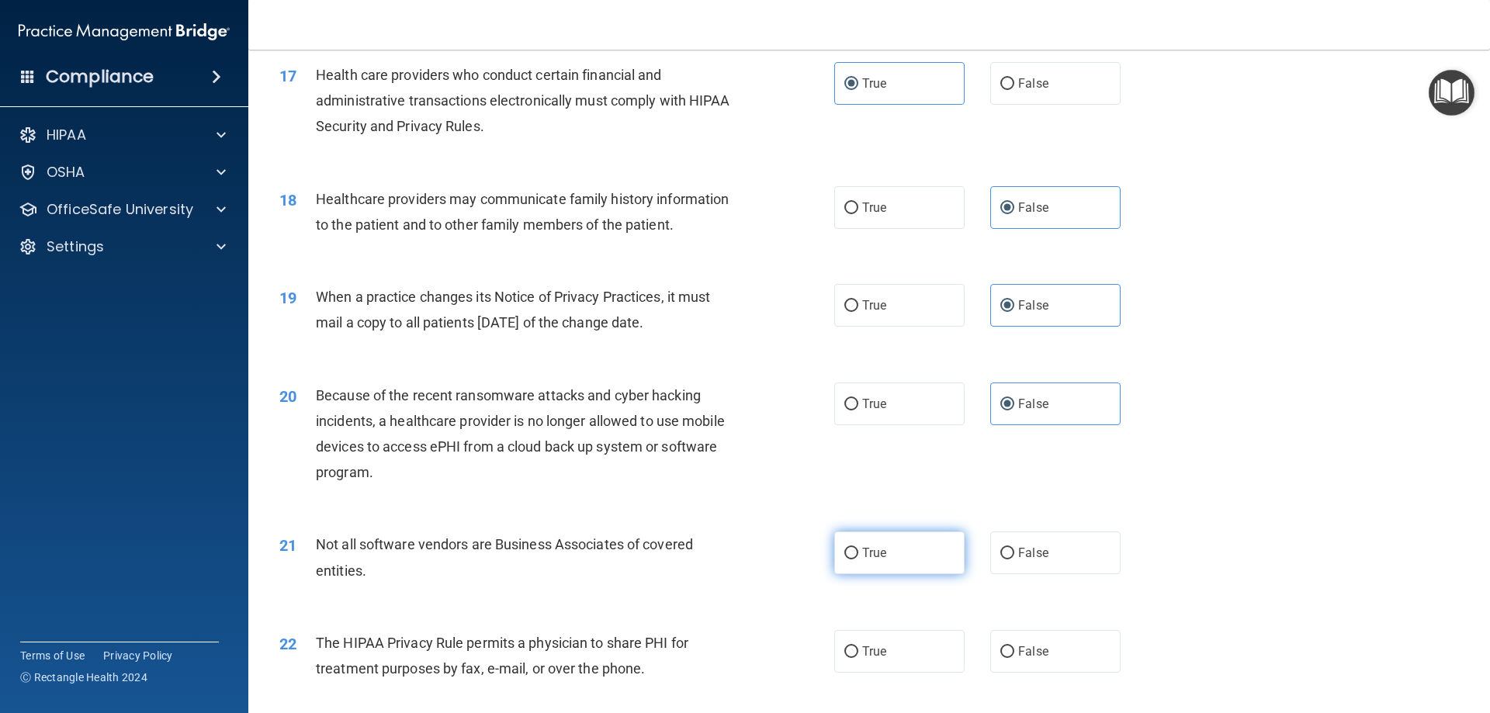
click at [858, 560] on input "True" at bounding box center [852, 554] width 14 height 12
radio input "true"
click at [903, 642] on label "True" at bounding box center [899, 651] width 130 height 43
click at [858, 647] on input "True" at bounding box center [852, 653] width 14 height 12
radio input "true"
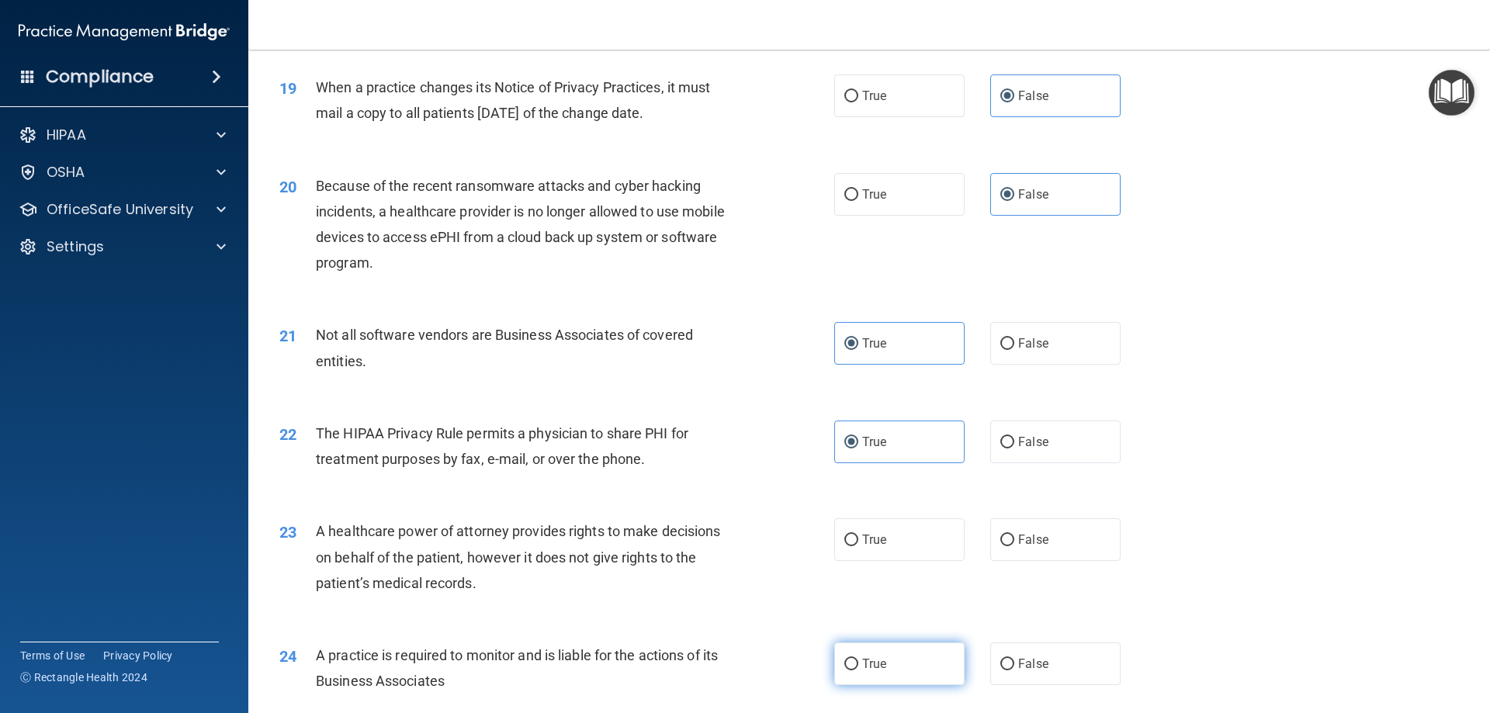
scroll to position [2199, 0]
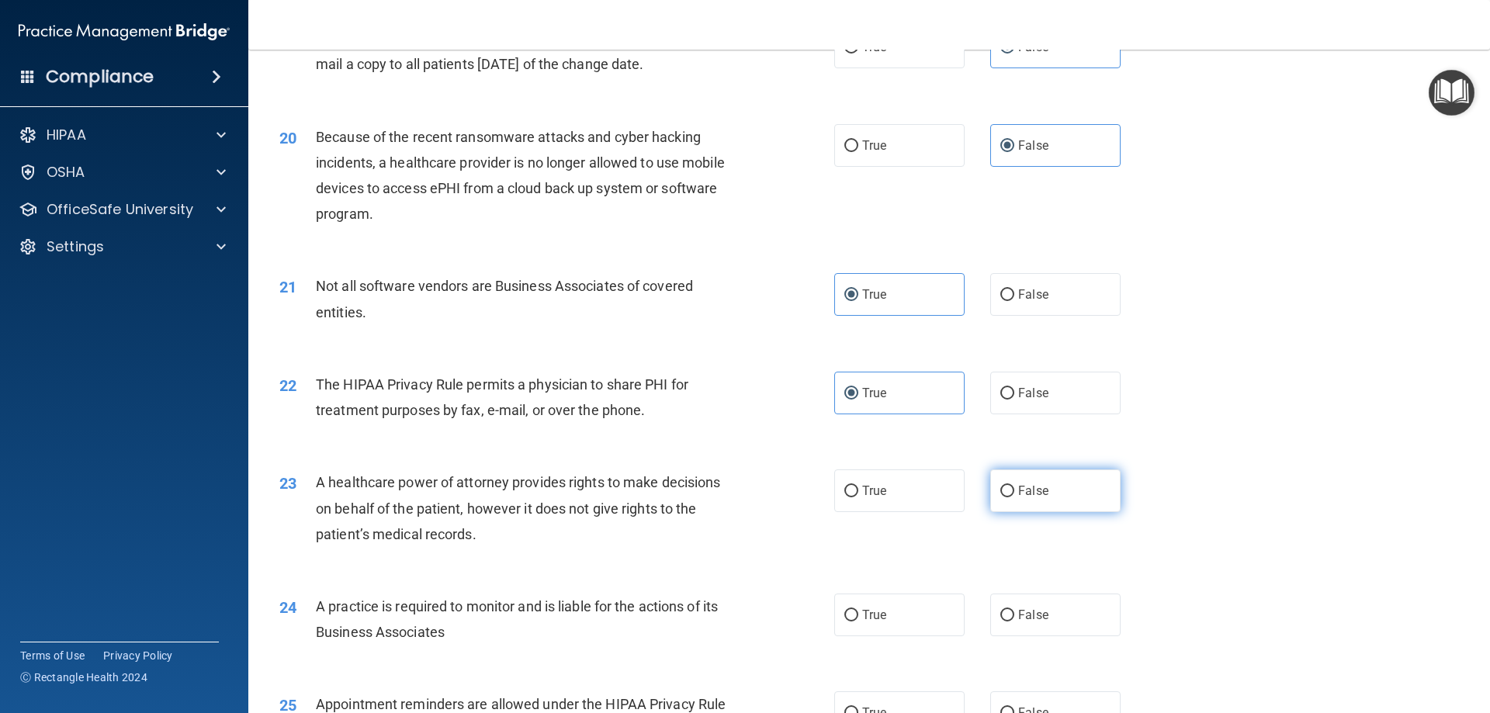
click at [1081, 480] on label "False" at bounding box center [1055, 491] width 130 height 43
click at [1015, 486] on input "False" at bounding box center [1008, 492] width 14 height 12
radio input "true"
click at [917, 600] on label "True" at bounding box center [899, 615] width 130 height 43
click at [858, 610] on input "True" at bounding box center [852, 616] width 14 height 12
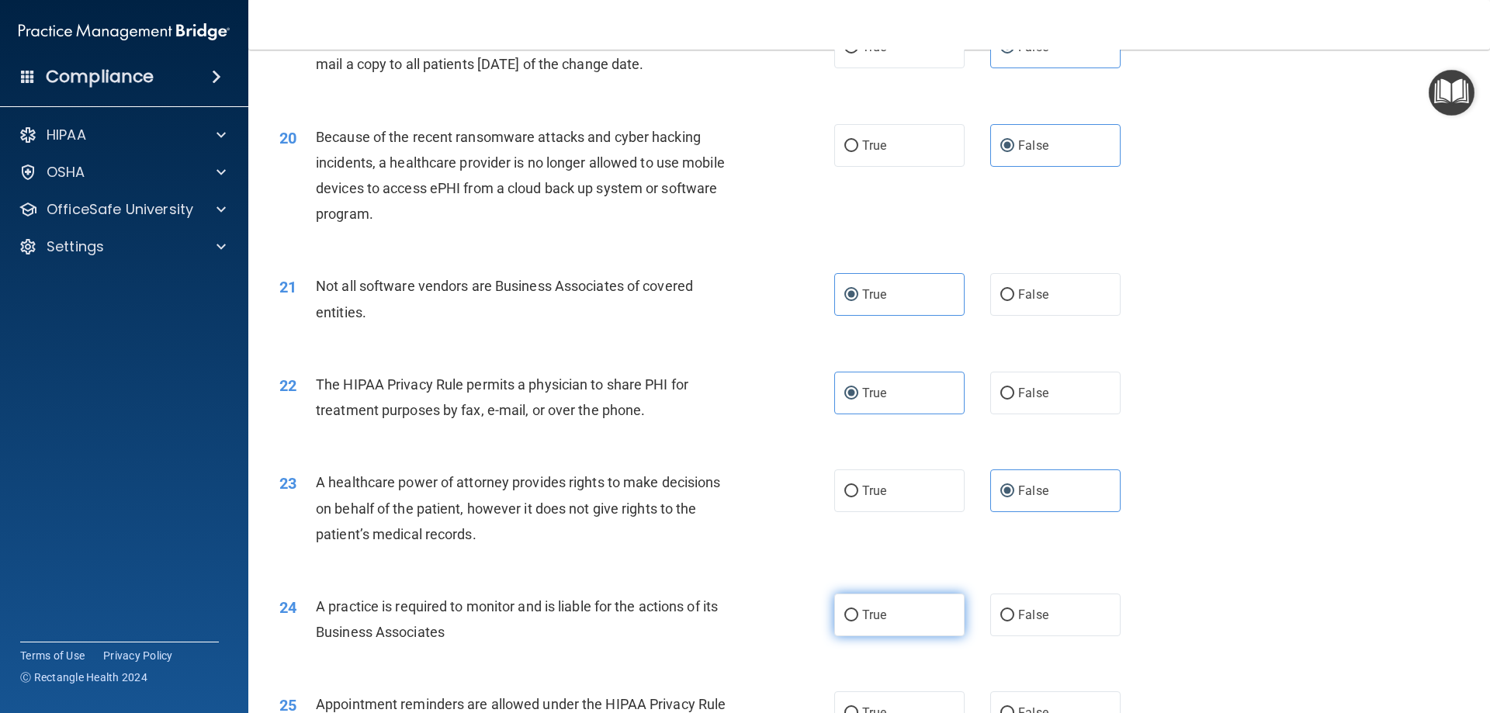
radio input "true"
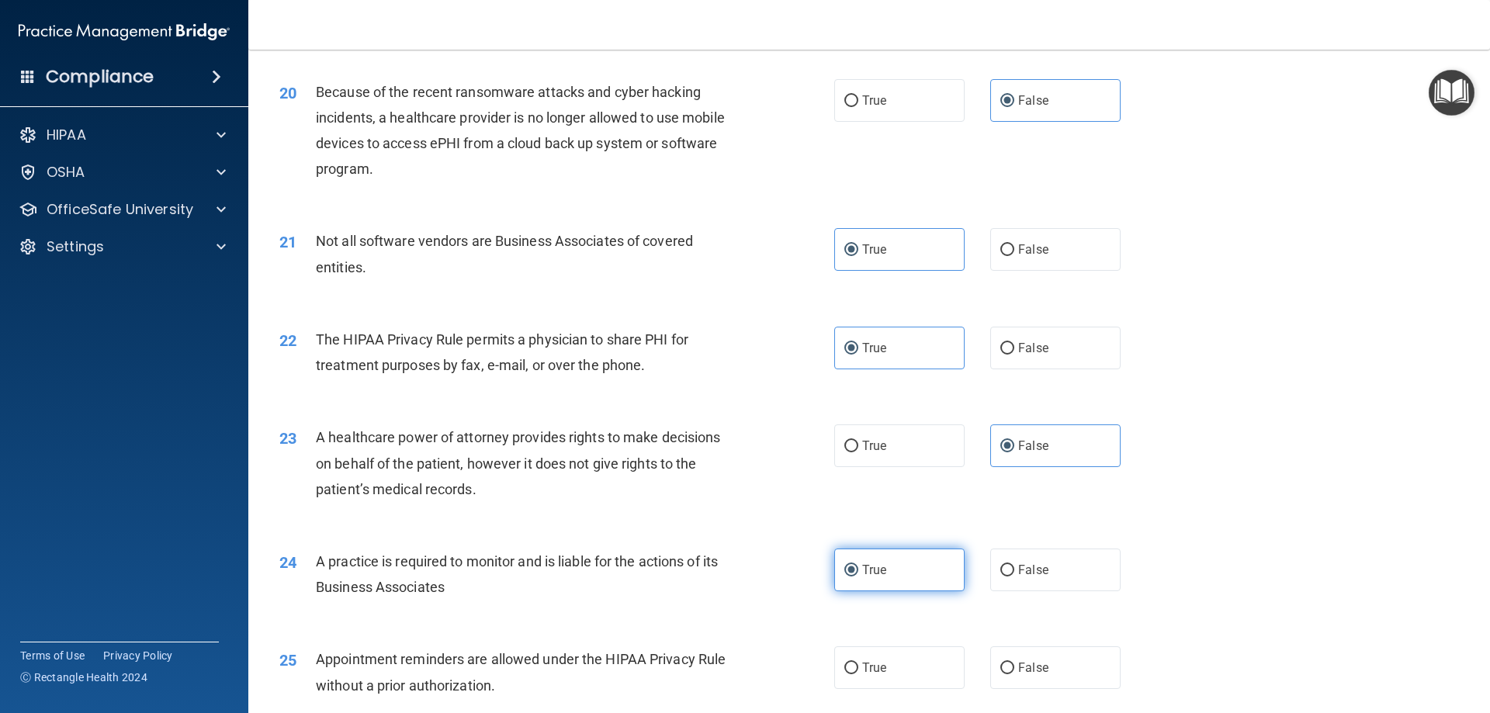
scroll to position [2329, 0]
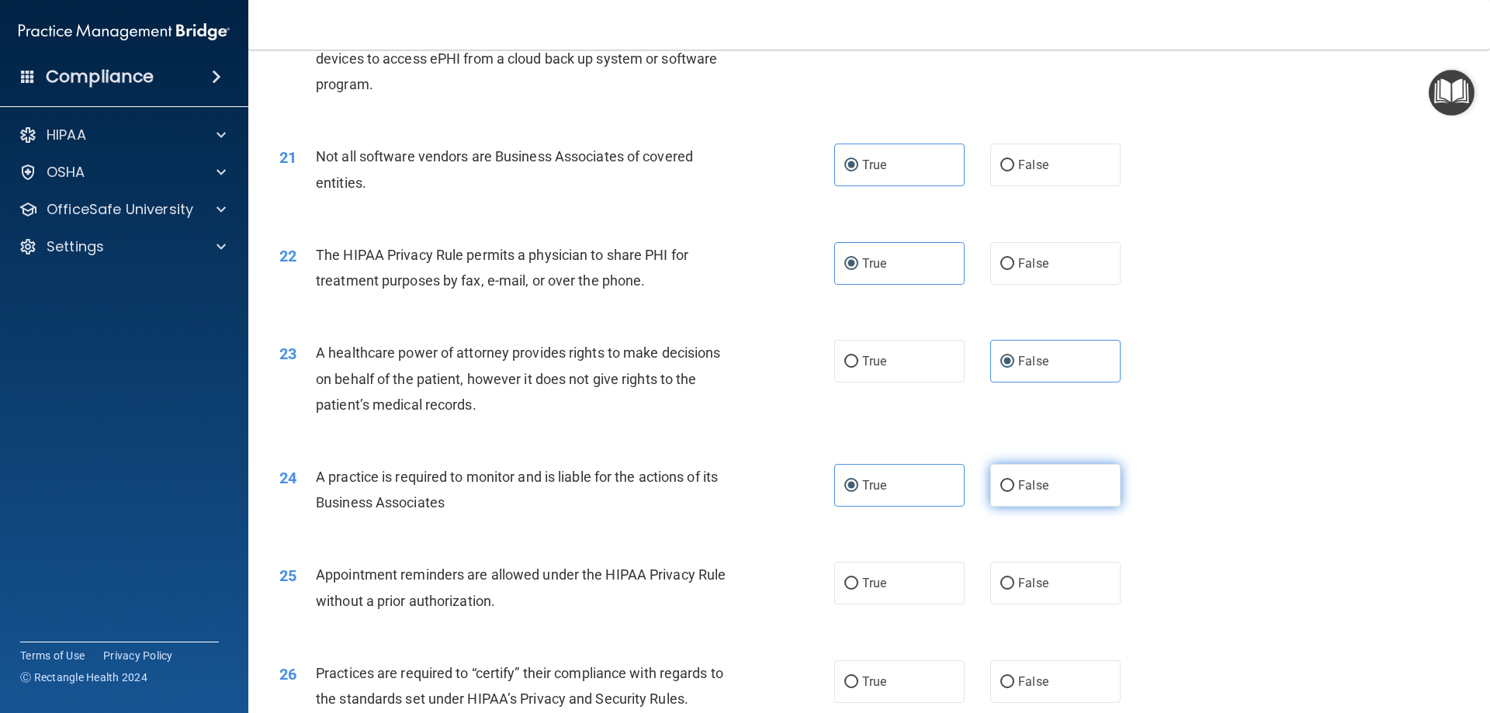
click at [1056, 489] on label "False" at bounding box center [1055, 485] width 130 height 43
click at [1015, 489] on input "False" at bounding box center [1008, 486] width 14 height 12
radio input "true"
radio input "false"
click at [907, 593] on label "True" at bounding box center [899, 583] width 130 height 43
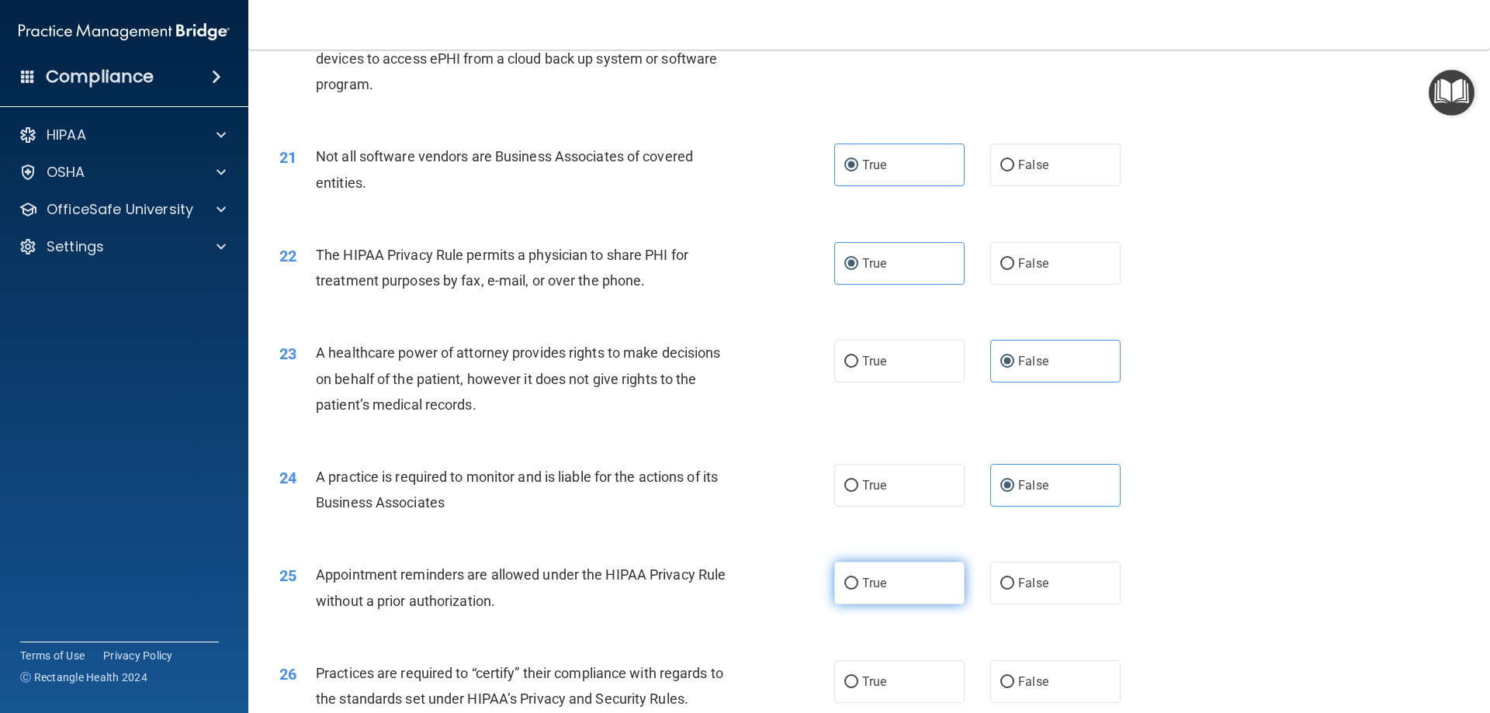
click at [858, 590] on input "True" at bounding box center [852, 584] width 14 height 12
radio input "true"
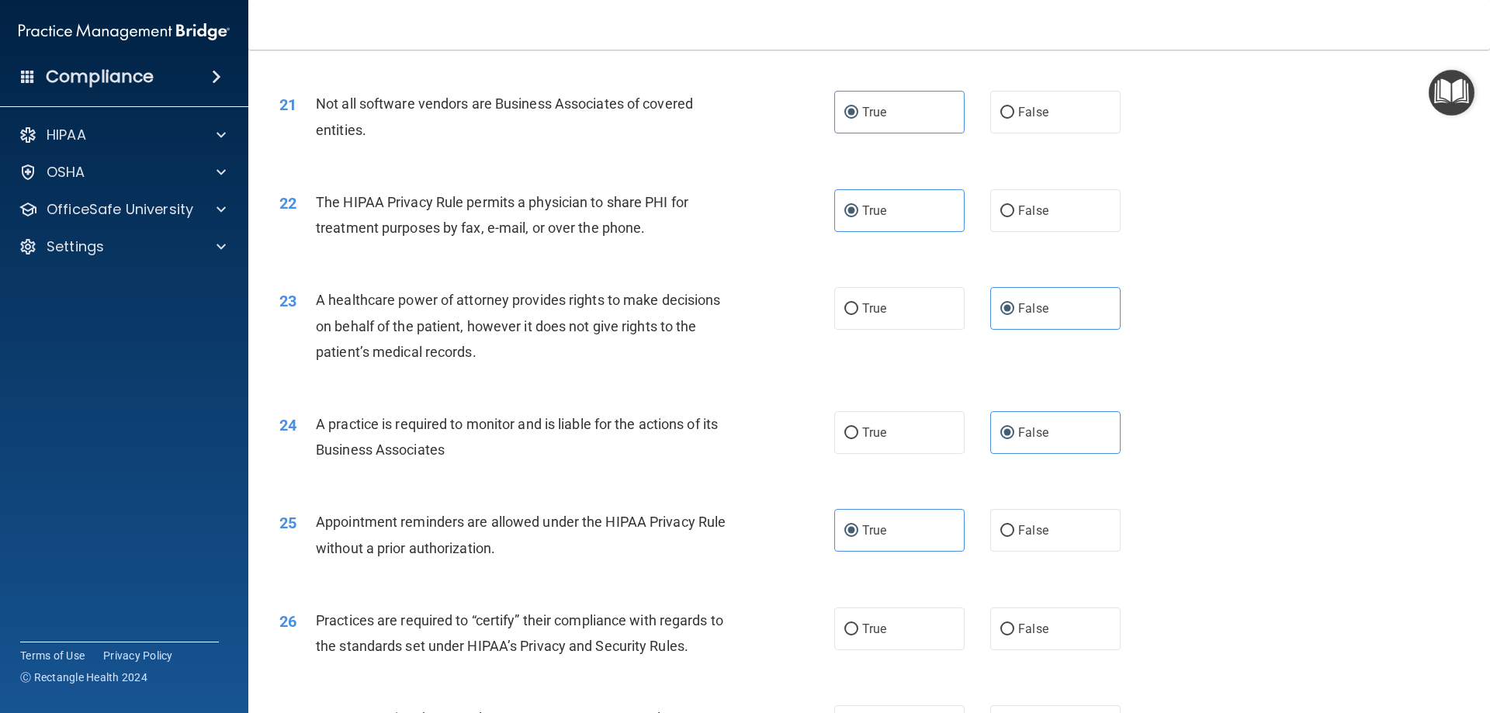
scroll to position [2458, 0]
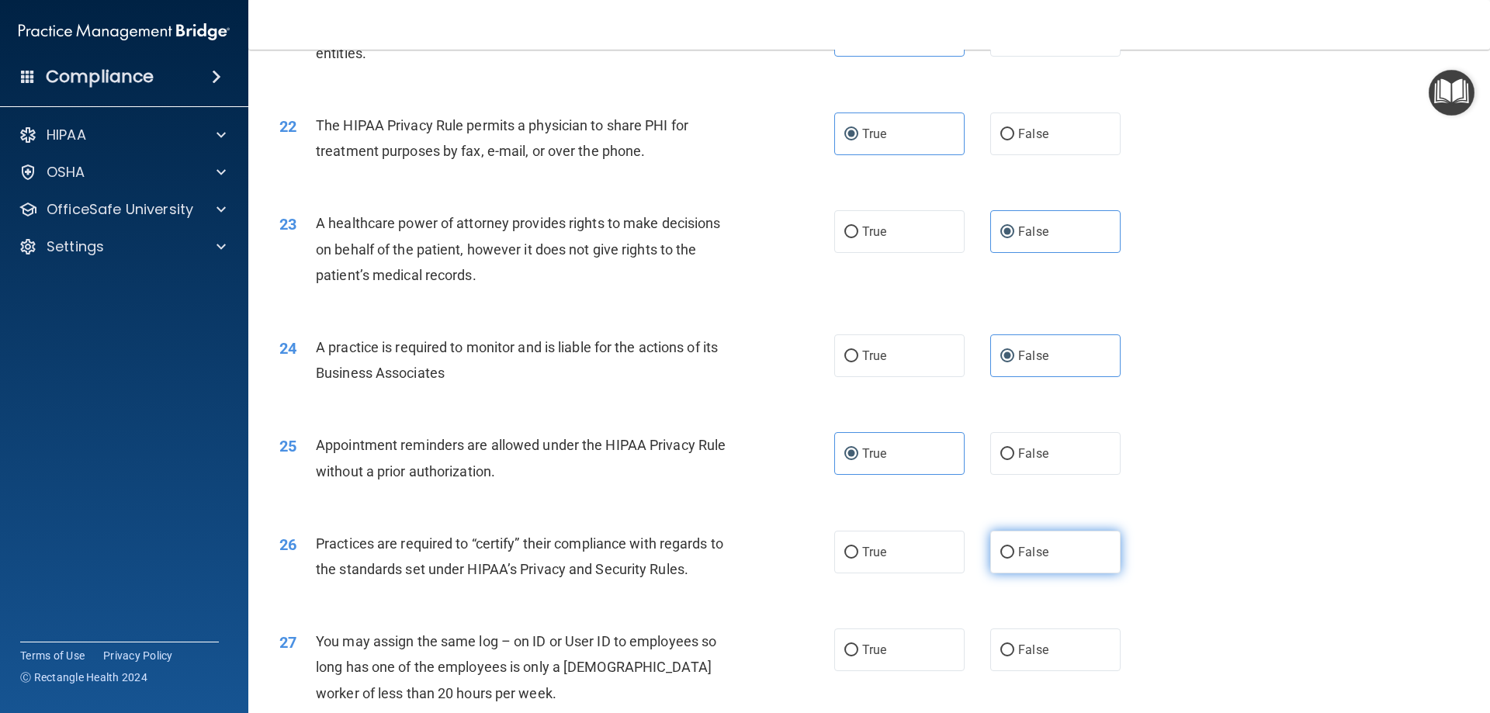
click at [1032, 558] on span "False" at bounding box center [1033, 552] width 30 height 15
click at [1015, 558] on input "False" at bounding box center [1008, 553] width 14 height 12
radio input "true"
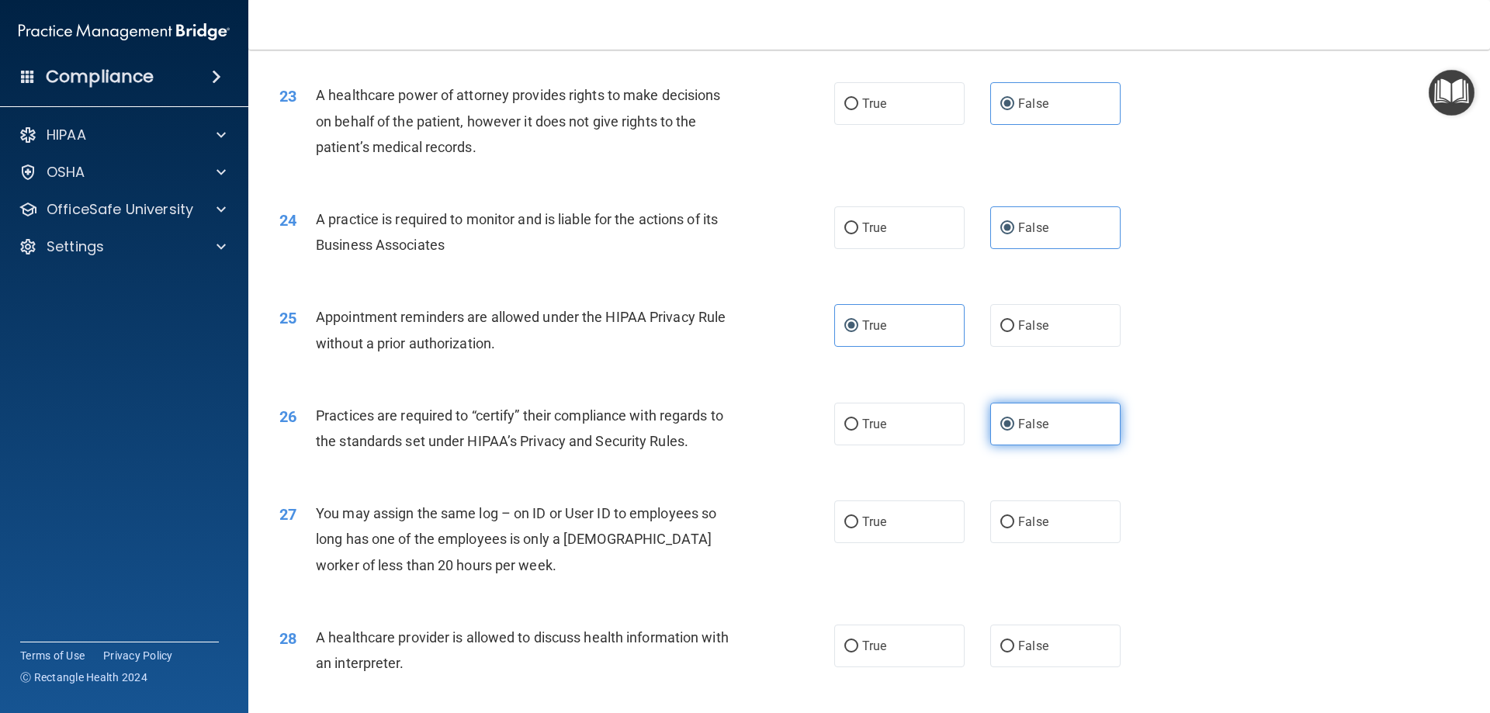
scroll to position [2587, 0]
click at [1031, 539] on label "False" at bounding box center [1055, 521] width 130 height 43
click at [1015, 528] on input "False" at bounding box center [1008, 522] width 14 height 12
radio input "true"
click at [934, 652] on label "True" at bounding box center [899, 645] width 130 height 43
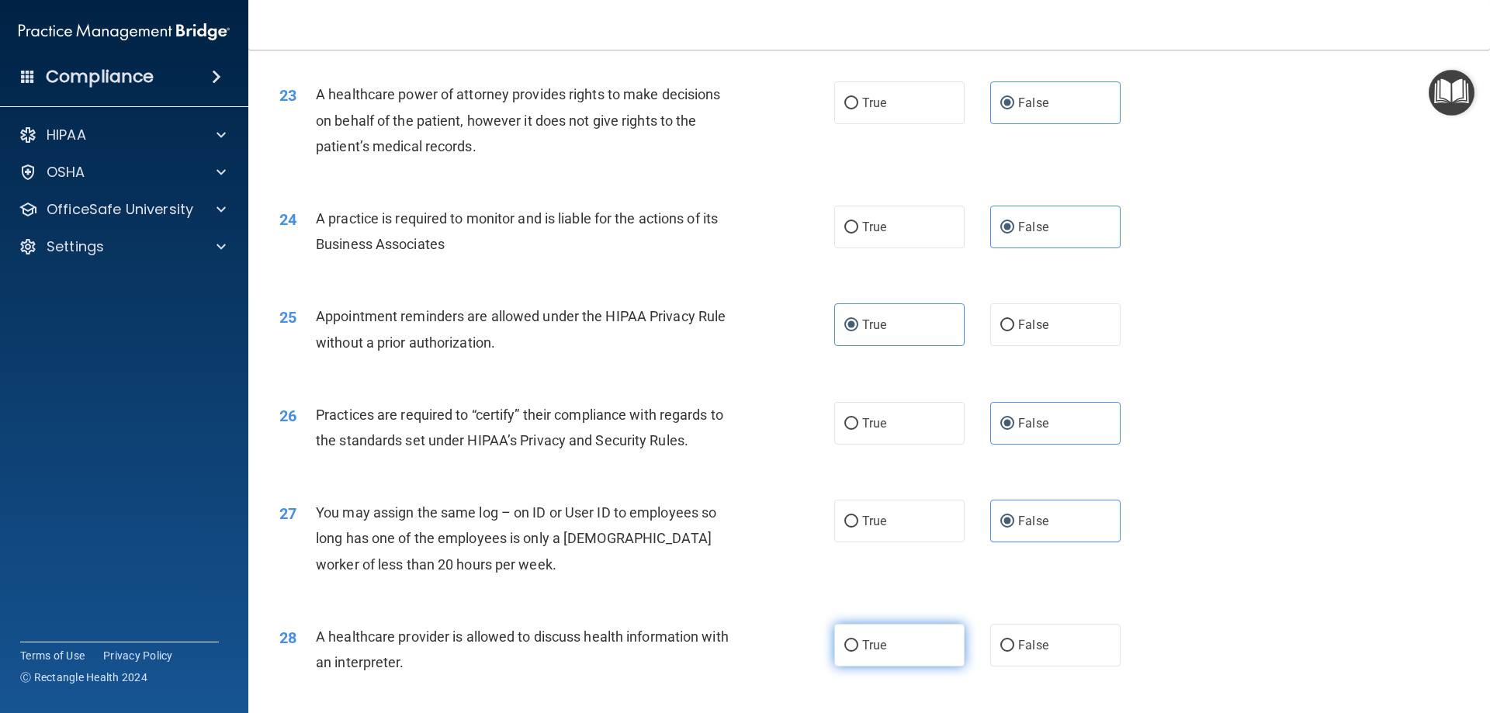
click at [858, 652] on input "True" at bounding box center [852, 646] width 14 height 12
radio input "true"
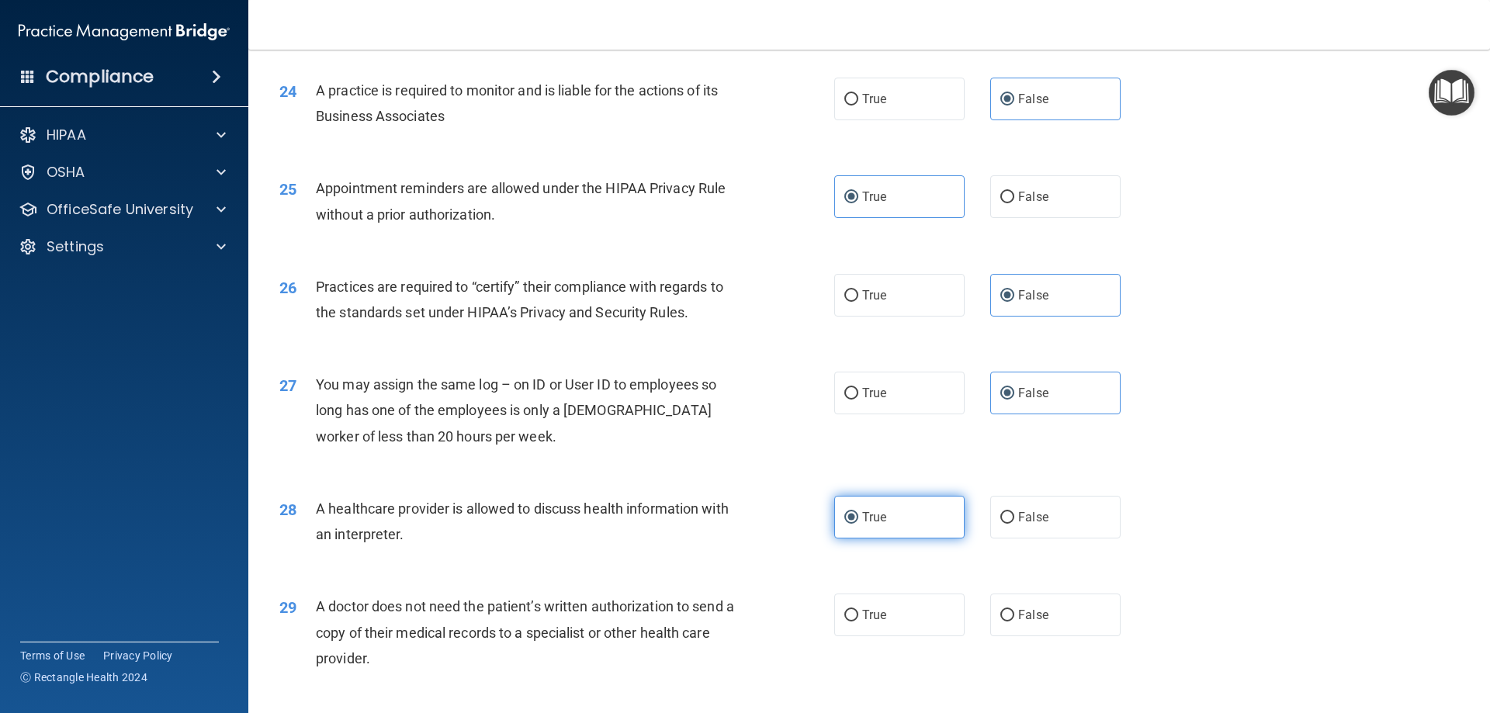
scroll to position [2900, 0]
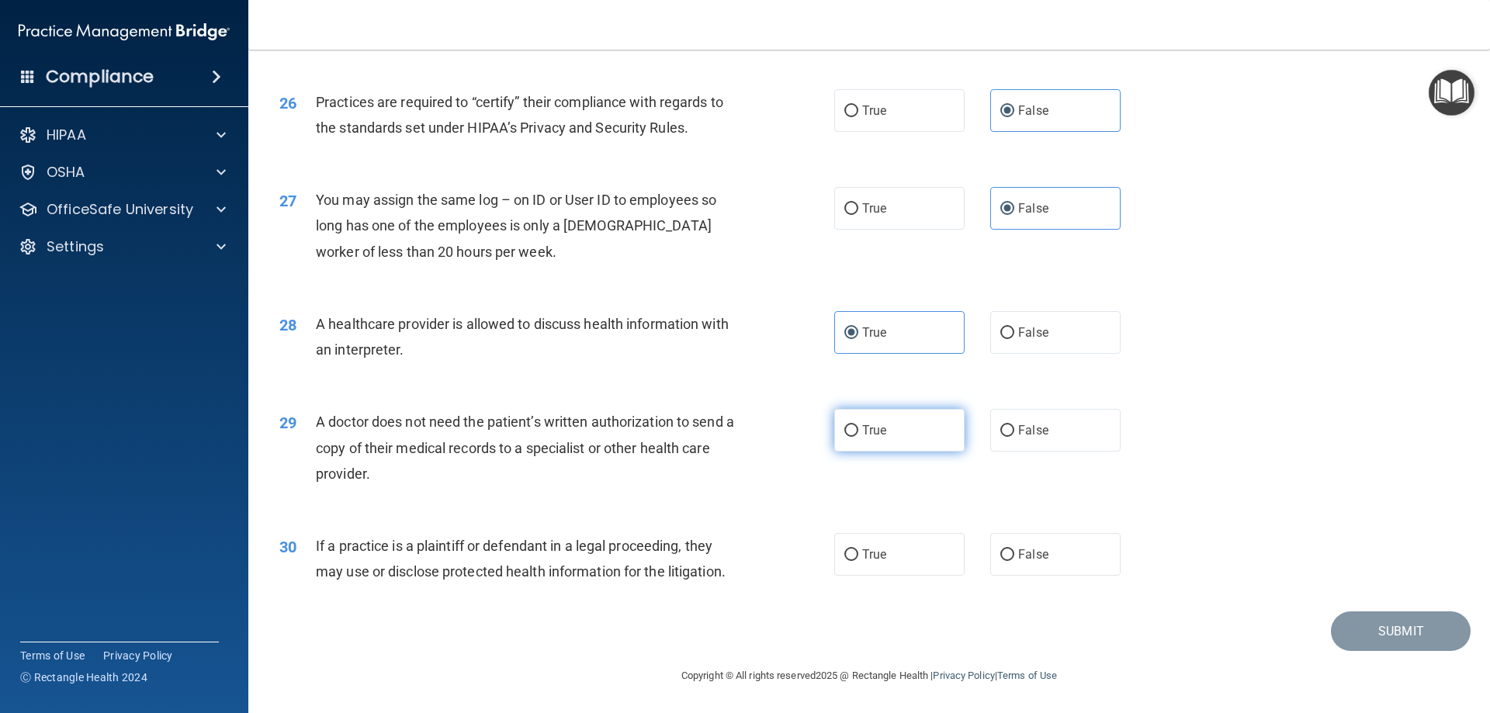
click at [912, 443] on label "True" at bounding box center [899, 430] width 130 height 43
click at [858, 437] on input "True" at bounding box center [852, 431] width 14 height 12
radio input "true"
click at [914, 569] on label "True" at bounding box center [899, 554] width 130 height 43
click at [858, 561] on input "True" at bounding box center [852, 556] width 14 height 12
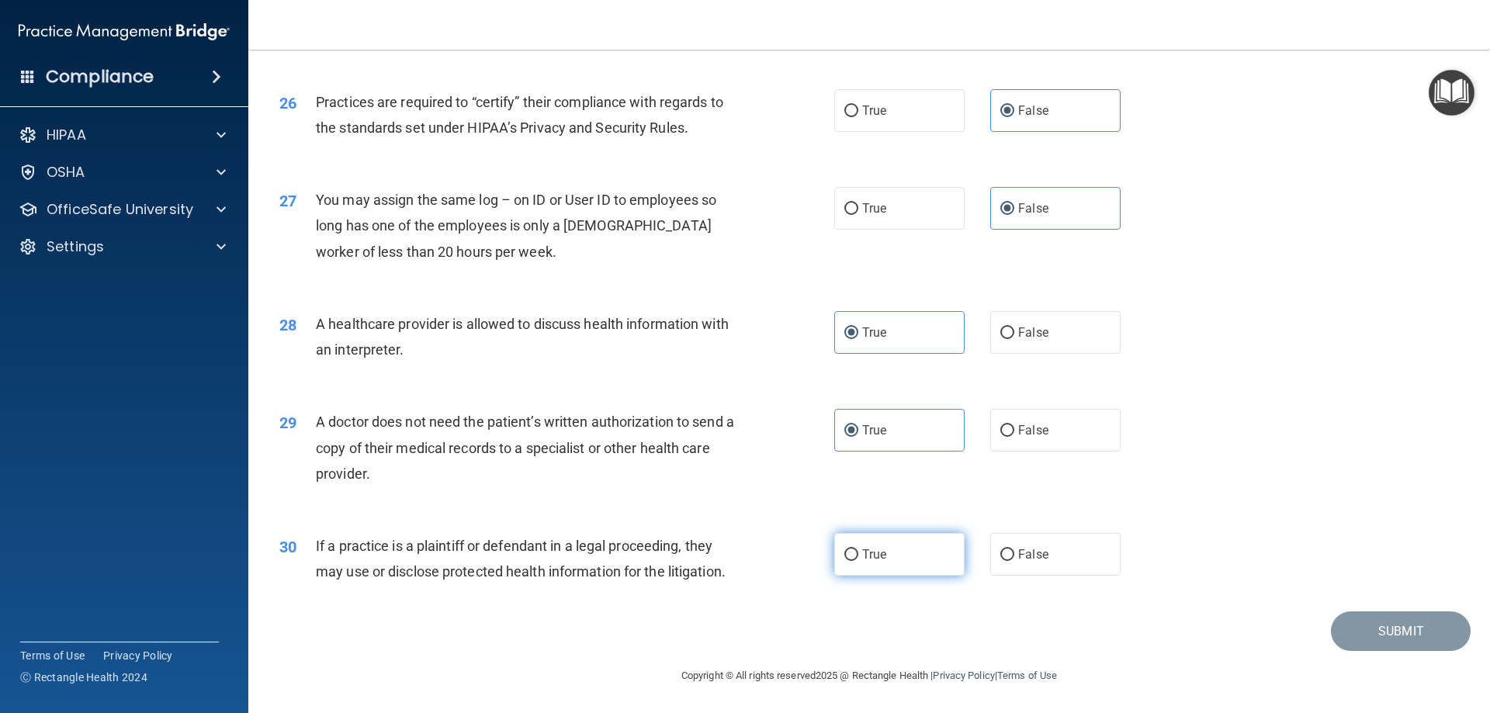
radio input "true"
click at [1393, 635] on button "Submit" at bounding box center [1401, 632] width 140 height 40
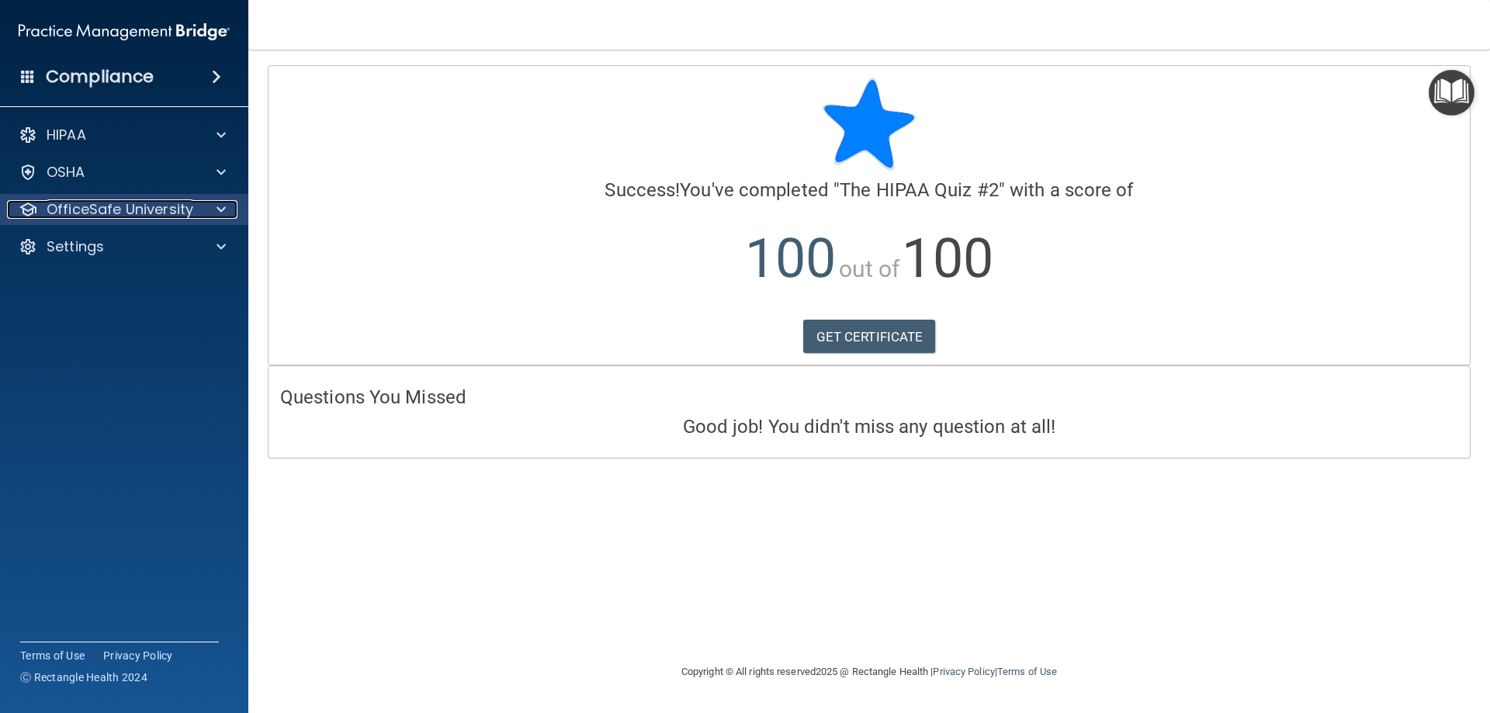
click at [213, 210] on div at bounding box center [218, 209] width 39 height 19
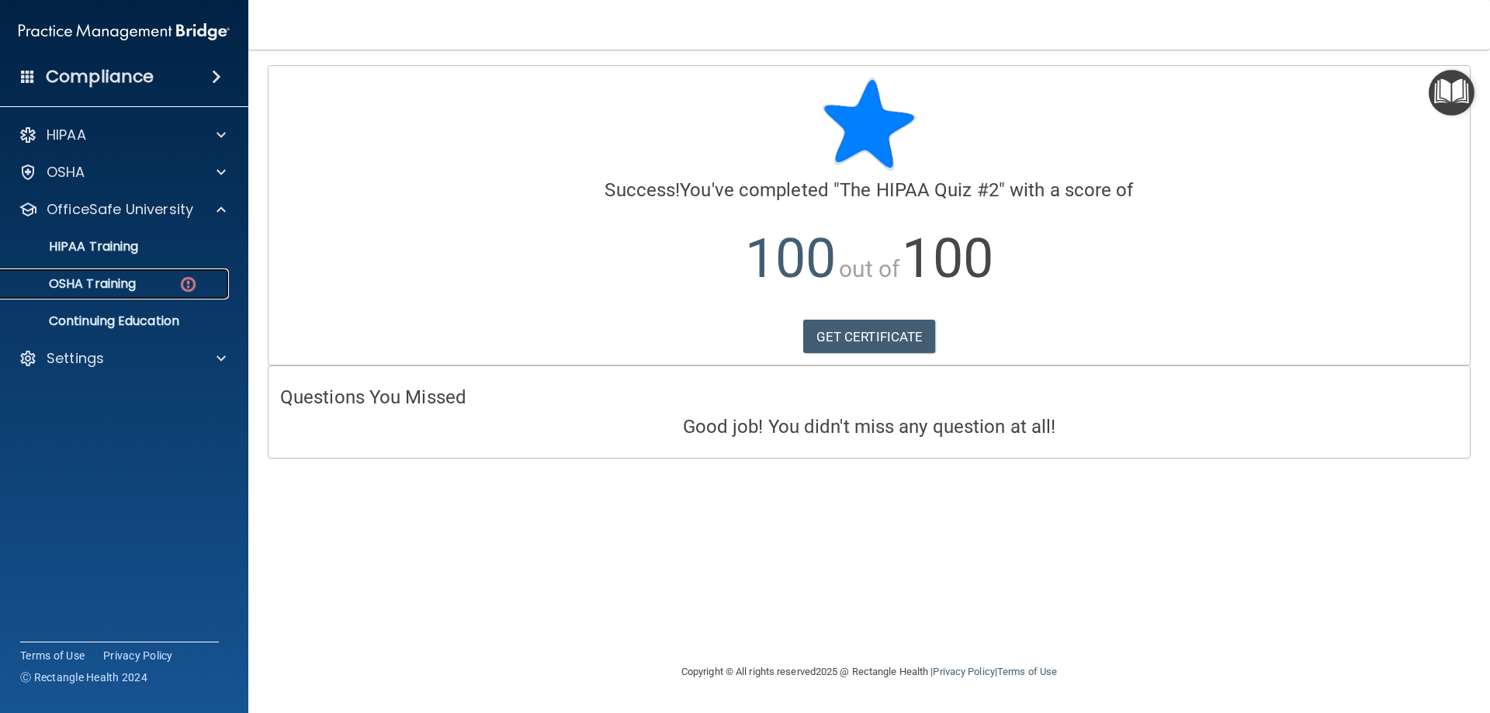
click at [180, 289] on img at bounding box center [188, 284] width 19 height 19
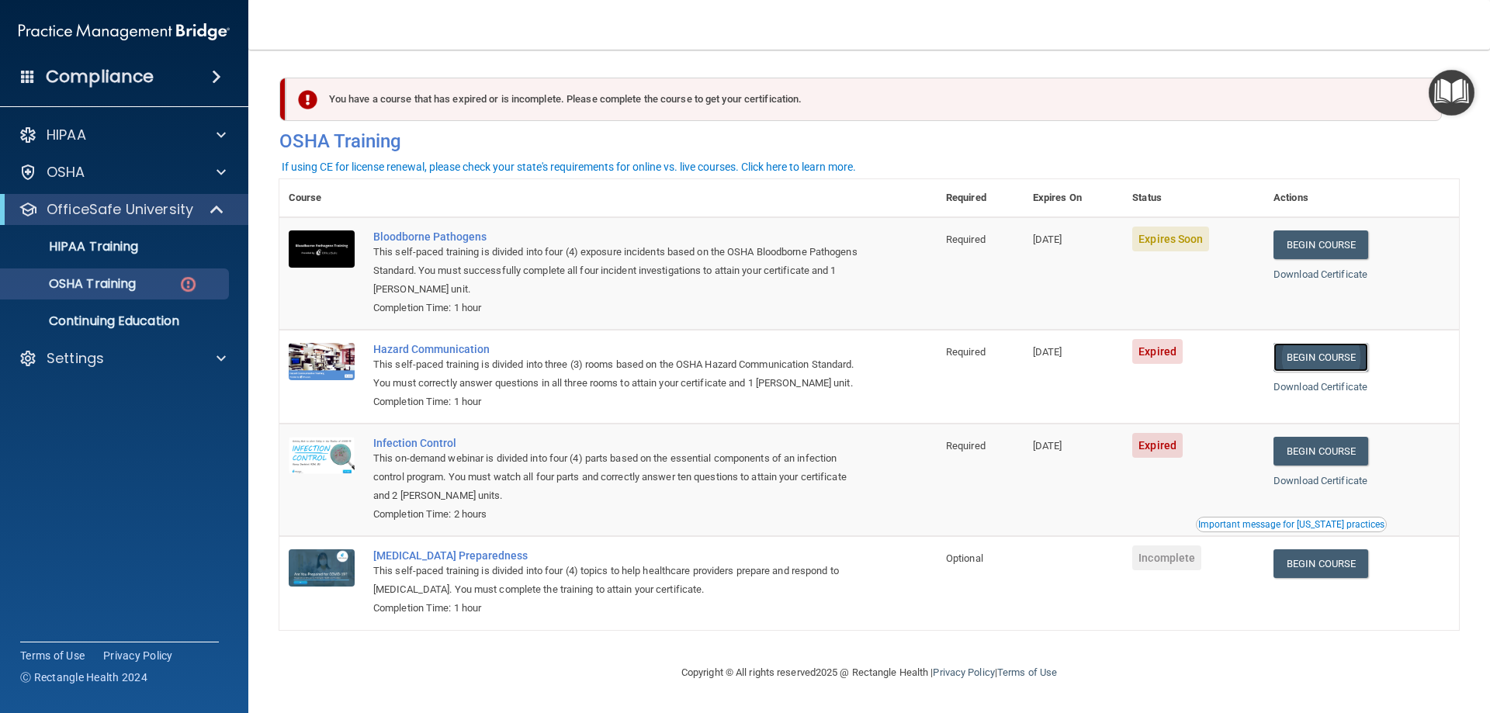
click at [1338, 366] on link "Begin Course" at bounding box center [1321, 357] width 95 height 29
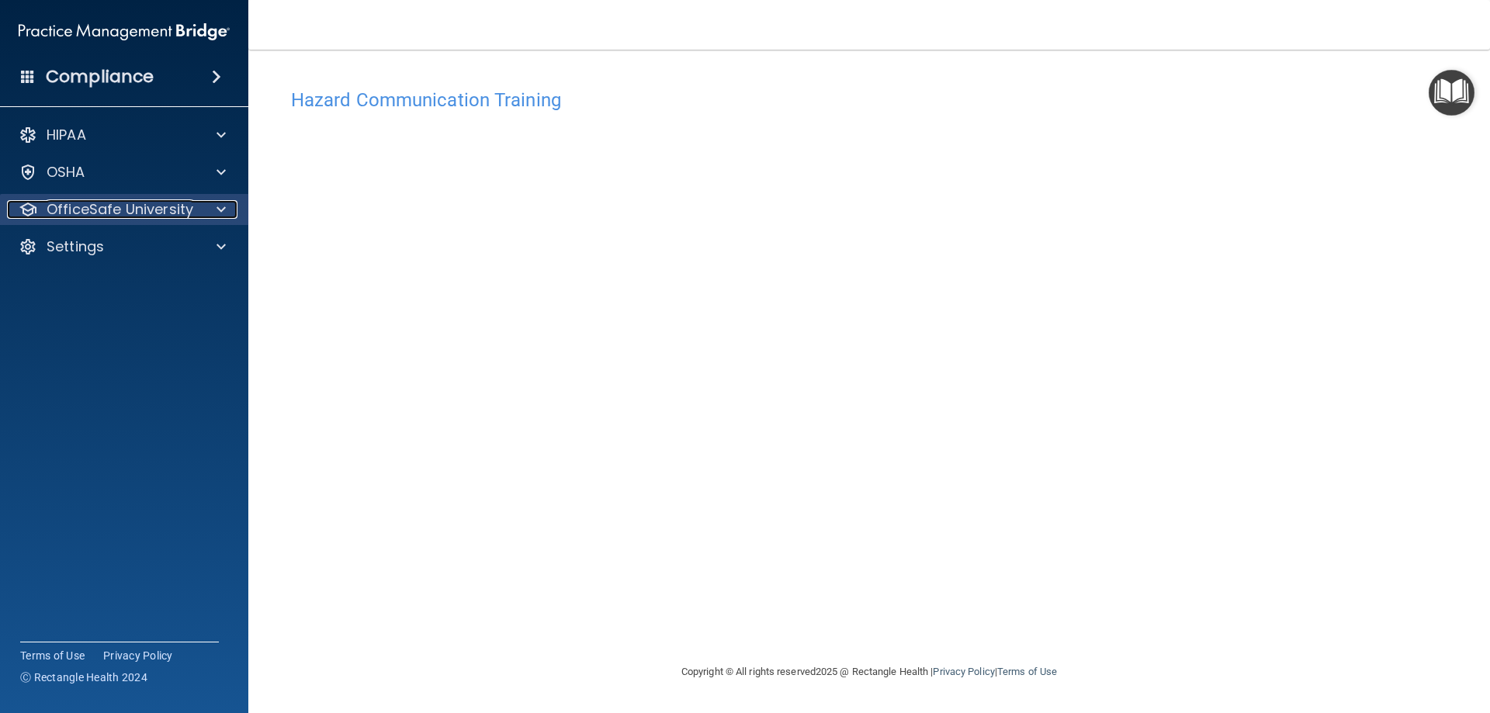
click at [144, 205] on p "OfficeSafe University" at bounding box center [120, 209] width 147 height 19
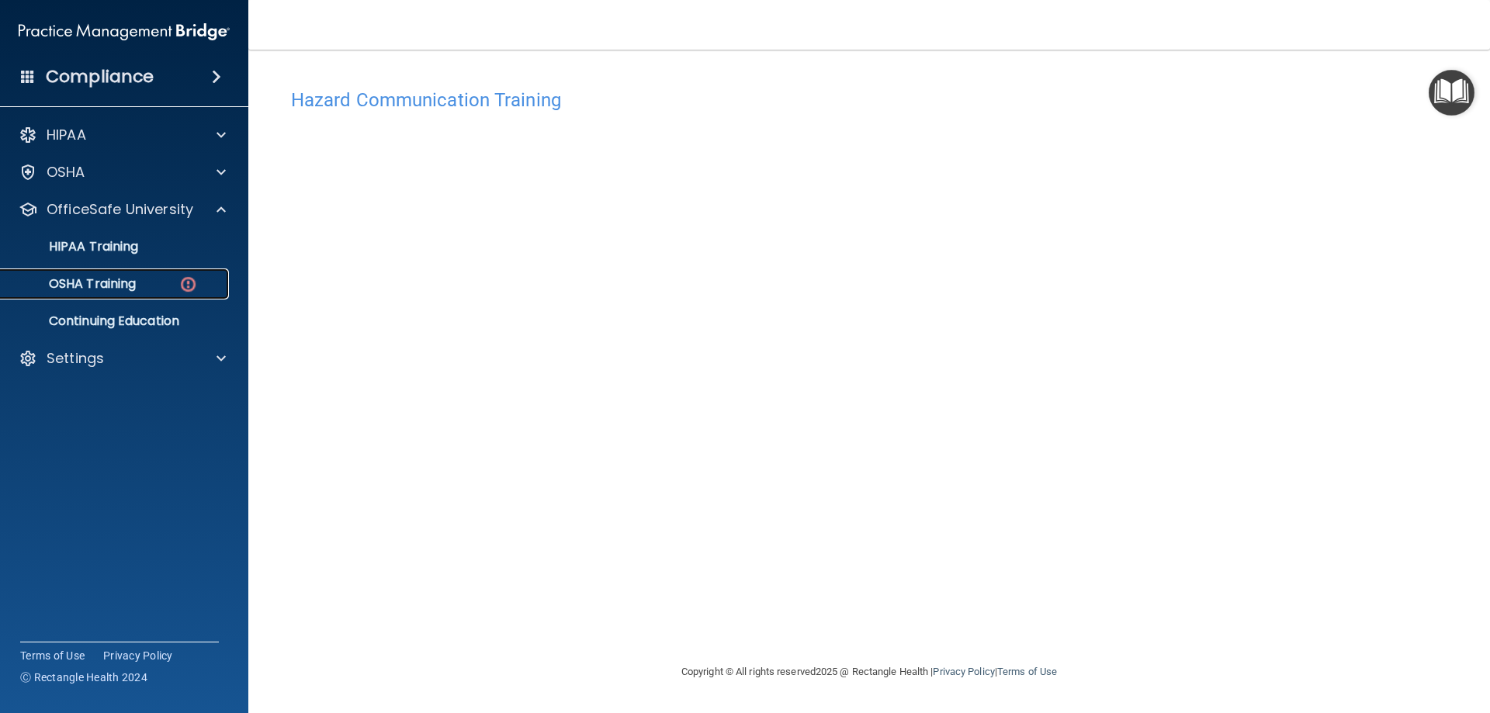
click at [185, 290] on img at bounding box center [188, 284] width 19 height 19
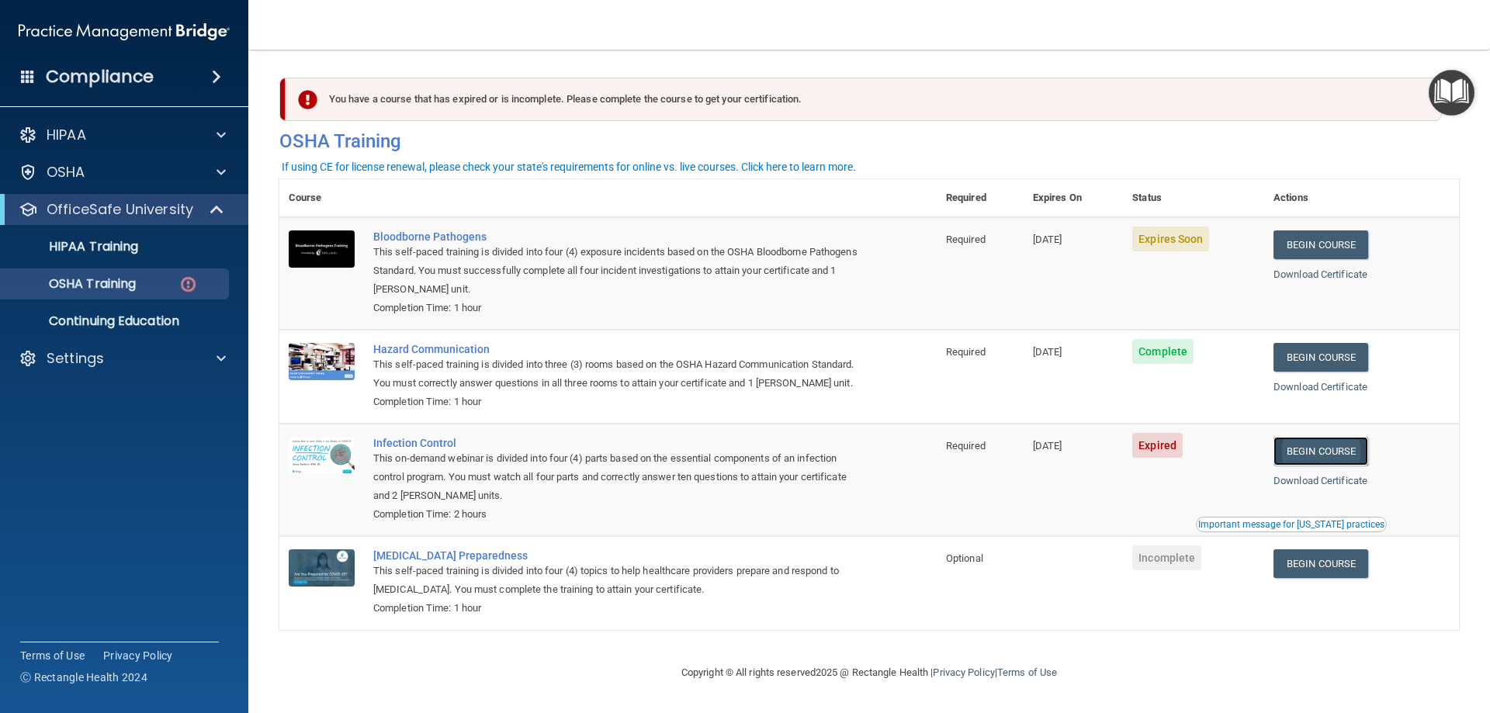
click at [1342, 466] on link "Begin Course" at bounding box center [1321, 451] width 95 height 29
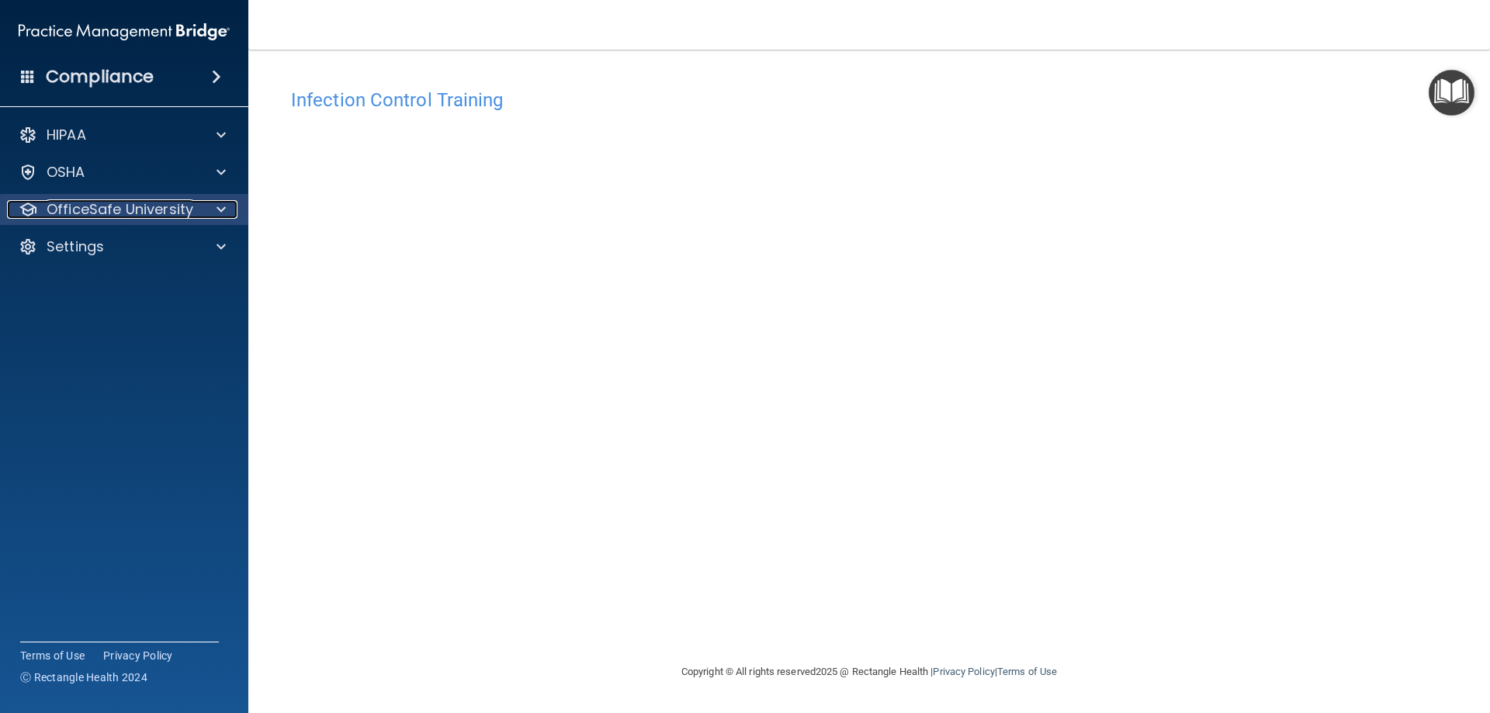
click at [174, 213] on p "OfficeSafe University" at bounding box center [120, 209] width 147 height 19
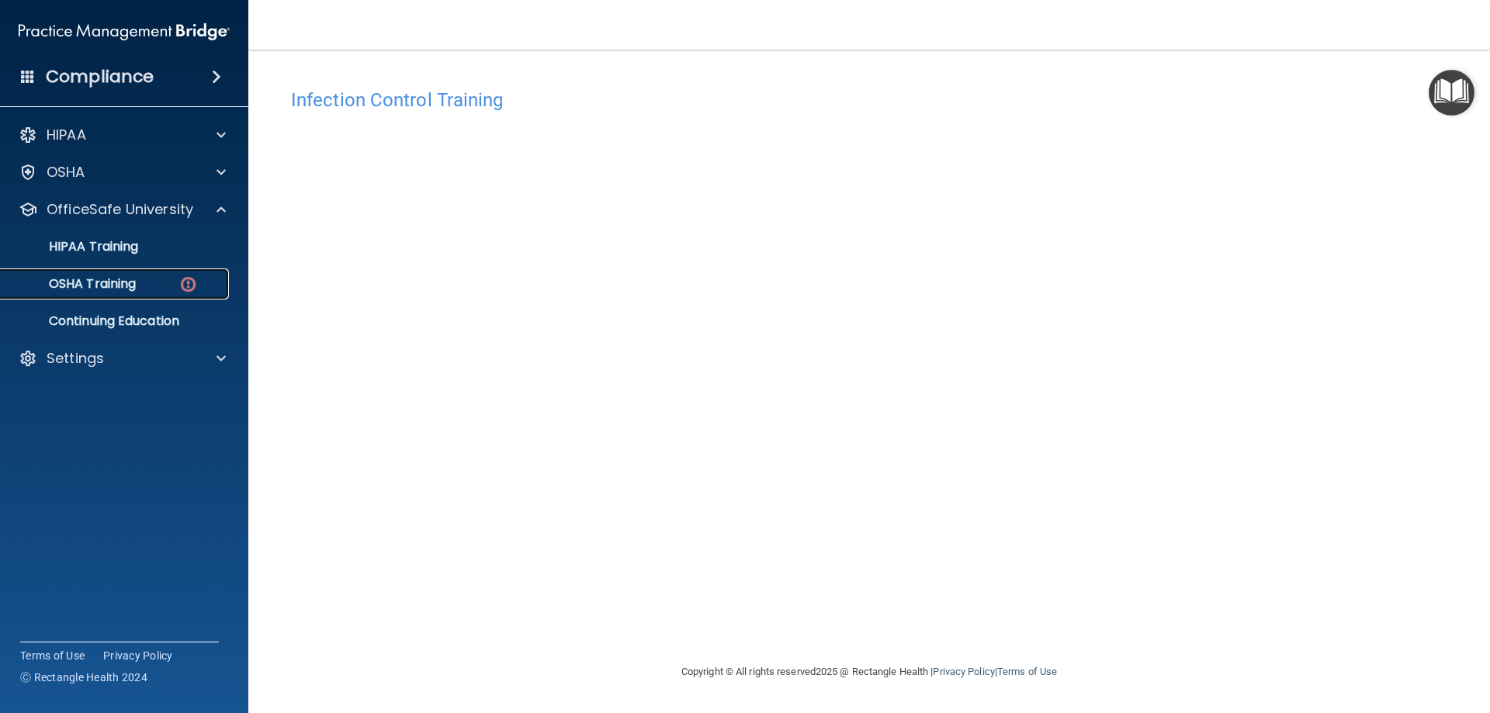
click at [168, 286] on div "OSHA Training" at bounding box center [116, 284] width 212 height 16
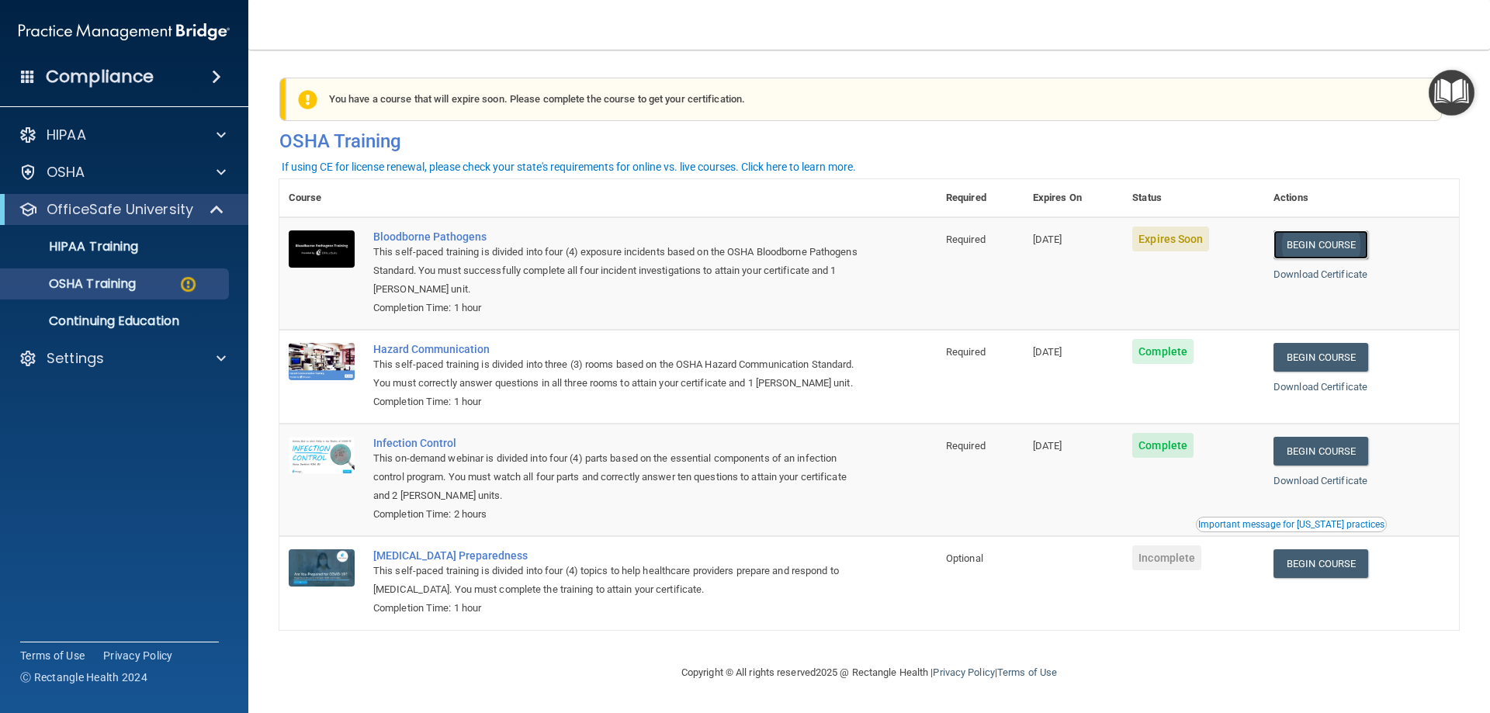
click at [1355, 258] on link "Begin Course" at bounding box center [1321, 245] width 95 height 29
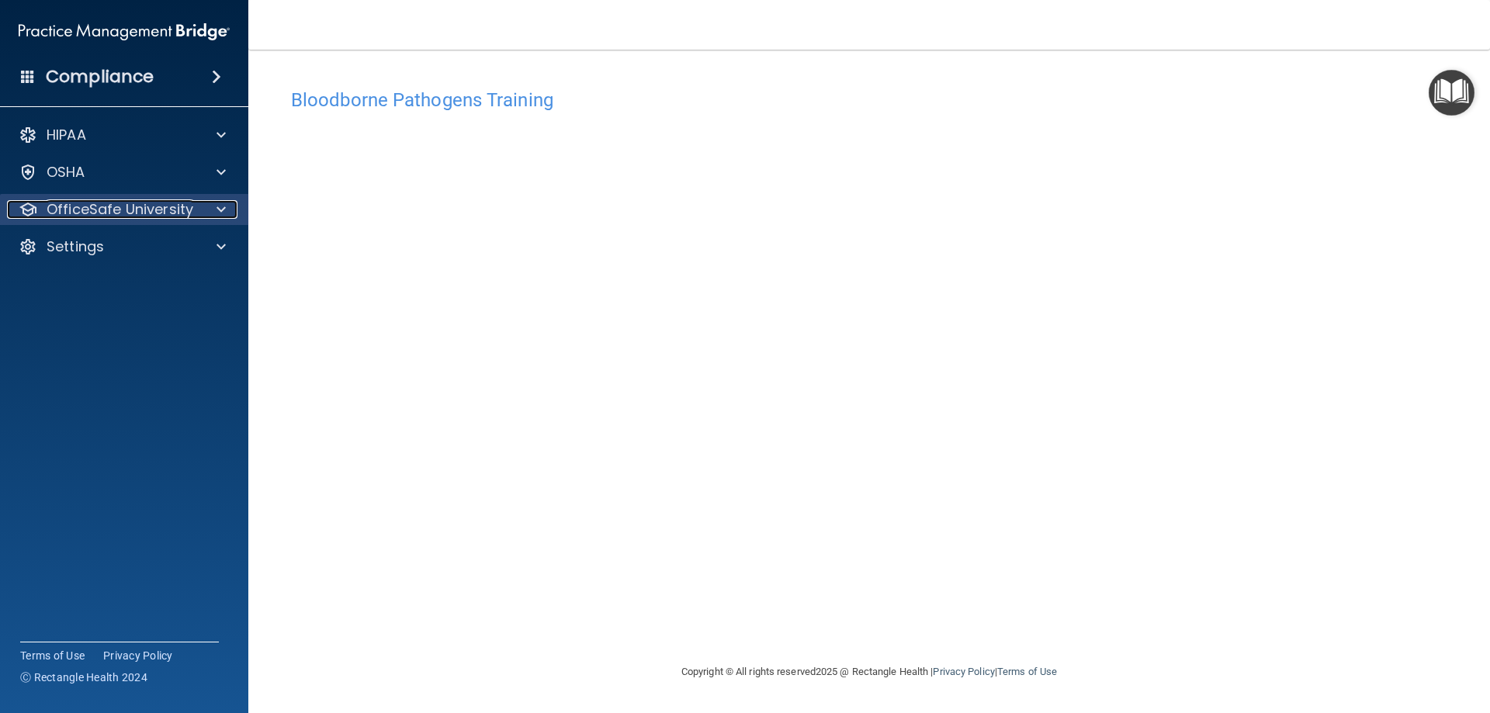
click at [222, 218] on span at bounding box center [221, 209] width 9 height 19
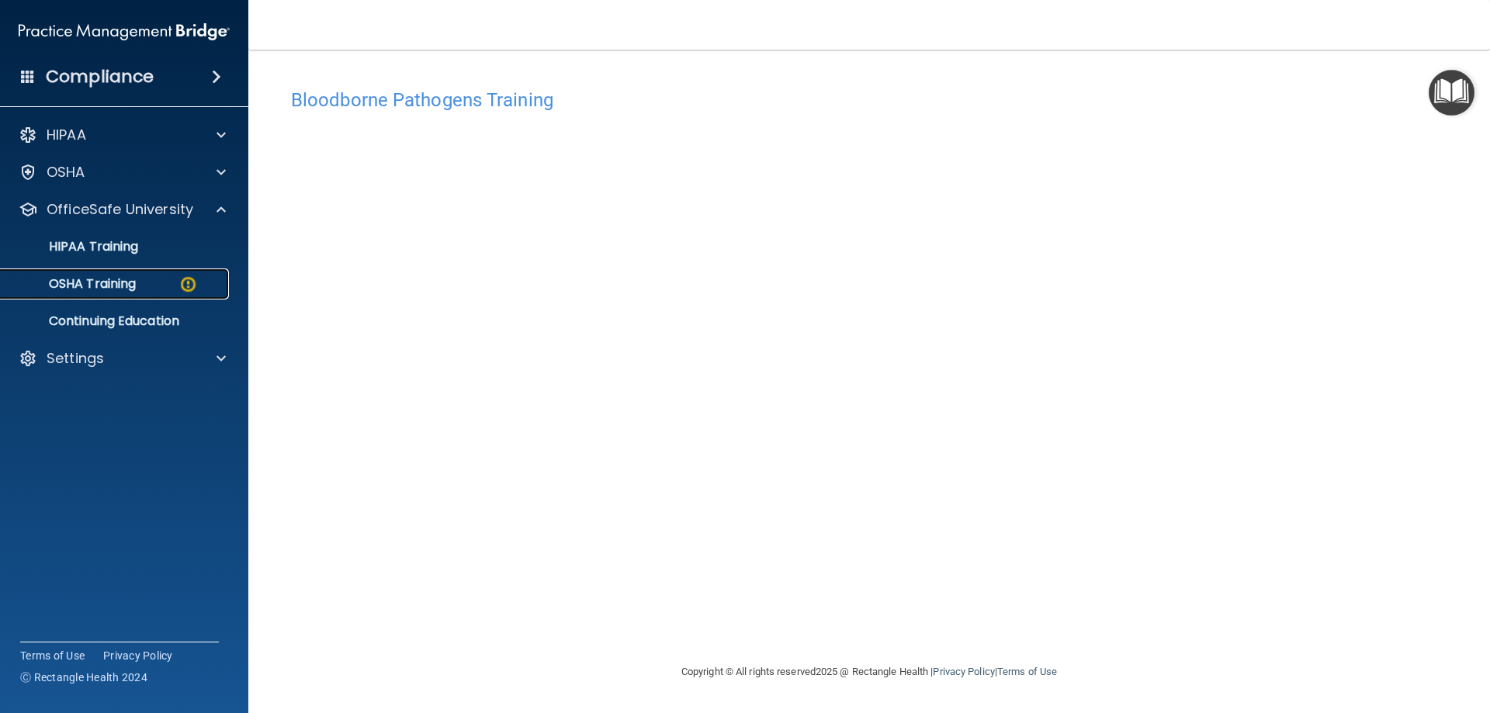
click at [208, 286] on div "OSHA Training" at bounding box center [116, 284] width 212 height 16
